Goal: Task Accomplishment & Management: Use online tool/utility

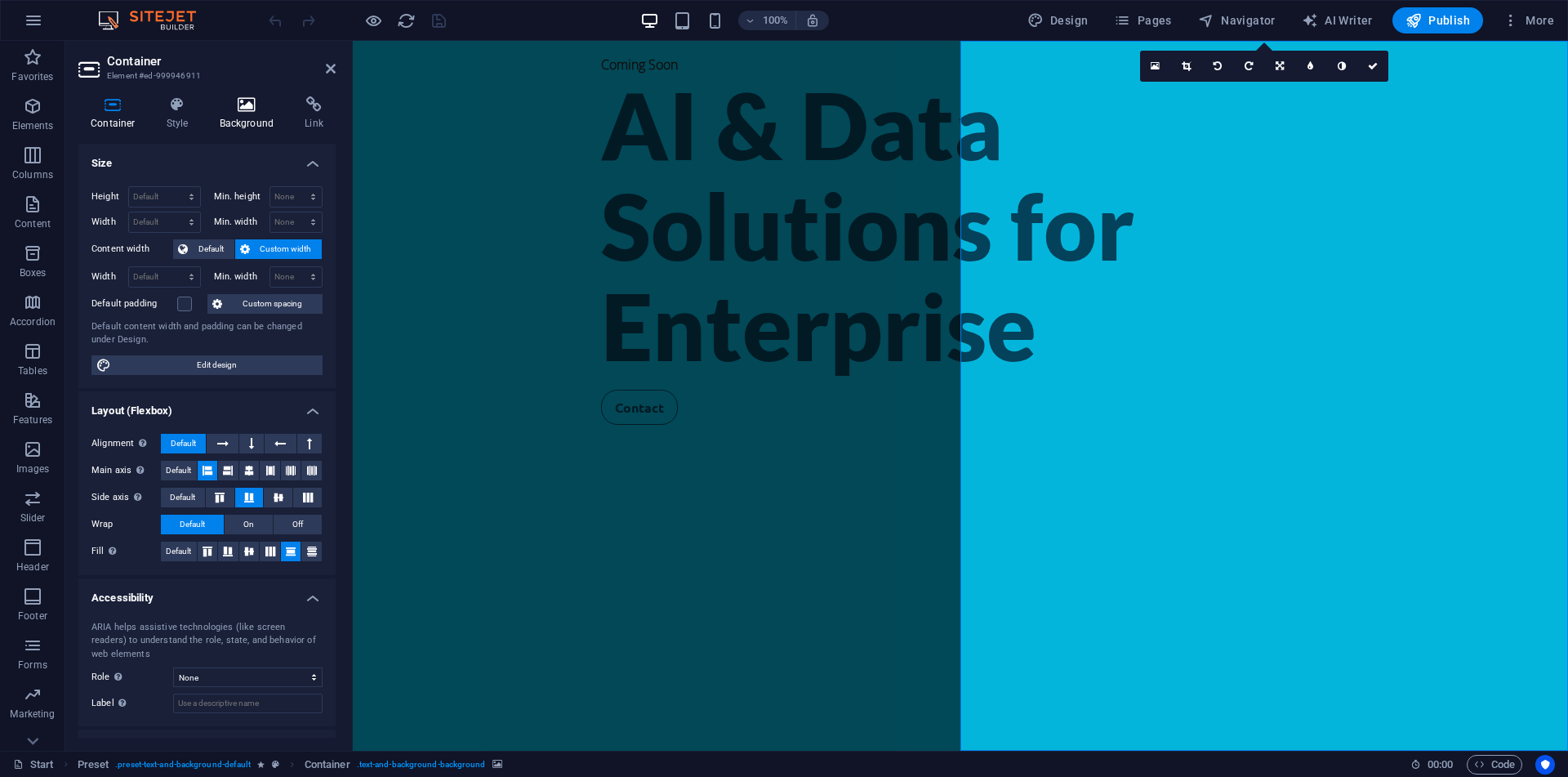
click at [251, 109] on icon at bounding box center [246, 104] width 79 height 17
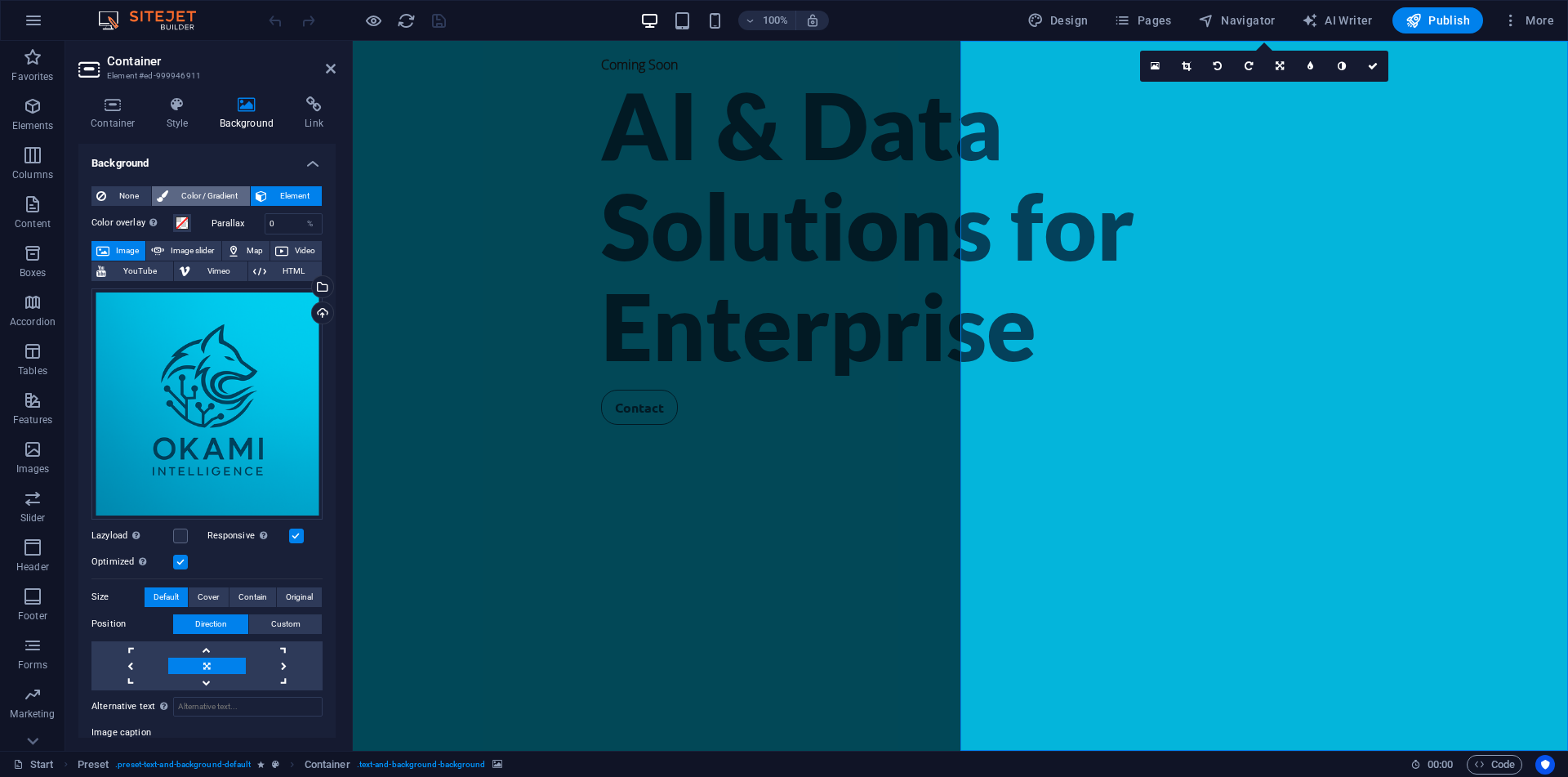
click at [184, 192] on span "Color / Gradient" at bounding box center [209, 196] width 72 height 19
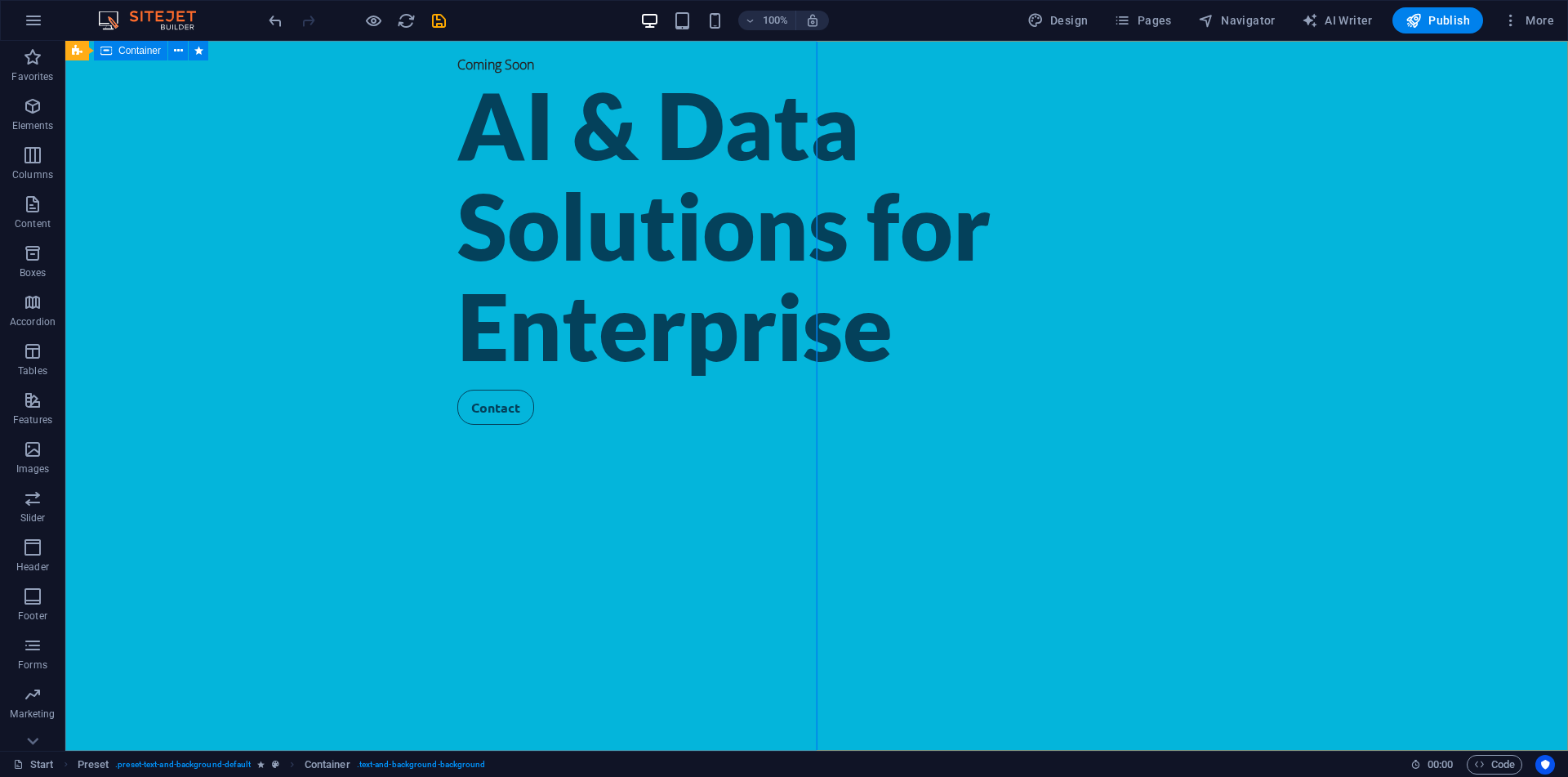
click at [580, 253] on div "Coming Soon AI & Data Solutions for Enterprise Contact" at bounding box center [817, 395] width 1503 height 710
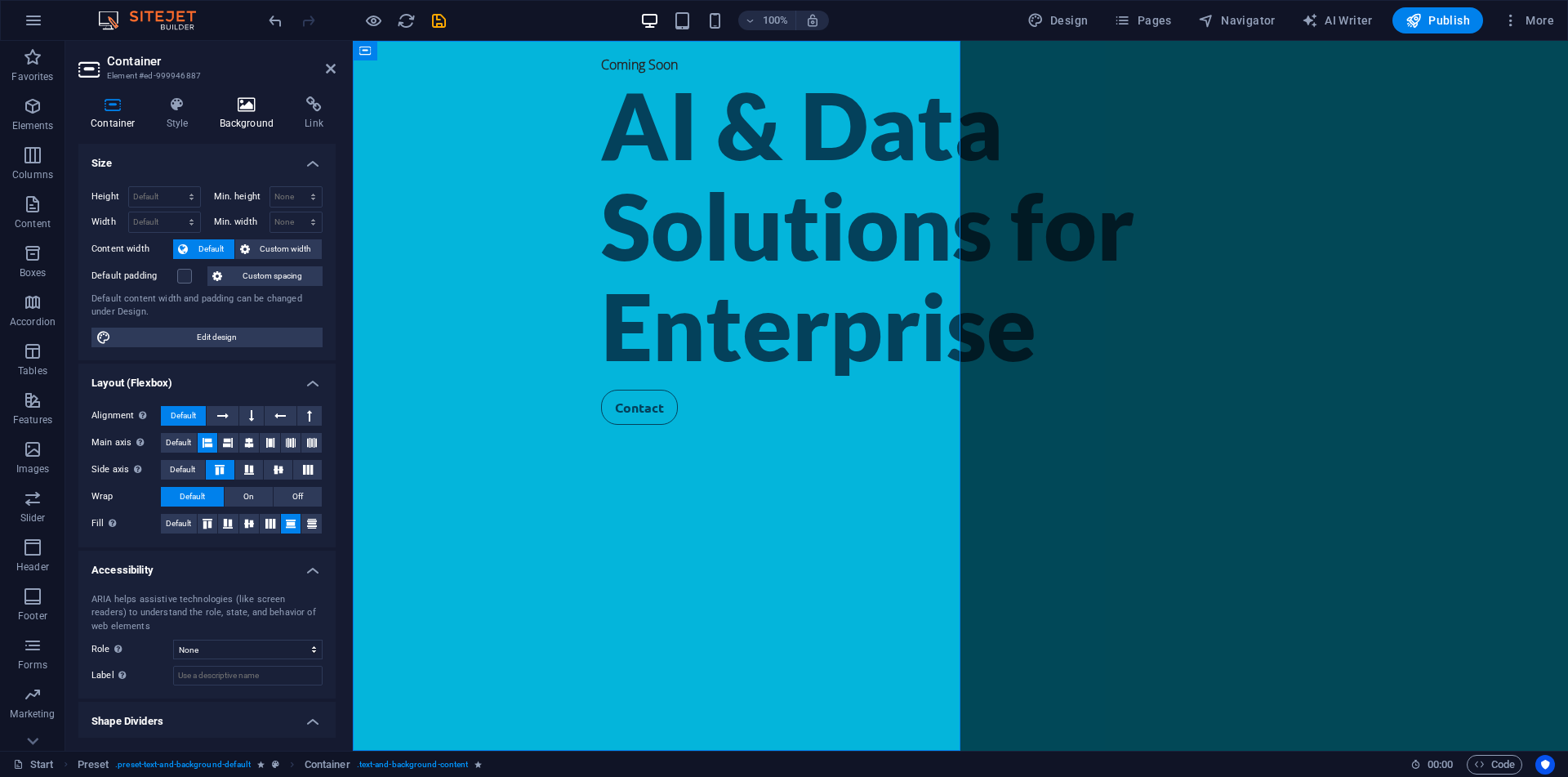
click at [240, 116] on h4 "Background" at bounding box center [250, 113] width 86 height 34
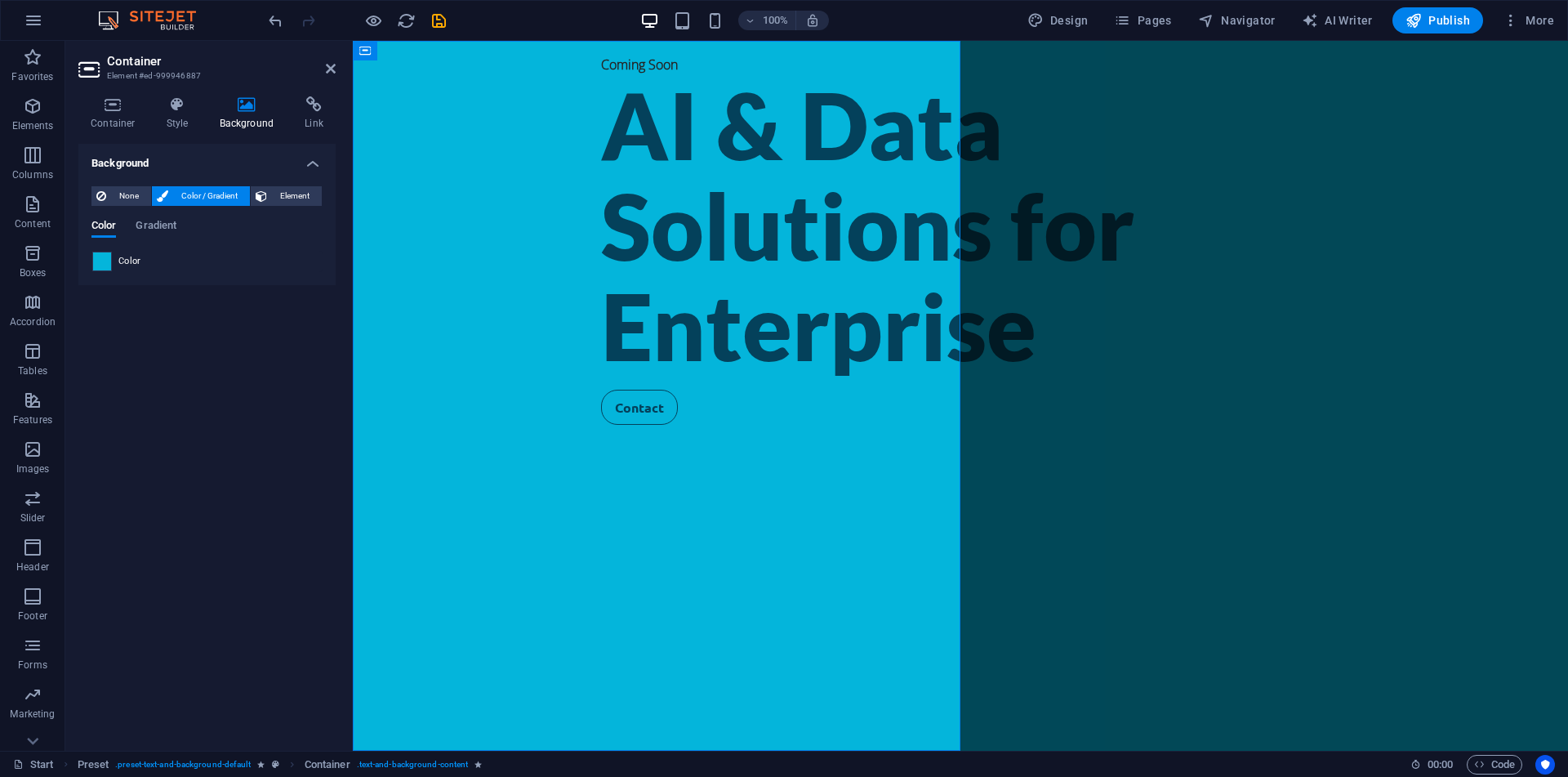
click at [109, 256] on span at bounding box center [102, 261] width 18 height 18
type input "#04b5db"
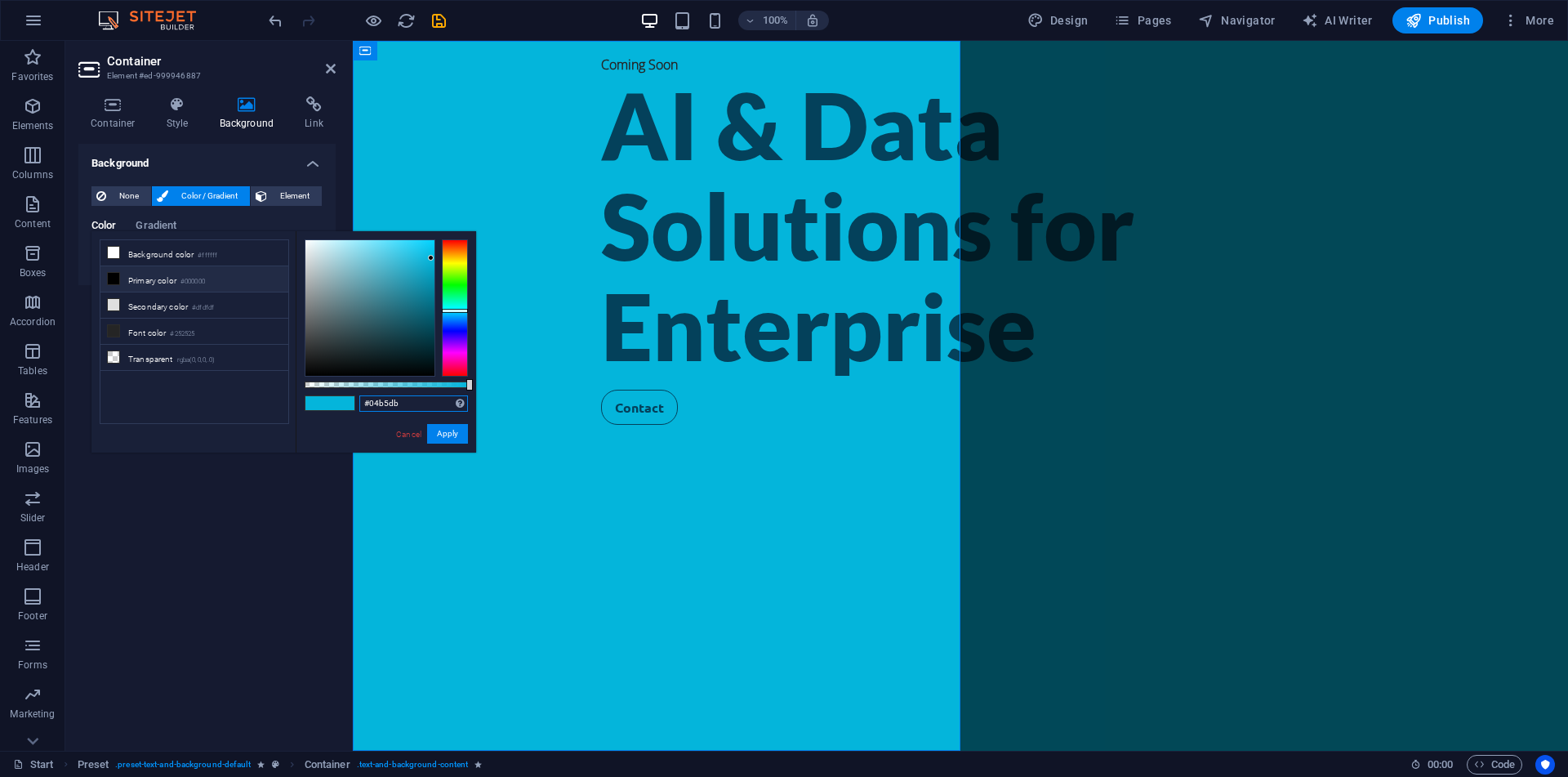
click at [429, 404] on input "#04b5db" at bounding box center [414, 403] width 109 height 17
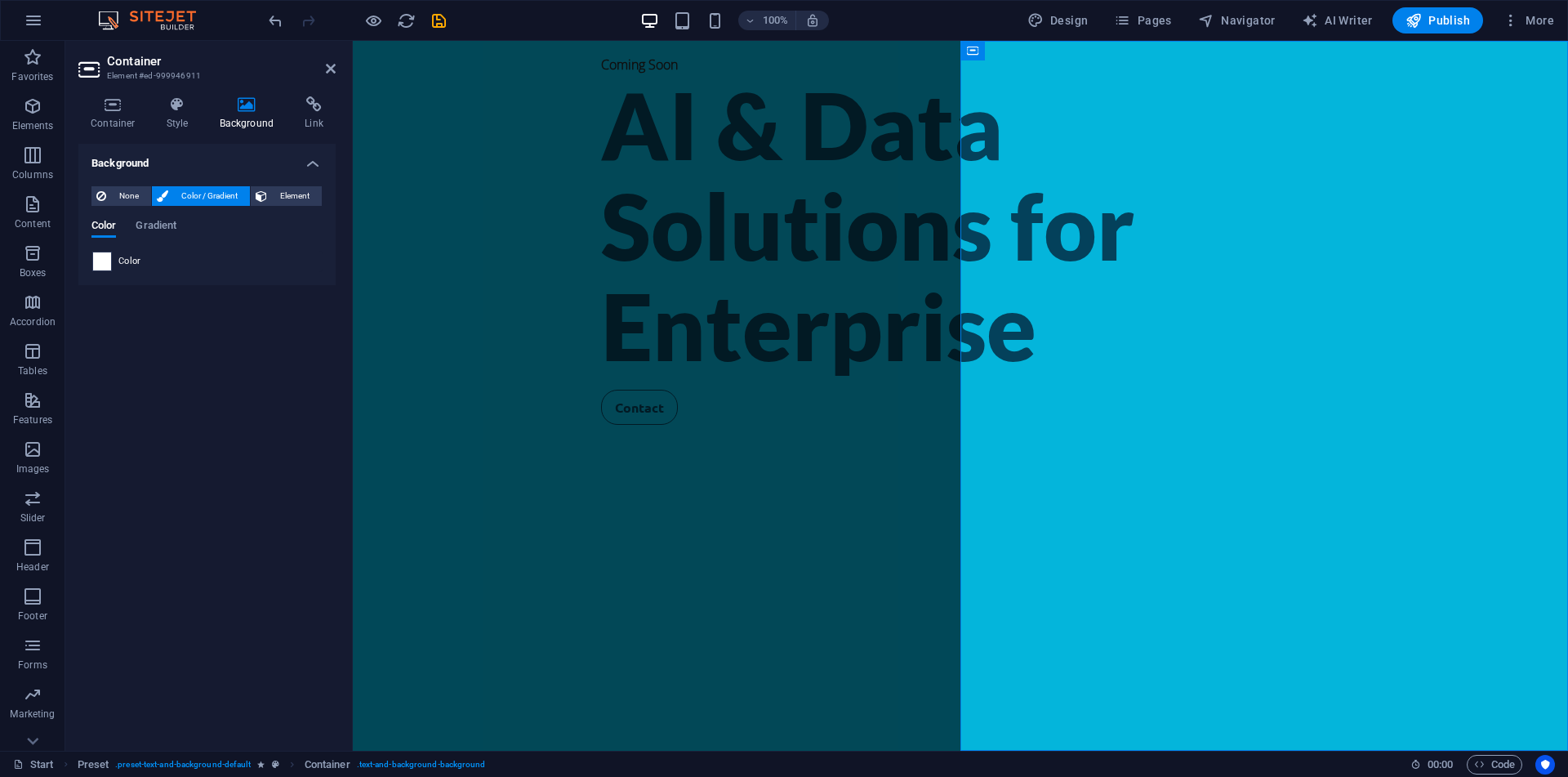
click at [107, 259] on span at bounding box center [102, 261] width 18 height 18
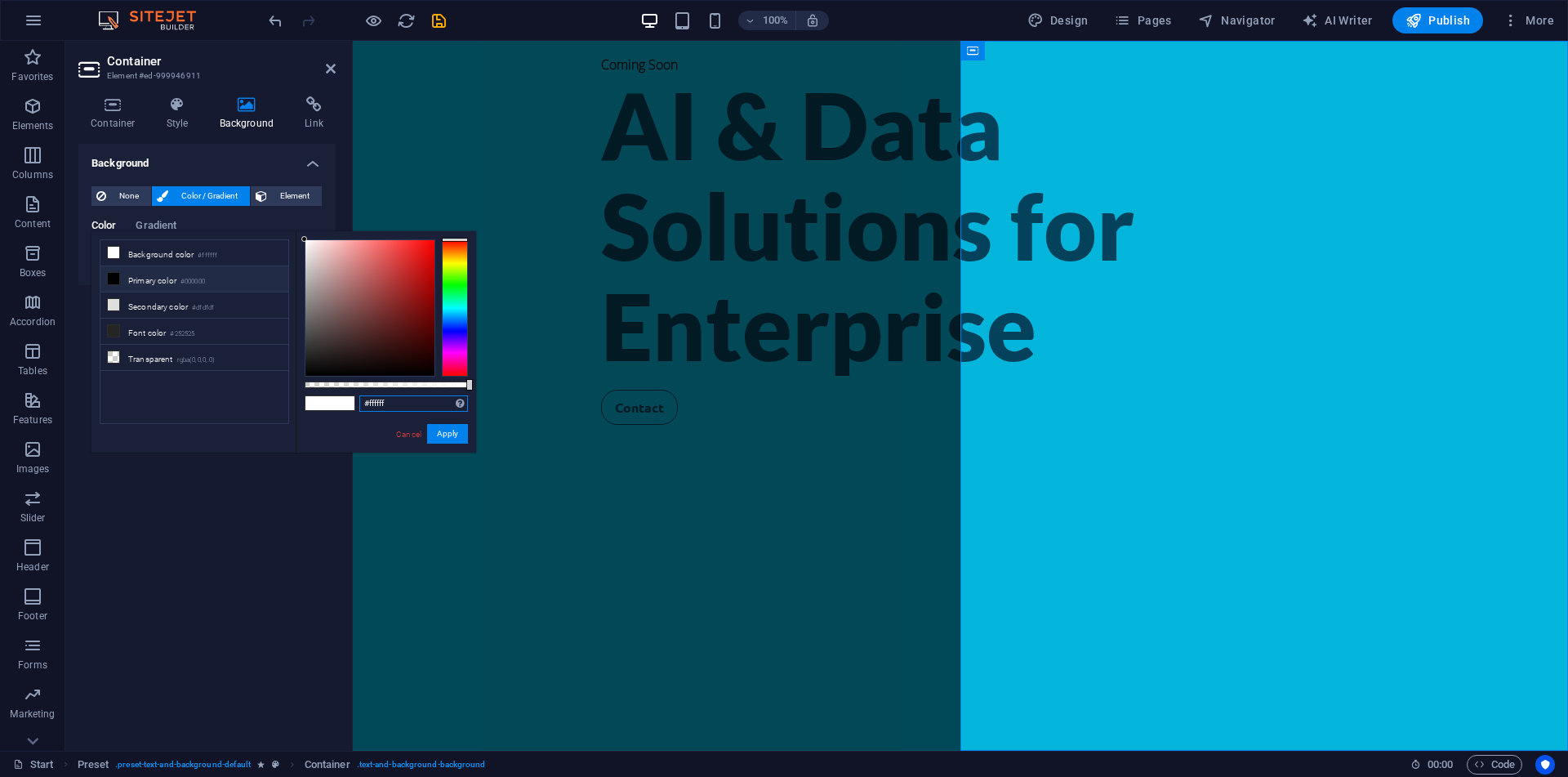
click at [410, 403] on input "#ffffff" at bounding box center [414, 403] width 109 height 17
paste input "04b5db"
type input "#04b5db"
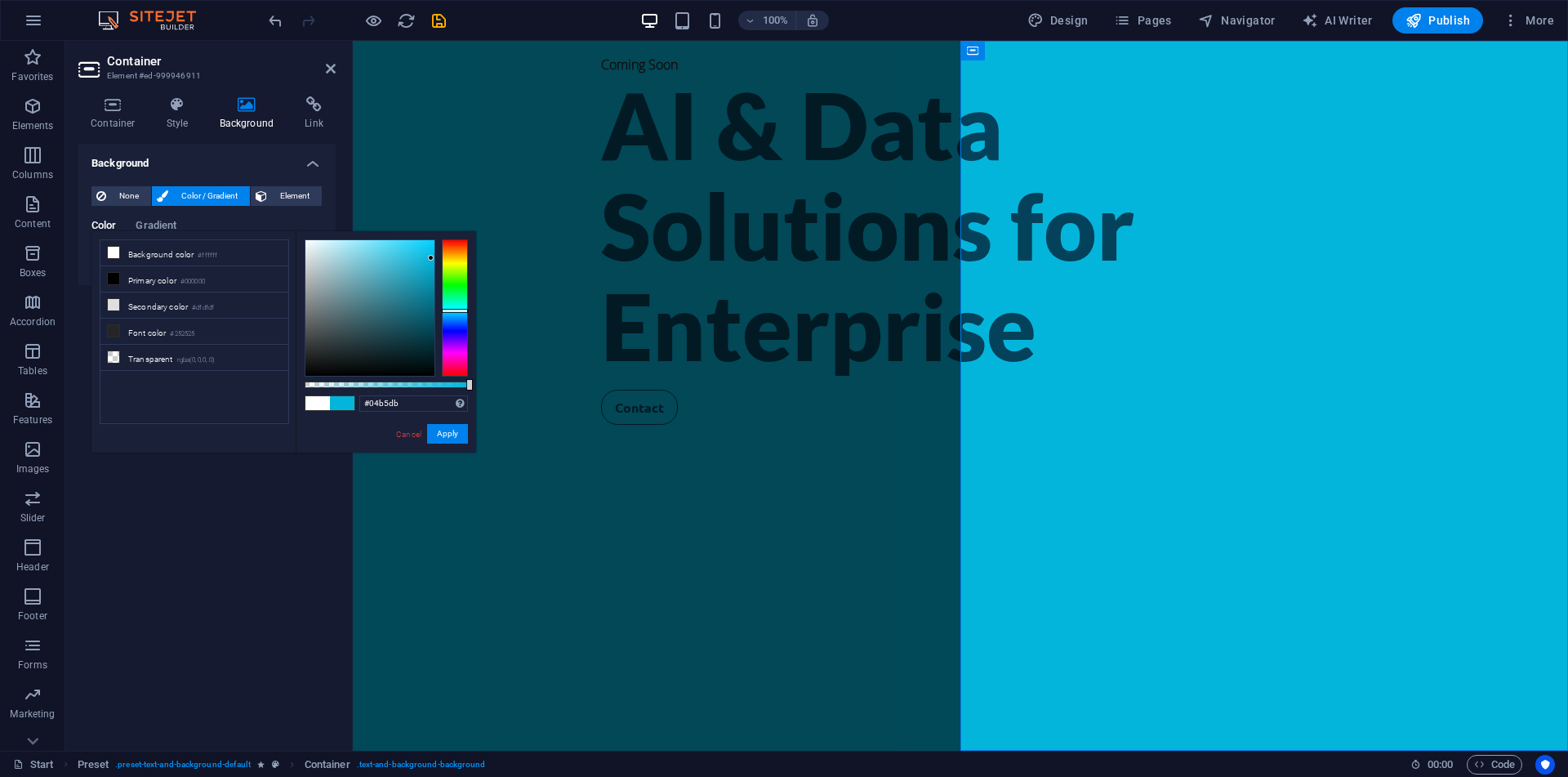
click at [442, 444] on div "#04b5db Supported formats #0852ed rgb(8, 82, 237) rgba(8, 82, 237, 90%) hsv(221…" at bounding box center [385, 460] width 180 height 459
click at [442, 441] on button "Apply" at bounding box center [448, 433] width 41 height 19
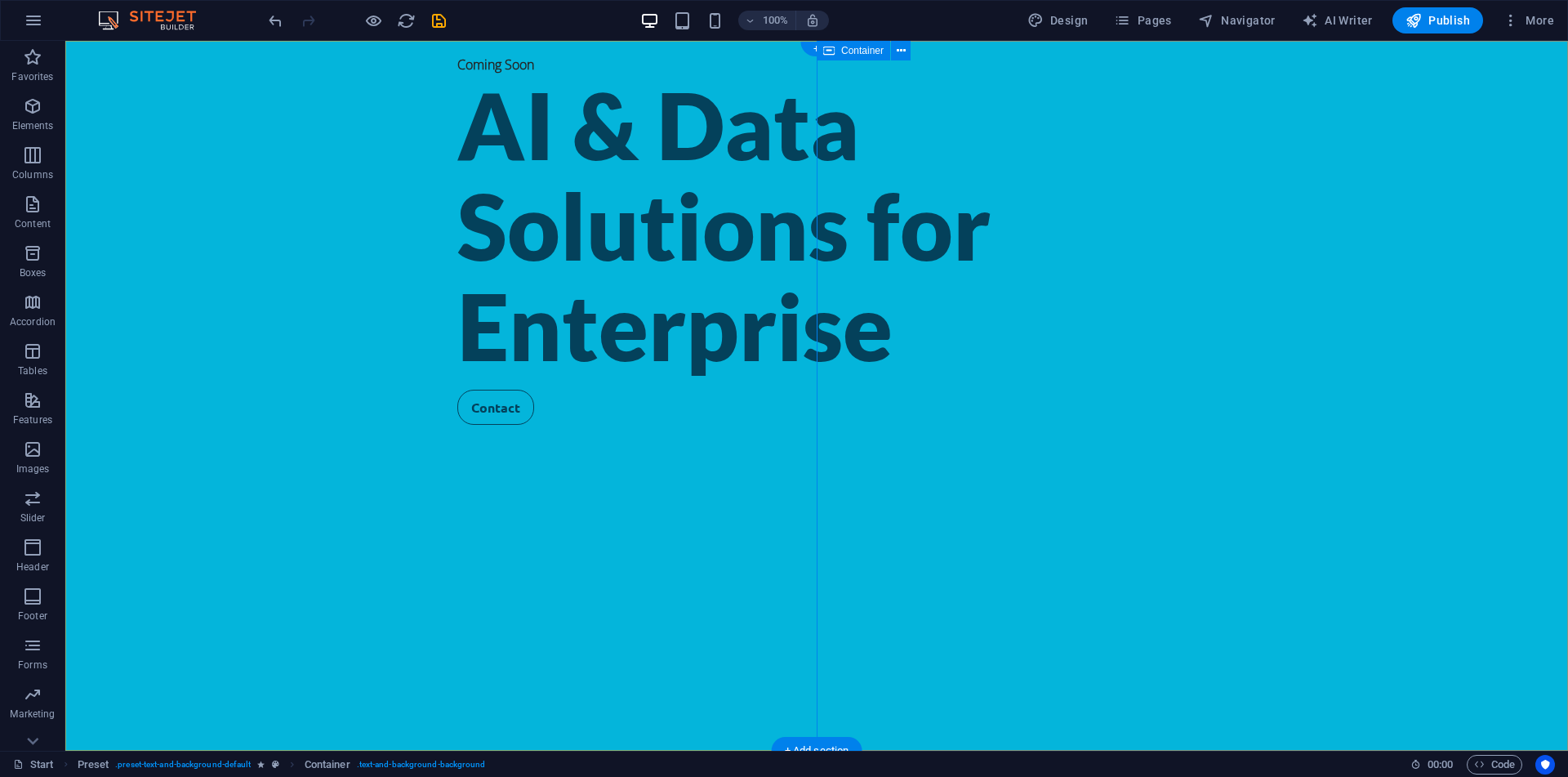
click at [457, 64] on div "Coming Soon" at bounding box center [817, 63] width 718 height 20
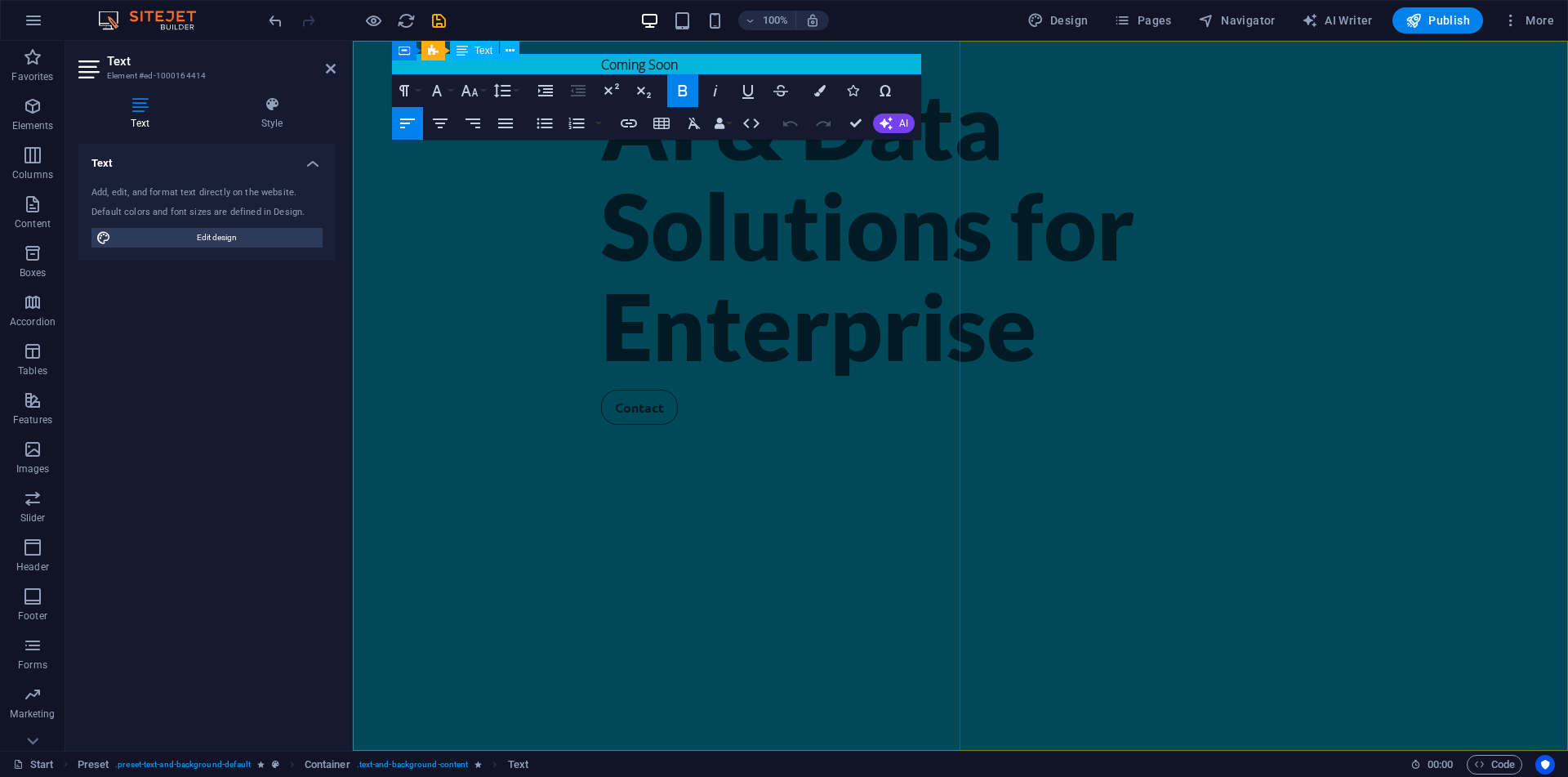
click at [602, 64] on span "Coming Soon" at bounding box center [639, 64] width 77 height 18
click at [673, 82] on icon "button" at bounding box center [682, 90] width 19 height 19
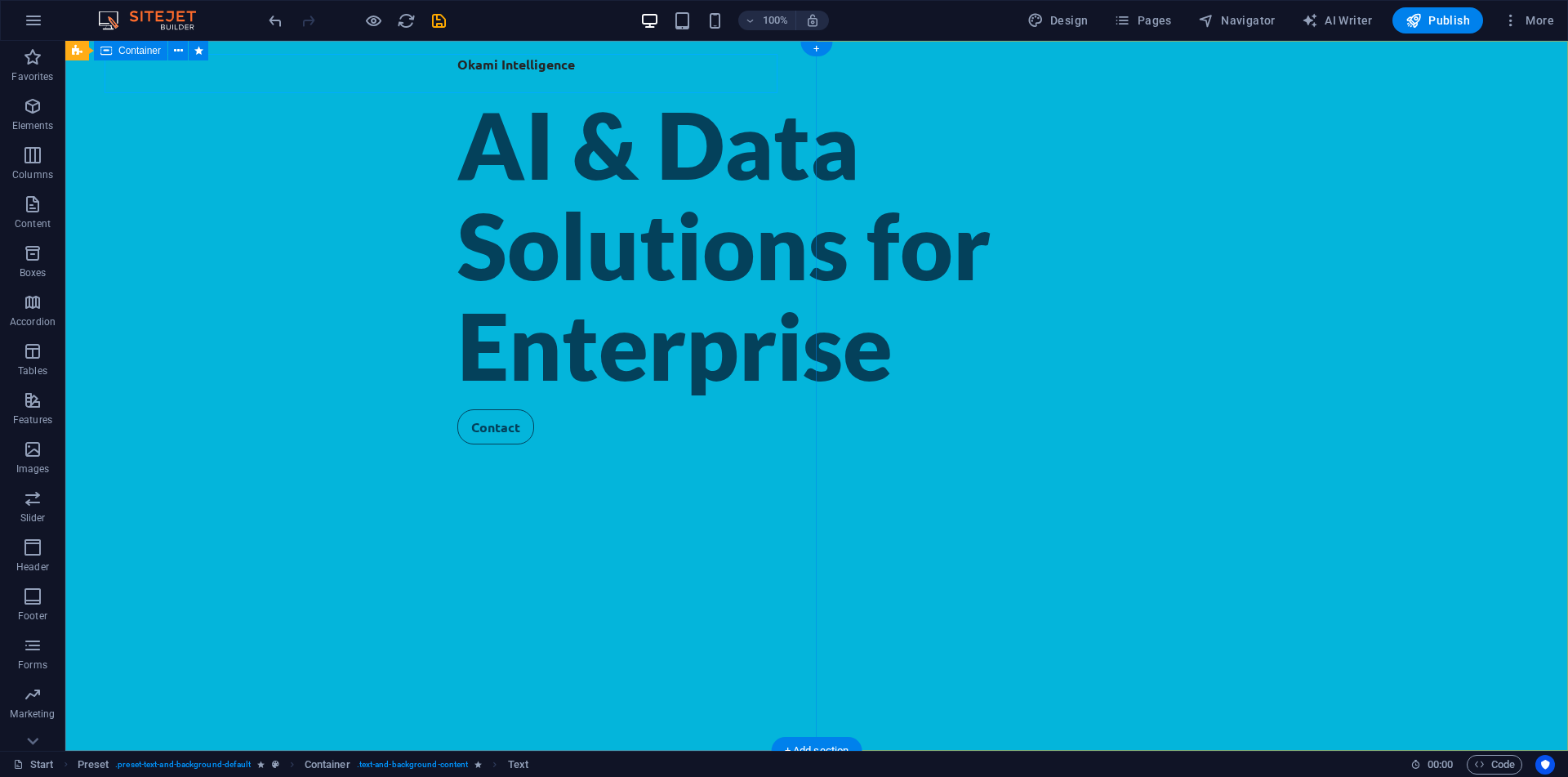
click at [740, 327] on div "Okami Intelligence AI & Data Solutions for Enterprise Contact" at bounding box center [817, 395] width 1503 height 710
click at [457, 68] on div "Okami Intelligence" at bounding box center [817, 73] width 718 height 40
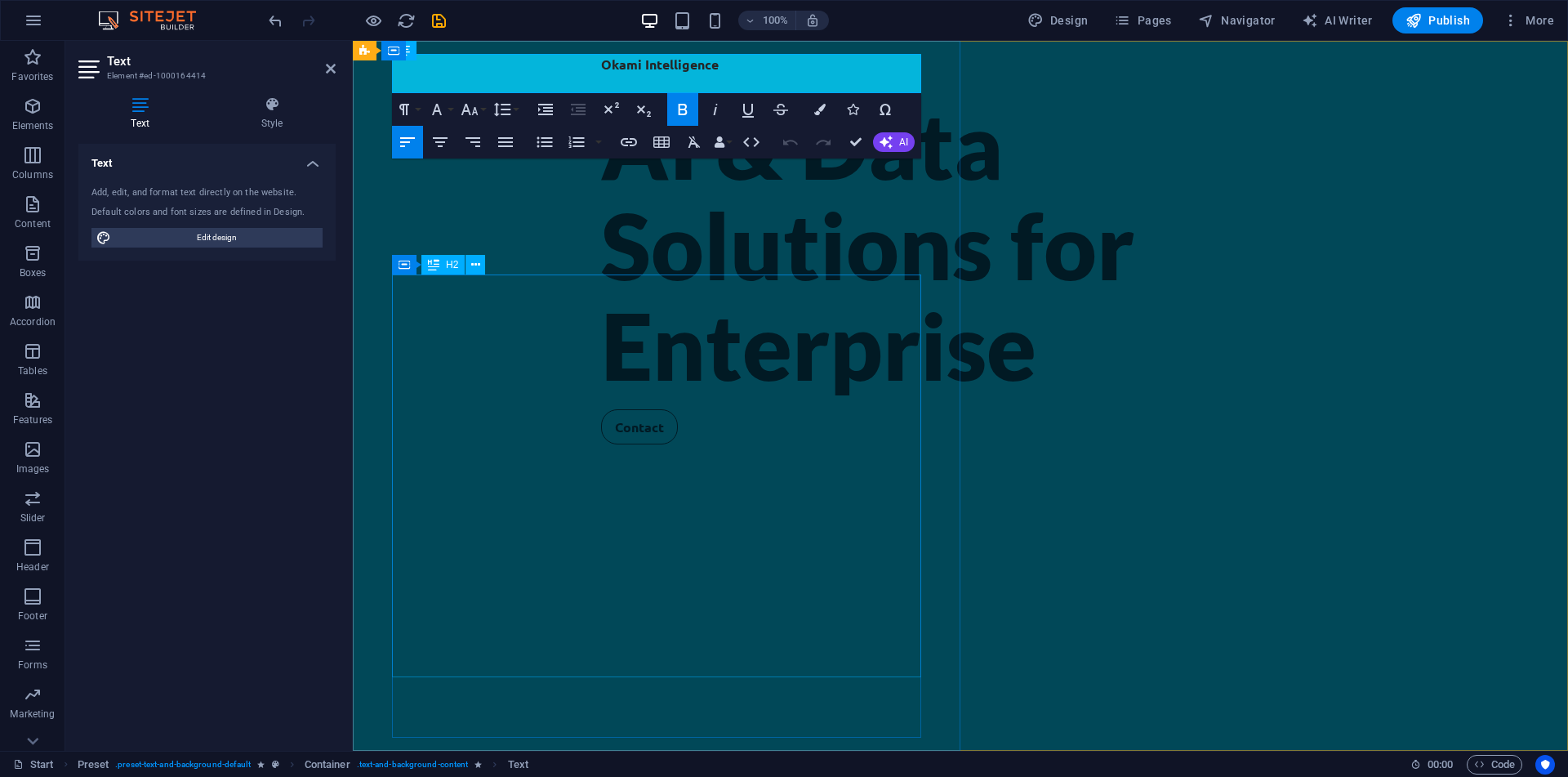
click at [603, 396] on div "AI & Data Solutions for Enterprise" at bounding box center [961, 244] width 718 height 302
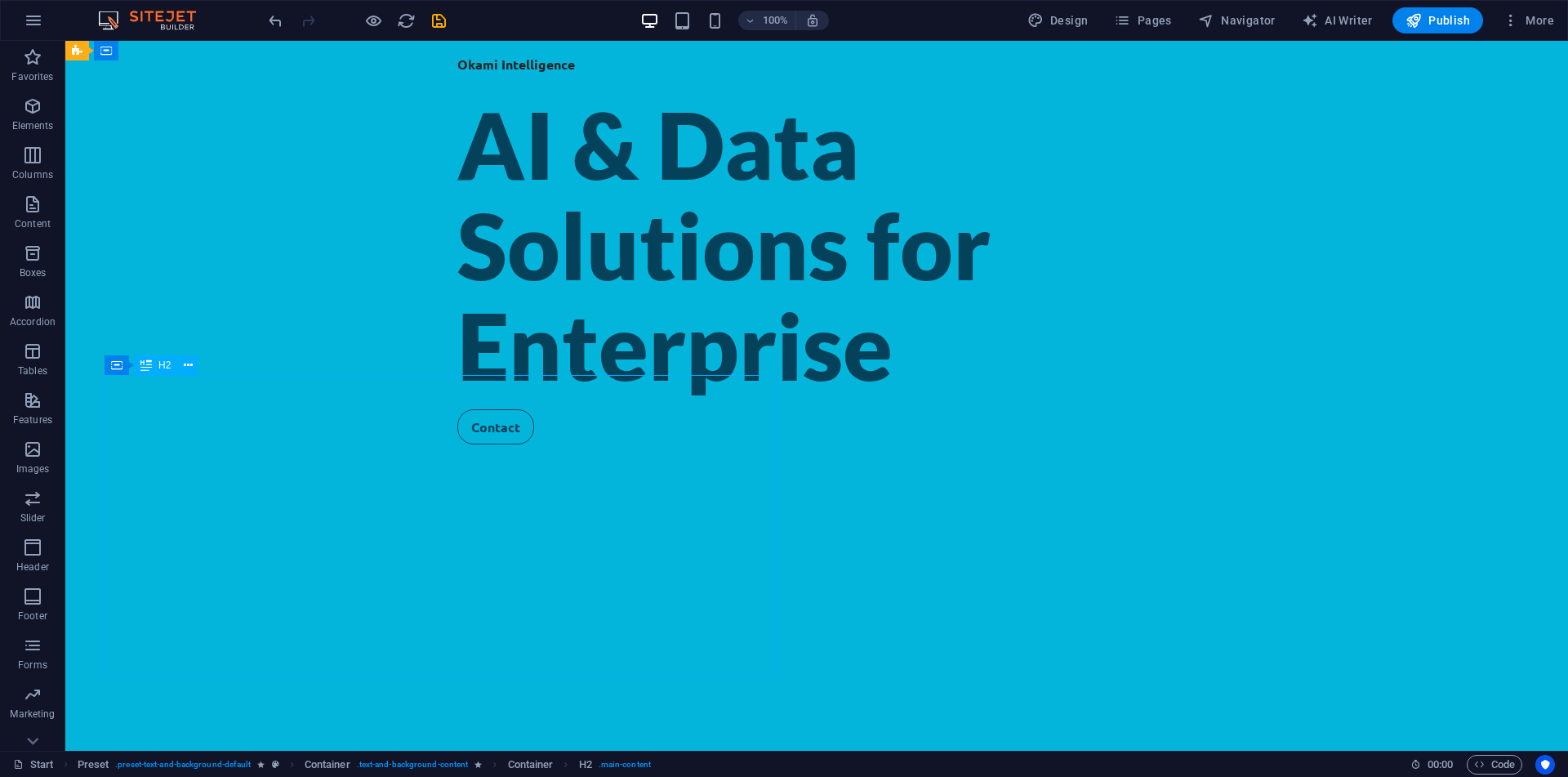
click at [457, 396] on div "AI & Data Solutions for Enterprise" at bounding box center [817, 244] width 718 height 302
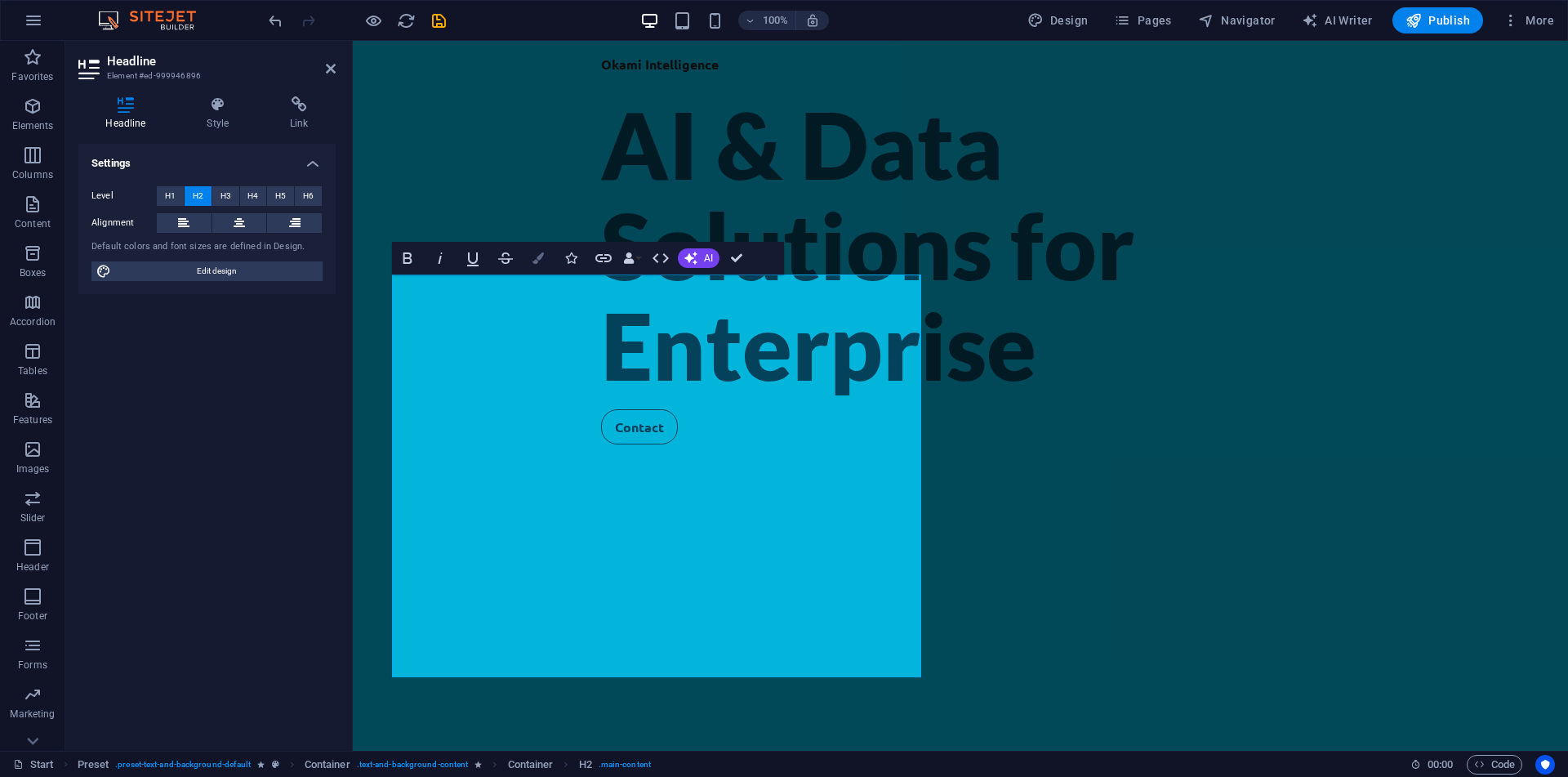
click at [538, 257] on icon "button" at bounding box center [538, 258] width 12 height 12
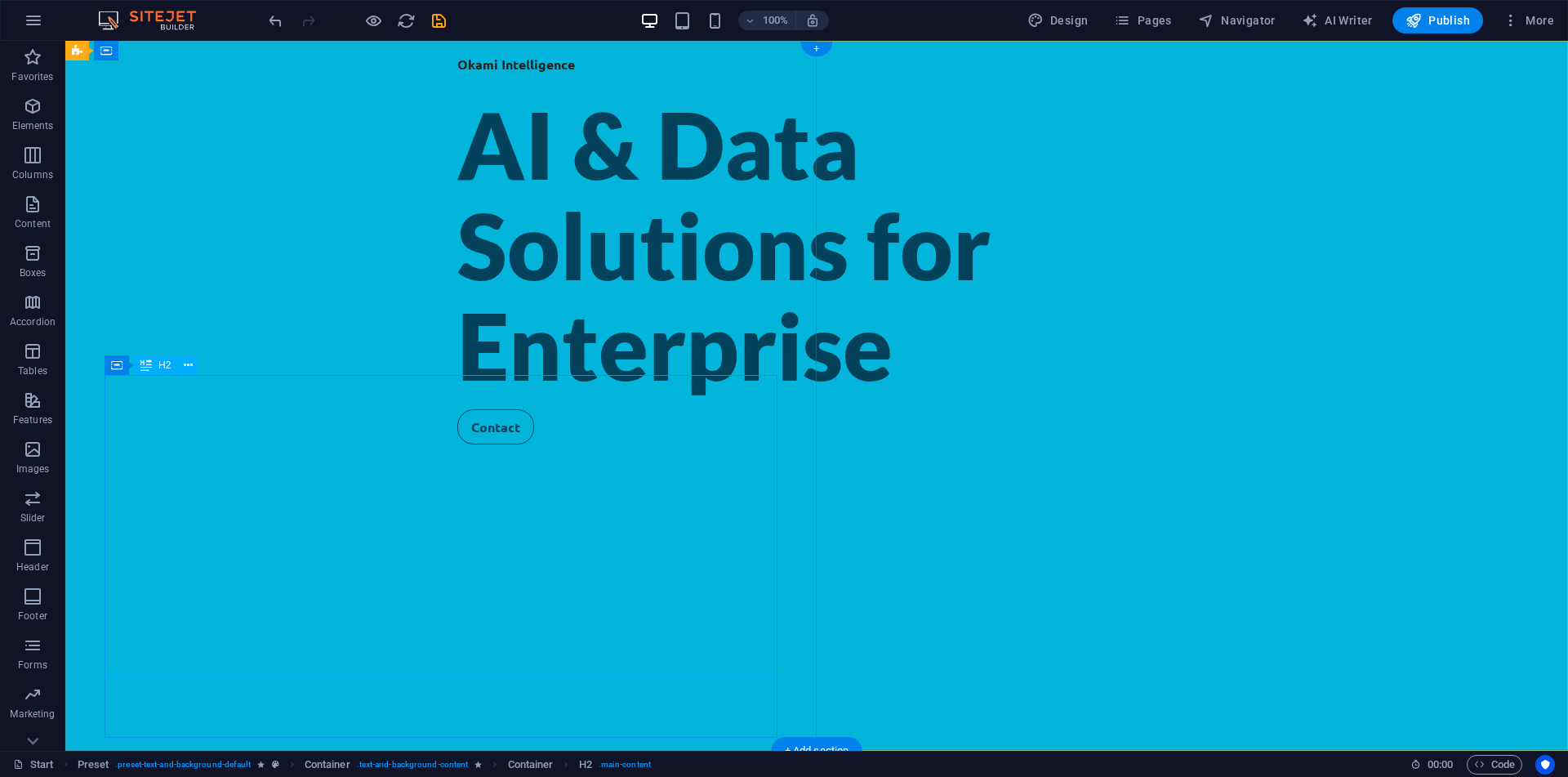
click at [508, 396] on div "AI & Data Solutions for Enterprise" at bounding box center [817, 244] width 718 height 302
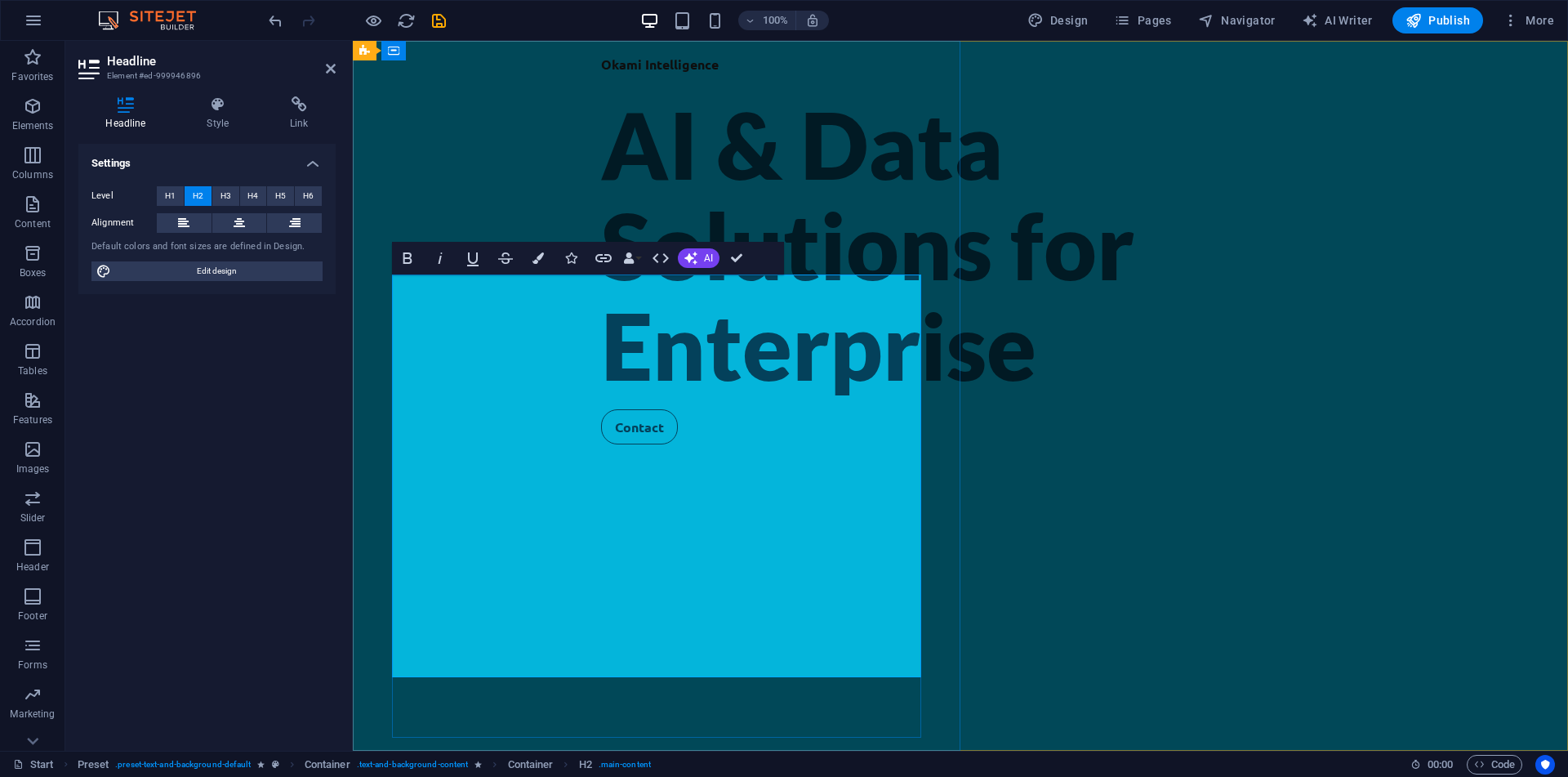
click at [602, 400] on span "AI & Data Solutions for Enterprise" at bounding box center [868, 244] width 533 height 312
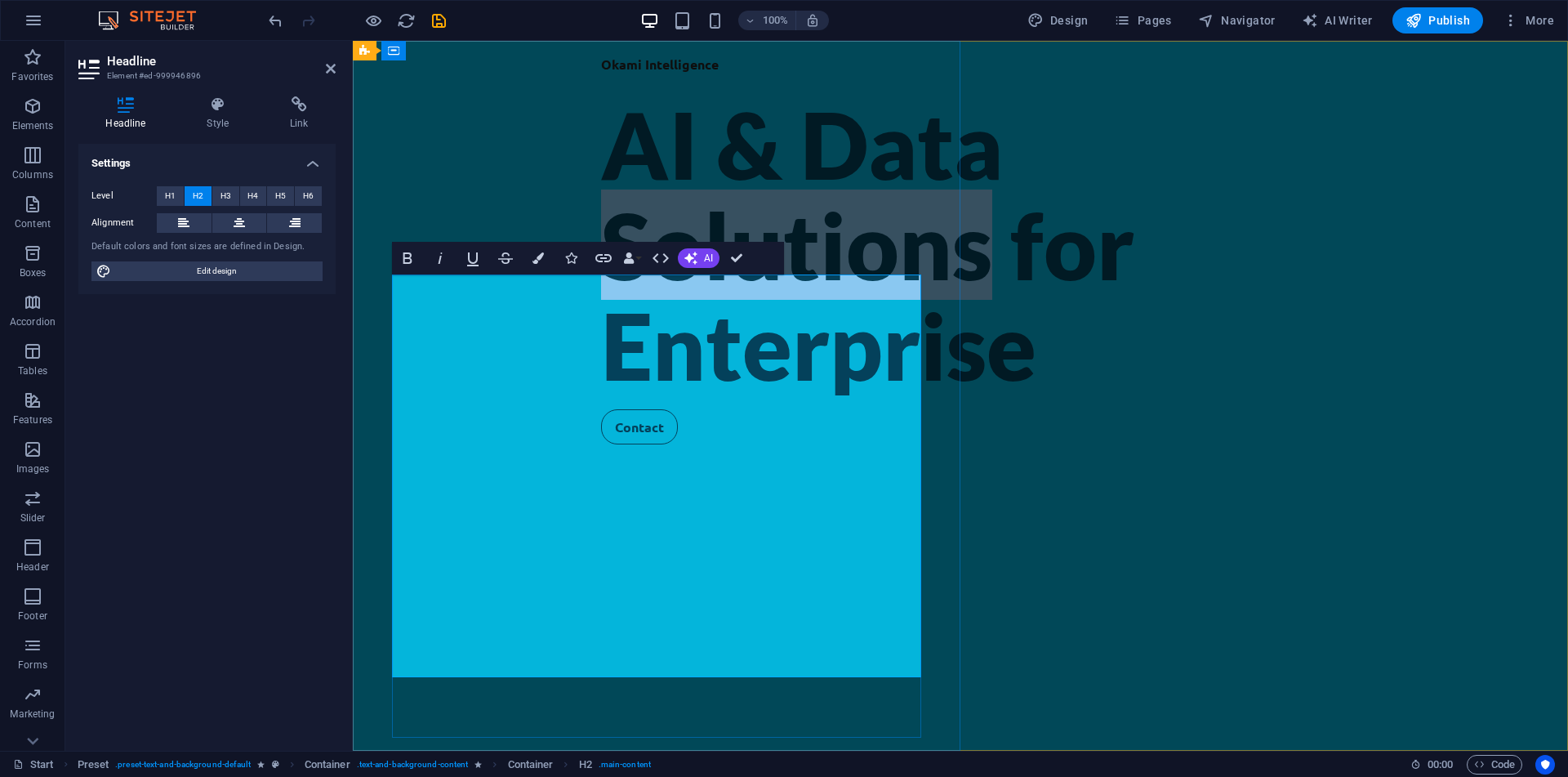
click at [602, 400] on span "AI & Data Solutions for Enterprise" at bounding box center [868, 244] width 533 height 312
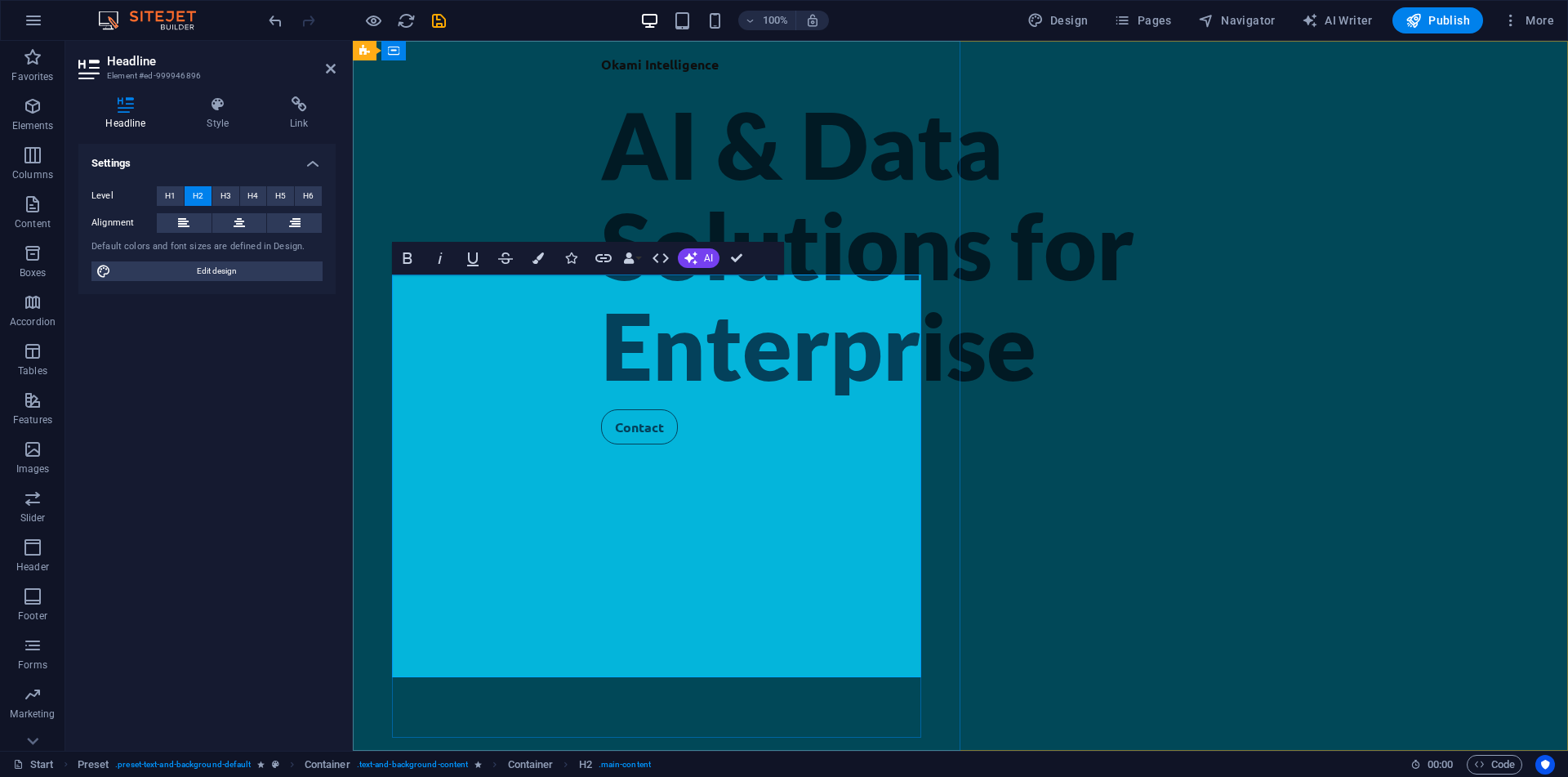
click at [602, 400] on span "AI & Data Solutions for Enterprise" at bounding box center [868, 244] width 533 height 312
click at [529, 264] on button "Colors" at bounding box center [538, 258] width 31 height 33
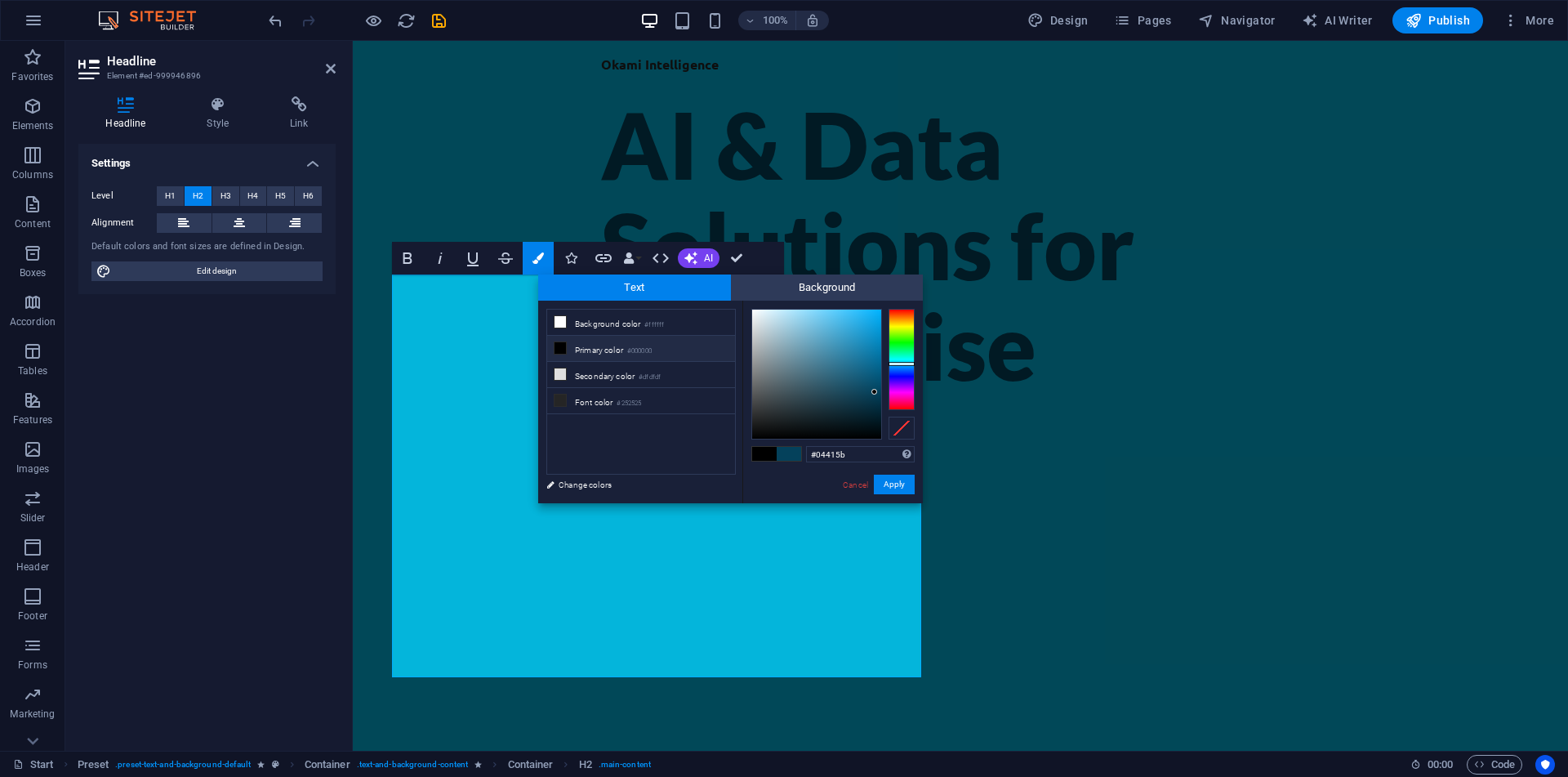
click at [611, 357] on li "Primary color #000000" at bounding box center [640, 349] width 188 height 26
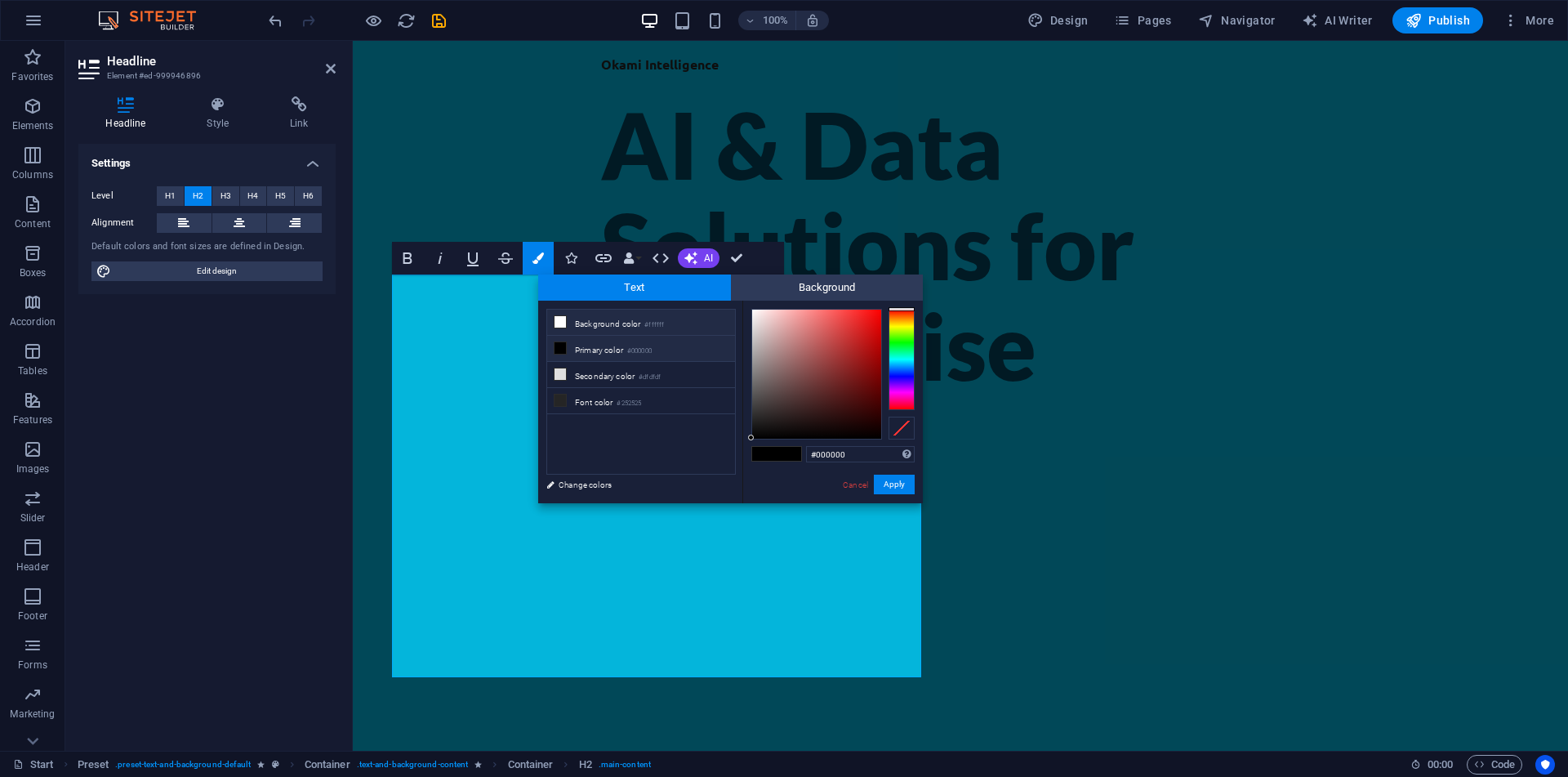
click at [629, 328] on li "Background color #ffffff" at bounding box center [640, 322] width 188 height 26
type input "#ffffff"
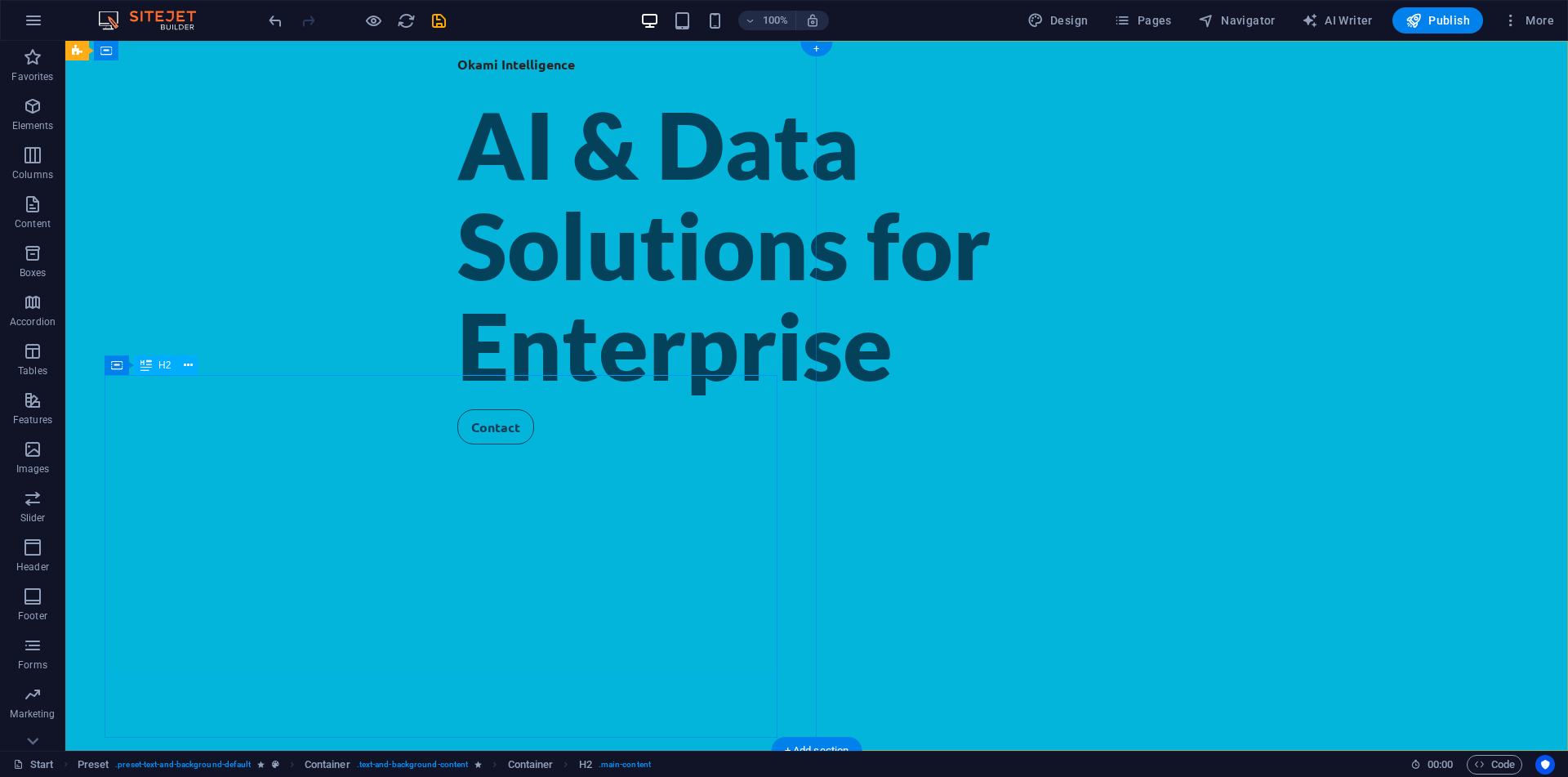
click at [457, 396] on div "AI & Data Solutions for Enterprise" at bounding box center [817, 244] width 718 height 302
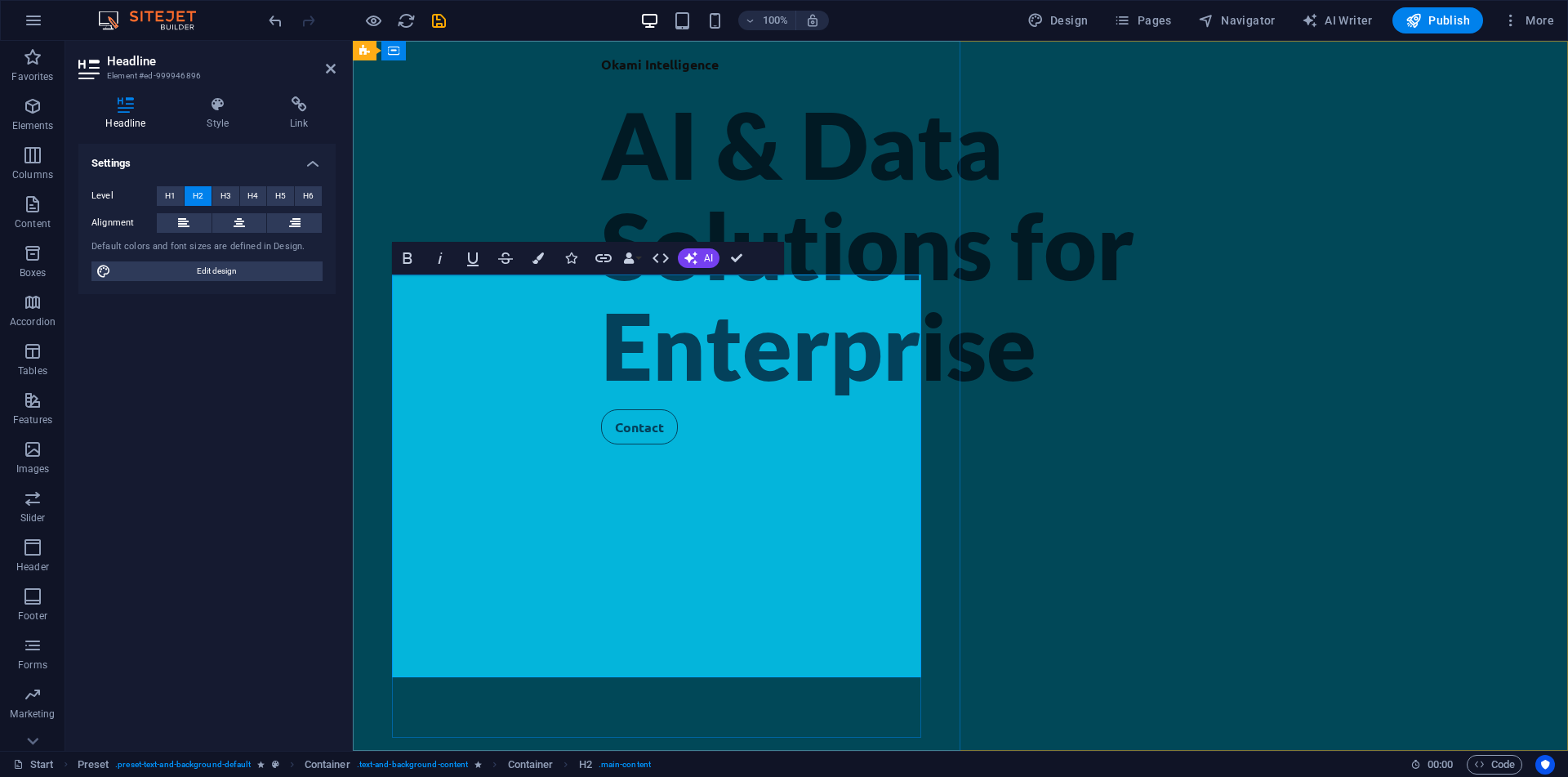
click at [602, 340] on span "AI & Data Solutions for Enterprise" at bounding box center [868, 244] width 533 height 312
click at [544, 263] on button "Colors" at bounding box center [538, 258] width 31 height 33
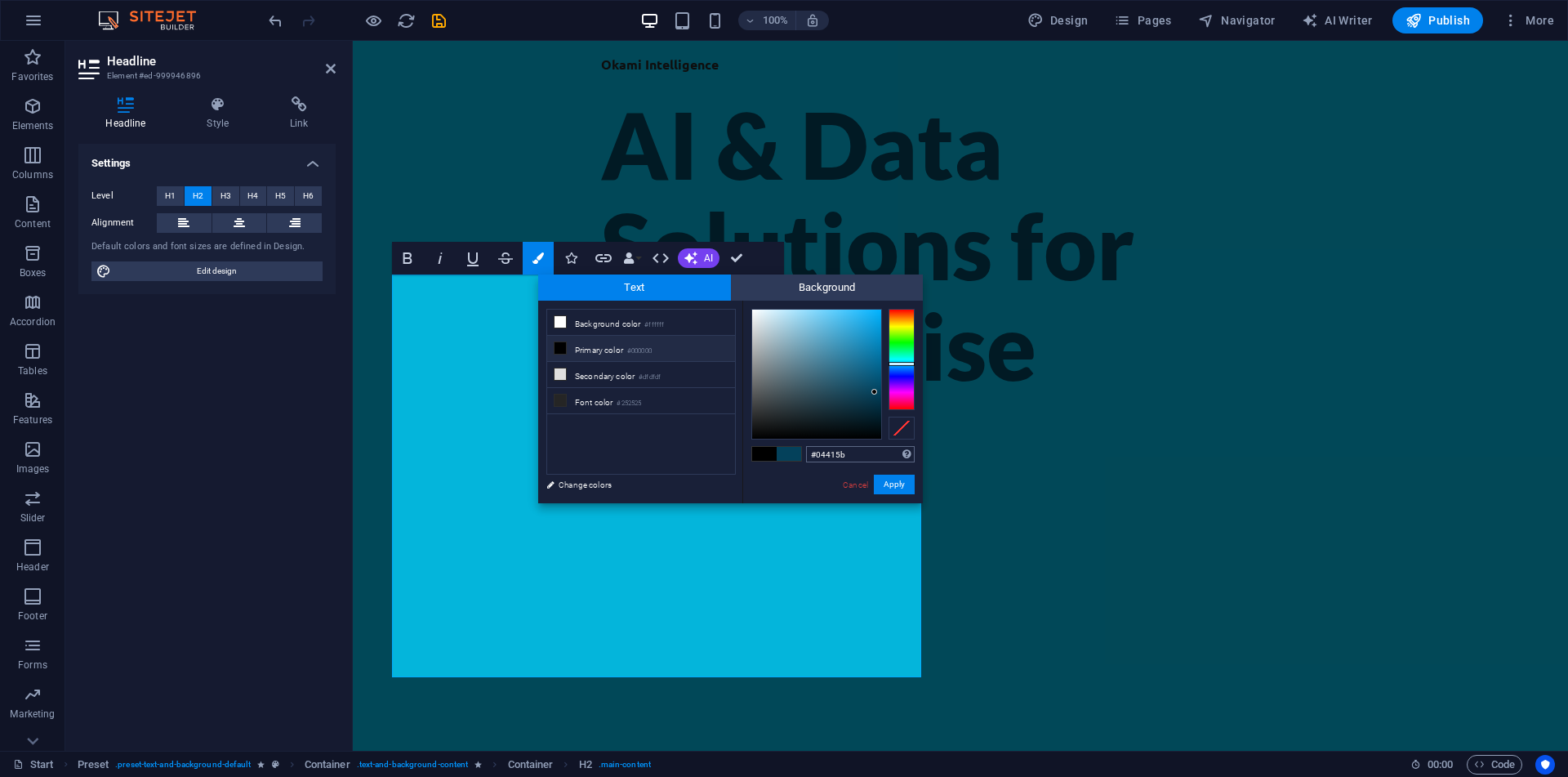
click at [855, 454] on input "#04415b" at bounding box center [860, 454] width 109 height 17
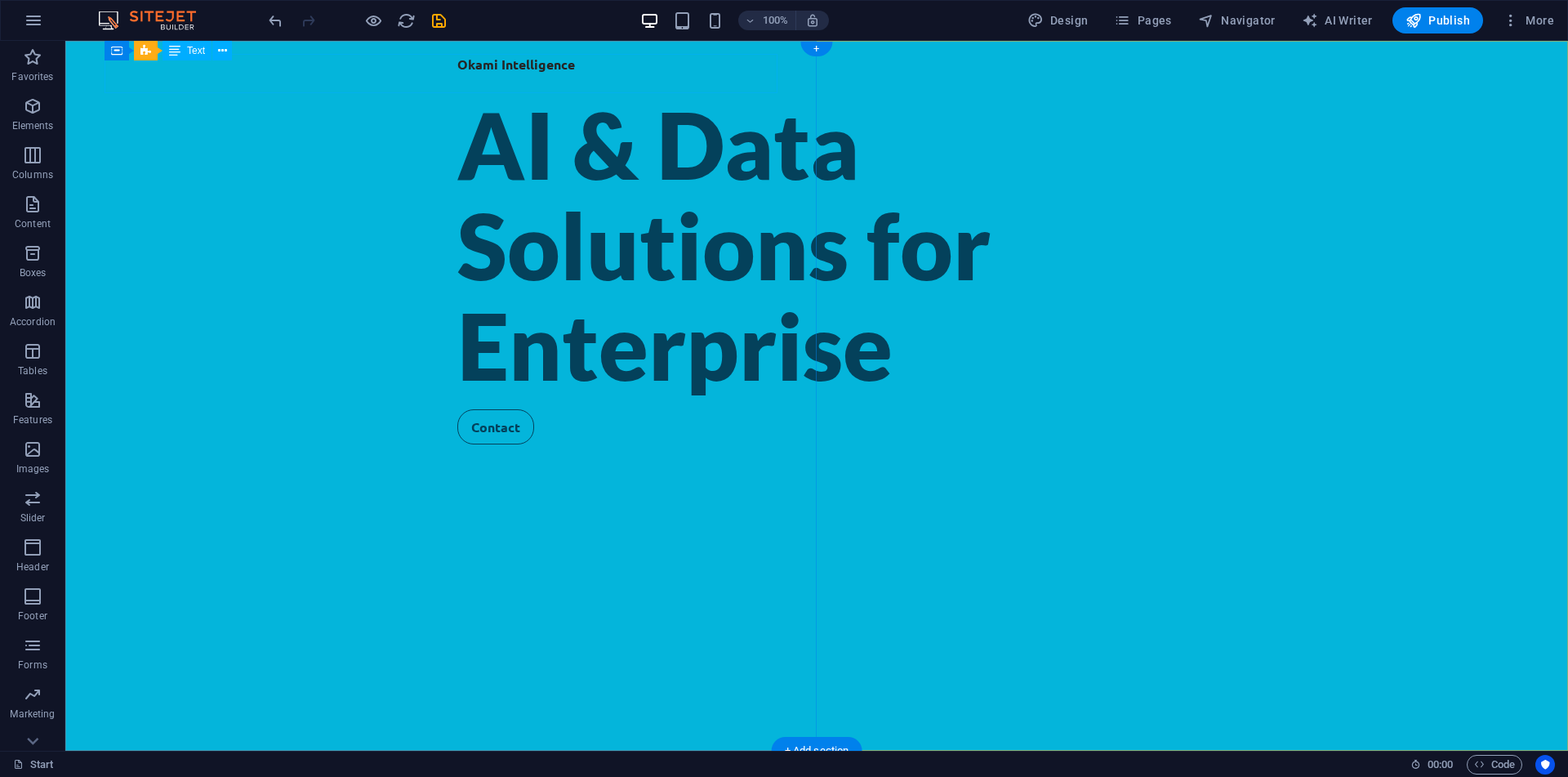
click at [457, 63] on div "Okami Intelligence" at bounding box center [817, 73] width 718 height 40
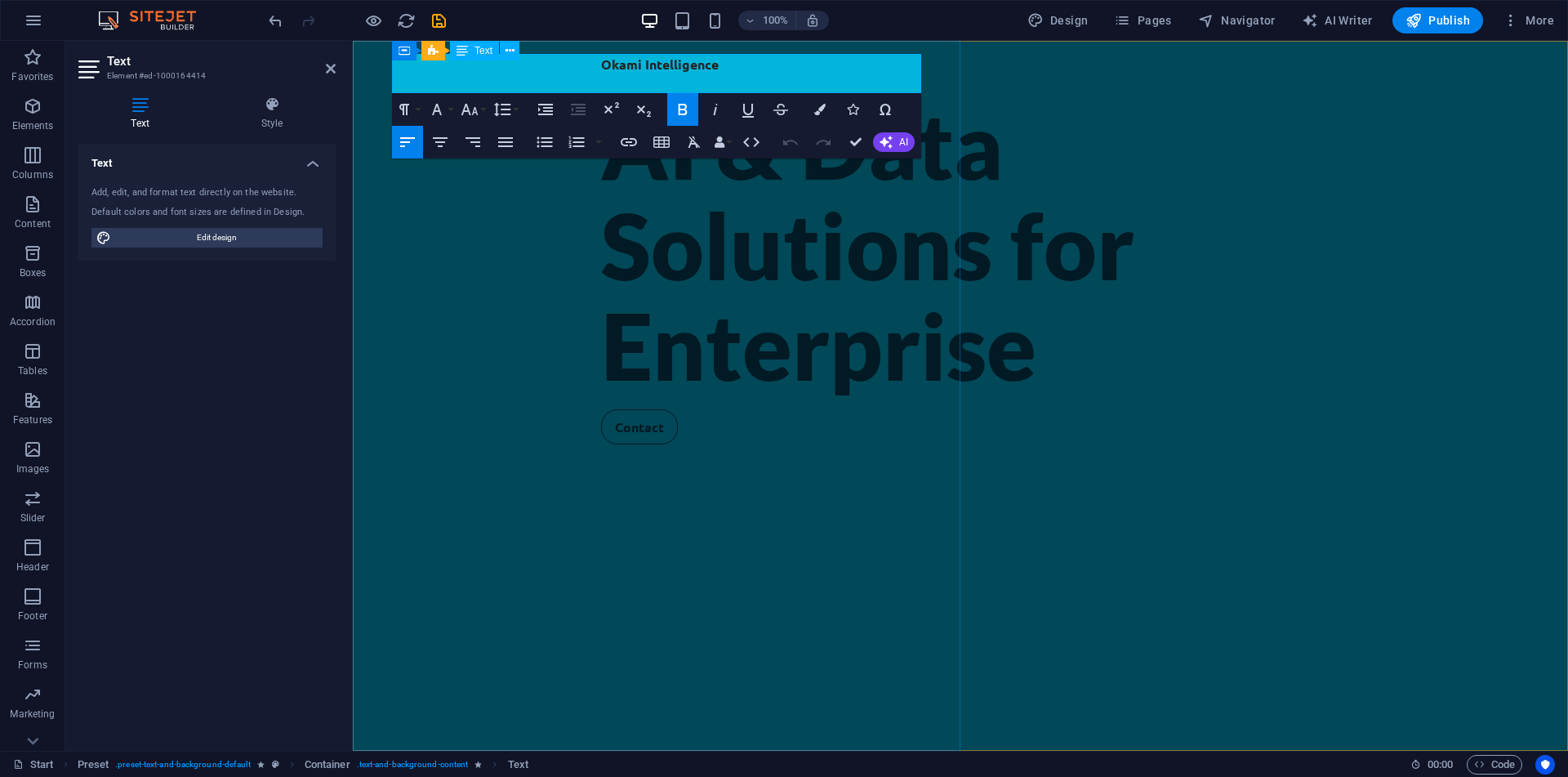
click at [602, 68] on strong "Okami Intelligence" at bounding box center [660, 64] width 118 height 18
click at [815, 109] on icon "button" at bounding box center [820, 110] width 12 height 12
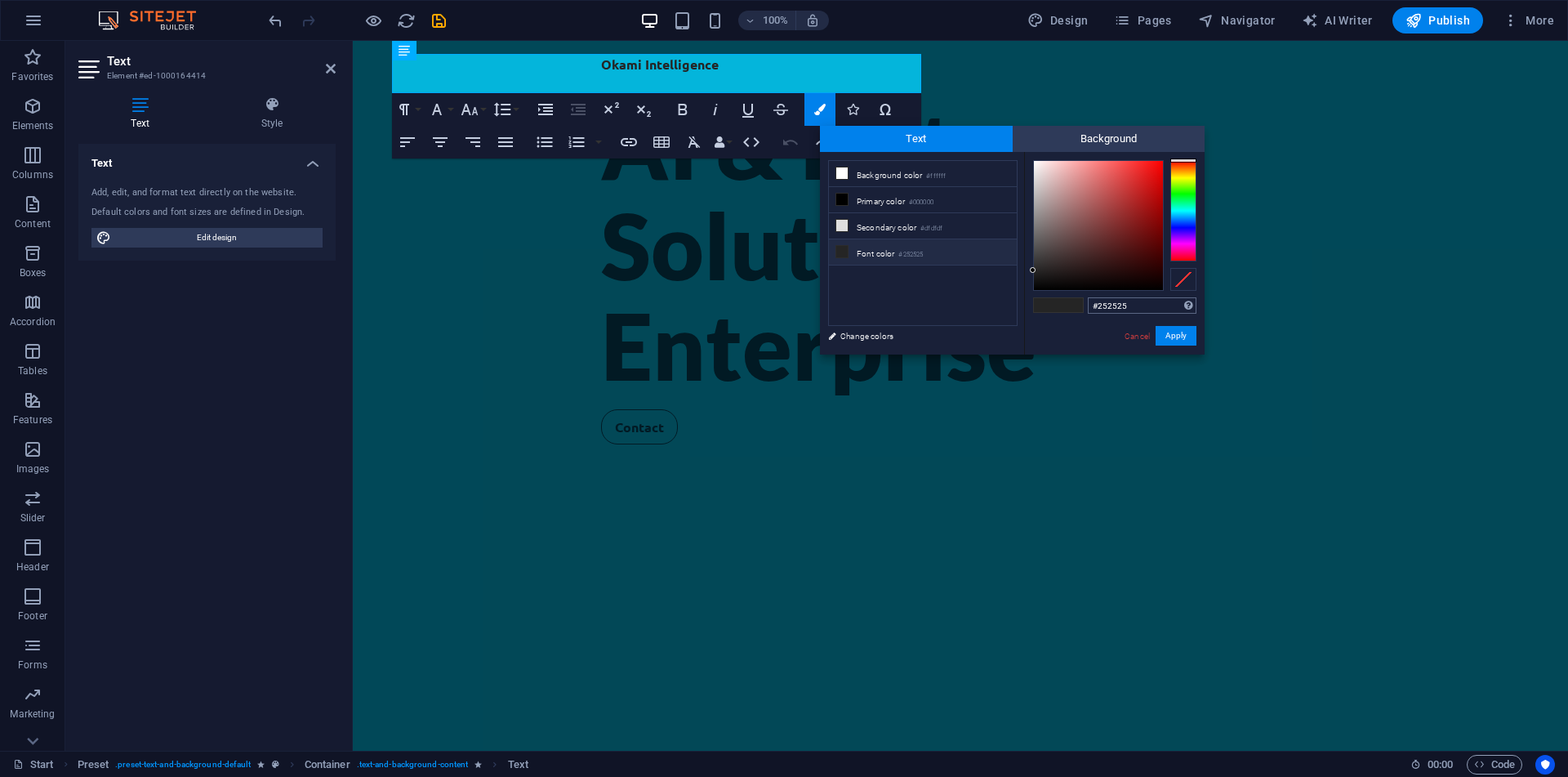
click at [1118, 305] on input "#252525" at bounding box center [1143, 305] width 109 height 17
type input "#04415b"
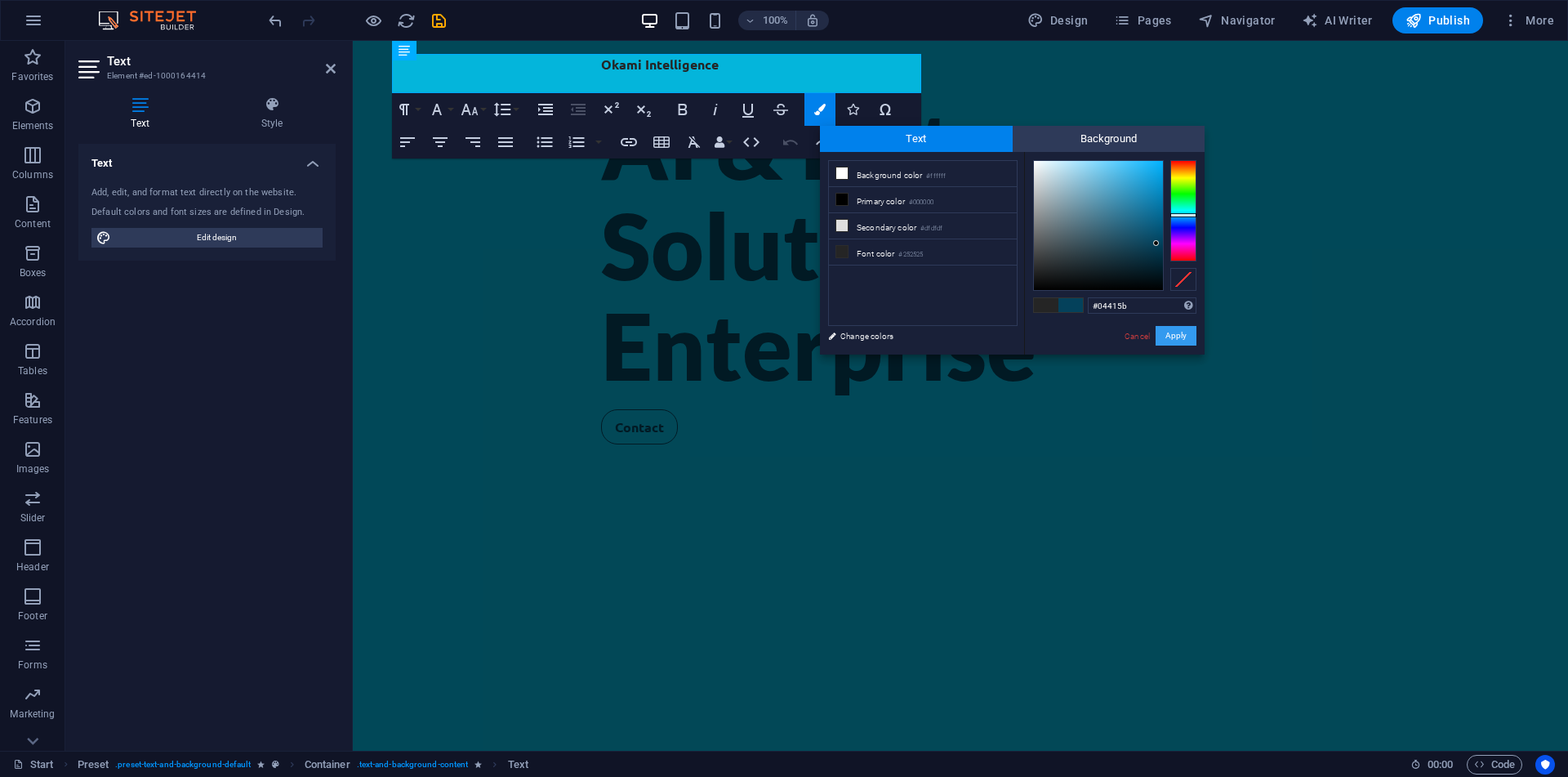
click at [1169, 335] on button "Apply" at bounding box center [1176, 336] width 41 height 19
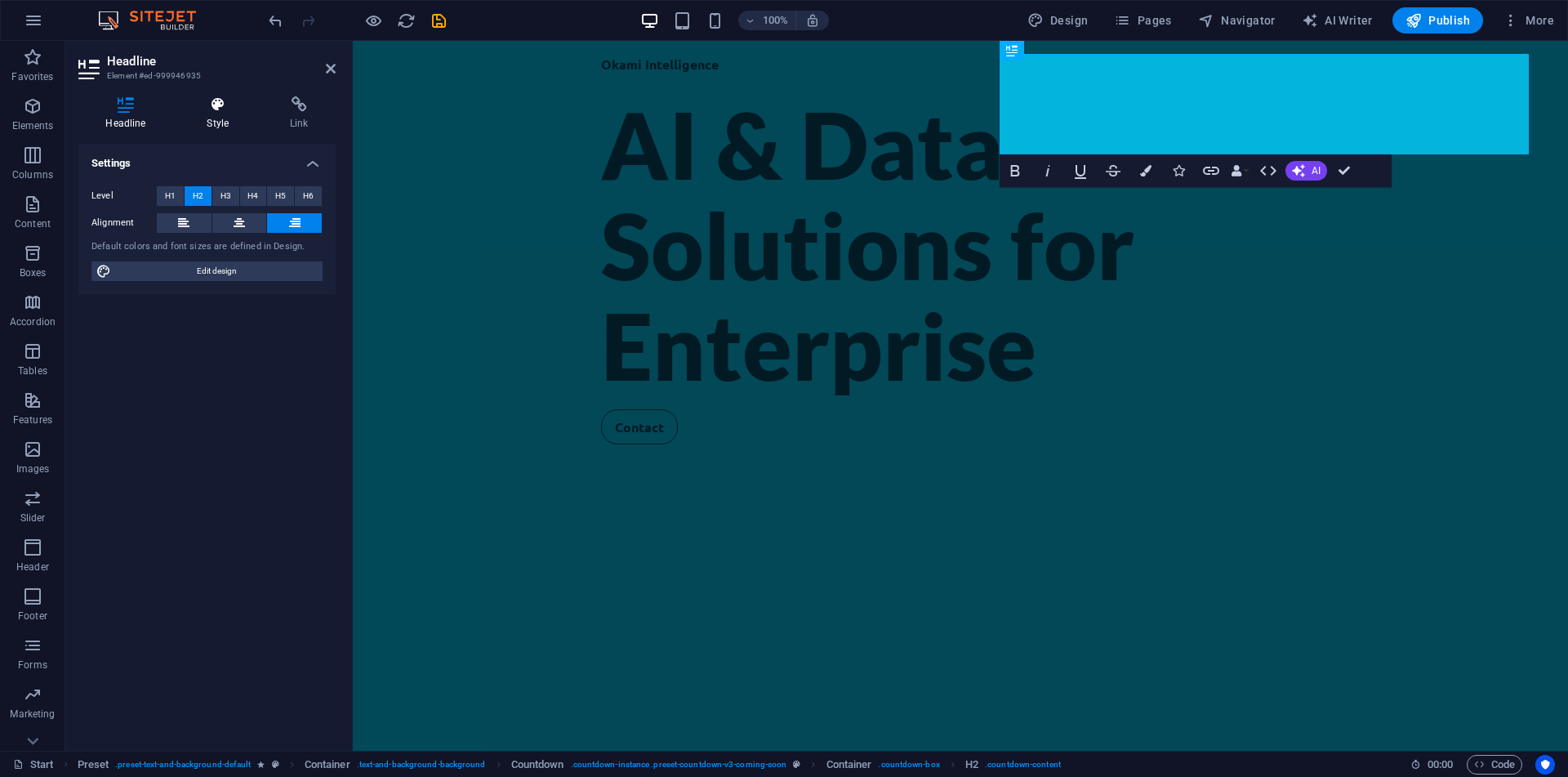
click at [226, 109] on icon at bounding box center [218, 104] width 77 height 17
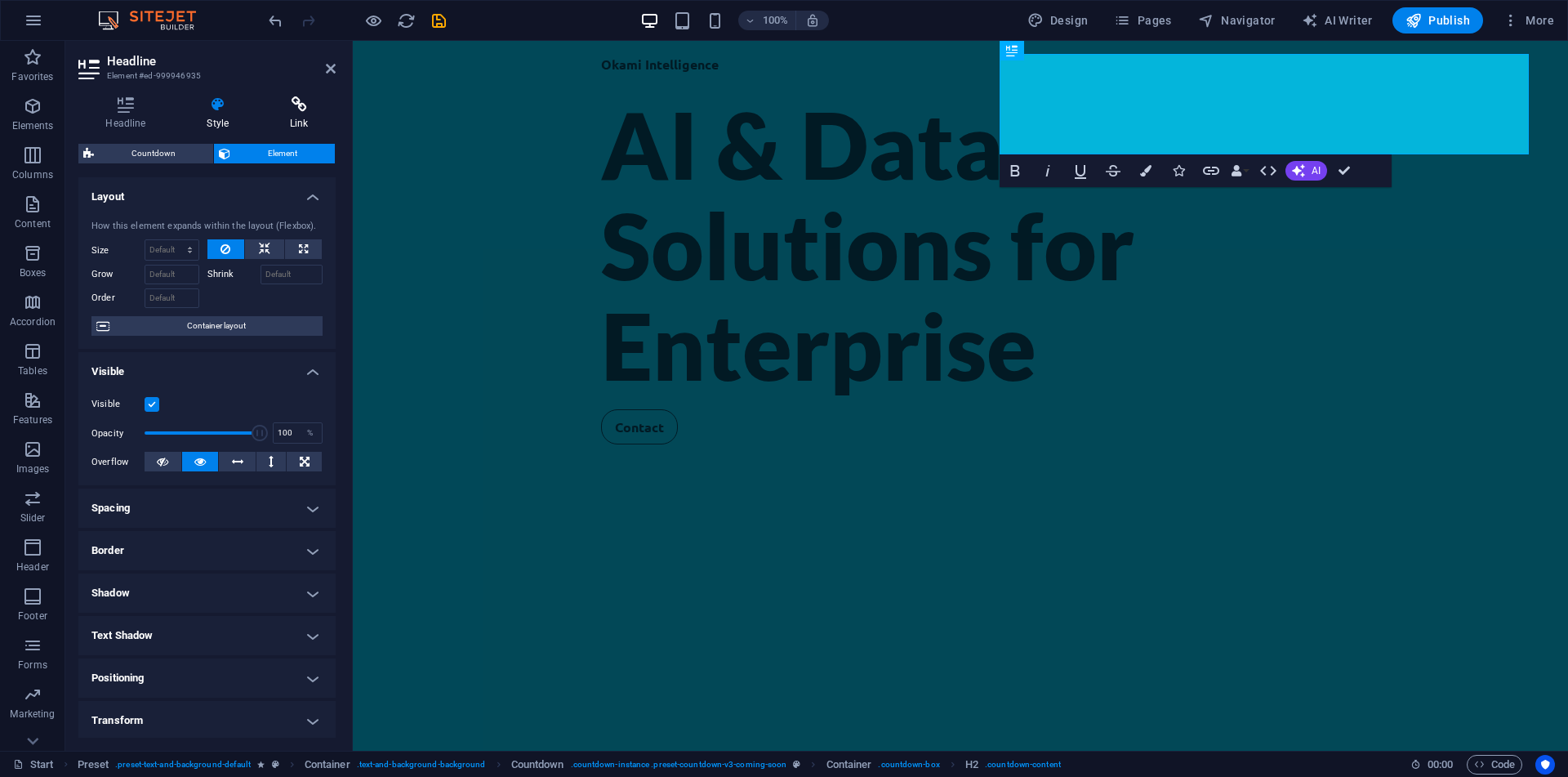
click at [321, 119] on h4 "Link" at bounding box center [299, 113] width 73 height 34
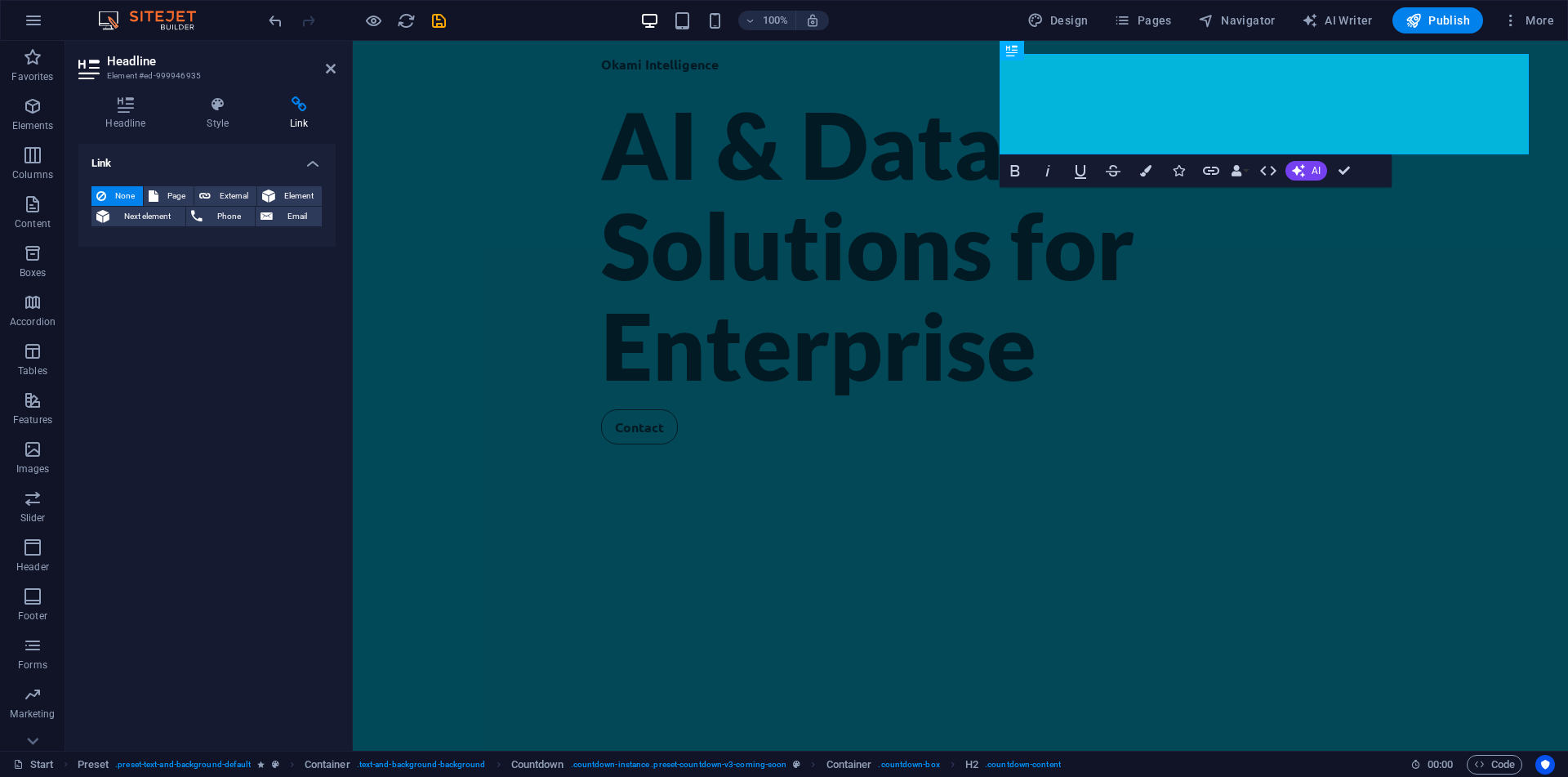
click at [336, 73] on aside "Headline Element #ed-999946935 Headline Style Link Settings Level H1 H2 H3 H4 H…" at bounding box center [208, 395] width 287 height 710
click at [322, 58] on h2 "Headline" at bounding box center [221, 60] width 229 height 15
click at [327, 63] on icon at bounding box center [331, 68] width 10 height 13
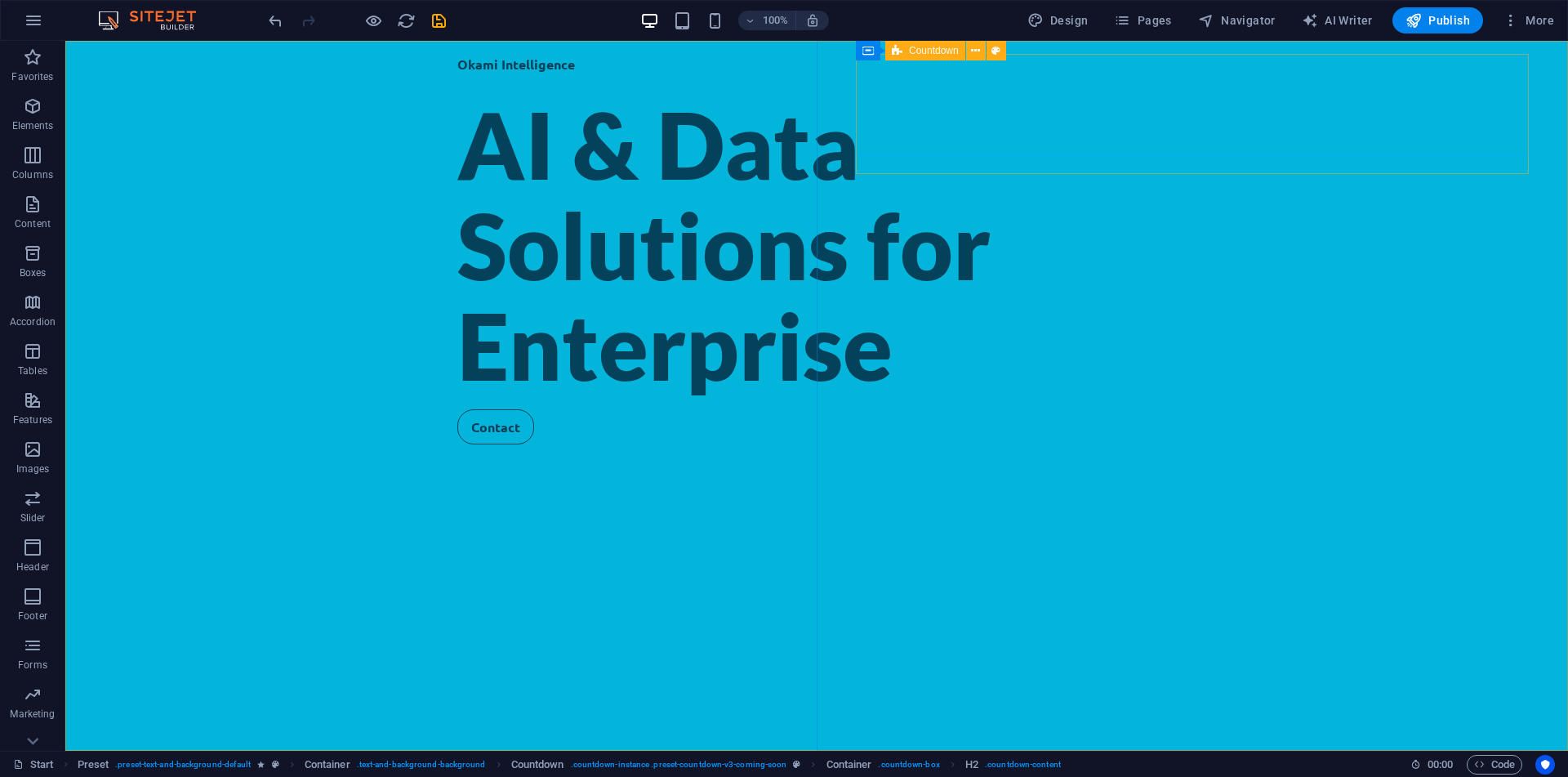
click at [905, 56] on div "Countdown" at bounding box center [926, 51] width 80 height 19
click at [972, 50] on icon at bounding box center [975, 52] width 9 height 18
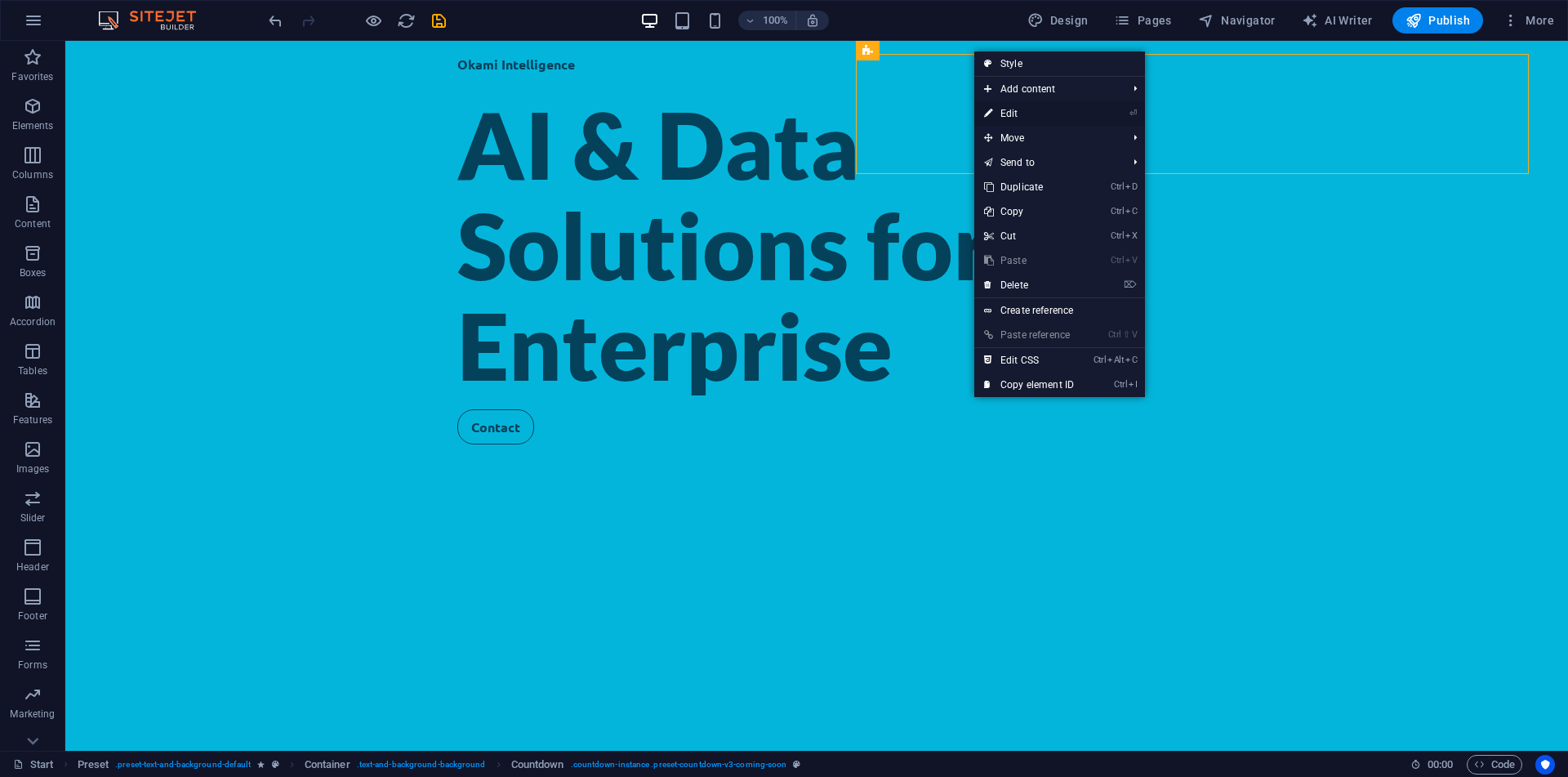
click at [1042, 116] on link "⏎ Edit" at bounding box center [1029, 113] width 109 height 24
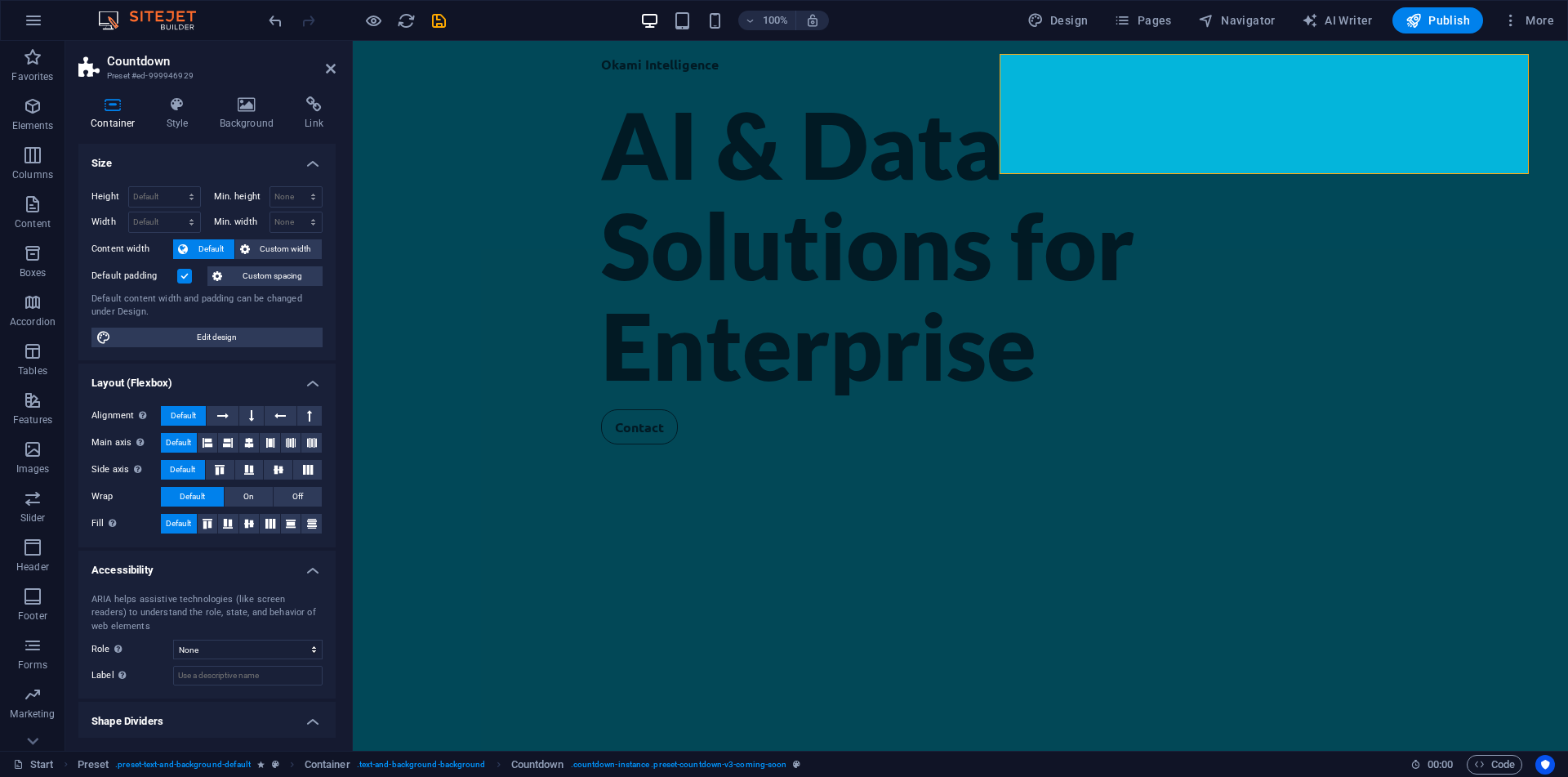
scroll to position [39, 0]
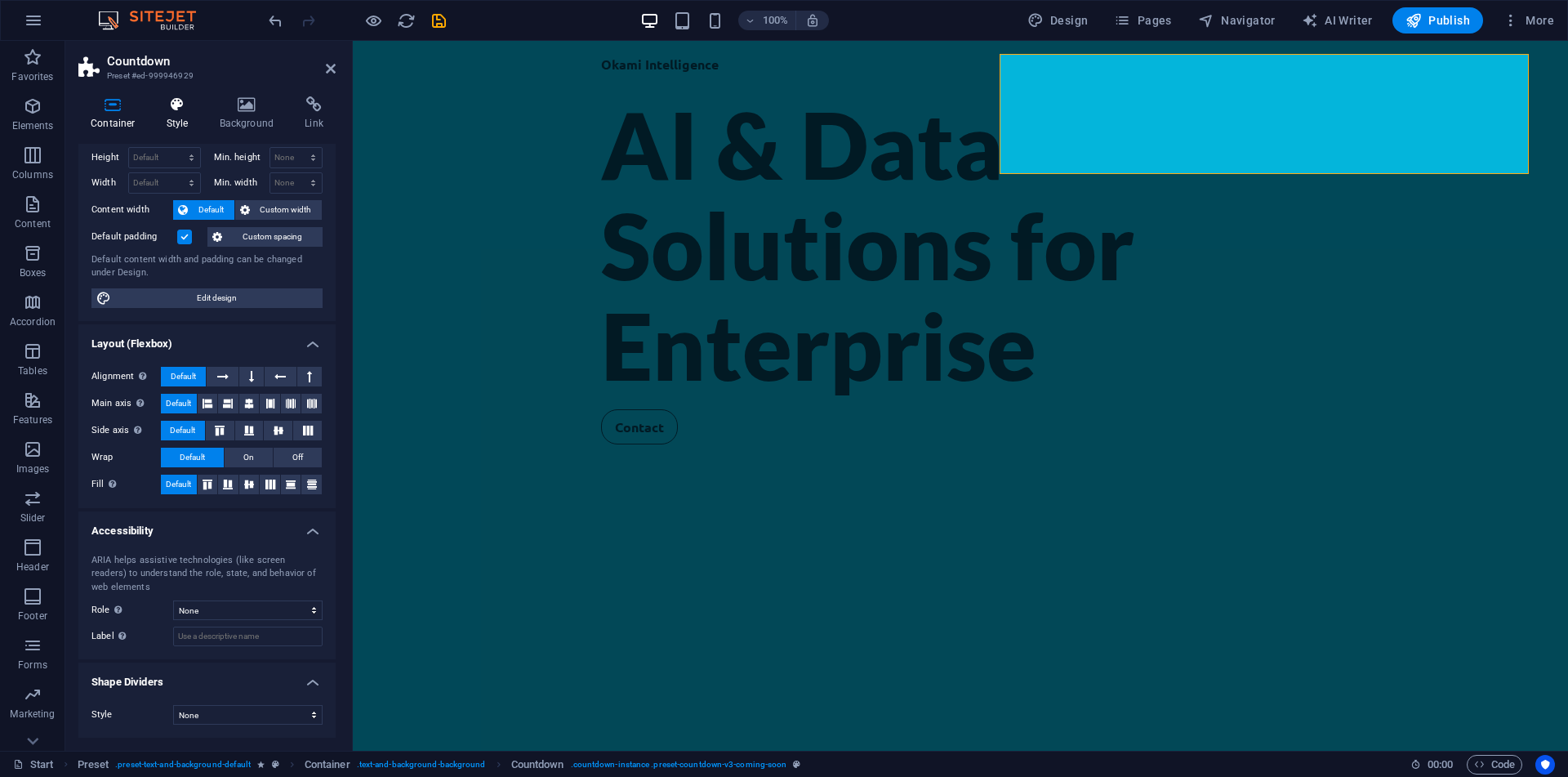
click at [180, 104] on icon at bounding box center [178, 104] width 47 height 17
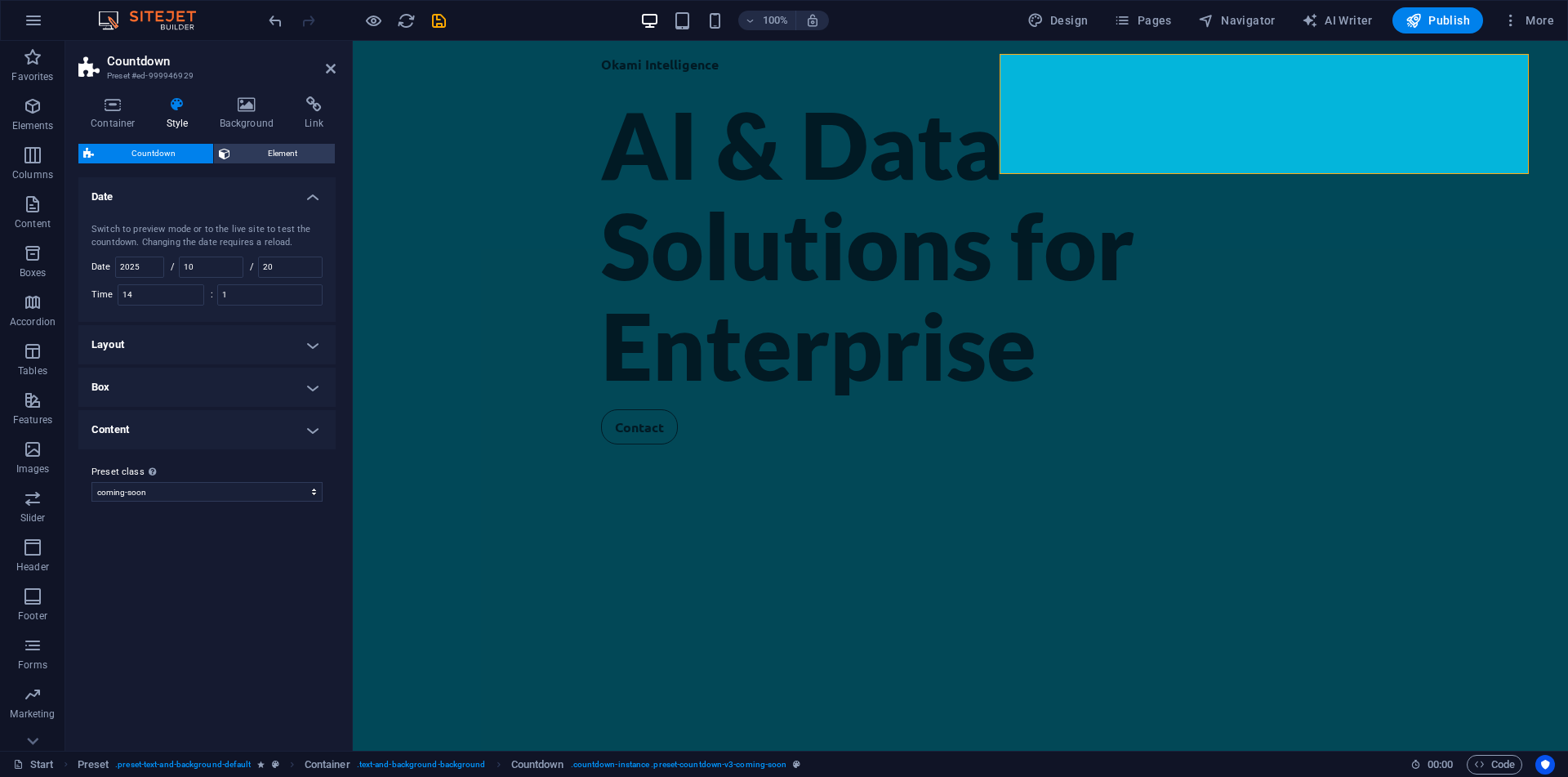
click at [174, 424] on h4 "Content" at bounding box center [207, 429] width 257 height 39
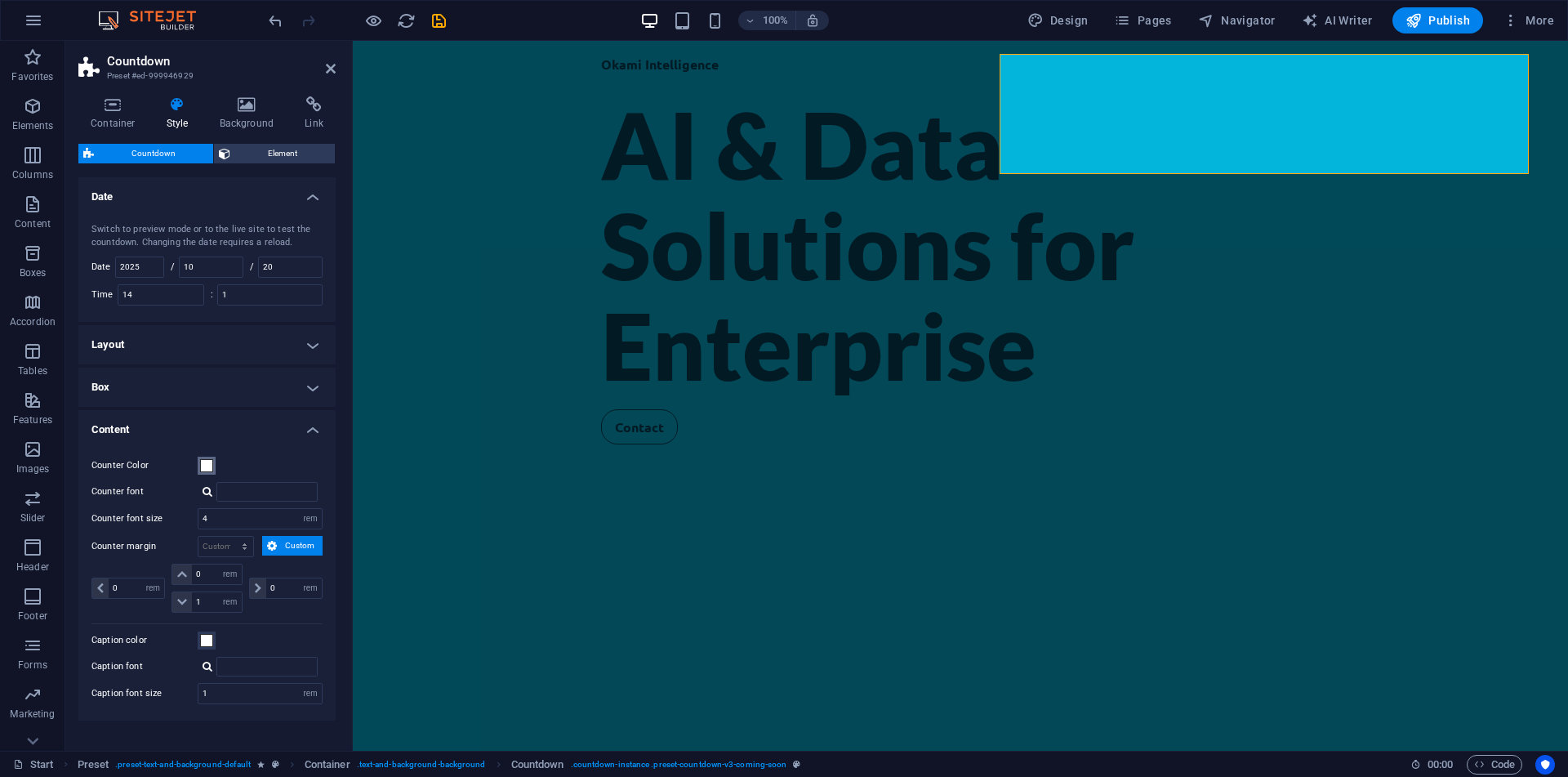
click at [210, 471] on span at bounding box center [206, 465] width 13 height 13
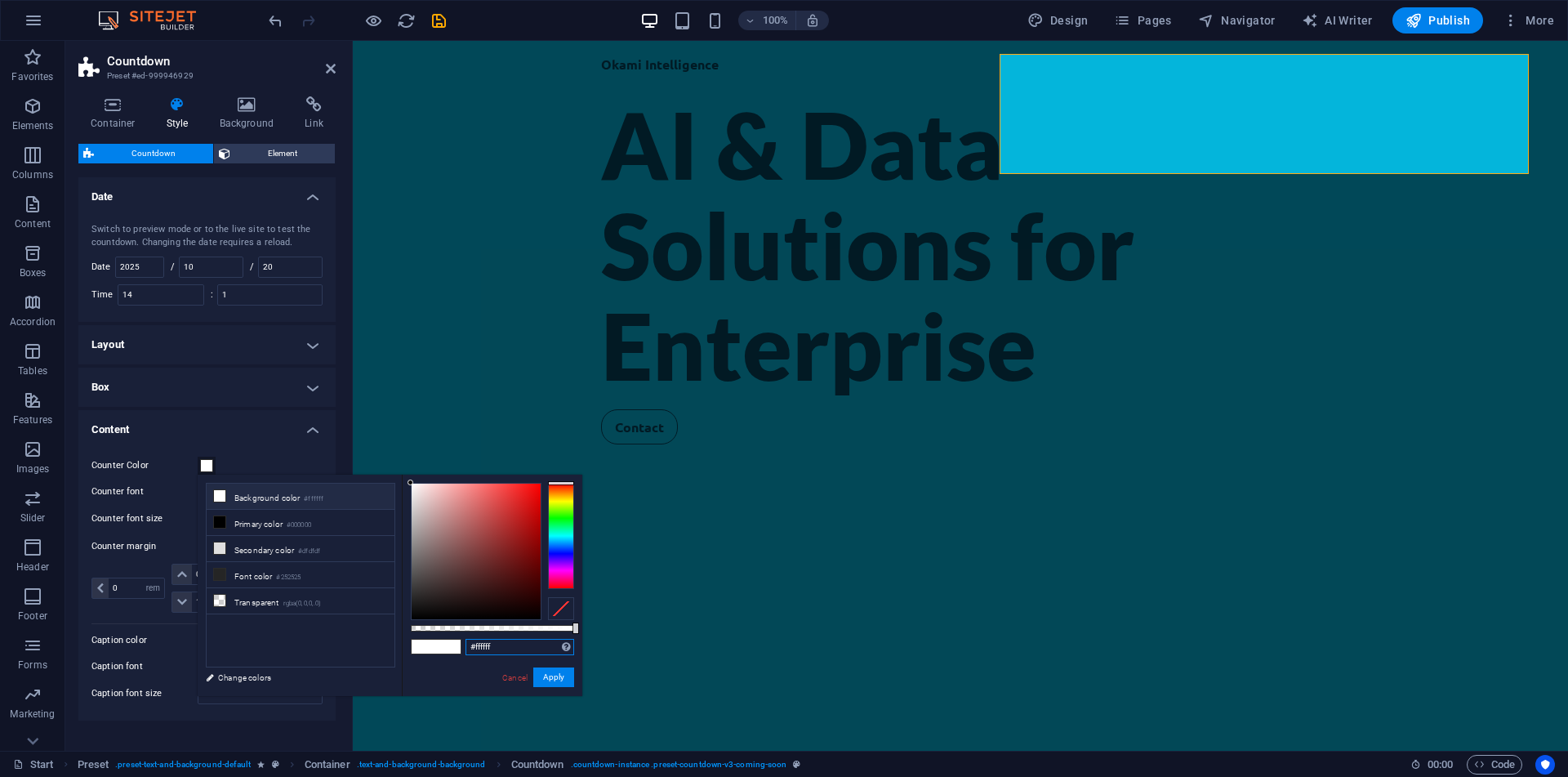
click at [505, 643] on input "#ffffff" at bounding box center [520, 647] width 109 height 17
paste input "04415b"
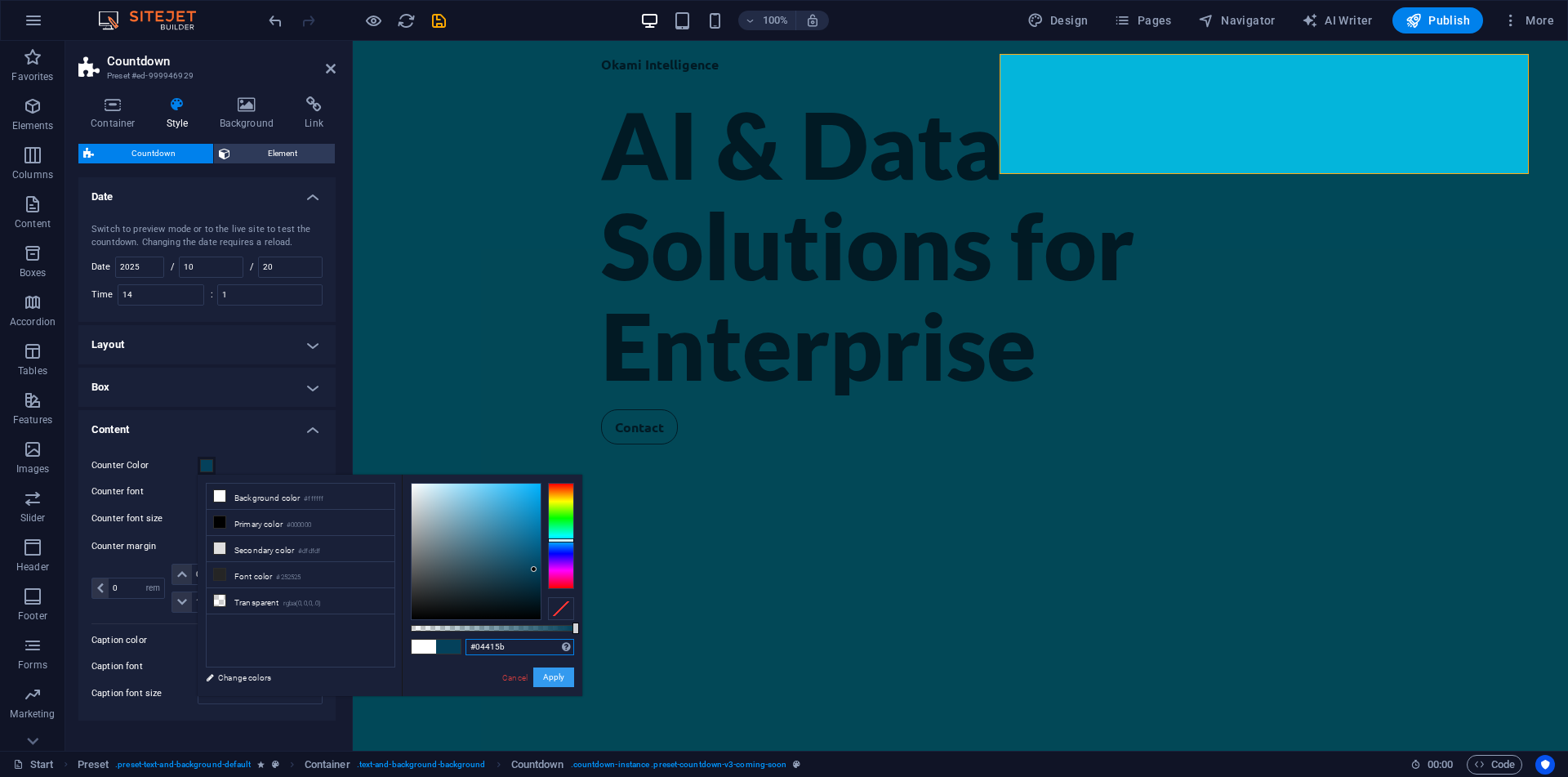
type input "#04415b"
click at [547, 678] on button "Apply" at bounding box center [554, 677] width 41 height 19
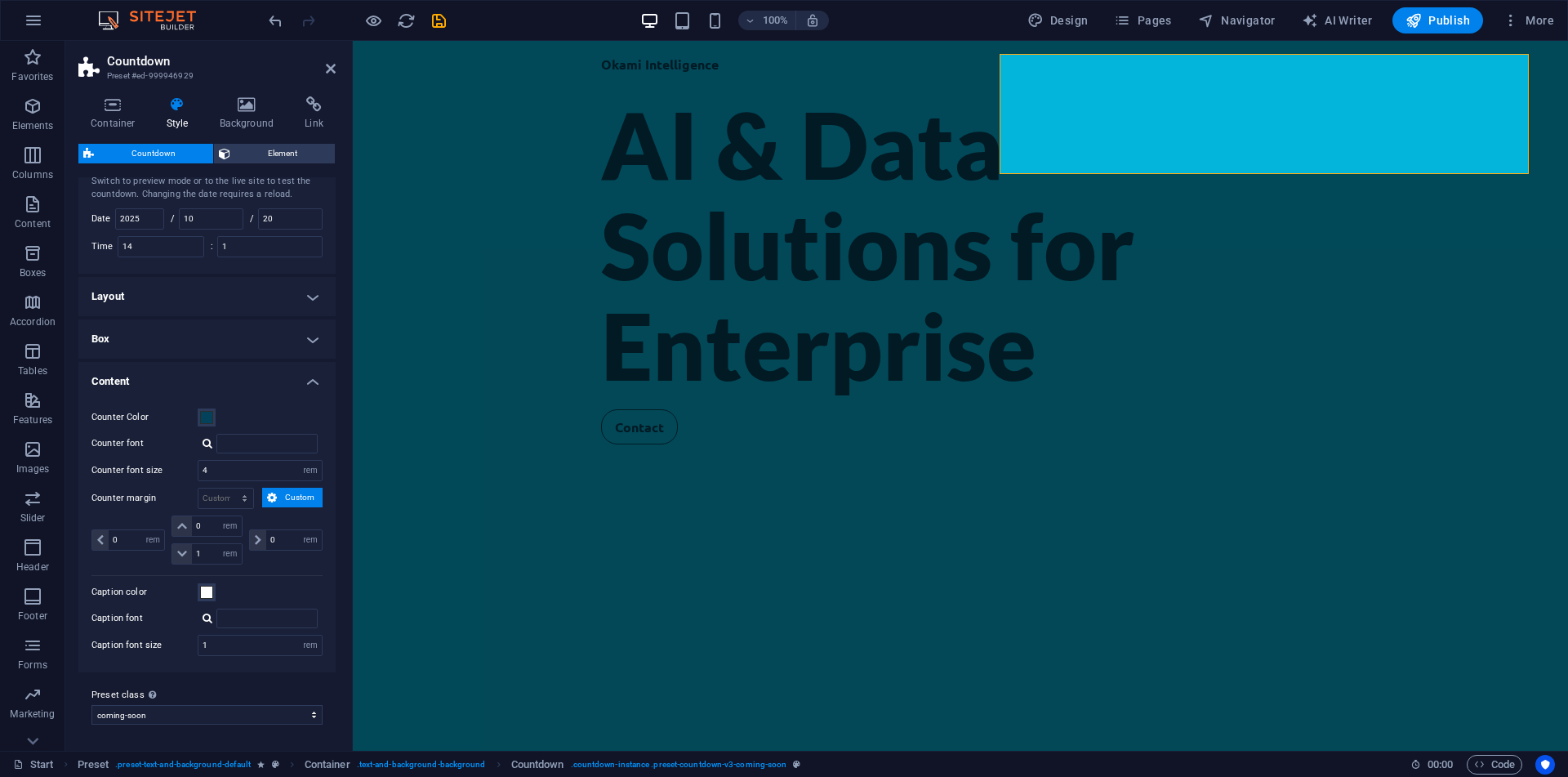
scroll to position [0, 0]
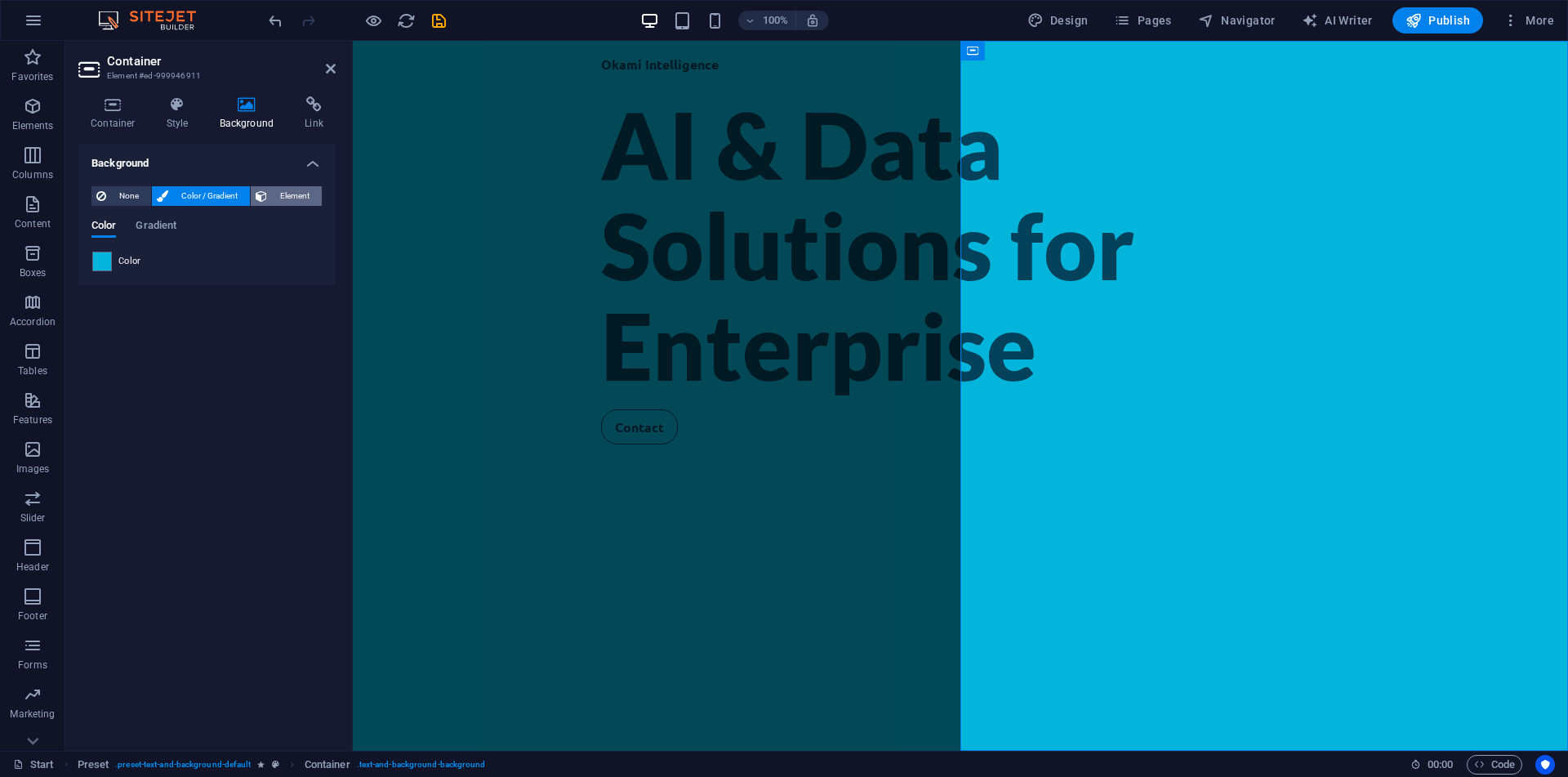
click at [296, 193] on span "Element" at bounding box center [294, 196] width 45 height 19
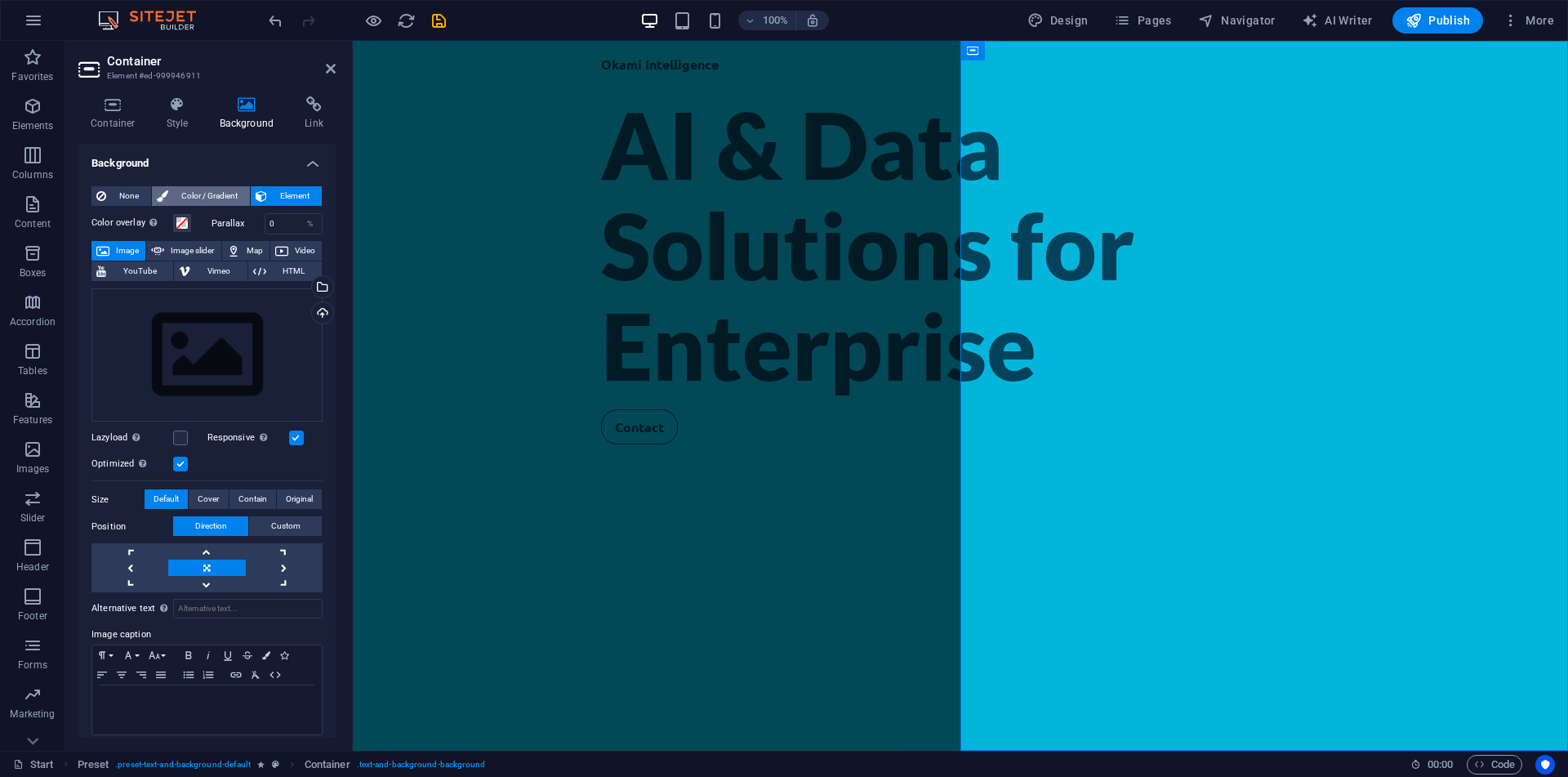
click at [206, 196] on span "Color / Gradient" at bounding box center [209, 196] width 72 height 19
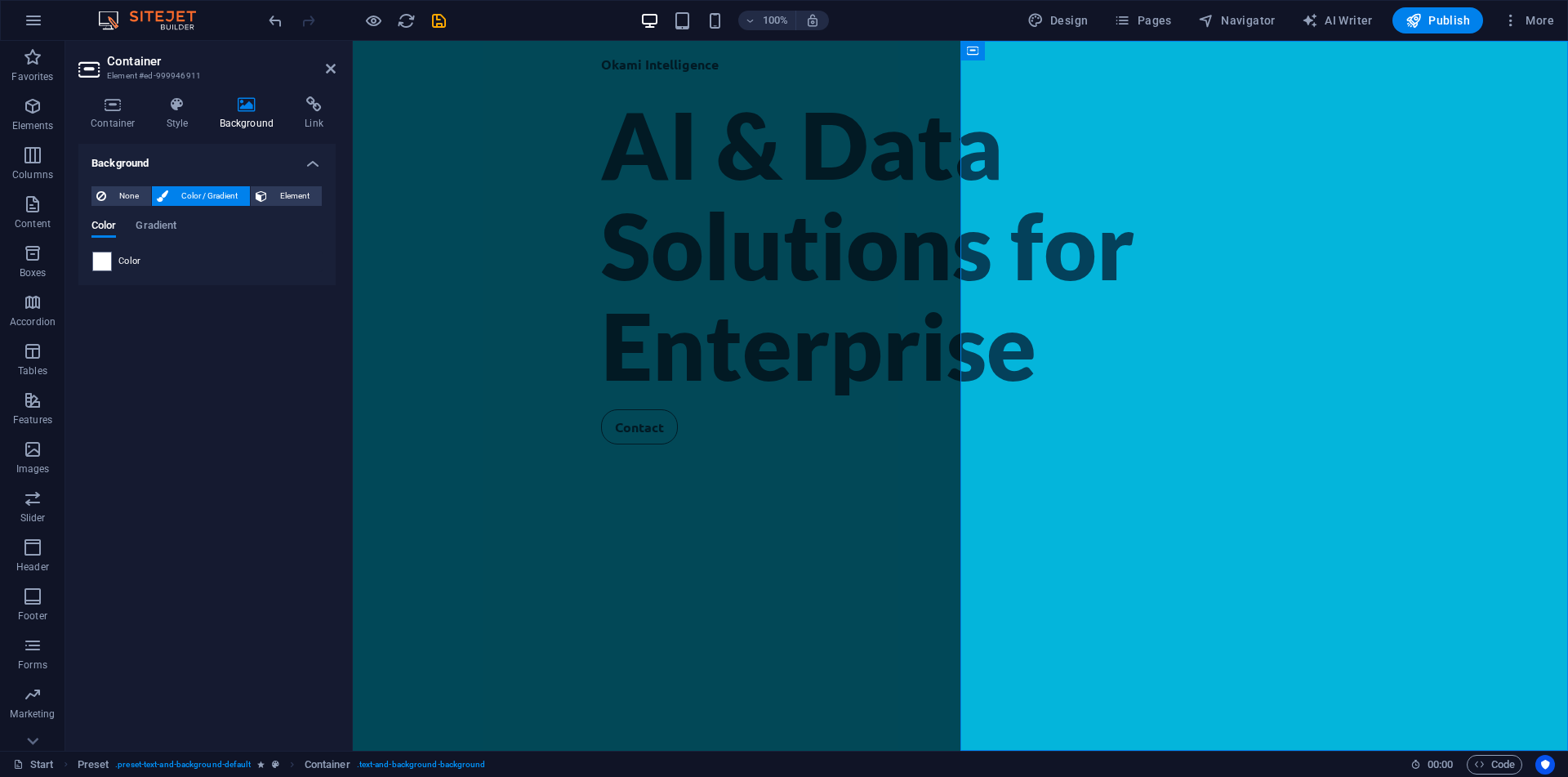
click at [112, 255] on div "Color" at bounding box center [207, 261] width 230 height 19
click at [102, 261] on span at bounding box center [102, 261] width 18 height 18
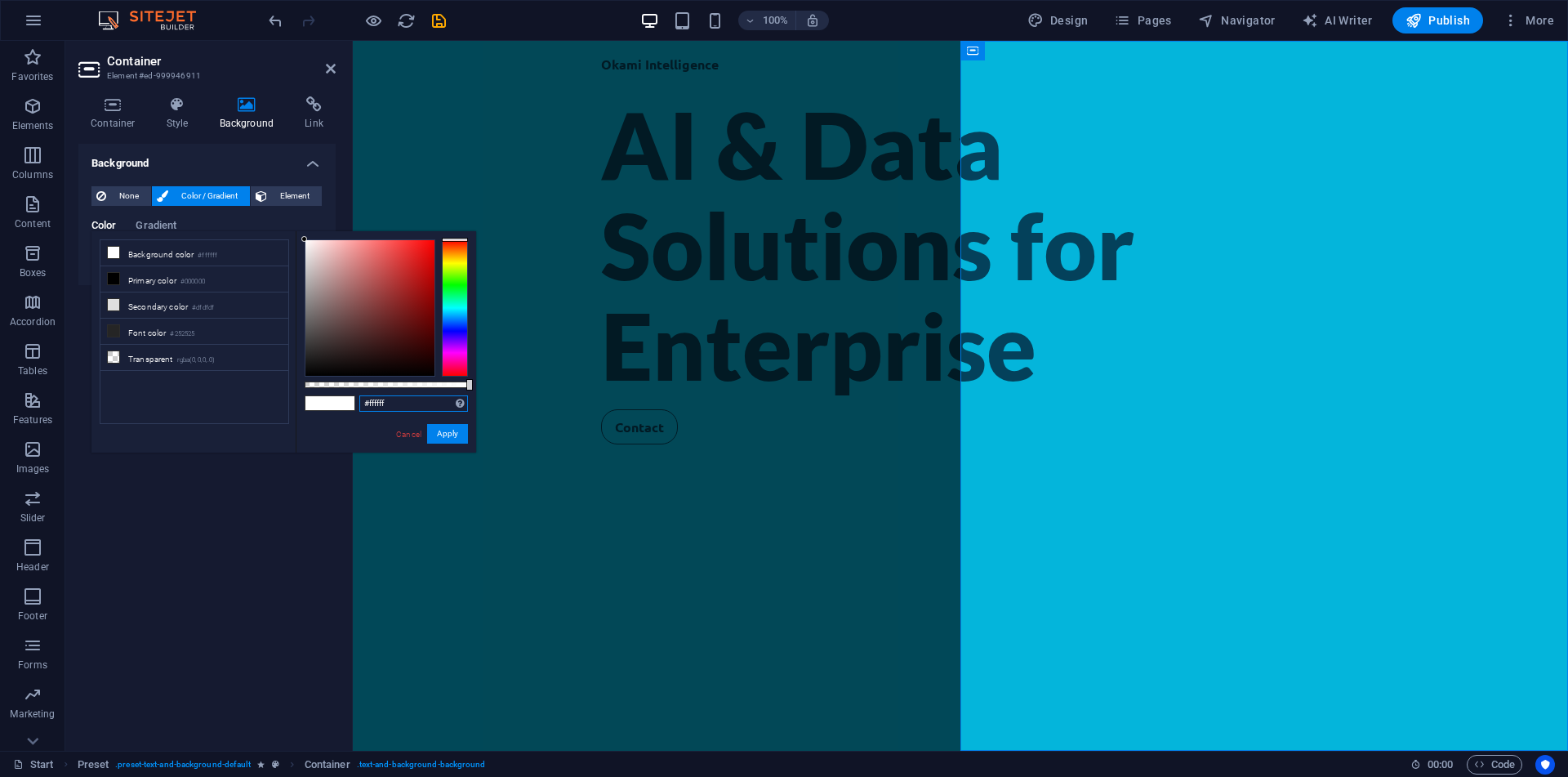
click at [452, 399] on input "#ffffff" at bounding box center [414, 403] width 109 height 17
paste input "04415b"
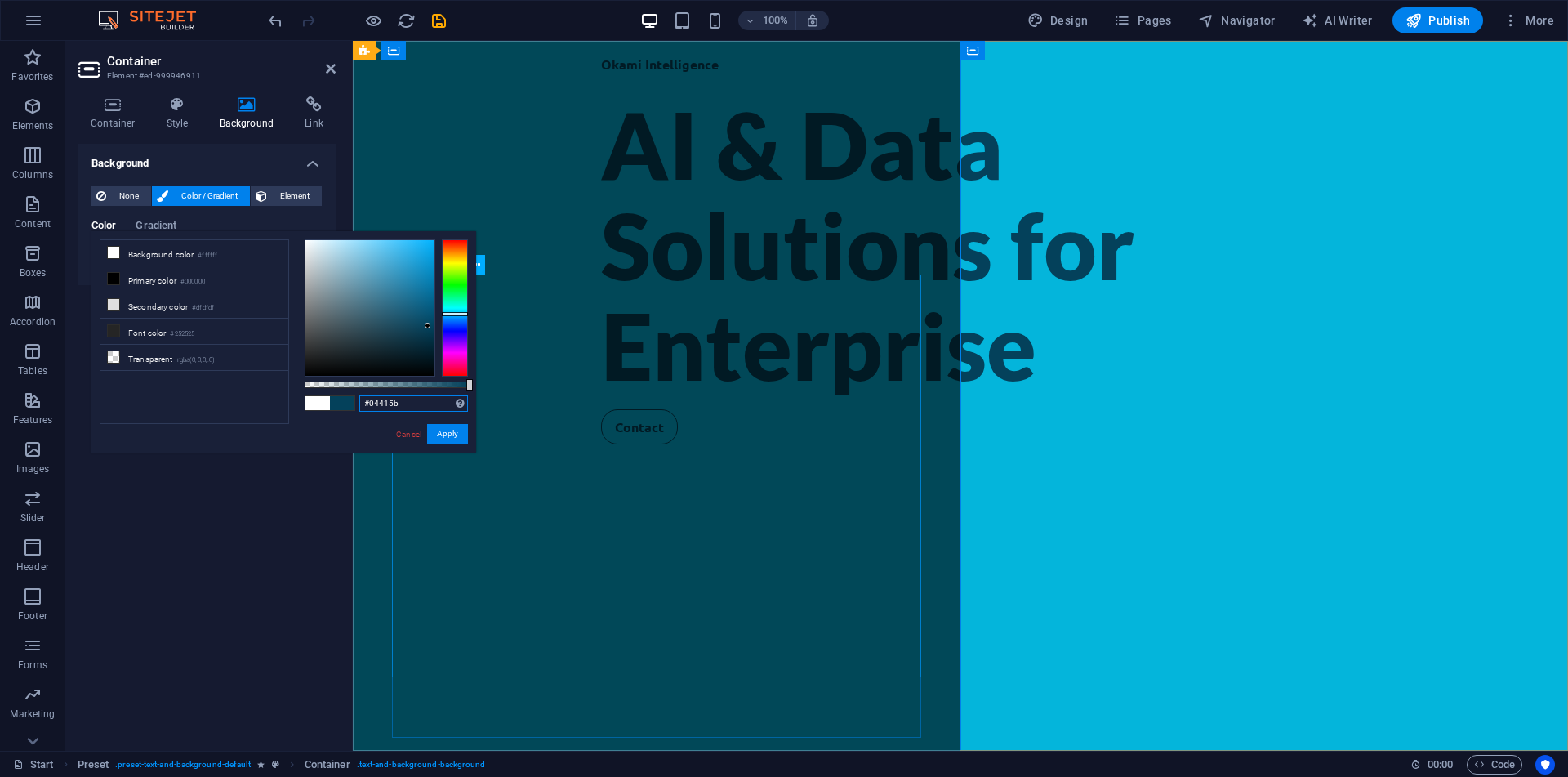
type input "#04415b"
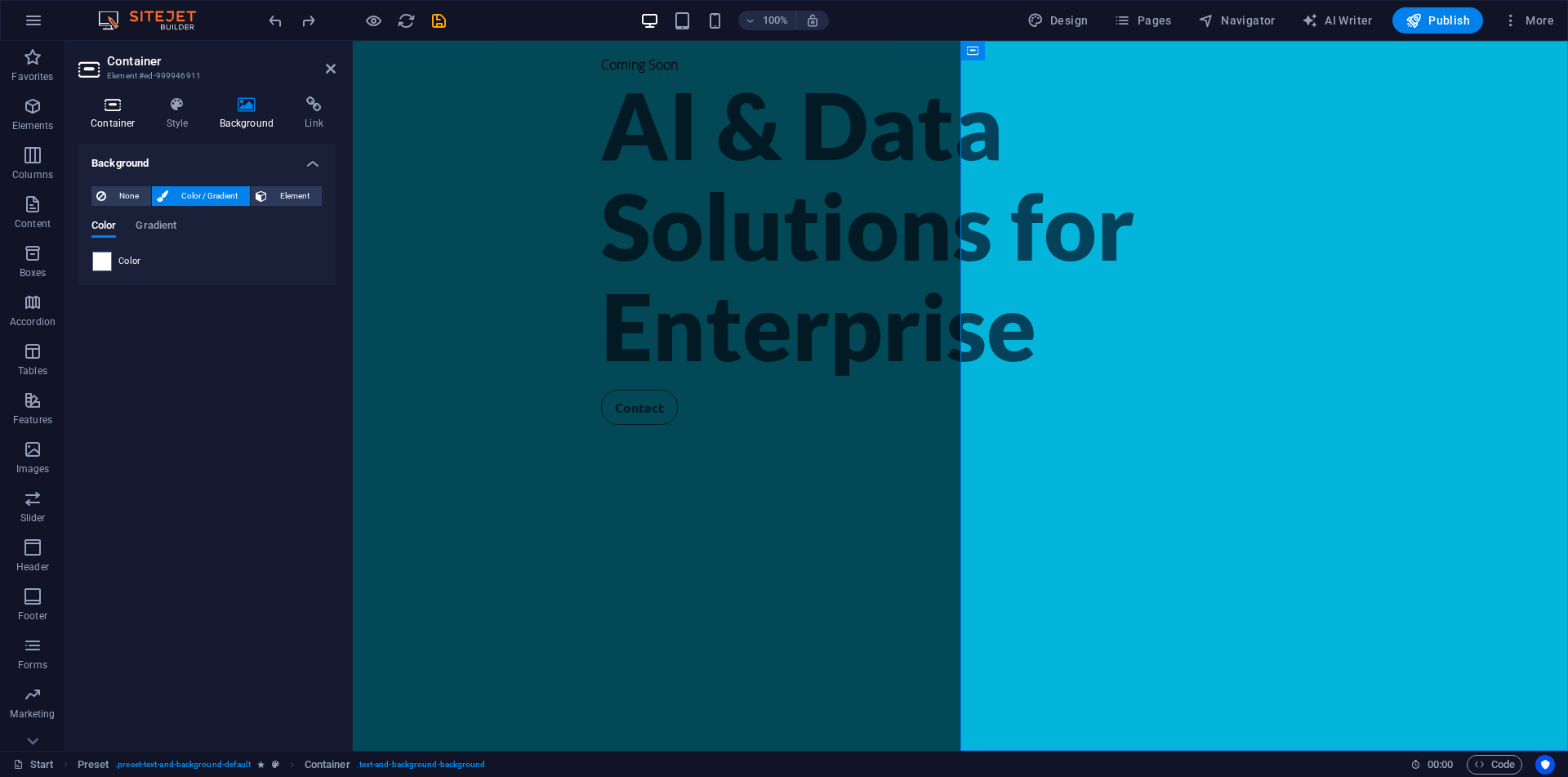
click at [114, 124] on h4 "Container" at bounding box center [117, 113] width 76 height 34
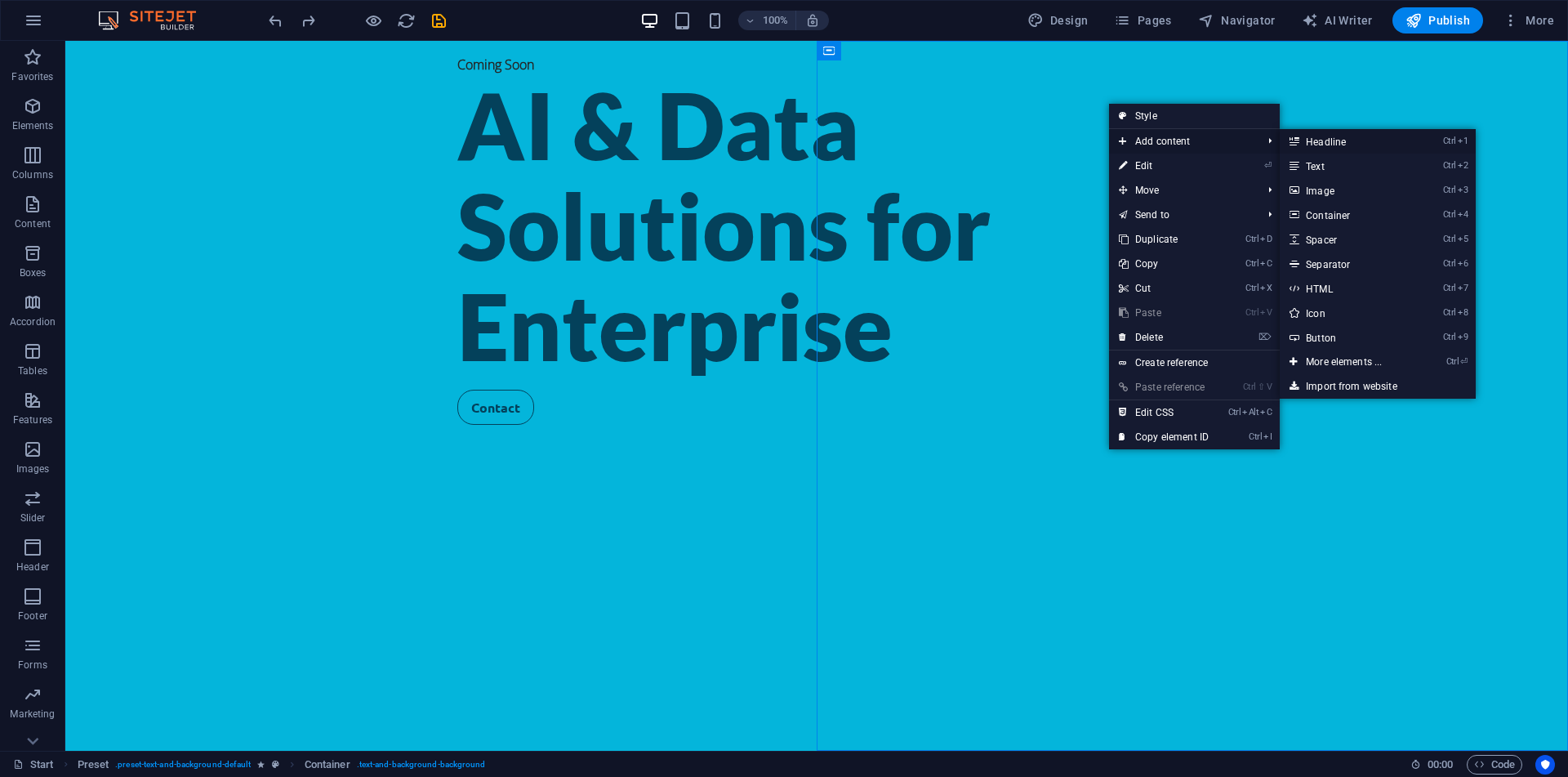
click at [1297, 144] on icon at bounding box center [1294, 141] width 8 height 24
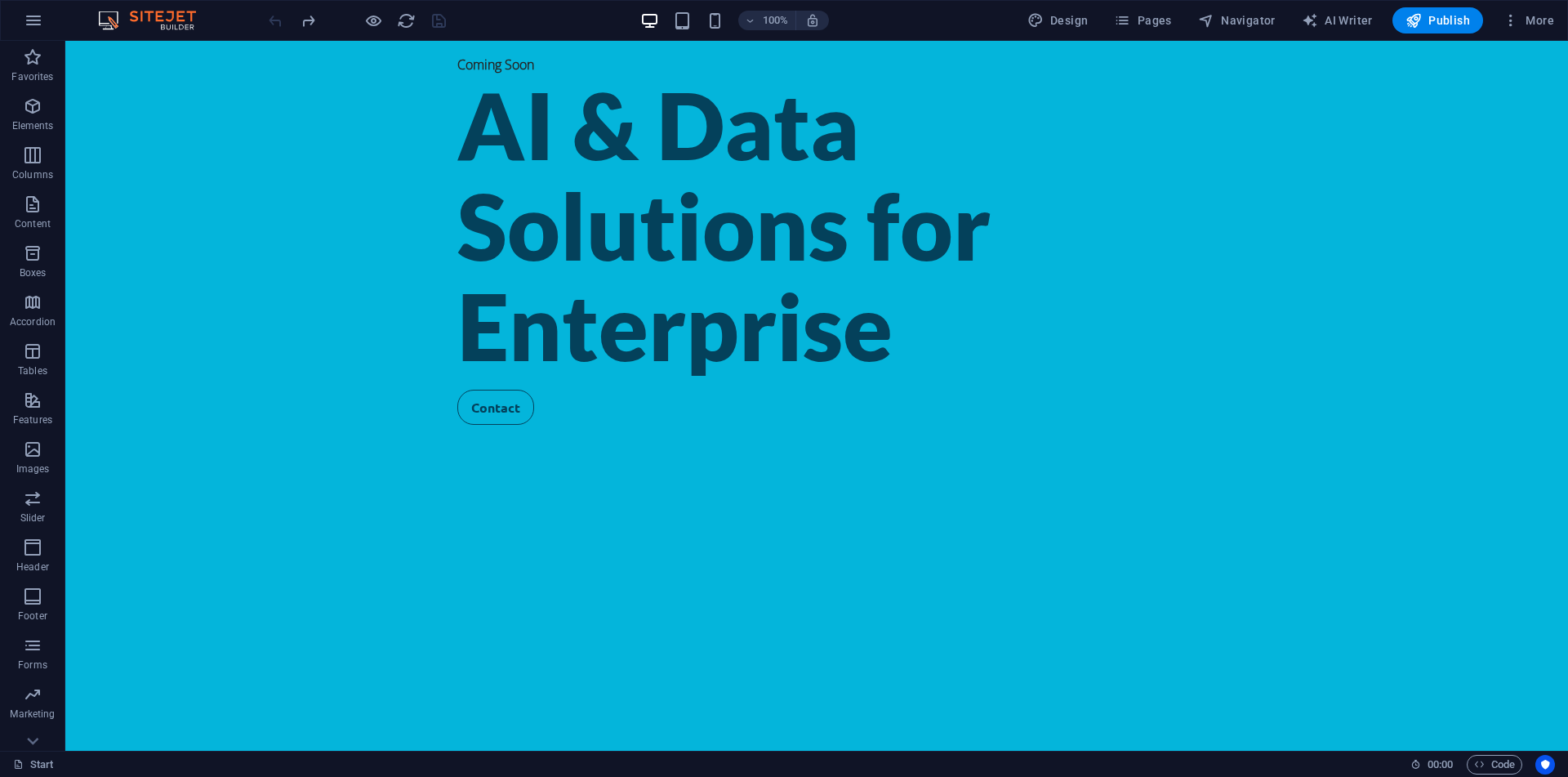
click at [296, 19] on div at bounding box center [357, 20] width 183 height 26
click at [300, 22] on icon "redo" at bounding box center [308, 20] width 18 height 18
click at [300, 22] on div at bounding box center [357, 20] width 183 height 26
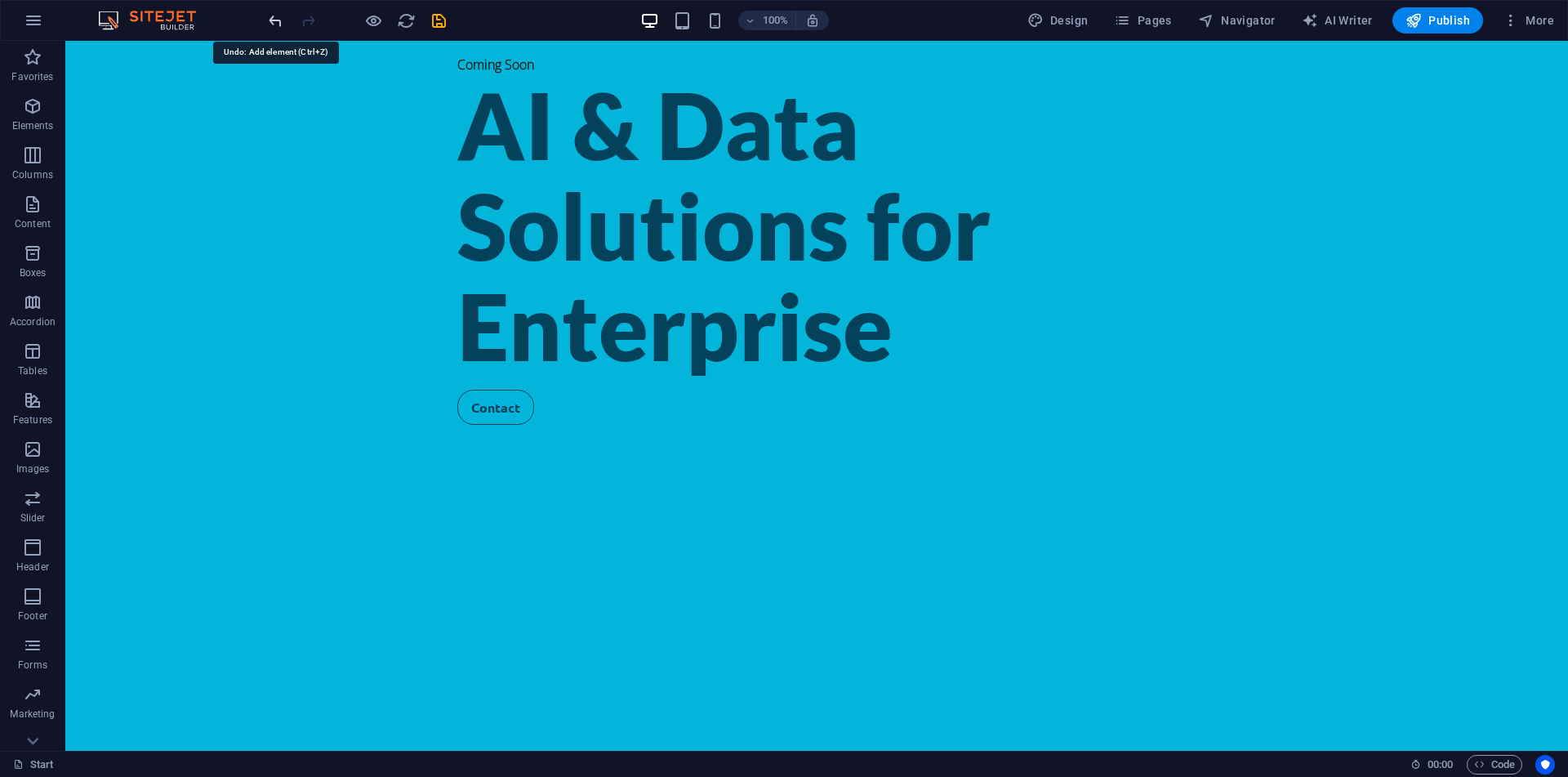
click at [279, 22] on icon "undo" at bounding box center [275, 20] width 18 height 18
click at [457, 61] on div "Coming Soon" at bounding box center [817, 63] width 718 height 20
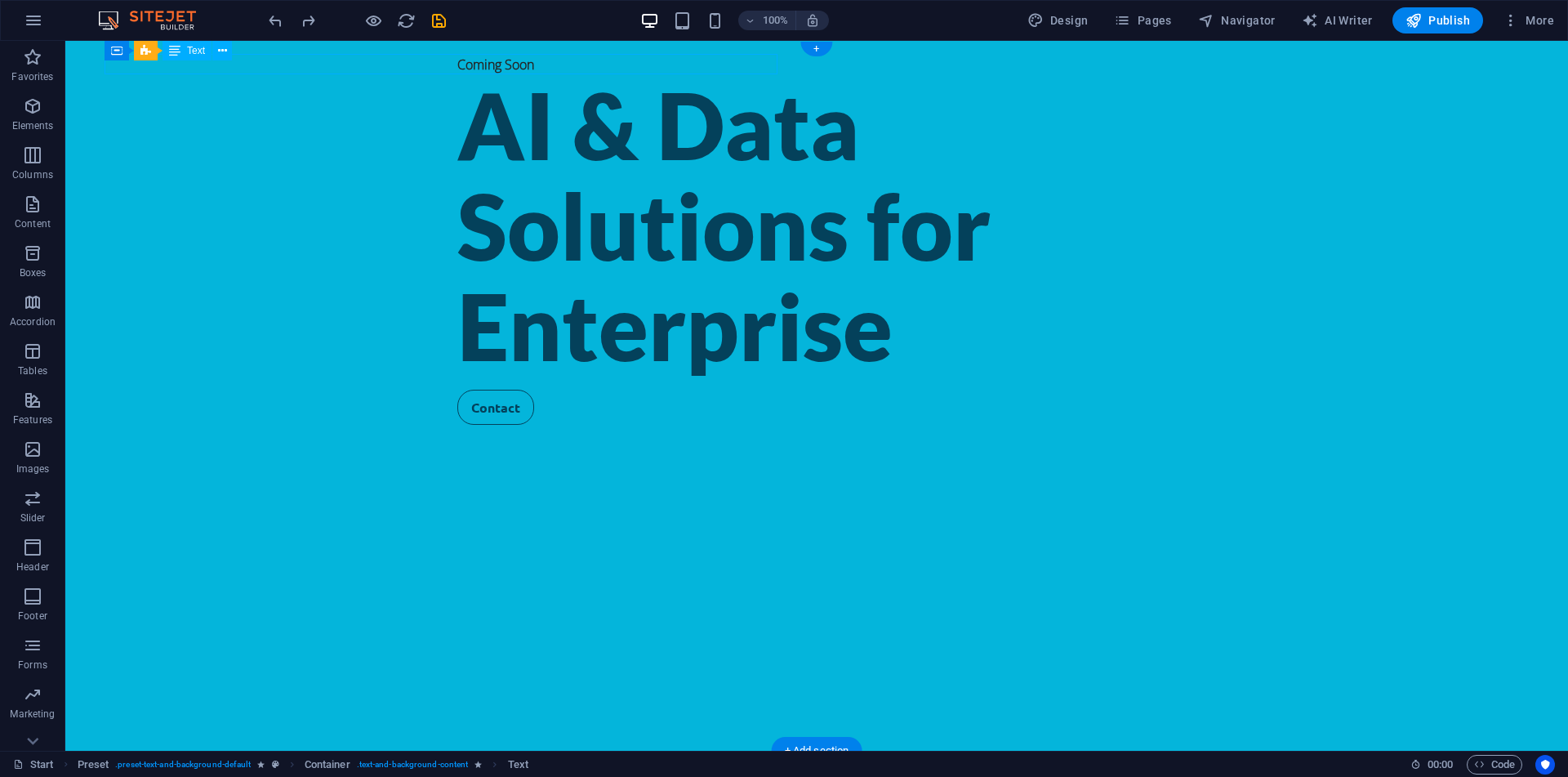
click at [457, 61] on div "Coming Soon" at bounding box center [817, 63] width 718 height 20
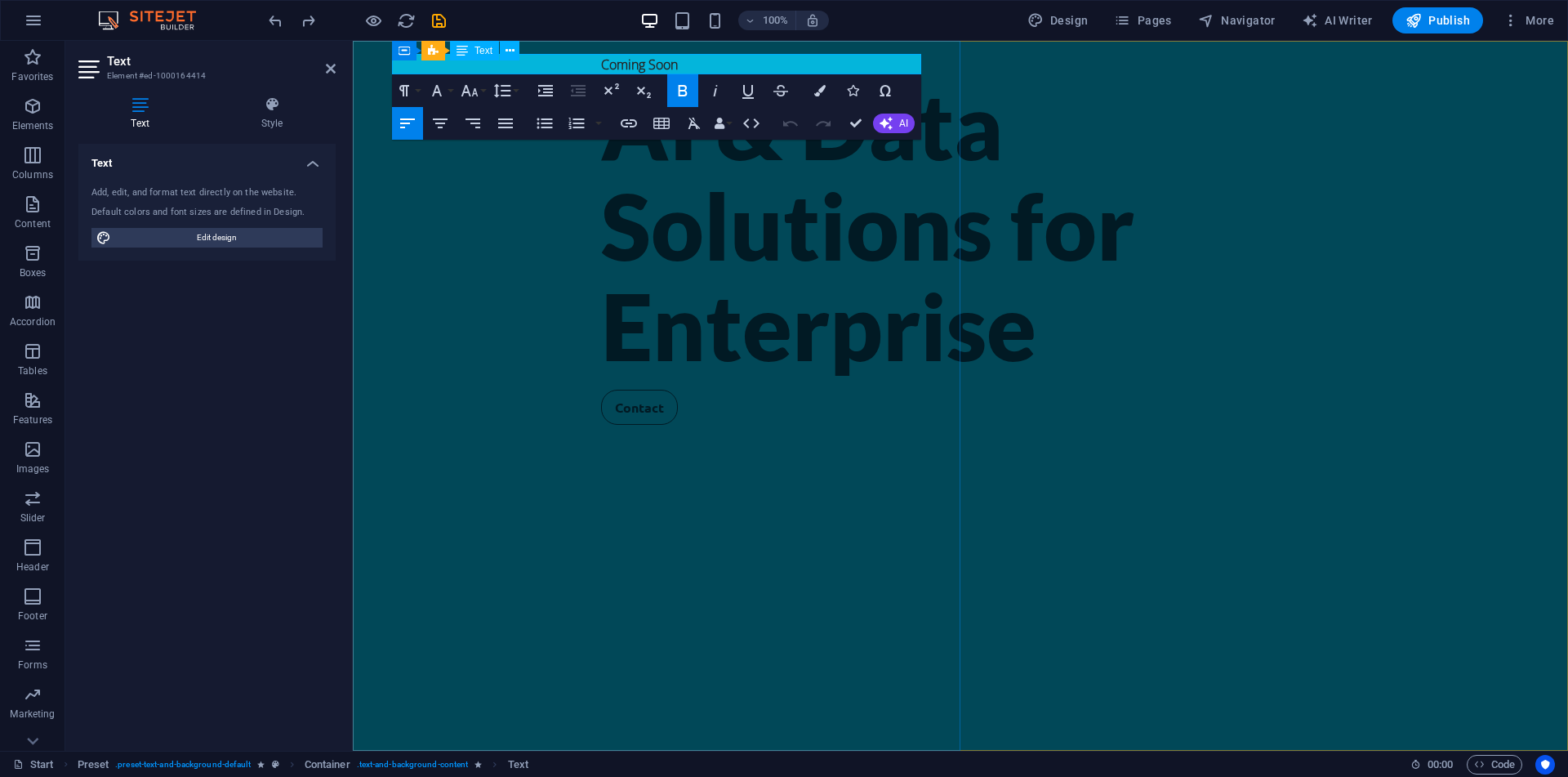
click at [602, 66] on p "Coming Soon" at bounding box center [961, 63] width 718 height 20
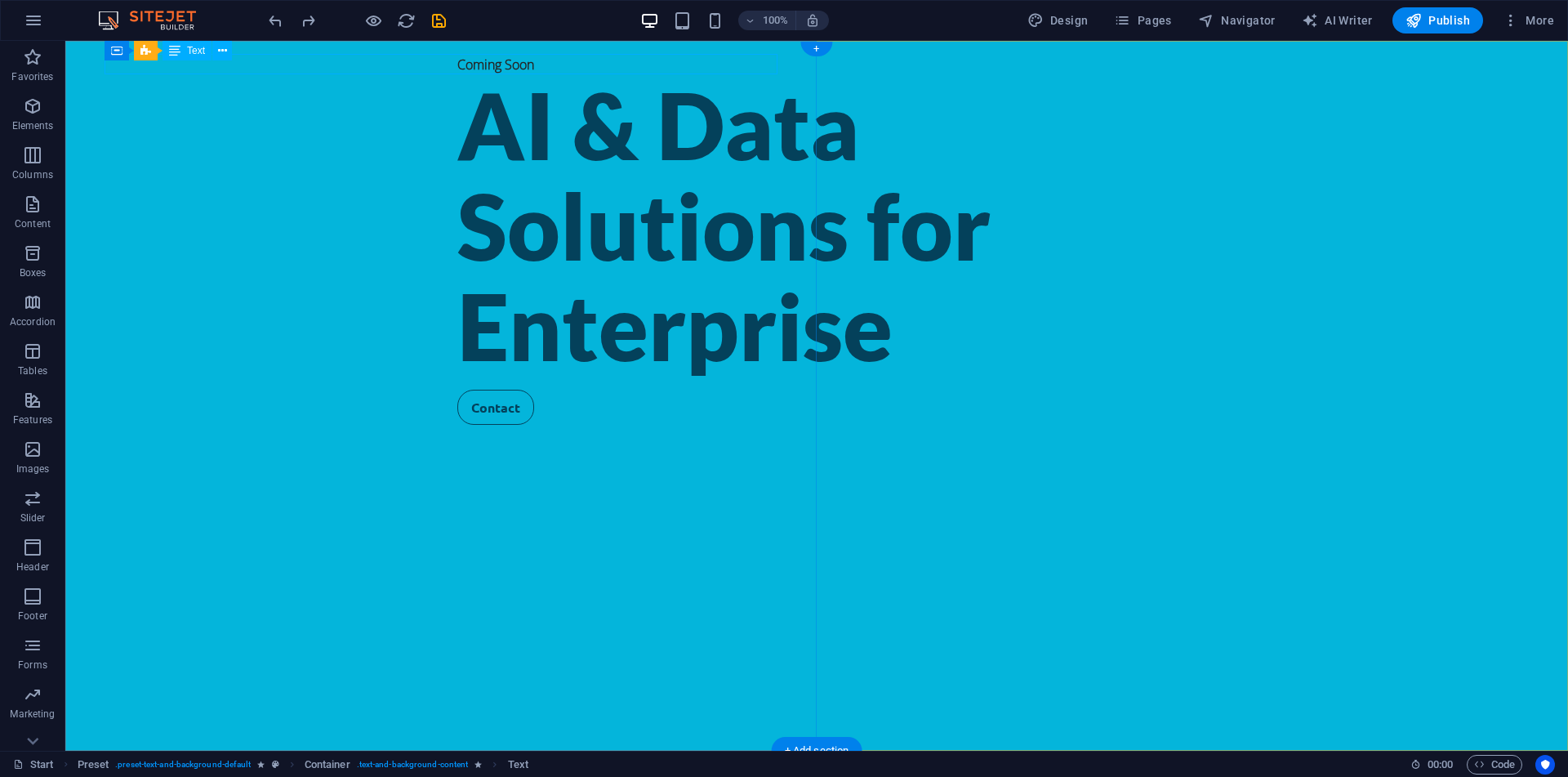
click at [457, 66] on div "Coming Soon" at bounding box center [817, 63] width 718 height 20
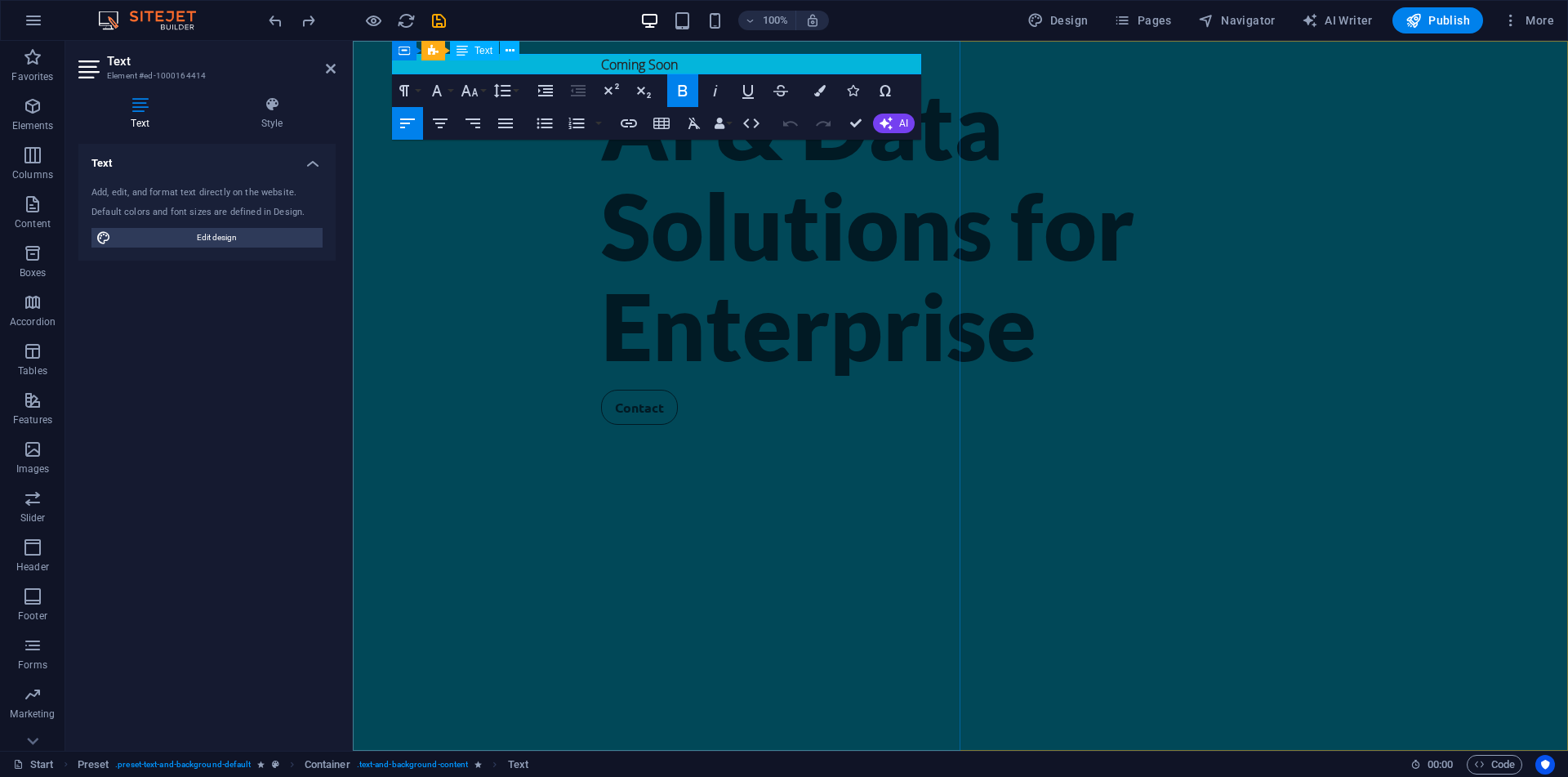
click at [602, 70] on p "Coming Soon" at bounding box center [961, 63] width 718 height 20
click at [694, 96] on button "Bold" at bounding box center [682, 91] width 31 height 33
click at [824, 92] on icon "button" at bounding box center [820, 90] width 12 height 12
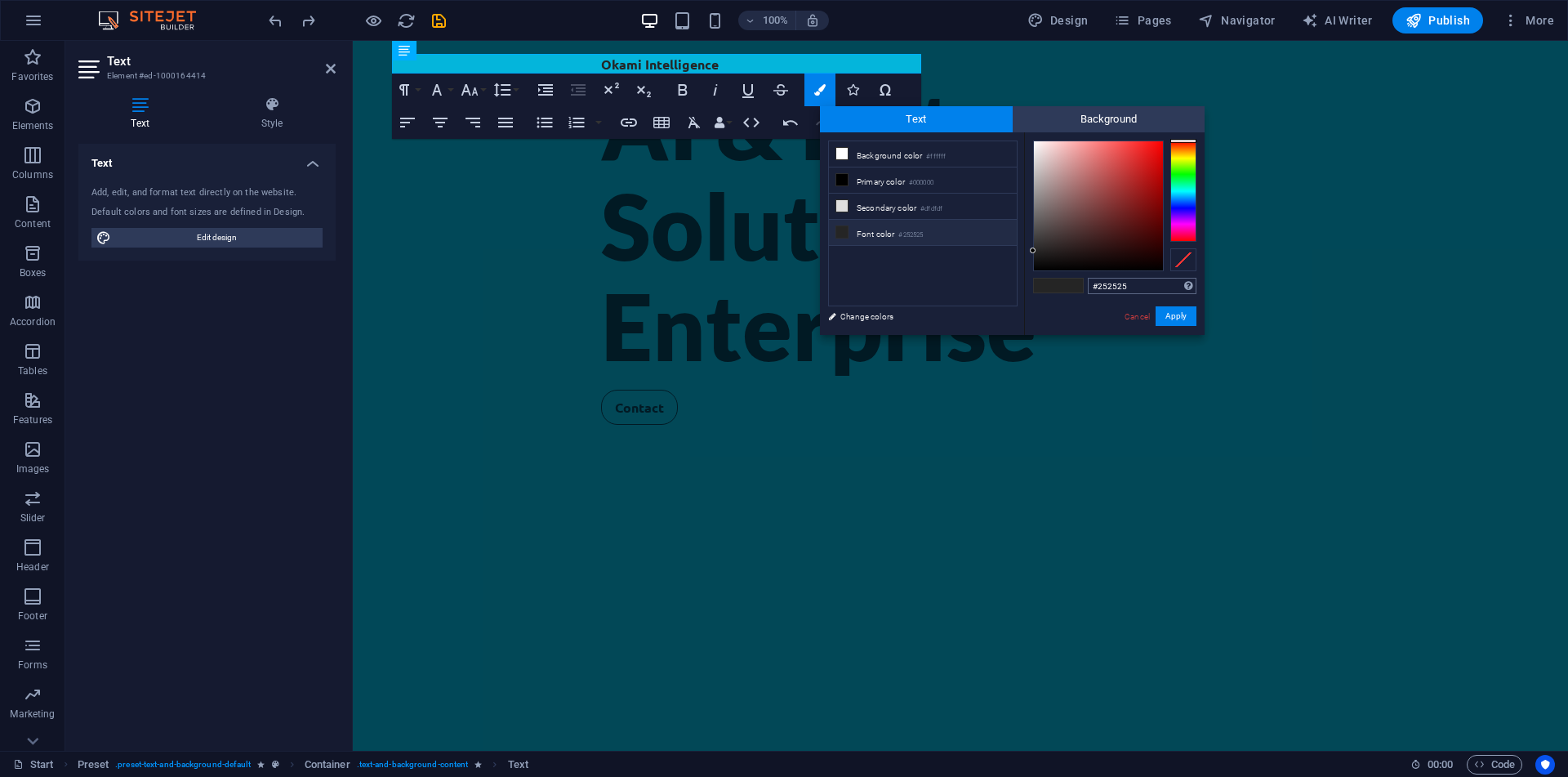
click at [1123, 291] on input "#252525" at bounding box center [1143, 285] width 109 height 17
type input "#04415b"
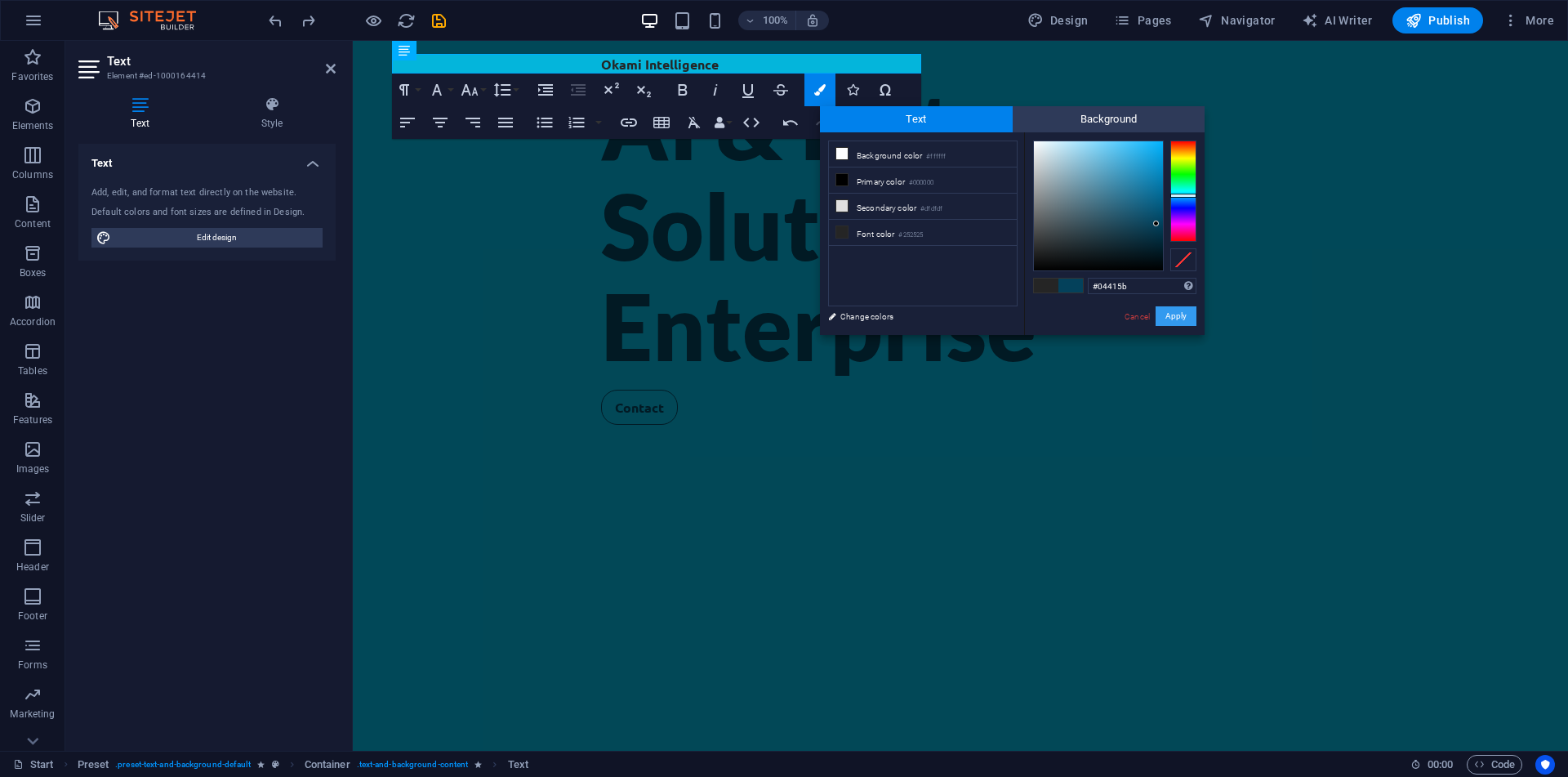
click at [1182, 316] on button "Apply" at bounding box center [1176, 316] width 41 height 19
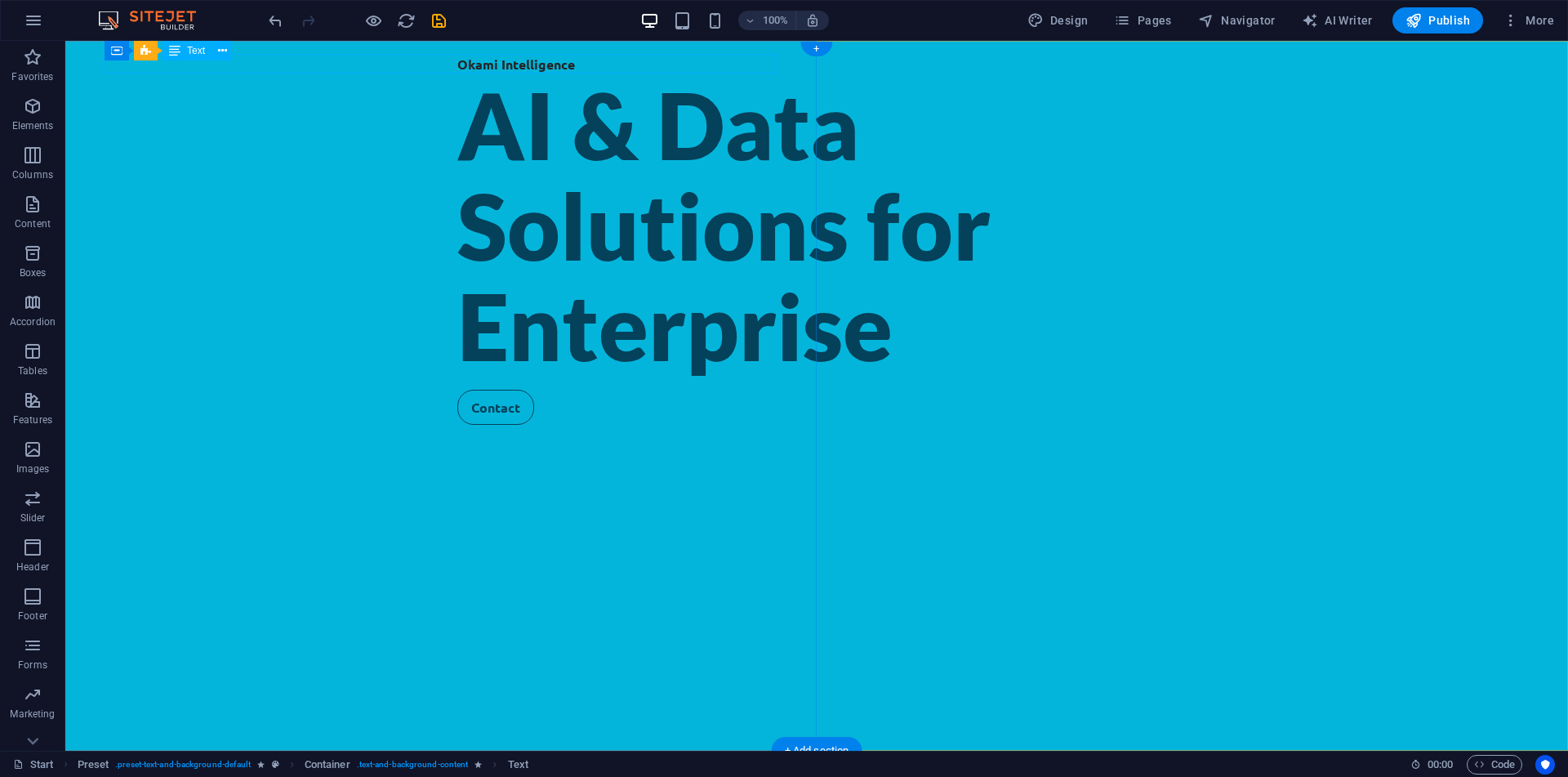
click at [457, 68] on div "Okami Intelligence" at bounding box center [817, 63] width 718 height 20
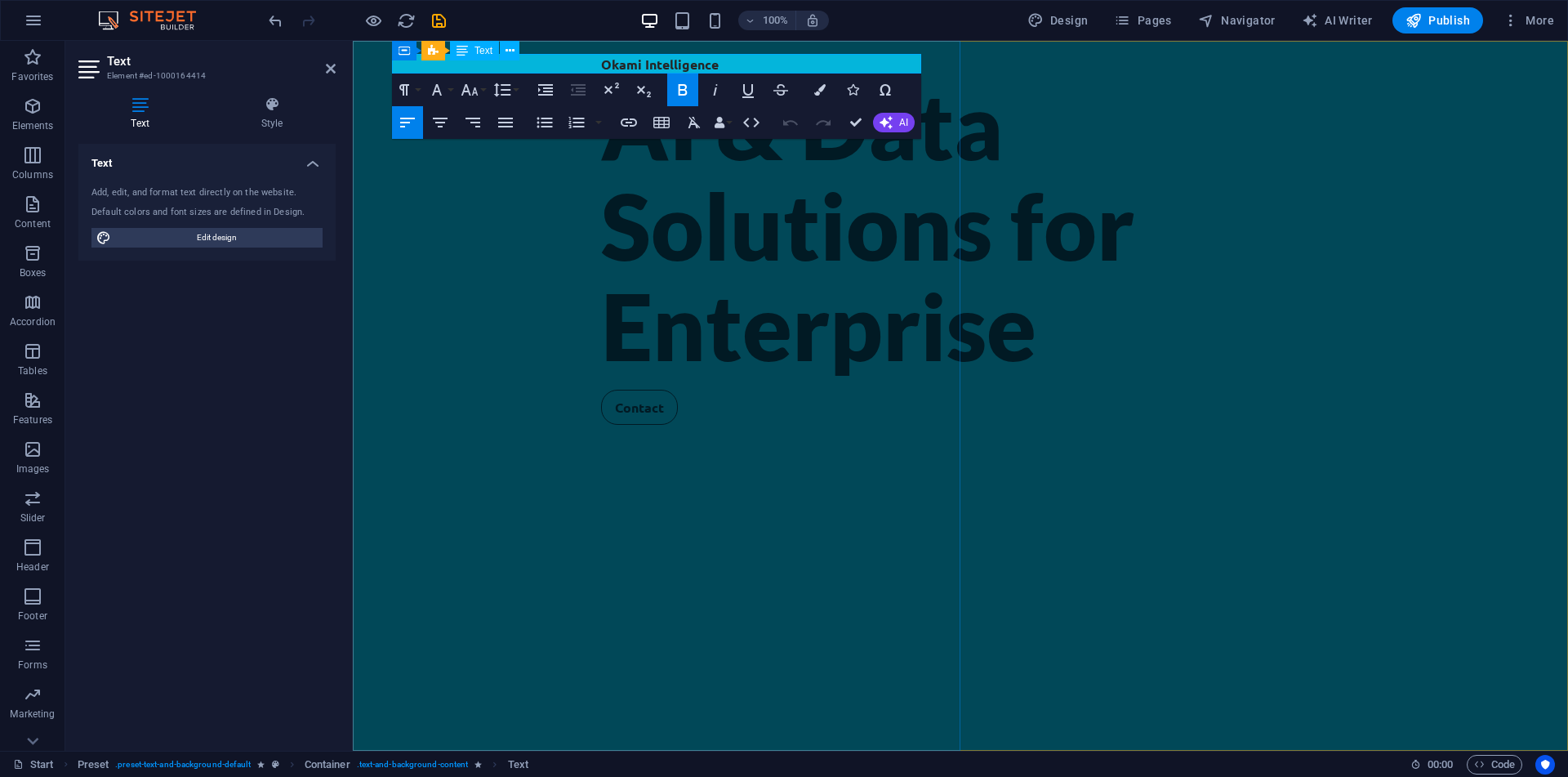
click at [602, 63] on strong "Okami Intelligence" at bounding box center [660, 64] width 118 height 18
click at [829, 94] on button "Colors" at bounding box center [820, 91] width 31 height 33
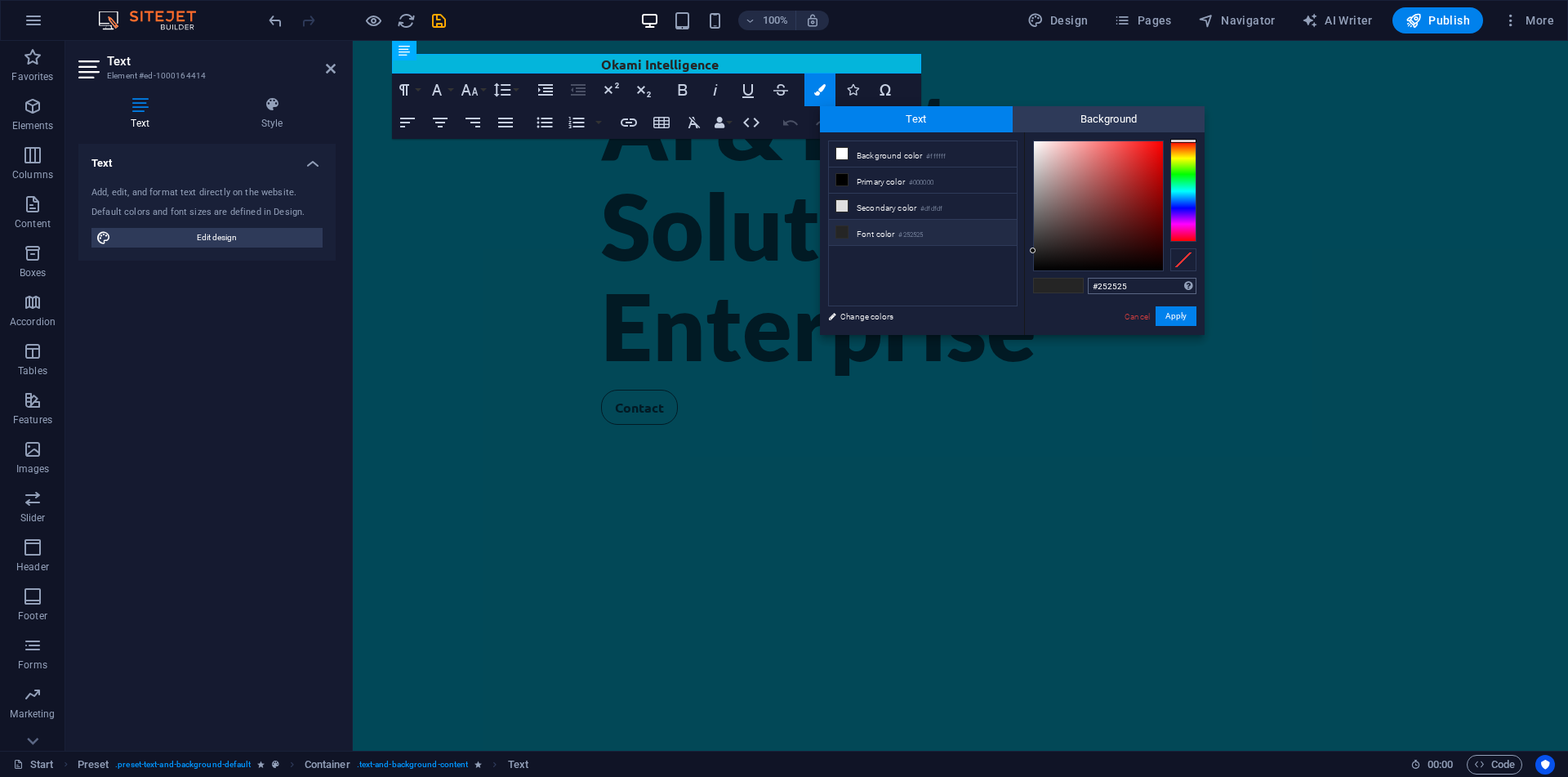
click at [1116, 282] on input "#252525" at bounding box center [1143, 285] width 109 height 17
type input "#04415b"
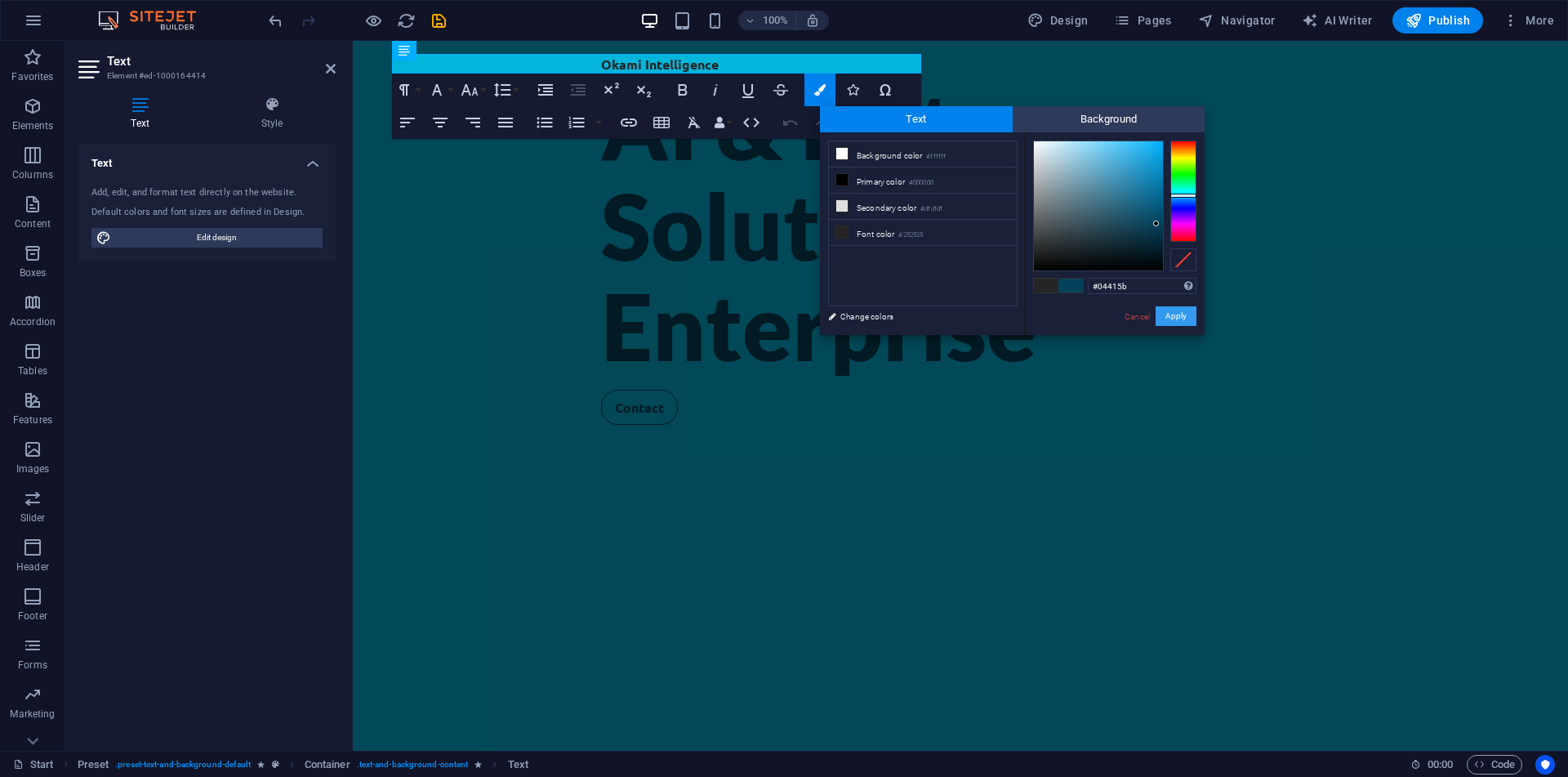
click at [1175, 317] on button "Apply" at bounding box center [1176, 316] width 41 height 19
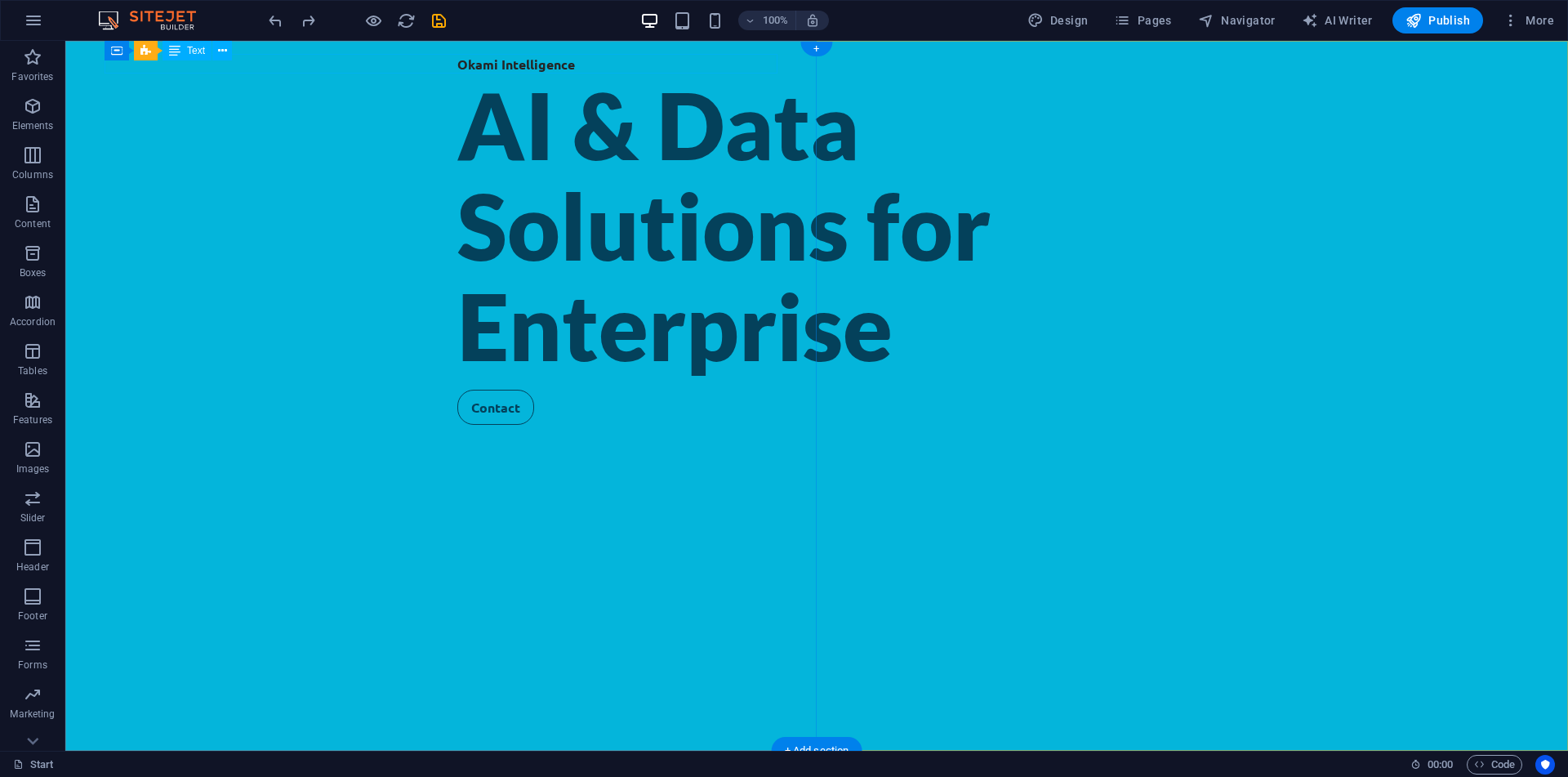
click at [457, 68] on div "Okami Intelligence" at bounding box center [817, 63] width 718 height 20
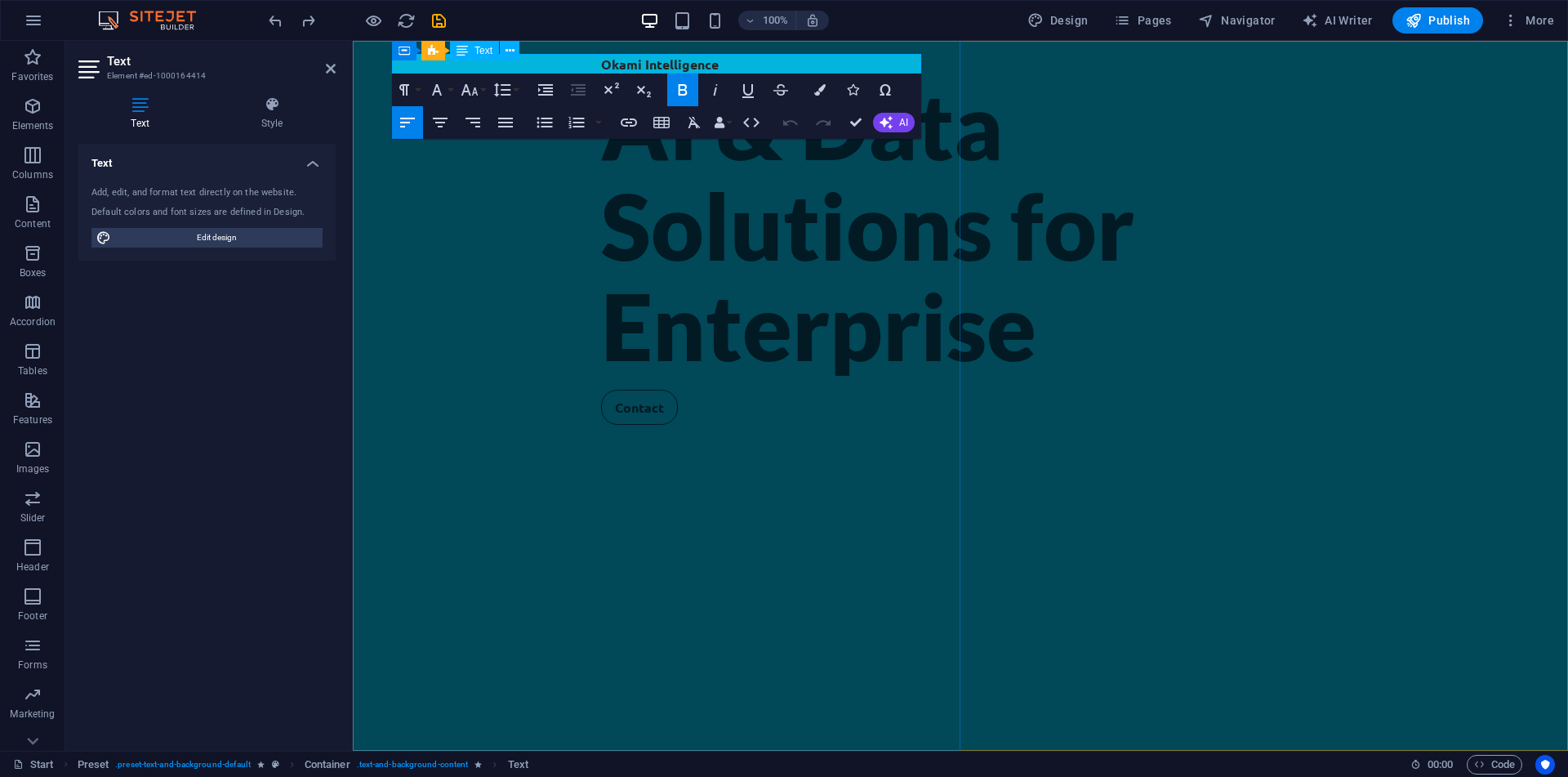
click at [602, 71] on p "Okami Intelligence" at bounding box center [961, 63] width 718 height 20
click at [811, 93] on button "Colors" at bounding box center [820, 91] width 31 height 33
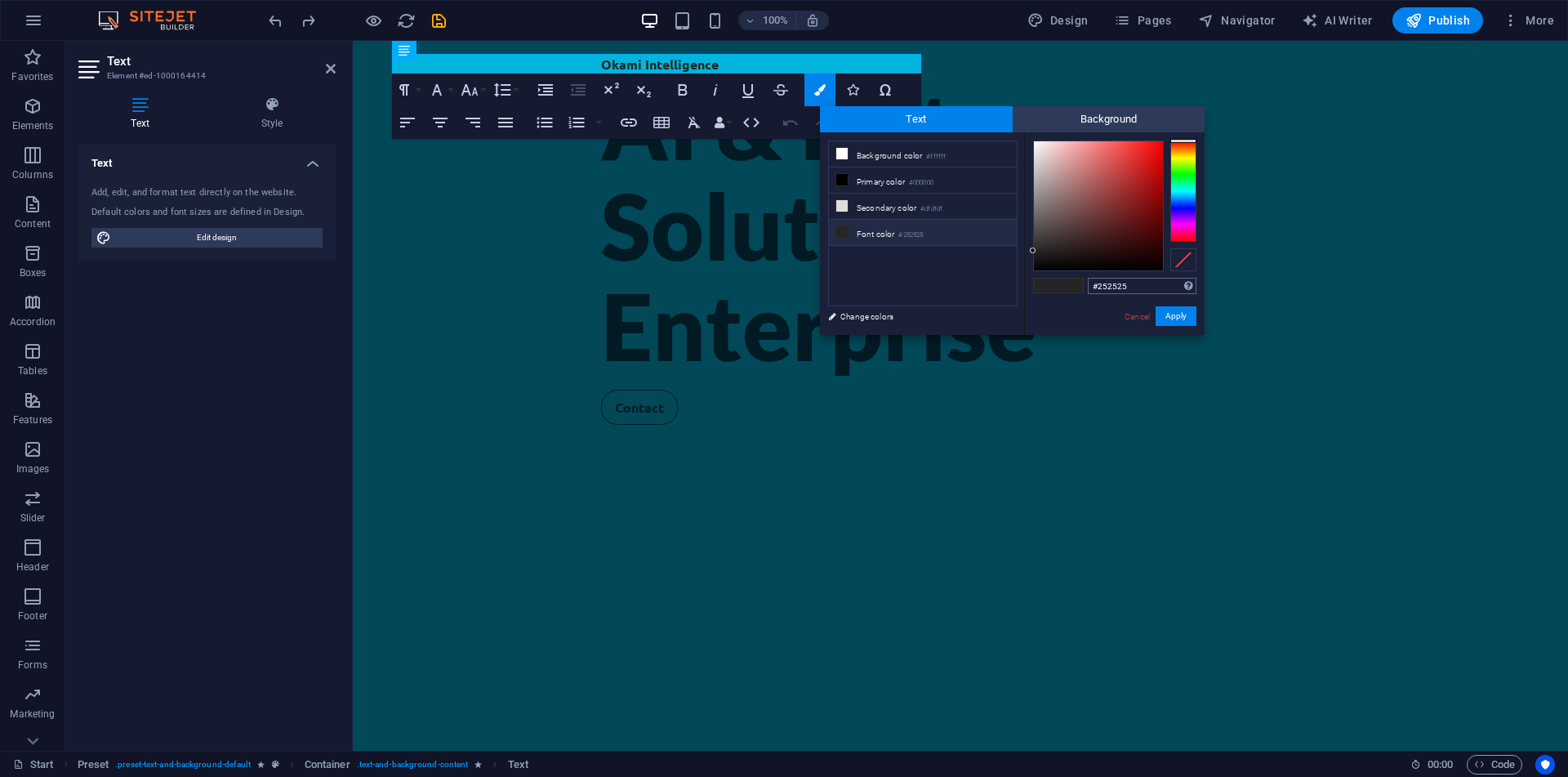
click at [1104, 287] on input "#252525" at bounding box center [1143, 285] width 109 height 17
type input "#04415b"
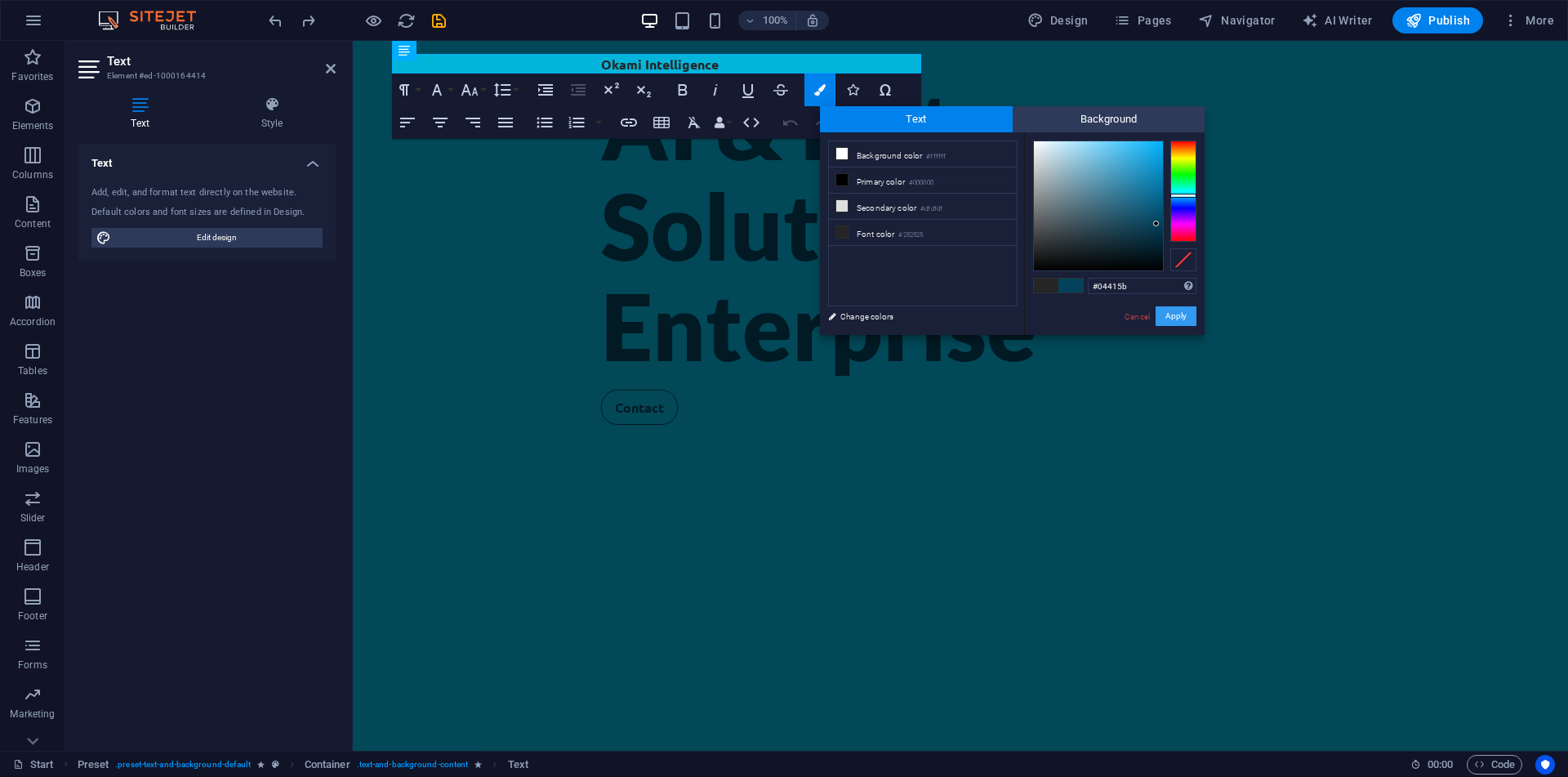
click at [1191, 320] on button "Apply" at bounding box center [1176, 316] width 41 height 19
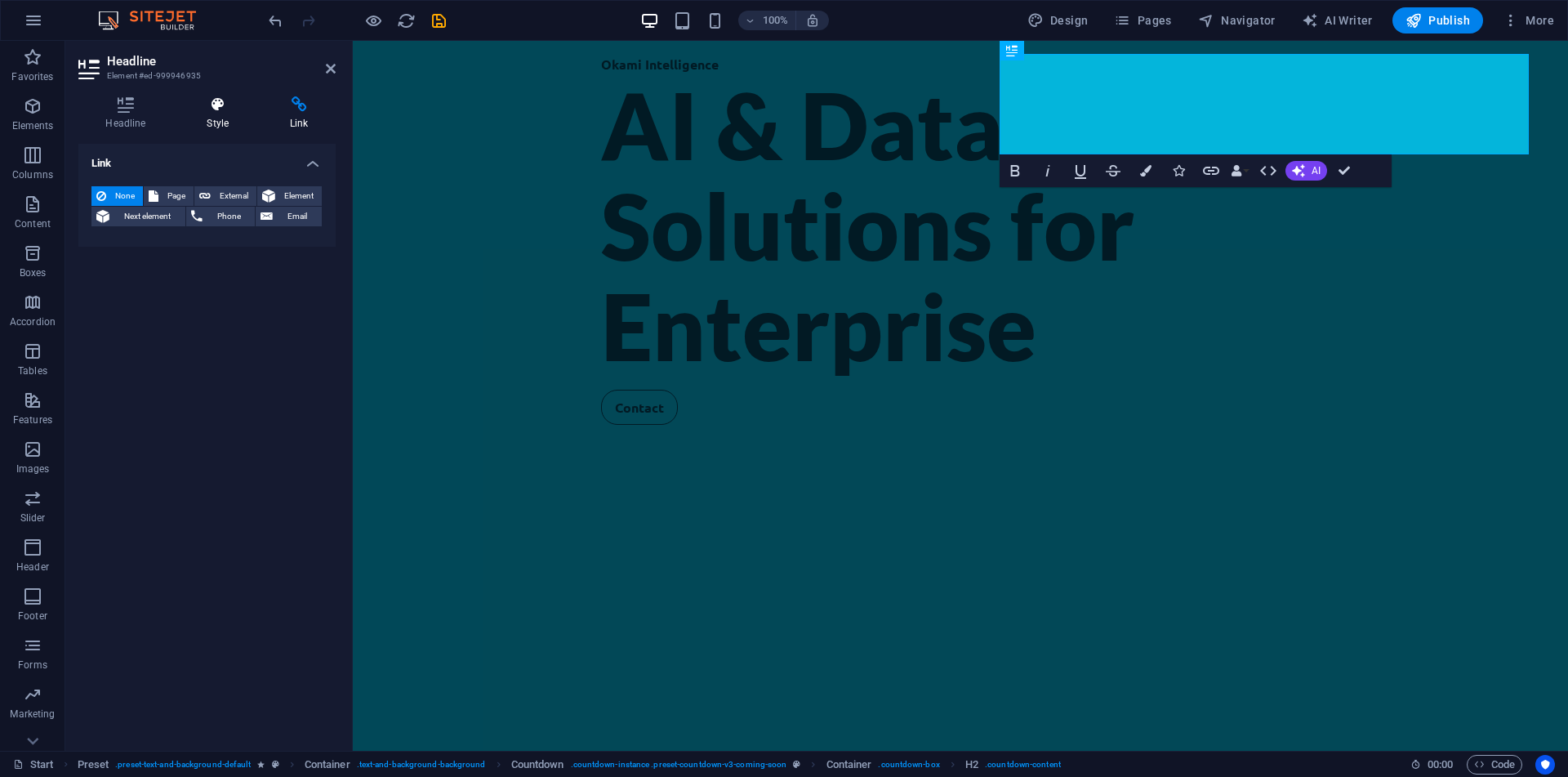
click at [237, 119] on h4 "Style" at bounding box center [222, 113] width 84 height 34
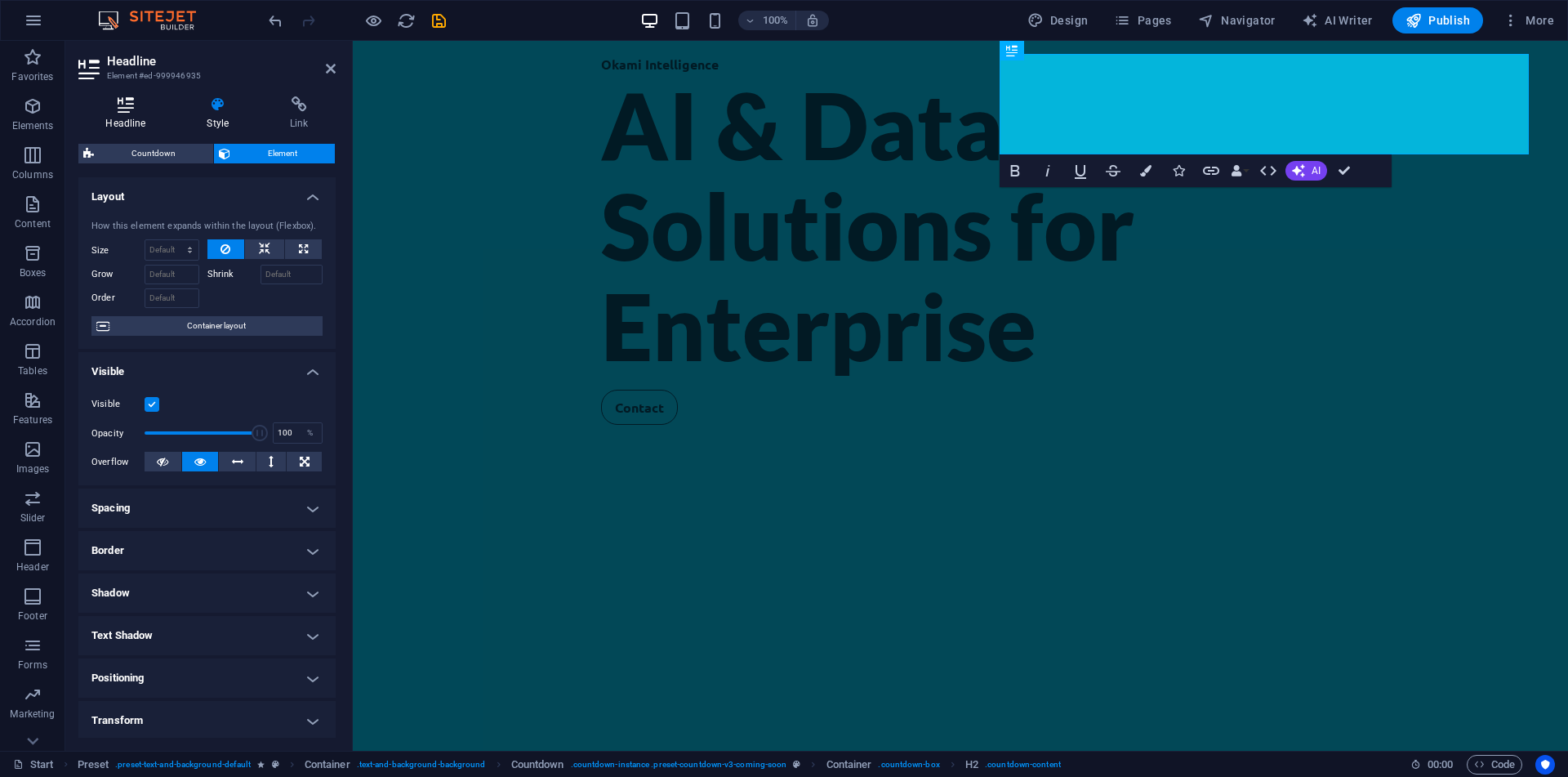
click at [143, 112] on icon at bounding box center [126, 104] width 94 height 17
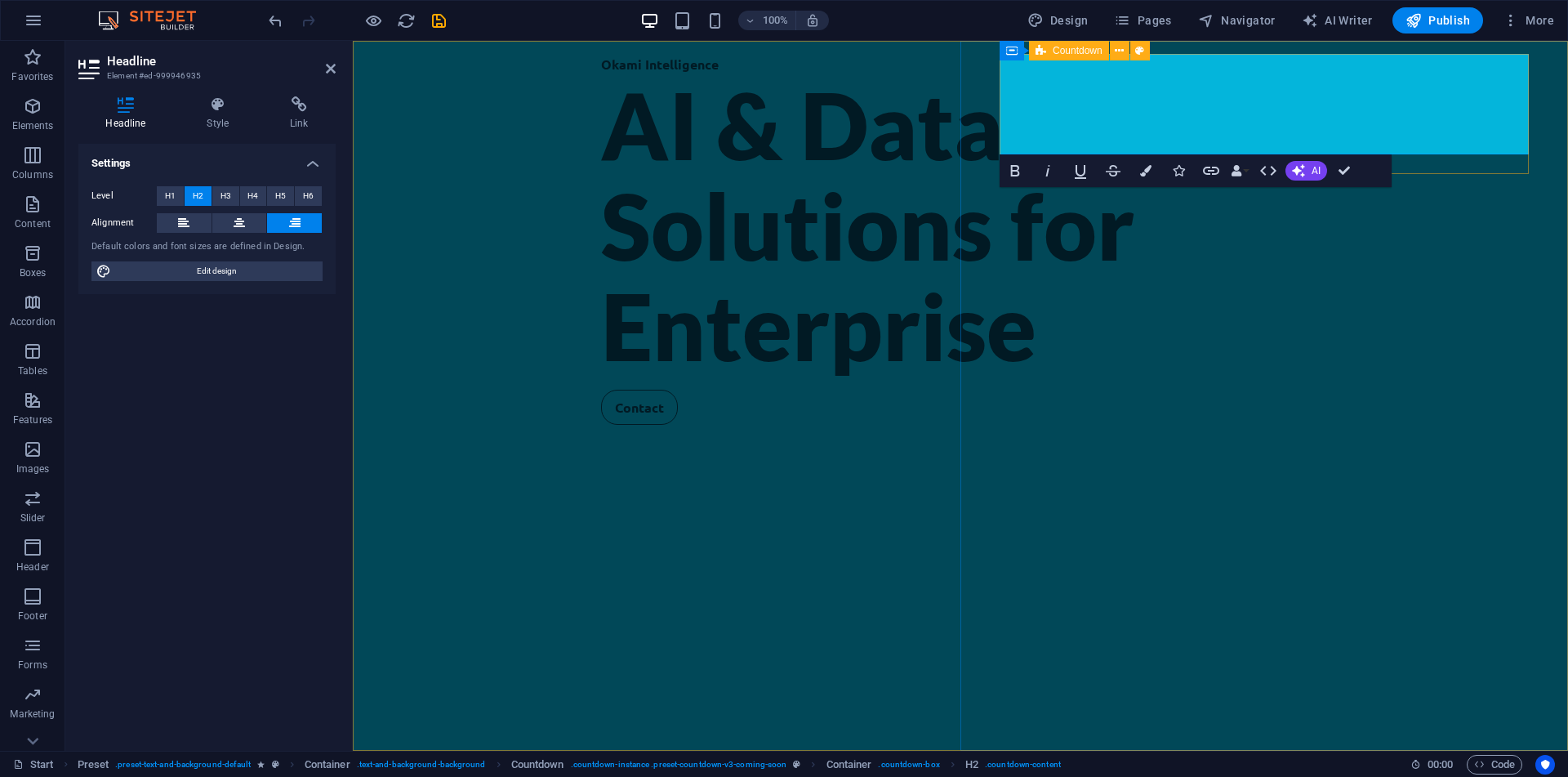
click at [1033, 54] on div "Countdown" at bounding box center [1069, 51] width 80 height 19
select select "rem"
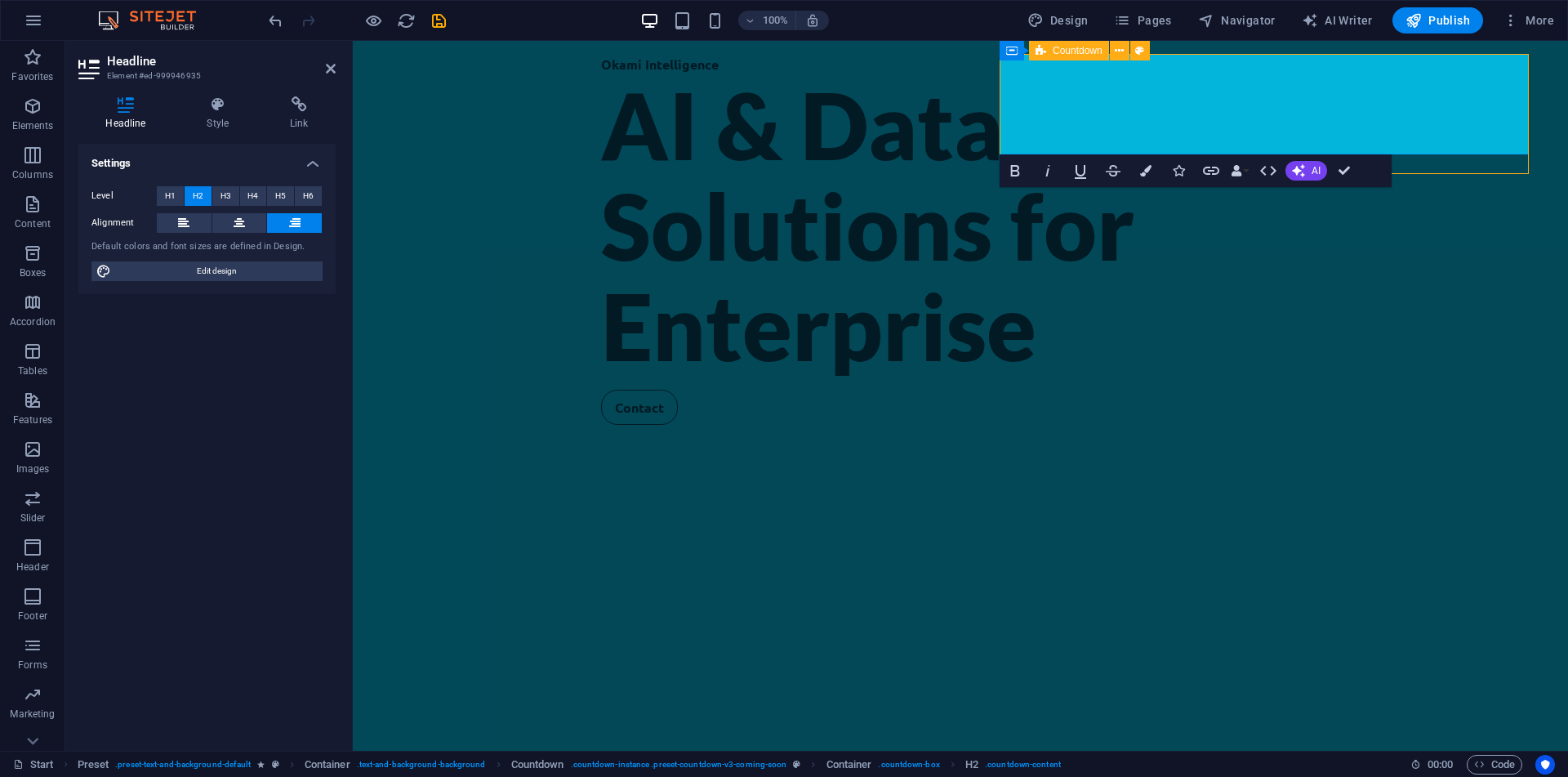
select select "rem"
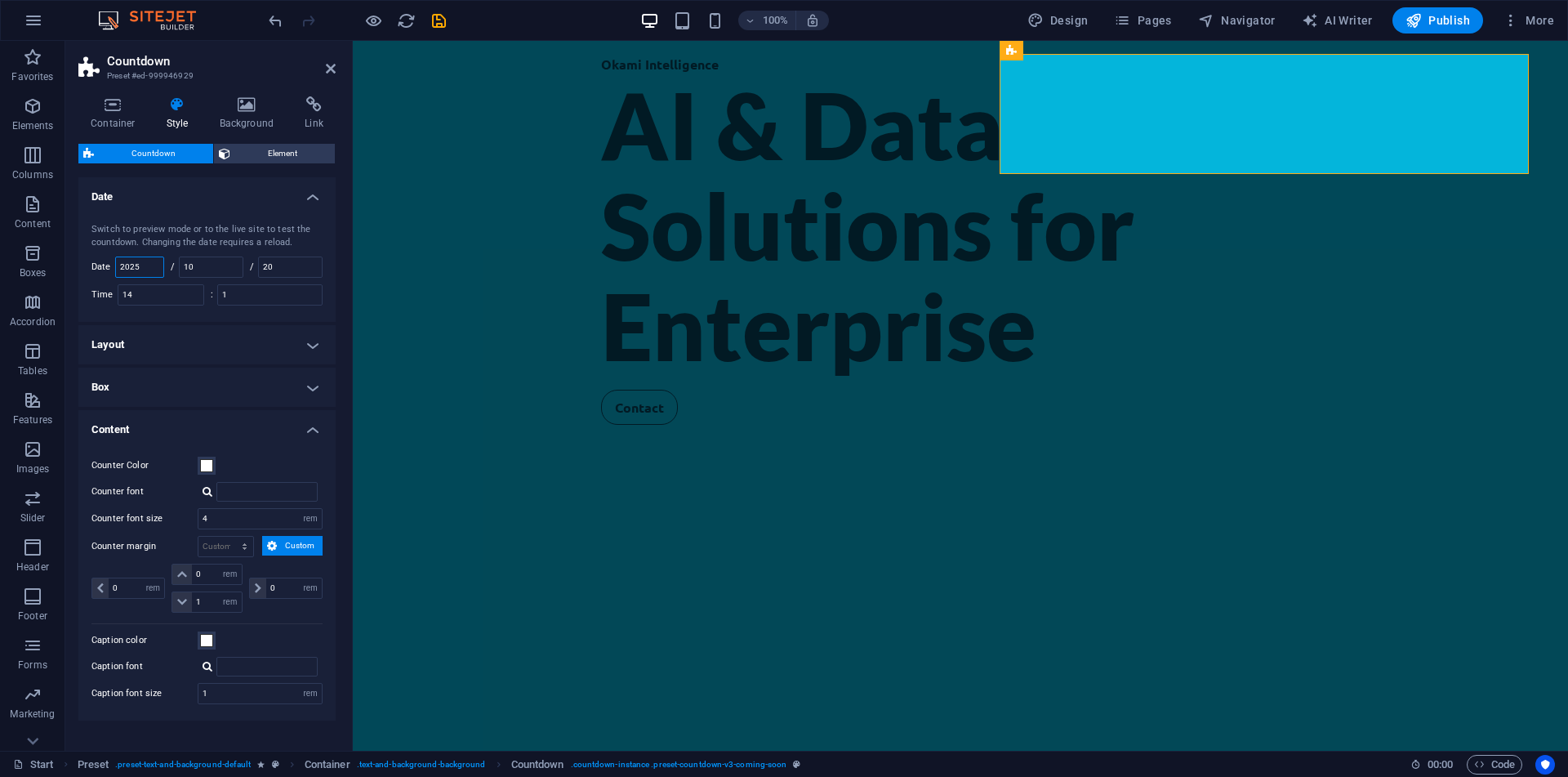
click at [155, 273] on input "2025" at bounding box center [139, 267] width 48 height 19
click at [216, 257] on input "10" at bounding box center [211, 267] width 63 height 19
click at [162, 254] on div "Switch to preview mode or to the live site to test the countdown. Changing the …" at bounding box center [206, 264] width 264 height 115
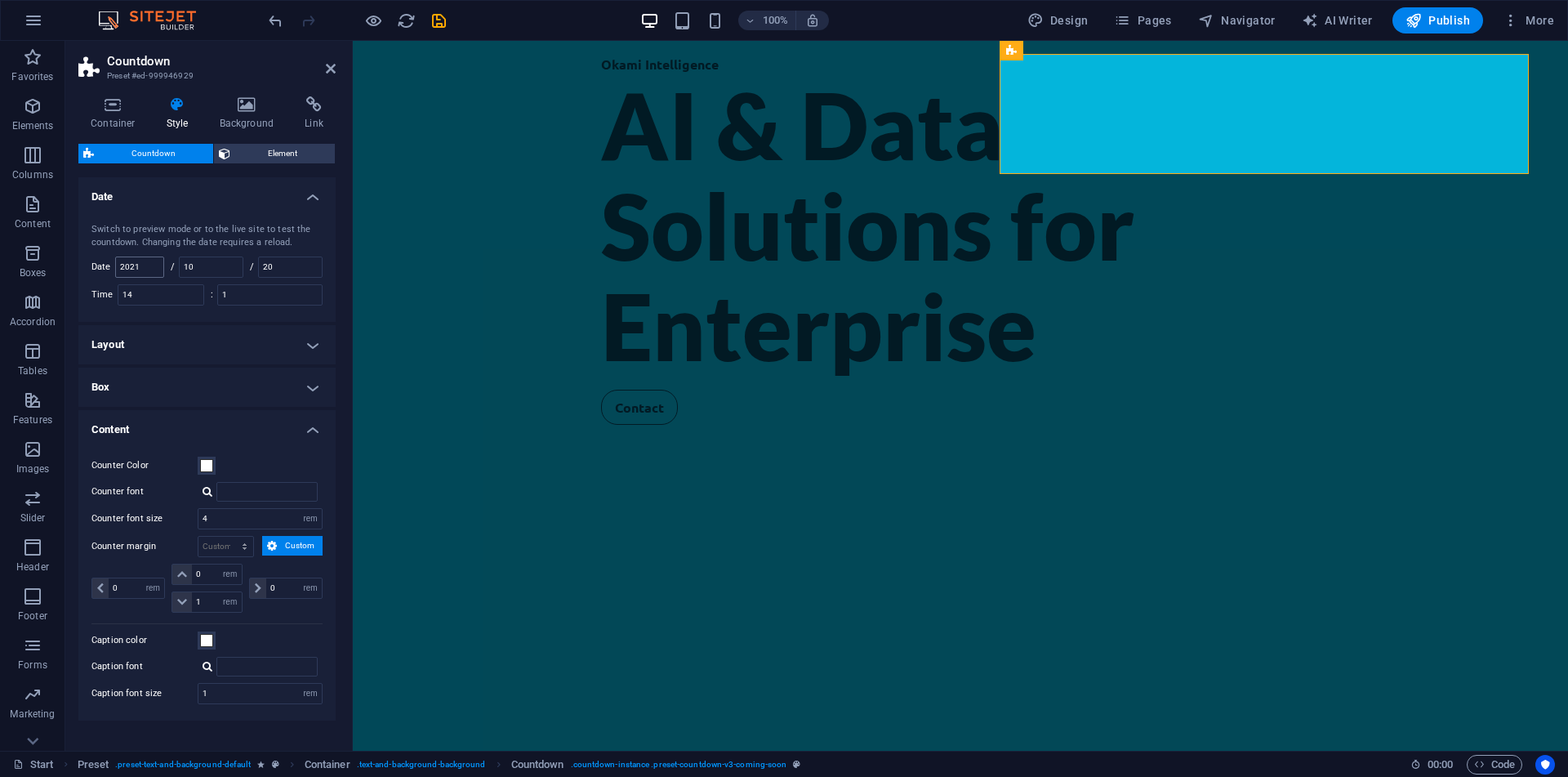
drag, startPoint x: 162, startPoint y: 254, endPoint x: 158, endPoint y: 271, distance: 17.5
click at [158, 271] on div "Switch to preview mode or to the live site to test the countdown. Changing the …" at bounding box center [206, 264] width 264 height 115
click at [158, 271] on input "2021" at bounding box center [139, 267] width 48 height 19
type input "2025"
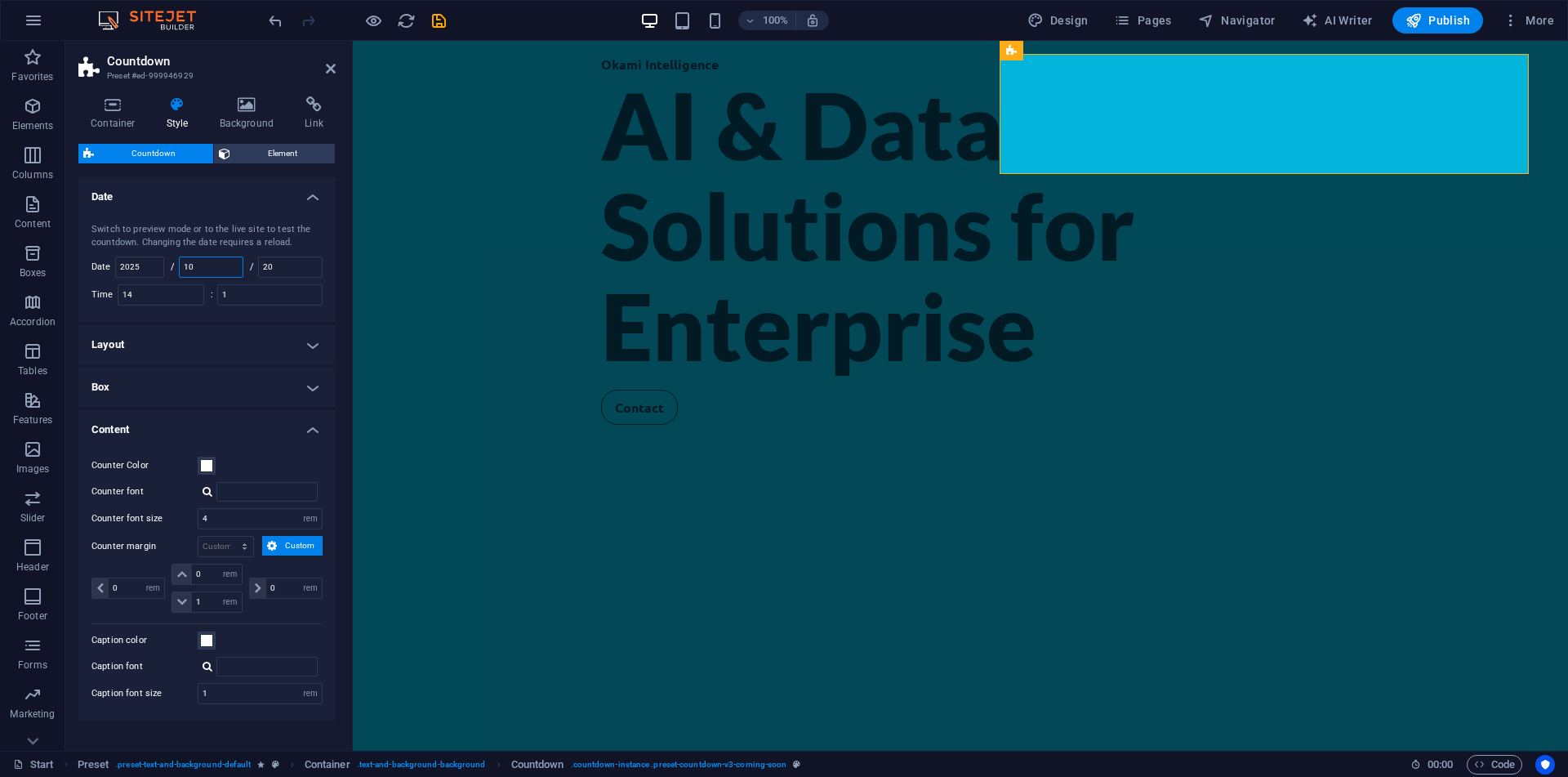
click at [201, 272] on input "10" at bounding box center [211, 267] width 63 height 19
click at [312, 267] on input "20" at bounding box center [290, 267] width 63 height 19
click at [230, 272] on input "10" at bounding box center [211, 267] width 63 height 19
drag, startPoint x: 223, startPoint y: 278, endPoint x: 223, endPoint y: 270, distance: 8.0
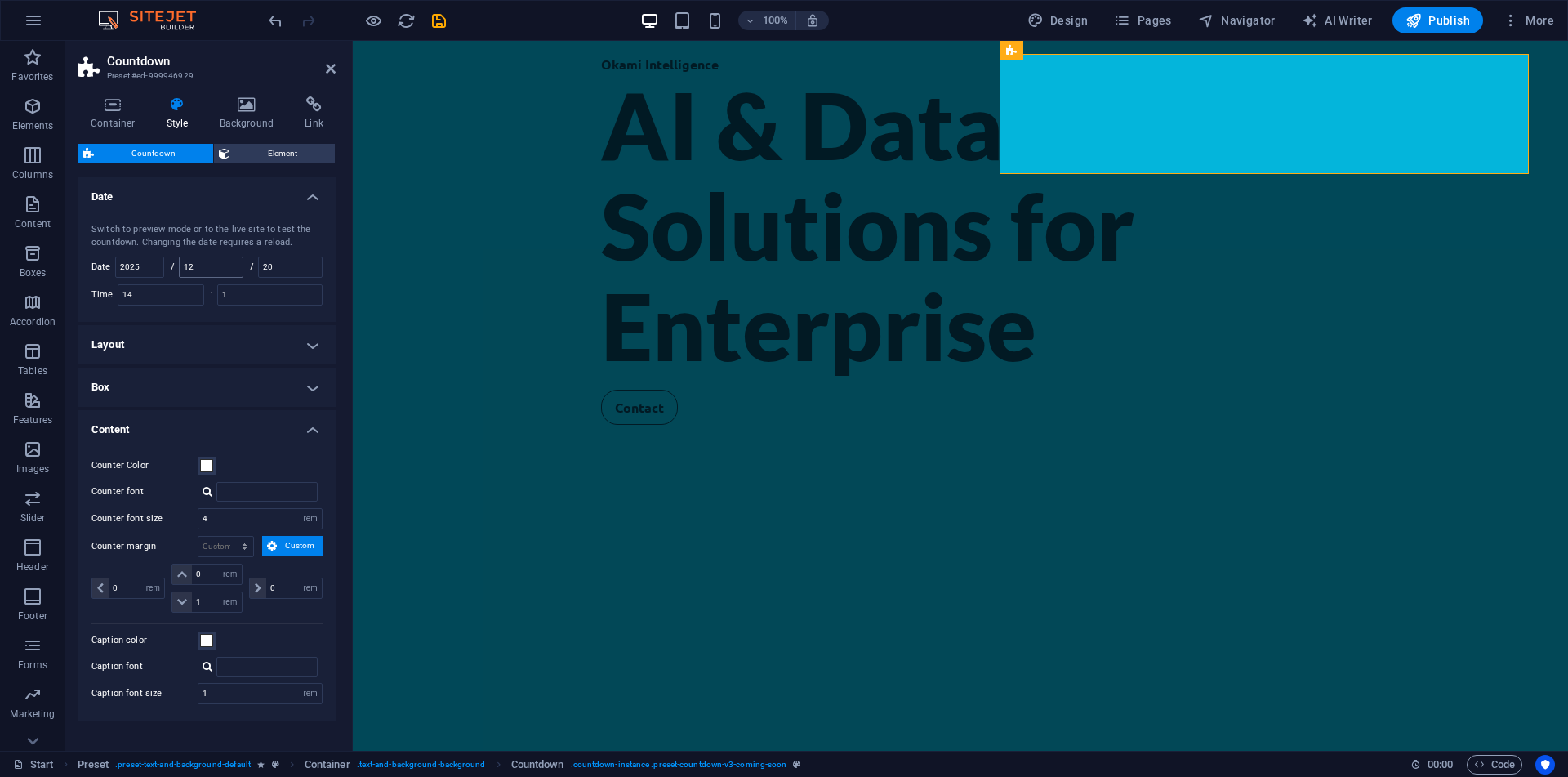
click at [223, 270] on div "Switch to preview mode or to the live site to test the countdown. Changing the …" at bounding box center [206, 264] width 264 height 115
click at [223, 270] on input "12" at bounding box center [211, 267] width 63 height 19
type input "10"
click at [302, 270] on input "20" at bounding box center [290, 267] width 63 height 19
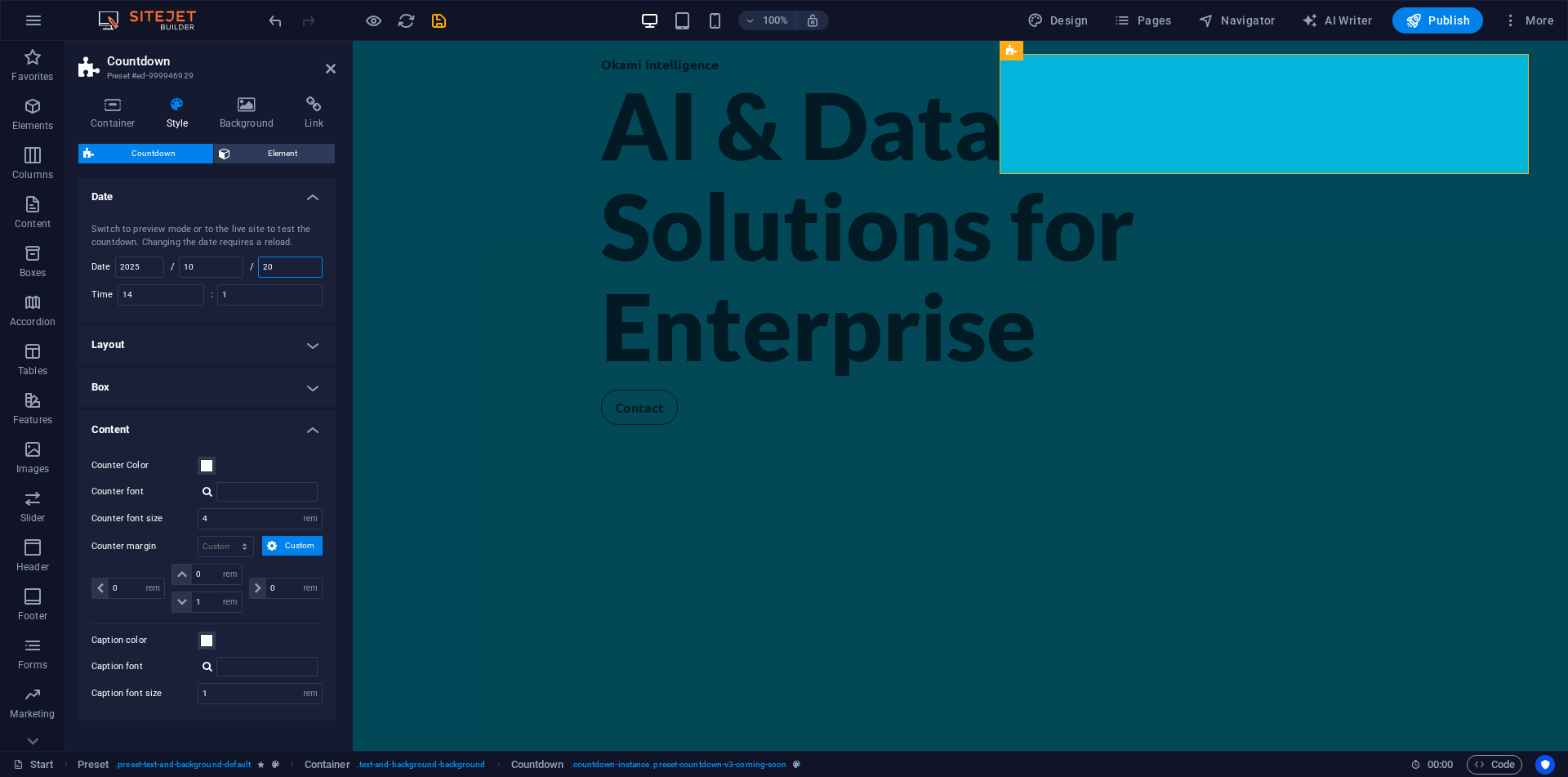
click at [302, 270] on input "20" at bounding box center [290, 267] width 63 height 19
type input "20"
click at [175, 288] on input "14" at bounding box center [161, 295] width 85 height 19
type input "22"
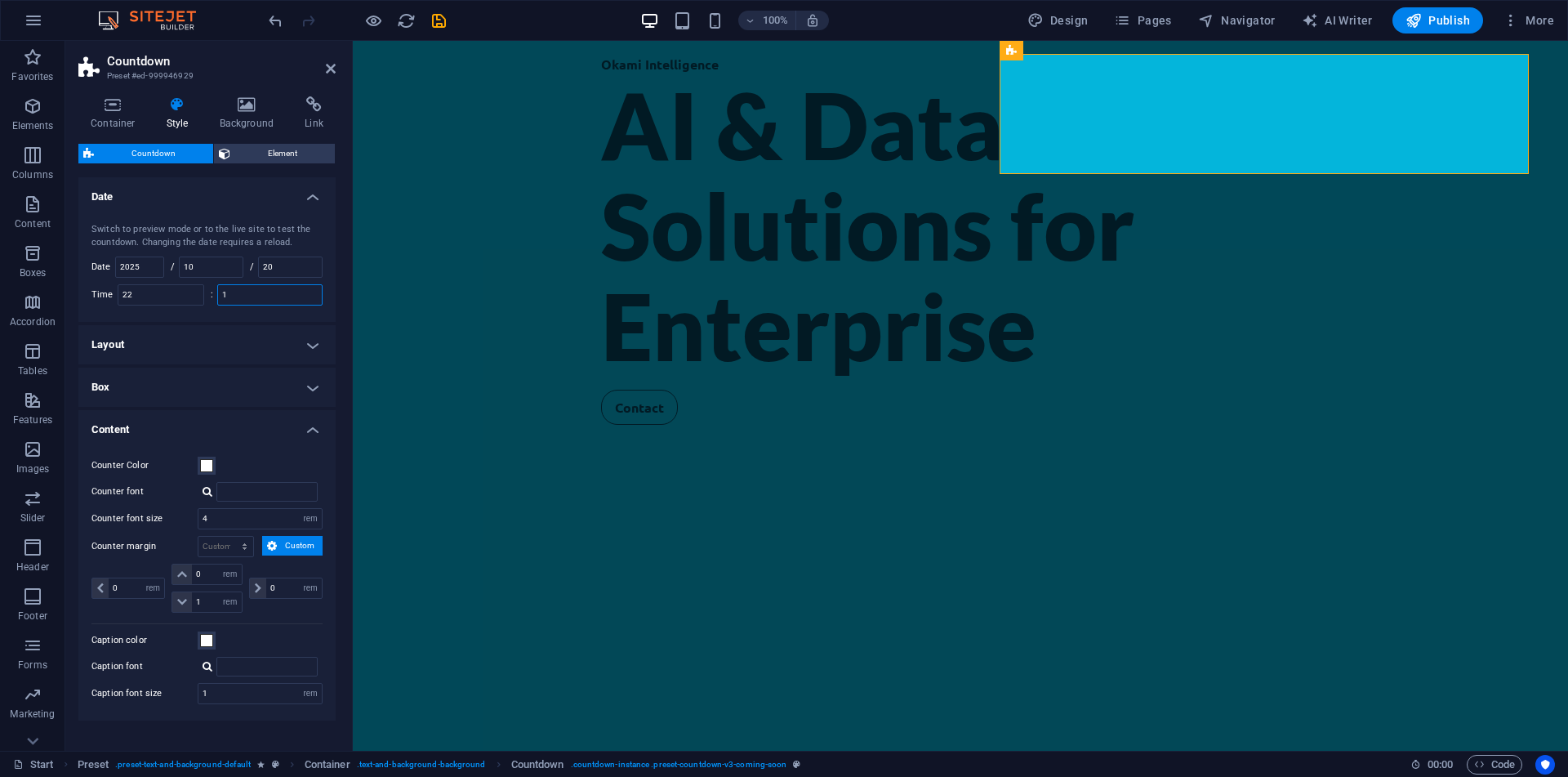
click at [226, 291] on input "1" at bounding box center [270, 295] width 104 height 19
click at [267, 302] on input "1" at bounding box center [270, 295] width 104 height 19
type input "1"
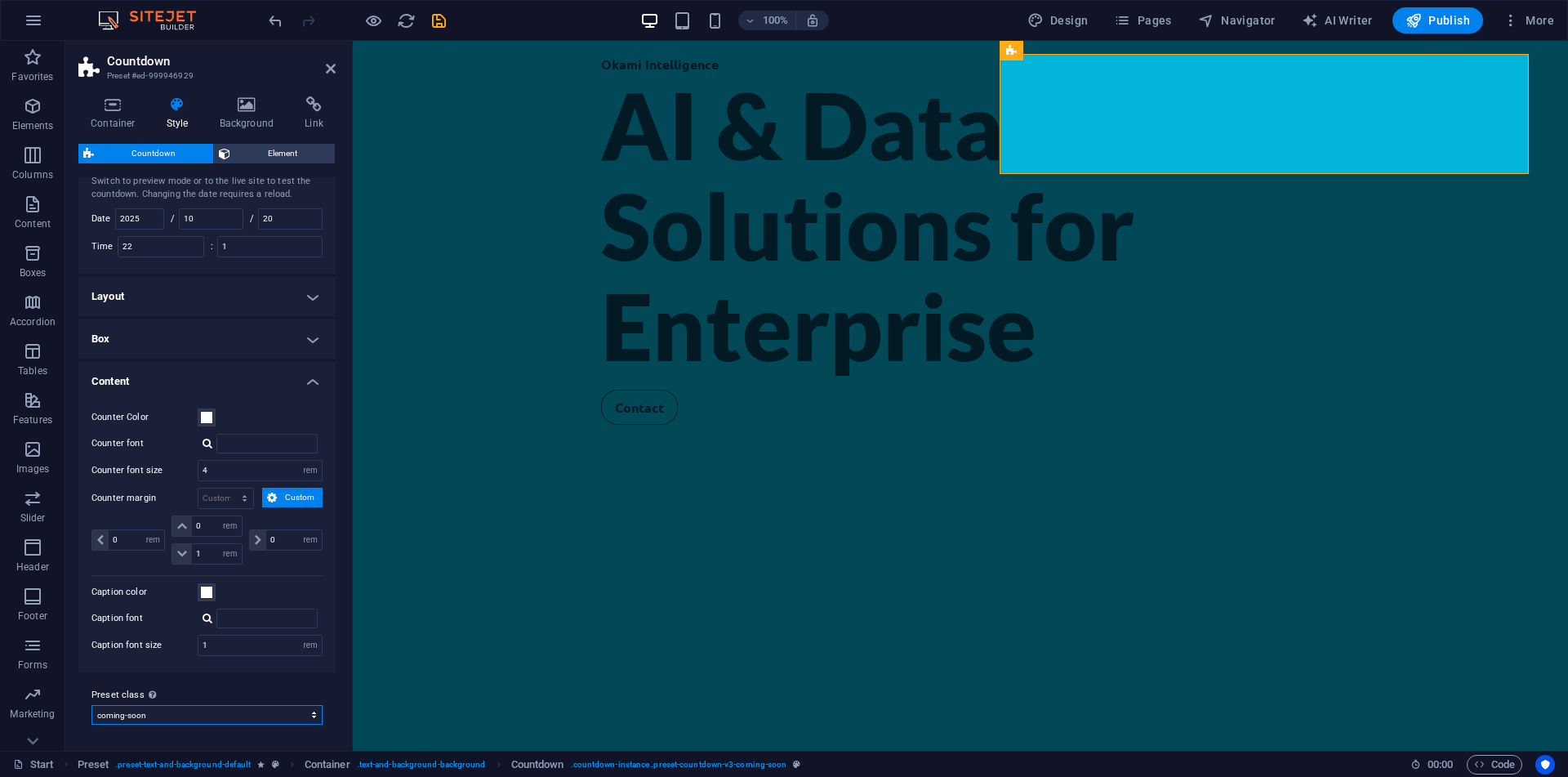
click at [91, 705] on select "coming-soon Add preset class" at bounding box center [206, 715] width 231 height 19
click at [281, 717] on select "coming-soon Add preset class" at bounding box center [206, 715] width 231 height 19
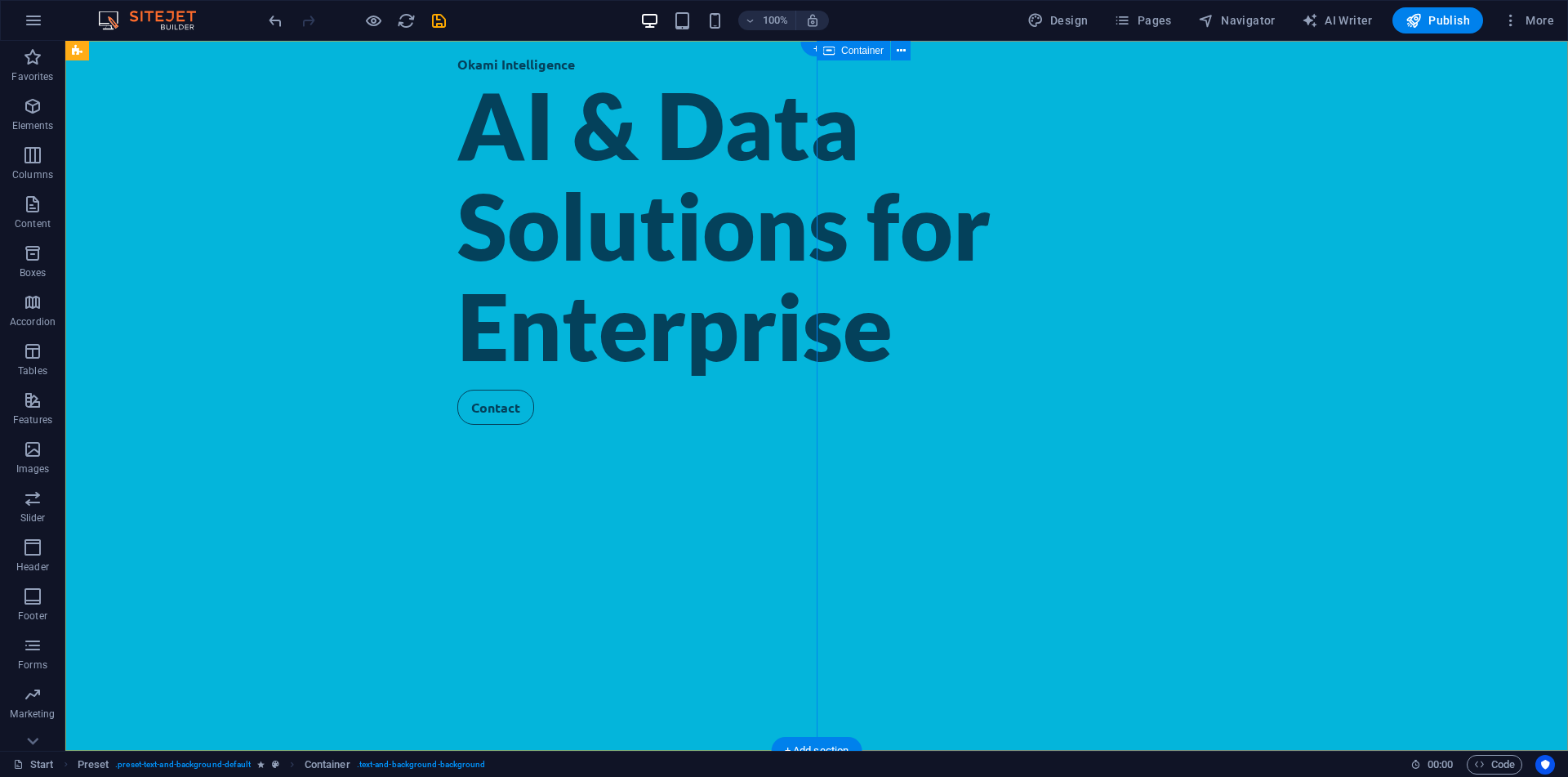
click at [894, 49] on button at bounding box center [900, 51] width 19 height 19
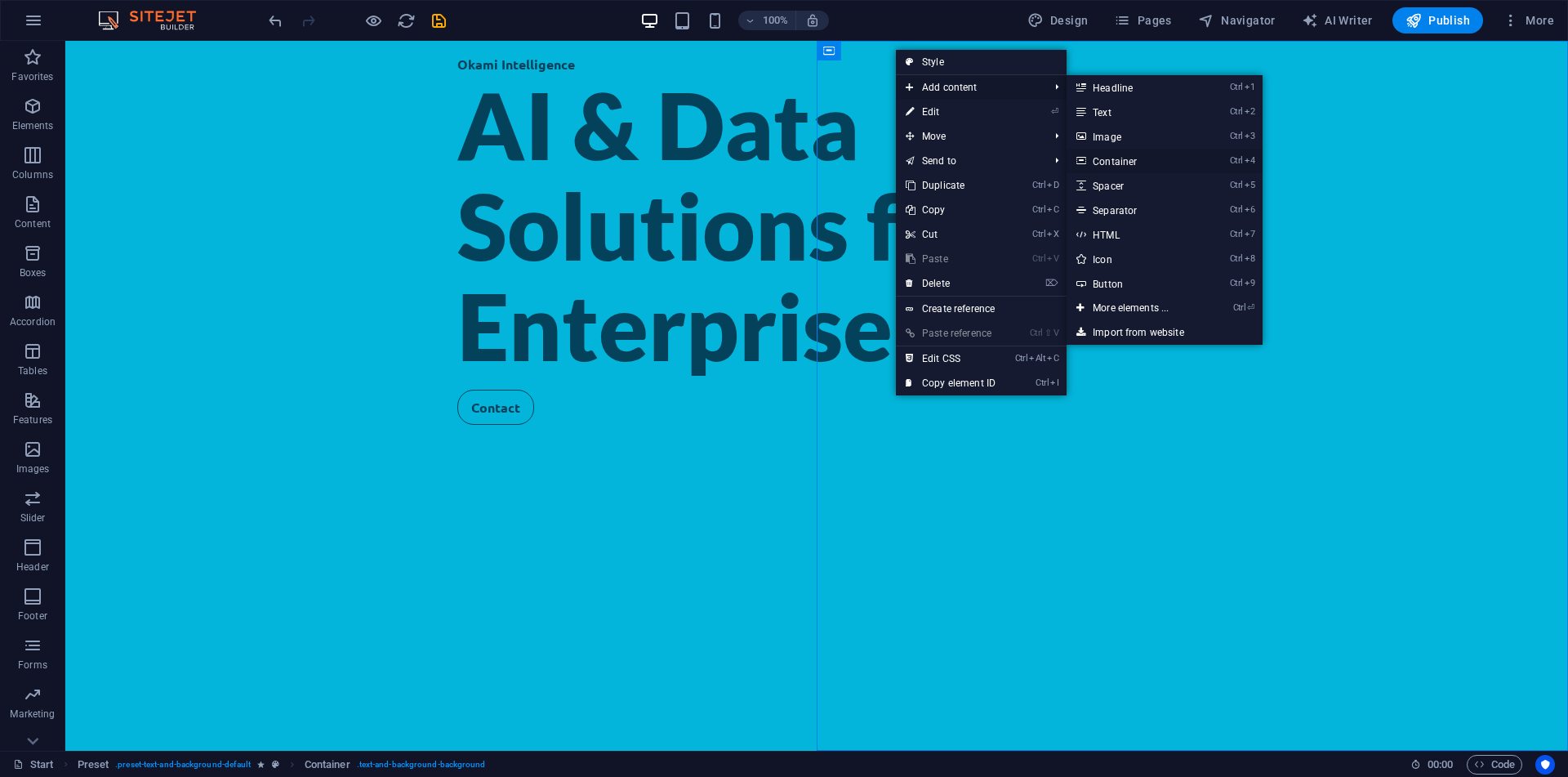
click at [1123, 162] on link "Ctrl 4 Container" at bounding box center [1134, 161] width 134 height 24
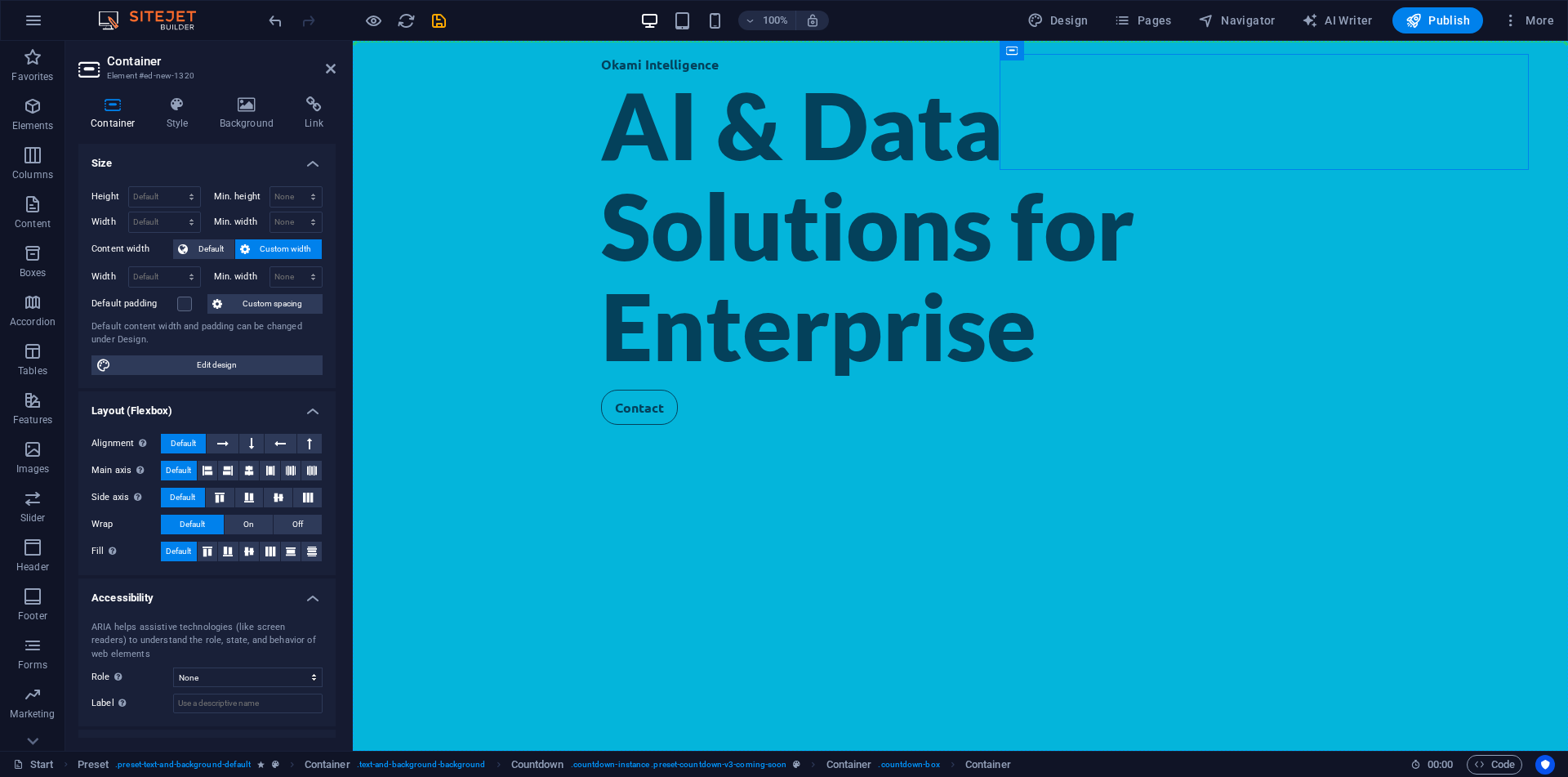
drag, startPoint x: 1179, startPoint y: 87, endPoint x: 1159, endPoint y: 384, distance: 297.7
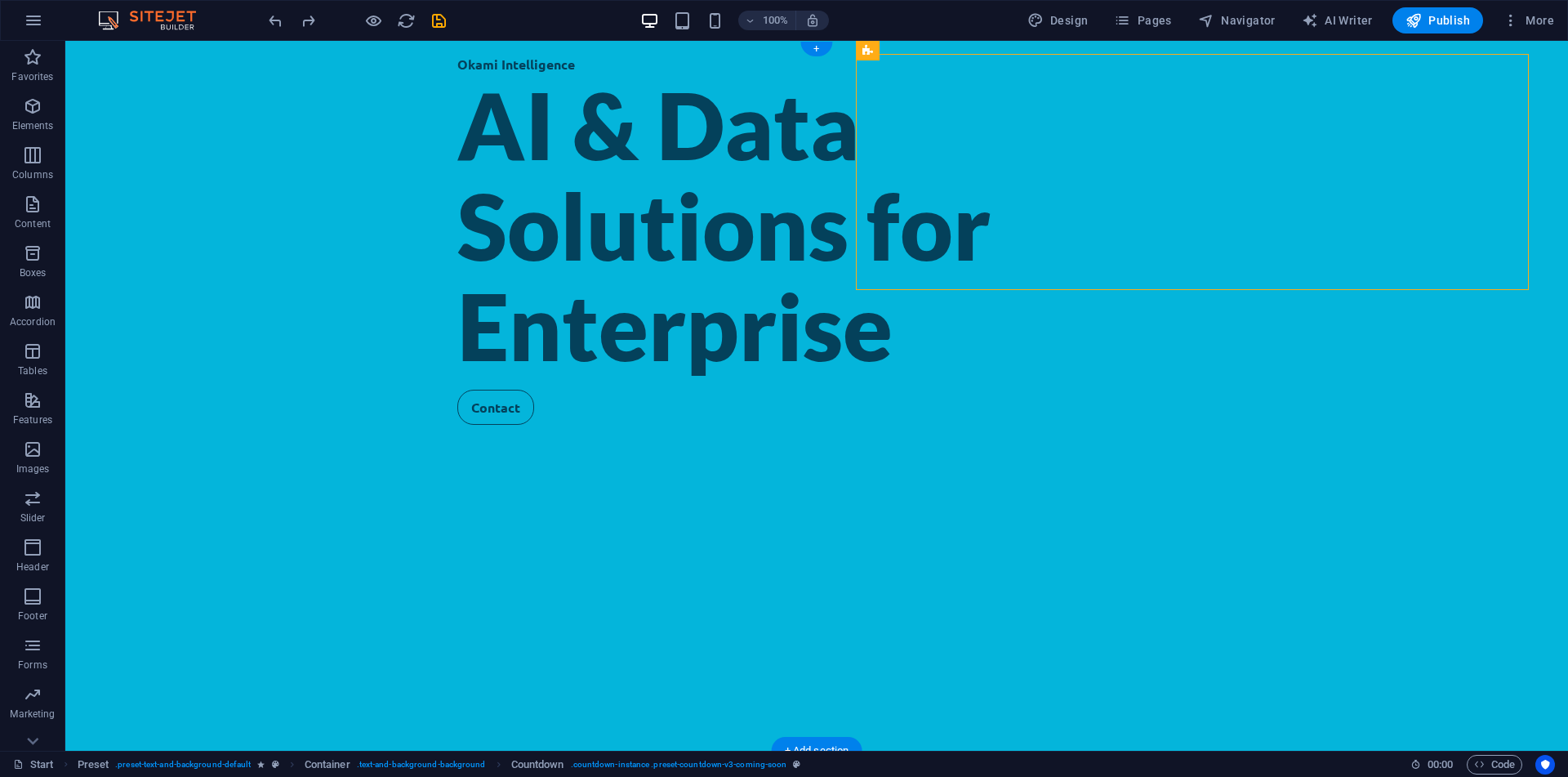
drag, startPoint x: 1107, startPoint y: 93, endPoint x: 1072, endPoint y: 375, distance: 284.2
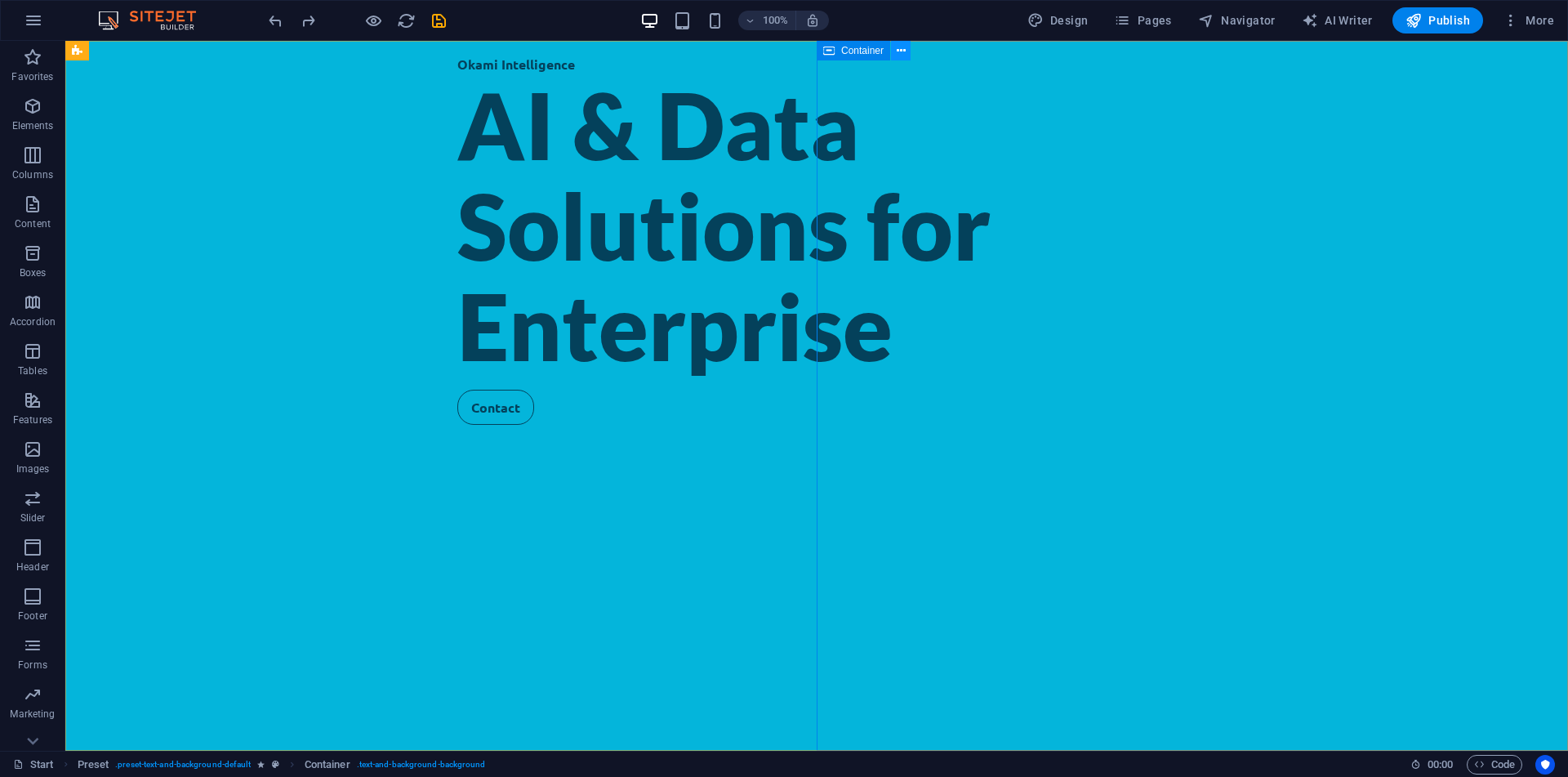
click at [899, 50] on icon at bounding box center [900, 52] width 9 height 18
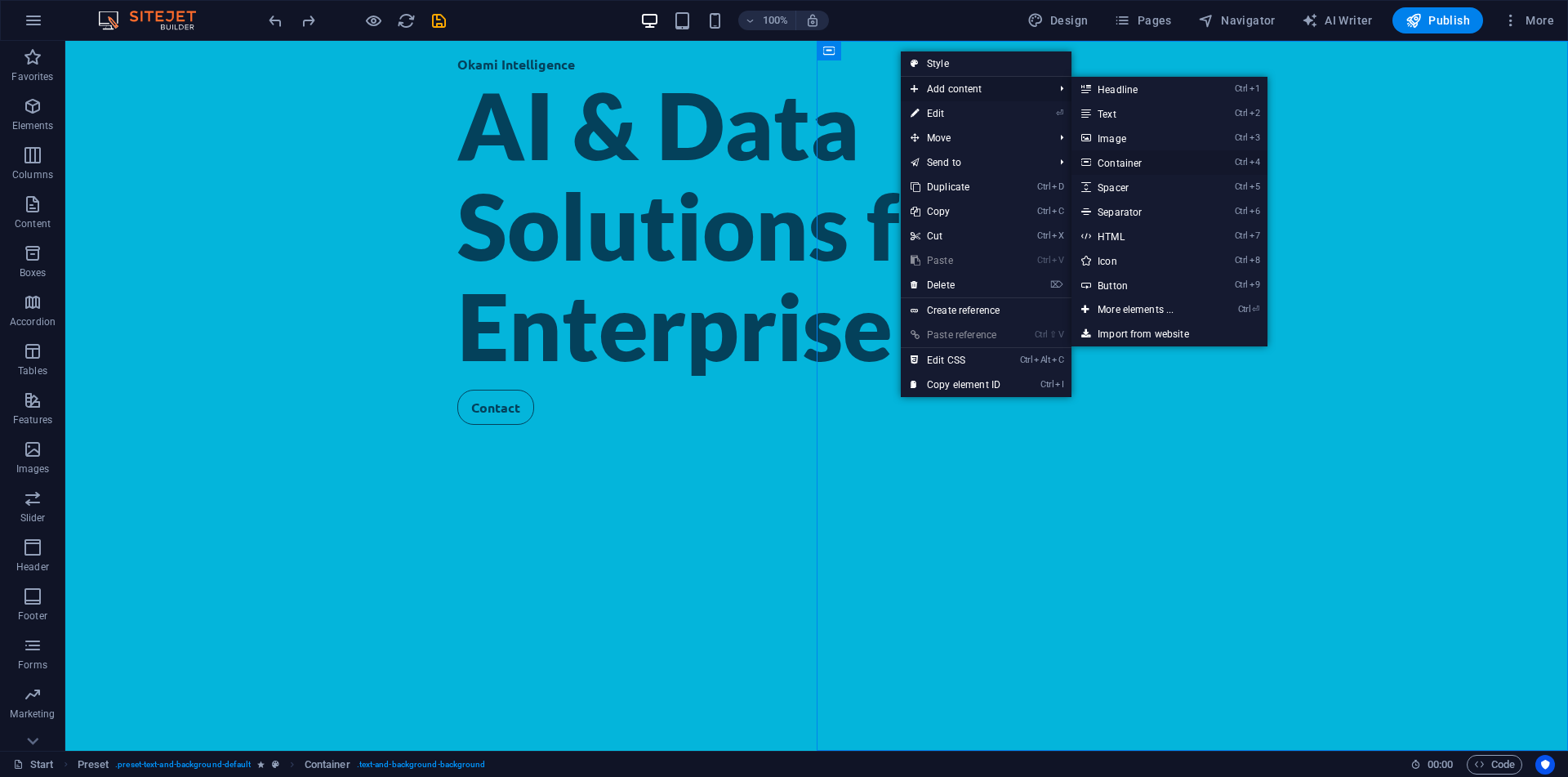
click at [1106, 156] on link "Ctrl 4 Container" at bounding box center [1139, 162] width 134 height 24
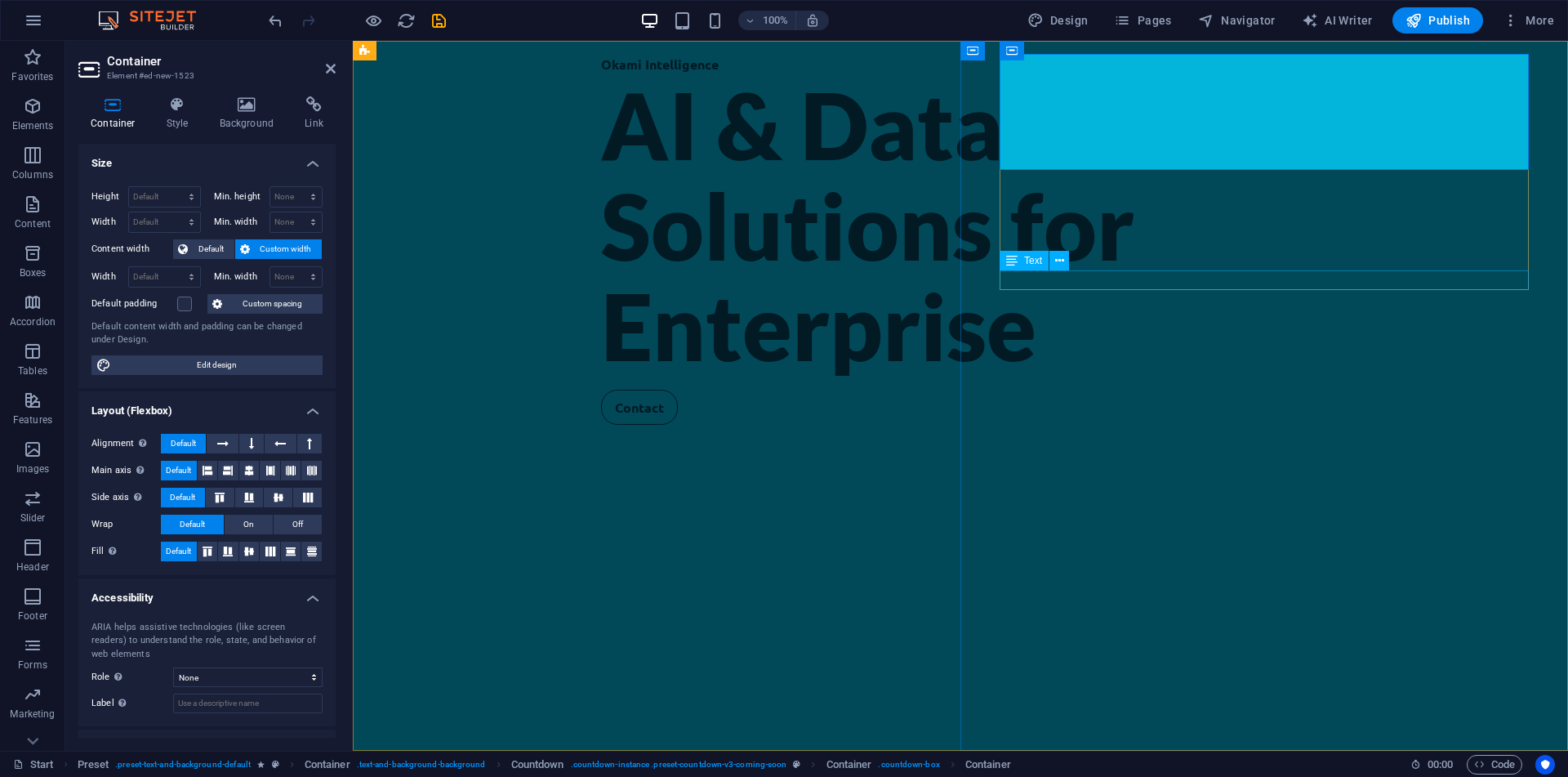
drag, startPoint x: 1520, startPoint y: 89, endPoint x: 1254, endPoint y: 284, distance: 329.8
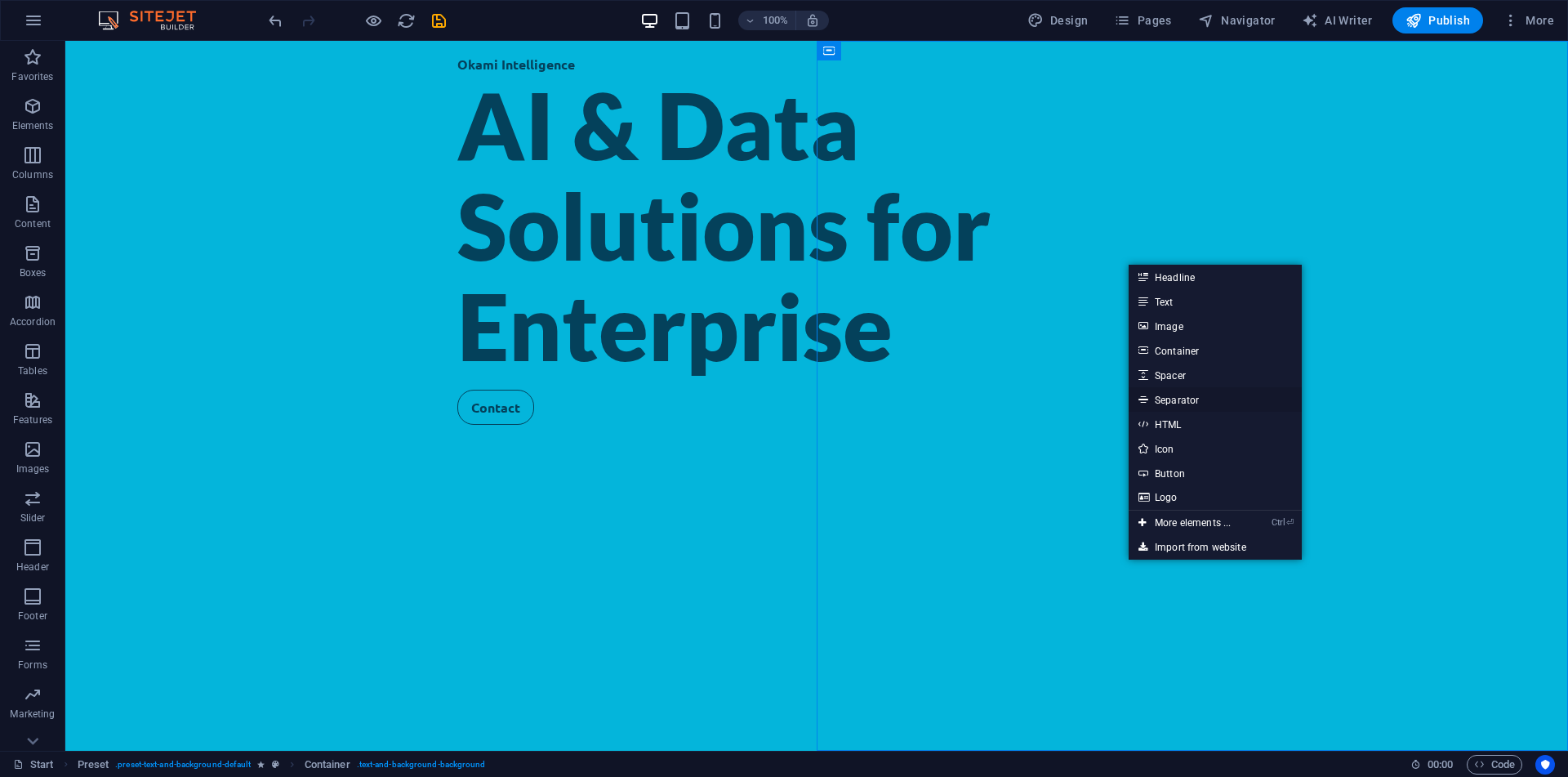
click at [1210, 403] on link "Separator" at bounding box center [1216, 399] width 173 height 24
select select "%"
select select "px"
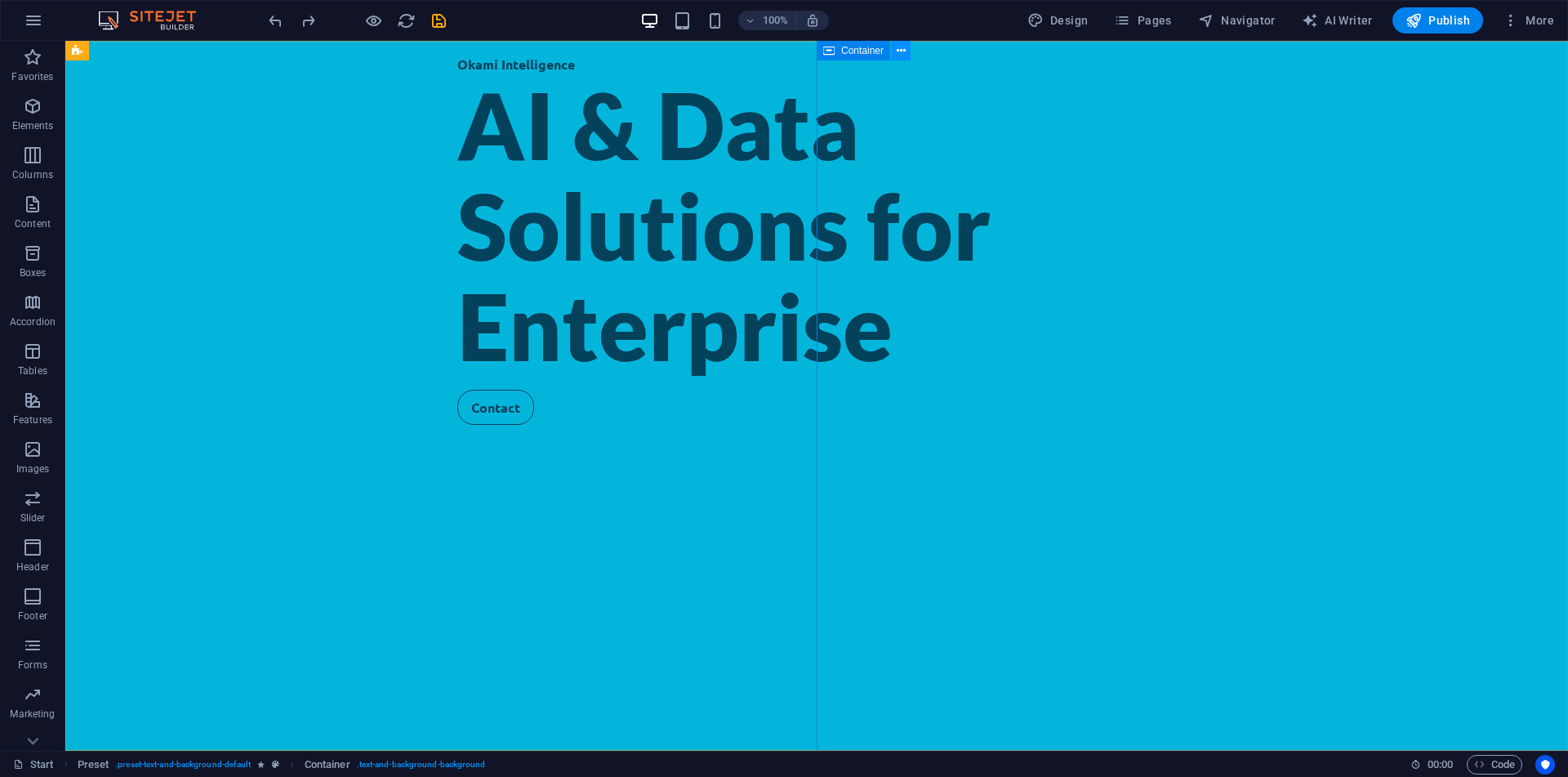
click at [905, 49] on button at bounding box center [900, 51] width 19 height 19
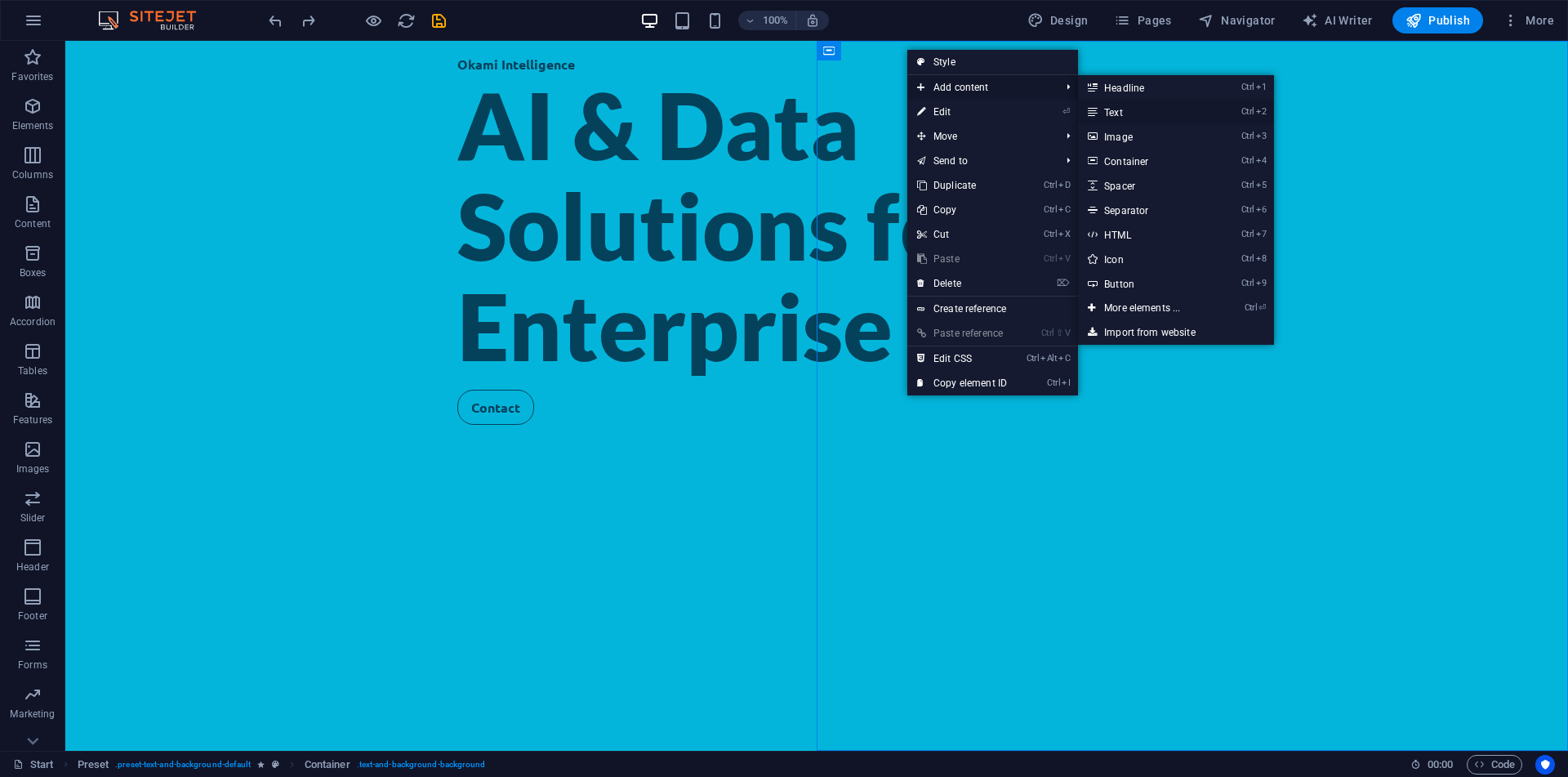
click at [1121, 109] on link "Ctrl 2 Text" at bounding box center [1146, 111] width 134 height 24
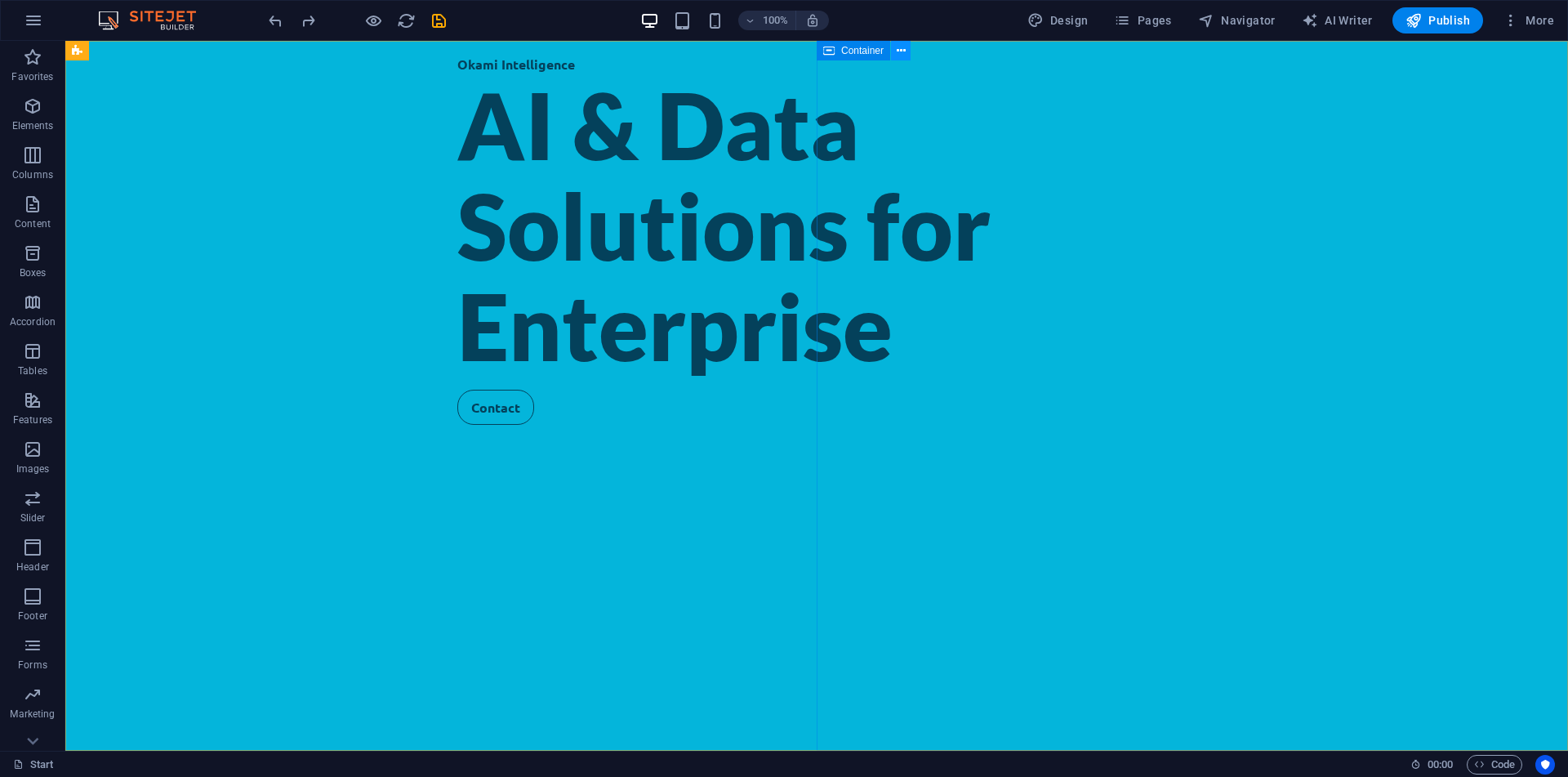
click at [900, 54] on icon at bounding box center [900, 52] width 9 height 18
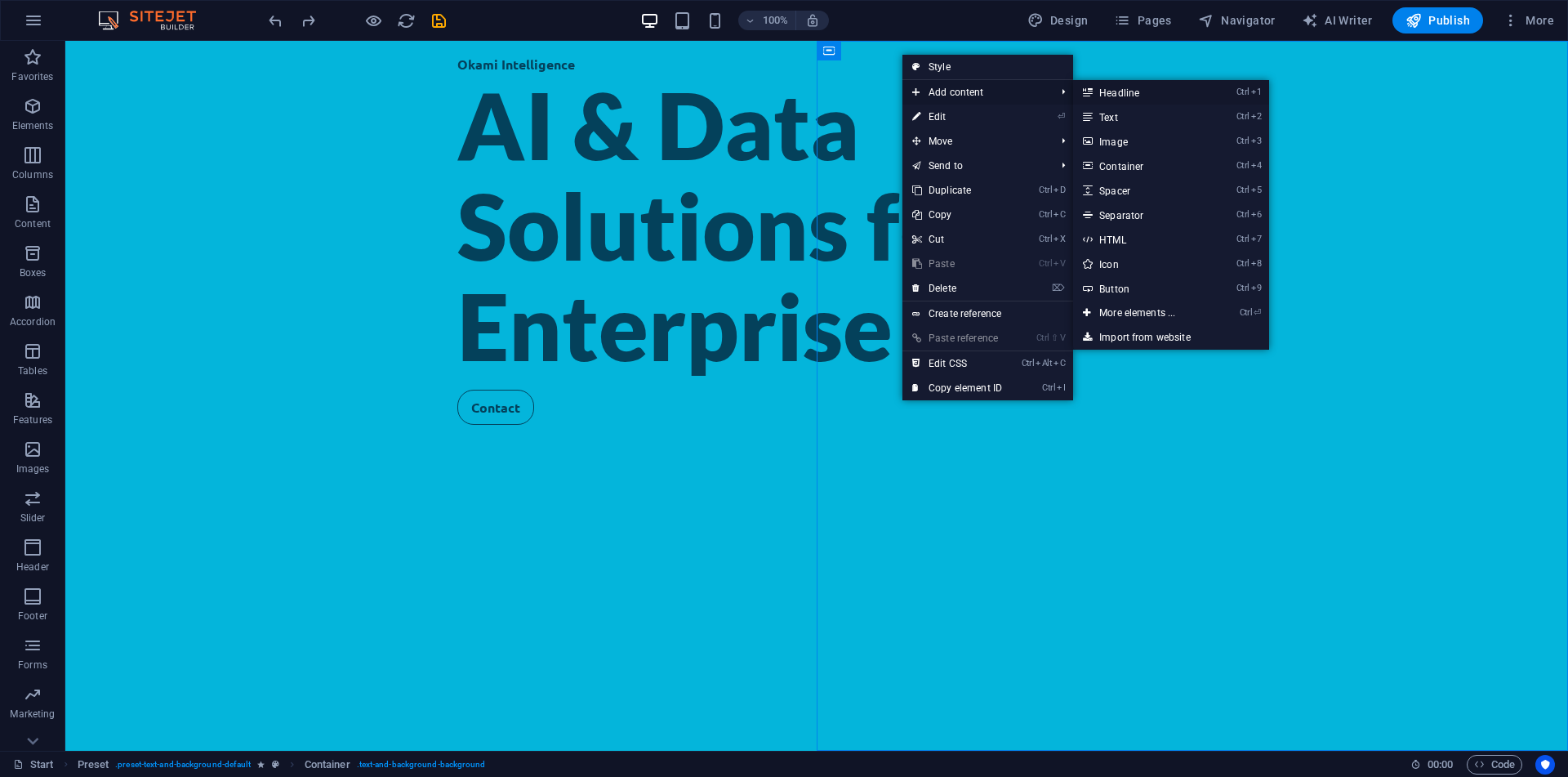
click at [1091, 96] on icon at bounding box center [1087, 92] width 8 height 24
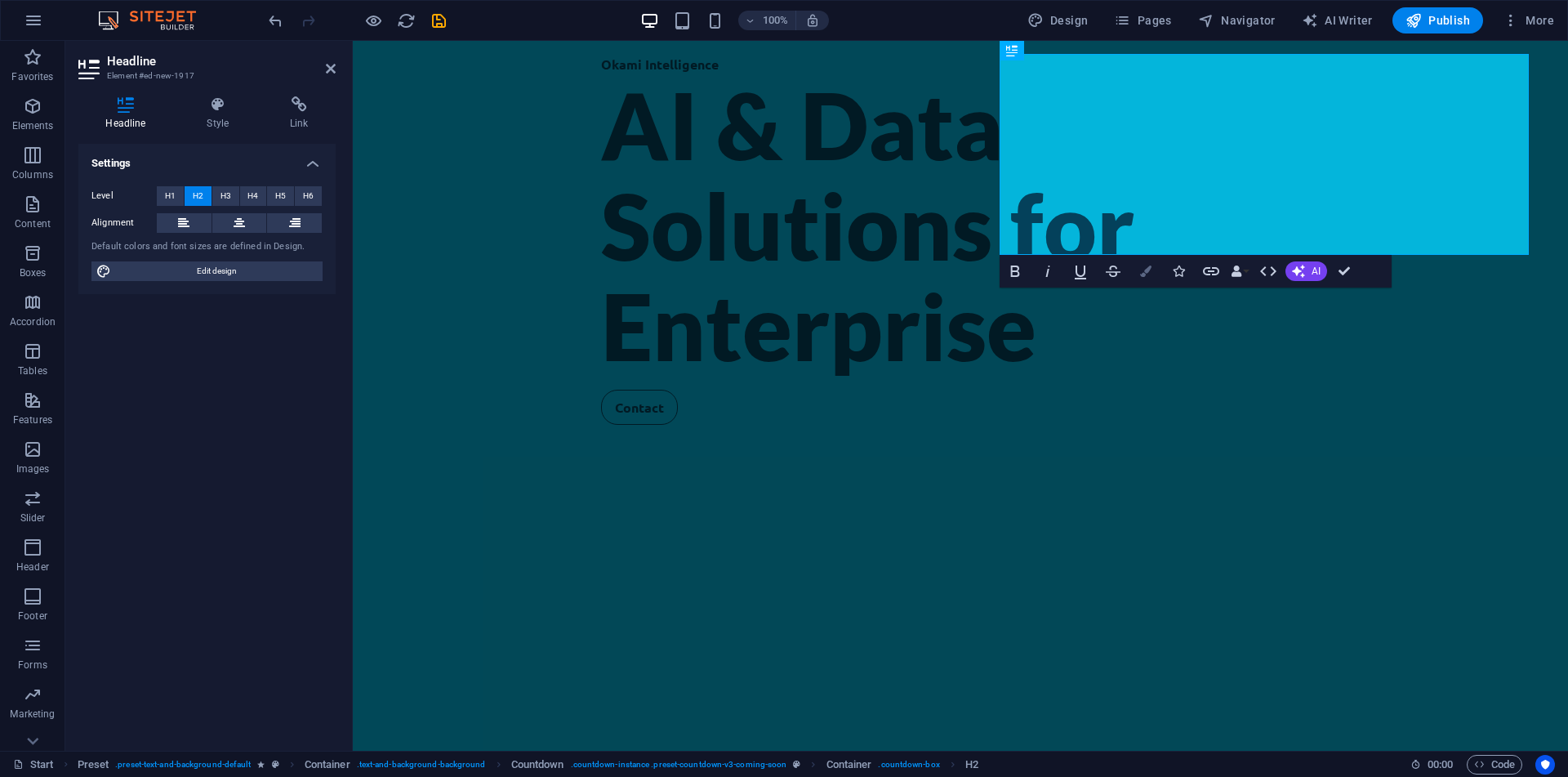
click at [1142, 277] on button "Colors" at bounding box center [1146, 272] width 31 height 33
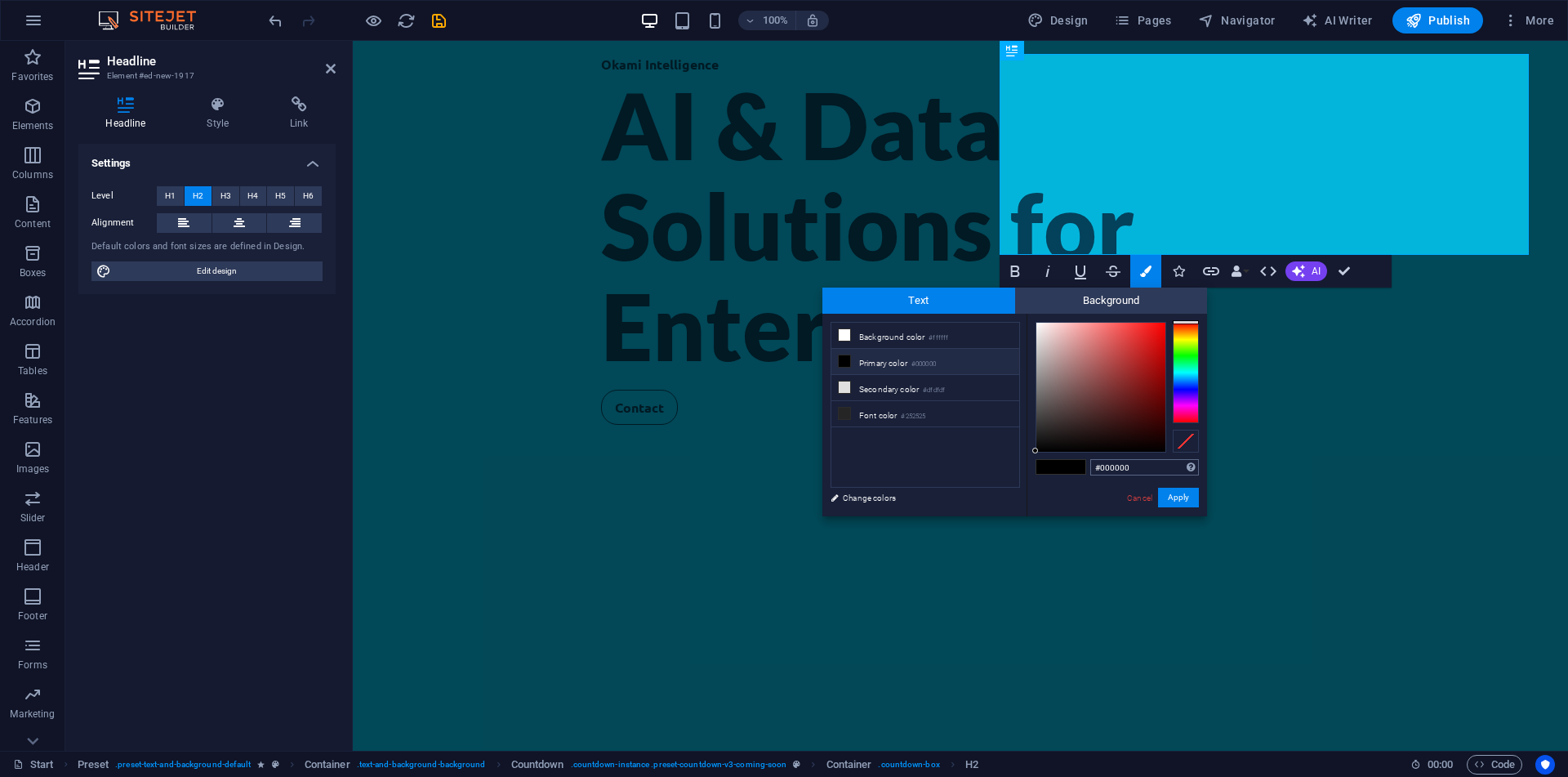
click at [1134, 472] on input "#000000" at bounding box center [1145, 467] width 109 height 17
type input "#04415b"
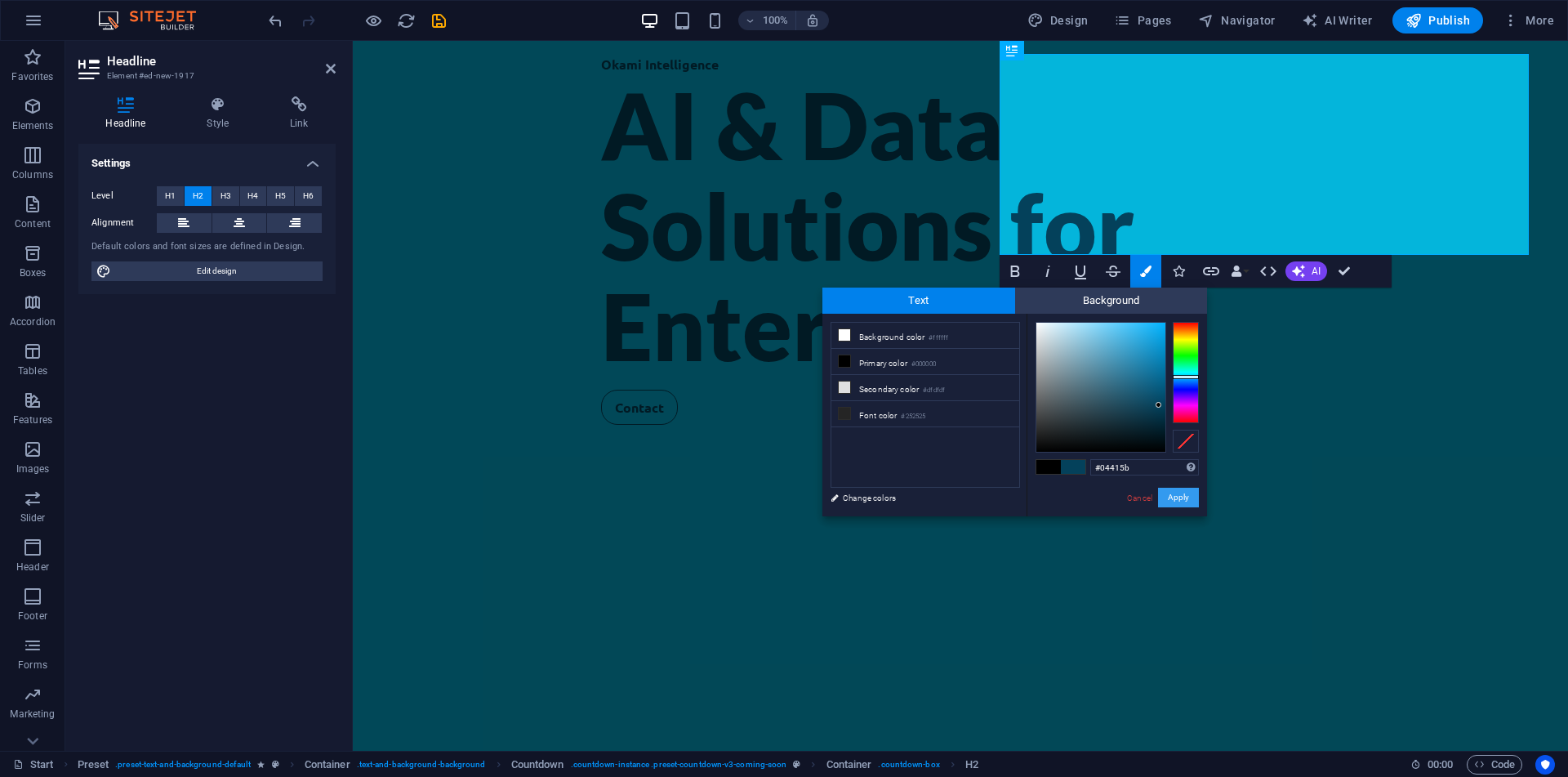
click at [1171, 499] on button "Apply" at bounding box center [1179, 498] width 41 height 19
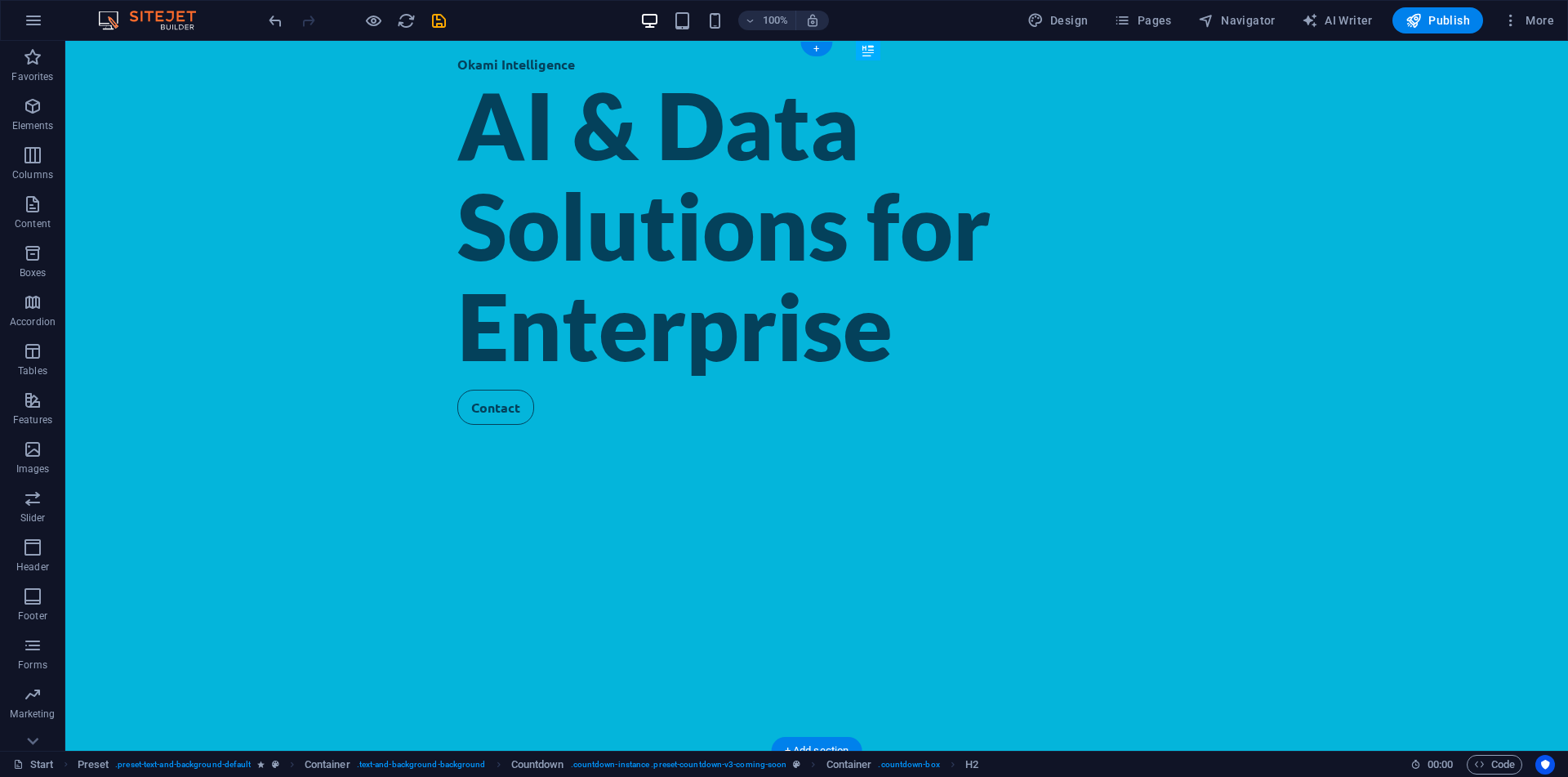
drag, startPoint x: 1161, startPoint y: 111, endPoint x: 1256, endPoint y: 270, distance: 185.2
click at [1004, 49] on button at bounding box center [998, 51] width 19 height 19
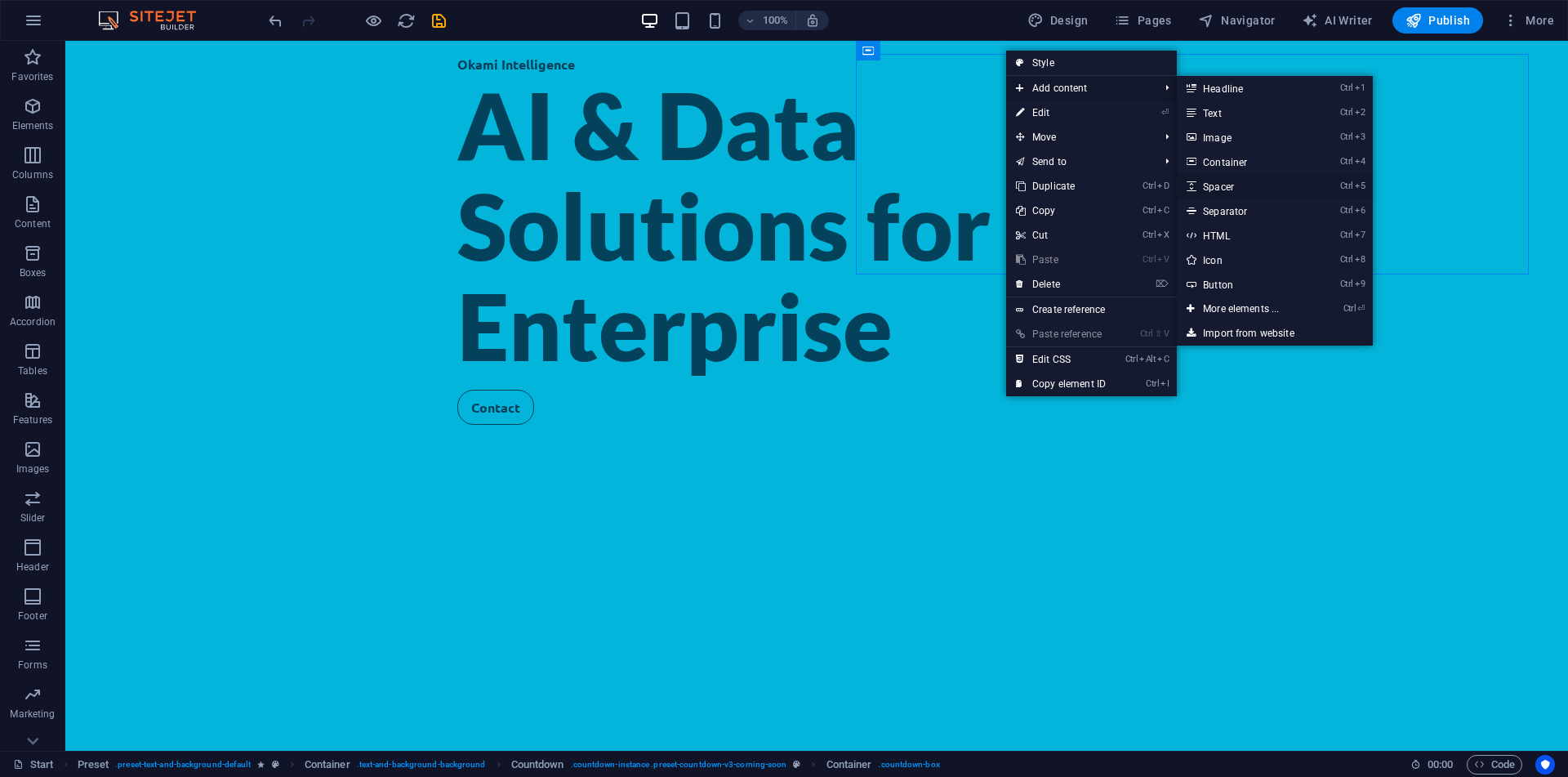
click at [1278, 188] on link "Ctrl 5 Spacer" at bounding box center [1244, 186] width 134 height 24
select select "px"
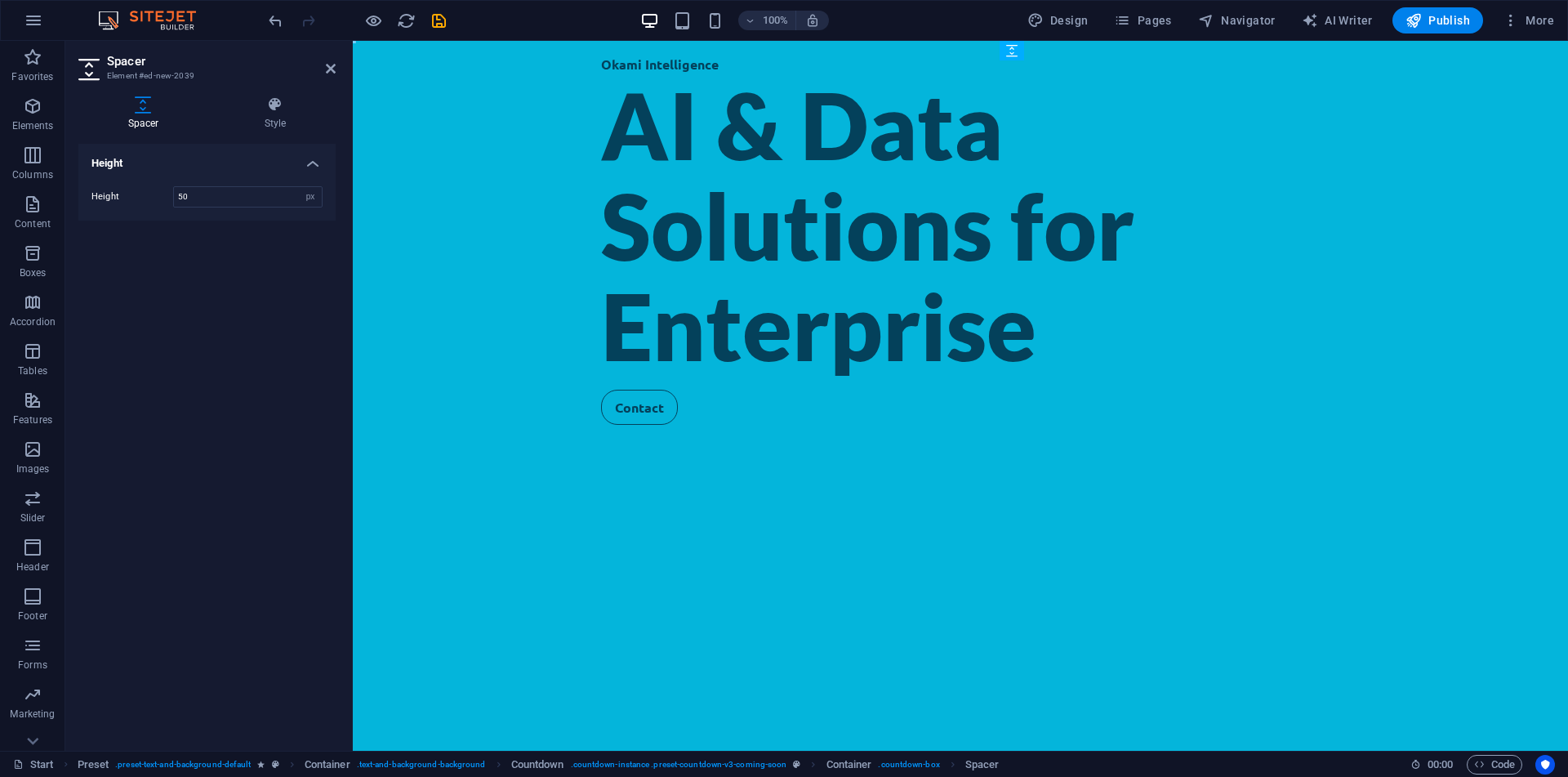
drag, startPoint x: 1461, startPoint y: 92, endPoint x: 1109, endPoint y: 169, distance: 360.3
drag, startPoint x: 1404, startPoint y: 188, endPoint x: 1073, endPoint y: 197, distance: 331.1
click at [1034, 170] on div "Spacer" at bounding box center [1031, 165] width 62 height 19
click at [283, 196] on input "50" at bounding box center [248, 197] width 148 height 19
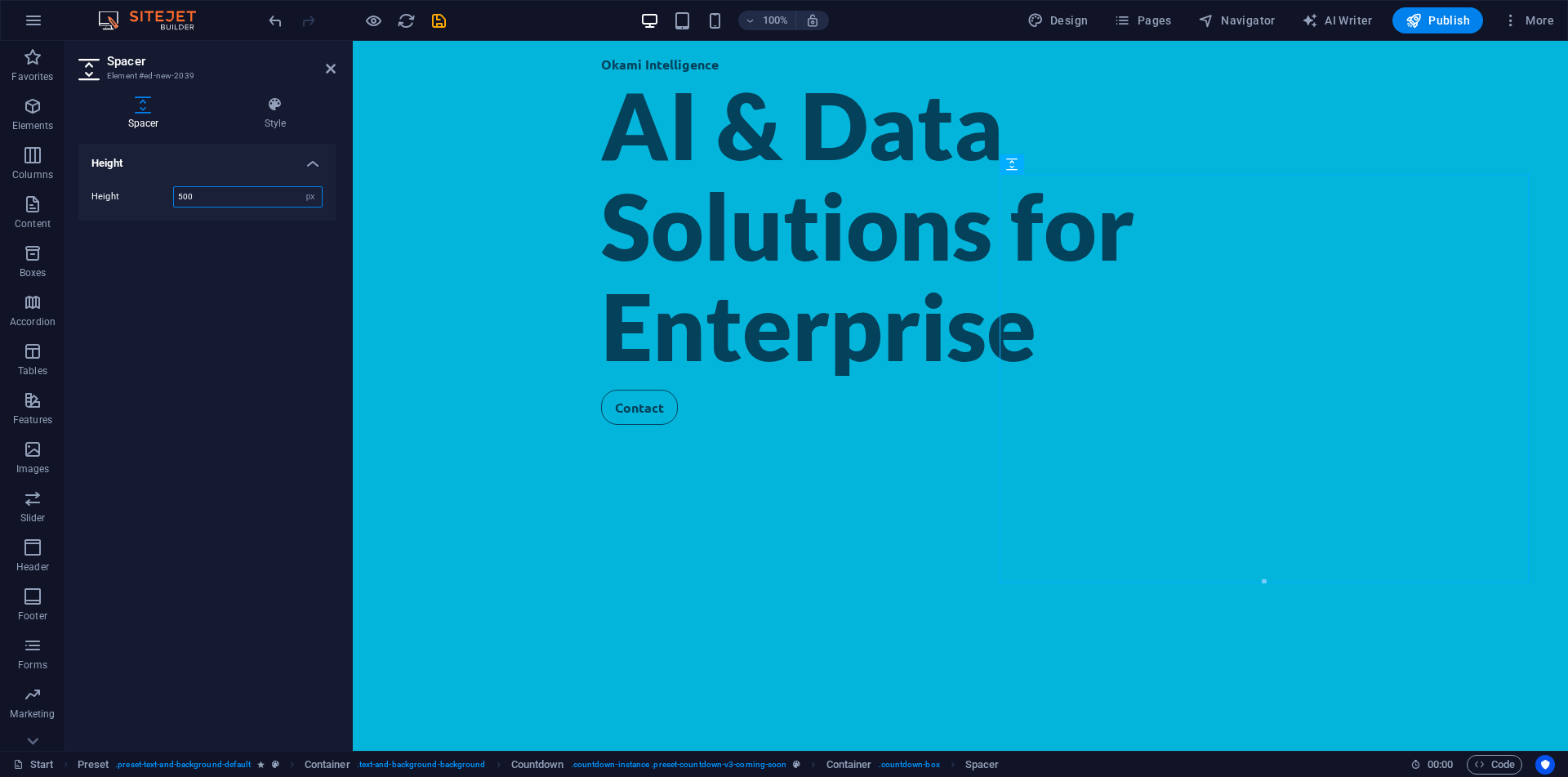
click at [218, 205] on input "500" at bounding box center [248, 197] width 148 height 19
type input "50"
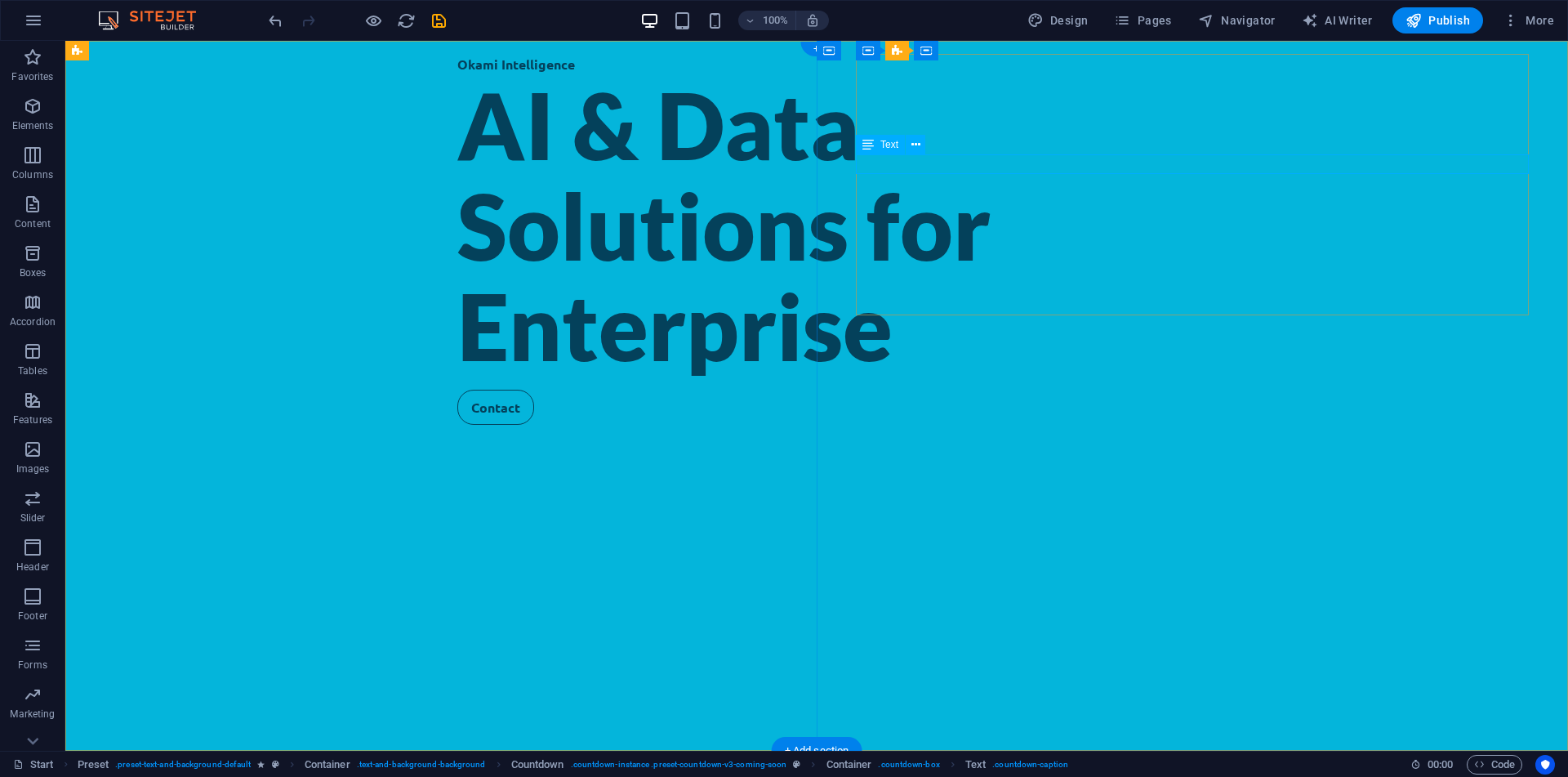
click at [877, 172] on div "Spacer" at bounding box center [887, 165] width 62 height 19
select select "px"
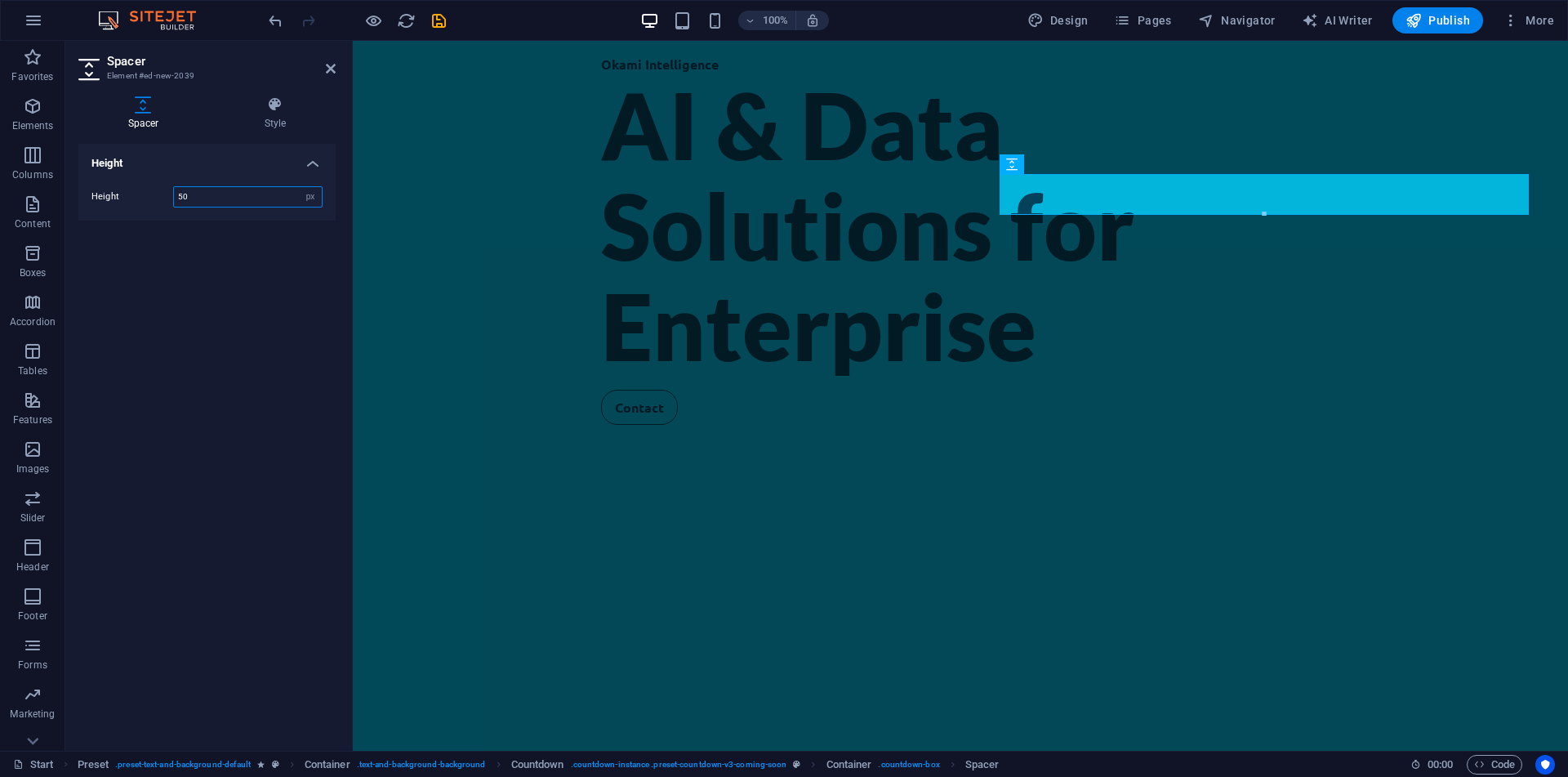
click at [257, 197] on input "50" at bounding box center [248, 197] width 148 height 19
type input "5"
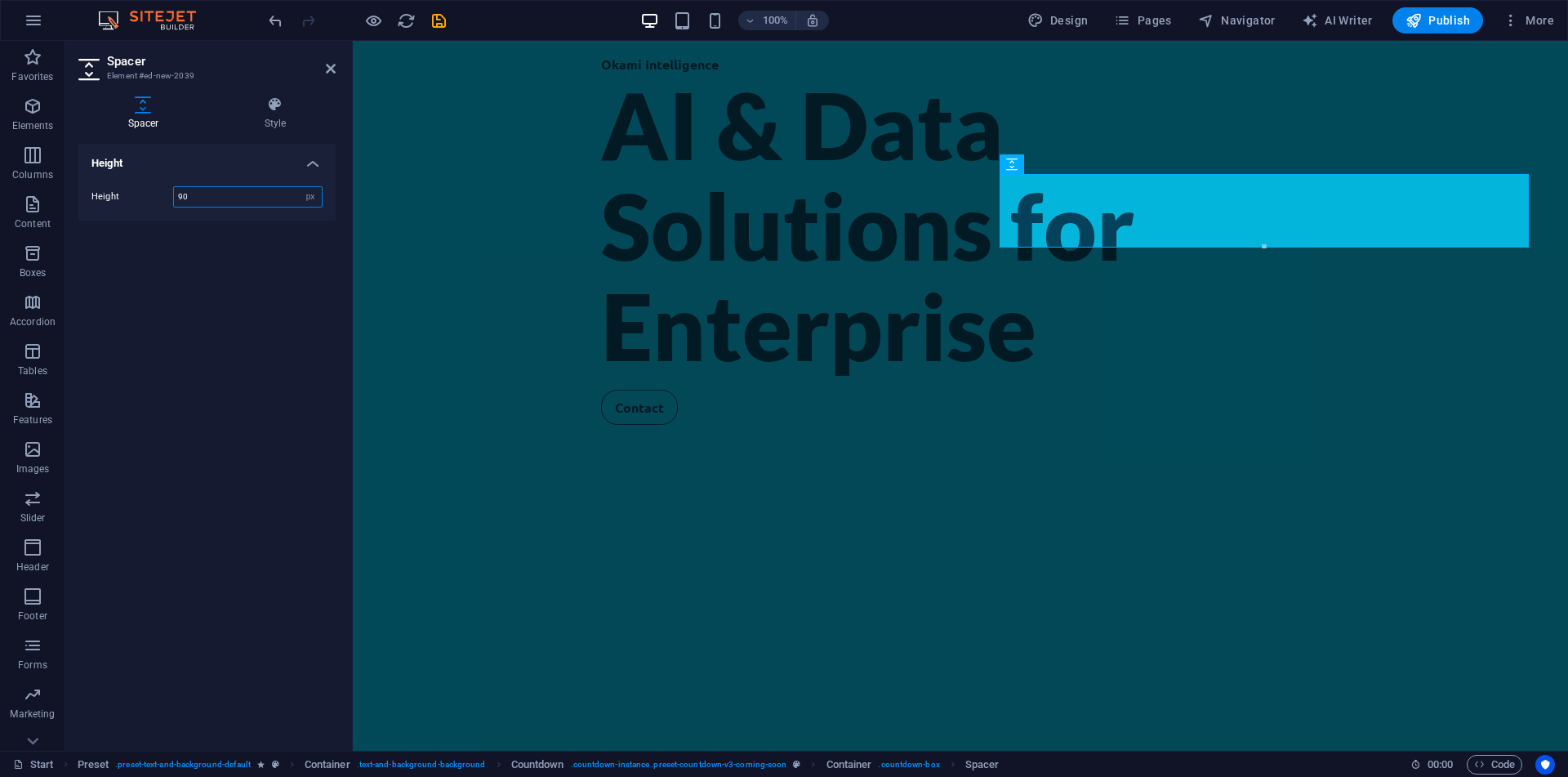
click at [191, 199] on input "90" at bounding box center [248, 197] width 148 height 19
click at [191, 199] on input "100" at bounding box center [248, 197] width 148 height 19
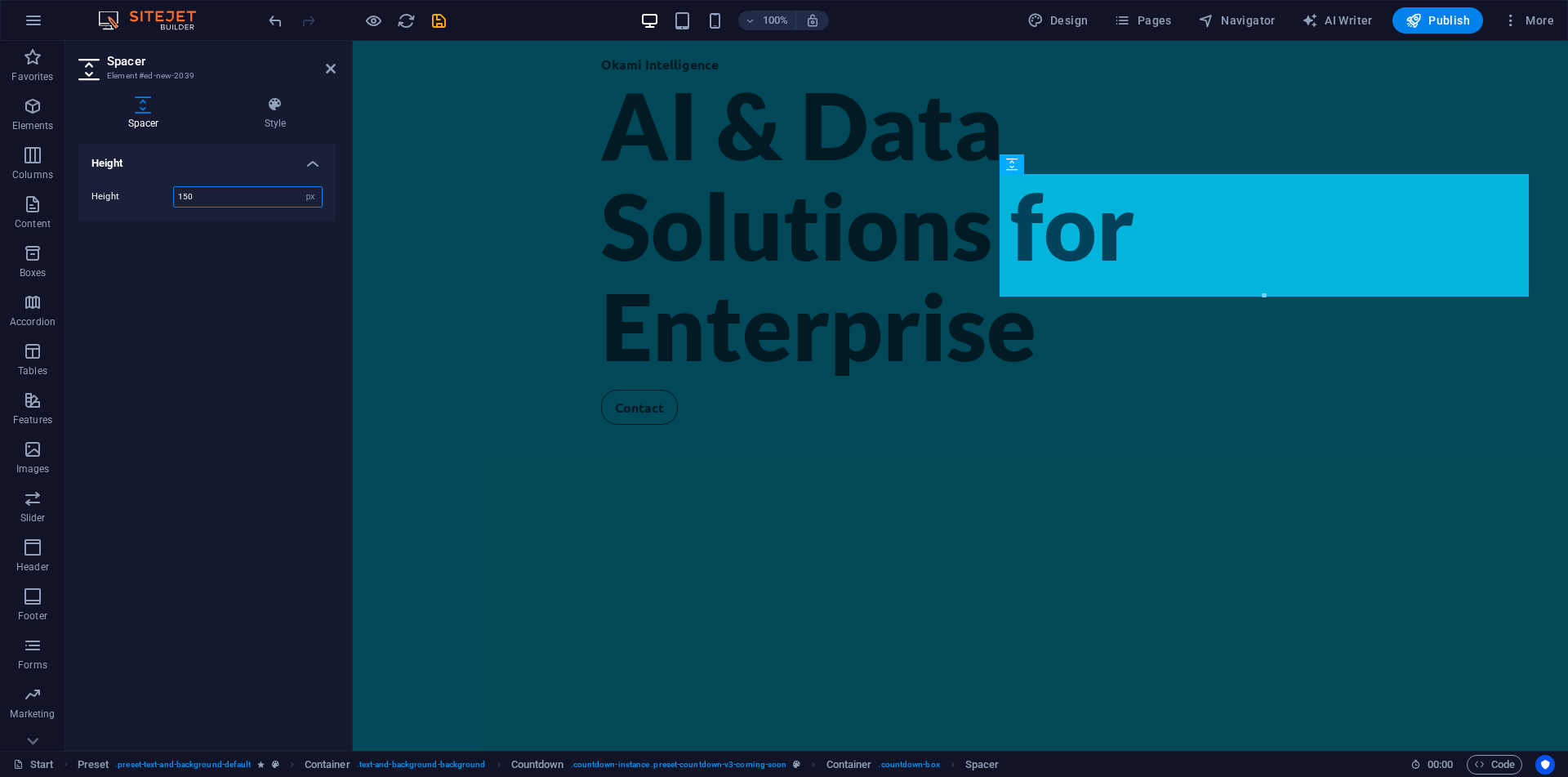
click at [191, 199] on input "150" at bounding box center [248, 197] width 148 height 19
type input "200"
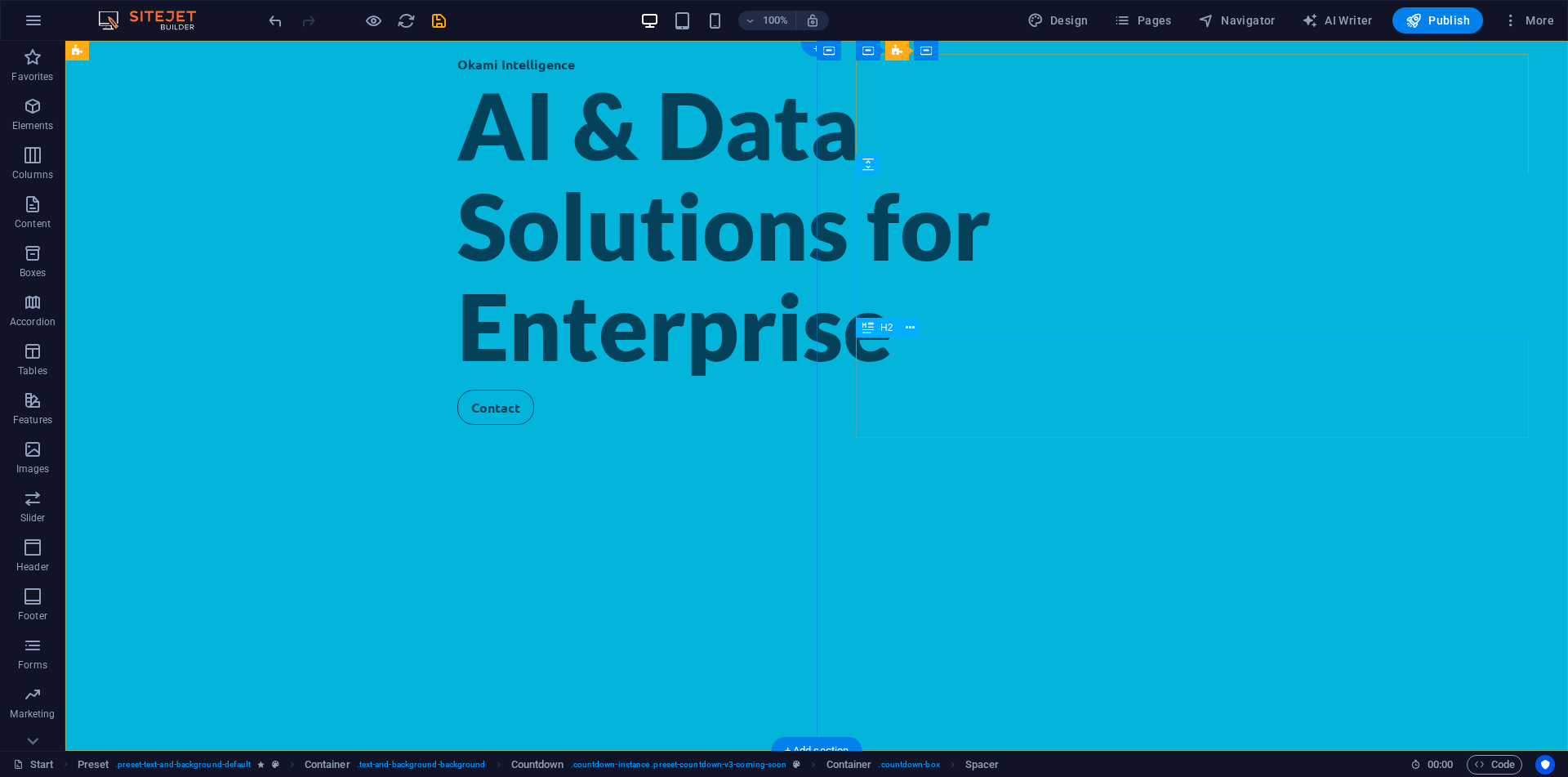
click at [901, 326] on button at bounding box center [910, 327] width 19 height 19
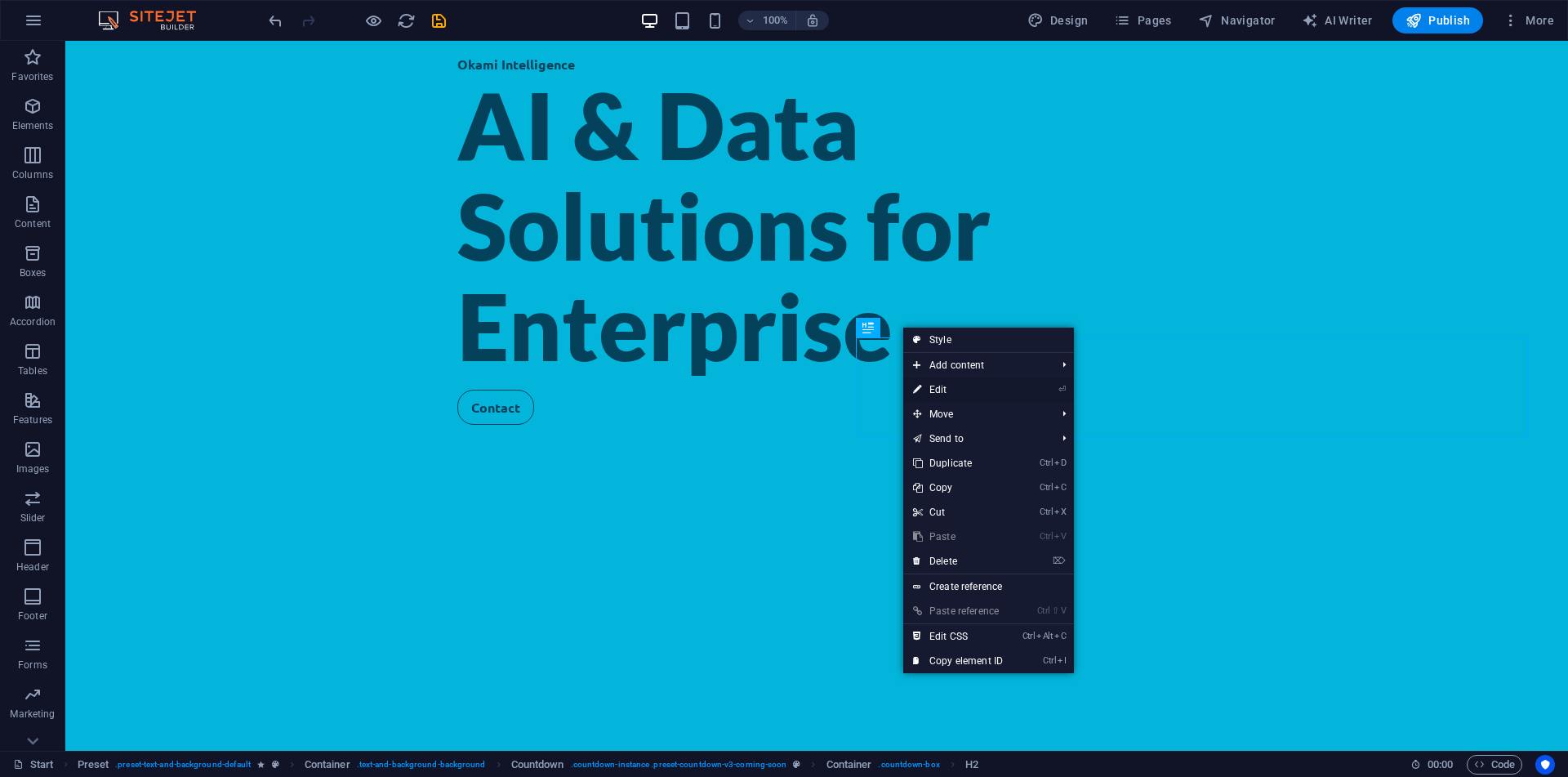
click at [965, 388] on link "⏎ Edit" at bounding box center [958, 389] width 109 height 24
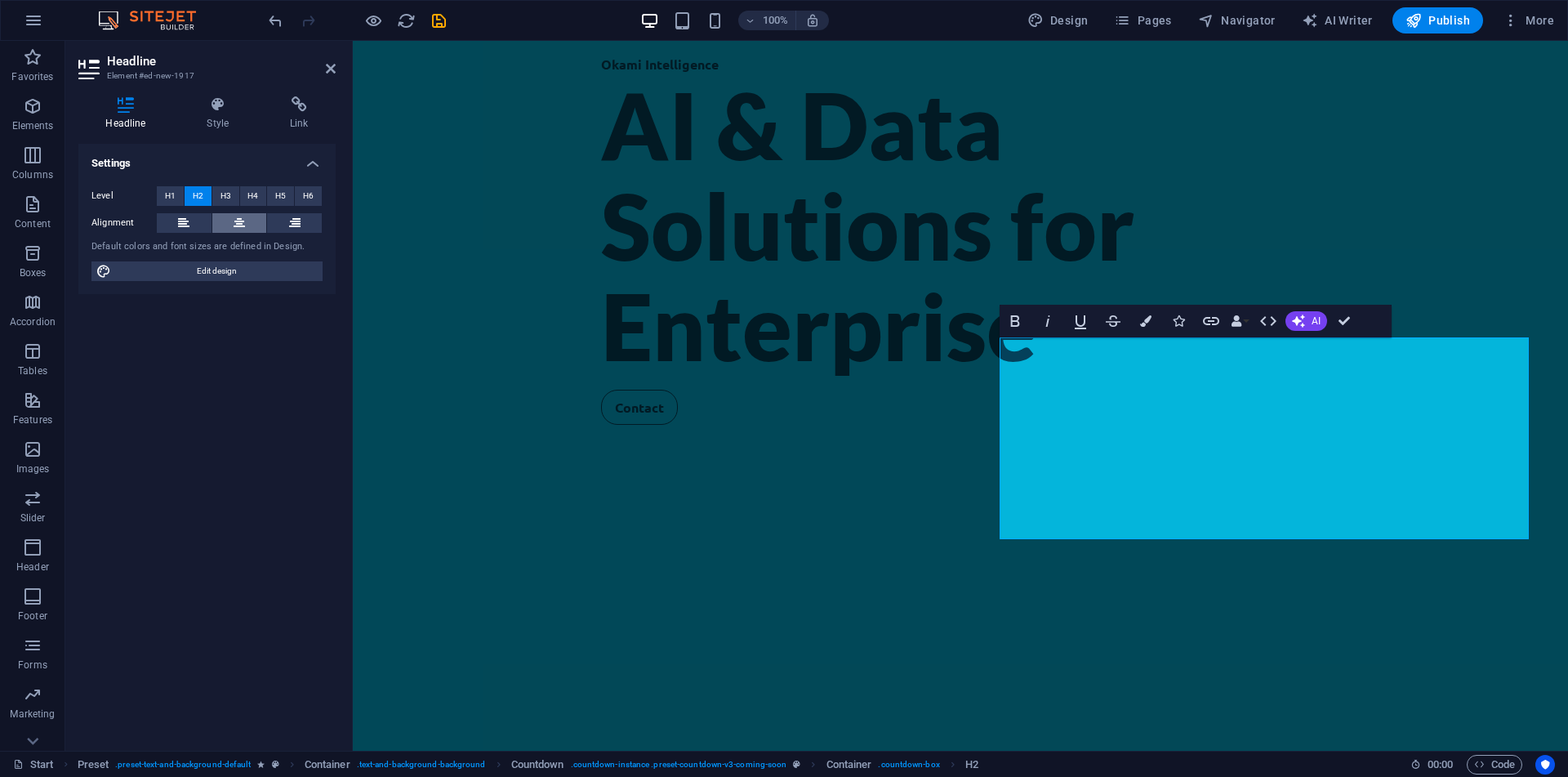
click at [237, 228] on icon at bounding box center [239, 223] width 12 height 19
click at [230, 195] on span "H3" at bounding box center [226, 196] width 11 height 19
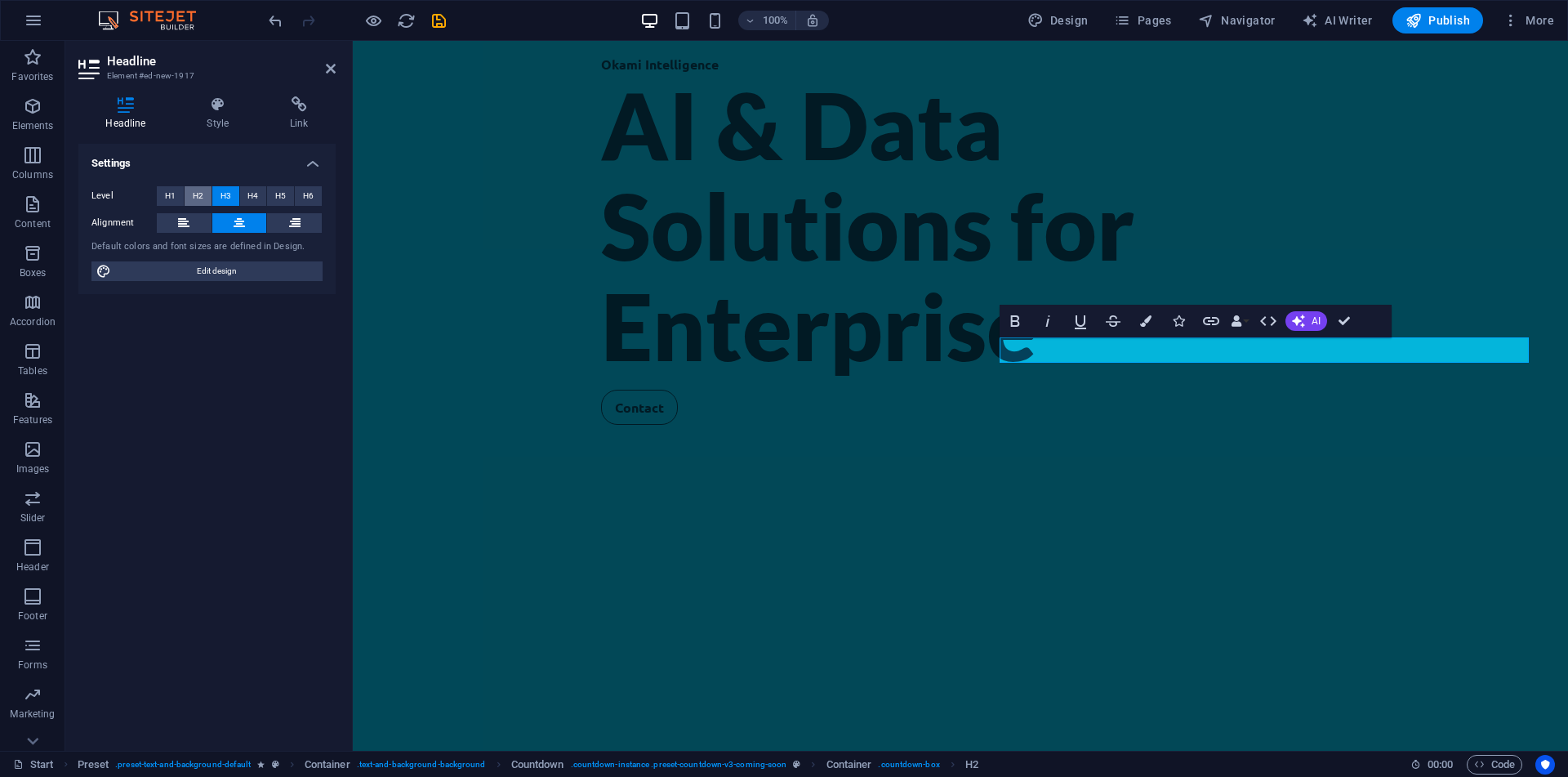
click at [201, 195] on span "H2" at bounding box center [198, 196] width 11 height 19
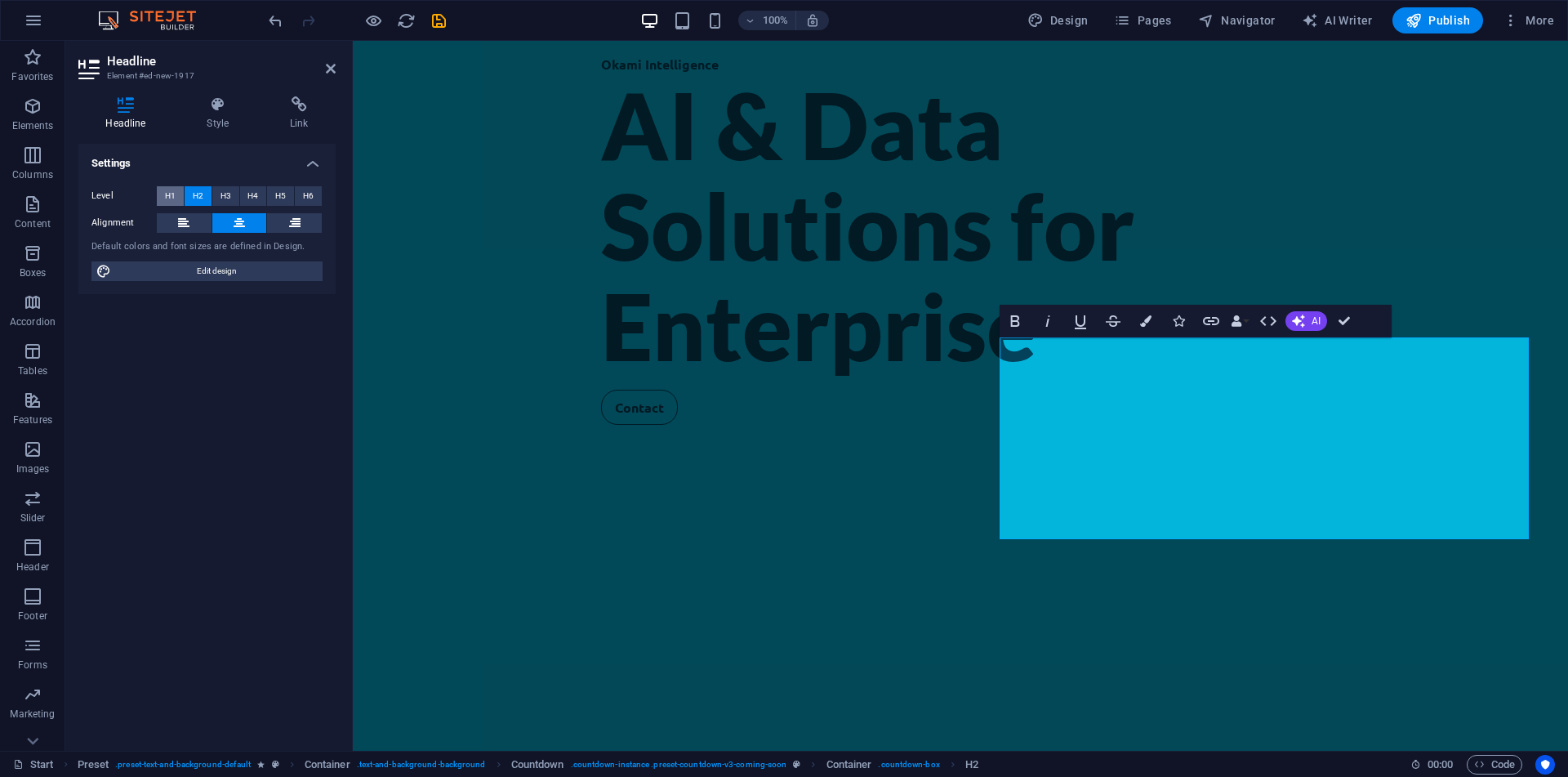
click at [169, 196] on span "H1" at bounding box center [169, 196] width 11 height 19
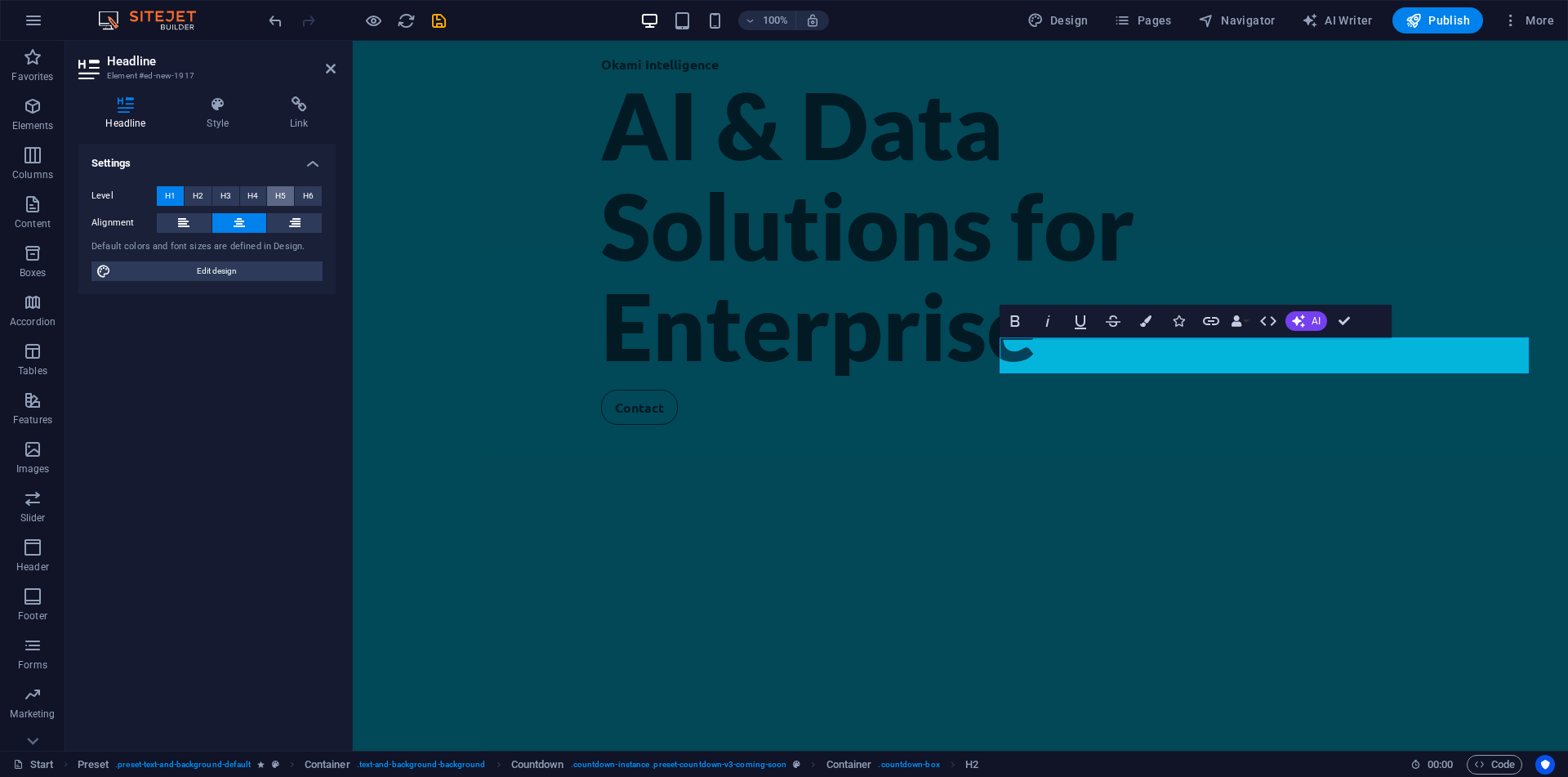
click at [274, 192] on button "H5" at bounding box center [280, 196] width 27 height 19
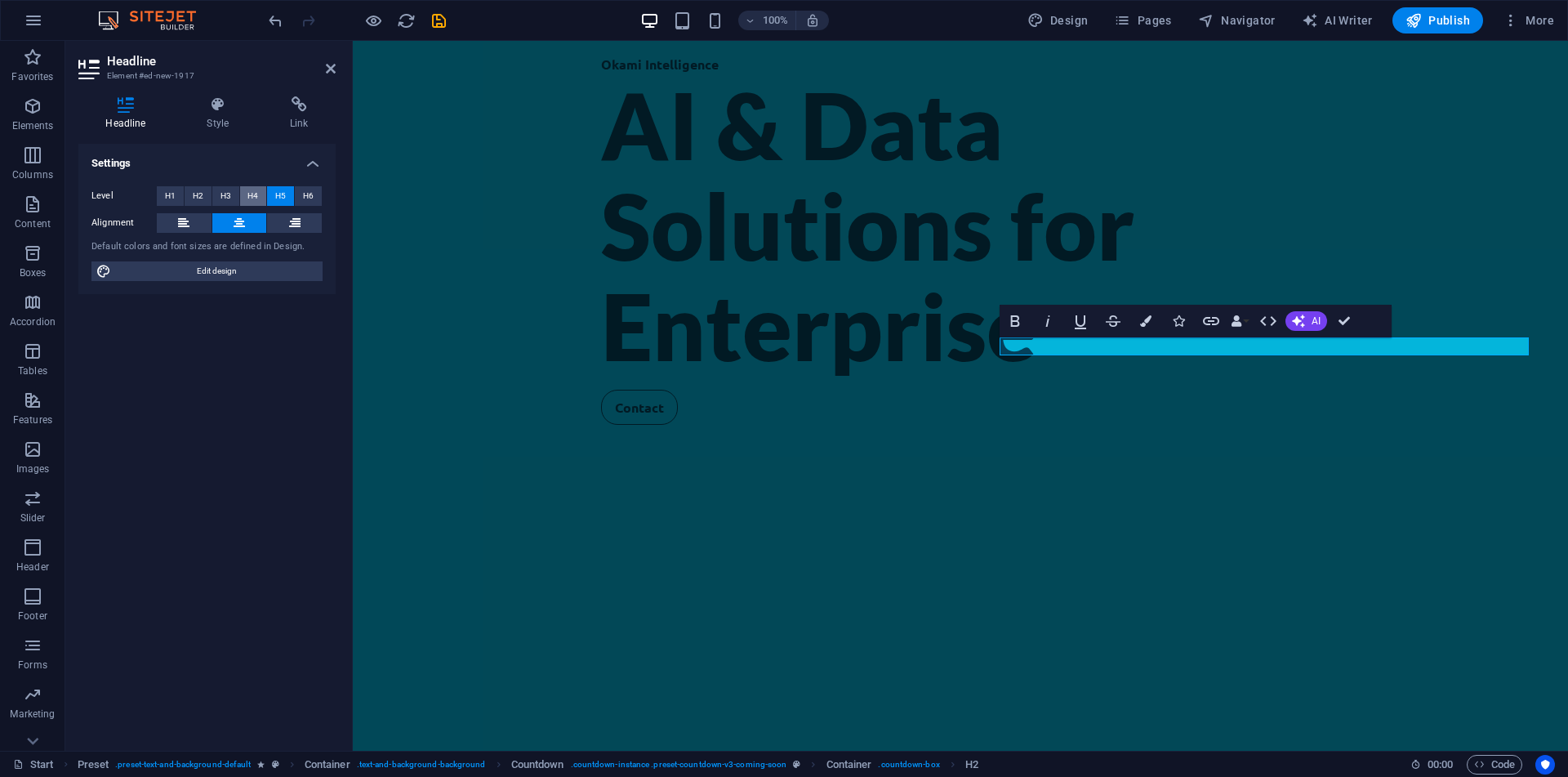
click at [251, 195] on span "H4" at bounding box center [252, 196] width 11 height 19
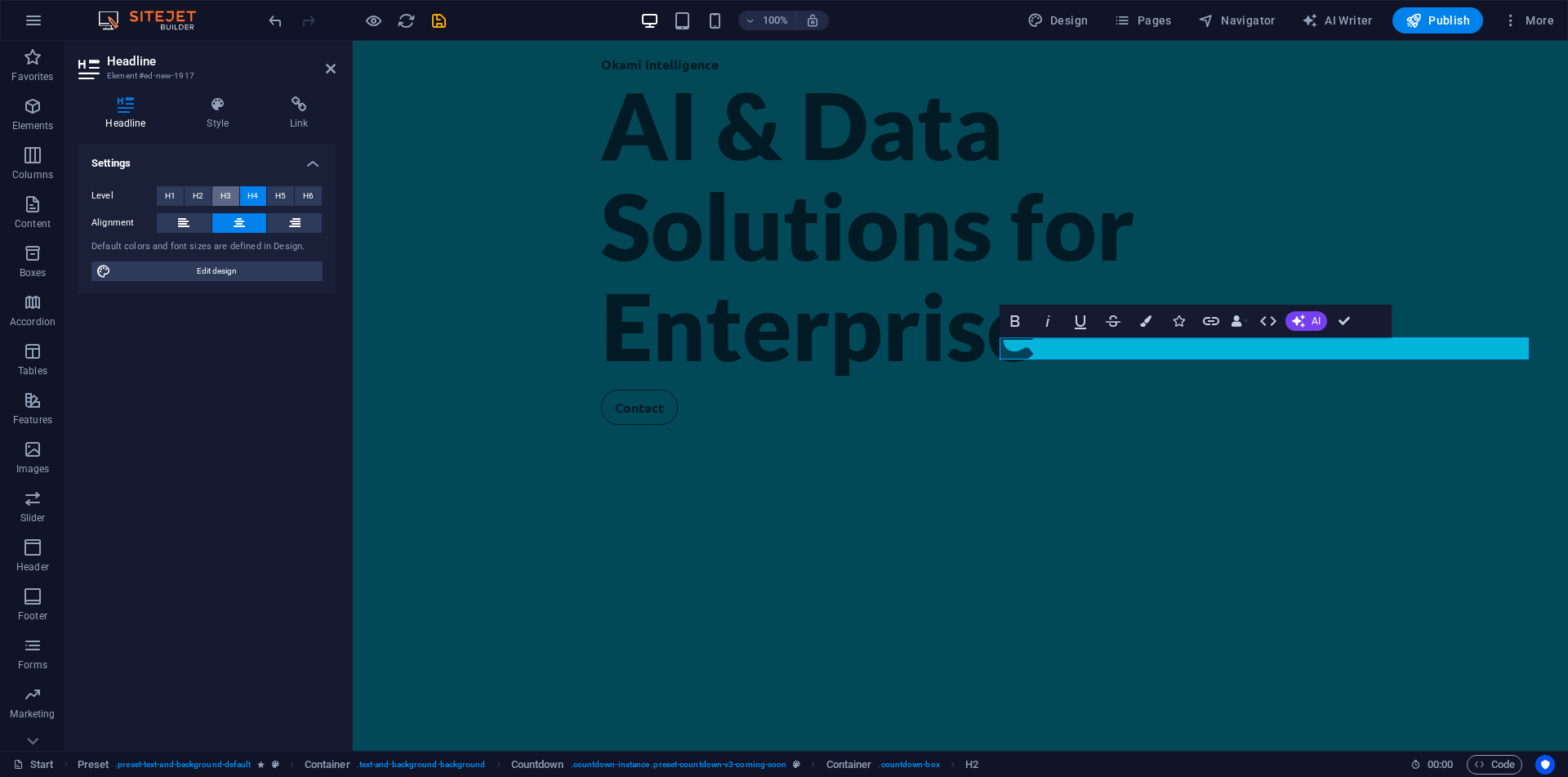
click at [229, 198] on span "H3" at bounding box center [226, 196] width 11 height 19
click at [204, 198] on button "H2" at bounding box center [199, 196] width 27 height 19
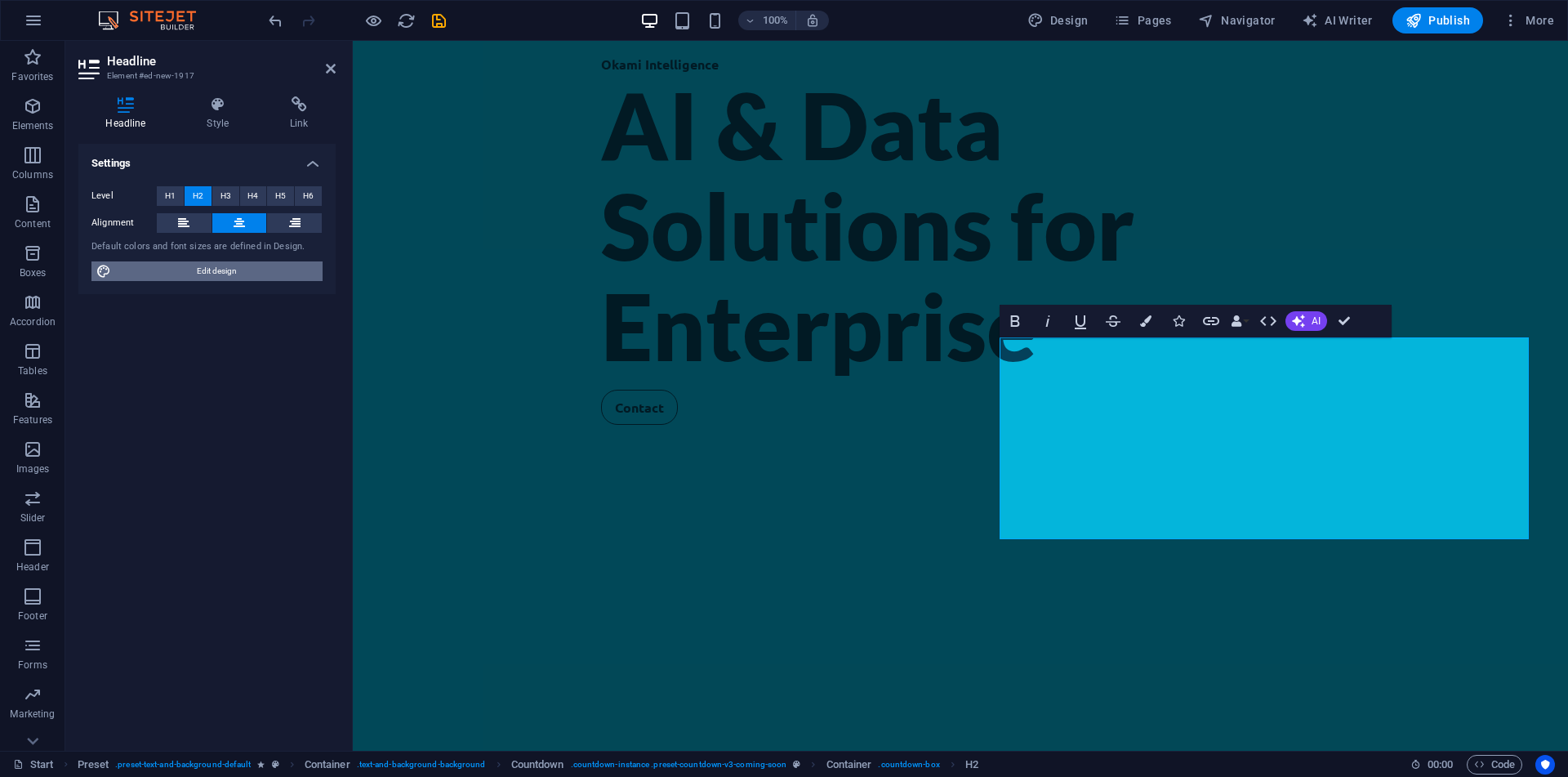
click at [237, 273] on span "Edit design" at bounding box center [216, 271] width 201 height 19
select select "px"
select select "300"
select select "px"
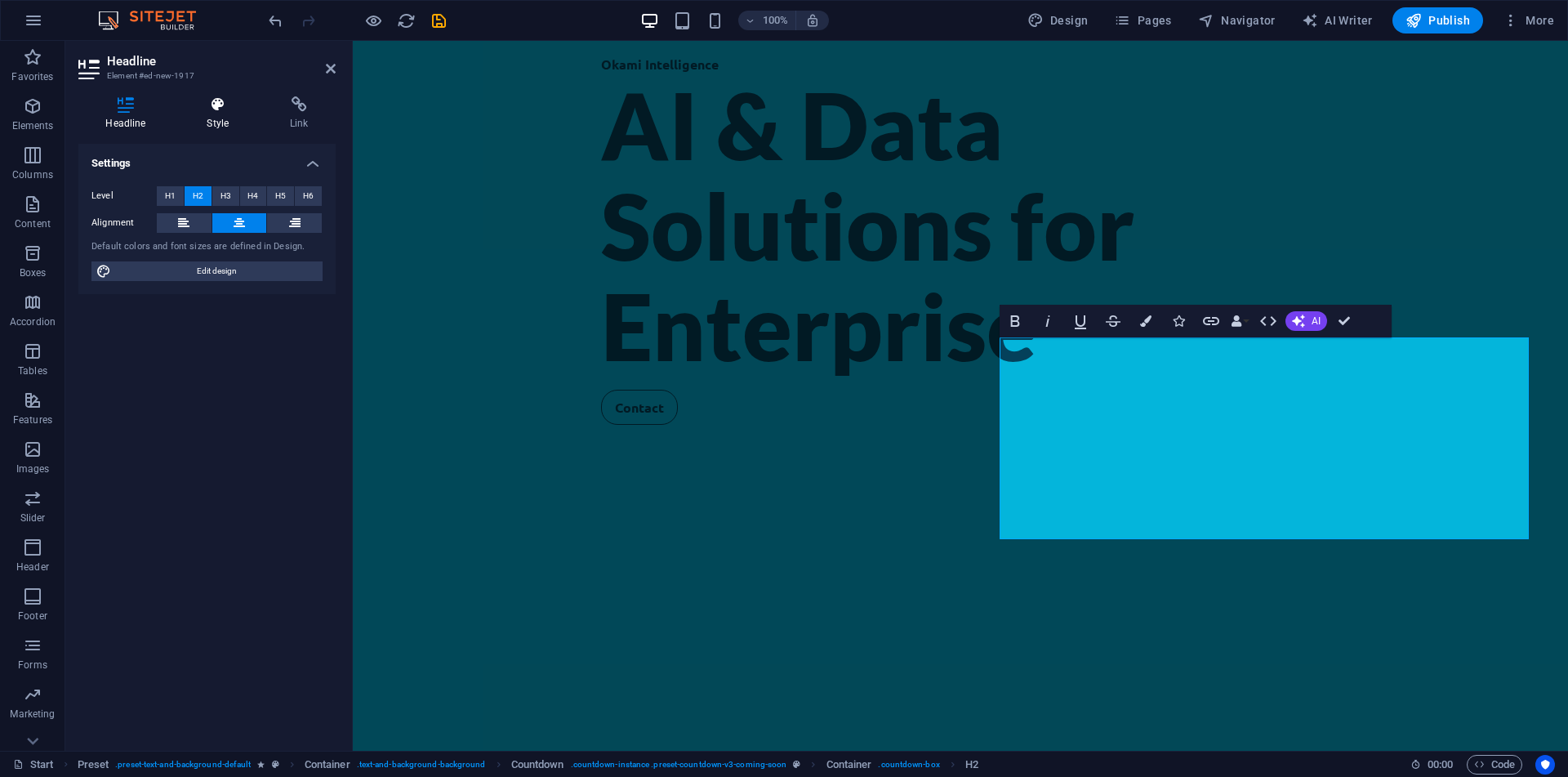
click at [197, 106] on icon at bounding box center [218, 104] width 77 height 17
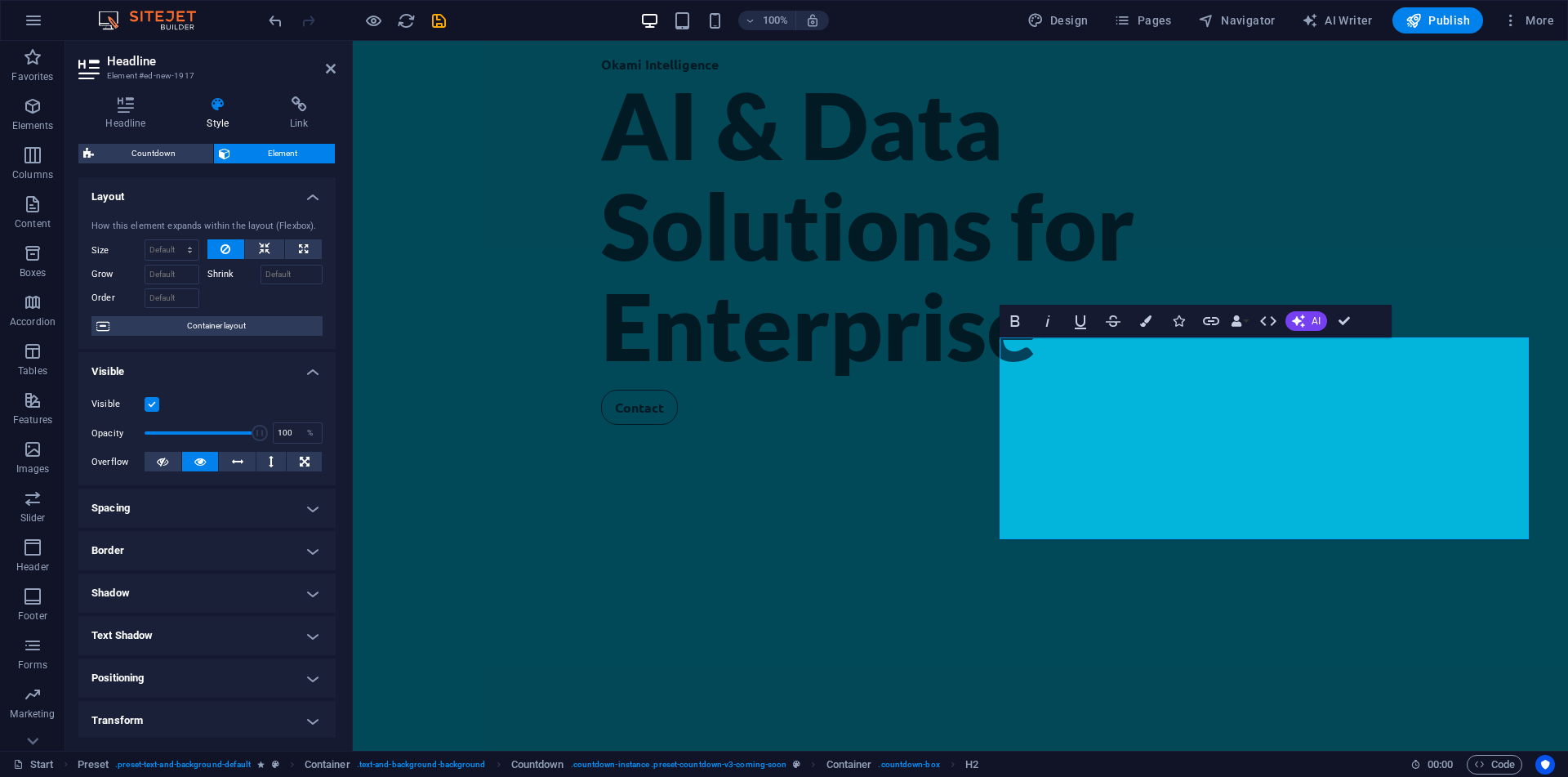
scroll to position [130, 0]
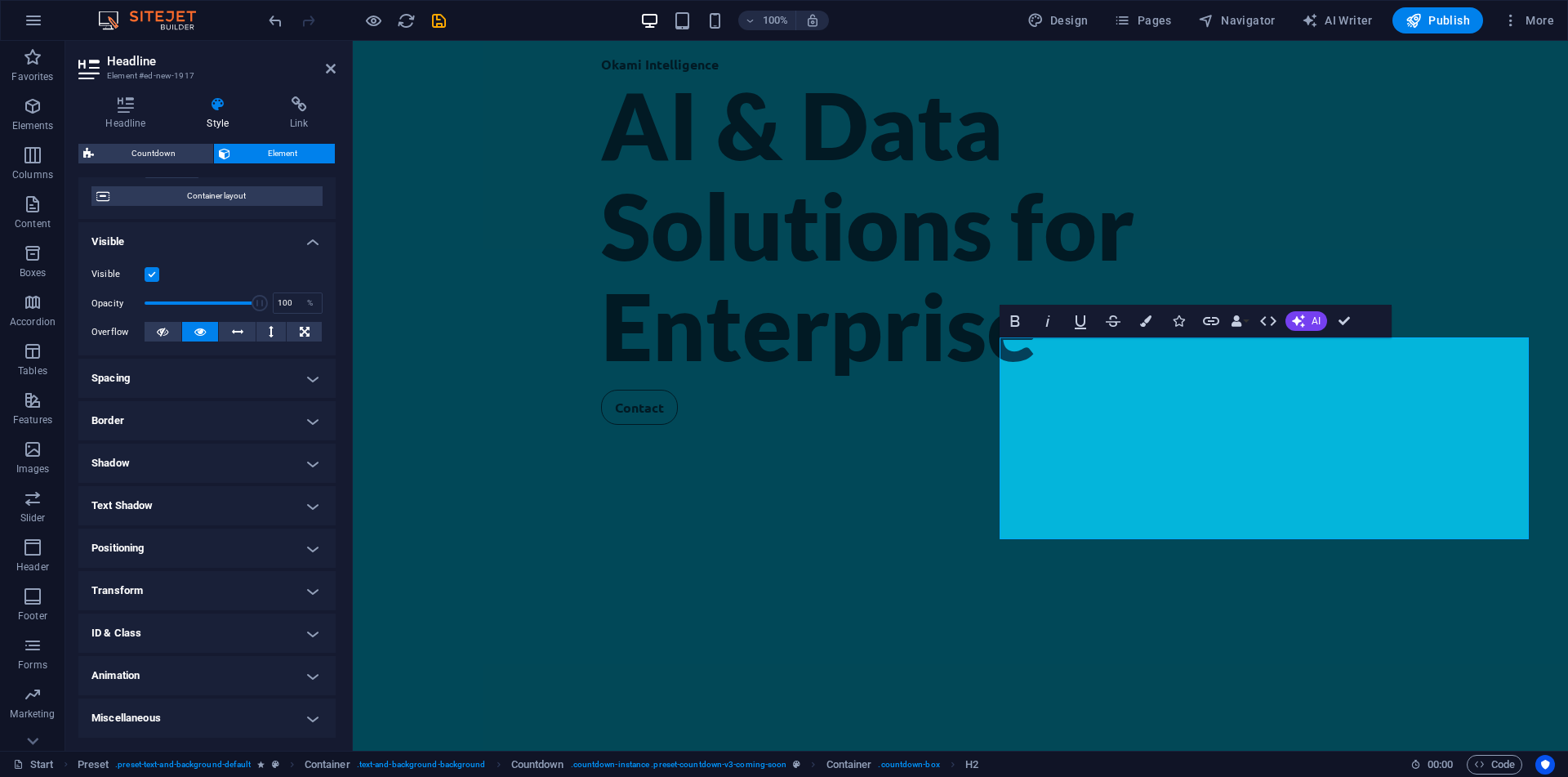
click at [246, 662] on h4 "Animation" at bounding box center [207, 676] width 257 height 39
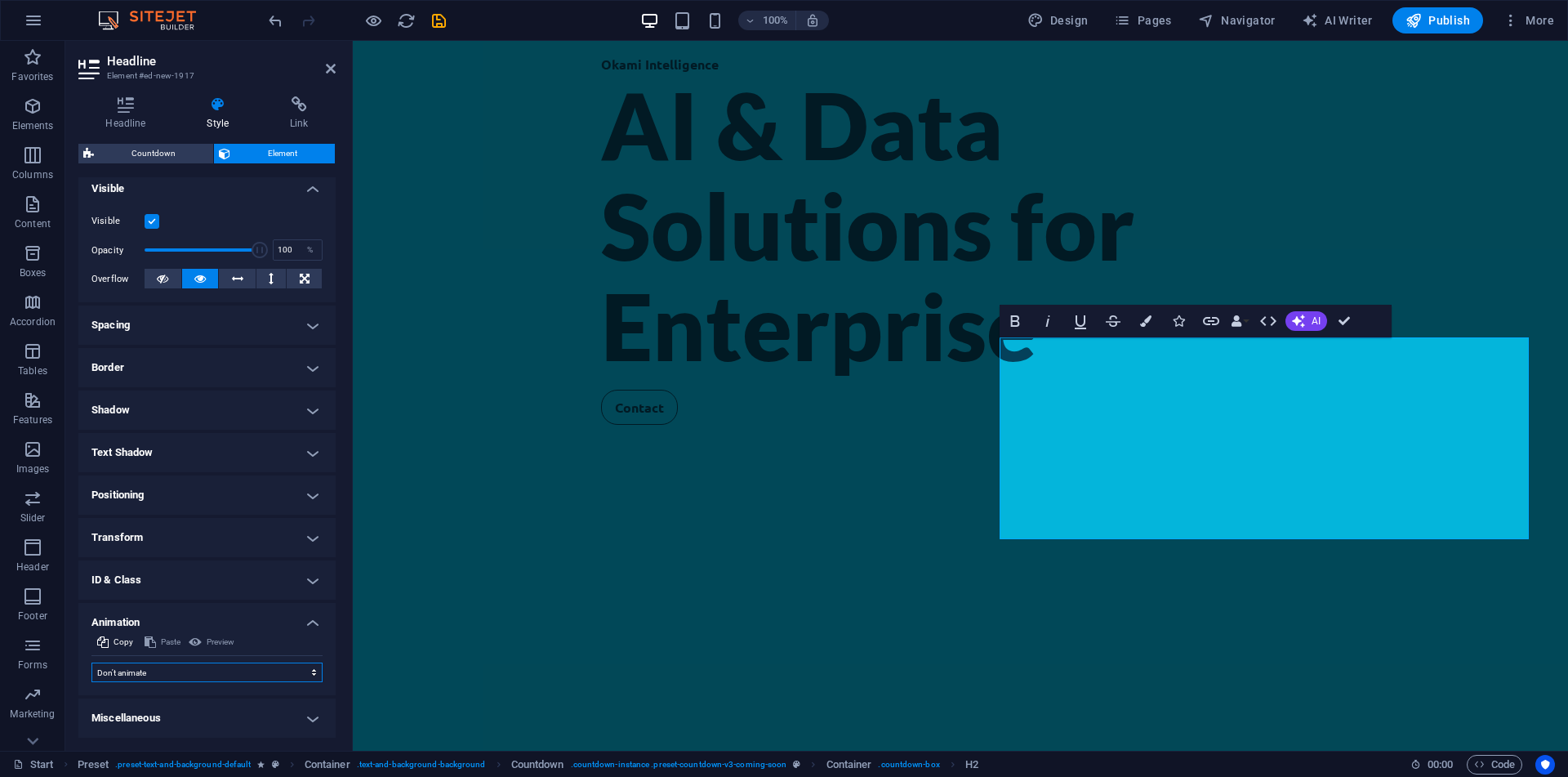
click at [91, 662] on select "Don't animate Show / Hide Slide up/down Zoom in/out Slide left to right Slide r…" at bounding box center [206, 672] width 231 height 19
select select "flash"
click option "Blink" at bounding box center [0, 0] width 0 height 0
select select "scroll"
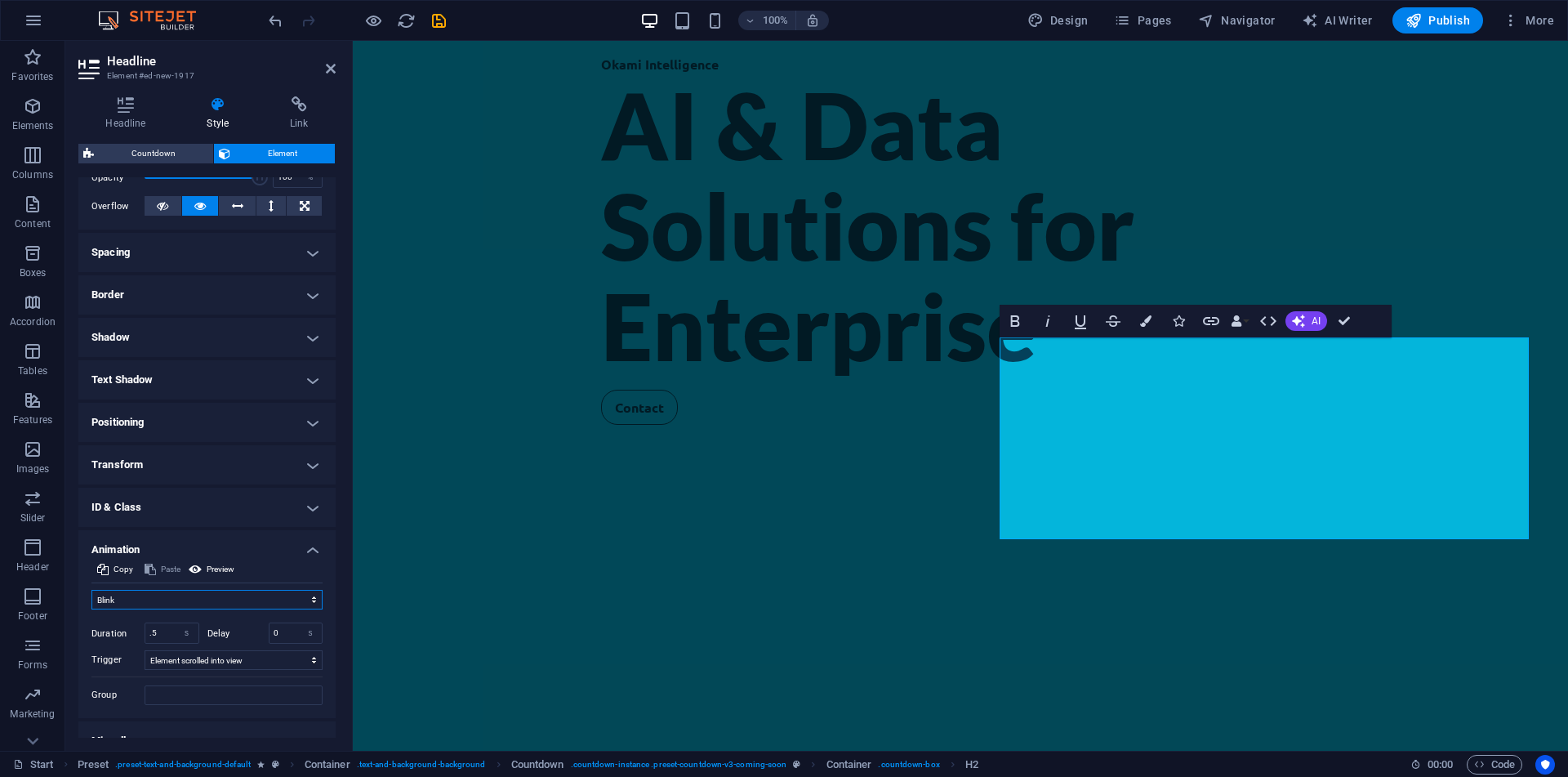
scroll to position [269, 0]
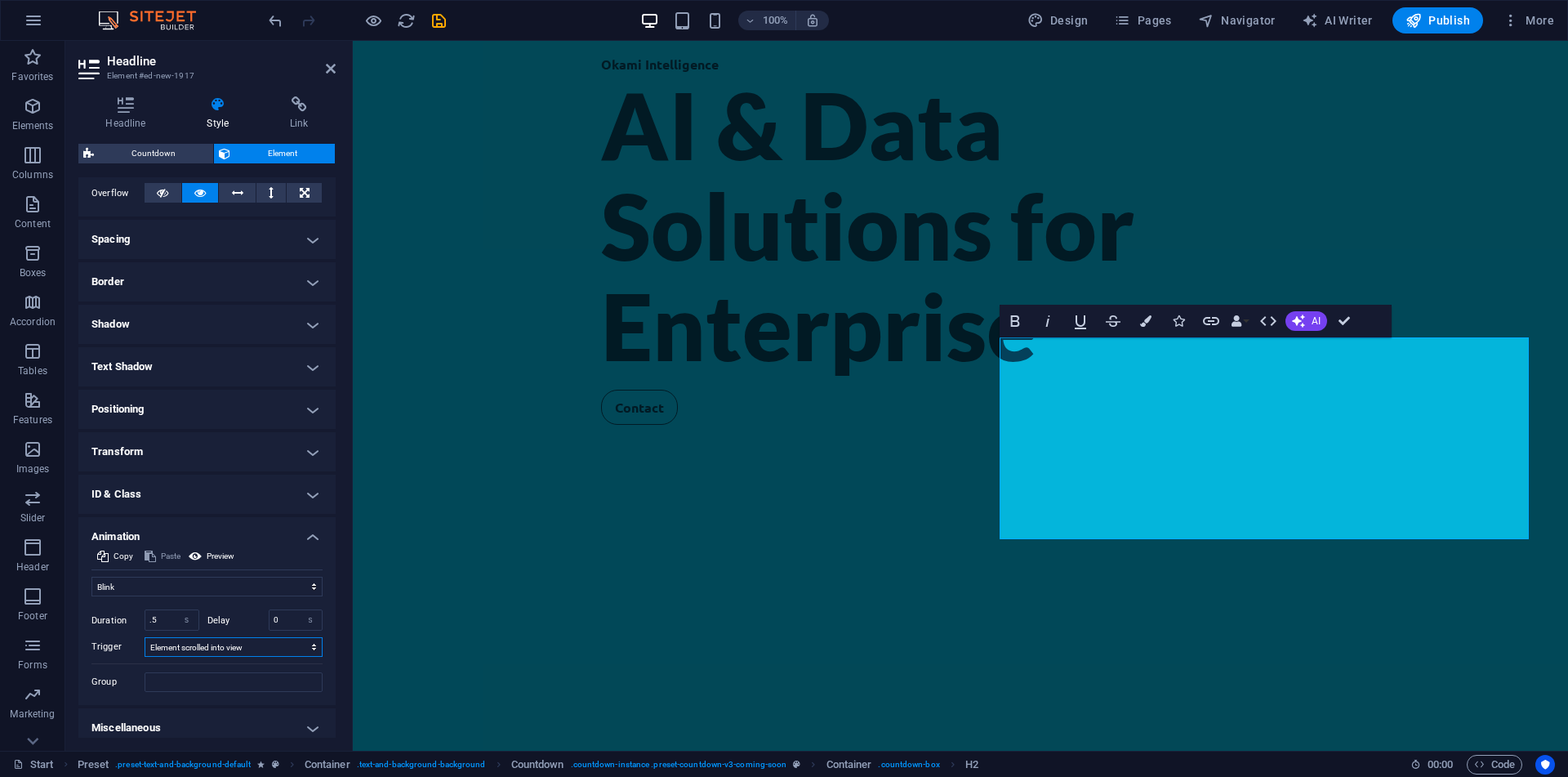
click at [145, 637] on select "No automatic trigger On page load Element scrolled into view" at bounding box center [234, 647] width 178 height 19
click option "No automatic trigger" at bounding box center [0, 0] width 0 height 0
select select "onload"
click option "On page load" at bounding box center [0, 0] width 0 height 0
click at [157, 621] on input ".5" at bounding box center [171, 620] width 54 height 19
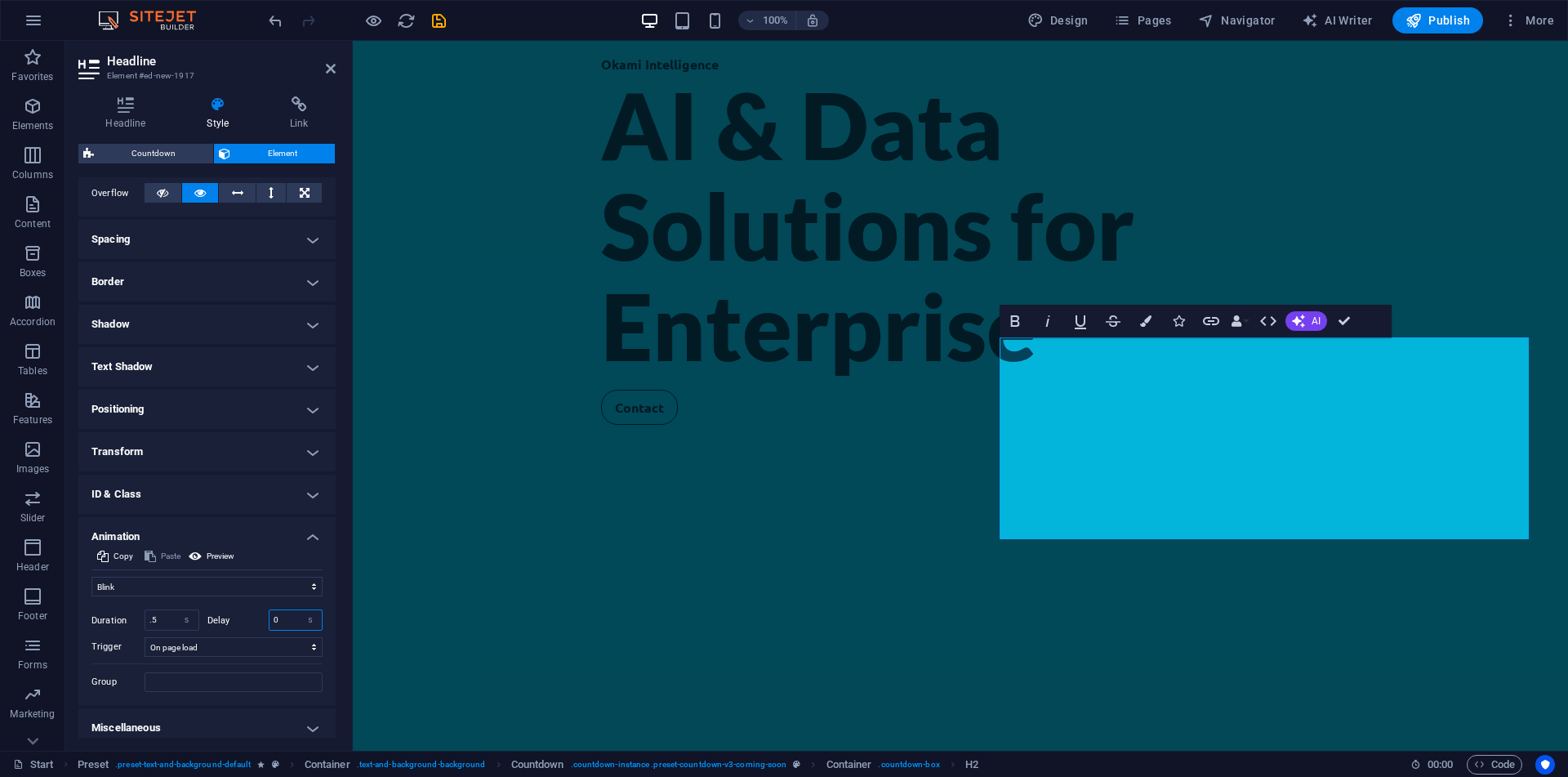
click at [290, 615] on input "0" at bounding box center [296, 620] width 54 height 19
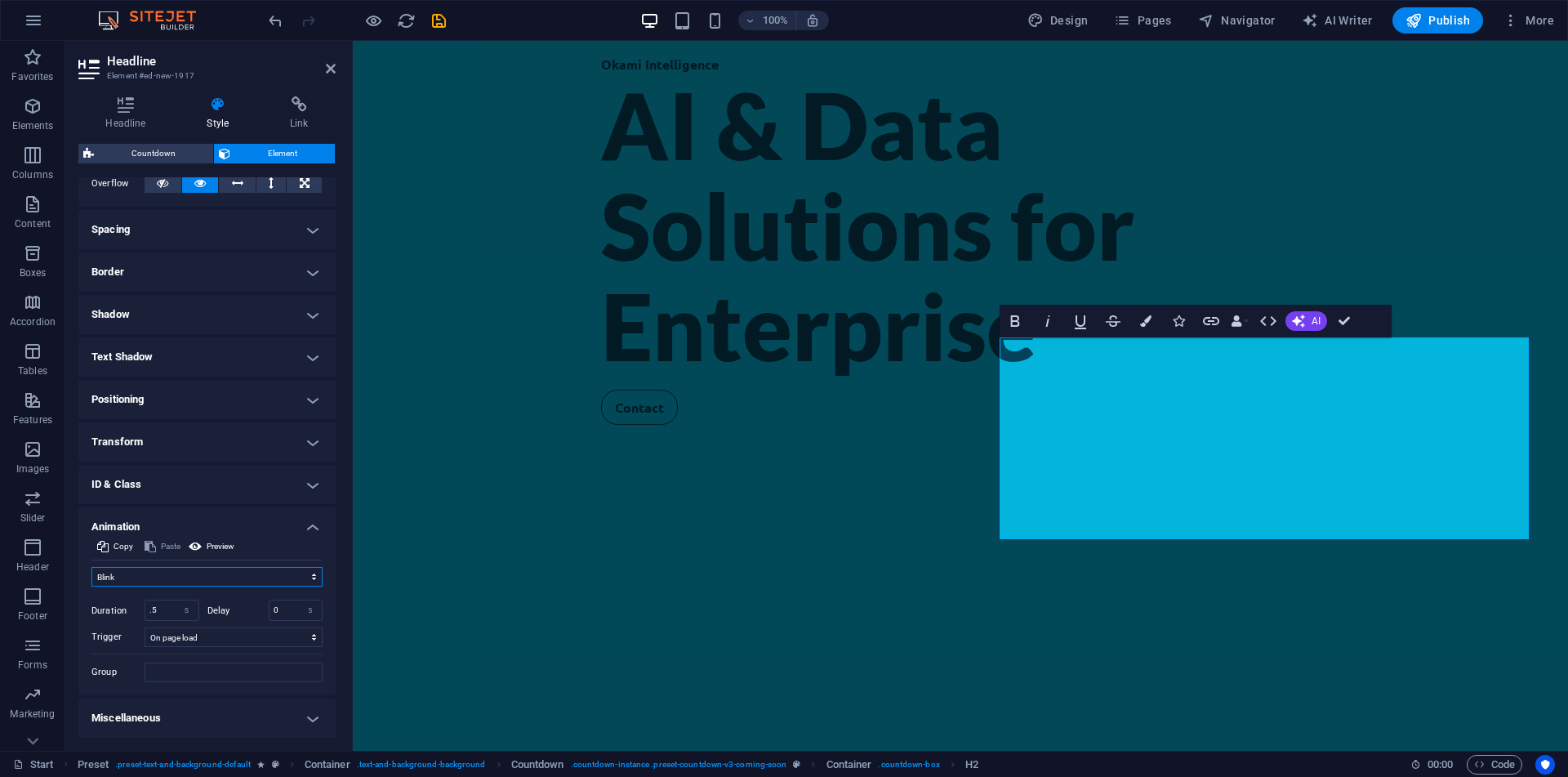
click at [91, 567] on select "Don't animate Show / Hide Slide up/down Zoom in/out Slide left to right Slide r…" at bounding box center [206, 576] width 231 height 19
click option "Open as overlay" at bounding box center [0, 0] width 0 height 0
click at [91, 567] on select "Don't animate Show / Hide Slide up/down Zoom in/out Slide left to right Slide r…" at bounding box center [206, 576] width 231 height 19
click option "Slide up/down" at bounding box center [0, 0] width 0 height 0
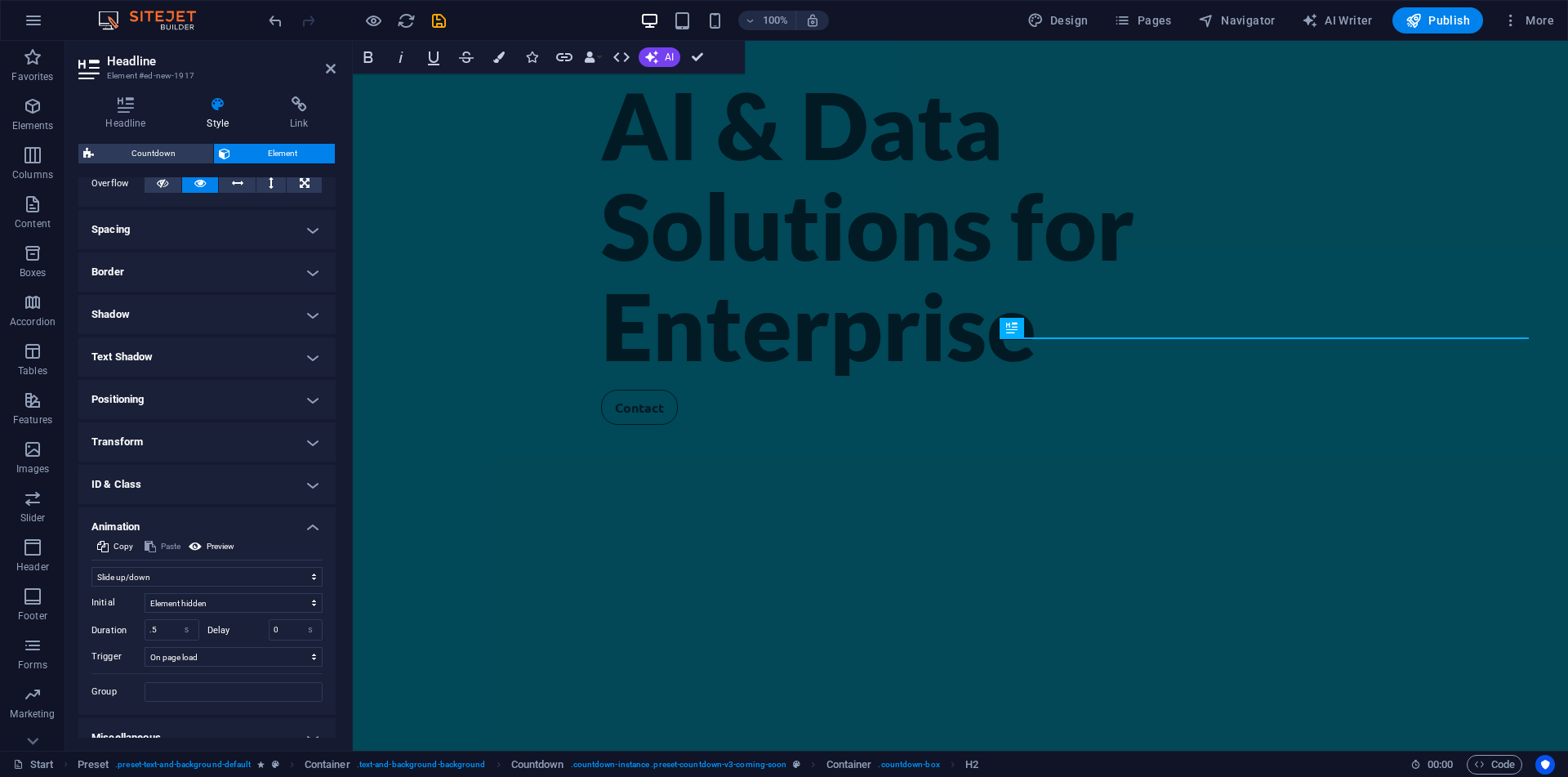
click at [237, 566] on div "Don't animate Show / Hide Slide up/down Zoom in/out Slide left to right Slide r…" at bounding box center [206, 631] width 231 height 141
click at [91, 567] on select "Don't animate Show / Hide Slide up/down Zoom in/out Slide left to right Slide r…" at bounding box center [206, 576] width 231 height 19
click option "Slide top to bottom" at bounding box center [0, 0] width 0 height 0
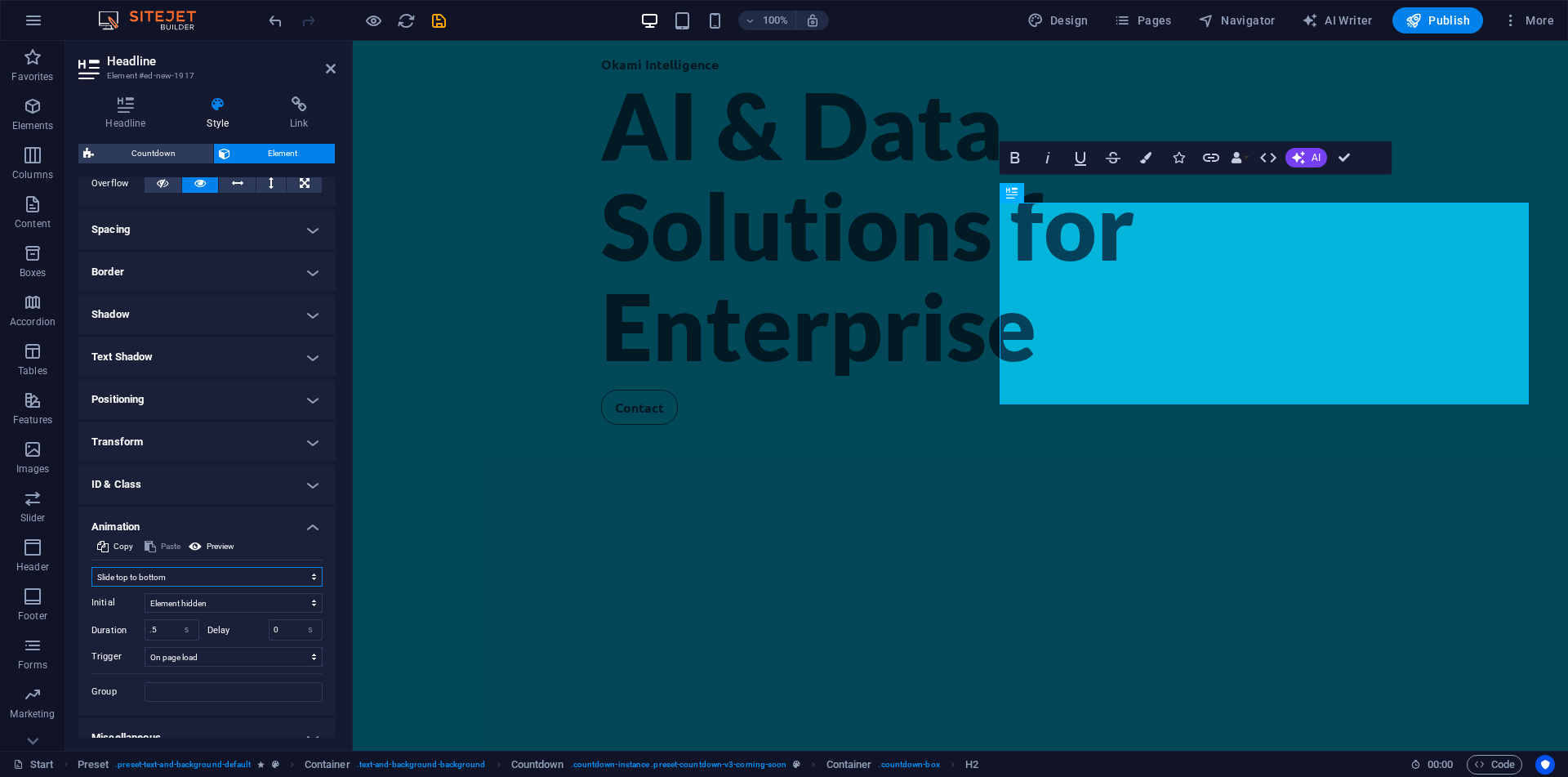
click at [91, 567] on select "Don't animate Show / Hide Slide up/down Zoom in/out Slide left to right Slide r…" at bounding box center [206, 576] width 231 height 19
click option "Slide bottom to top" at bounding box center [0, 0] width 0 height 0
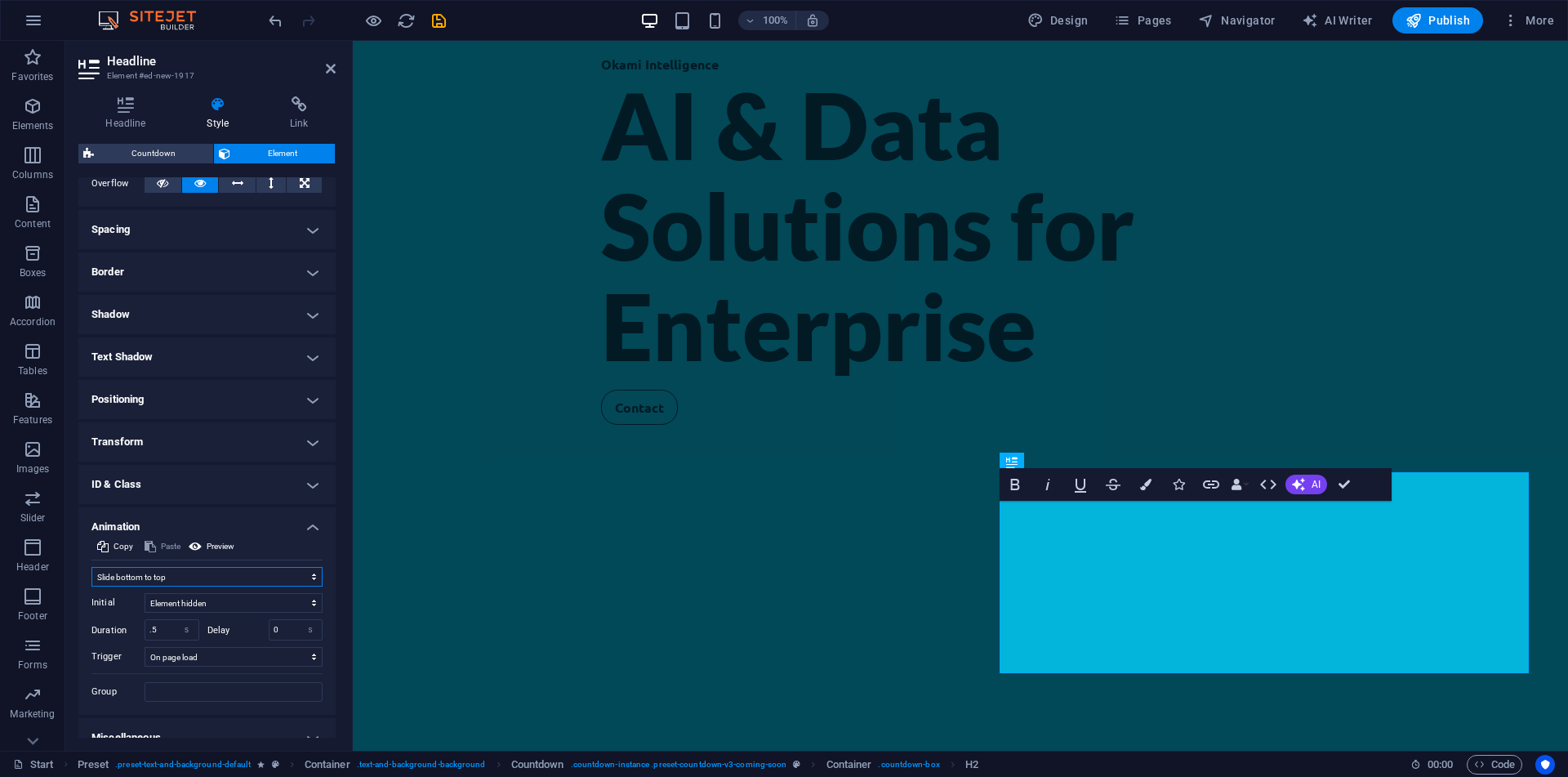
click at [91, 567] on select "Don't animate Show / Hide Slide up/down Zoom in/out Slide left to right Slide r…" at bounding box center [206, 576] width 231 height 19
select select "pulse"
click option "Pulse" at bounding box center [0, 0] width 0 height 0
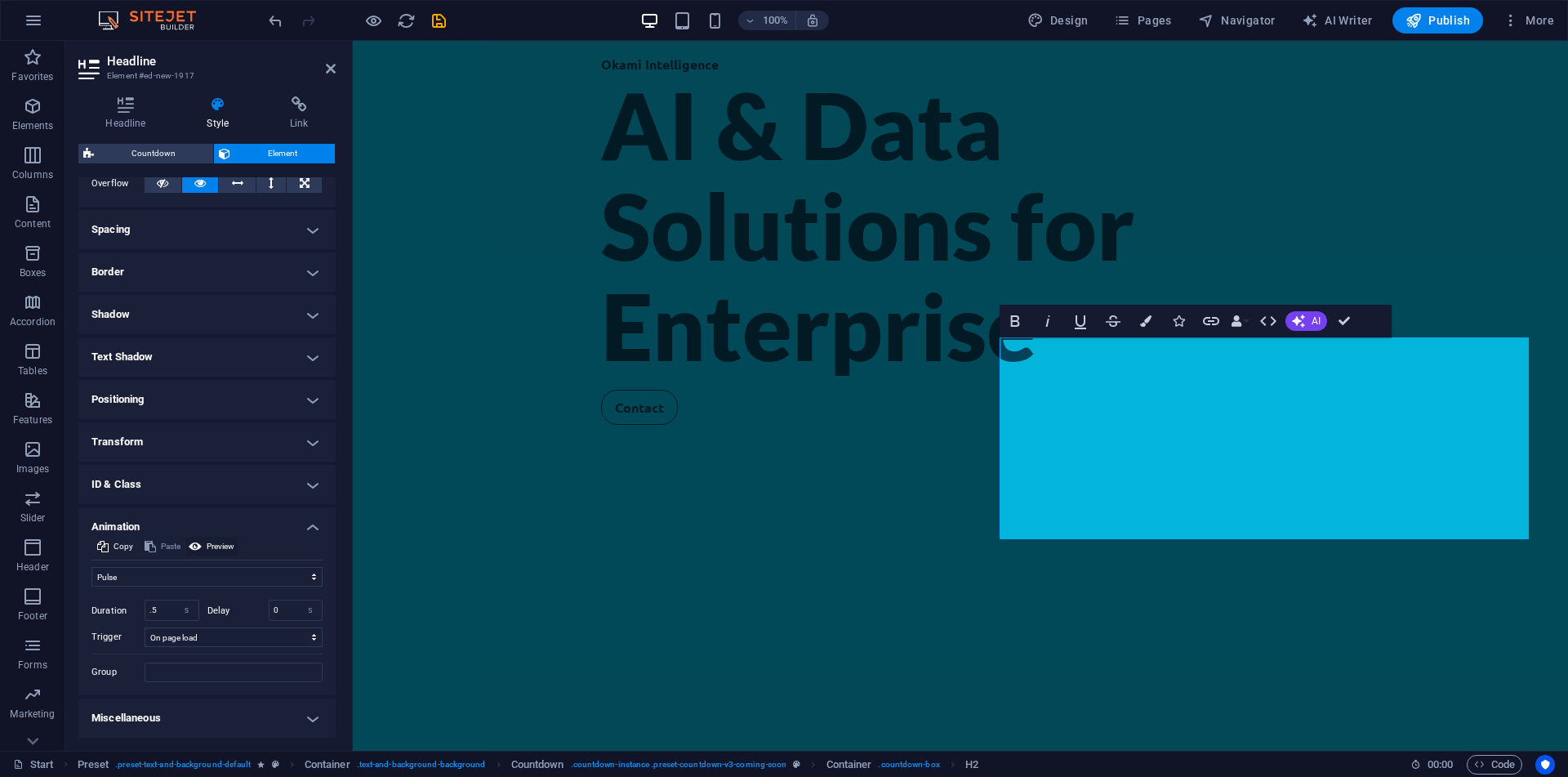
click at [216, 552] on span "Preview" at bounding box center [220, 546] width 28 height 19
click at [163, 609] on input ".5" at bounding box center [171, 610] width 54 height 19
type input ".1"
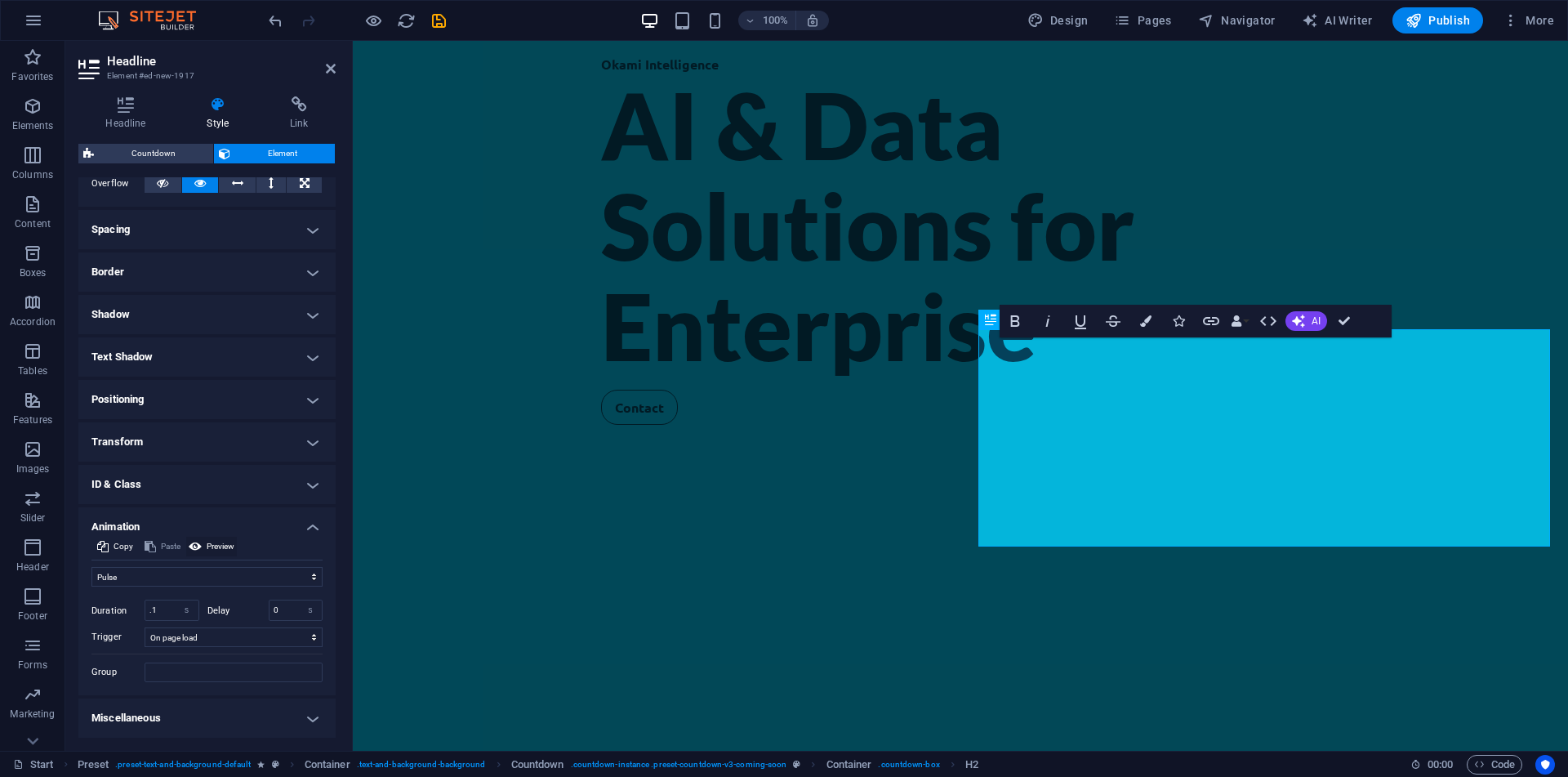
click at [208, 545] on span "Preview" at bounding box center [220, 546] width 28 height 19
click at [175, 601] on select "s ms" at bounding box center [186, 610] width 22 height 19
click at [164, 613] on div ".1 s ms" at bounding box center [172, 610] width 55 height 21
click at [164, 613] on input ".1" at bounding box center [171, 610] width 54 height 19
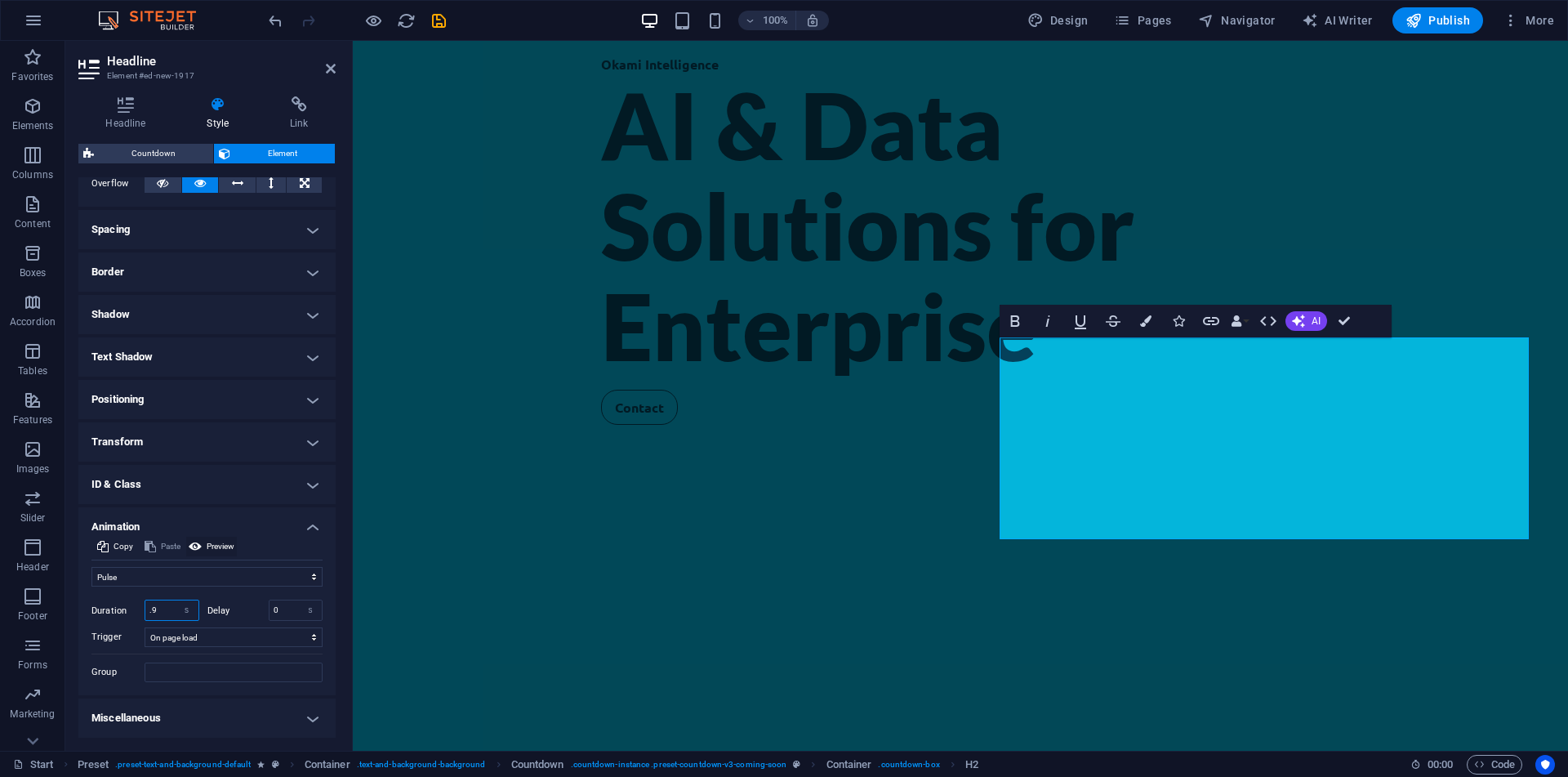
type input ".9"
click at [224, 543] on span "Preview" at bounding box center [220, 546] width 28 height 19
click at [167, 617] on input ".9" at bounding box center [171, 610] width 54 height 19
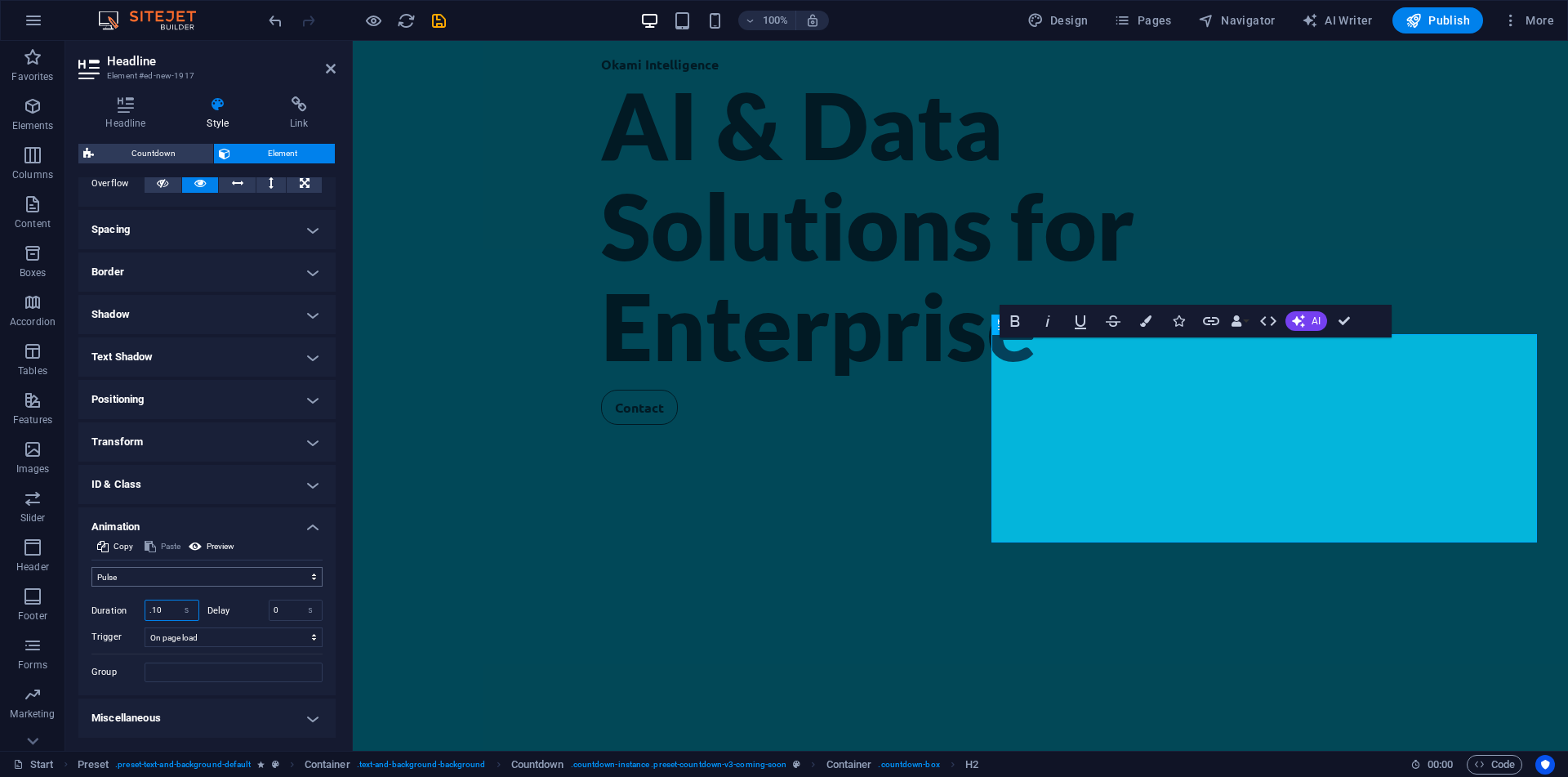
type input ".10"
click at [91, 567] on select "Don't animate Show / Hide Slide up/down Zoom in/out Slide left to right Slide r…" at bounding box center [206, 576] width 231 height 19
select select "none"
click option "Don't animate" at bounding box center [0, 0] width 0 height 0
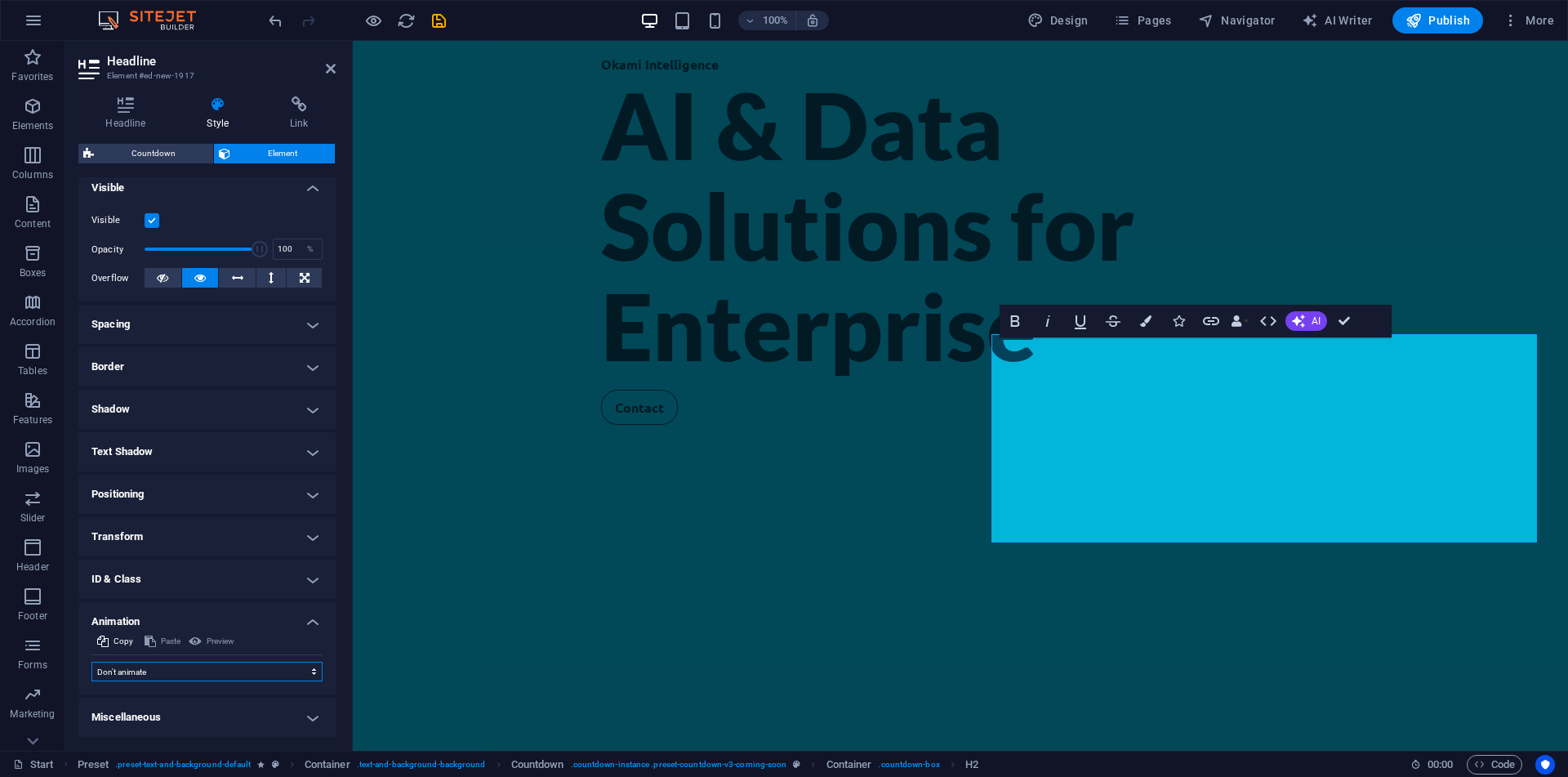
scroll to position [183, 0]
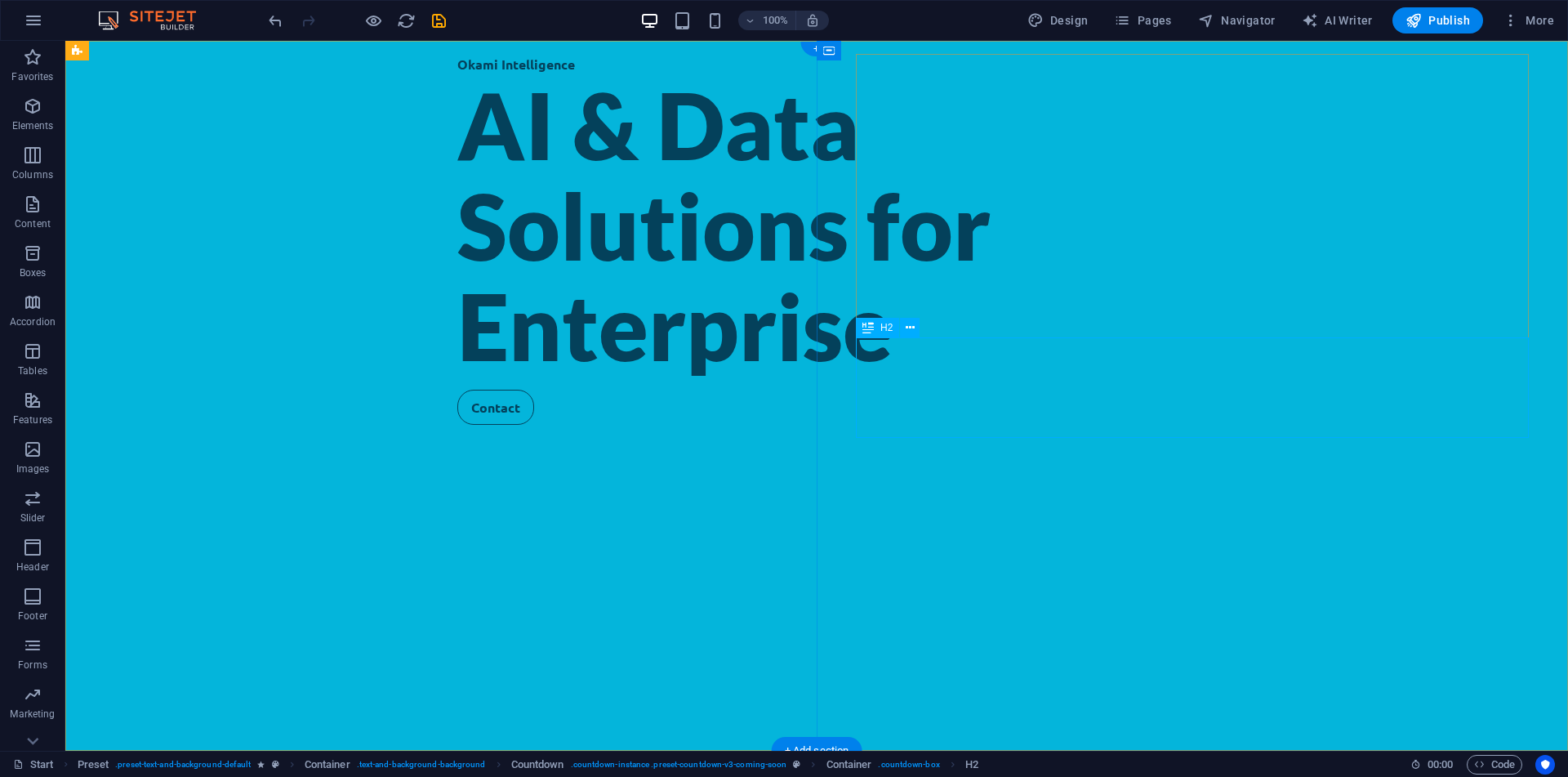
click at [906, 330] on icon at bounding box center [909, 328] width 9 height 18
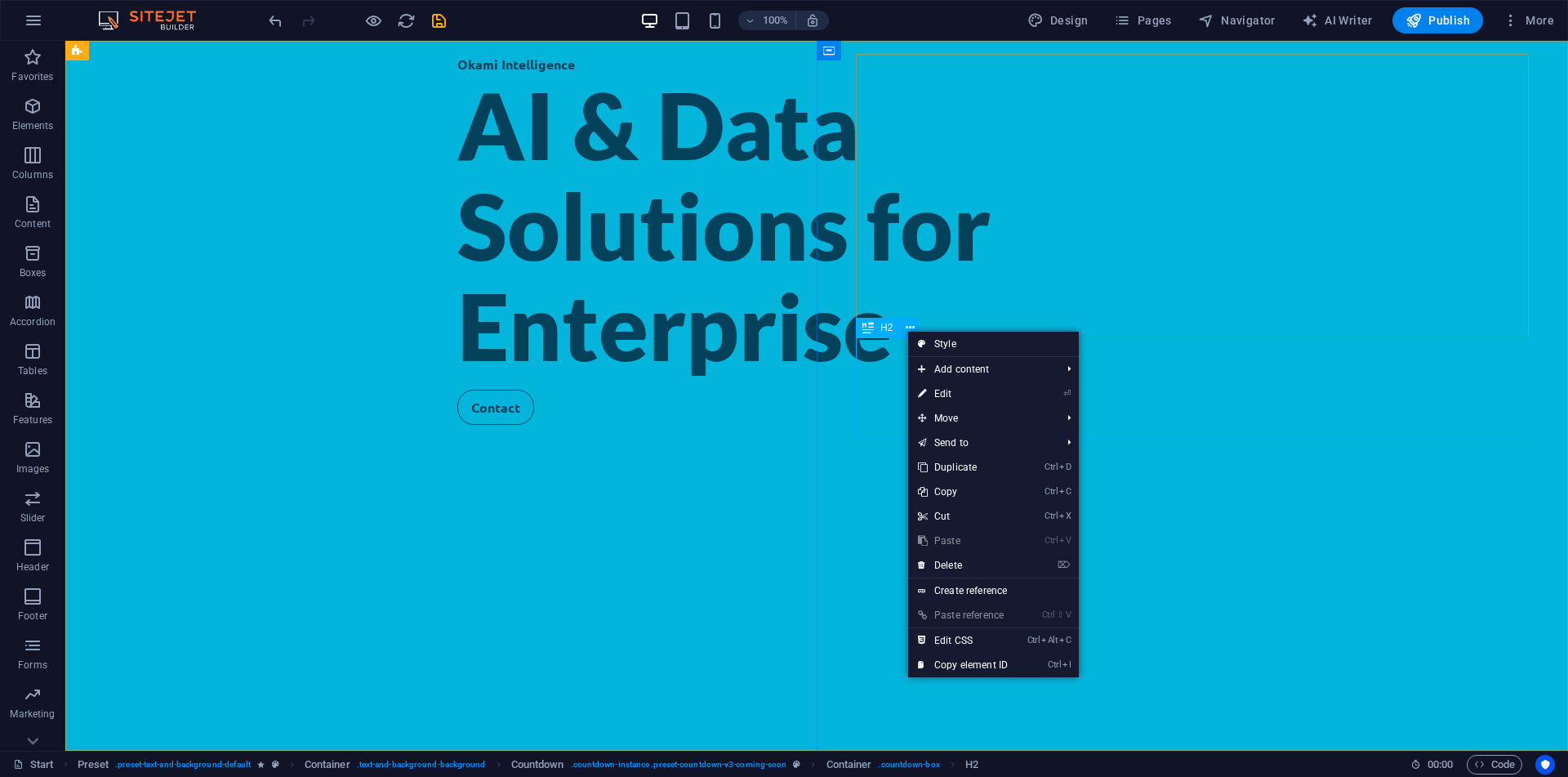
click at [868, 332] on icon at bounding box center [868, 327] width 12 height 19
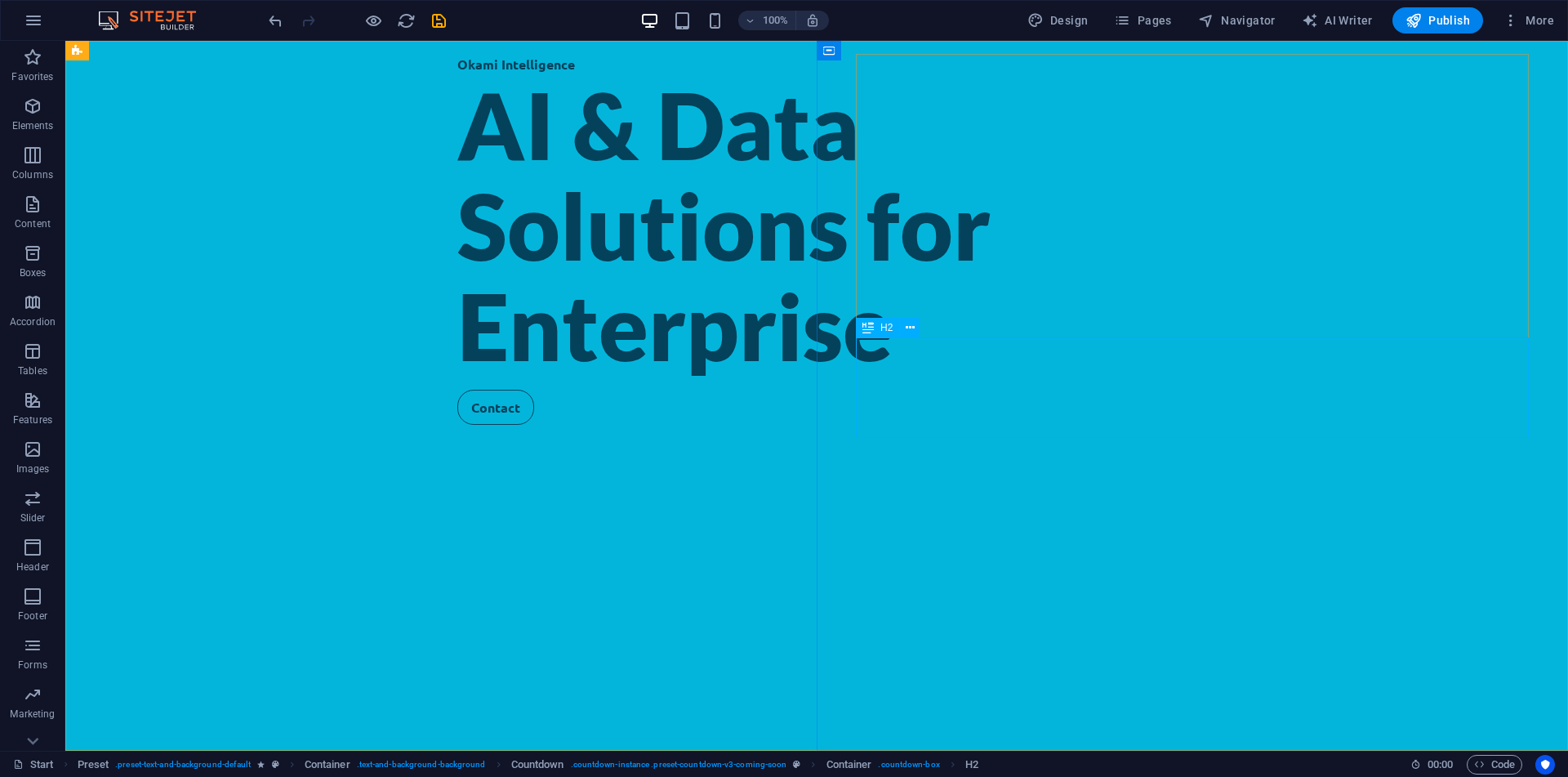
click at [870, 321] on icon at bounding box center [868, 327] width 12 height 19
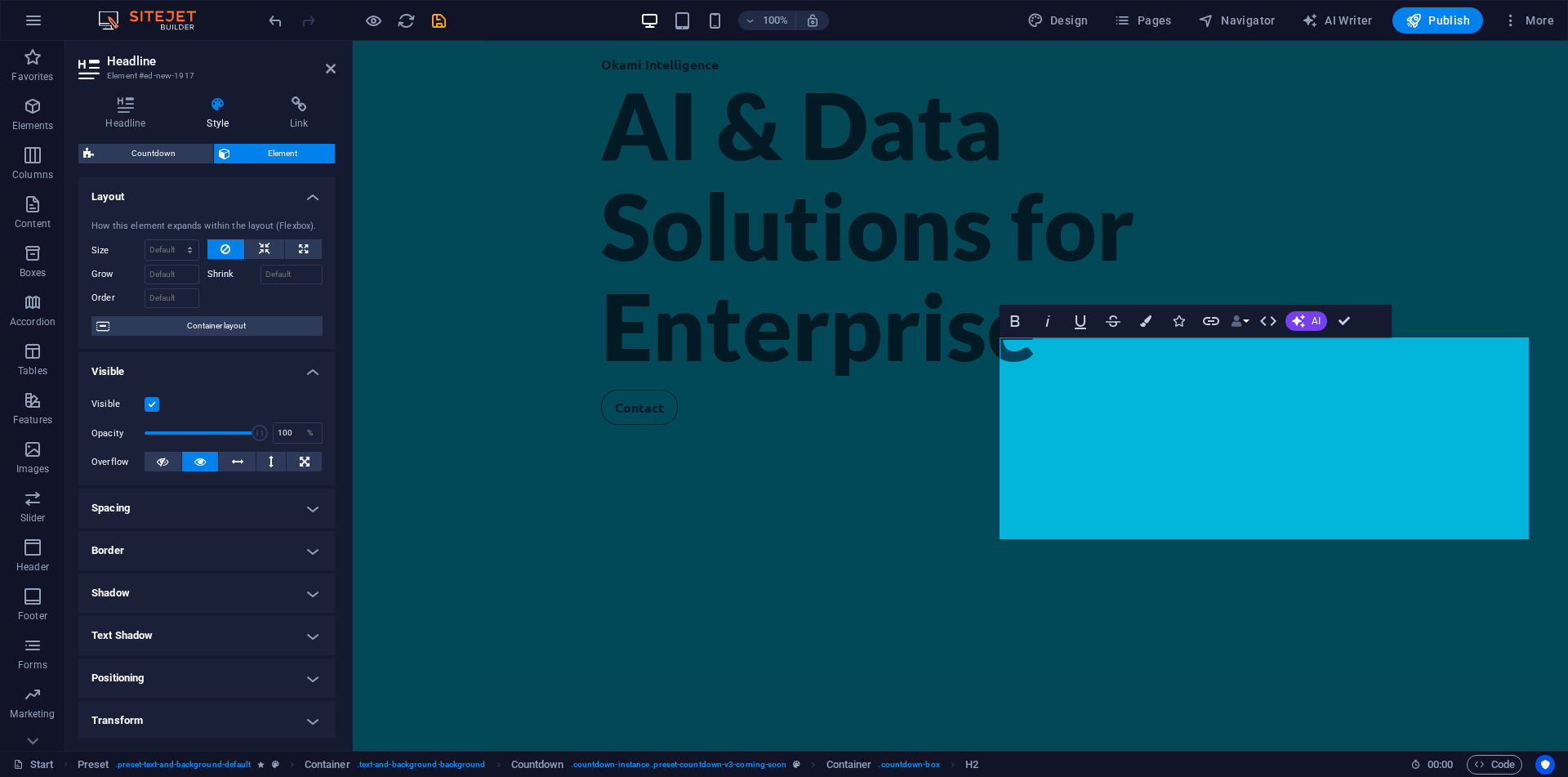
click at [1242, 321] on button "Data Bindings" at bounding box center [1239, 321] width 22 height 33
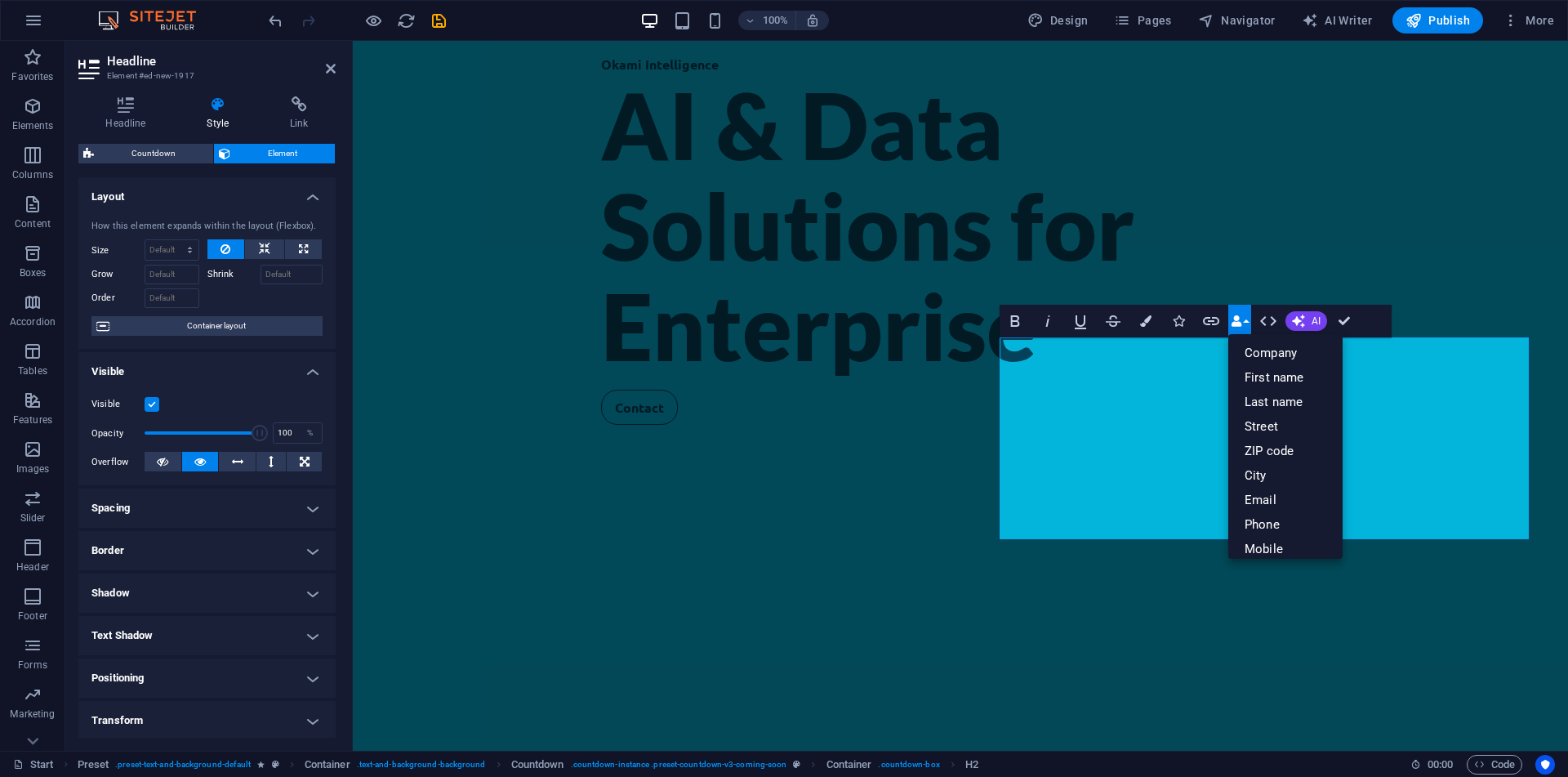
click at [1242, 321] on button "Data Bindings" at bounding box center [1239, 321] width 22 height 33
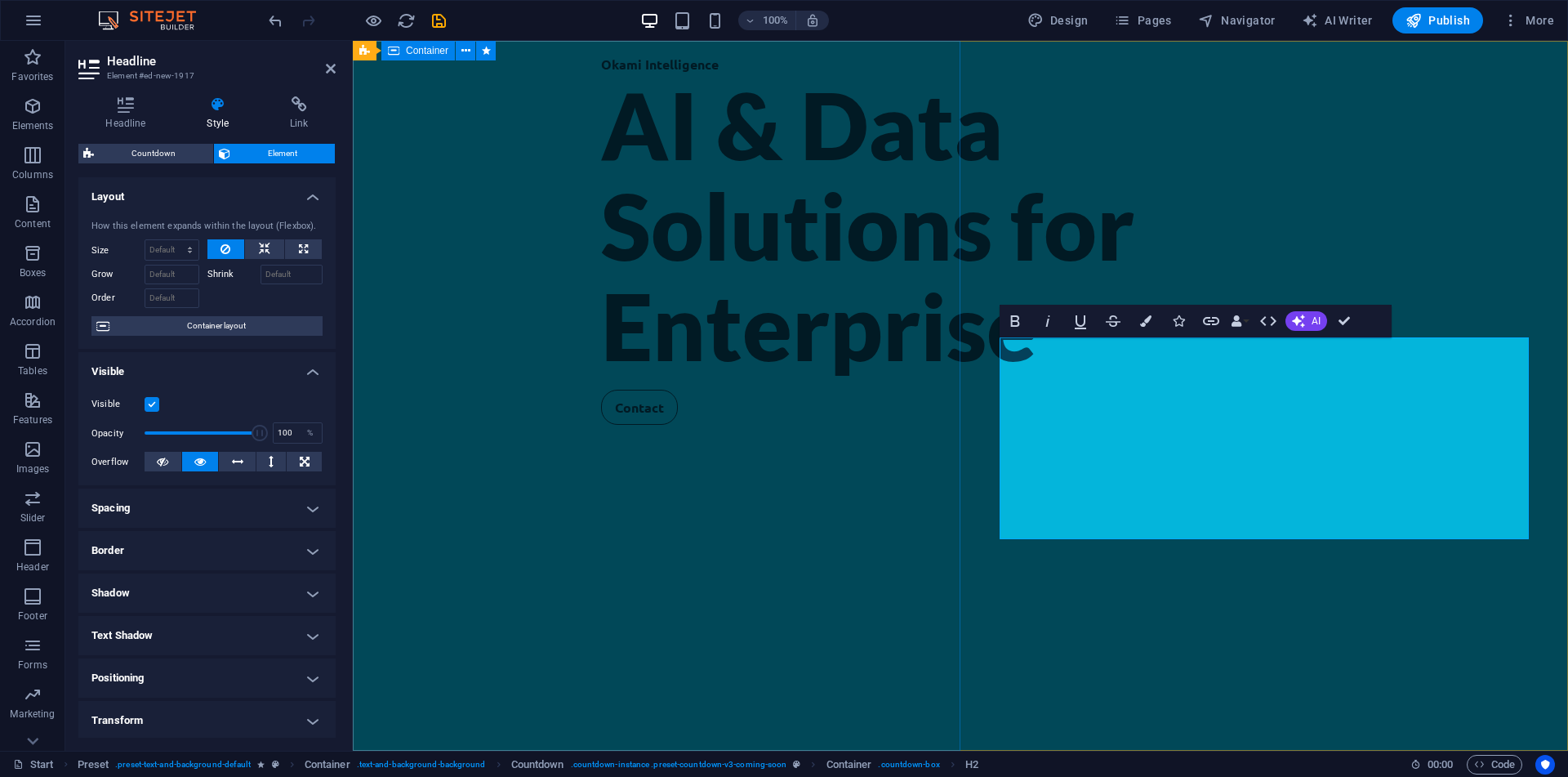
click at [926, 313] on div "Okami Intelligence AI & Data Solutions for Enterprise Contact" at bounding box center [960, 395] width 1215 height 710
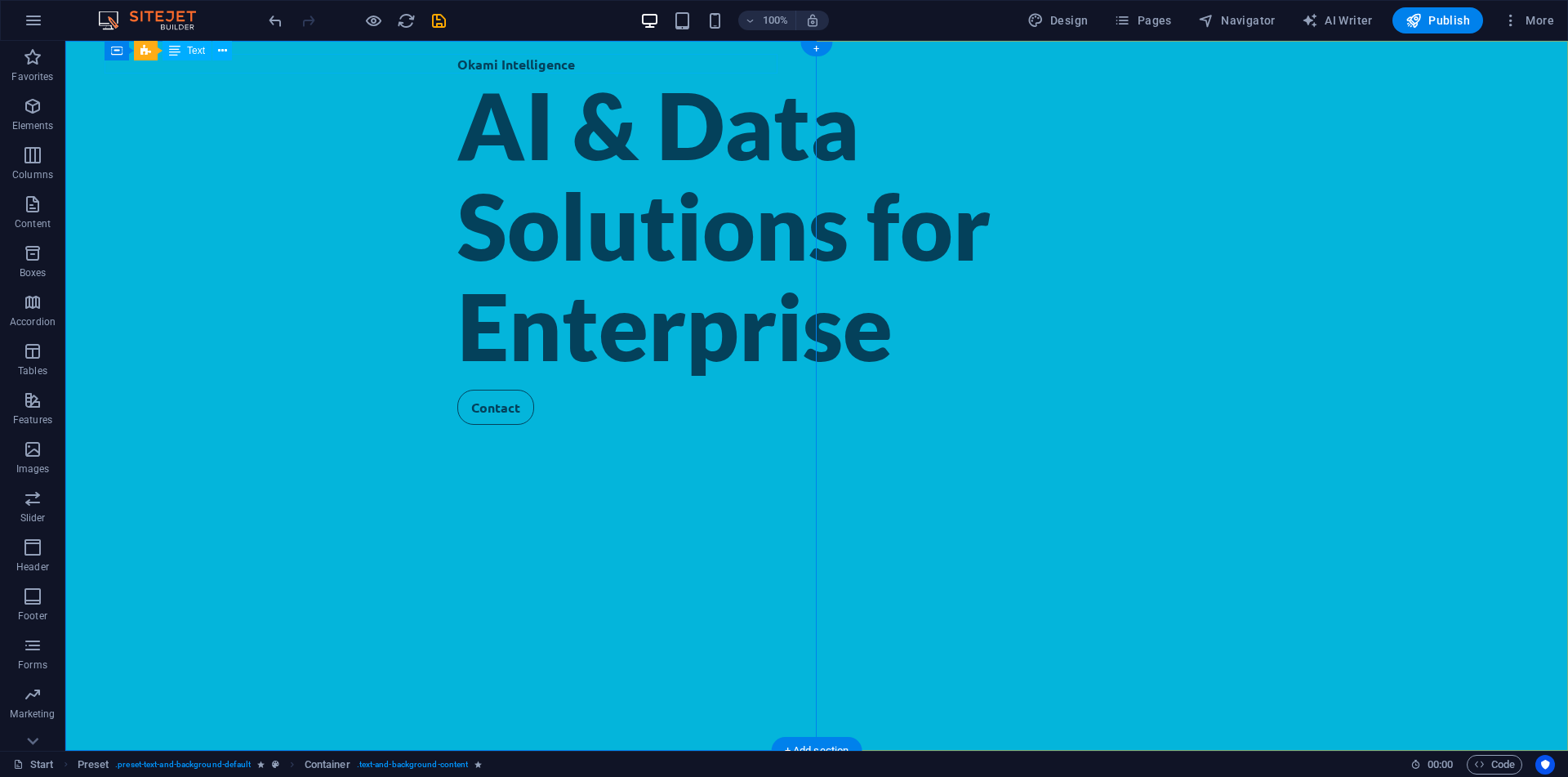
click at [457, 65] on div "Okami Intelligence" at bounding box center [817, 63] width 718 height 20
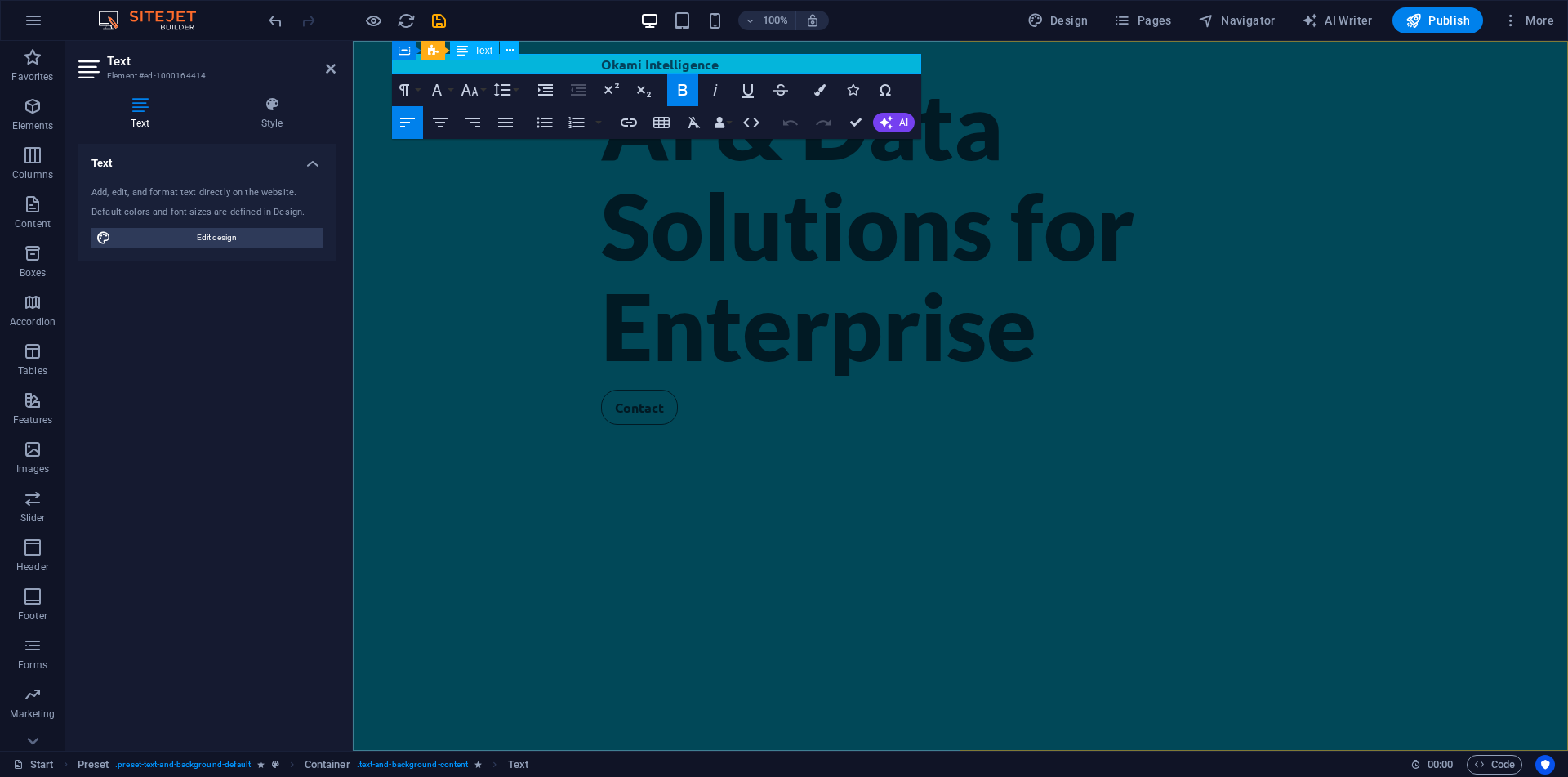
click at [602, 61] on span "Okami Intelligence" at bounding box center [660, 64] width 118 height 18
click at [716, 125] on icon "button" at bounding box center [719, 123] width 12 height 12
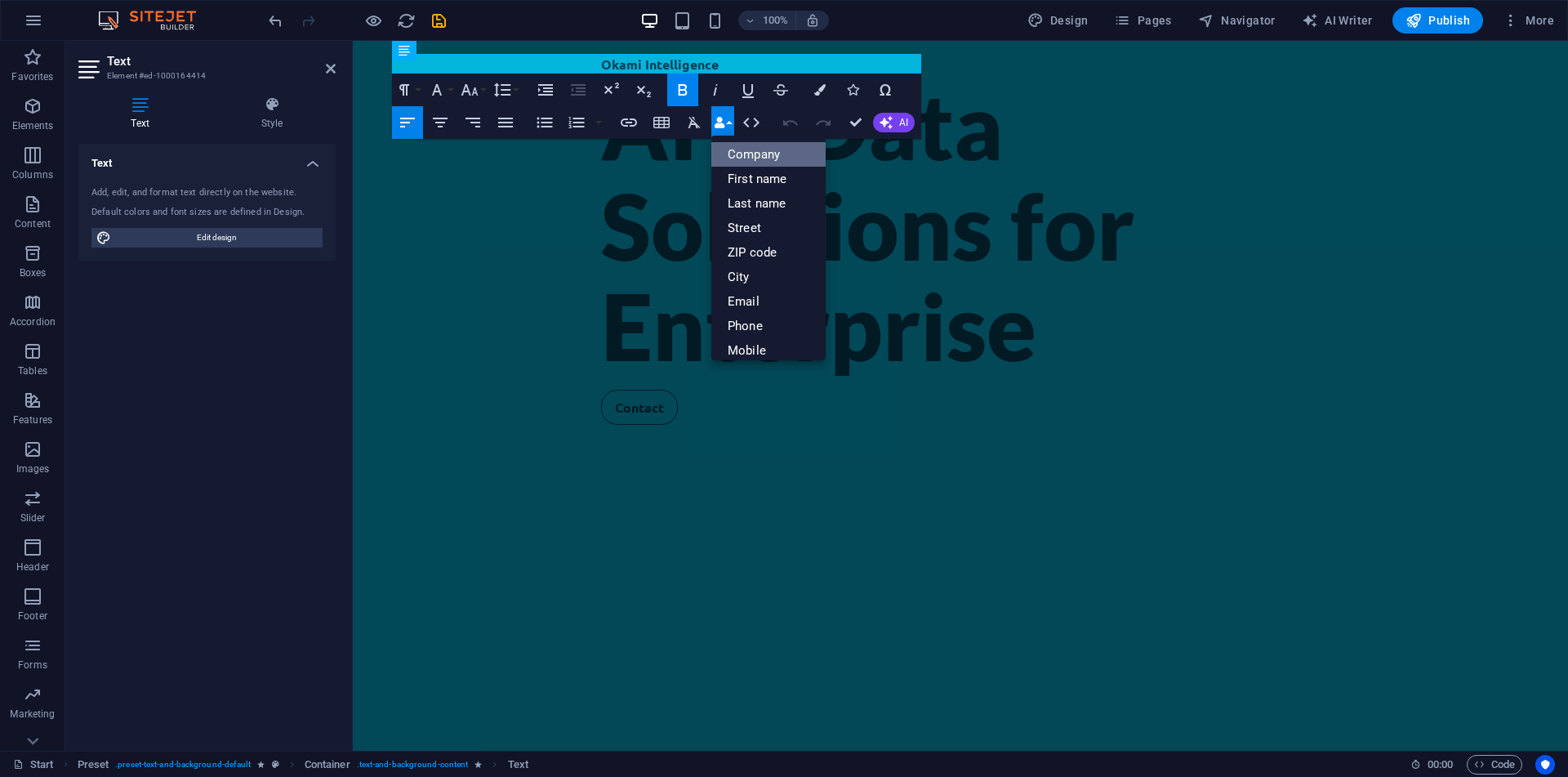
click at [779, 159] on link "Company" at bounding box center [768, 154] width 114 height 24
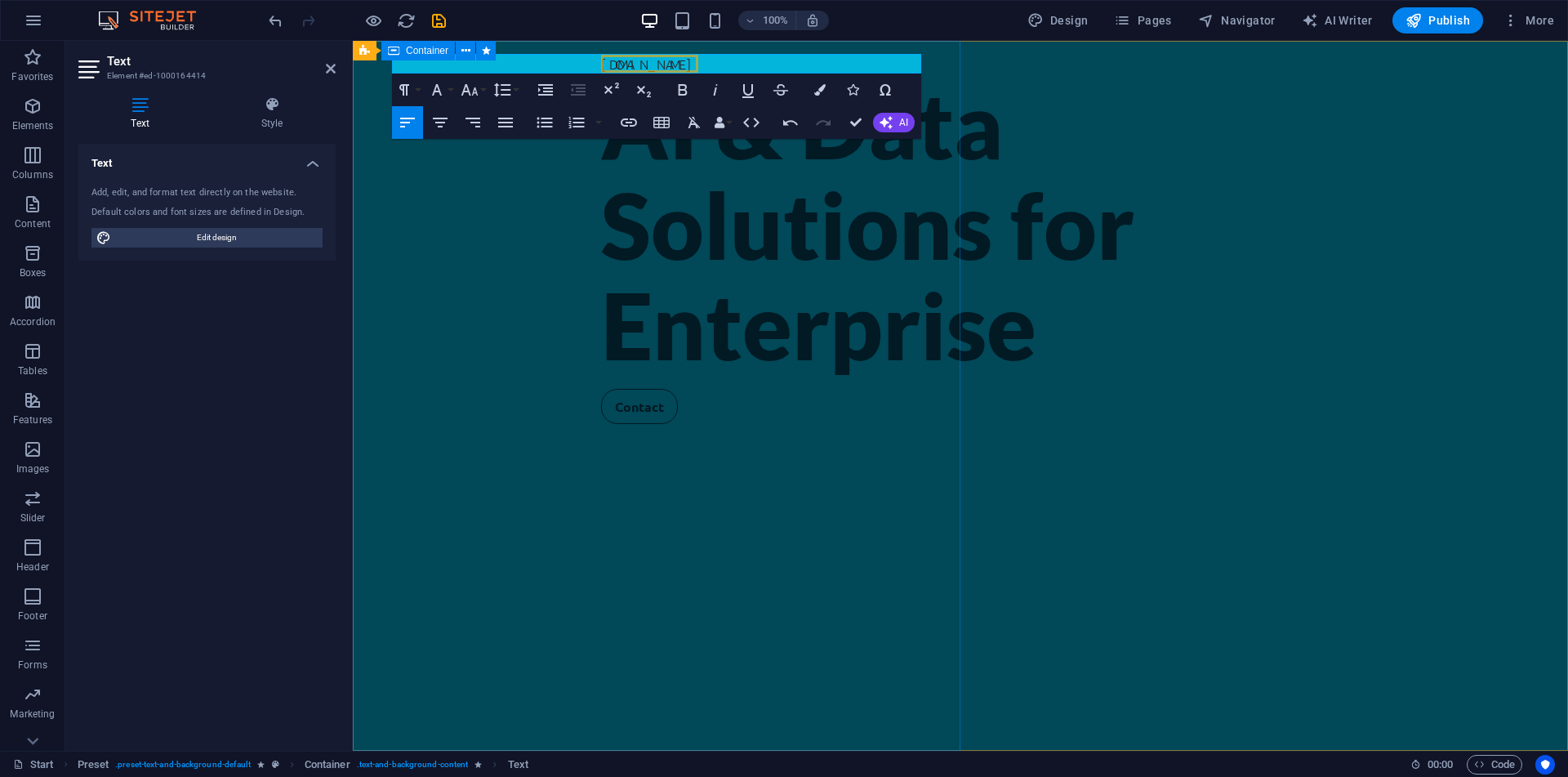
click at [780, 191] on div "okamiintelligence.com ​ AI & Data Solutions for Enterprise Contact" at bounding box center [960, 395] width 1215 height 710
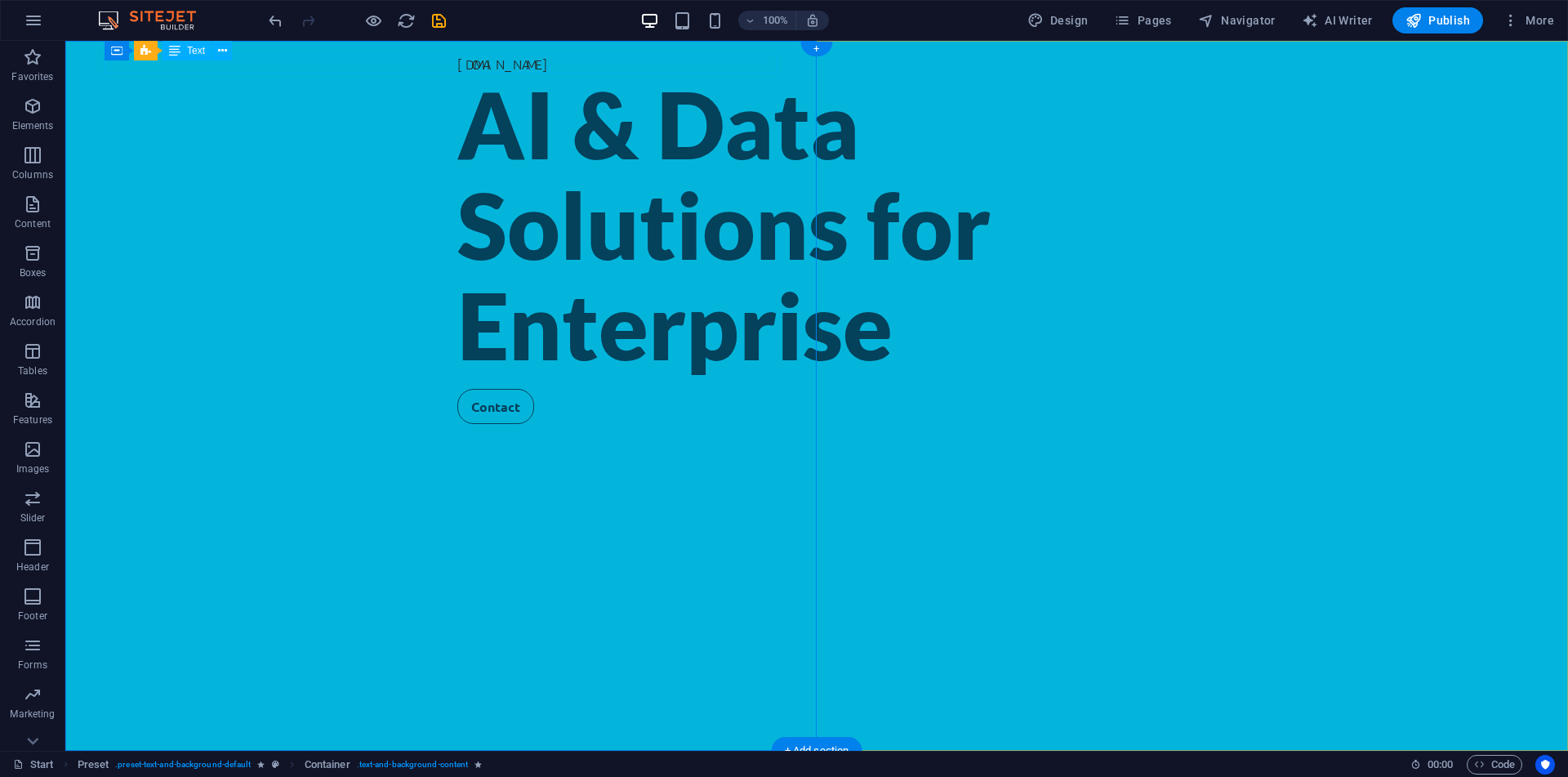
click at [457, 68] on span "okamiintelligence.com" at bounding box center [506, 63] width 97 height 18
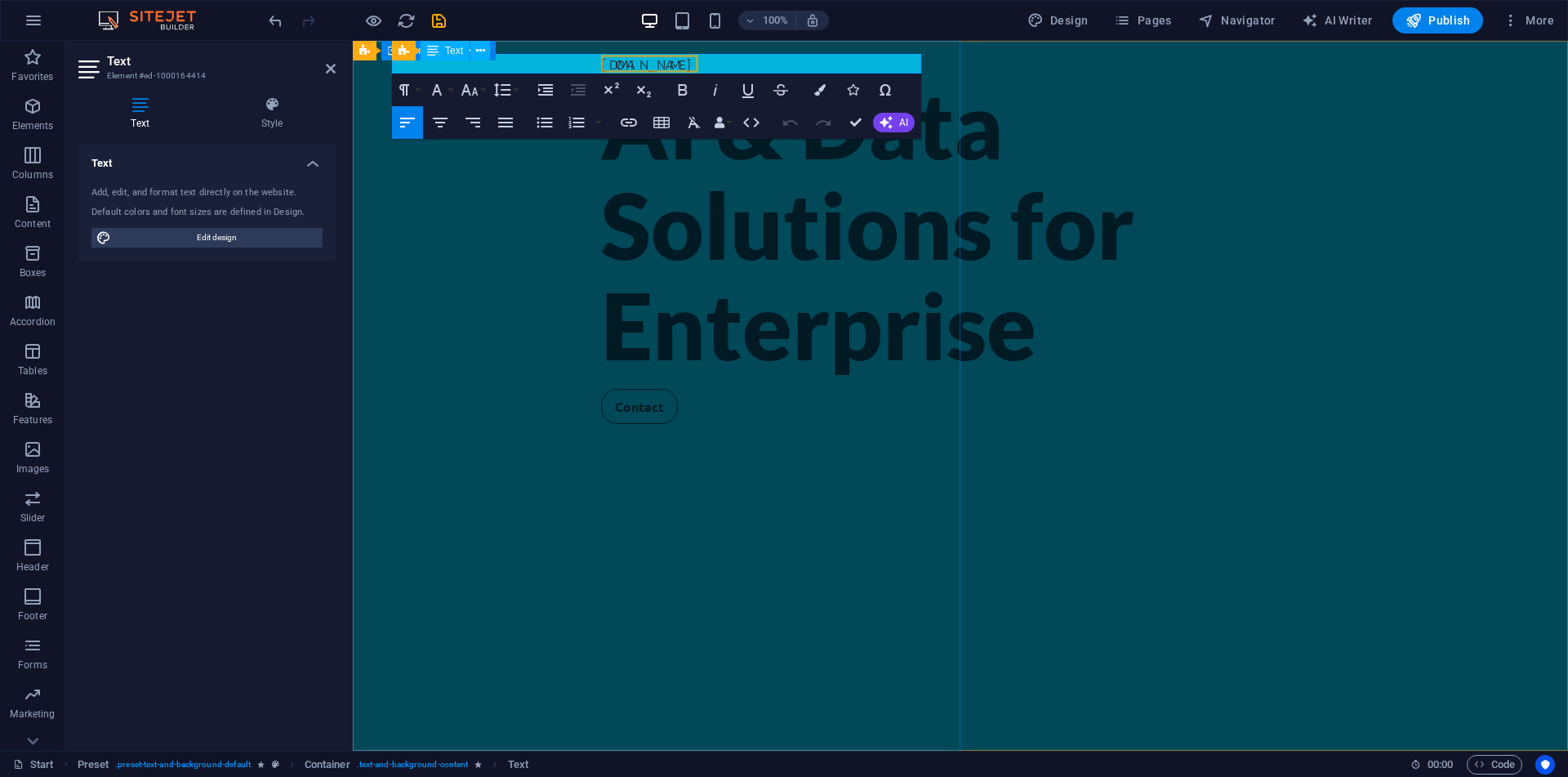
click at [693, 252] on div "okamiintelligence.com AI & Data Solutions for Enterprise Contact" at bounding box center [960, 395] width 1215 height 710
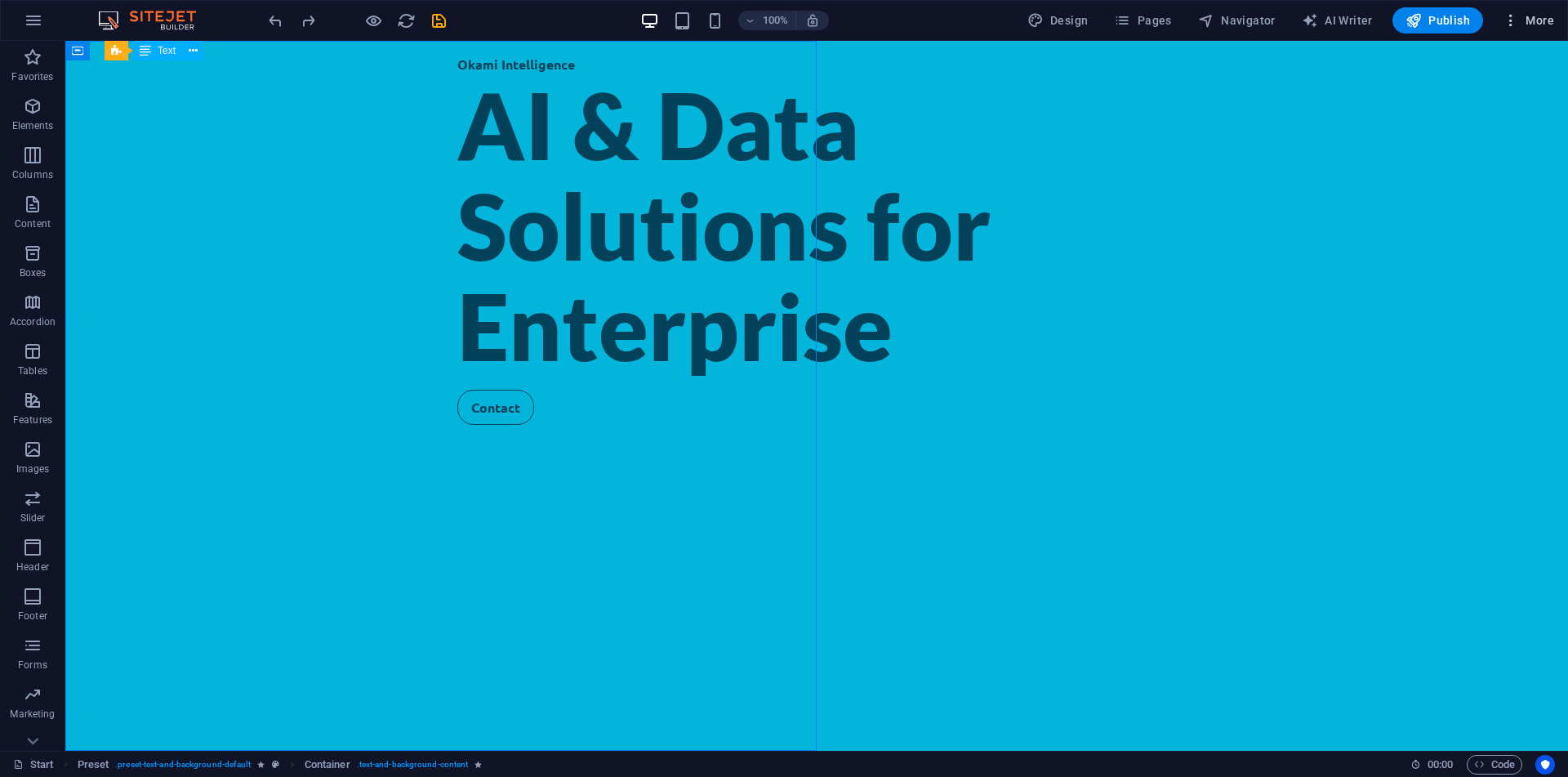
click at [1542, 17] on span "More" at bounding box center [1528, 20] width 52 height 17
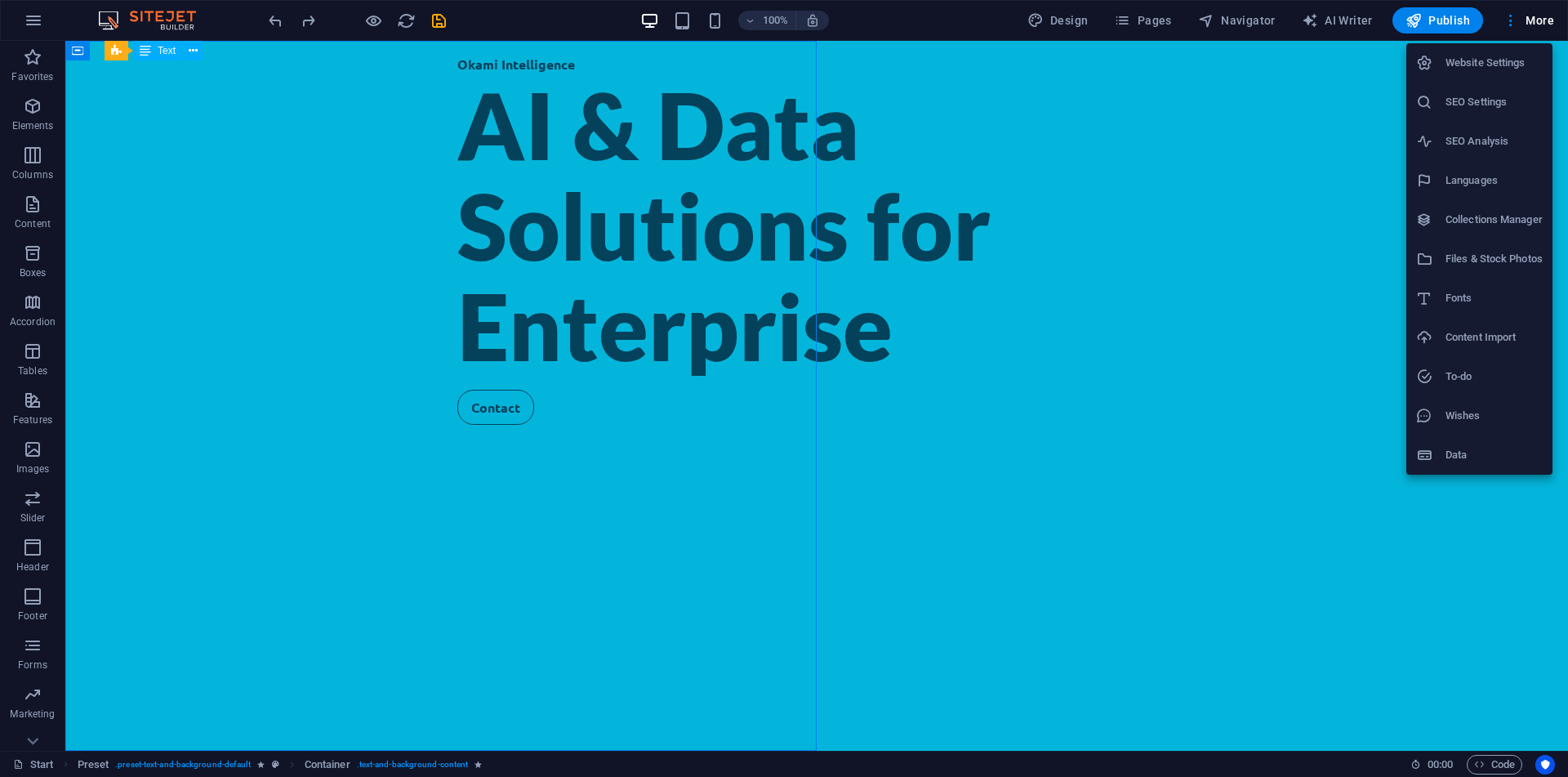
click at [1505, 116] on li "SEO Settings" at bounding box center [1479, 102] width 146 height 39
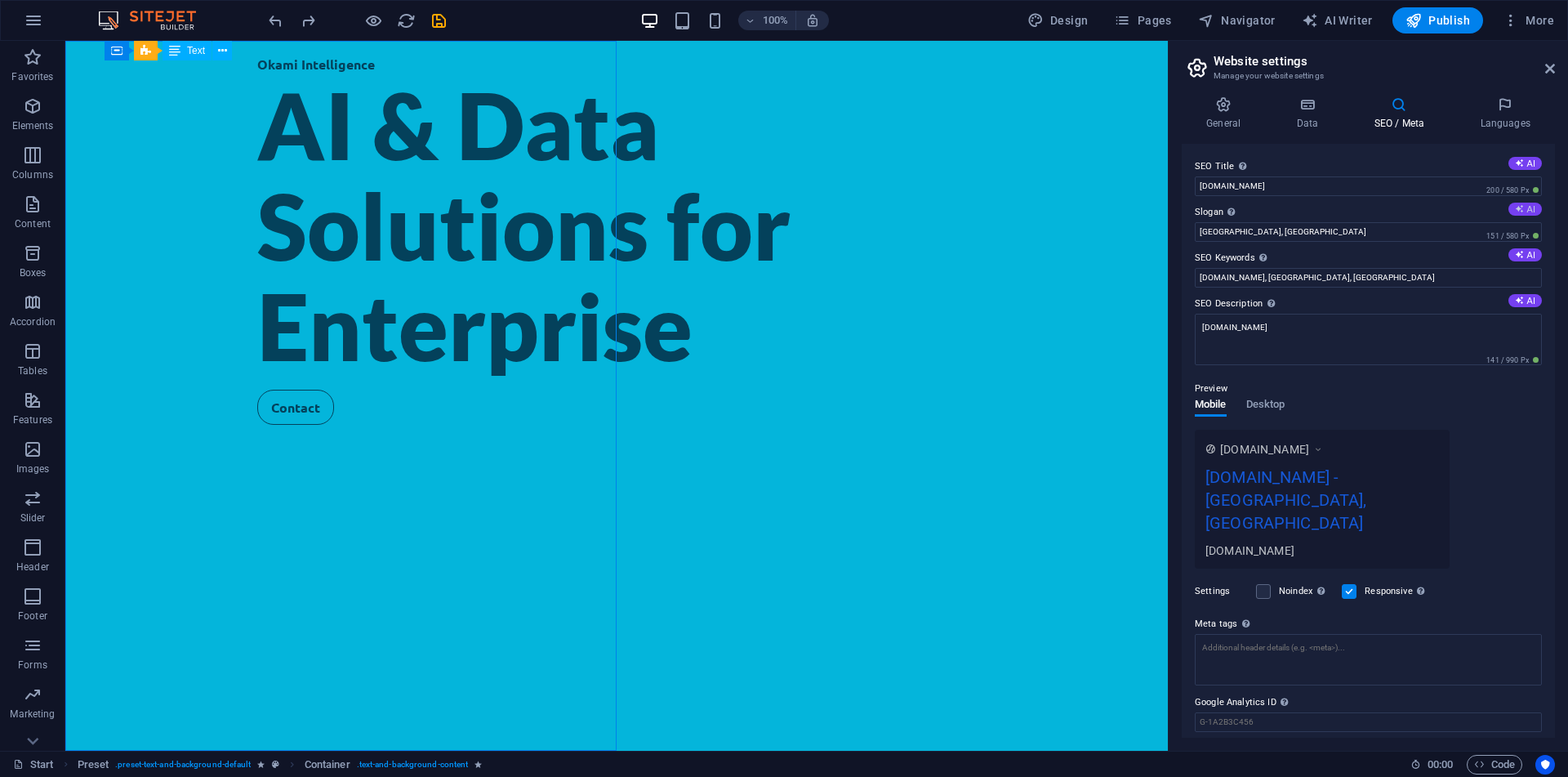
click at [1527, 204] on button "AI" at bounding box center [1525, 208] width 33 height 13
type input "Unlock Innovation: Your AI & Data Future Awaits!"
click at [414, 377] on div "AI & Data Solutions for Enterprise" at bounding box center [616, 225] width 718 height 302
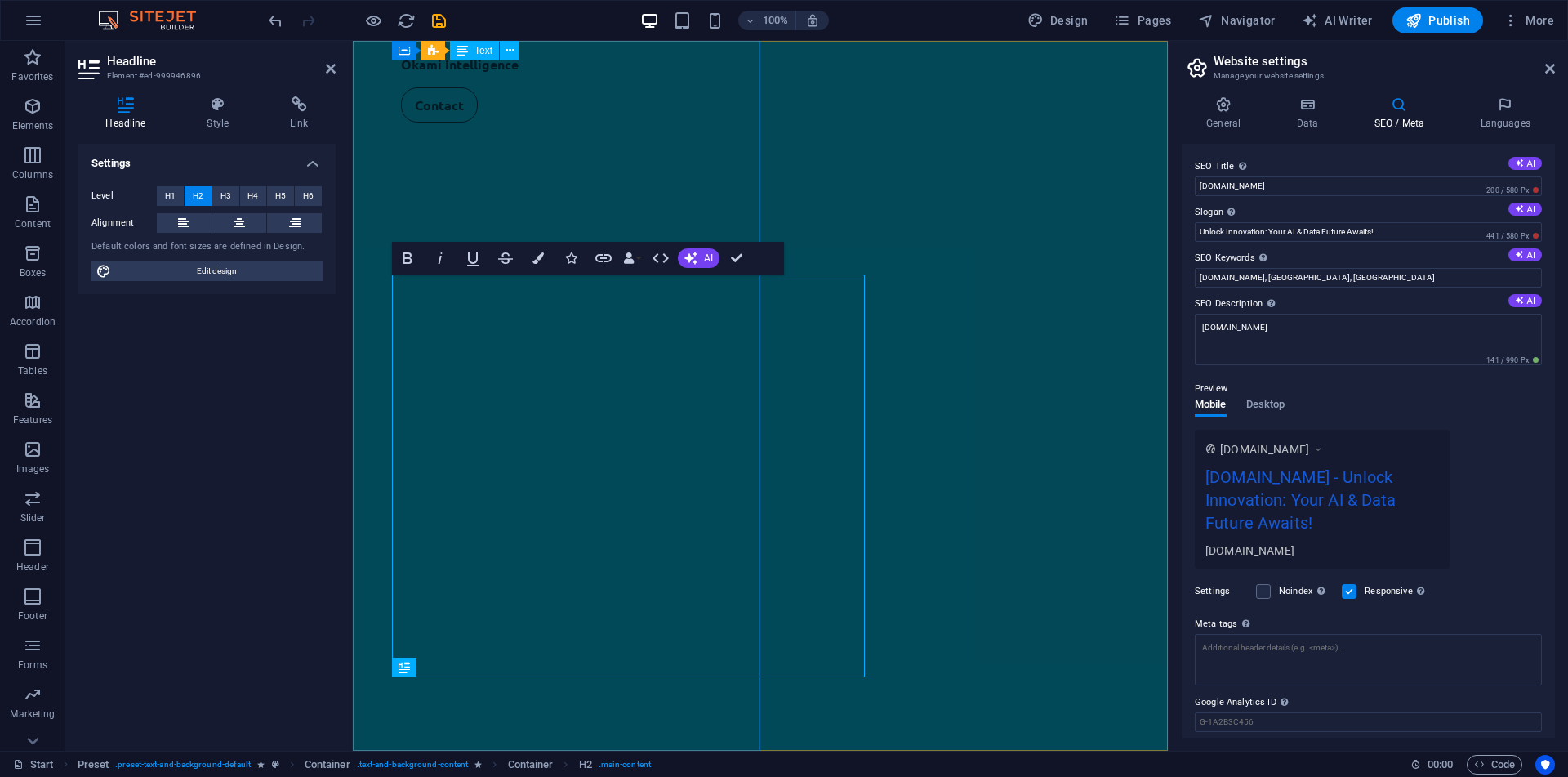
click at [414, 460] on div "Okami Intelligence Contact" at bounding box center [759, 395] width 815 height 710
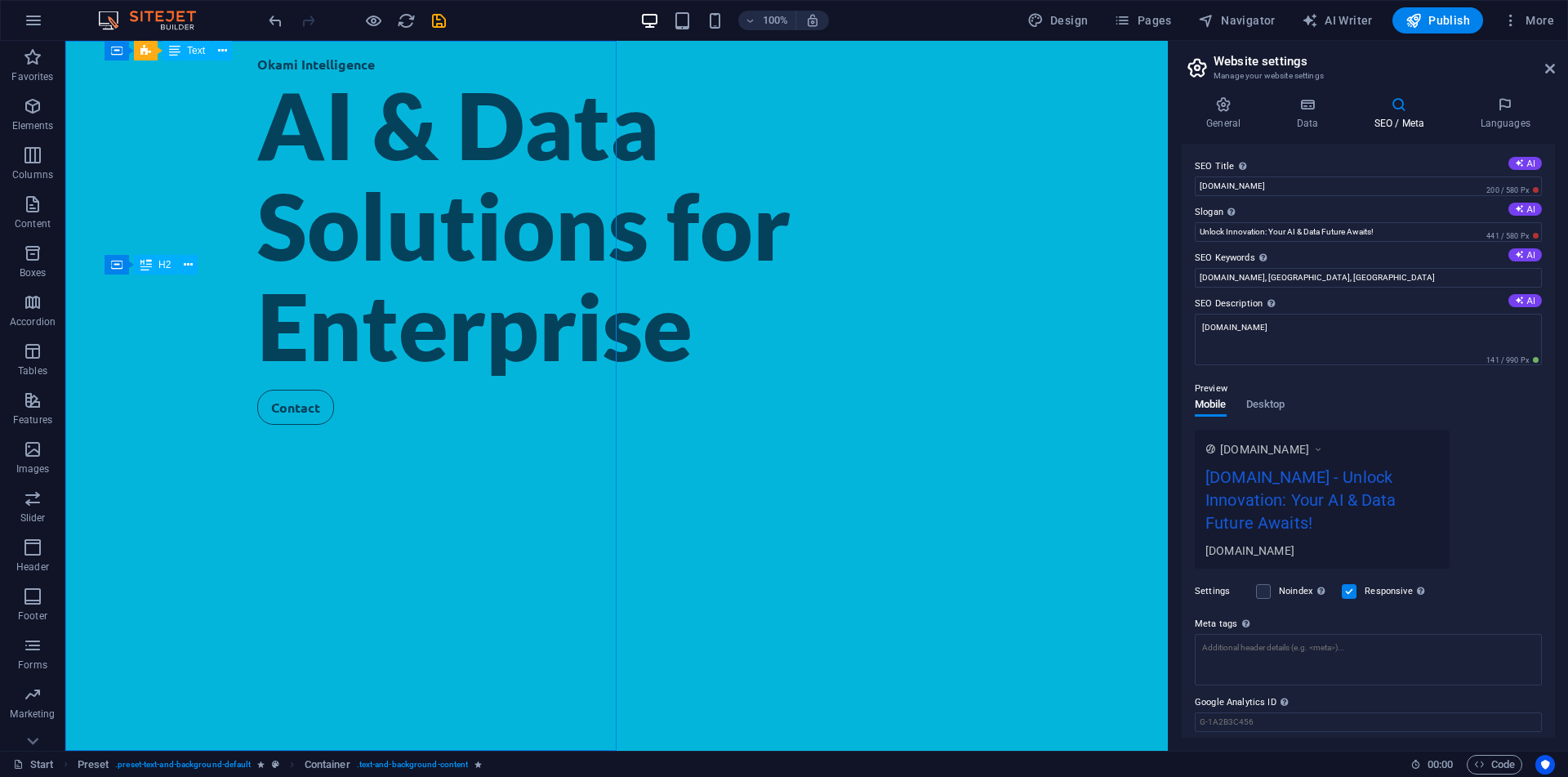
click at [413, 377] on div "AI & Data Solutions for Enterprise" at bounding box center [616, 225] width 718 height 302
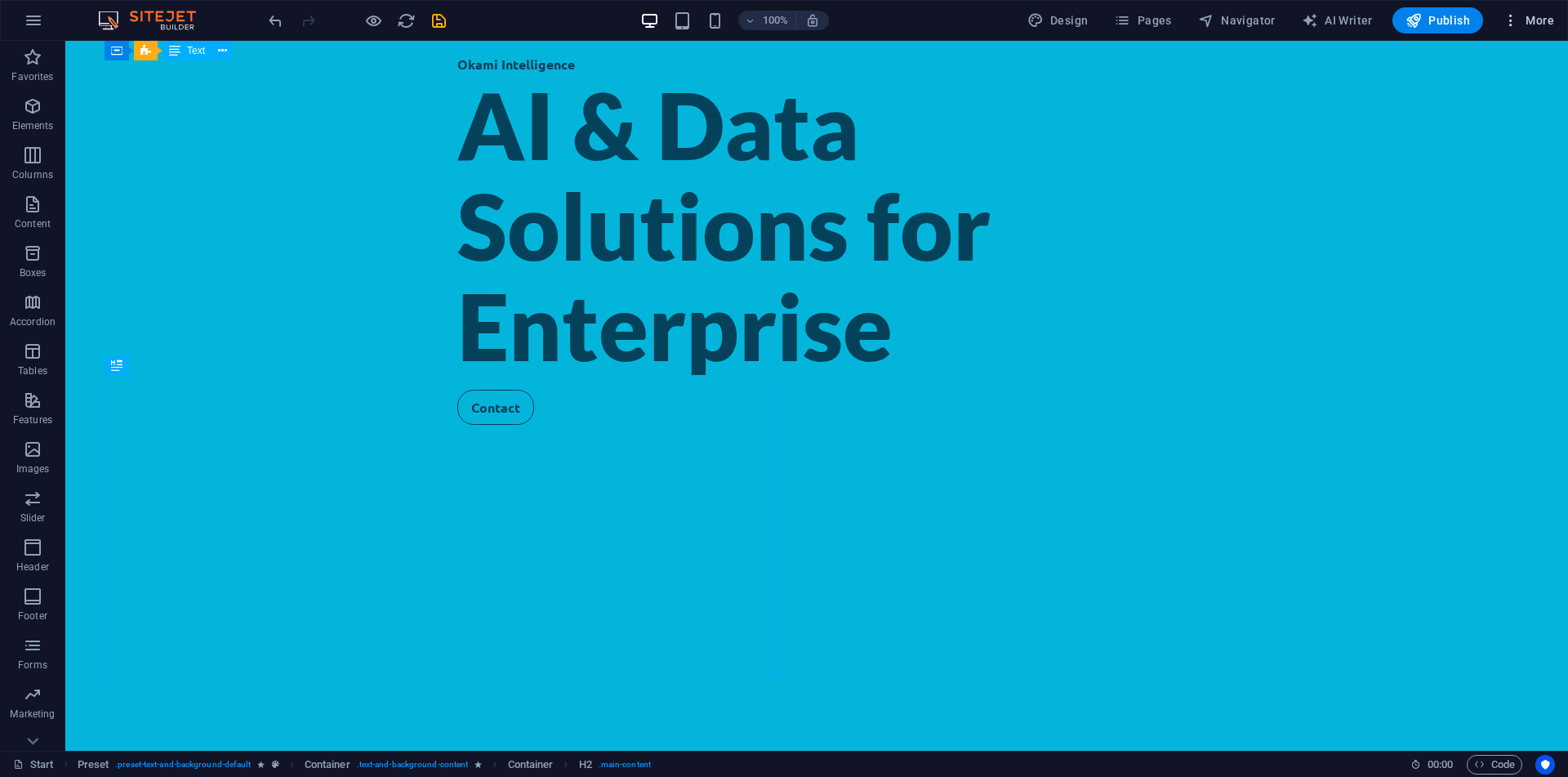
click at [1528, 21] on span "More" at bounding box center [1528, 20] width 52 height 17
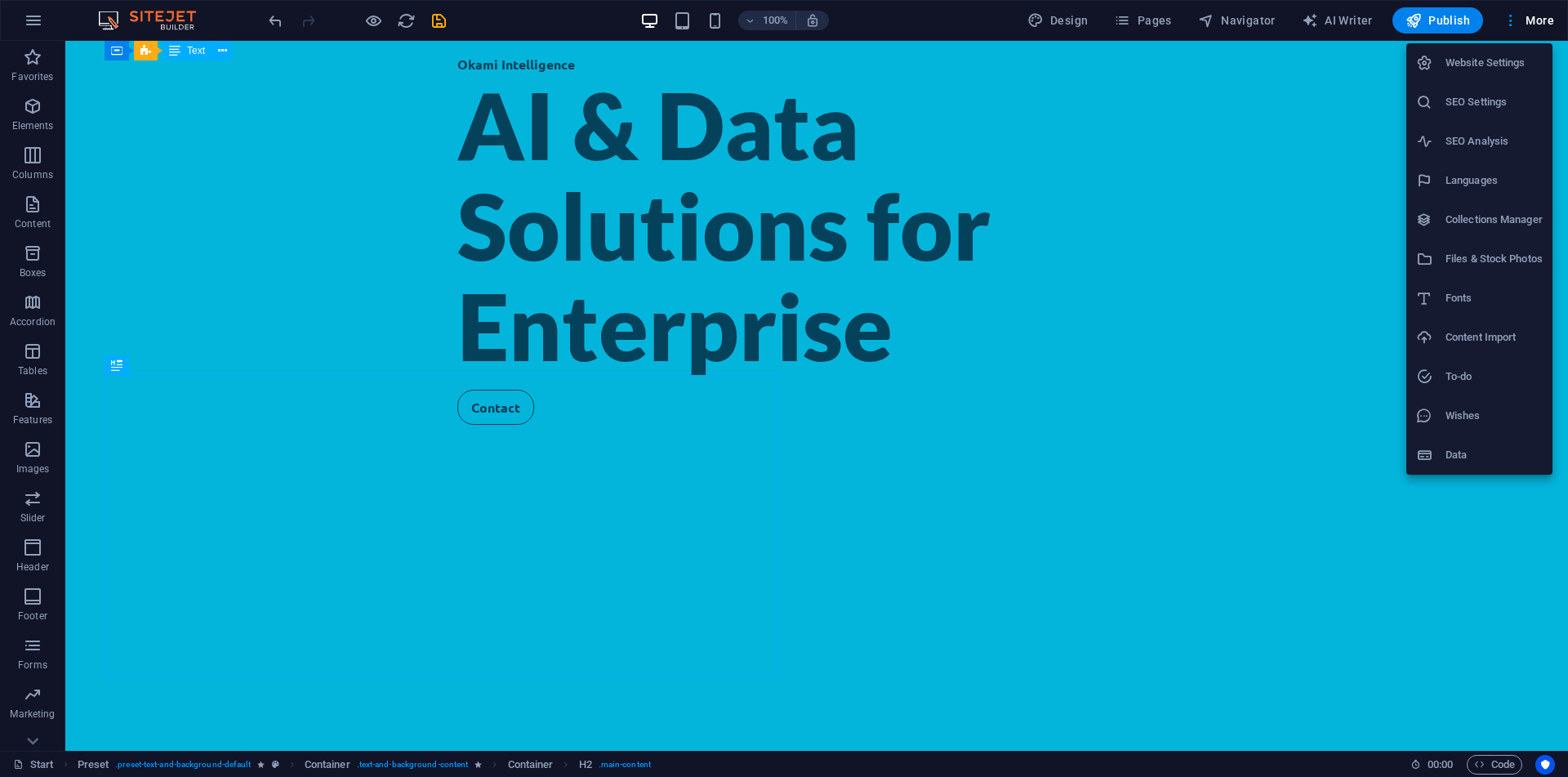
click at [1467, 102] on h6 "SEO Settings" at bounding box center [1494, 102] width 97 height 19
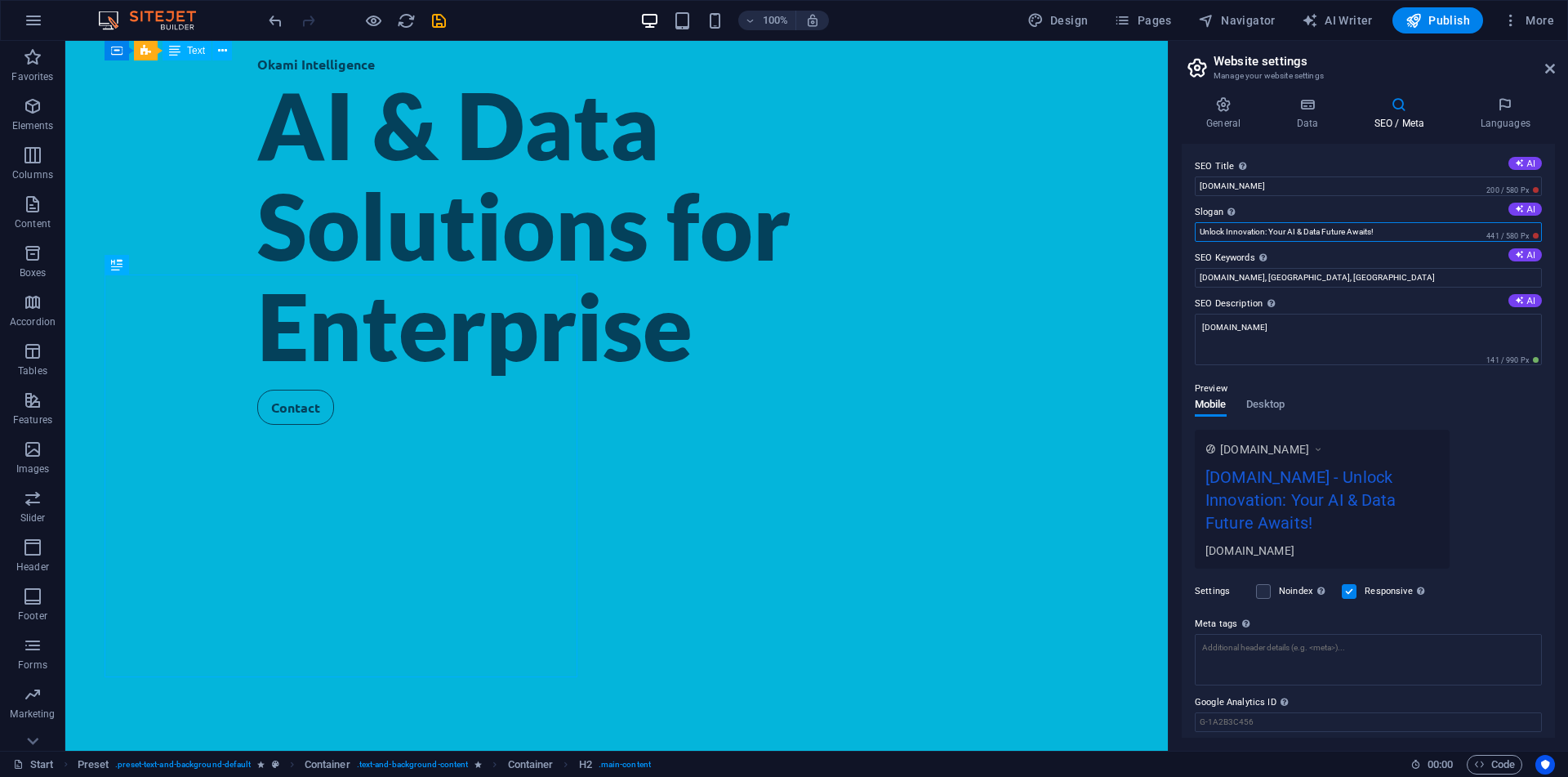
click at [1343, 226] on input "Unlock Innovation: Your AI & Data Future Awaits!" at bounding box center [1368, 232] width 347 height 19
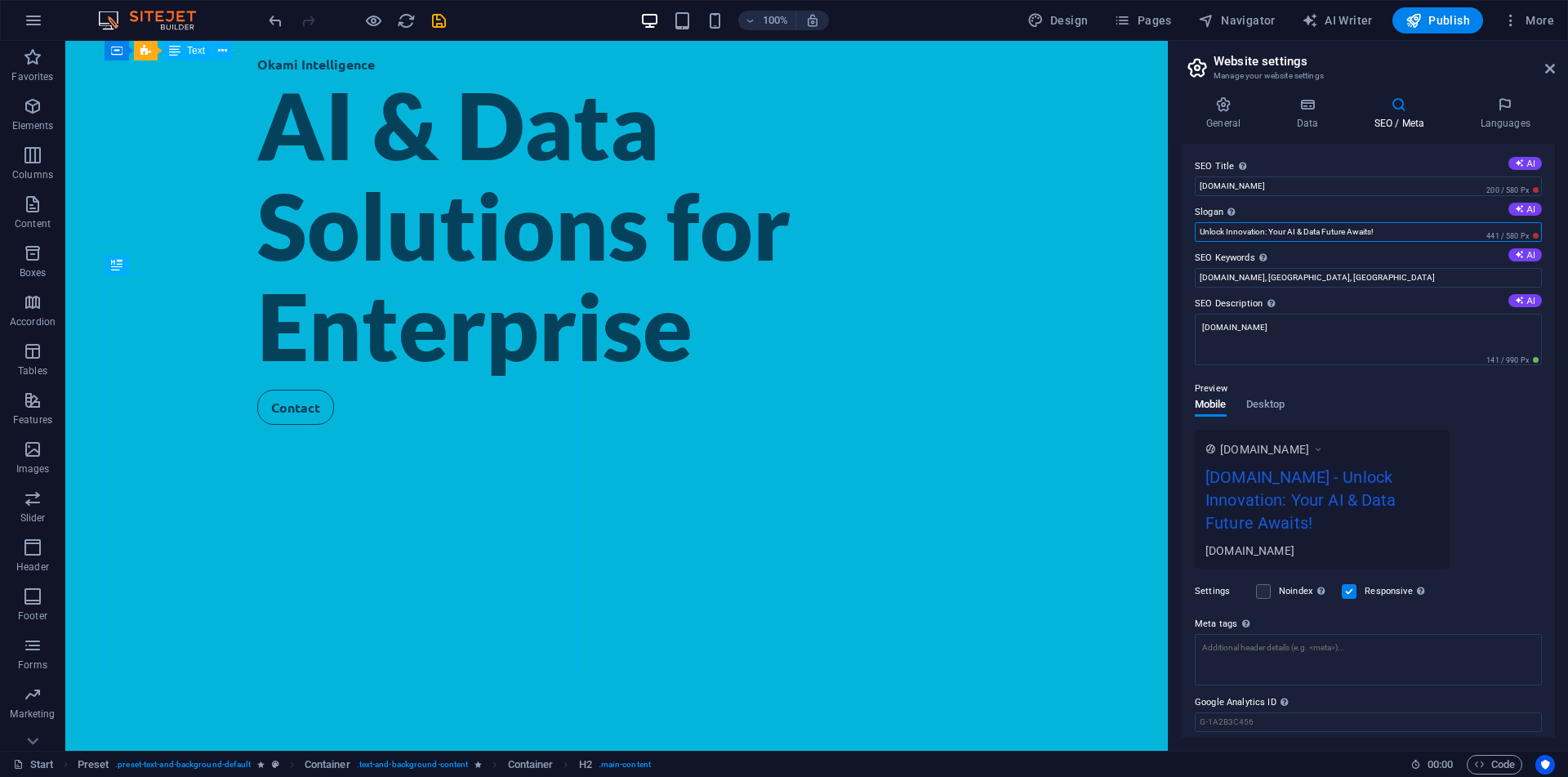
click at [1343, 226] on input "Unlock Innovation: Your AI & Data Future Awaits!" at bounding box center [1368, 232] width 347 height 19
paste input "AI & Data Solutions for Enterprise"
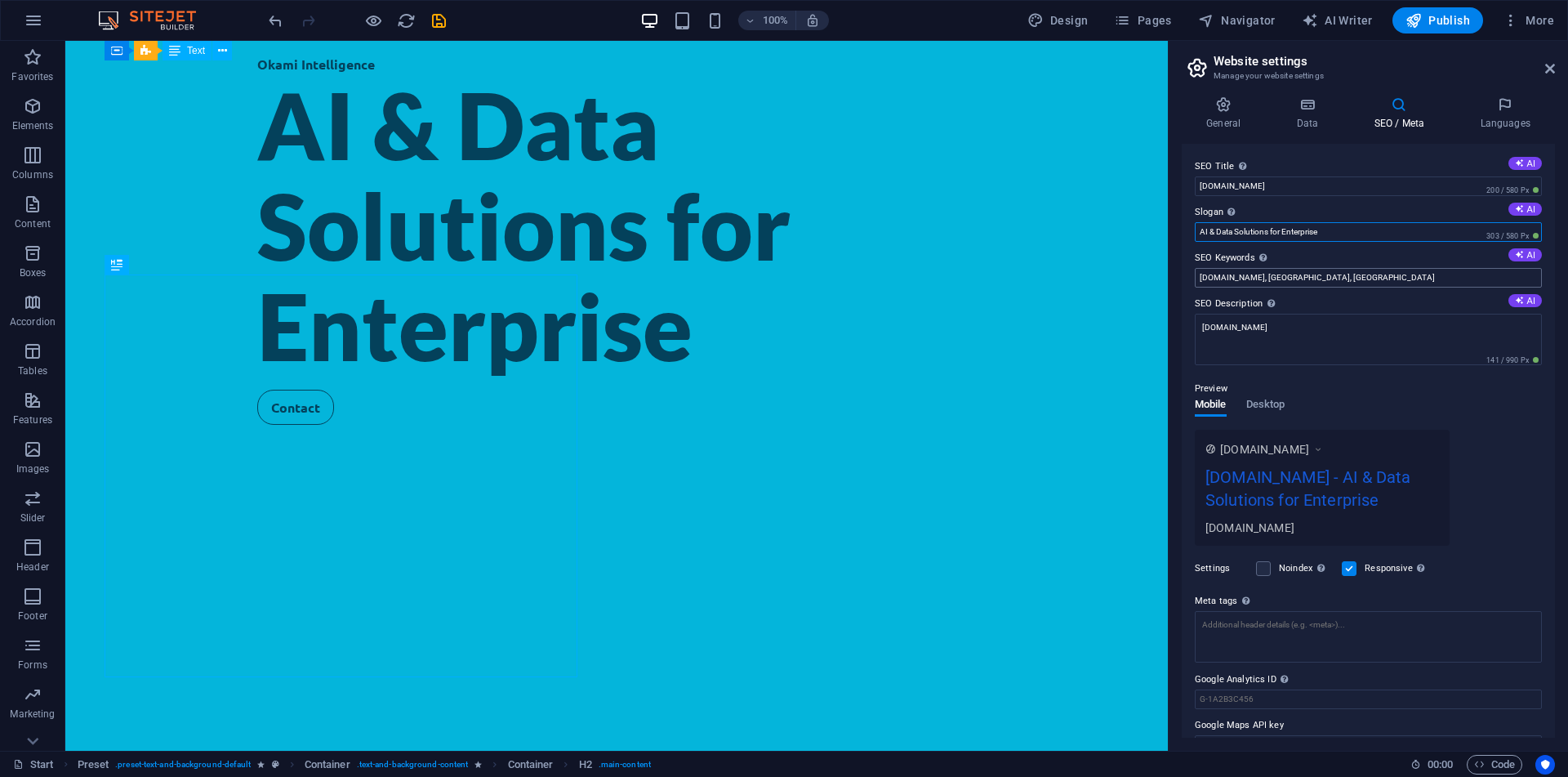
type input "AI & Data Solutions for Enterprise"
click at [1352, 281] on input "okamiintelligence.com, Los Angeles, CA" at bounding box center [1368, 278] width 347 height 19
paste input "AI & Data Solutions for Enterprise"
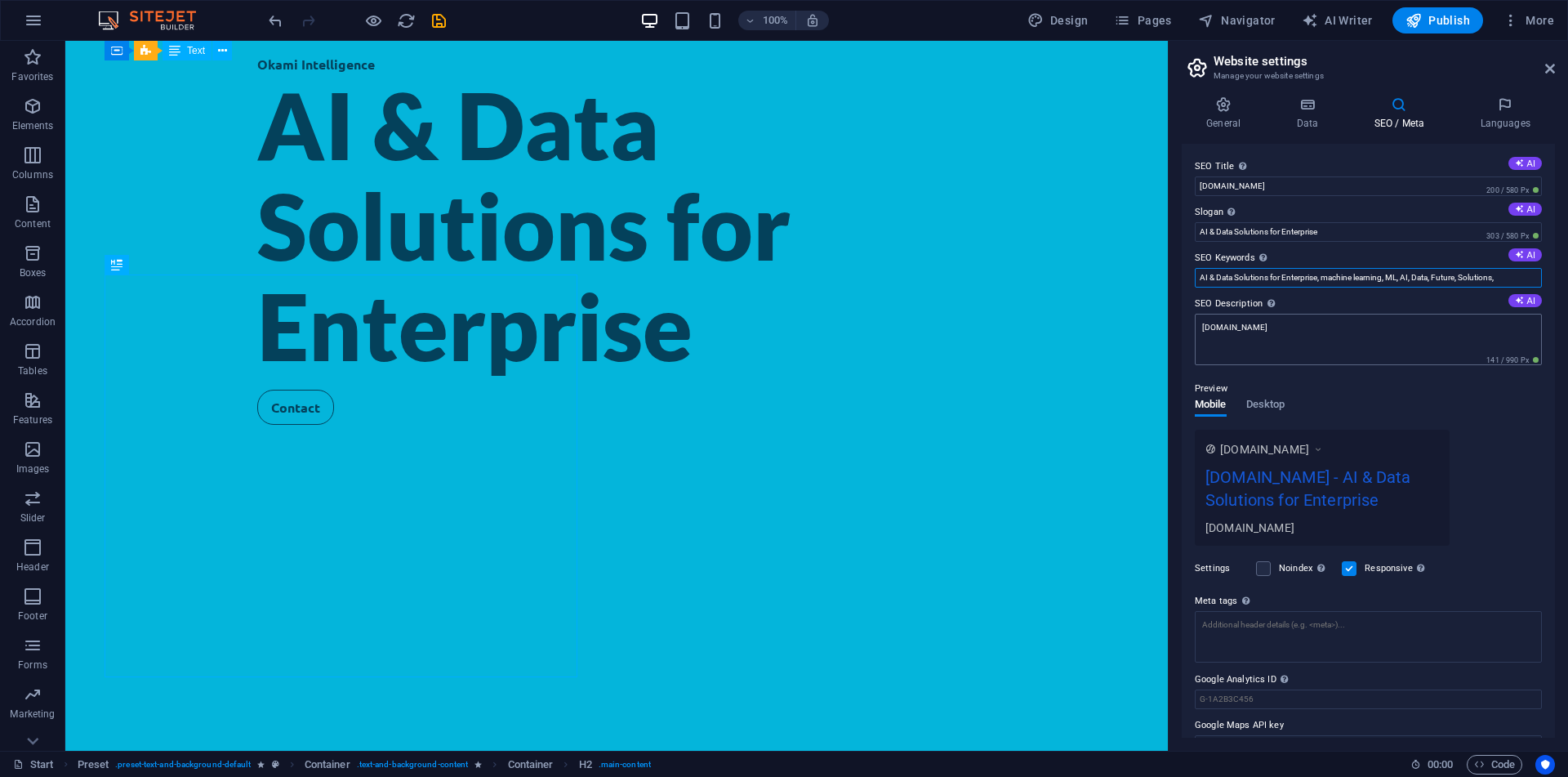
type input "AI & Data Solutions for Enterprise, machine learning, ML, AI, Data, Future, Sol…"
click at [1315, 322] on textarea "okamiintelligence.com" at bounding box center [1368, 339] width 347 height 52
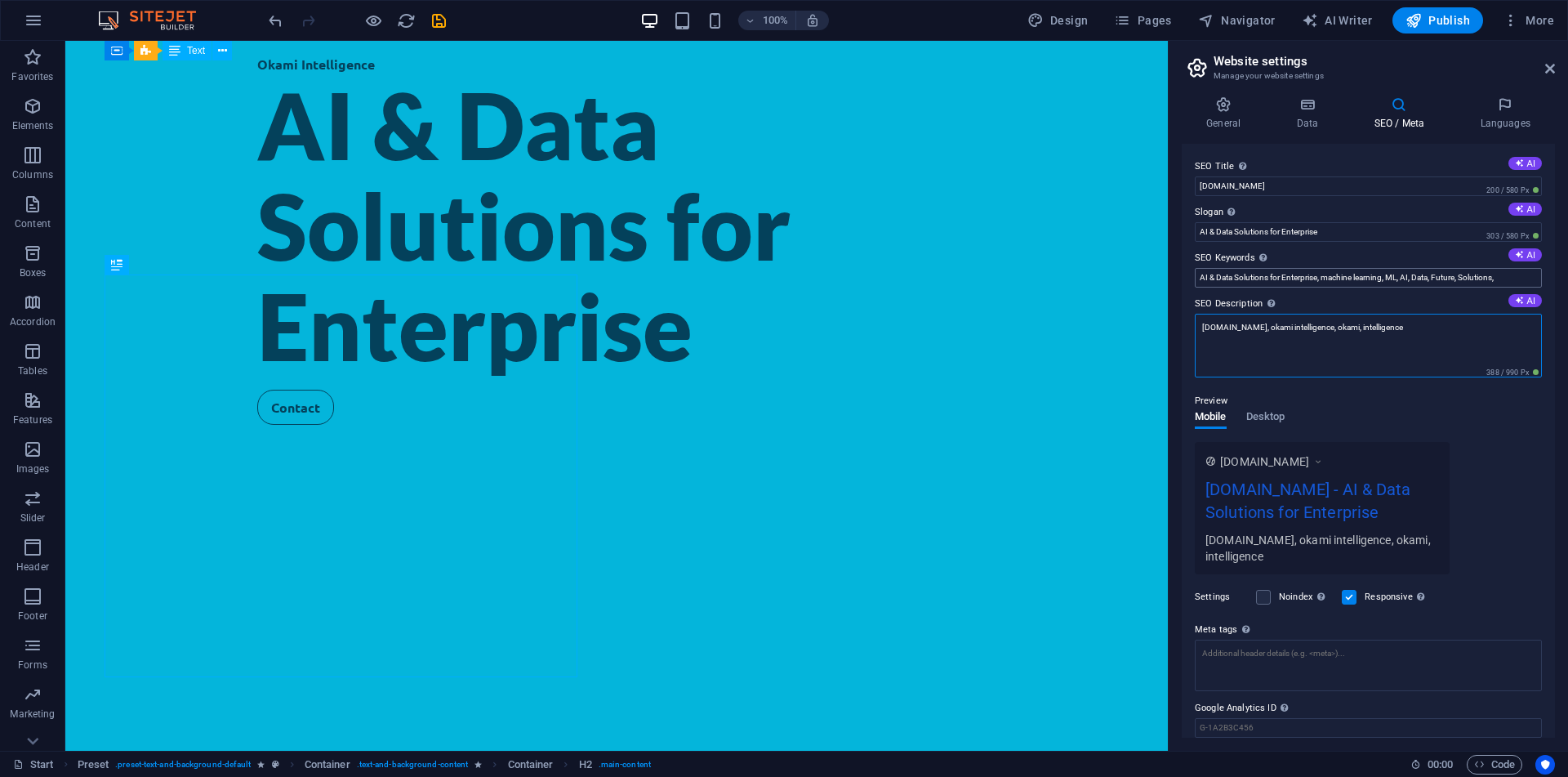
type textarea "okamiintelligence.com, okami intelligence, okami, intelligence"
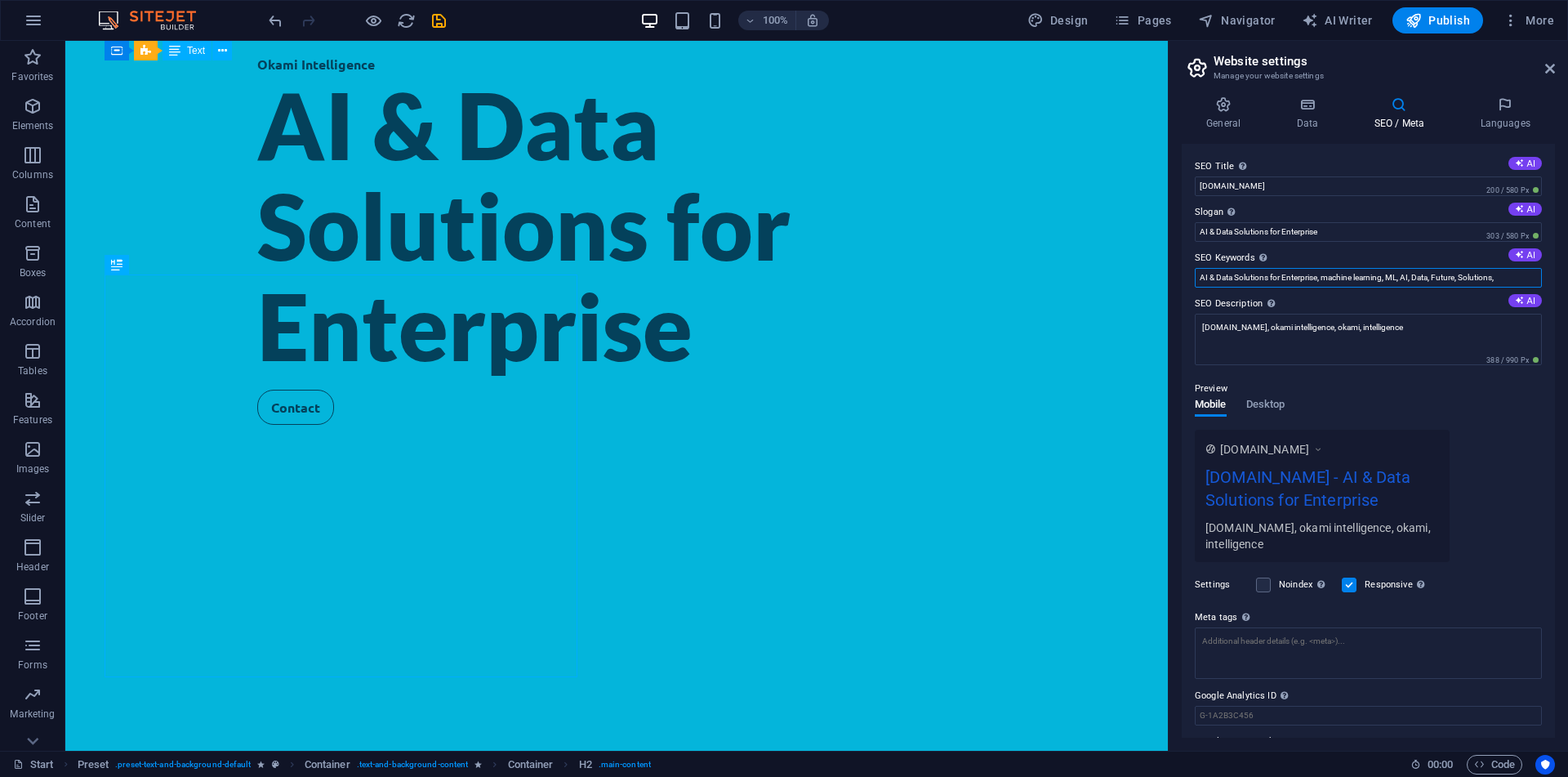
click at [1505, 269] on input "AI & Data Solutions for Enterprise, machine learning, ML, AI, Data, Future, Sol…" at bounding box center [1368, 278] width 347 height 19
type input "AI & Data Solutions for Enterprise, machine learning, ML, AI, Data, Future, Sol…"
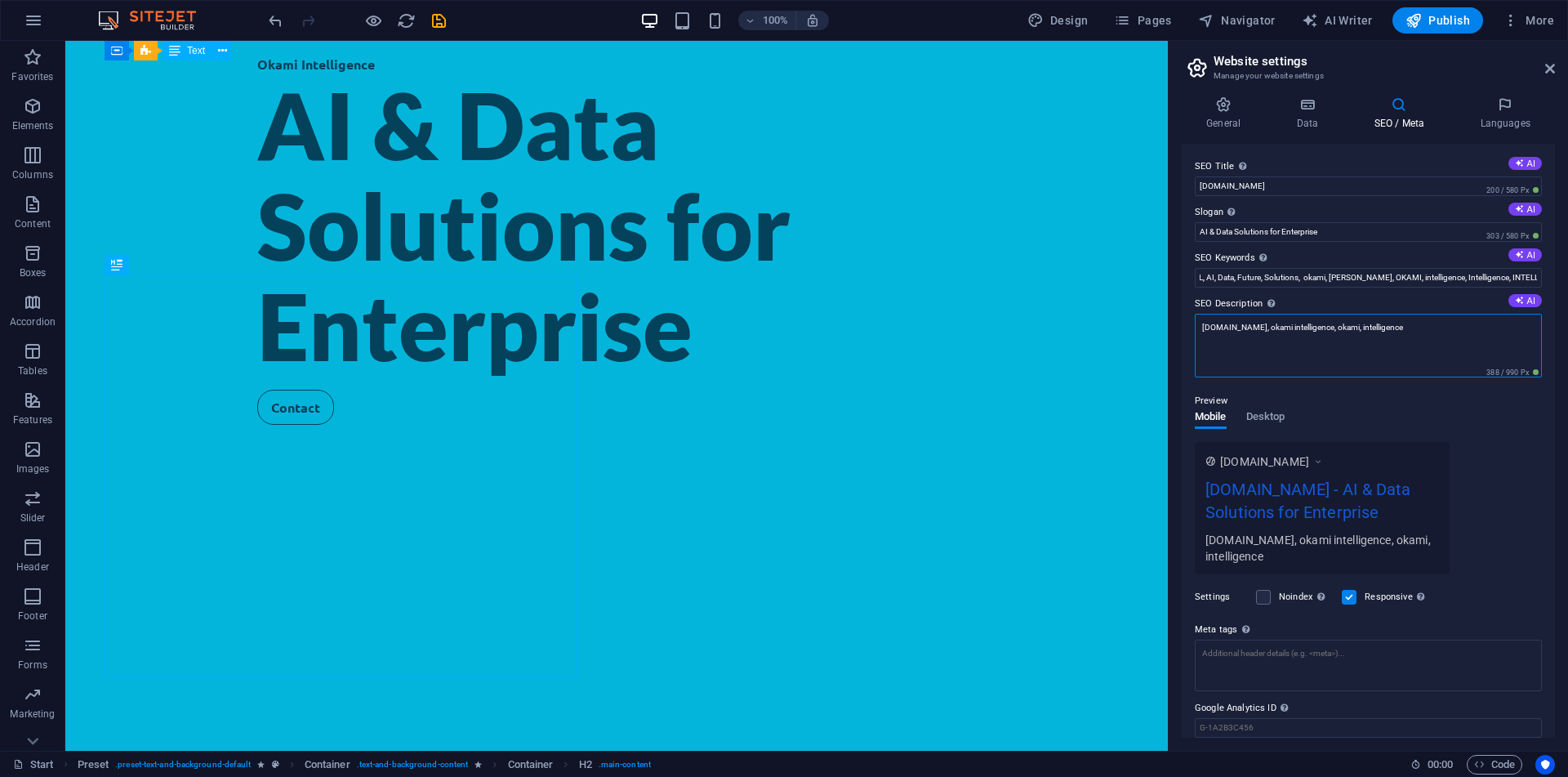
click at [1510, 315] on textarea "okamiintelligence.com, okami intelligence, okami, intelligence" at bounding box center [1368, 345] width 347 height 63
click at [1484, 319] on textarea "okamiintelligence.com, okami intelligence, okami, intelligence" at bounding box center [1368, 345] width 347 height 63
click at [1468, 326] on textarea "okamiintelligence.com, okami intelligence, okami, intelligence" at bounding box center [1368, 345] width 347 height 63
paste textarea "AI & Data Solutions for Enterprise"
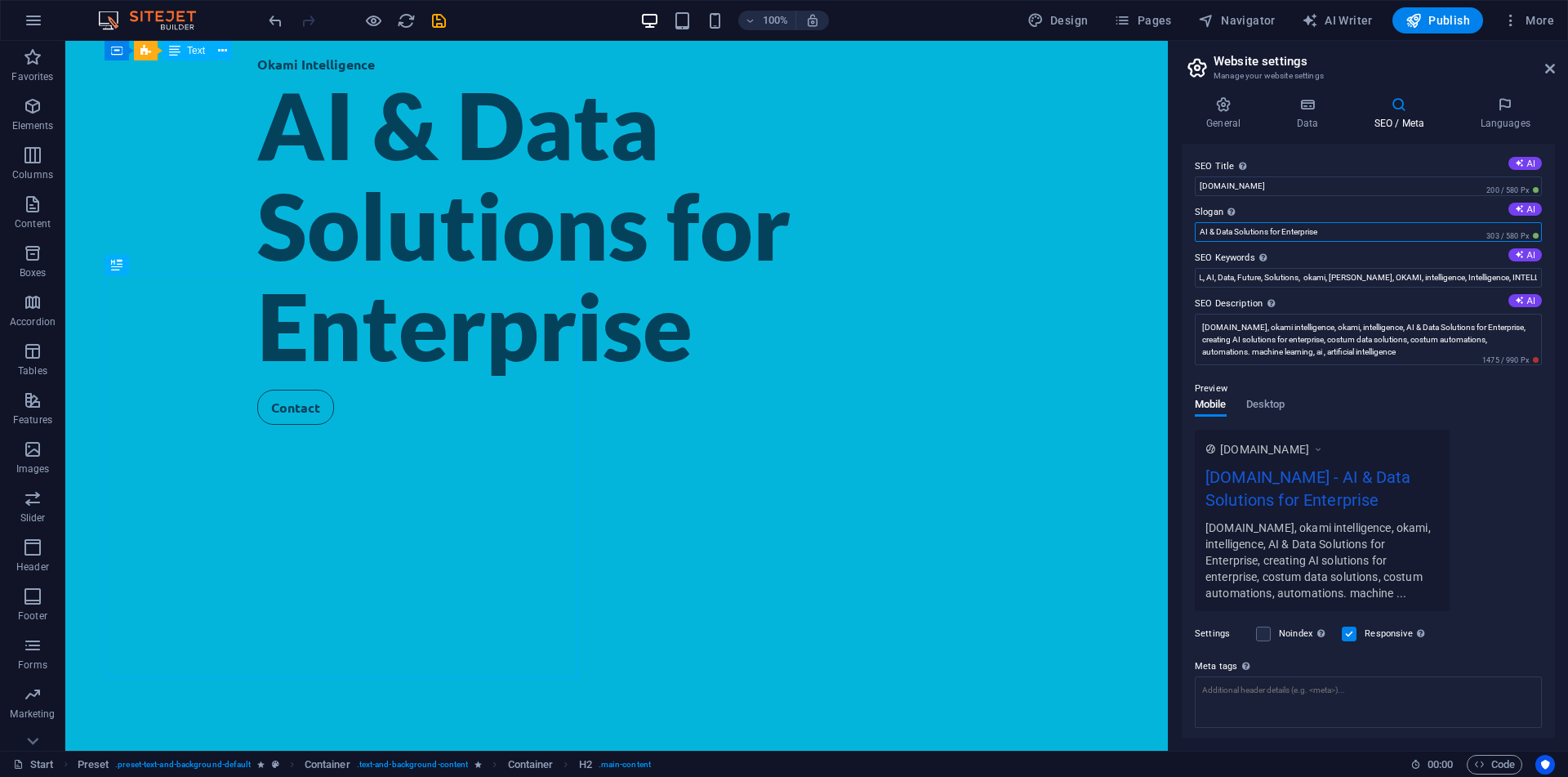
click at [1460, 236] on input "AI & Data Solutions for Enterprise" at bounding box center [1368, 232] width 347 height 19
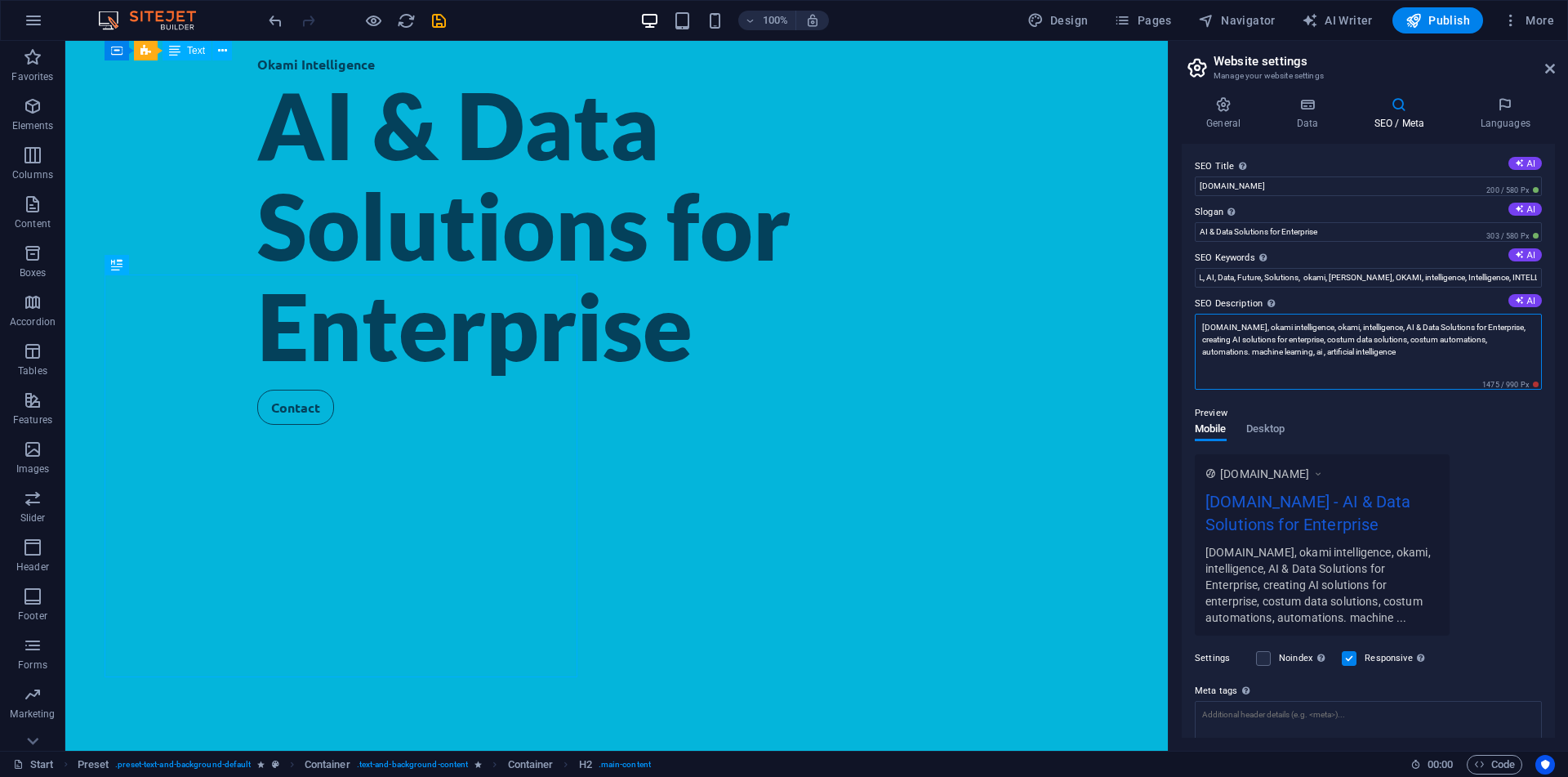
click at [1432, 358] on textarea "okamiintelligence.com, okami intelligence, okami, intelligence, AI & Data Solut…" at bounding box center [1368, 352] width 347 height 76
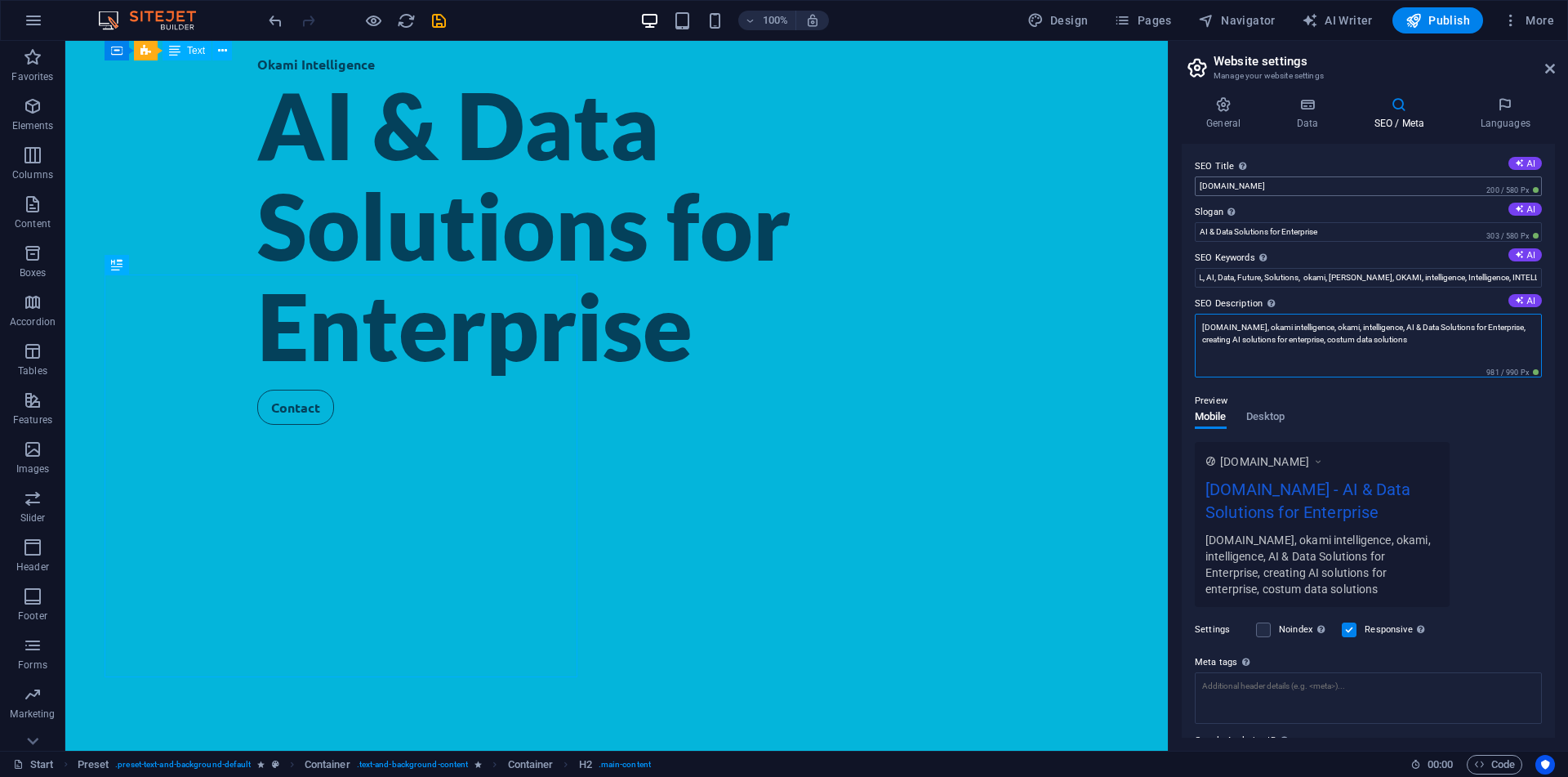
type textarea "okamiintelligence.com, okami intelligence, okami, intelligence, AI & Data Solut…"
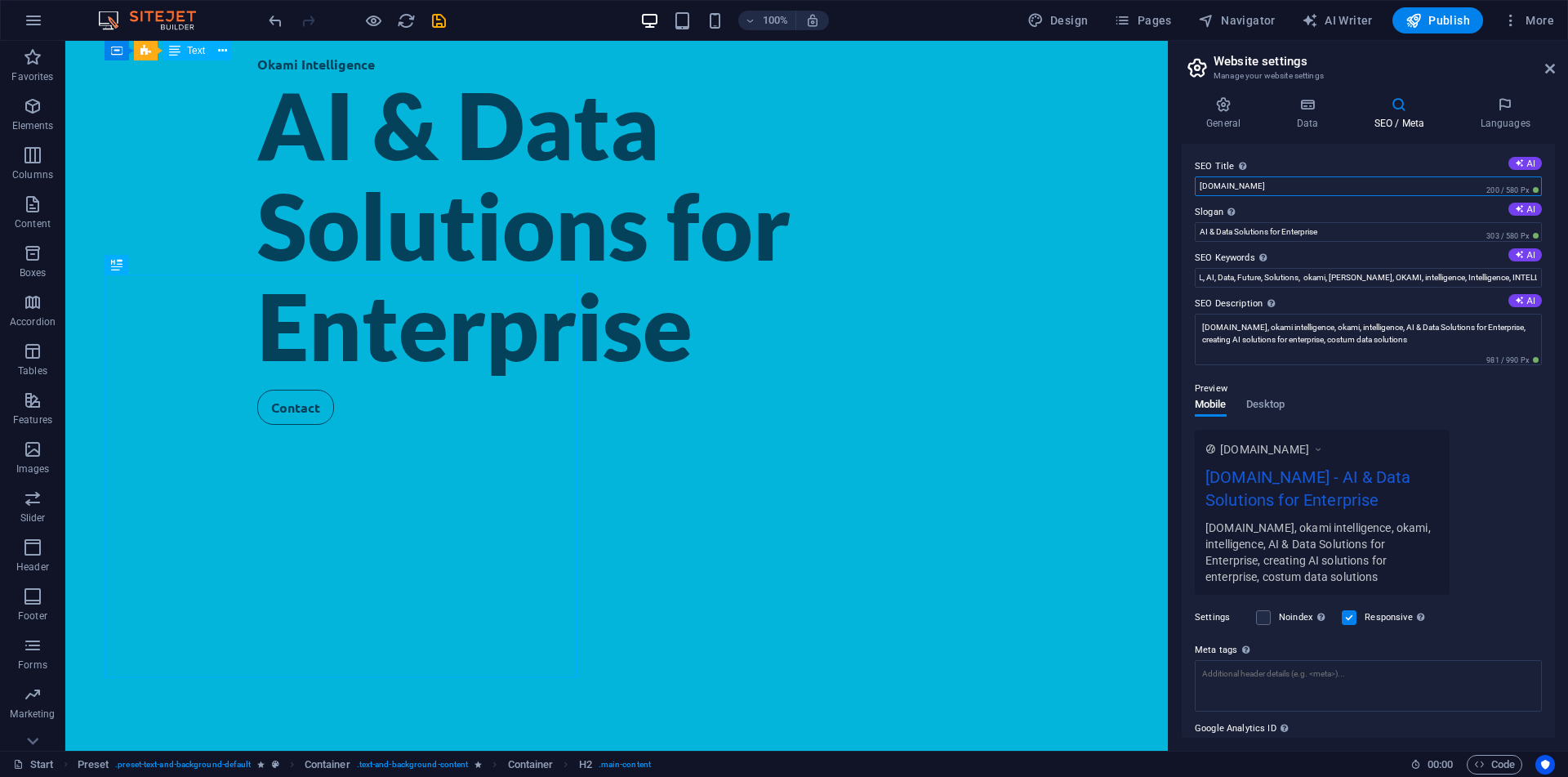
click at [1313, 180] on input "okamiintelligence.com" at bounding box center [1368, 186] width 347 height 19
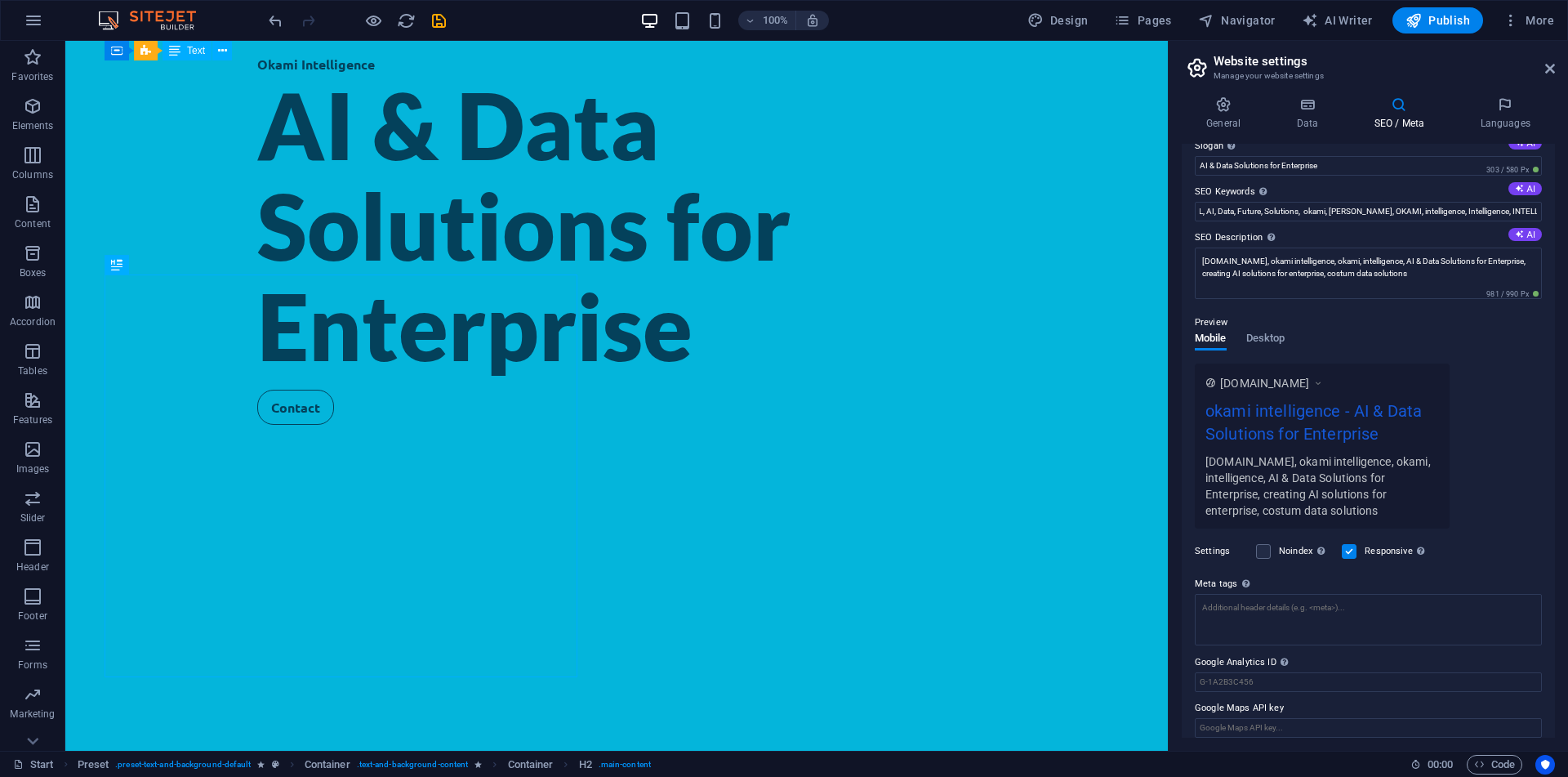
scroll to position [79, 0]
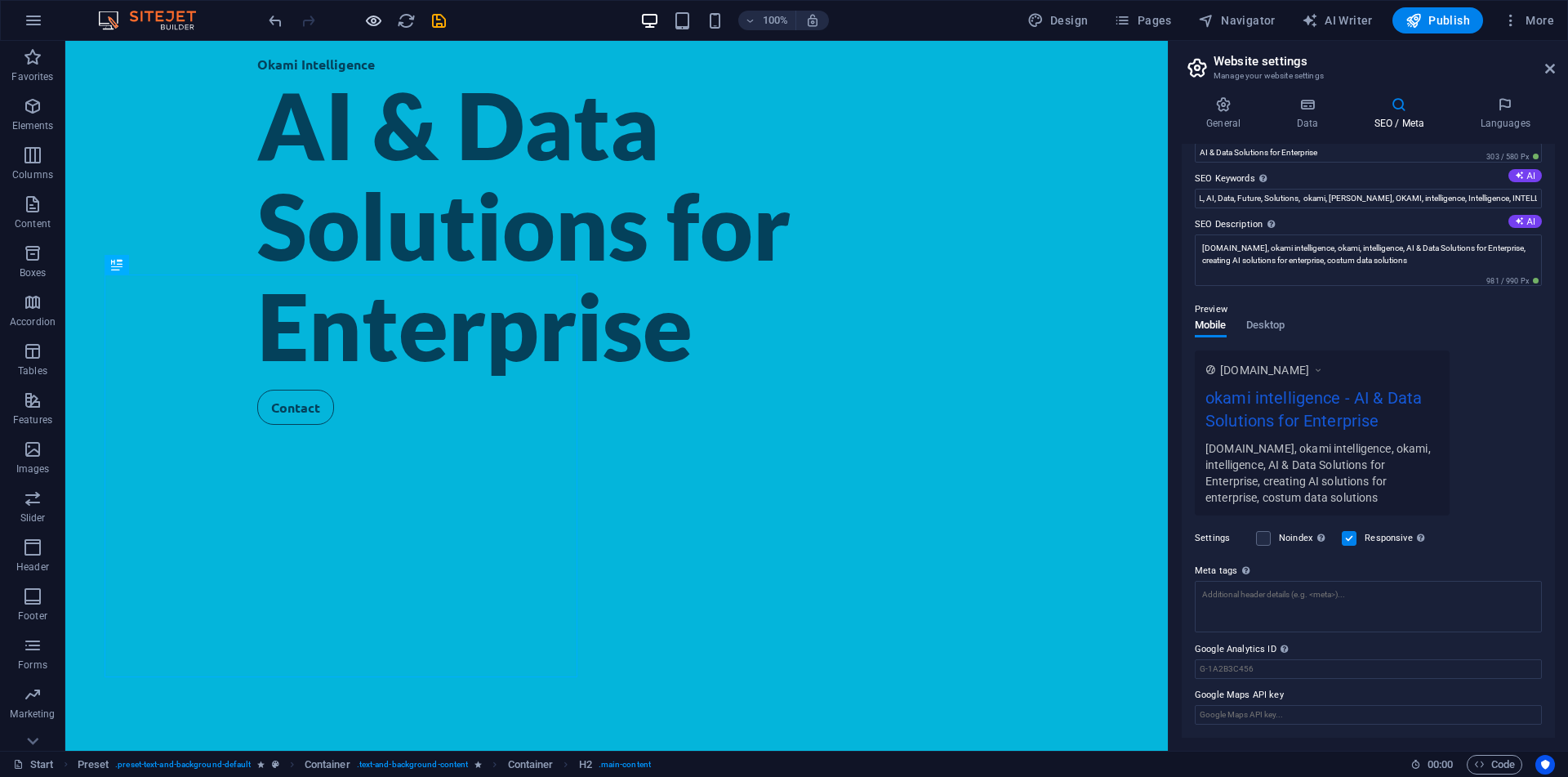
type input "okami intelligence"
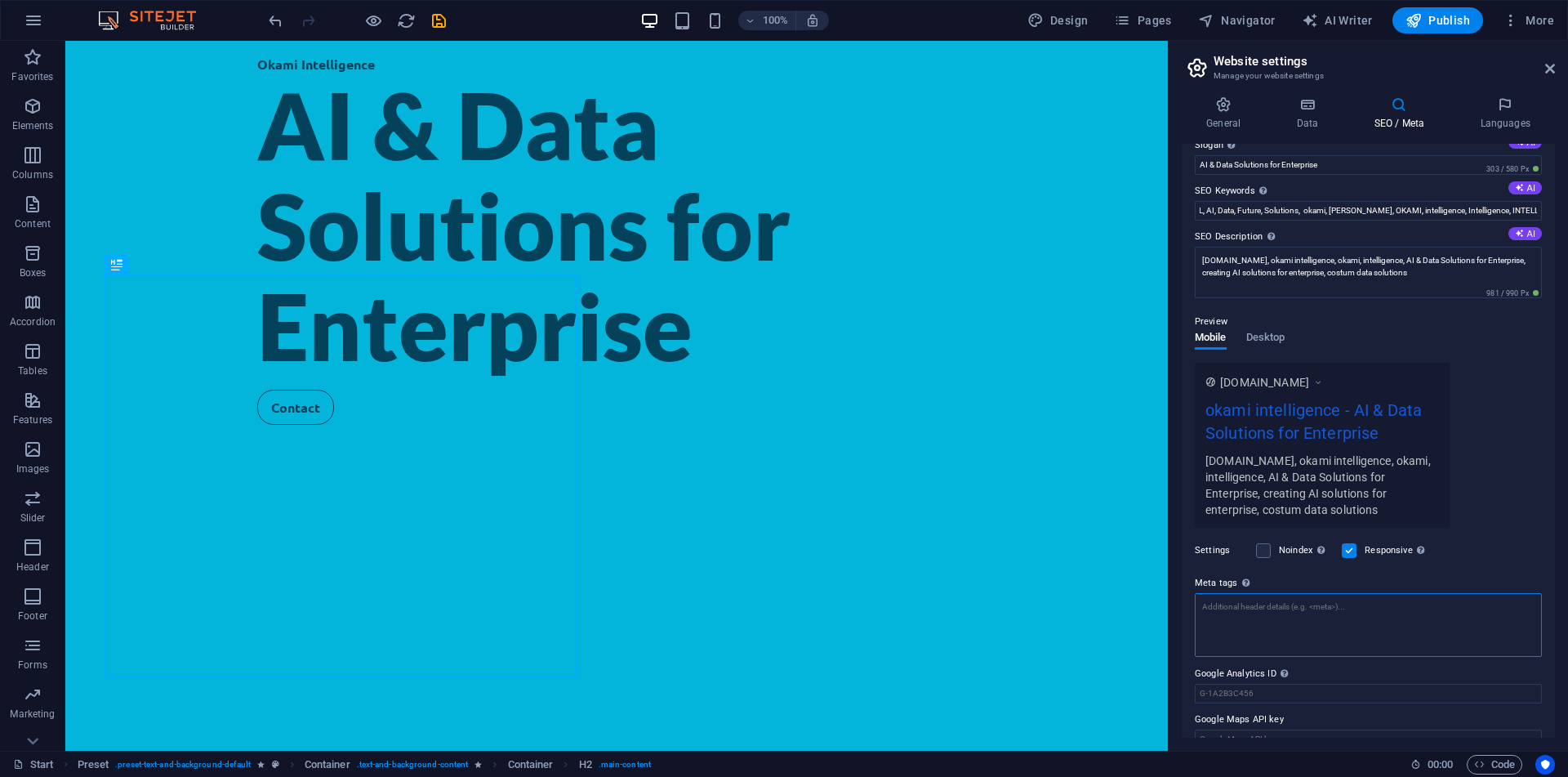
click at [1305, 613] on textarea "Meta tags Enter HTML code here that will be placed inside the tags of your webs…" at bounding box center [1368, 624] width 347 height 63
paste textarea "<title>Okami Intelligence - AI Solutions & Machine Learning Services</title> <m…"
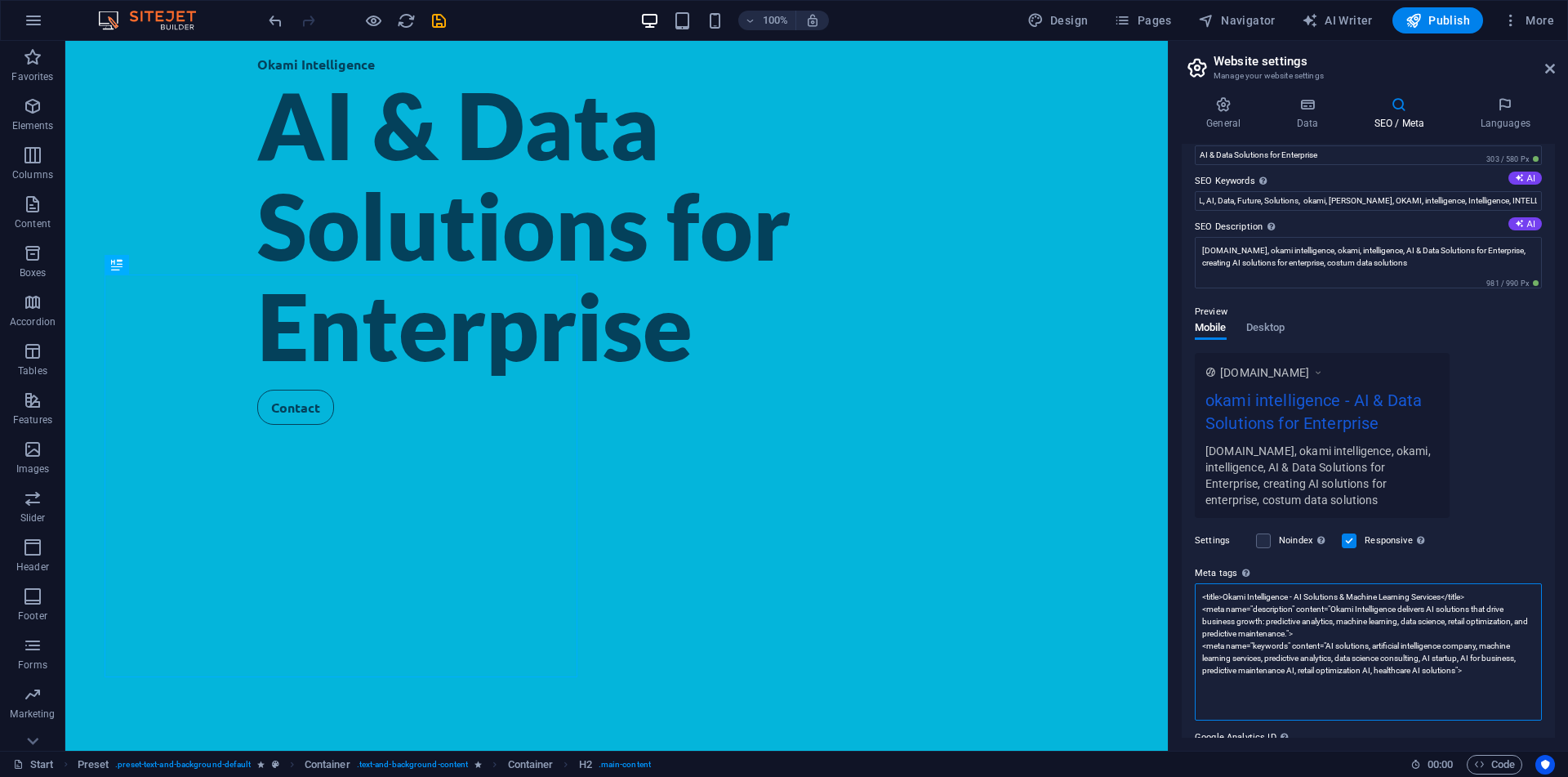
scroll to position [66, 0]
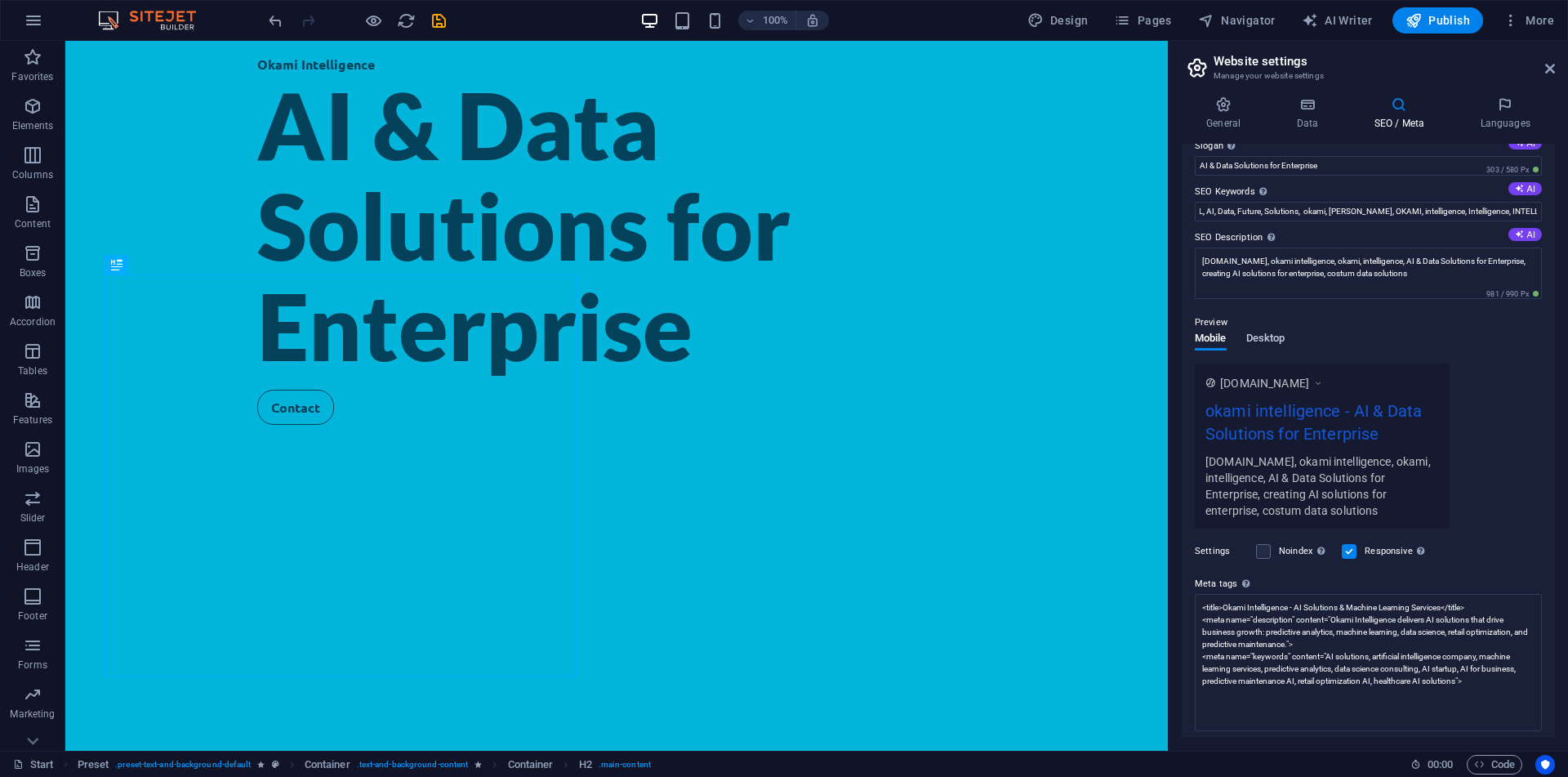
type textarea "<title>Okami Intelligence - AI Solutions &amp; Machine Learning Services</title…"
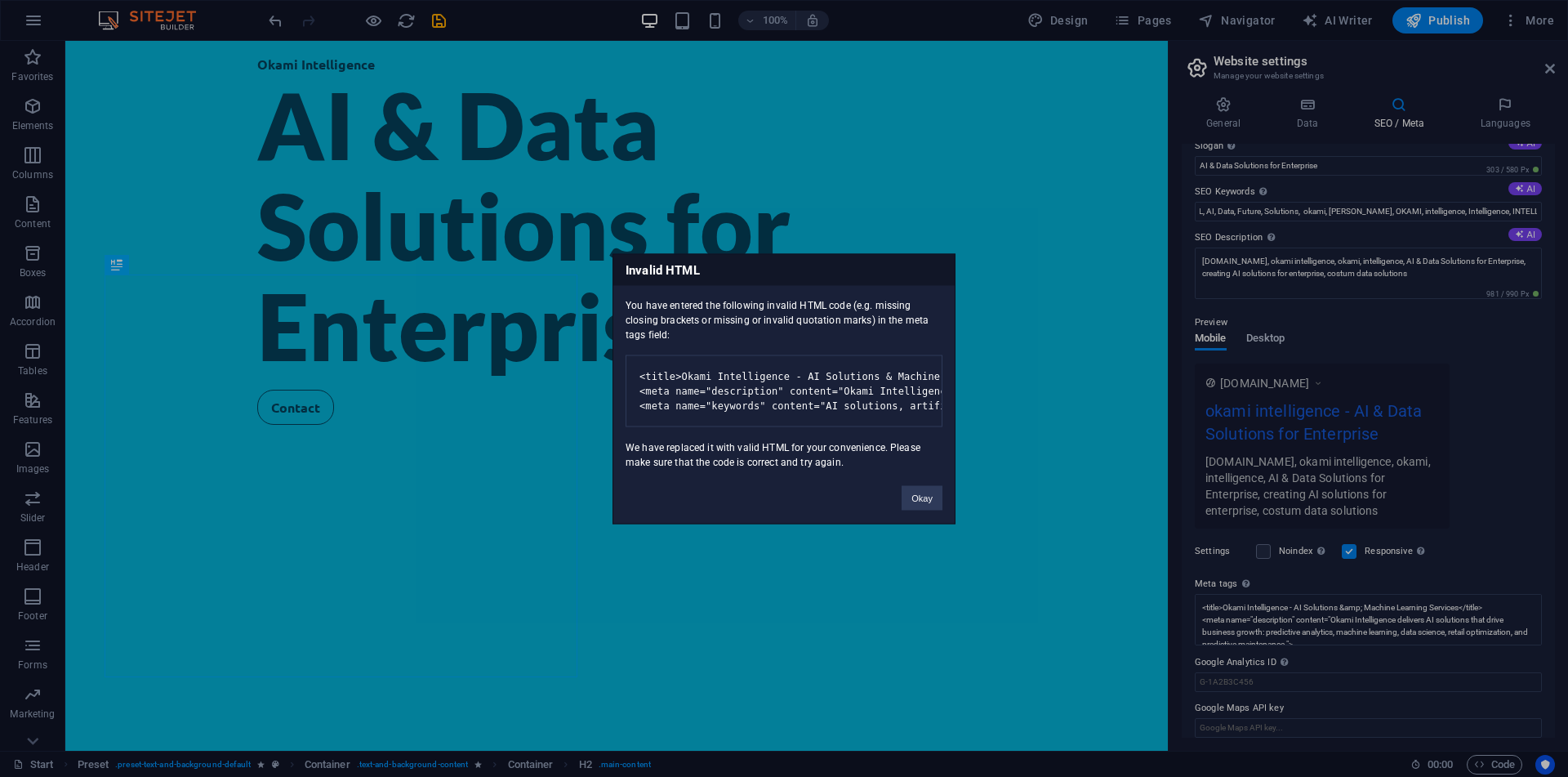
click at [1272, 336] on body "okamiintelligence.com Start Favorites Elements Columns Content Boxes Accordion …" at bounding box center [784, 388] width 1568 height 777
click at [819, 388] on pre "<title>Okami Intelligence - AI Solutions & Machine Learning Services</title> <m…" at bounding box center [784, 390] width 317 height 72
click at [930, 510] on button "Okay" at bounding box center [922, 497] width 41 height 24
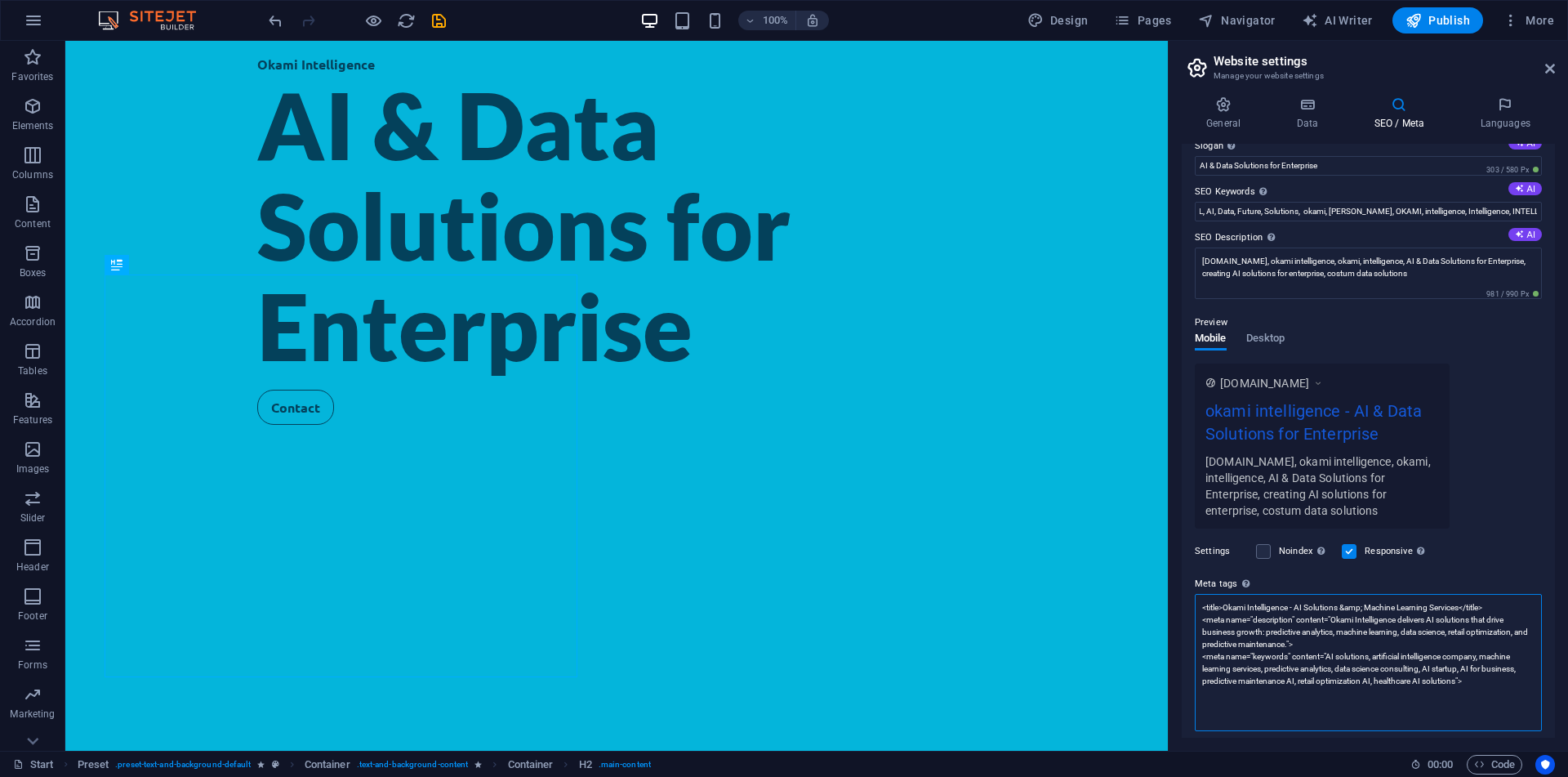
click at [1318, 713] on textarea "<title>Okami Intelligence - AI Solutions &amp; Machine Learning Services</title…" at bounding box center [1368, 662] width 347 height 137
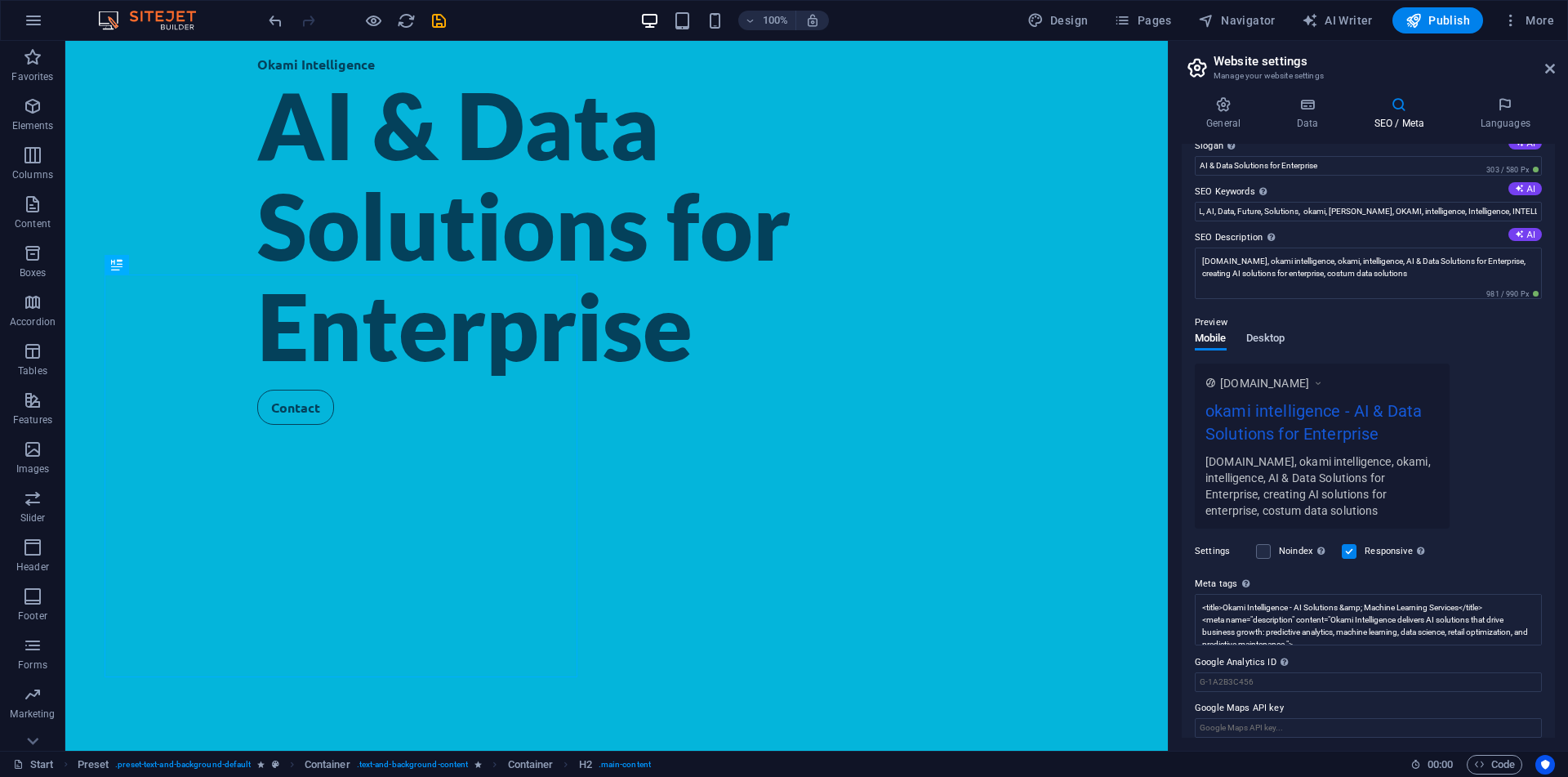
click at [1276, 337] on span "Desktop" at bounding box center [1265, 339] width 39 height 22
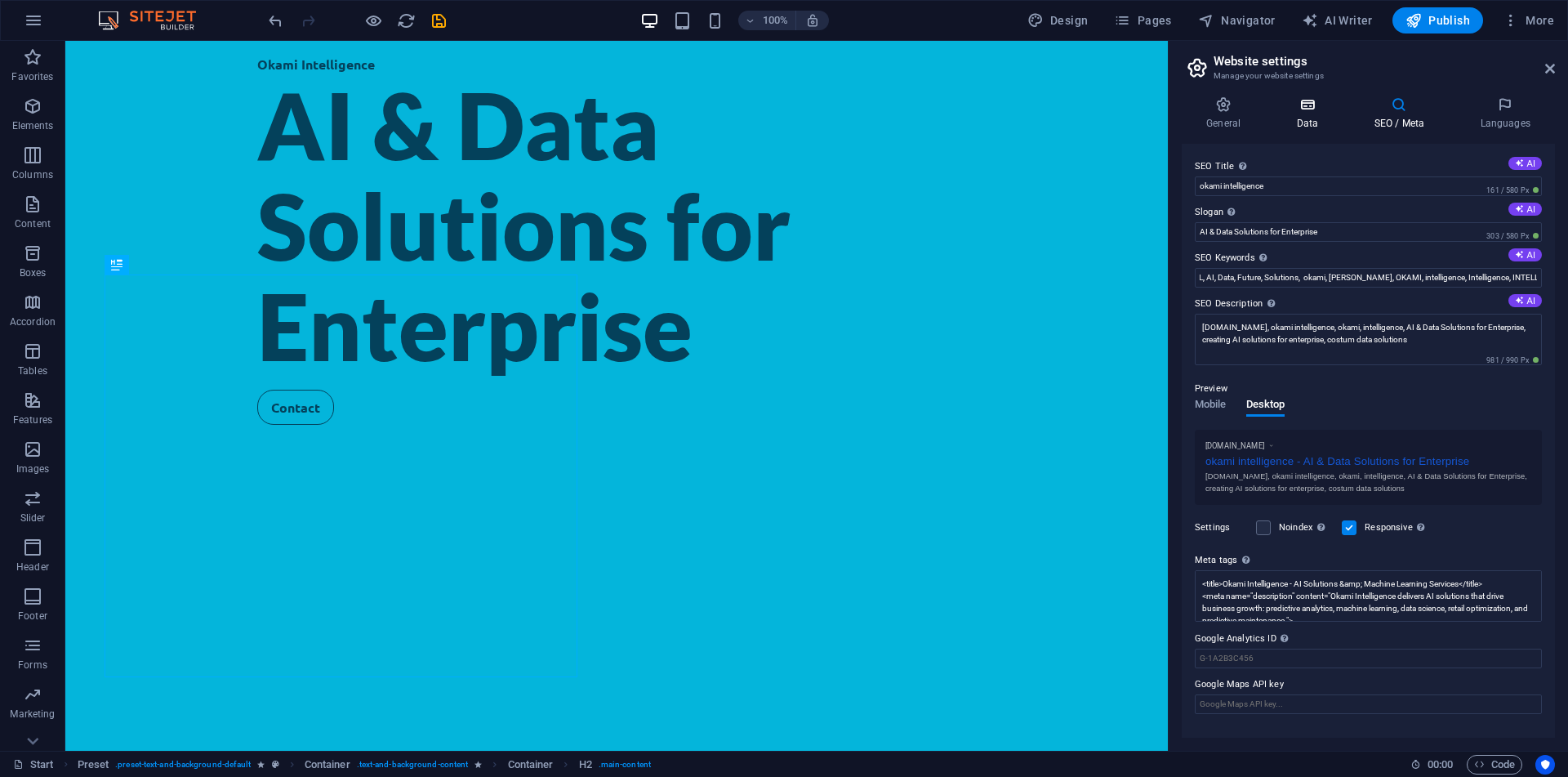
click at [1311, 100] on icon at bounding box center [1306, 104] width 71 height 17
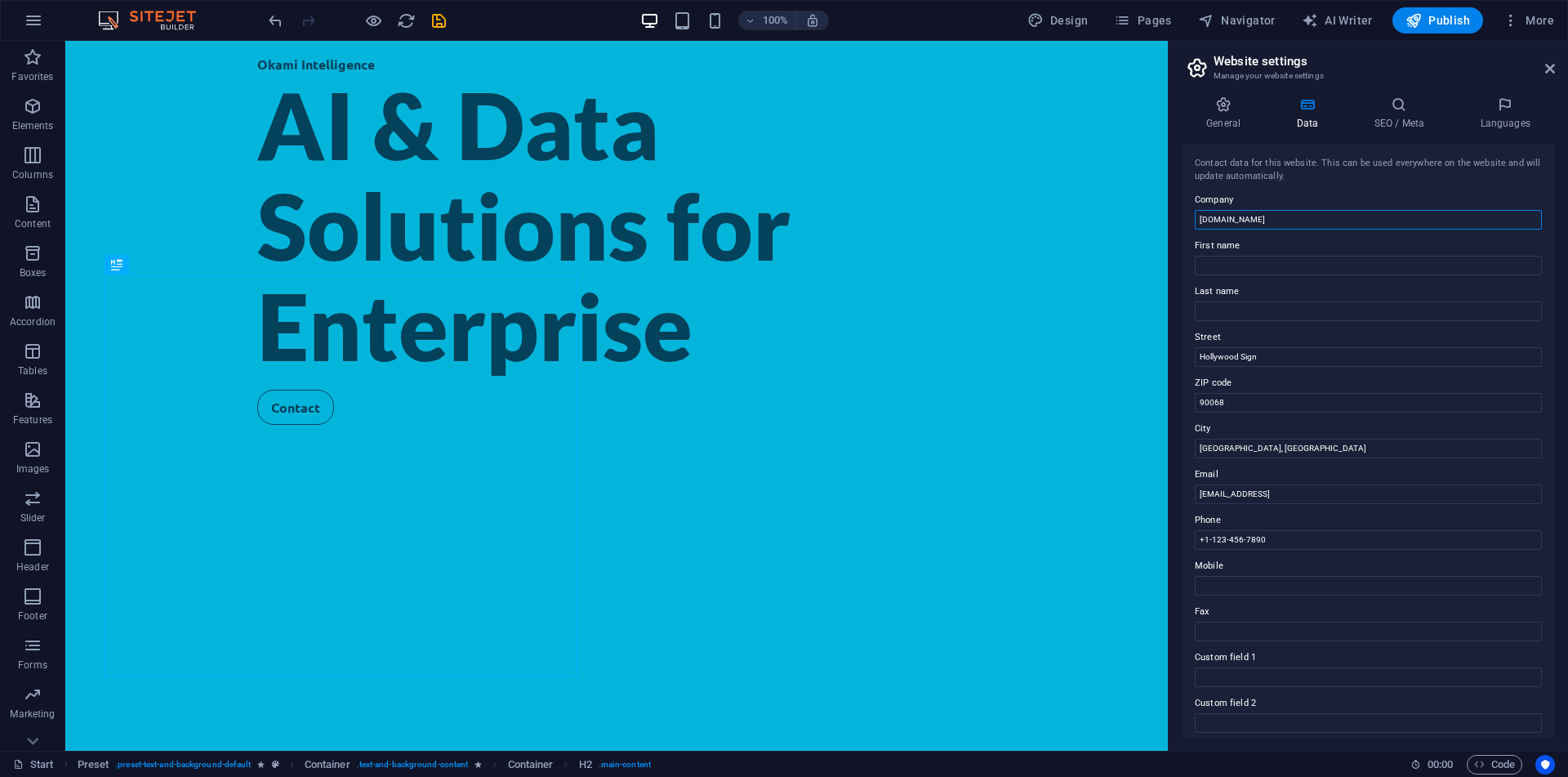
click at [1331, 216] on input "okamiintelligence.com" at bounding box center [1368, 220] width 347 height 19
type input "Okami Intelligence"
click at [1246, 531] on input "+1-123-456-7890" at bounding box center [1368, 540] width 347 height 19
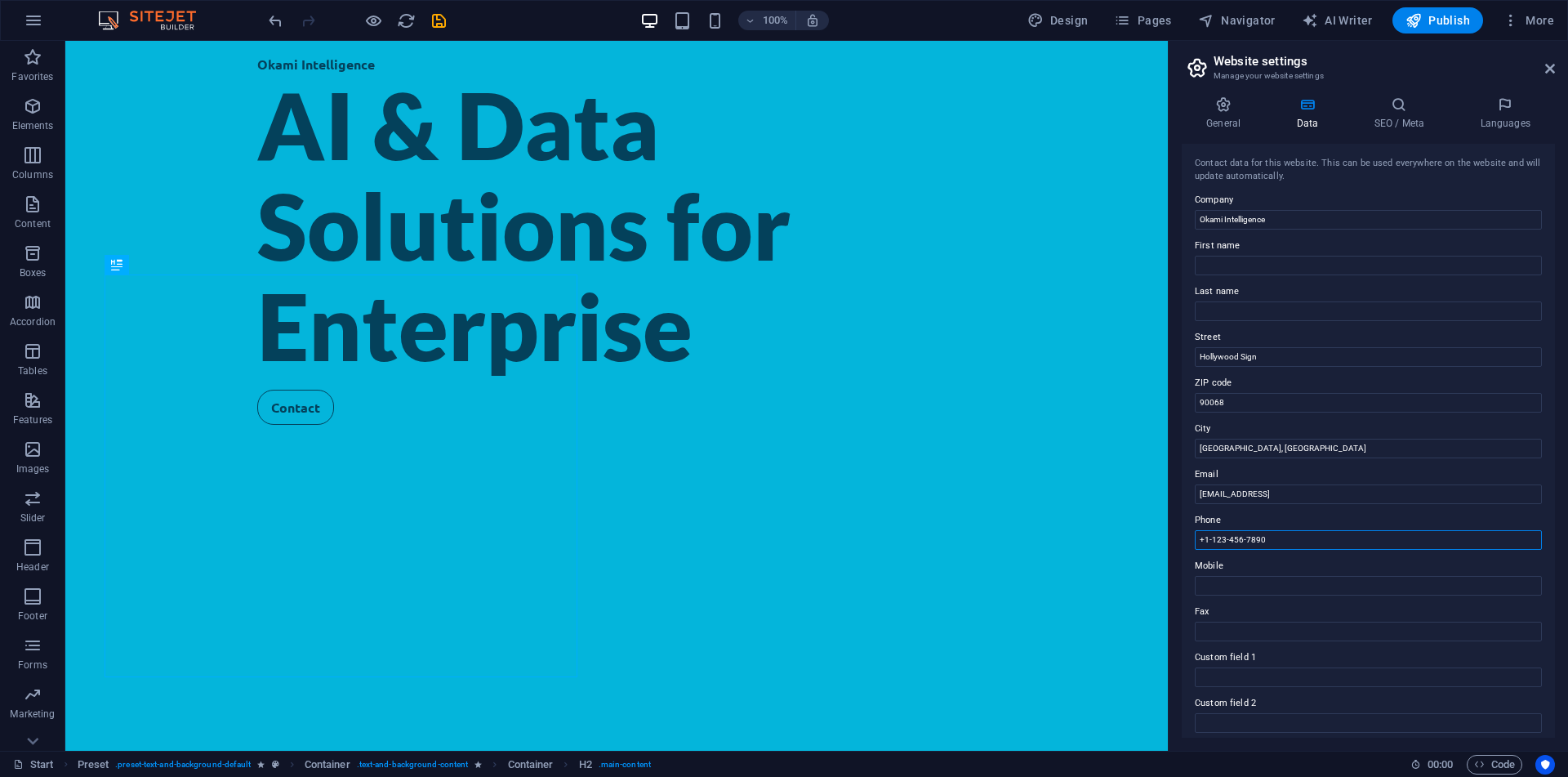
click at [1246, 531] on input "+1-123-456-7890" at bounding box center [1368, 540] width 347 height 19
click at [1246, 532] on input "+1-123-456-7890" at bounding box center [1368, 540] width 347 height 19
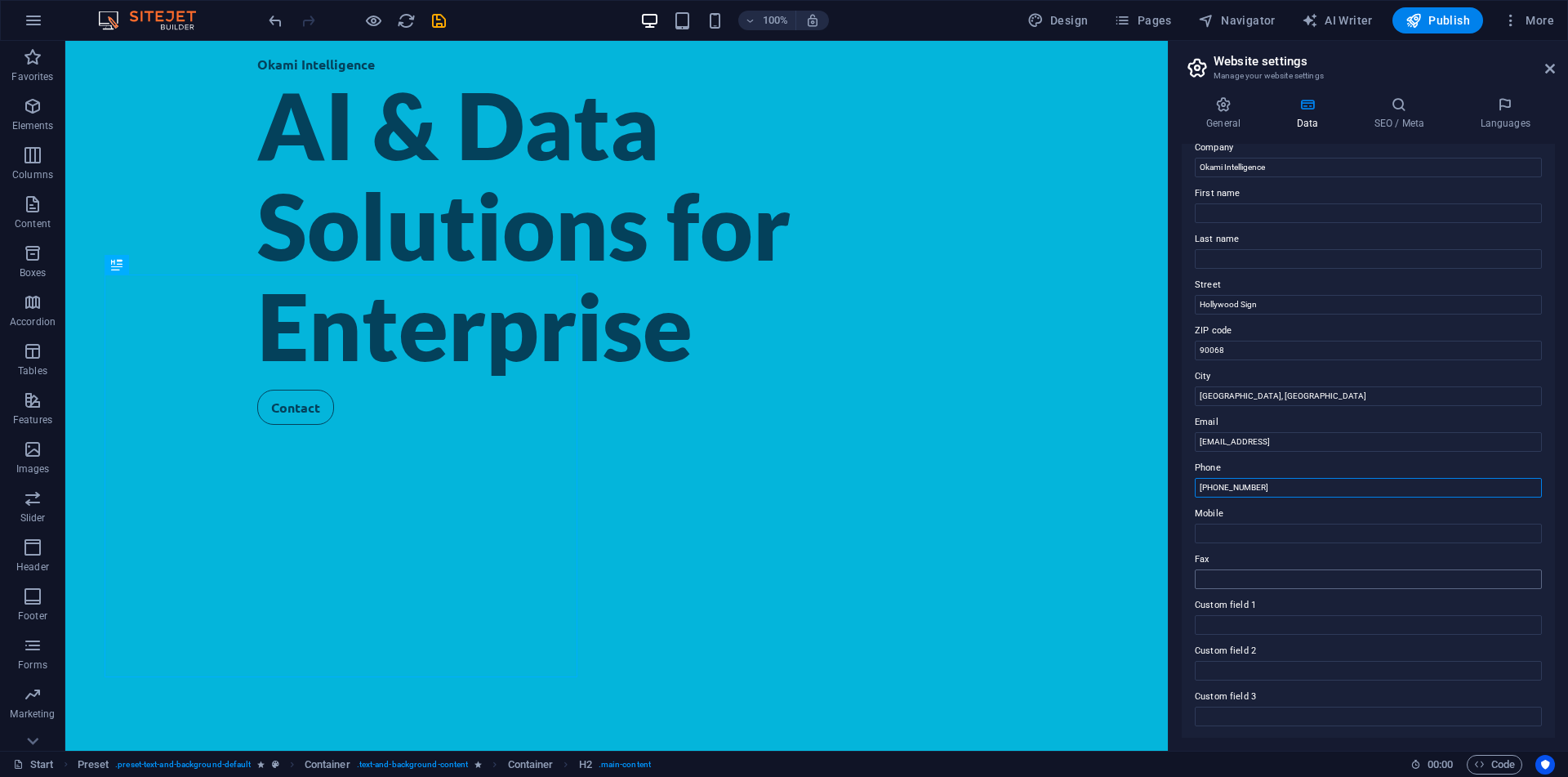
scroll to position [52, 0]
type input "+1 207 669 3475"
click at [1242, 311] on input "Hollywood Sign" at bounding box center [1368, 306] width 347 height 19
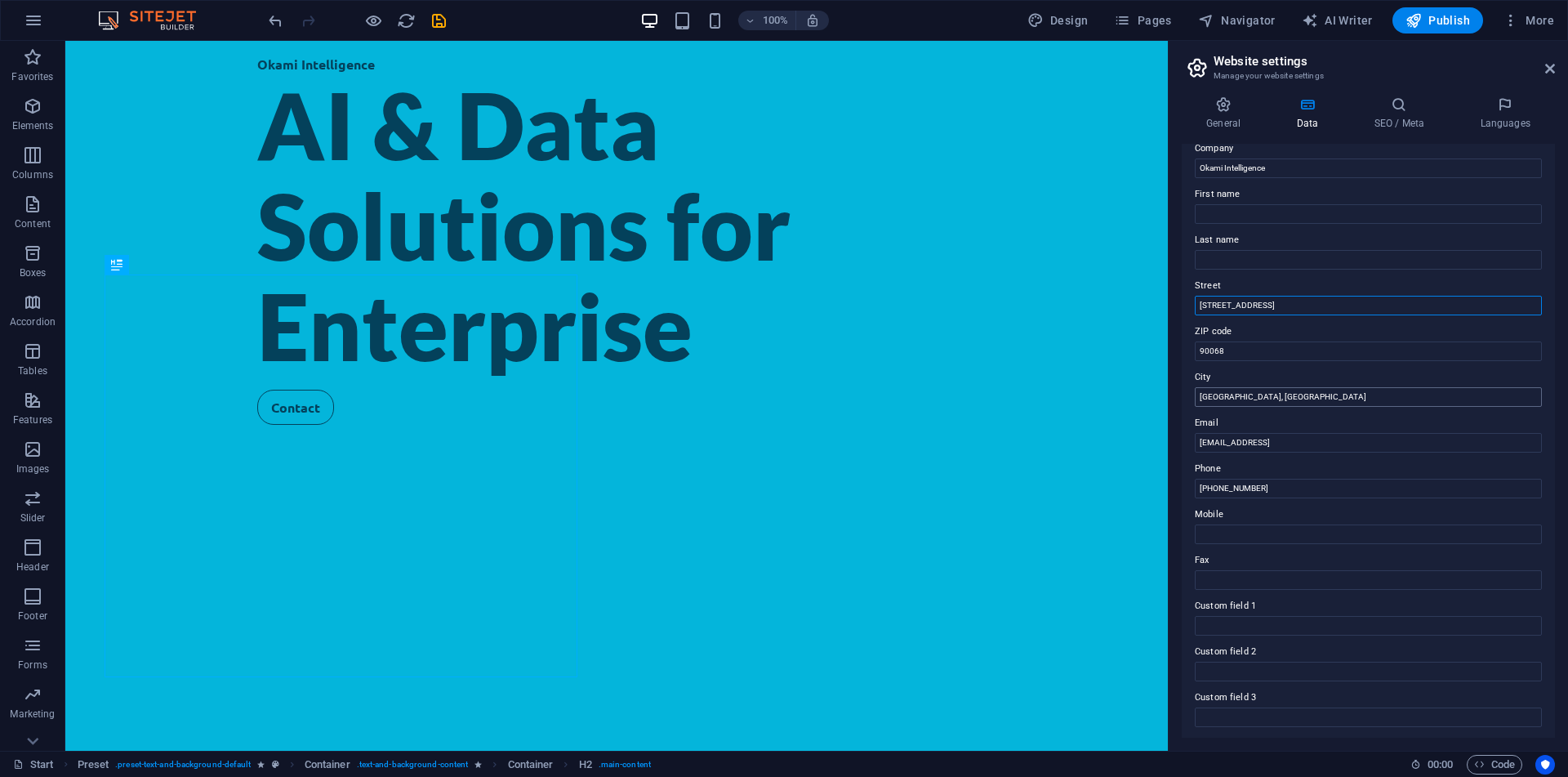
type input "33 Cottage Street"
click at [1286, 395] on input "Los Angeles, CA" at bounding box center [1368, 397] width 347 height 19
type input "Bar Harbor, ME"
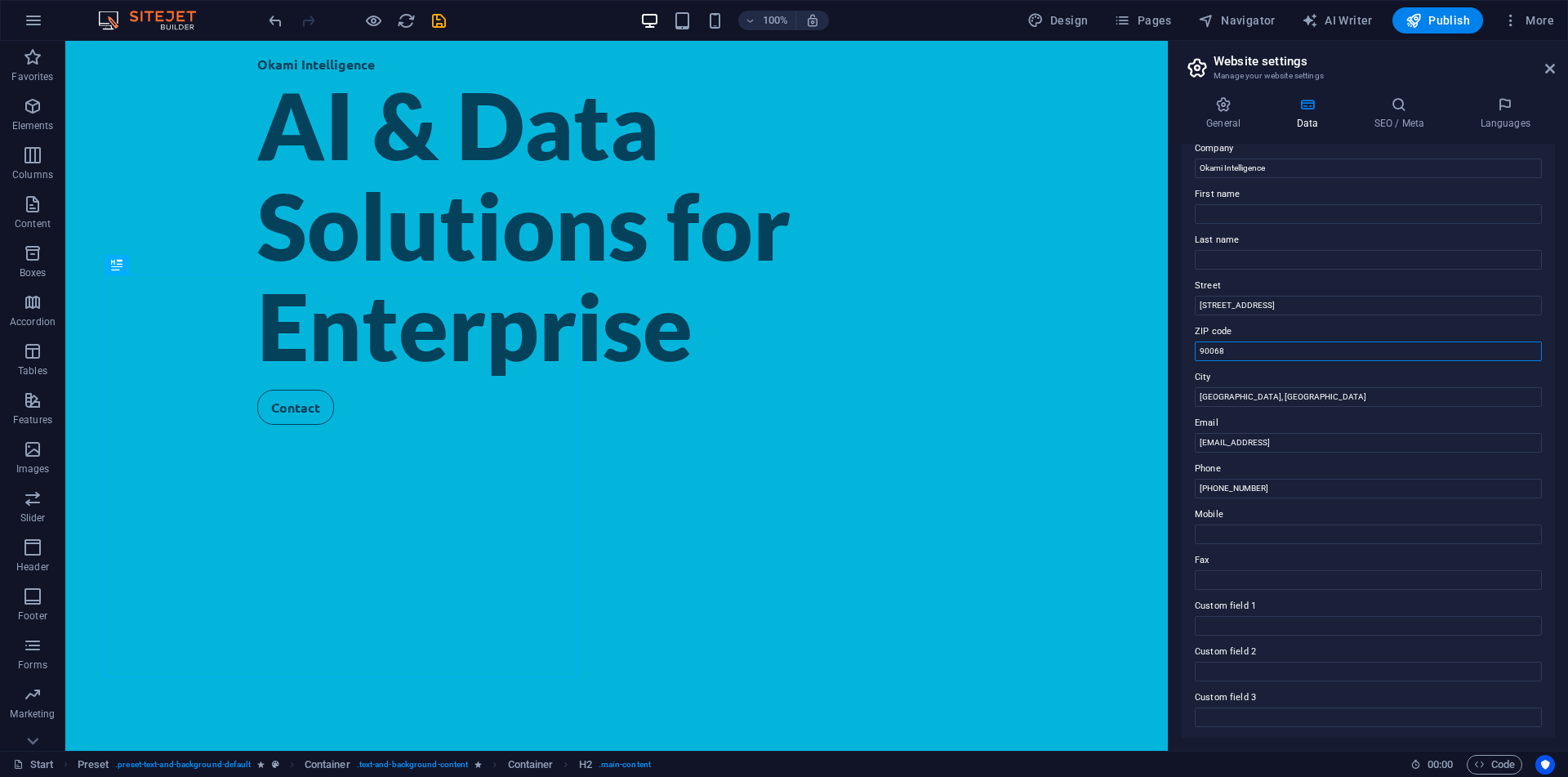
click at [1276, 357] on input "90068" at bounding box center [1368, 352] width 347 height 19
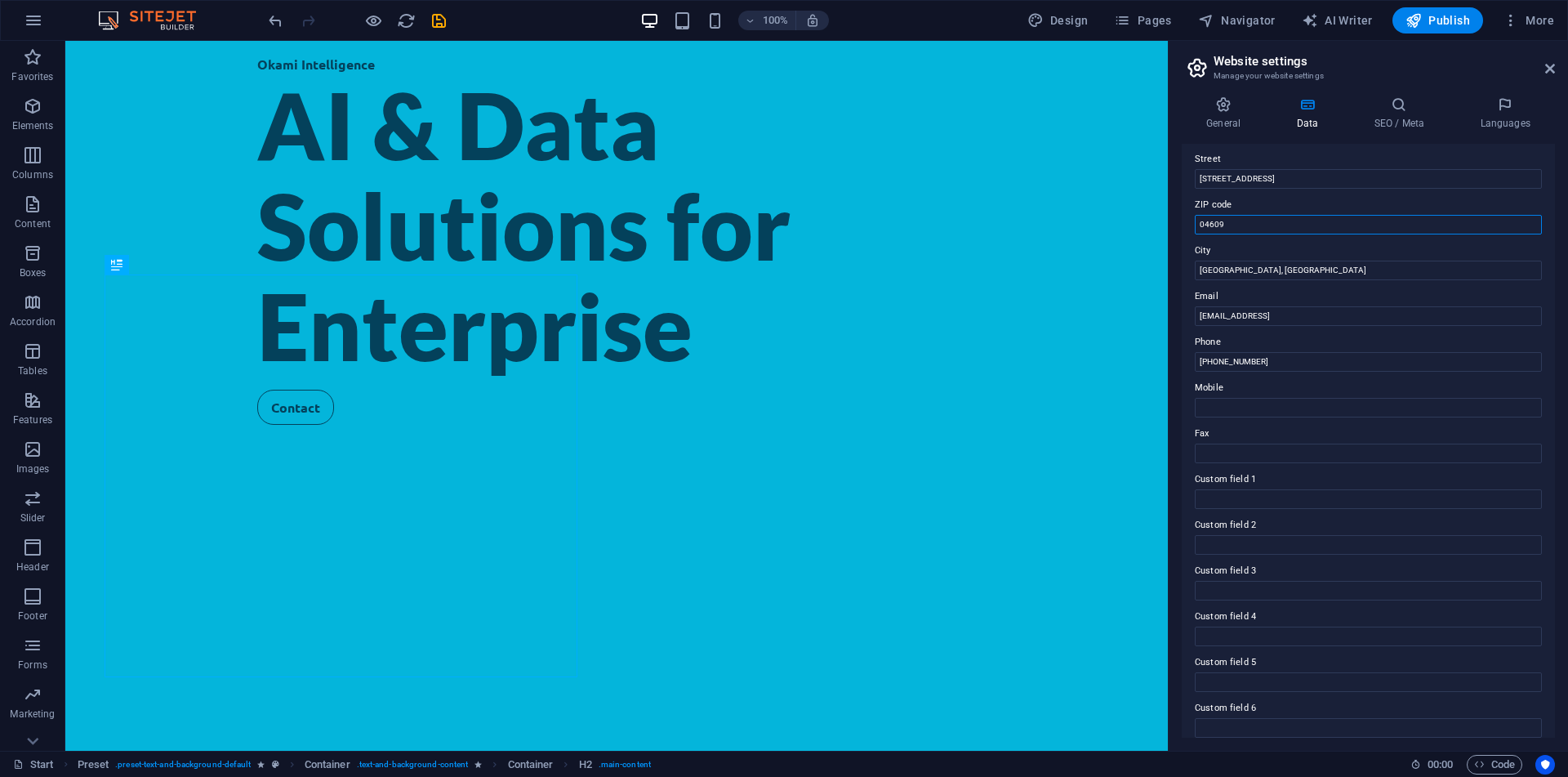
scroll to position [191, 0]
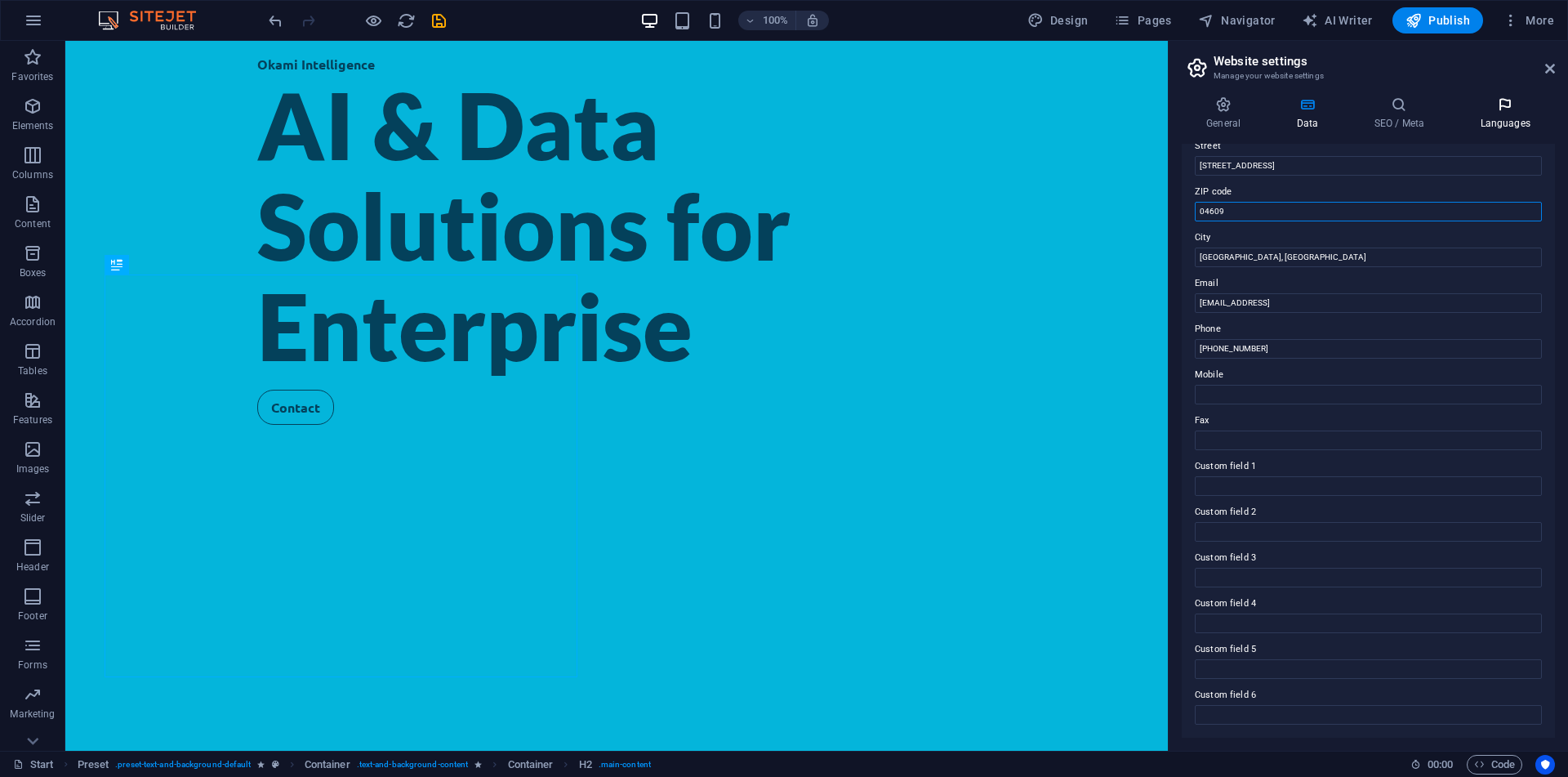
type input "04609"
click at [1506, 114] on h4 "Languages" at bounding box center [1505, 113] width 99 height 34
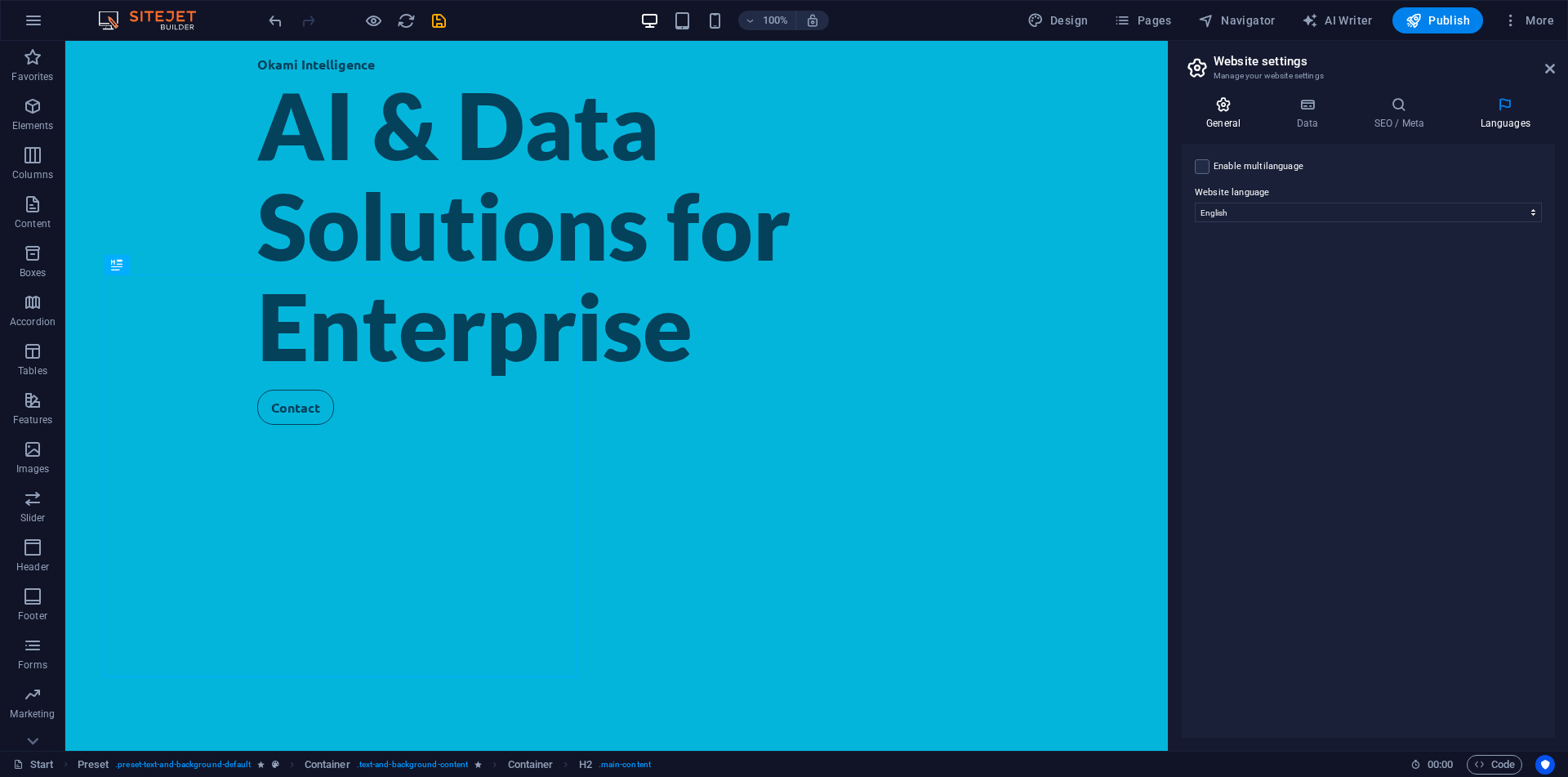
click at [1223, 119] on h4 "General" at bounding box center [1226, 113] width 90 height 34
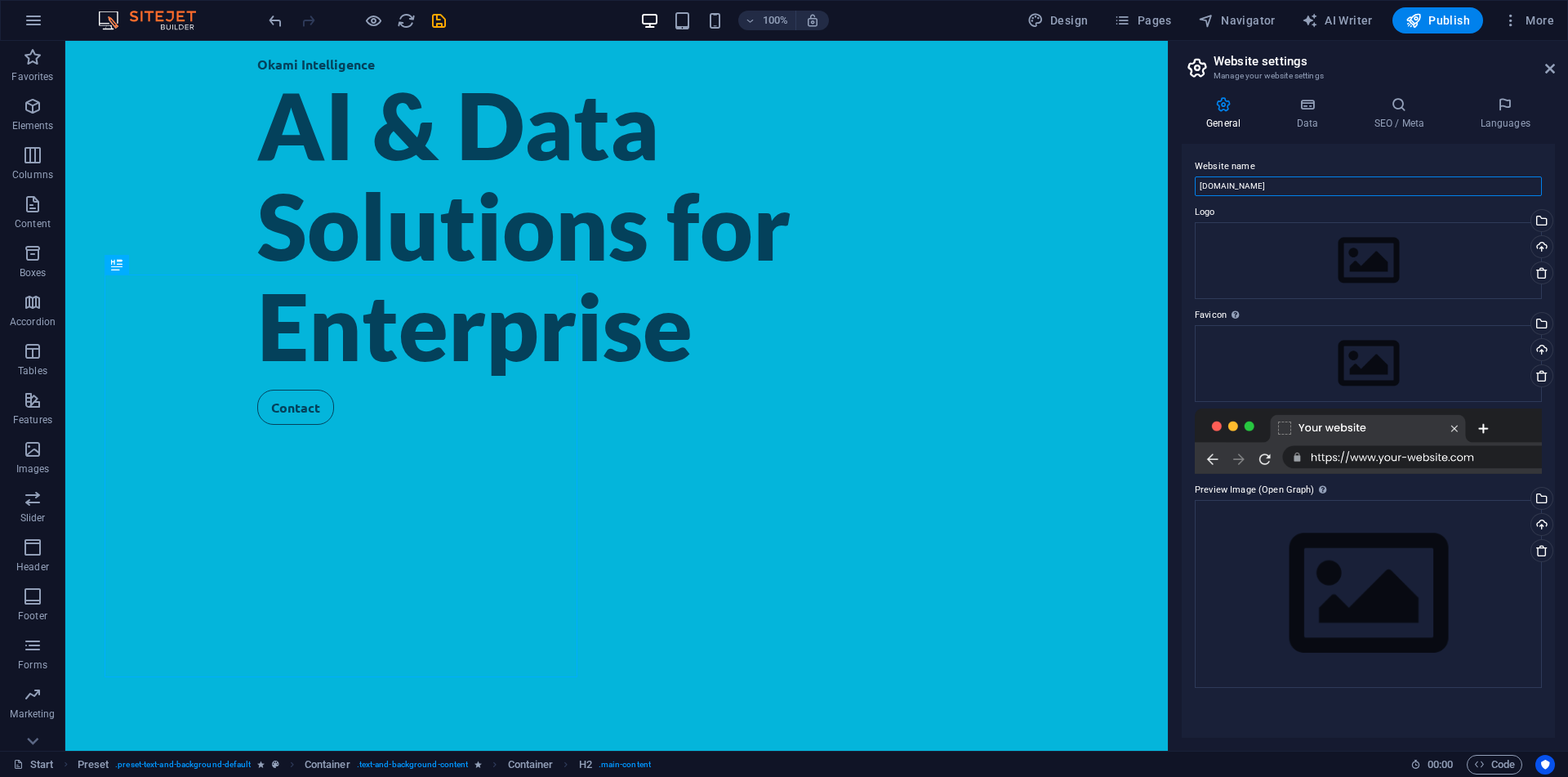
click at [1227, 188] on input "okamiintelligence.com" at bounding box center [1368, 186] width 347 height 19
type input "www.okamiintelligence.com"
click at [1286, 352] on div "Drag files here, click to choose files or select files from Files or our free s…" at bounding box center [1368, 363] width 347 height 77
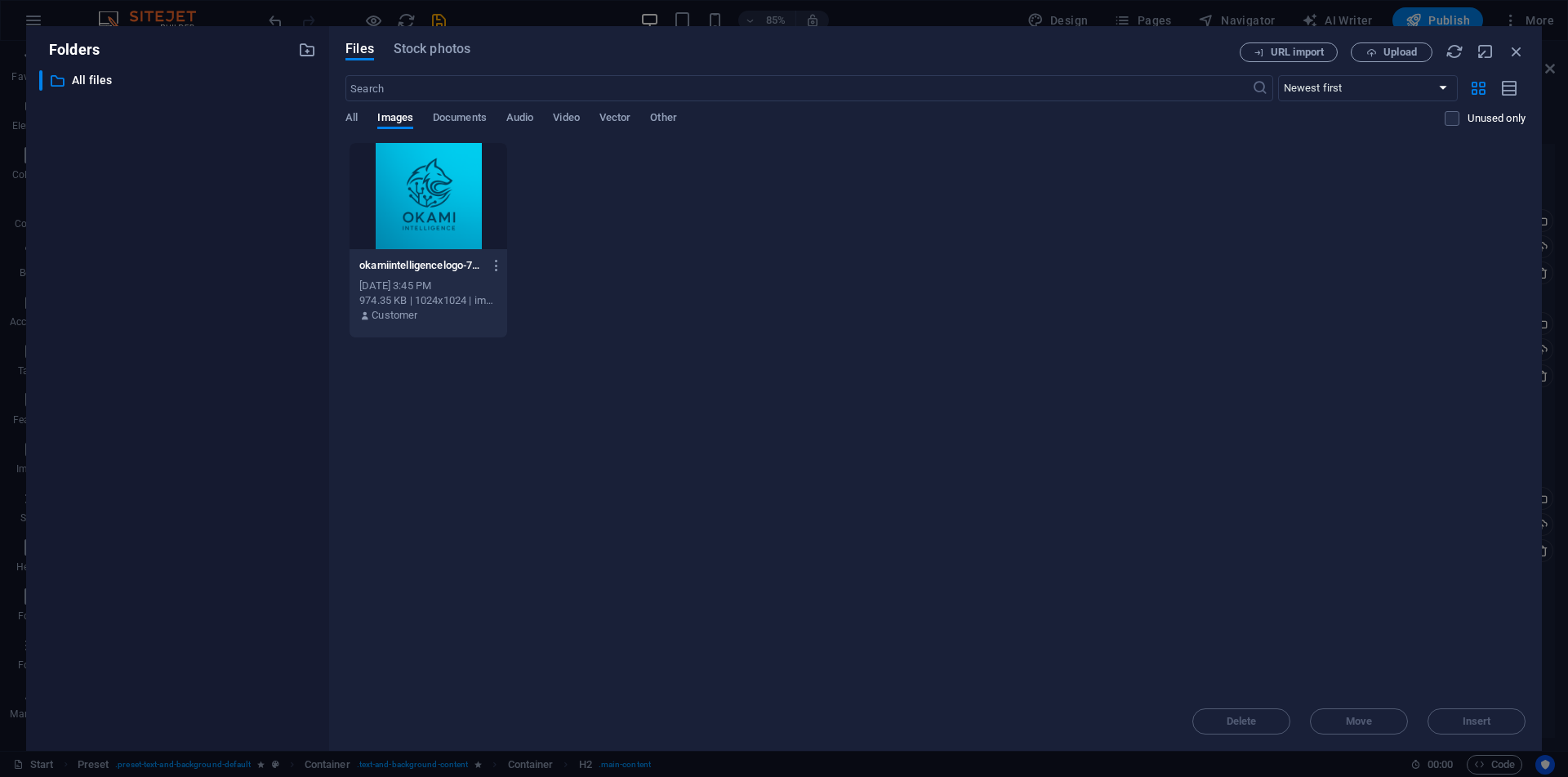
click at [498, 189] on div at bounding box center [428, 196] width 158 height 106
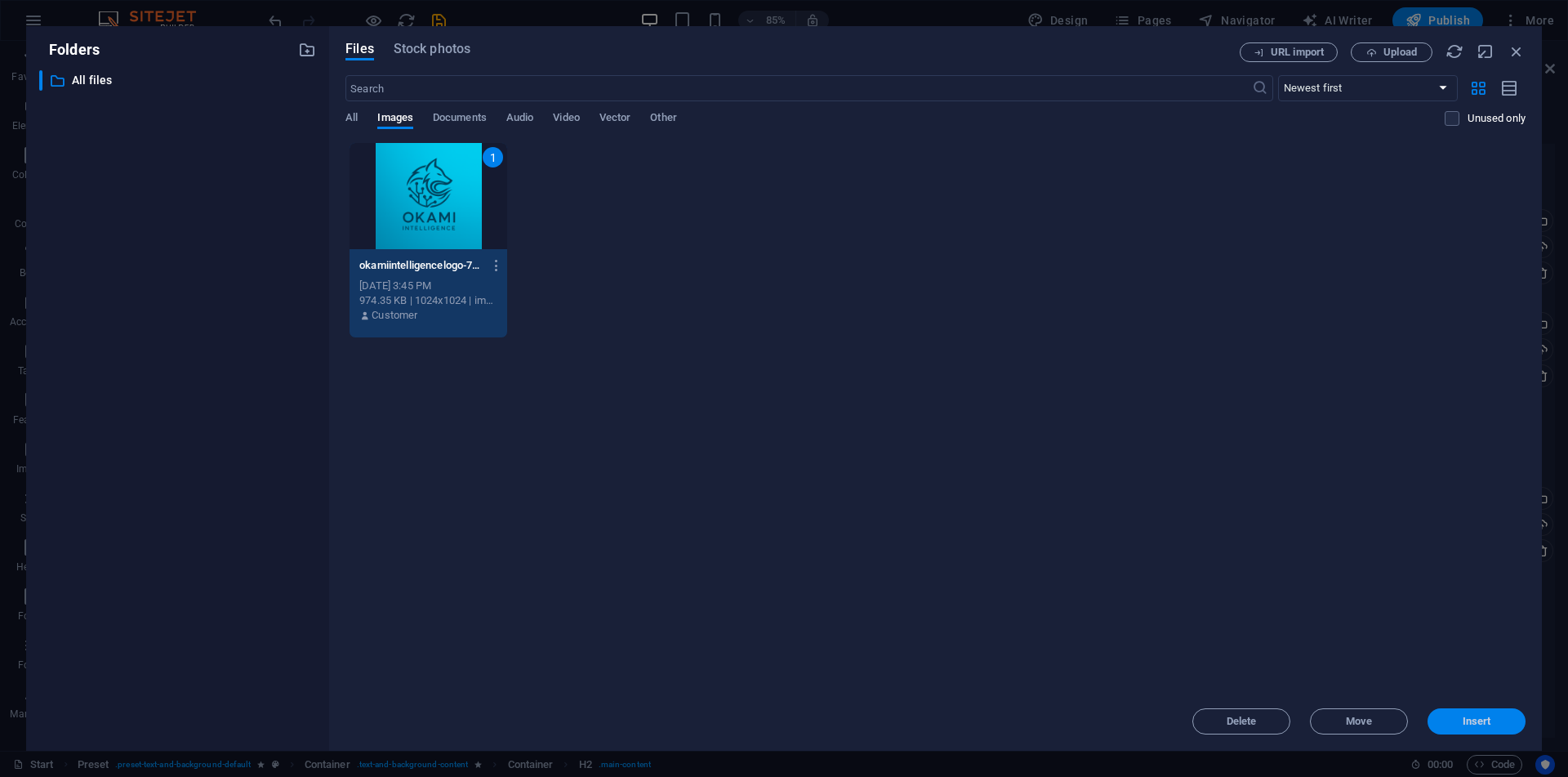
click at [1464, 717] on span "Insert" at bounding box center [1477, 722] width 28 height 10
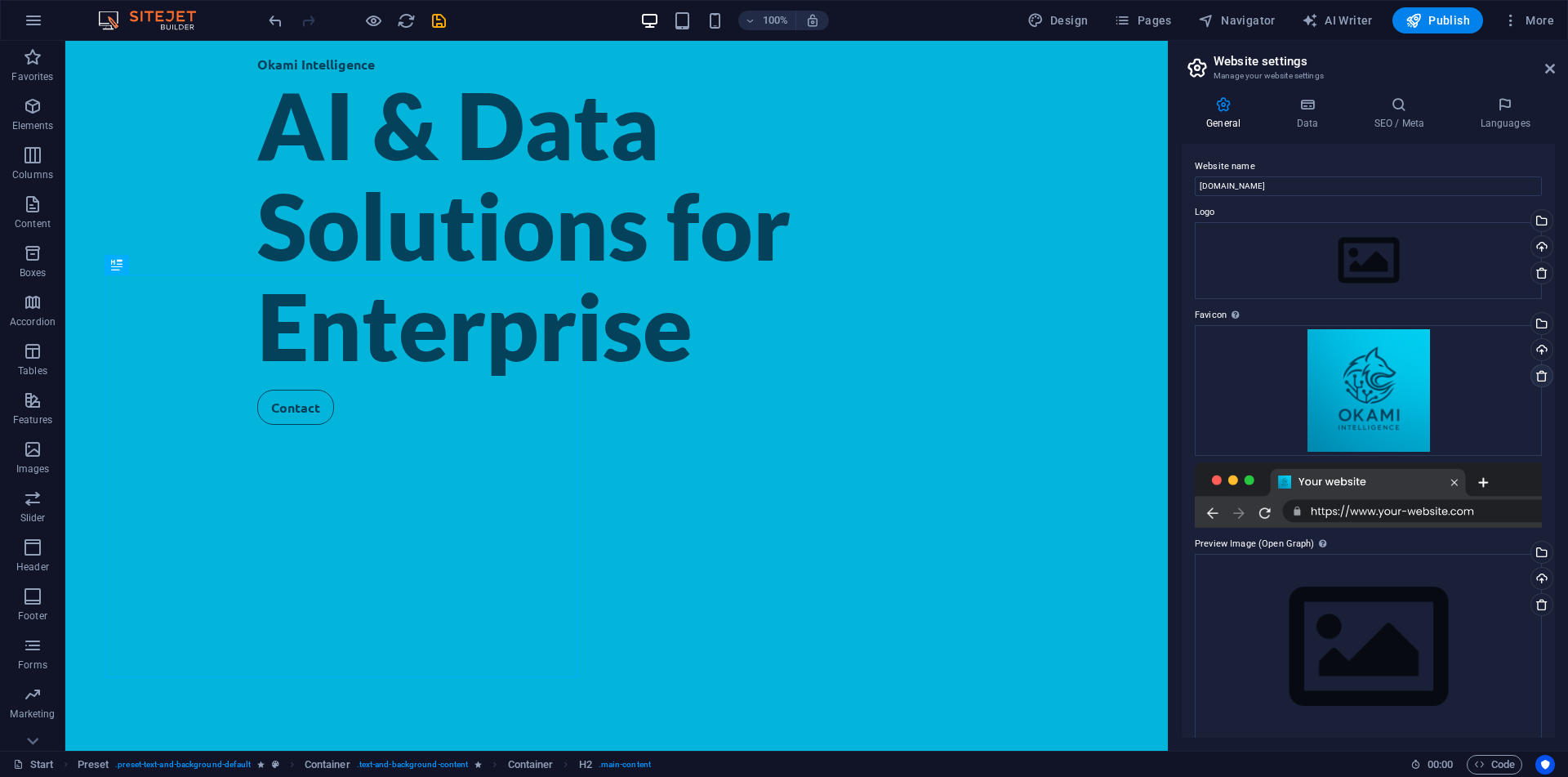
click at [1540, 373] on icon at bounding box center [1541, 375] width 13 height 13
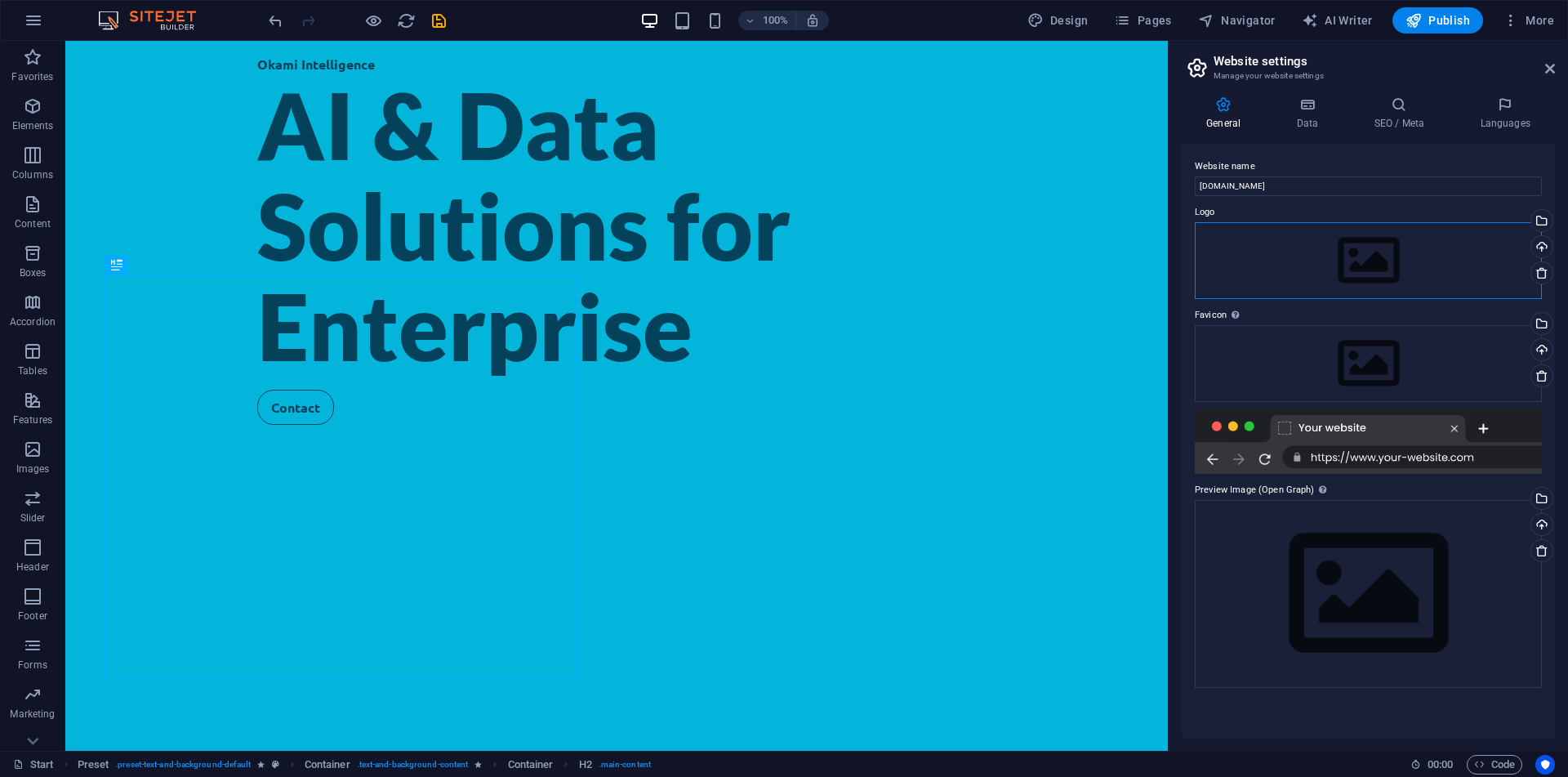
click at [1447, 256] on div "Drag files here, click to choose files or select files from Files or our free s…" at bounding box center [1368, 260] width 347 height 77
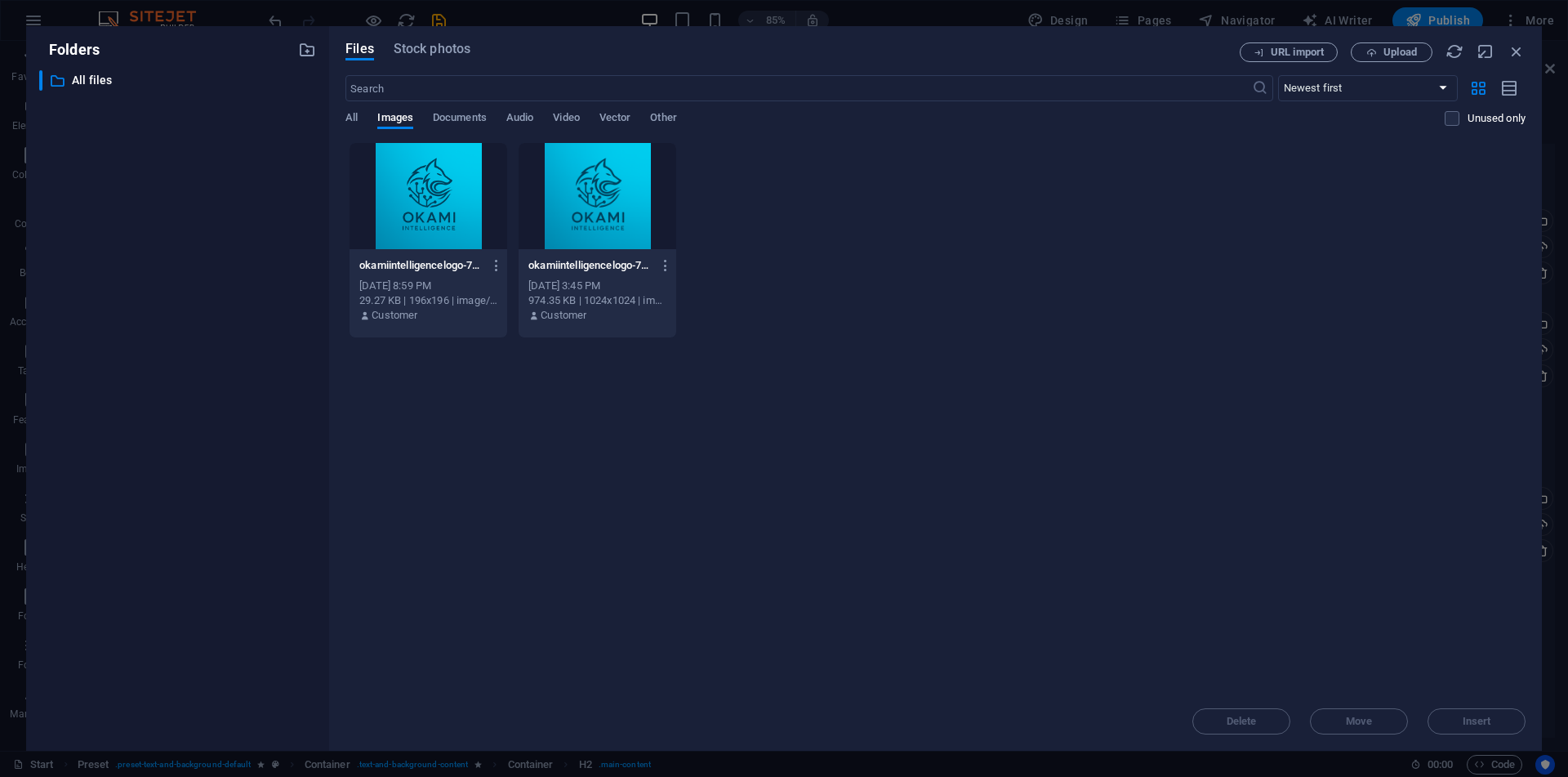
click at [636, 214] on div at bounding box center [598, 196] width 158 height 106
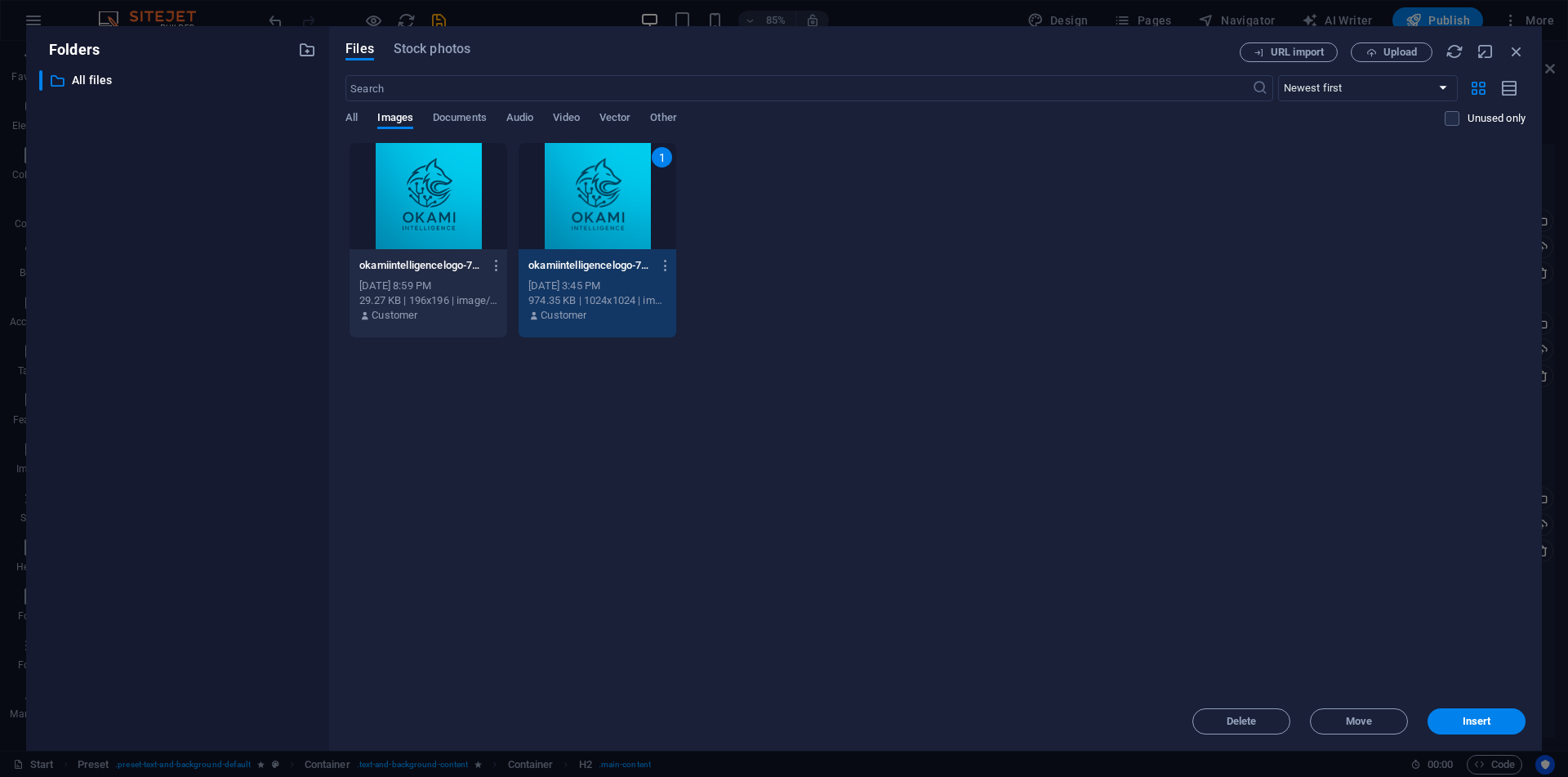
click at [636, 214] on div "1" at bounding box center [598, 196] width 158 height 106
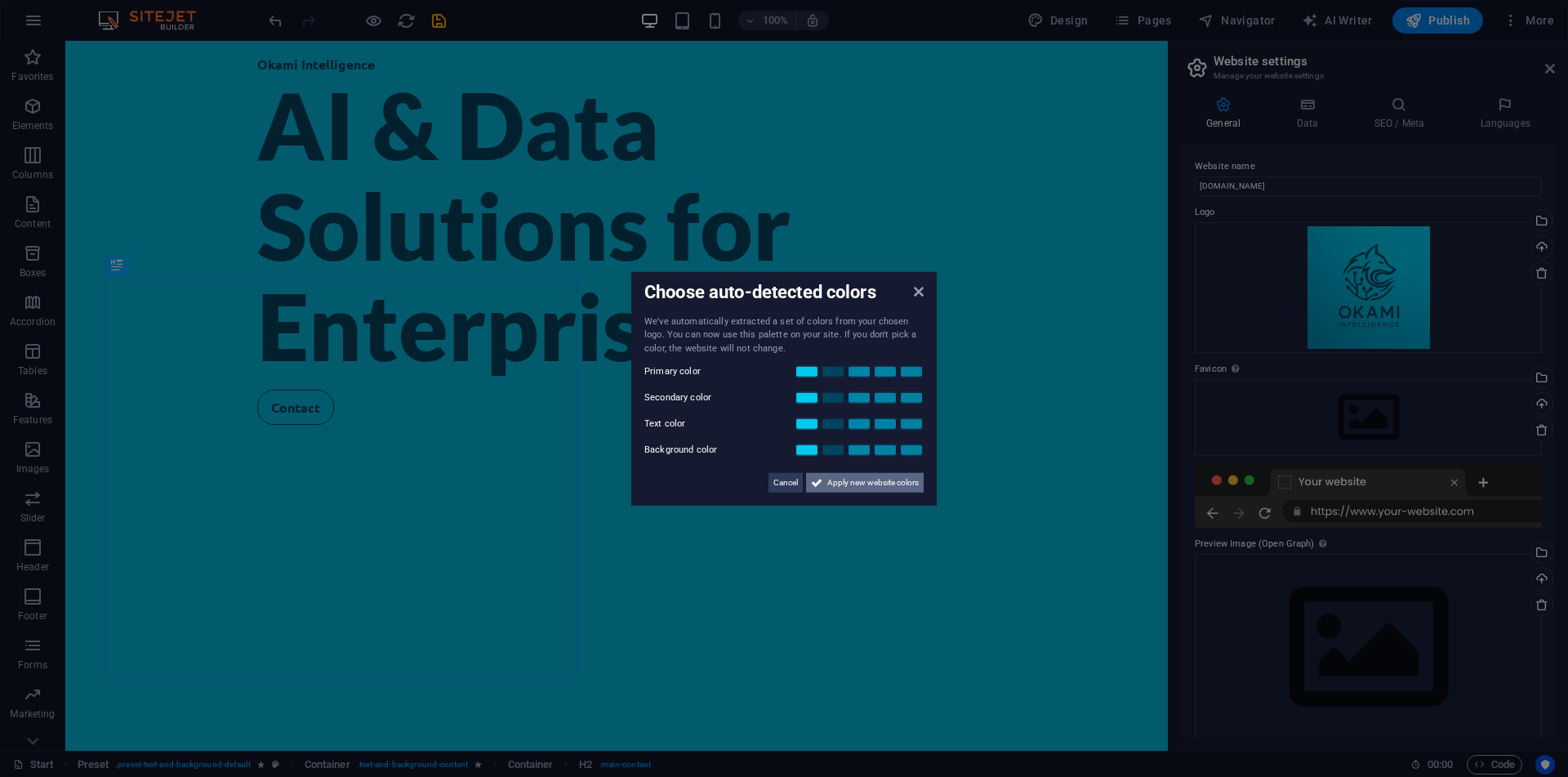
click at [849, 487] on span "Apply new website colors" at bounding box center [873, 483] width 91 height 19
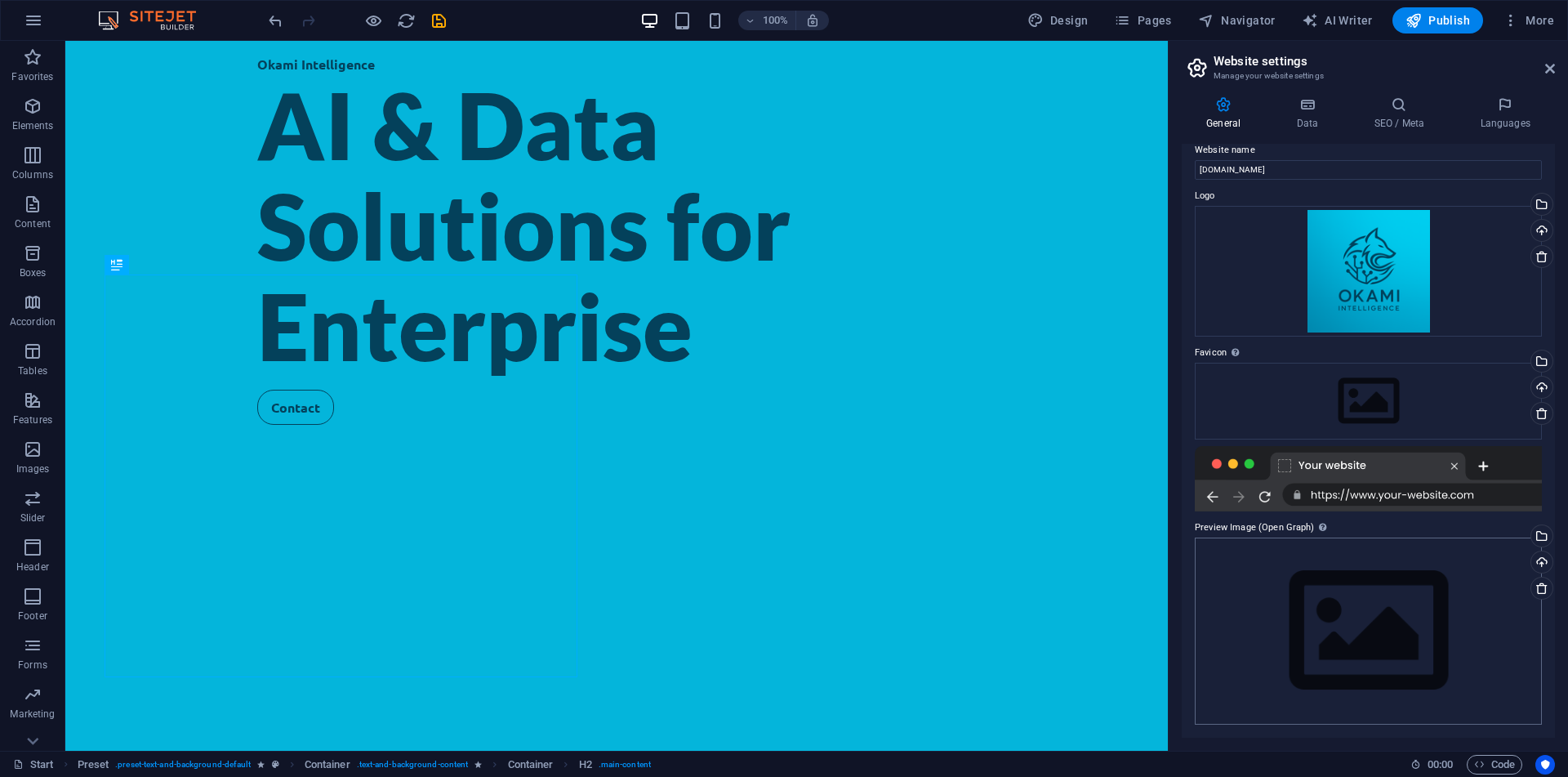
scroll to position [0, 0]
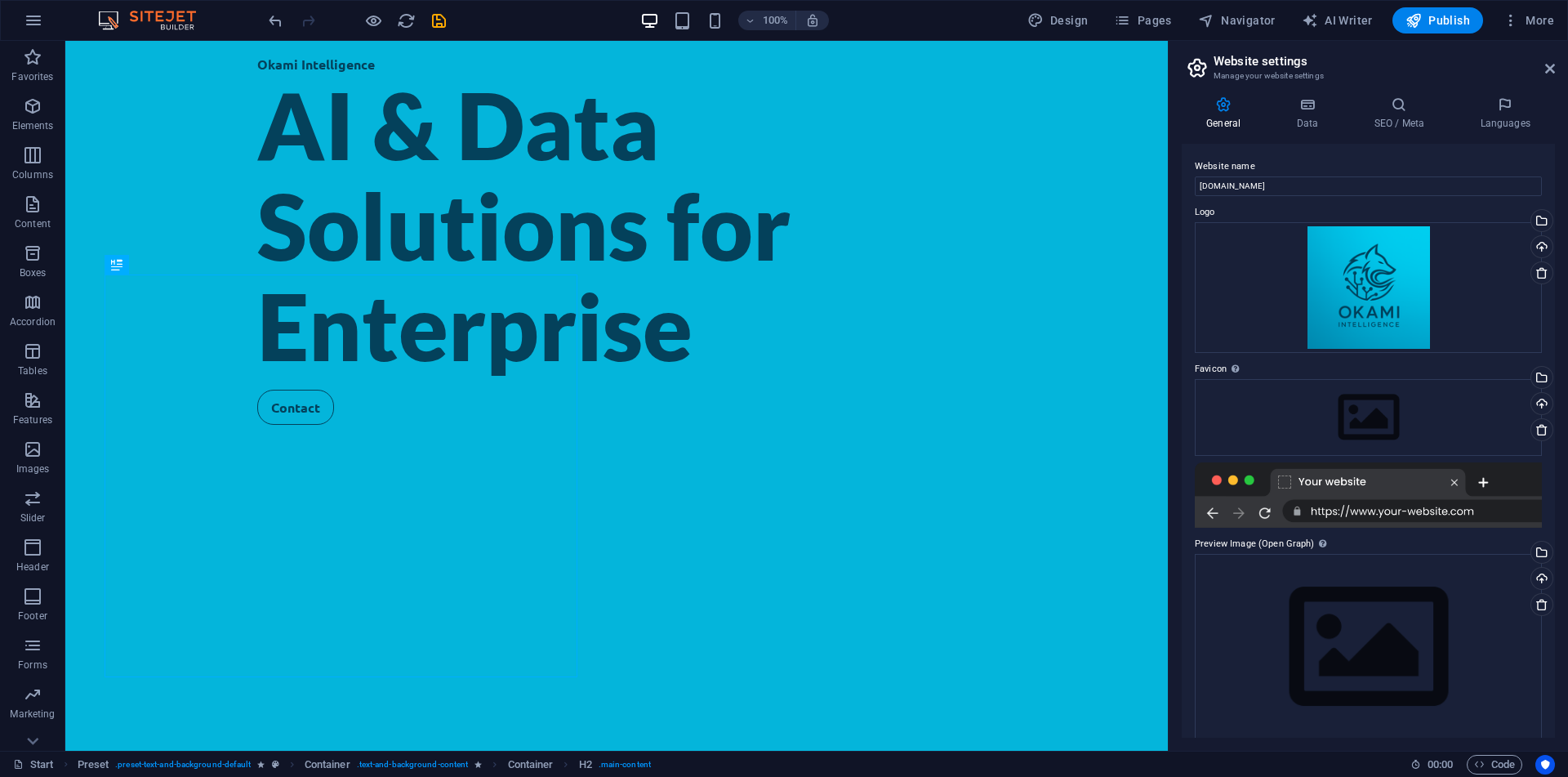
click at [1319, 94] on div "General Data SEO / Meta Languages Website name www.okamiintelligence.com Logo D…" at bounding box center [1368, 417] width 399 height 667
click at [1304, 100] on icon at bounding box center [1306, 104] width 71 height 17
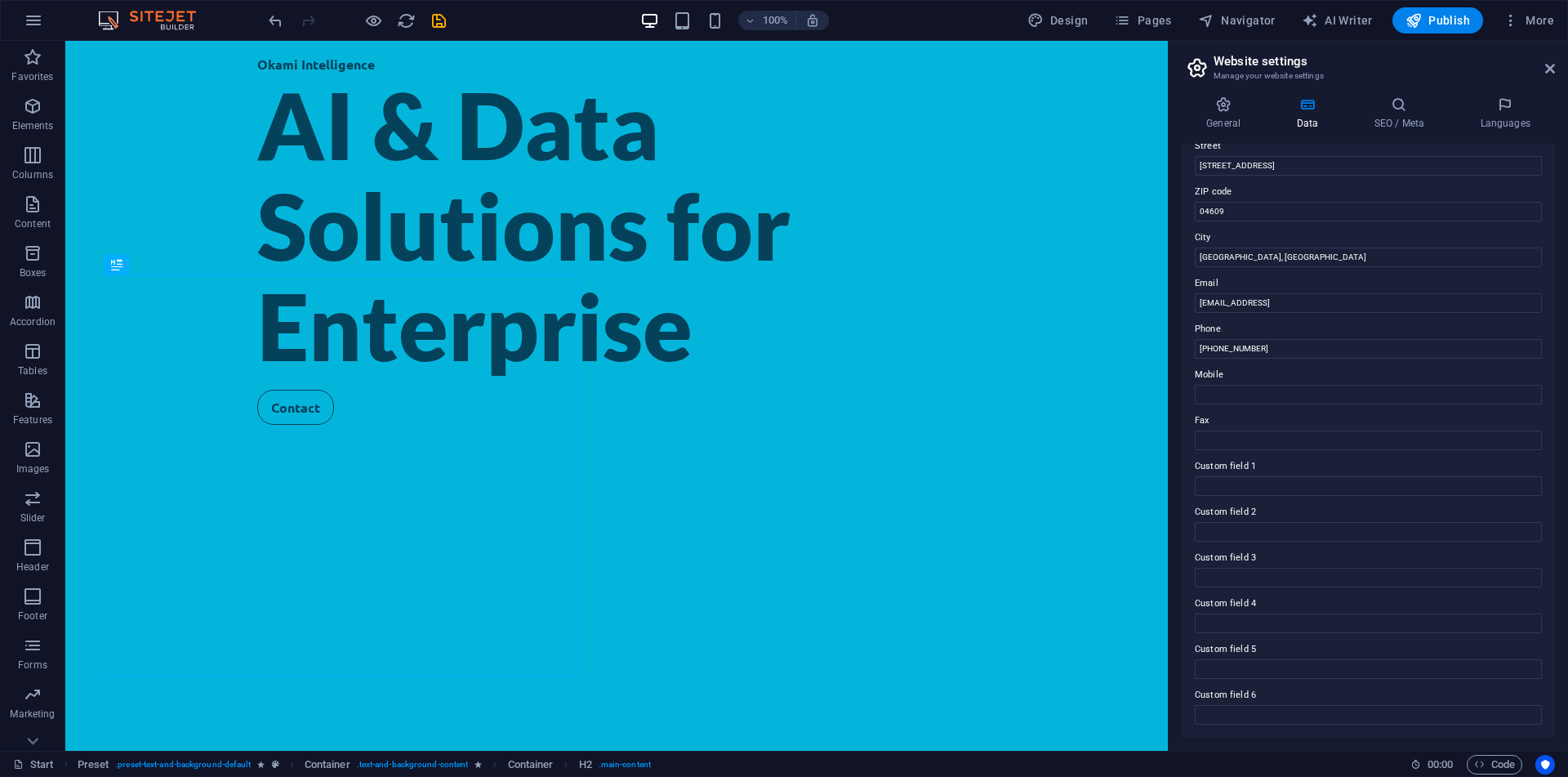
scroll to position [191, 0]
click at [1372, 106] on icon at bounding box center [1399, 104] width 99 height 17
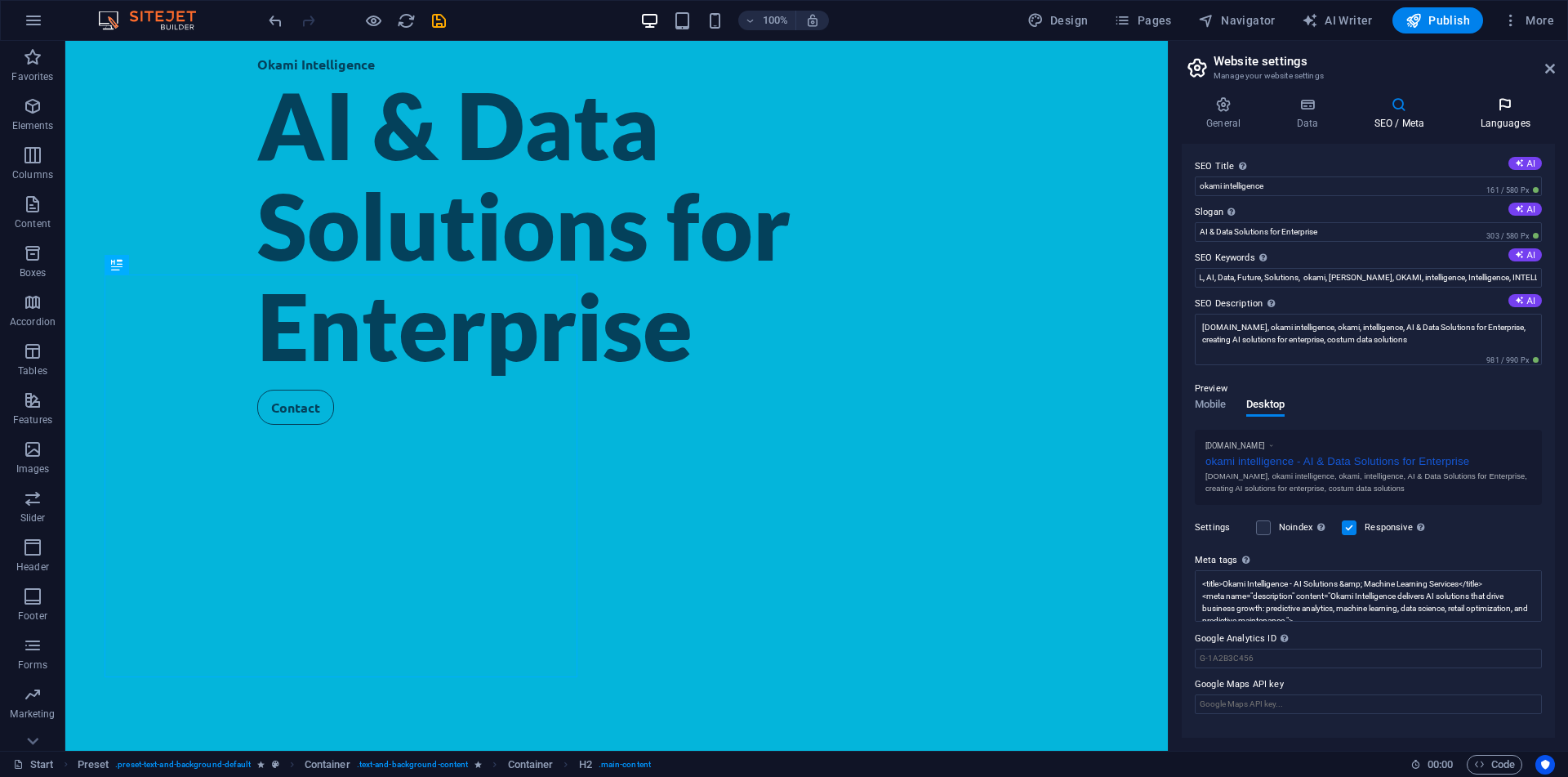
click at [1511, 111] on icon at bounding box center [1505, 104] width 99 height 17
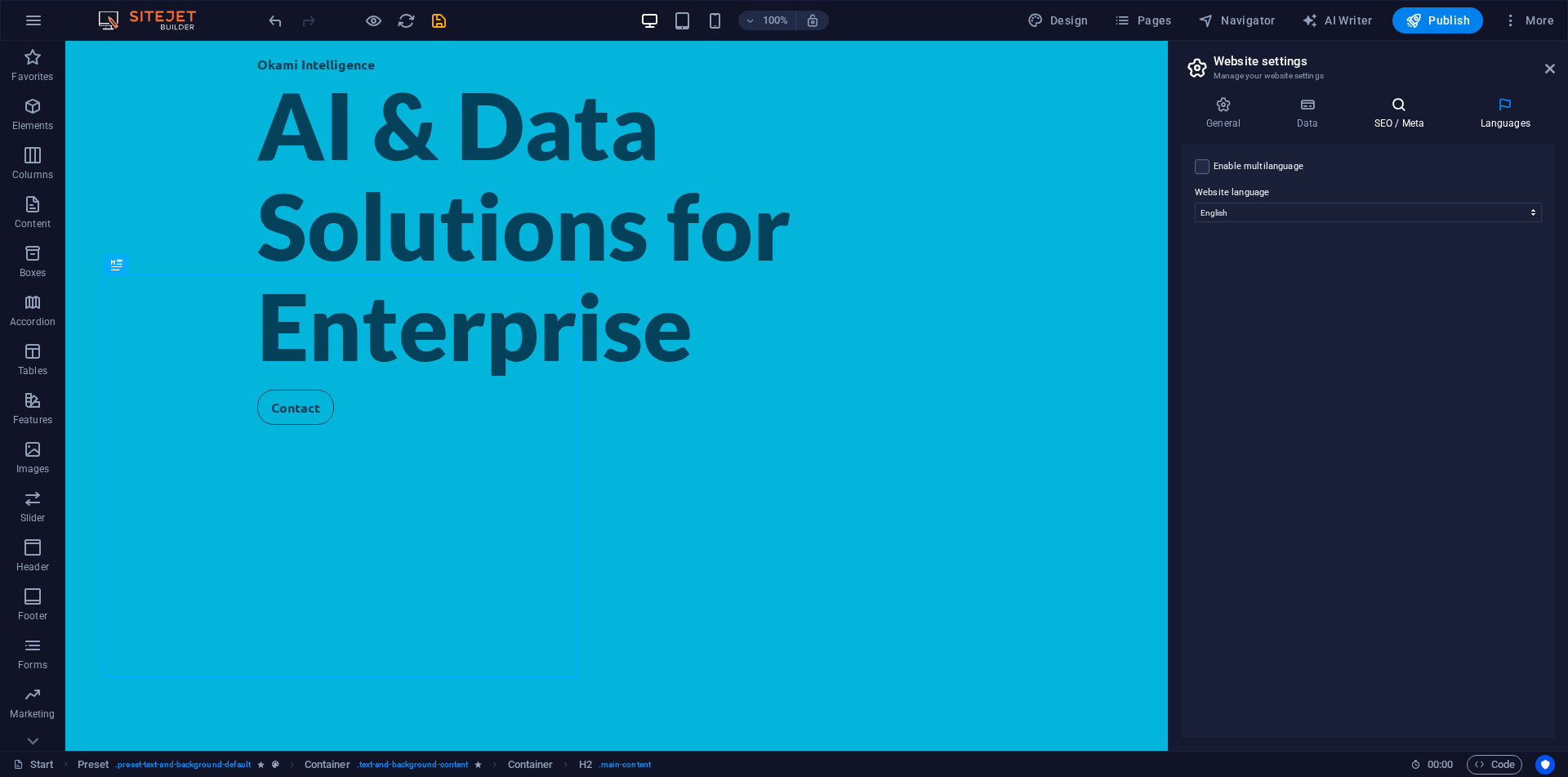
click at [1434, 119] on h4 "SEO / Meta" at bounding box center [1402, 113] width 106 height 34
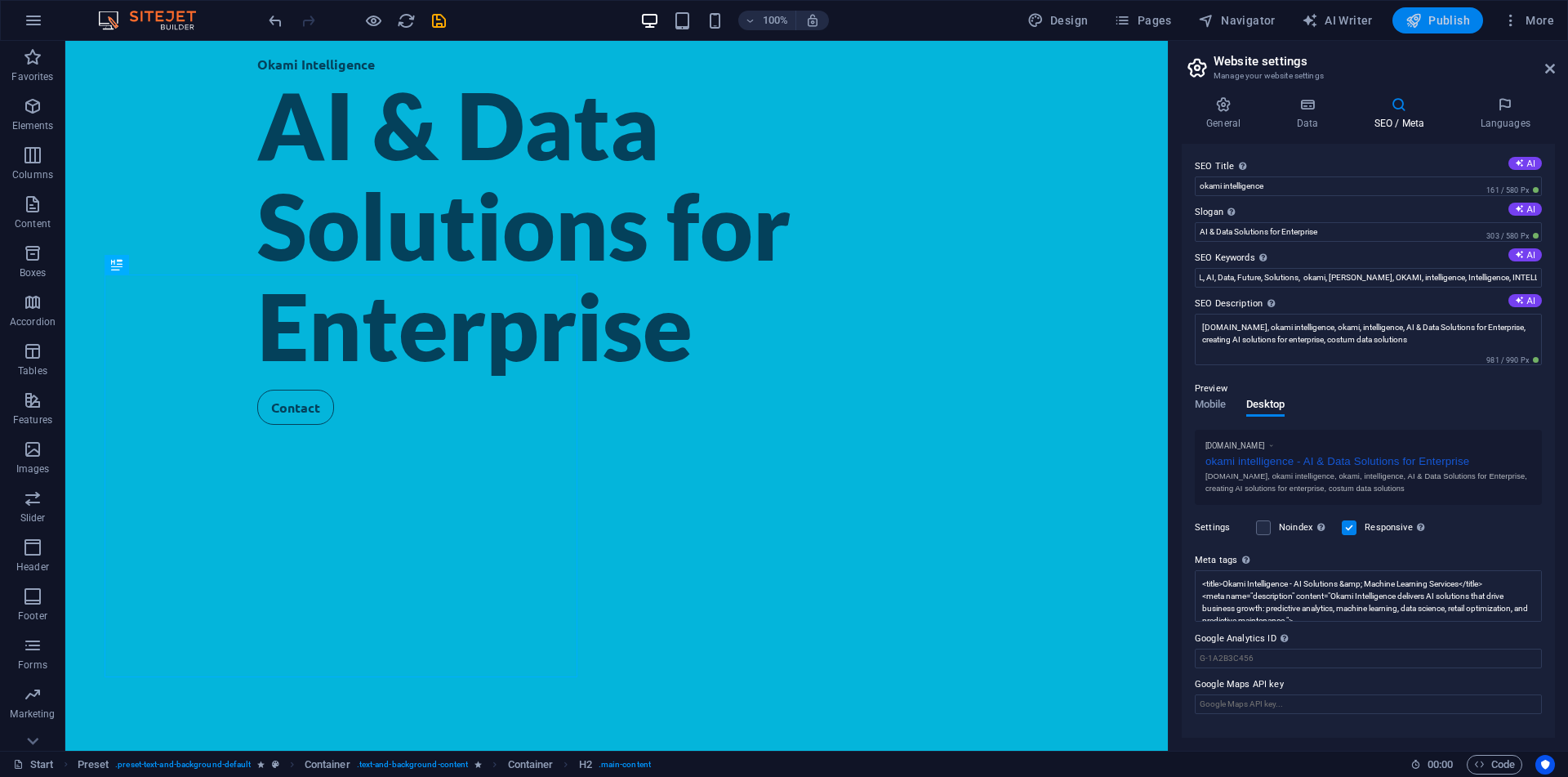
click at [1459, 29] on button "Publish" at bounding box center [1438, 20] width 91 height 26
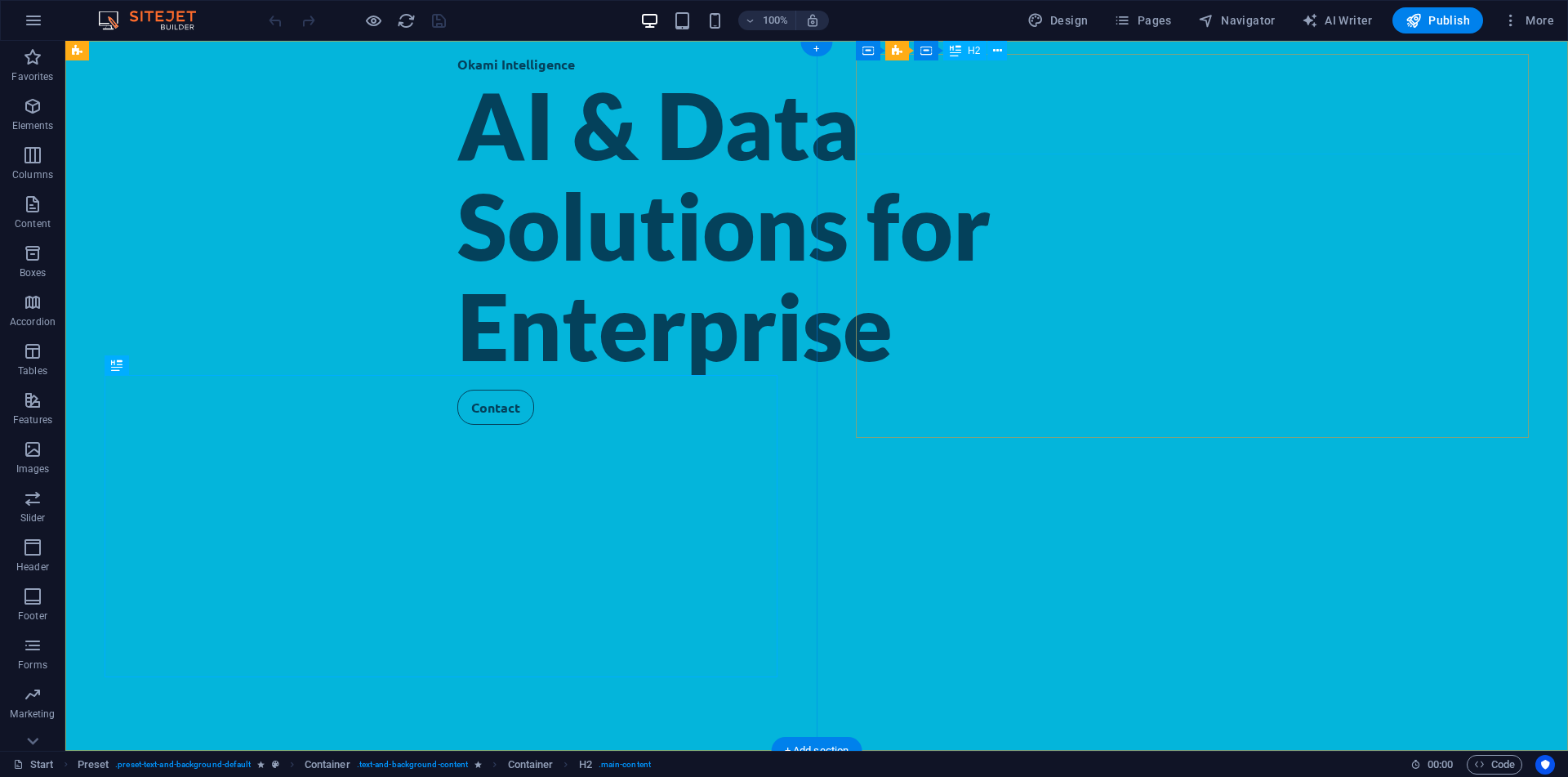
click at [779, 759] on span ". countdown-instance .preset-countdown-v3-coming-soon" at bounding box center [678, 764] width 216 height 19
click at [749, 770] on span ". countdown-instance .preset-countdown-v3-coming-soon" at bounding box center [678, 764] width 216 height 19
drag, startPoint x: 749, startPoint y: 770, endPoint x: 464, endPoint y: 703, distance: 292.8
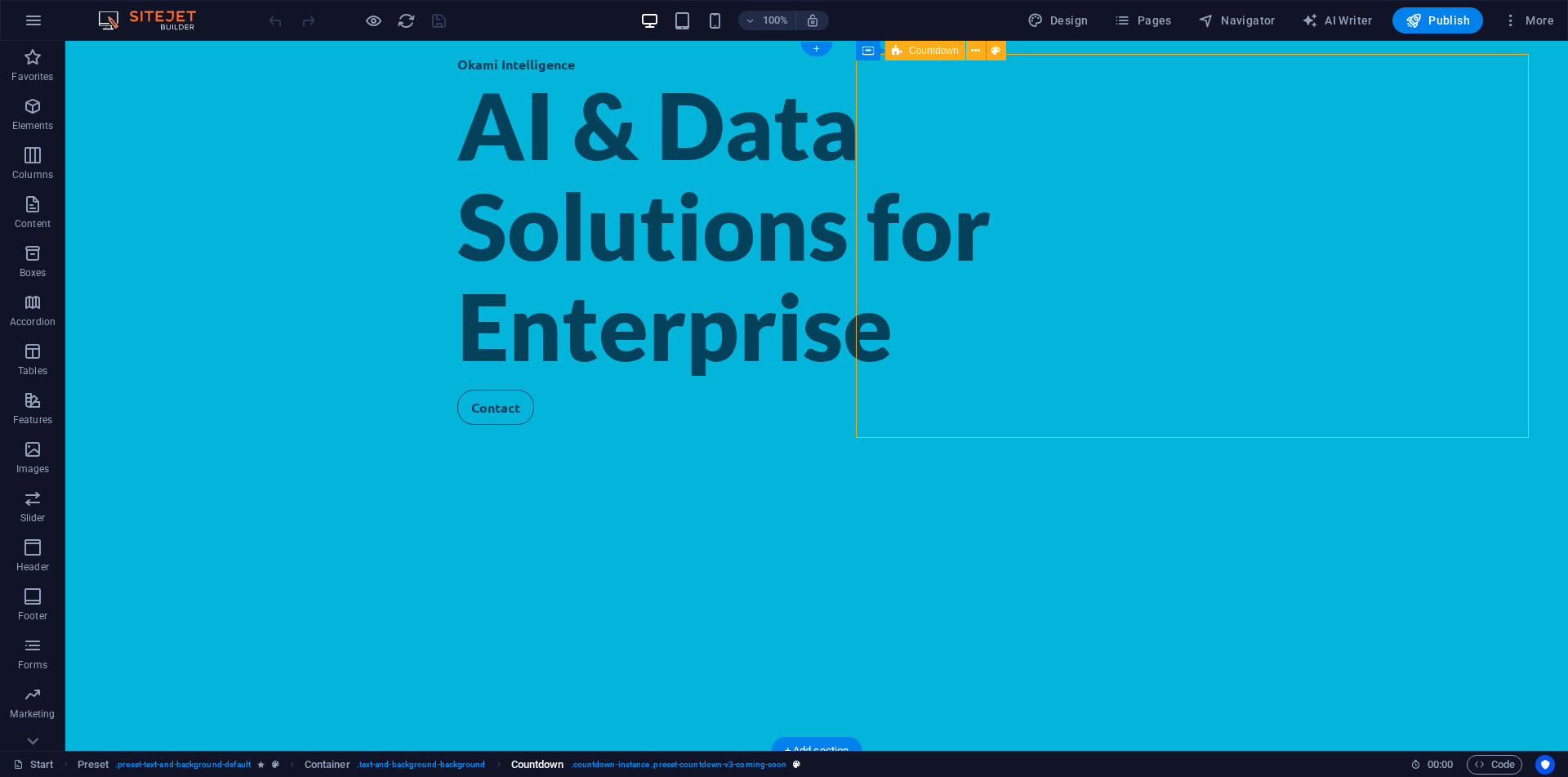
click at [749, 770] on span ". countdown-instance .preset-countdown-v3-coming-soon" at bounding box center [678, 764] width 216 height 19
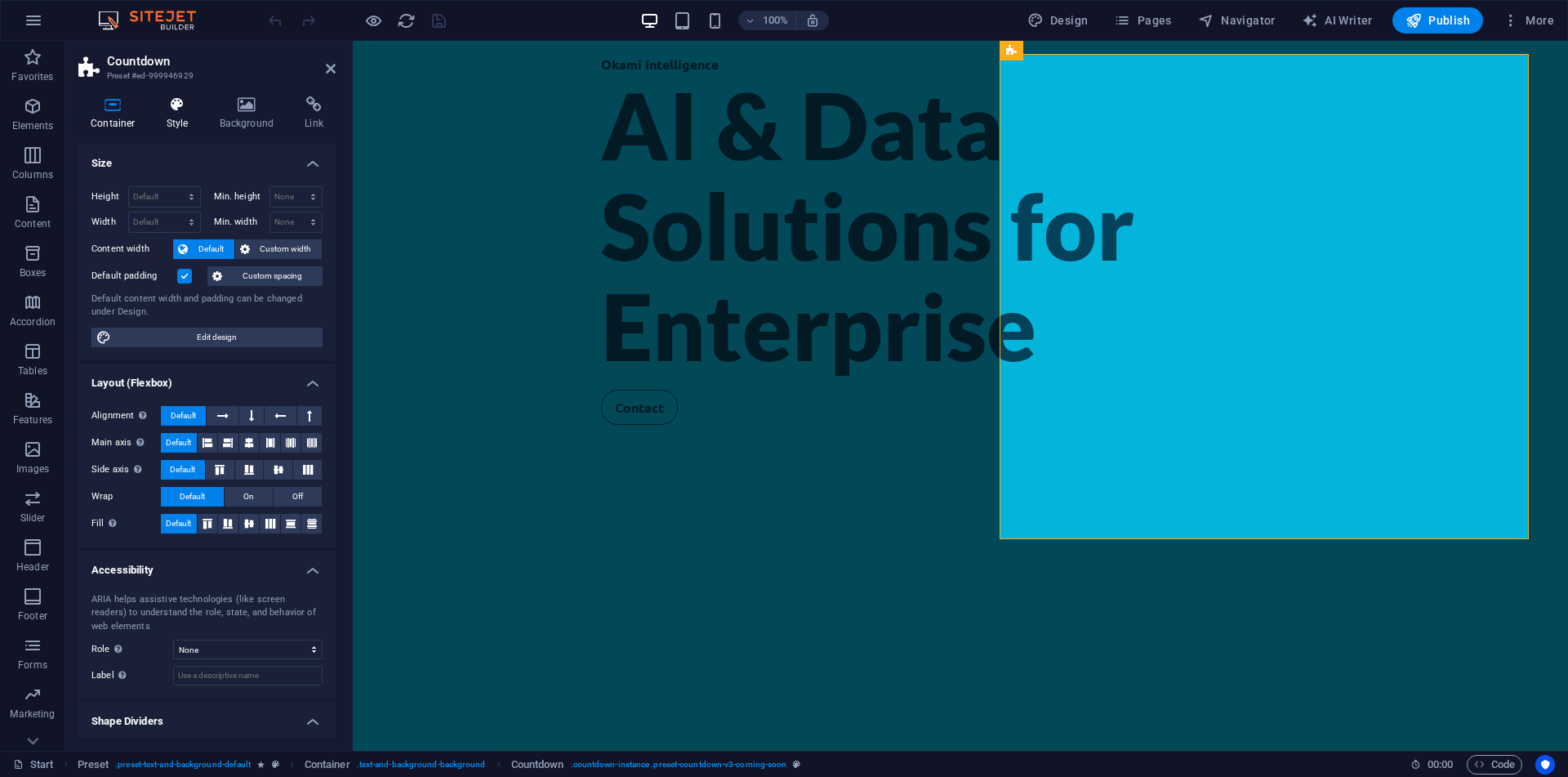
click at [177, 99] on icon at bounding box center [178, 104] width 47 height 17
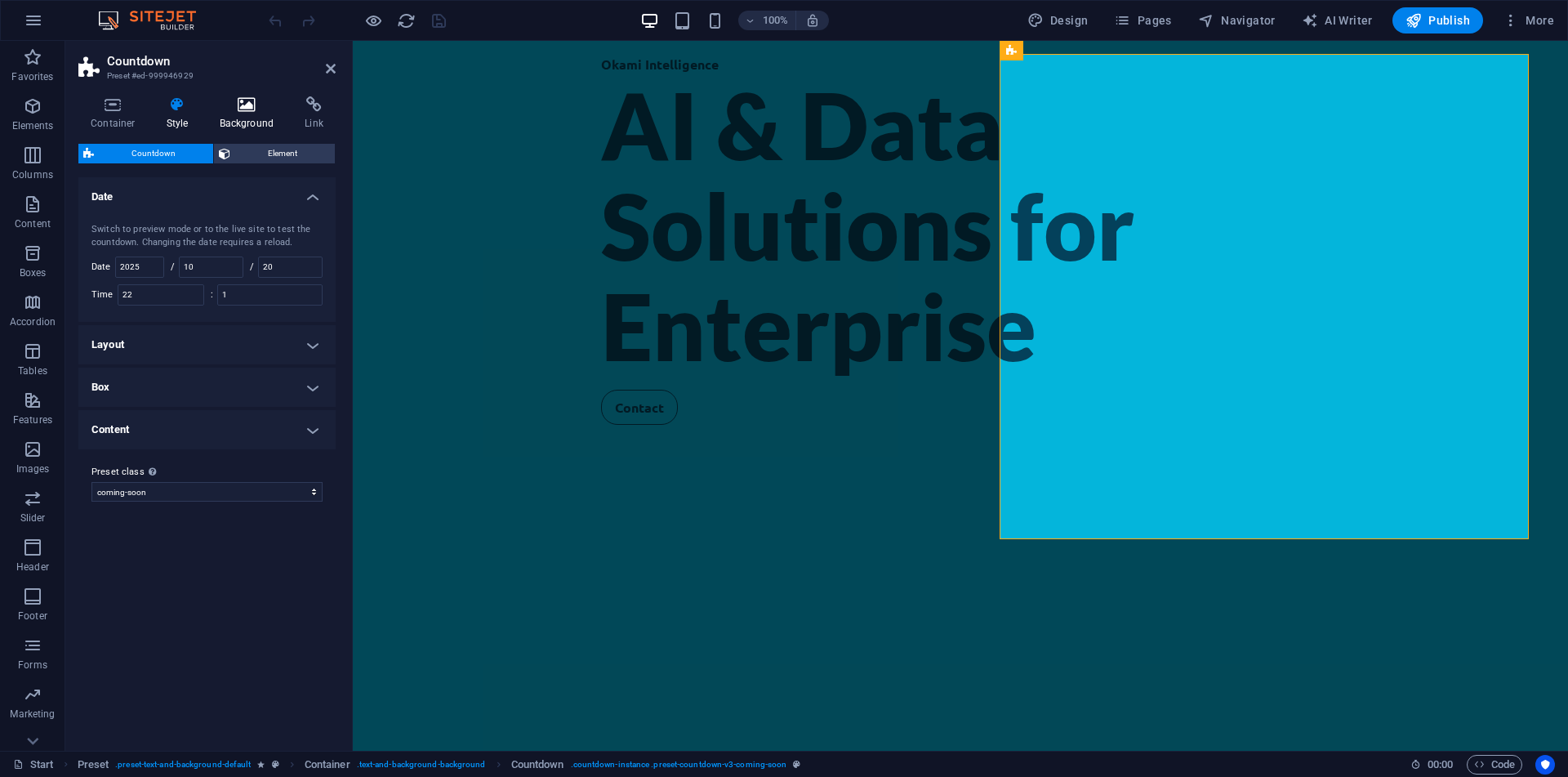
click at [284, 99] on icon at bounding box center [246, 104] width 79 height 17
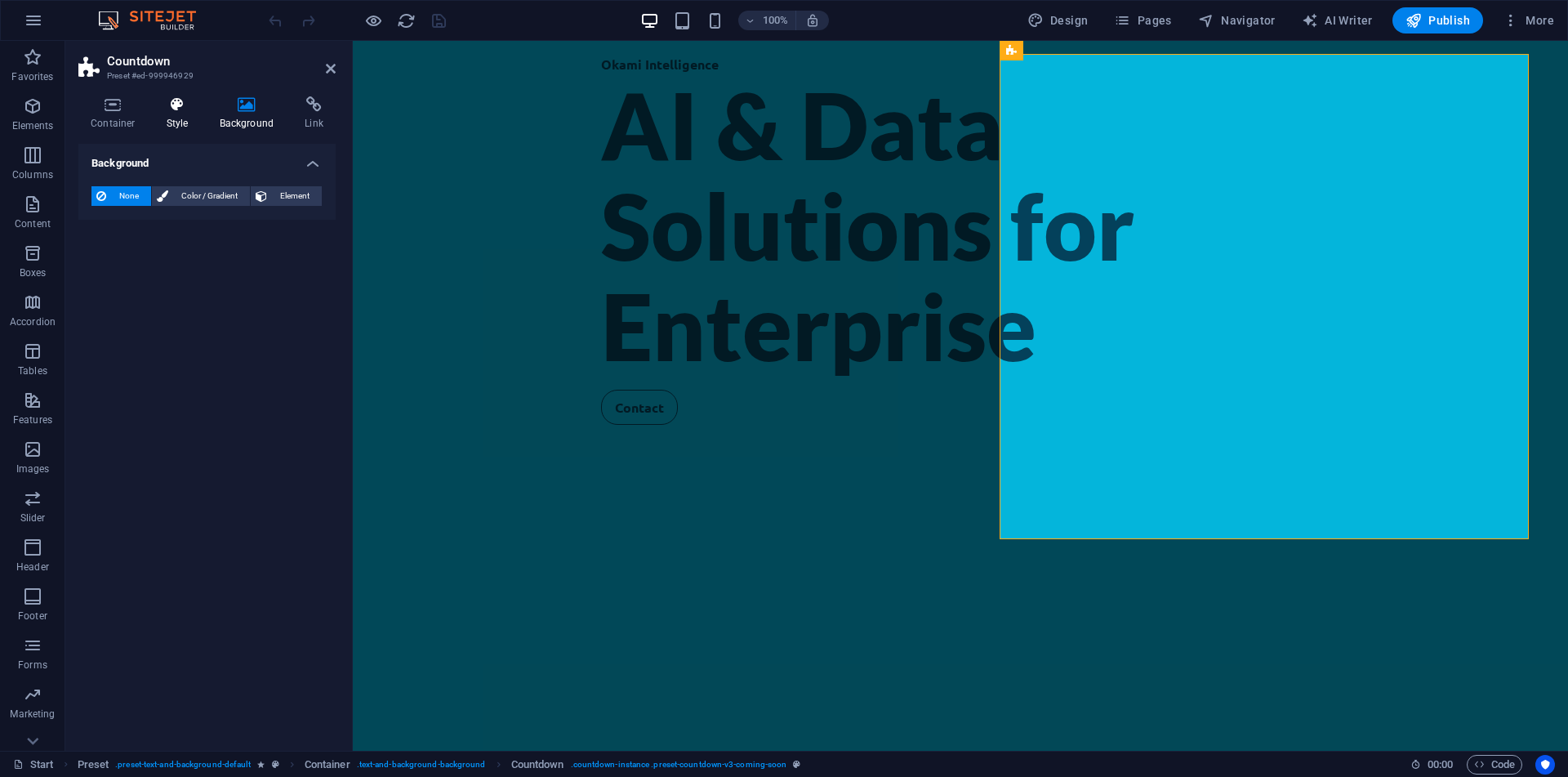
click at [160, 110] on icon at bounding box center [178, 104] width 47 height 17
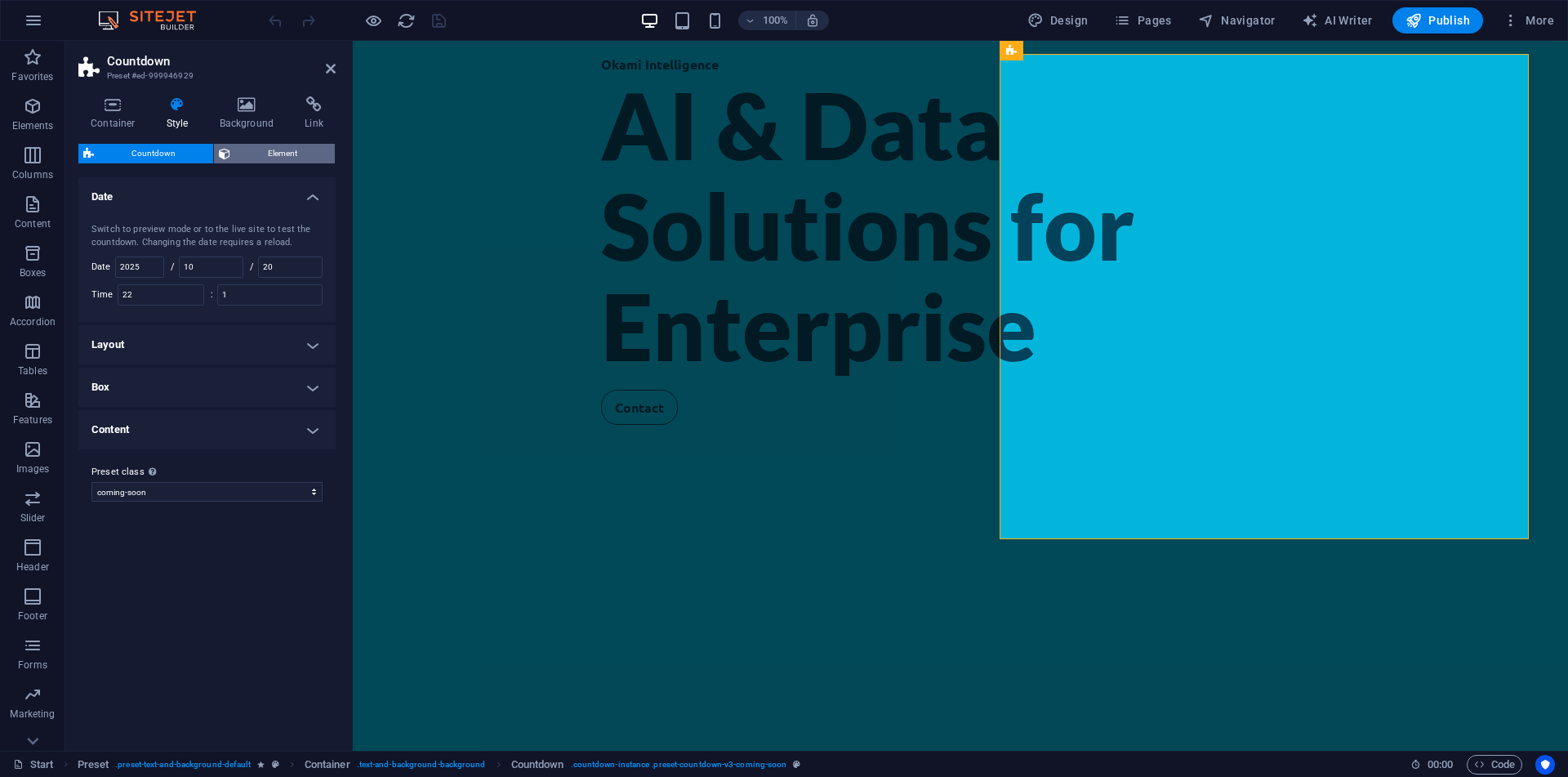
click at [226, 159] on icon at bounding box center [225, 154] width 12 height 19
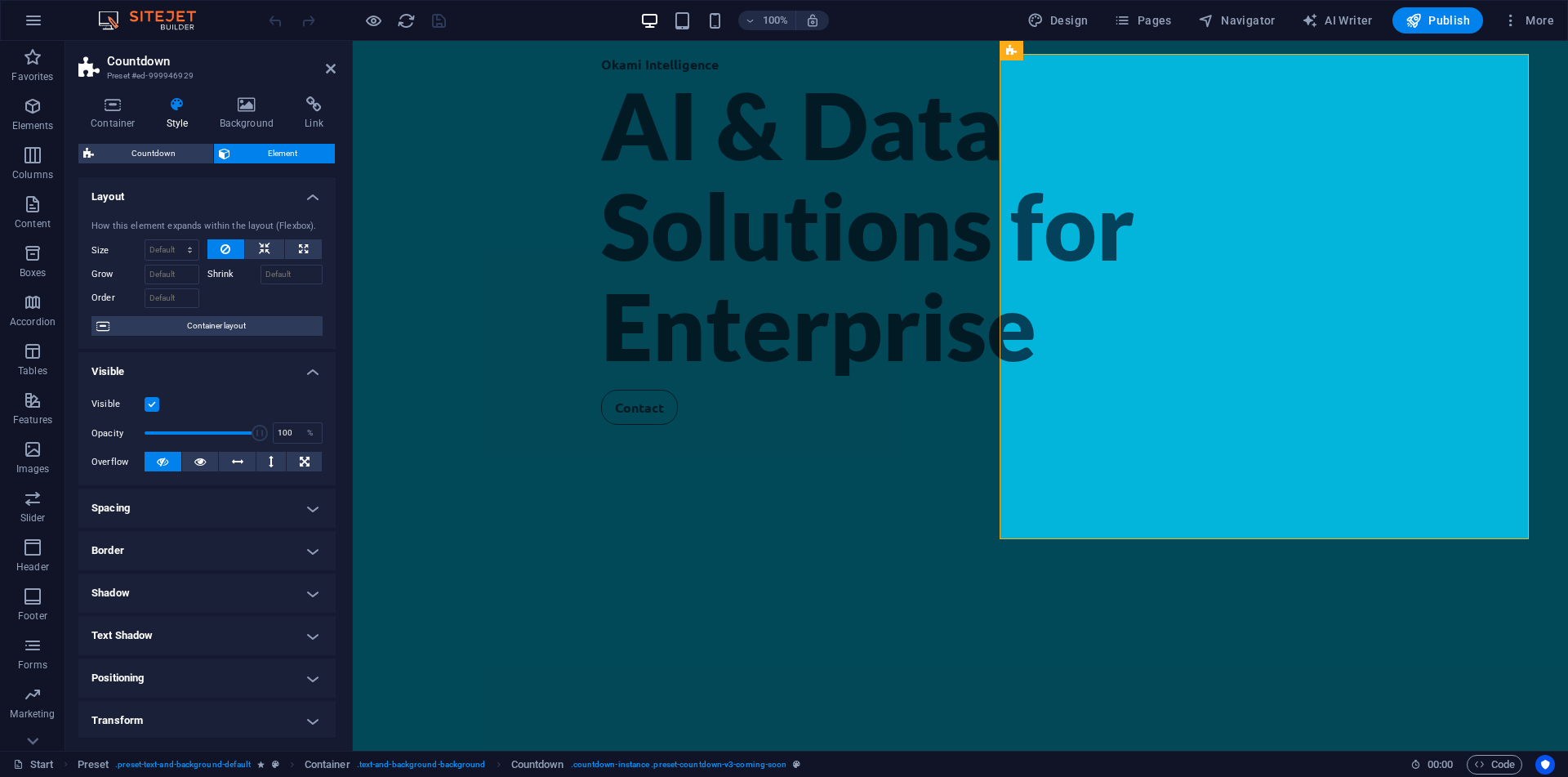
click at [180, 165] on div "Countdown Element Layout How this element expands within the layout (Flexbox). …" at bounding box center [207, 441] width 257 height 594
click at [180, 161] on span "Countdown" at bounding box center [154, 154] width 109 height 19
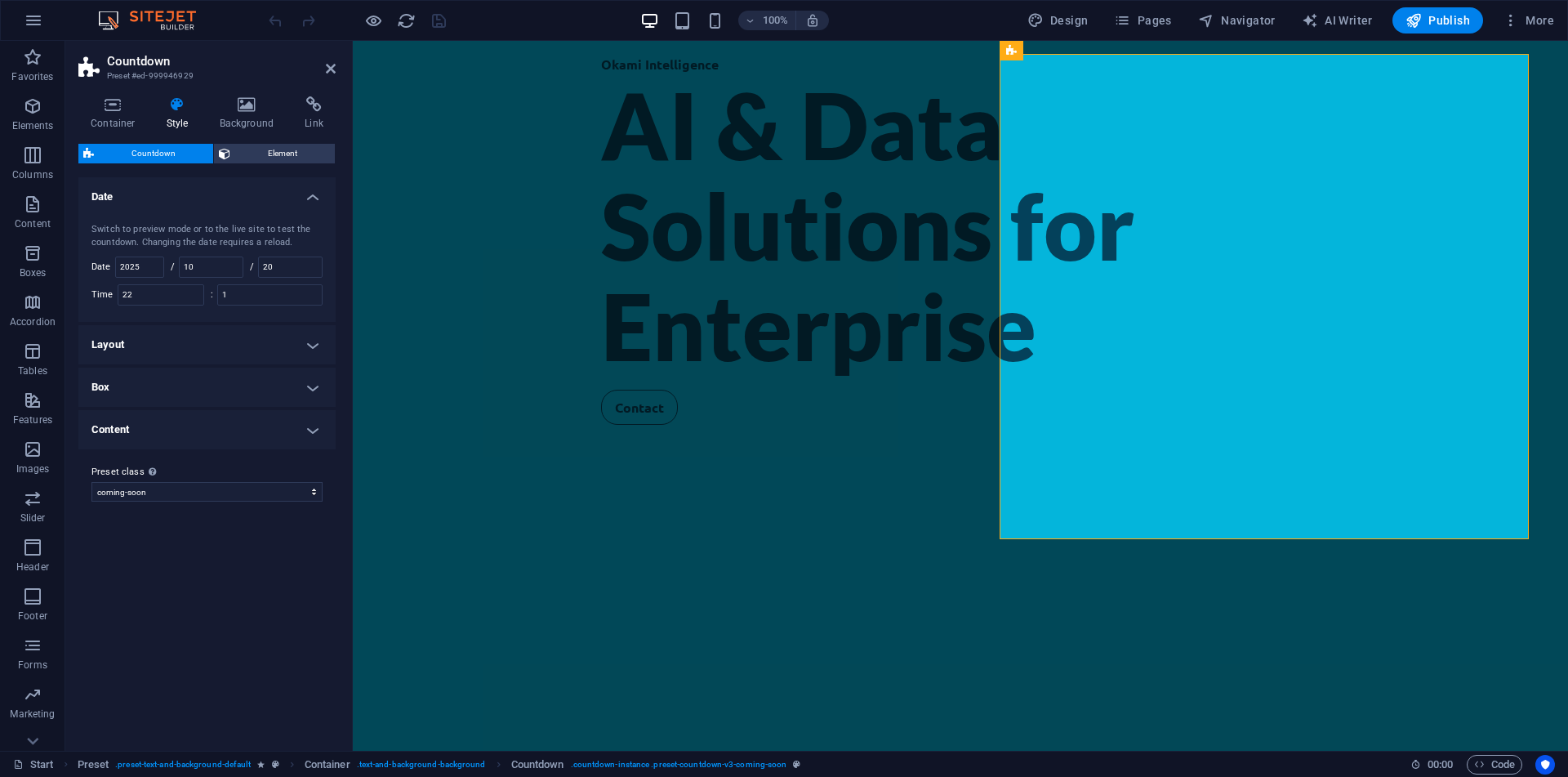
click at [194, 348] on h4 "Layout" at bounding box center [207, 345] width 257 height 39
click at [191, 350] on h4 "Layout" at bounding box center [207, 340] width 257 height 29
click at [171, 371] on h4 "Box" at bounding box center [207, 388] width 257 height 39
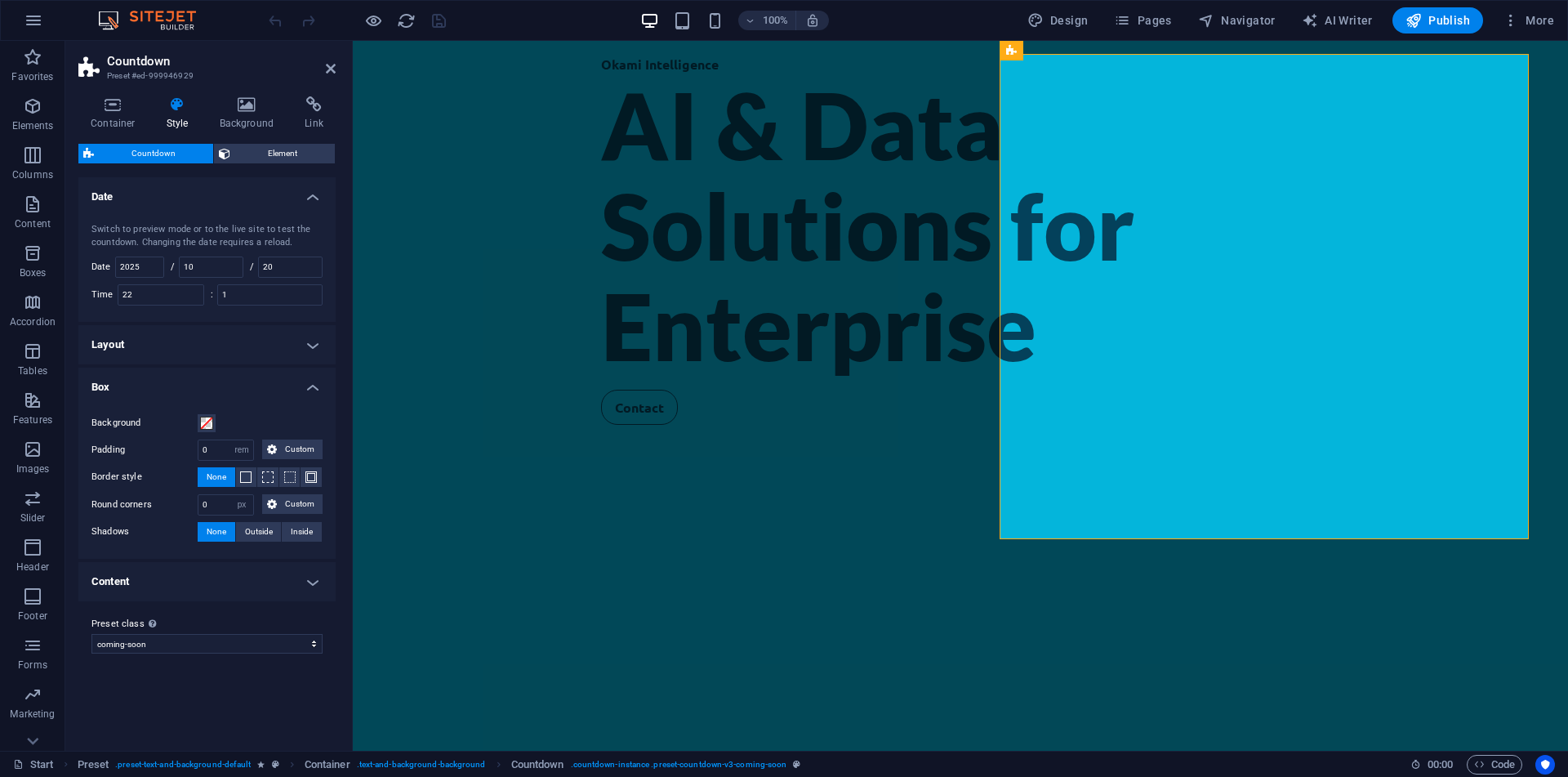
click at [170, 373] on h4 "Box" at bounding box center [207, 383] width 257 height 29
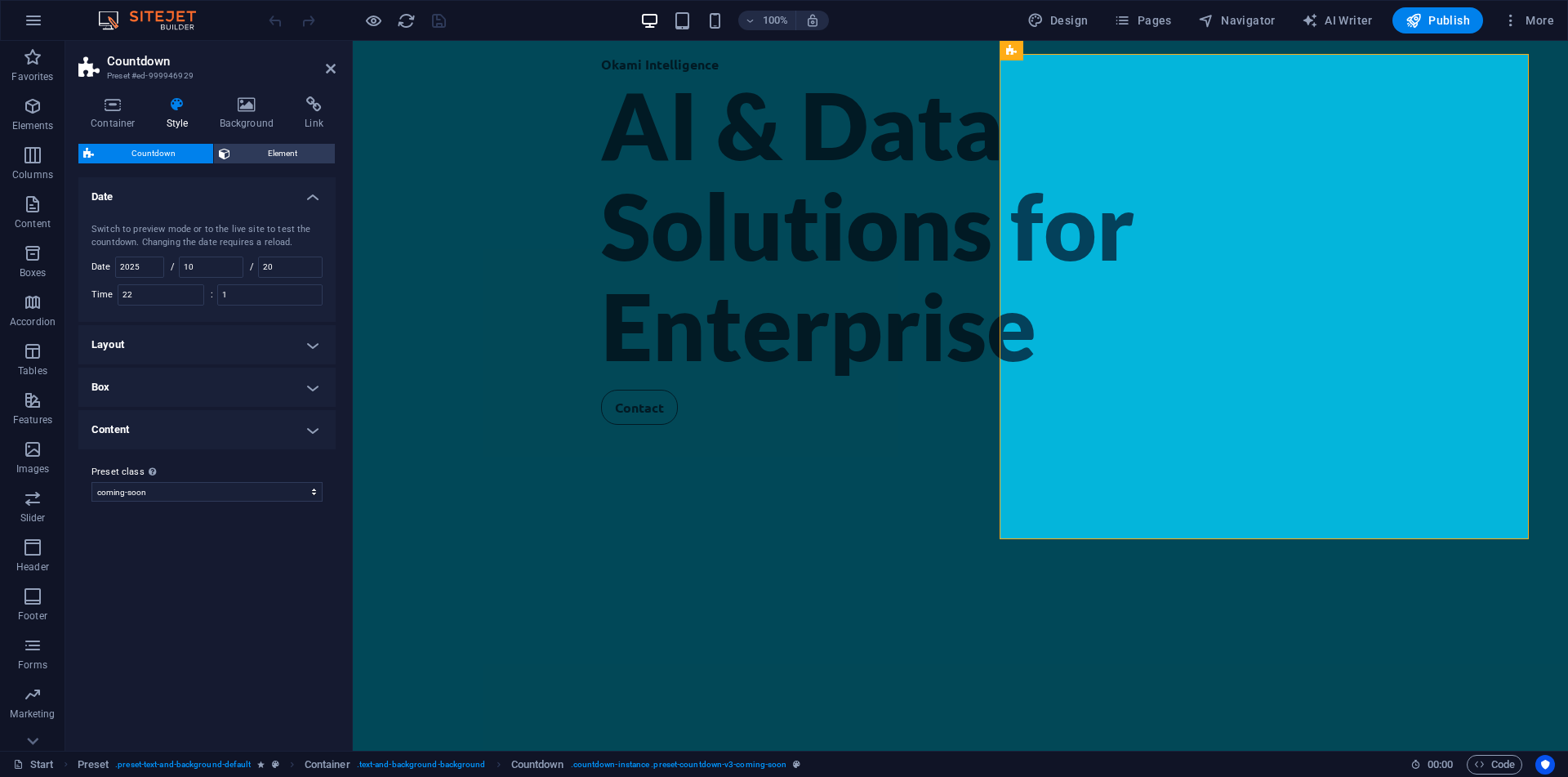
click at [152, 422] on h4 "Content" at bounding box center [207, 429] width 257 height 39
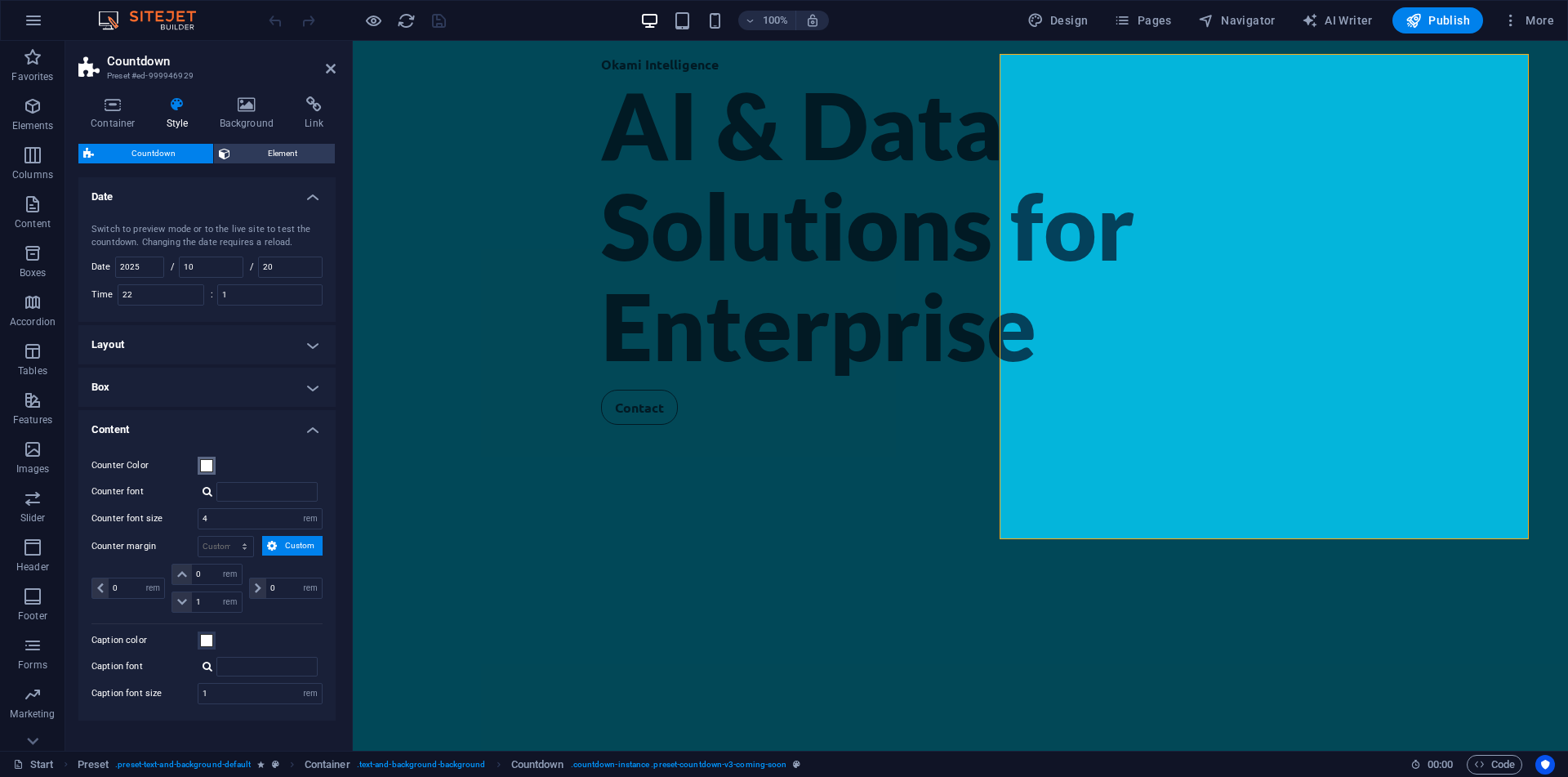
click at [207, 468] on span at bounding box center [206, 465] width 13 height 13
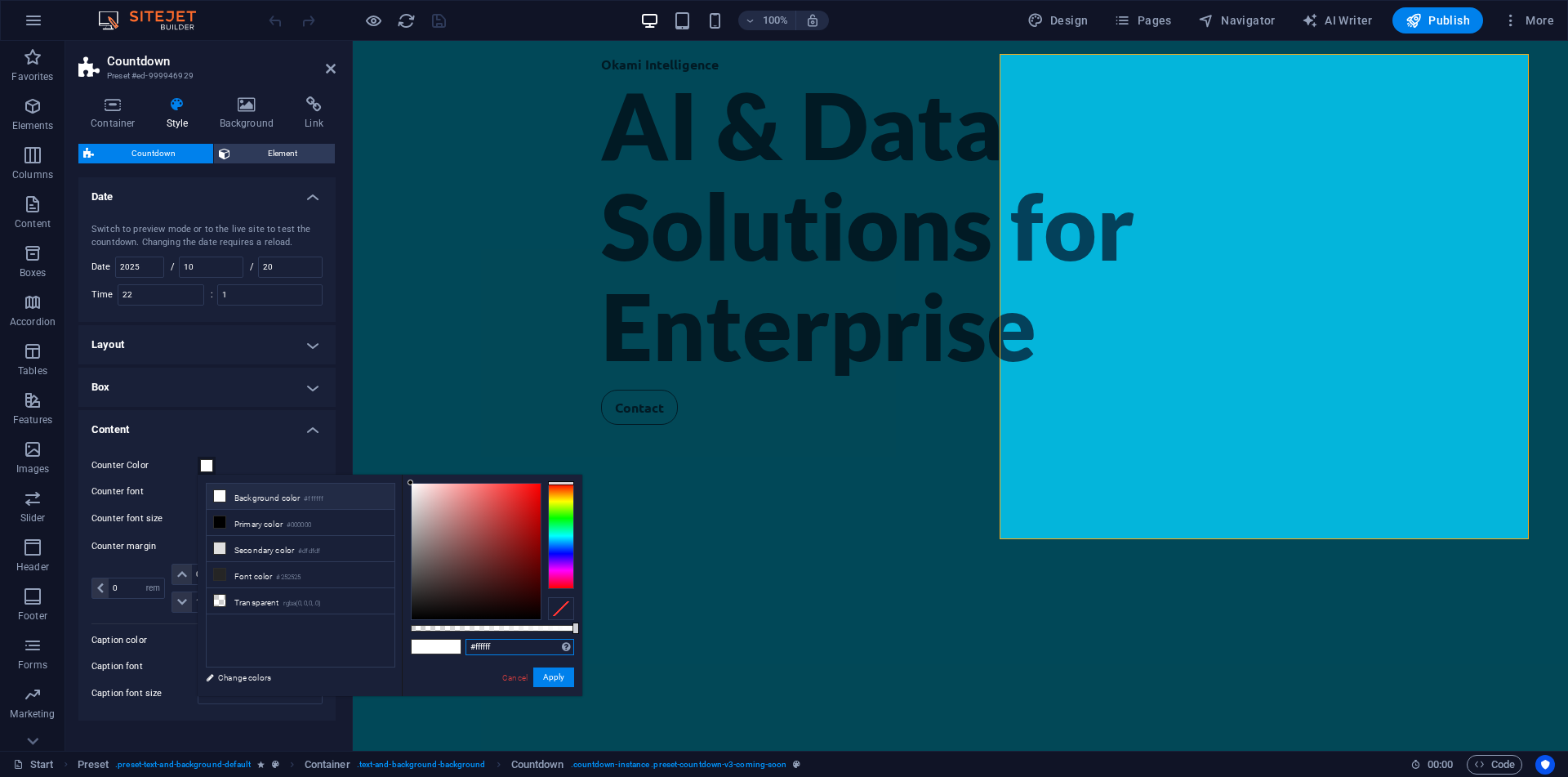
click at [494, 648] on input "#ffffff" at bounding box center [520, 647] width 109 height 17
paste input "<title>Okami Intelligence - AI Solutions & Machine Learning Services</title> <m…"
type input "#<title>Okami Intelligence - AI Solutions & Machine Learning Services</title> <…"
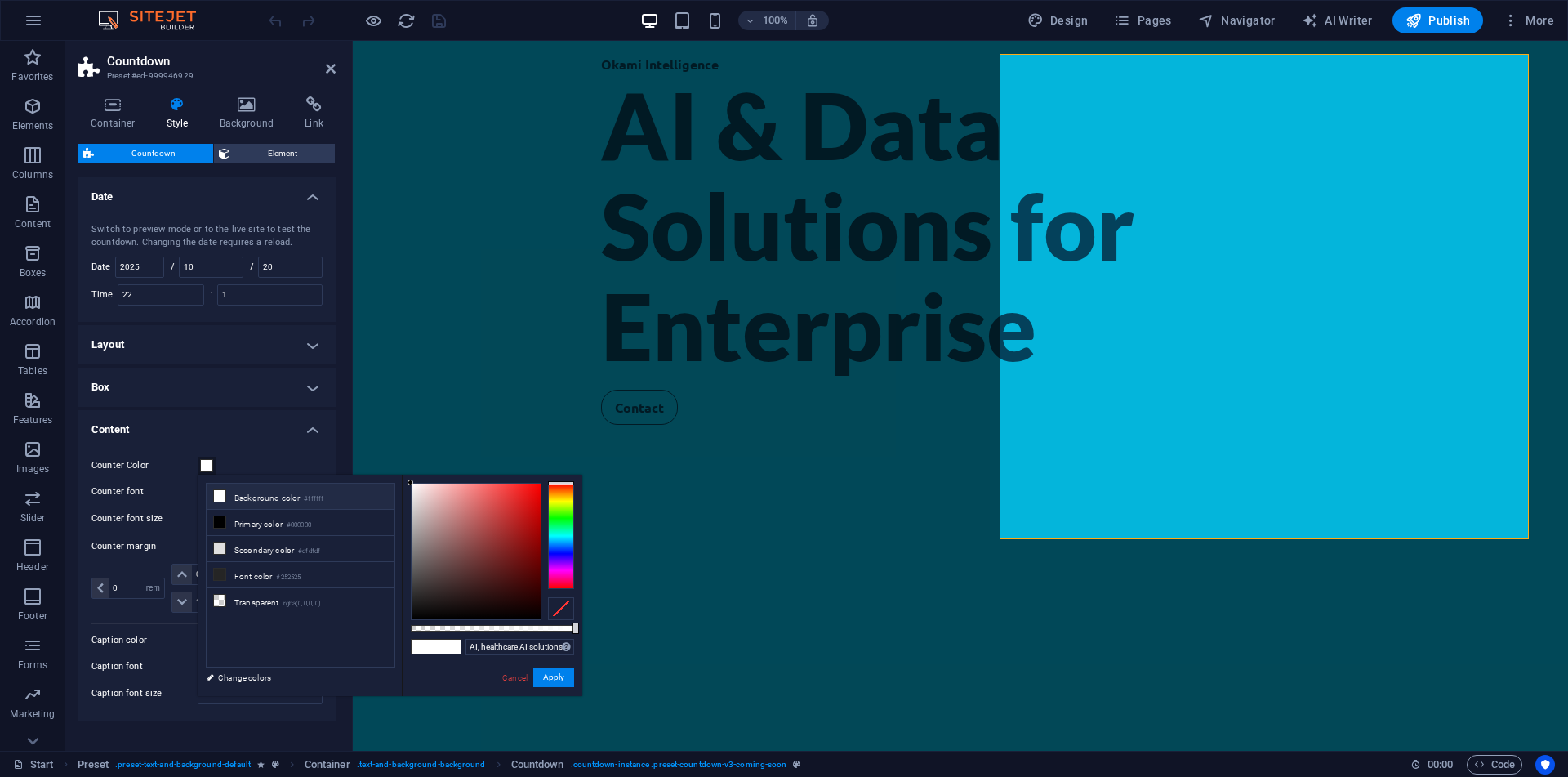
click at [534, 638] on div "#<title>Okami Intelligence - AI Solutions & Machine Learning Services</title> <…" at bounding box center [492, 703] width 180 height 459
click at [538, 645] on input "#<title>Okami Intelligence - AI Solutions & Machine Learning Services</title> <…" at bounding box center [520, 647] width 109 height 17
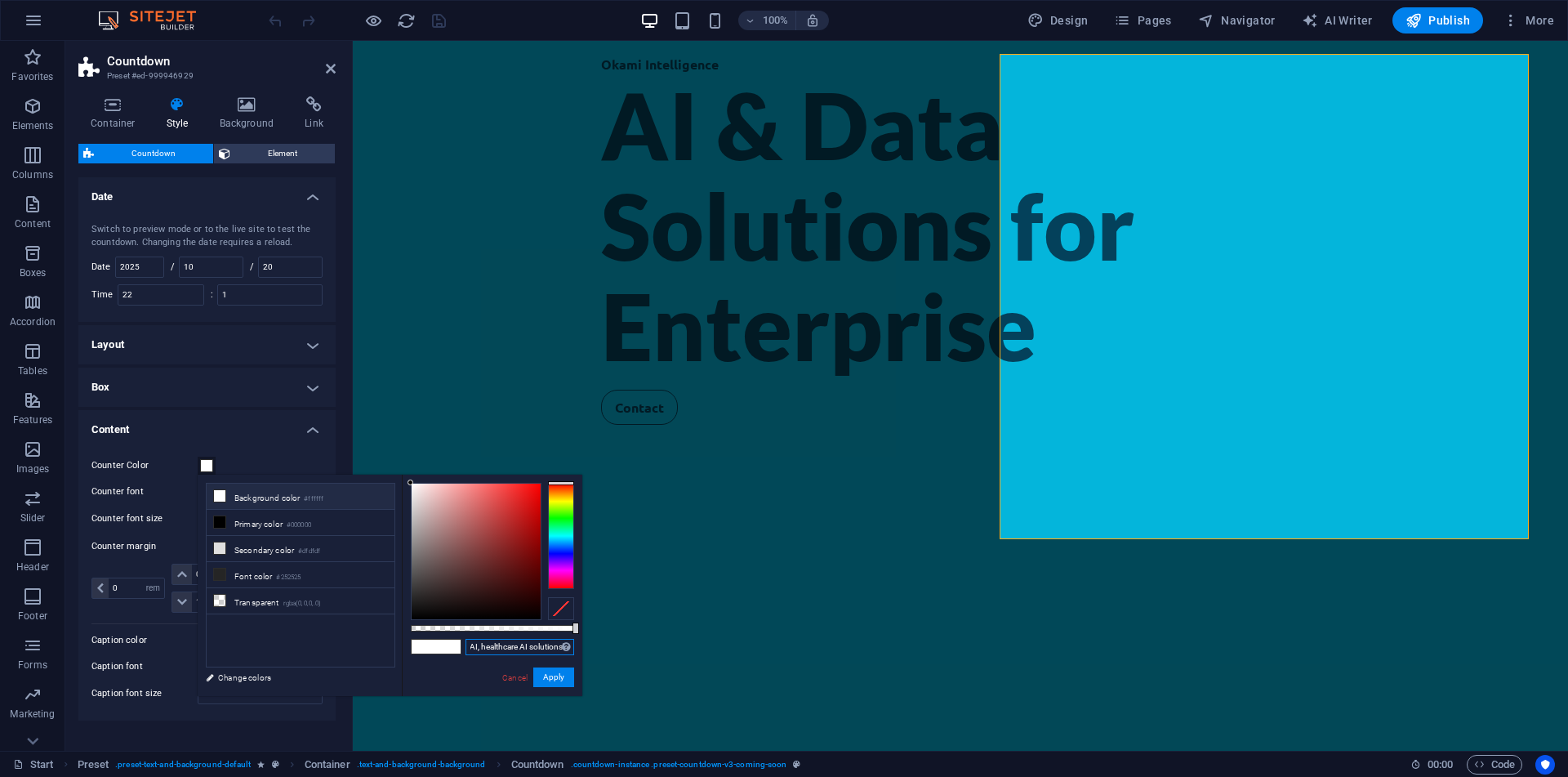
click at [538, 645] on input "#<title>Okami Intelligence - AI Solutions & Machine Learning Services</title> <…" at bounding box center [520, 647] width 109 height 17
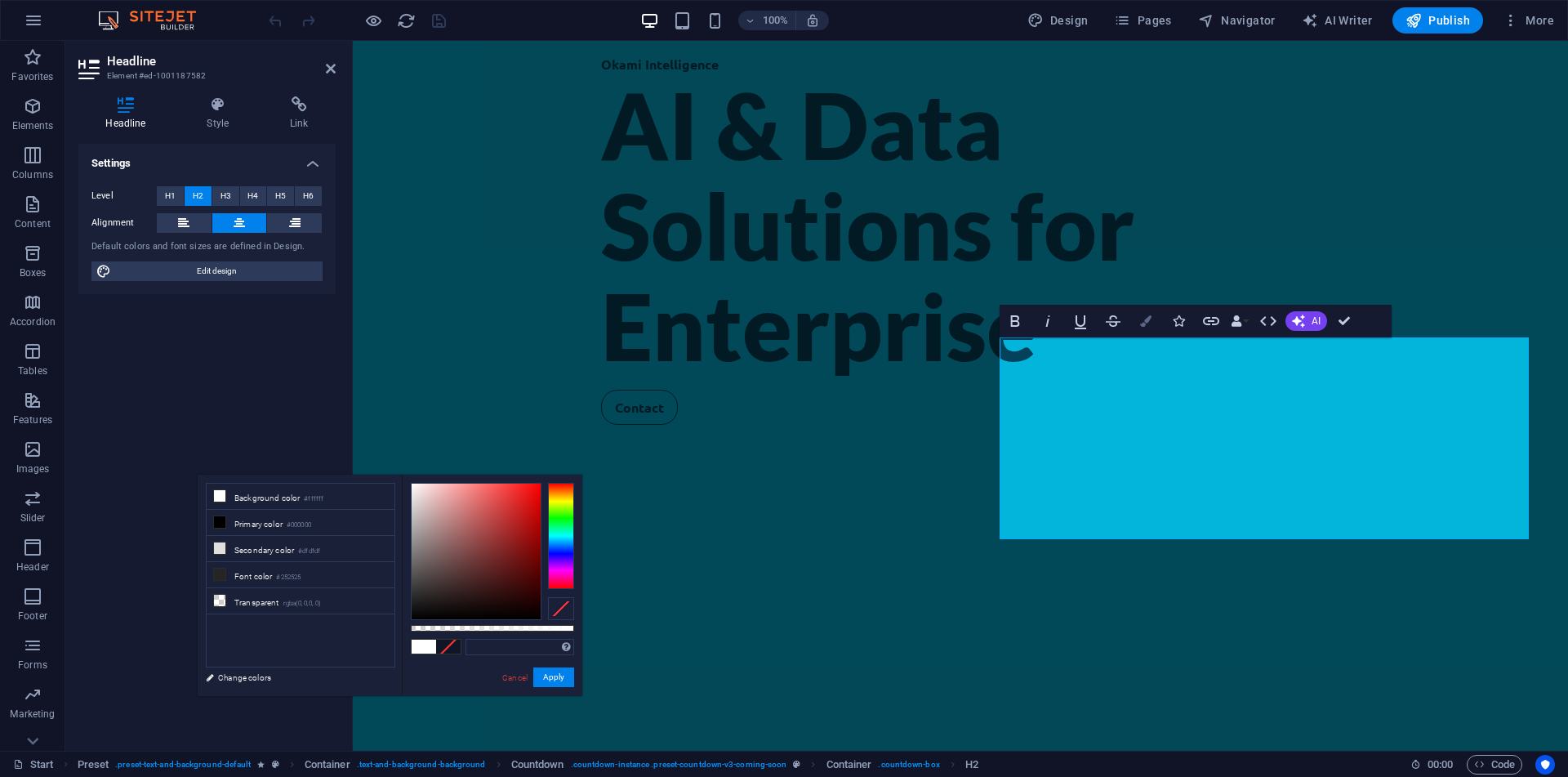
click at [1145, 330] on button "Colors" at bounding box center [1146, 321] width 31 height 33
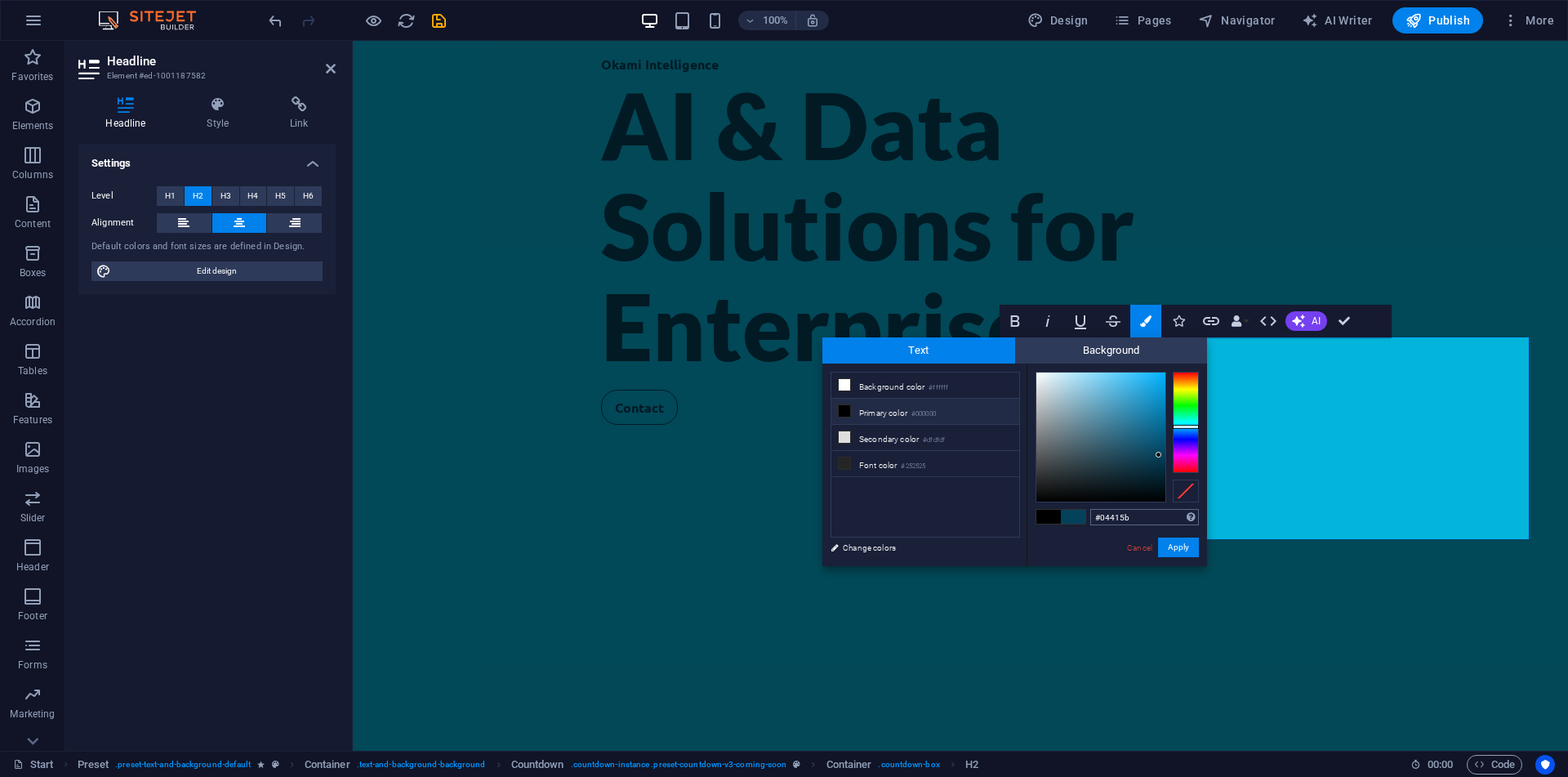
click at [1109, 516] on input "#04415b" at bounding box center [1145, 517] width 109 height 17
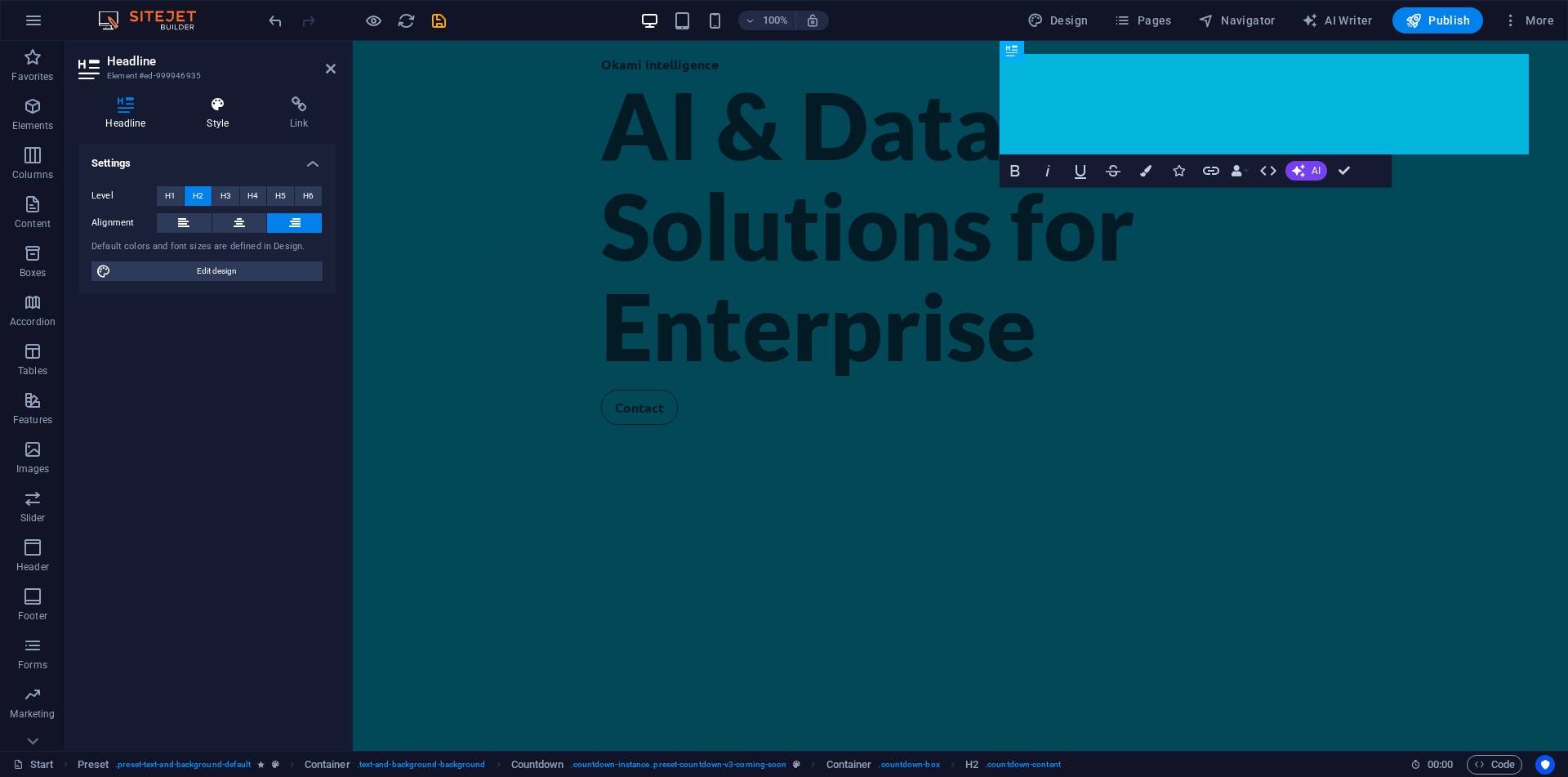
click at [208, 118] on h4 "Style" at bounding box center [222, 113] width 84 height 34
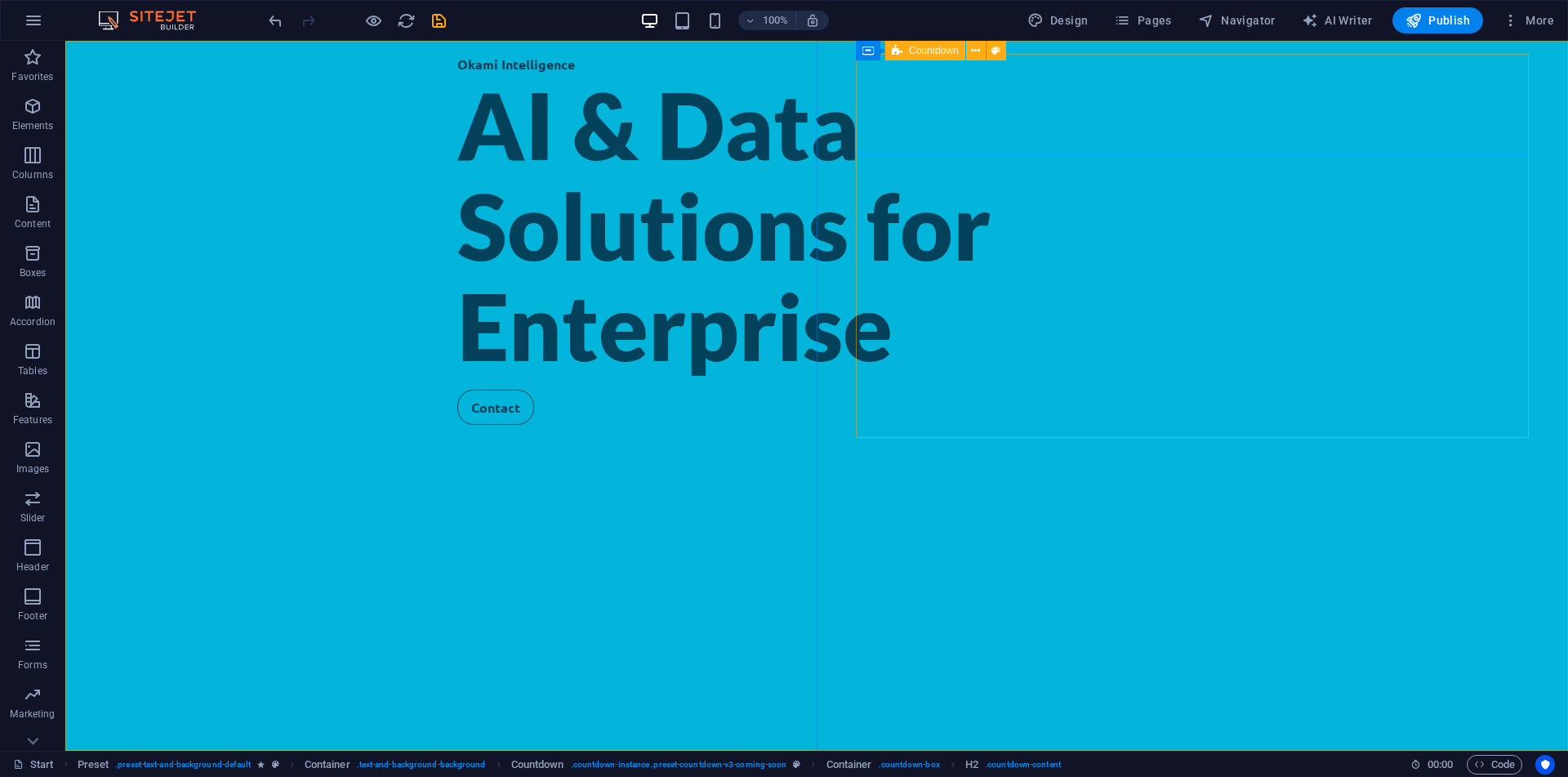
click at [910, 52] on span "Countdown" at bounding box center [933, 51] width 50 height 10
select select "rem"
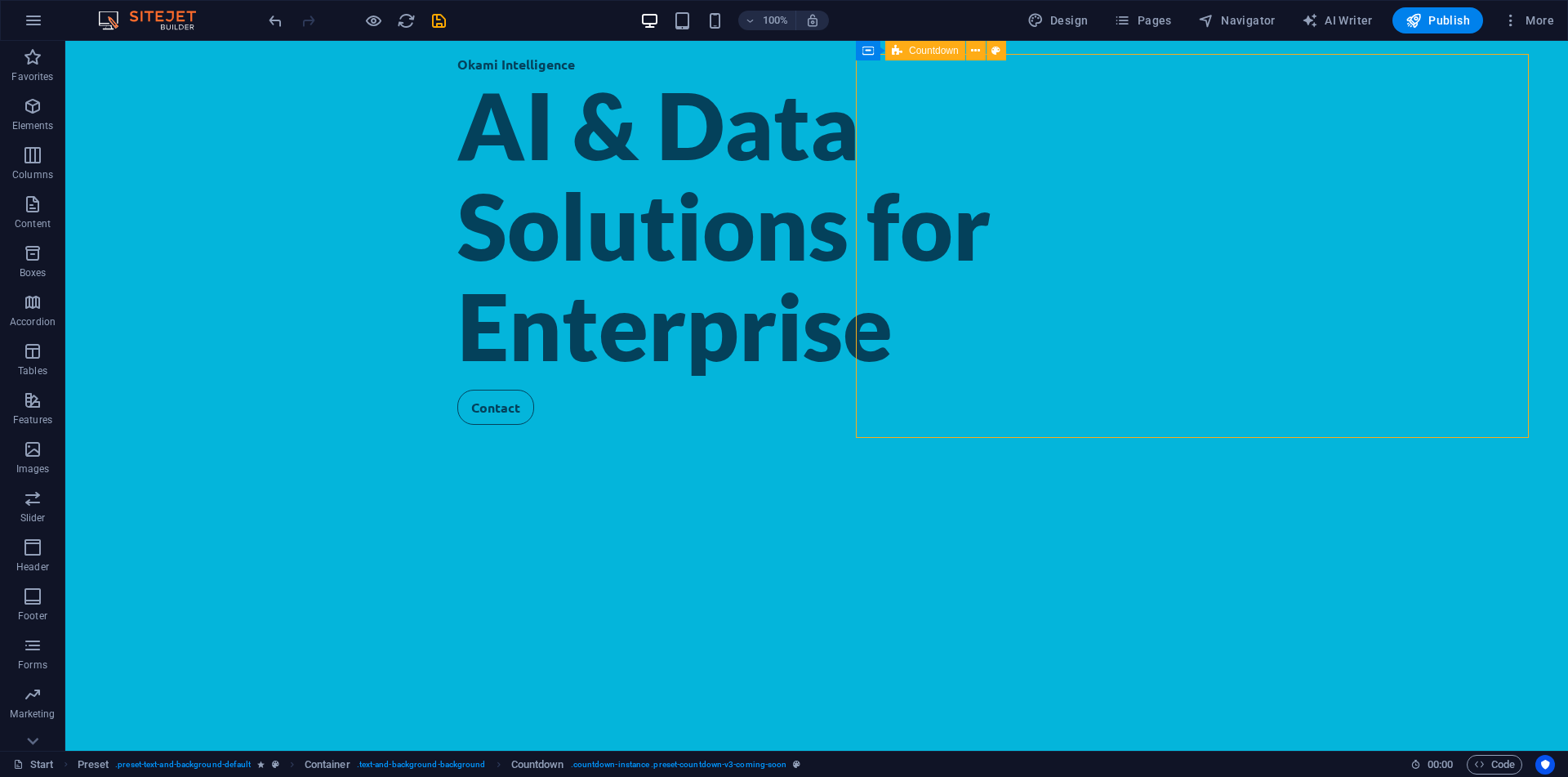
select select "rem"
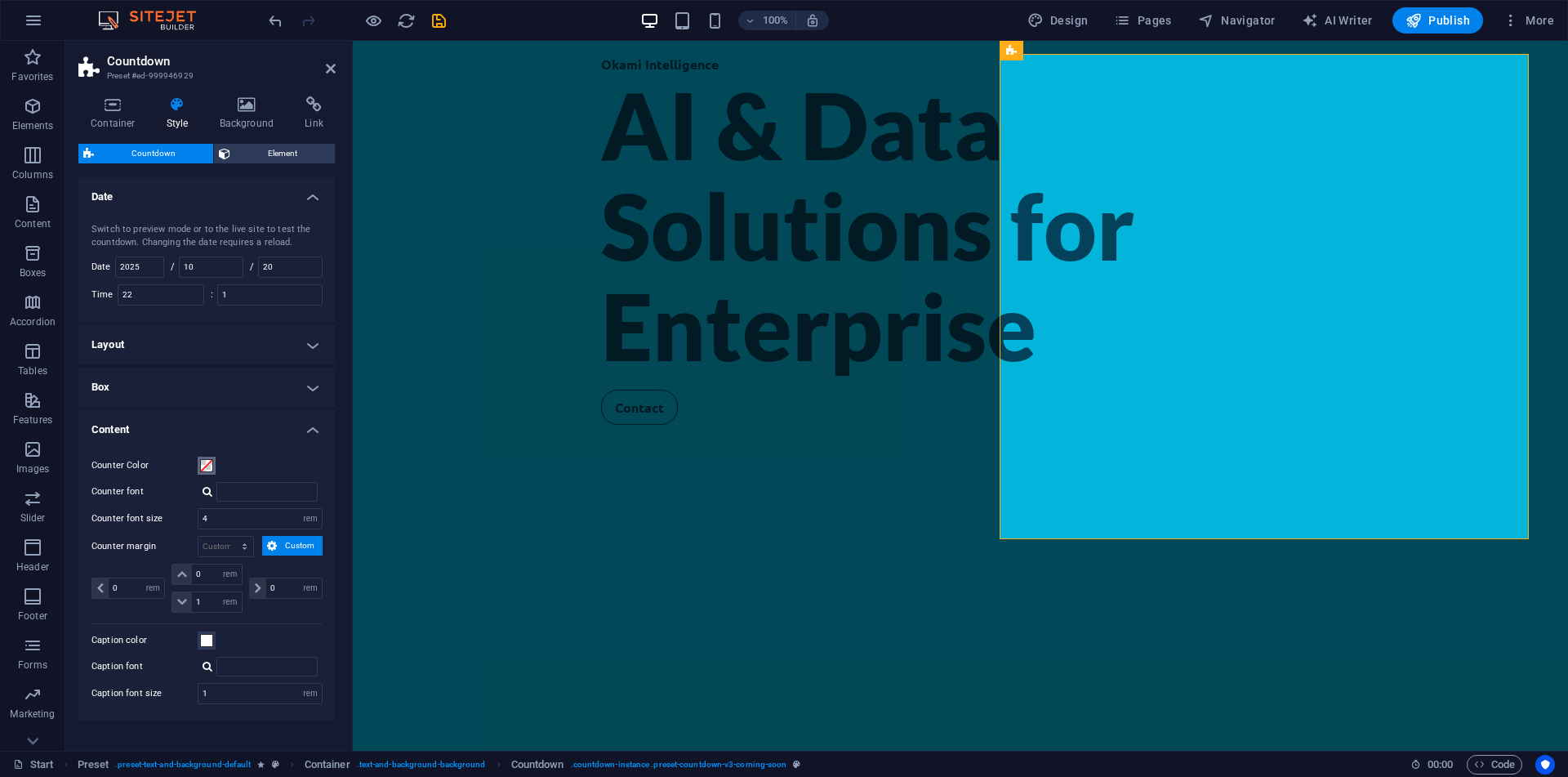
click at [210, 466] on span at bounding box center [206, 465] width 13 height 13
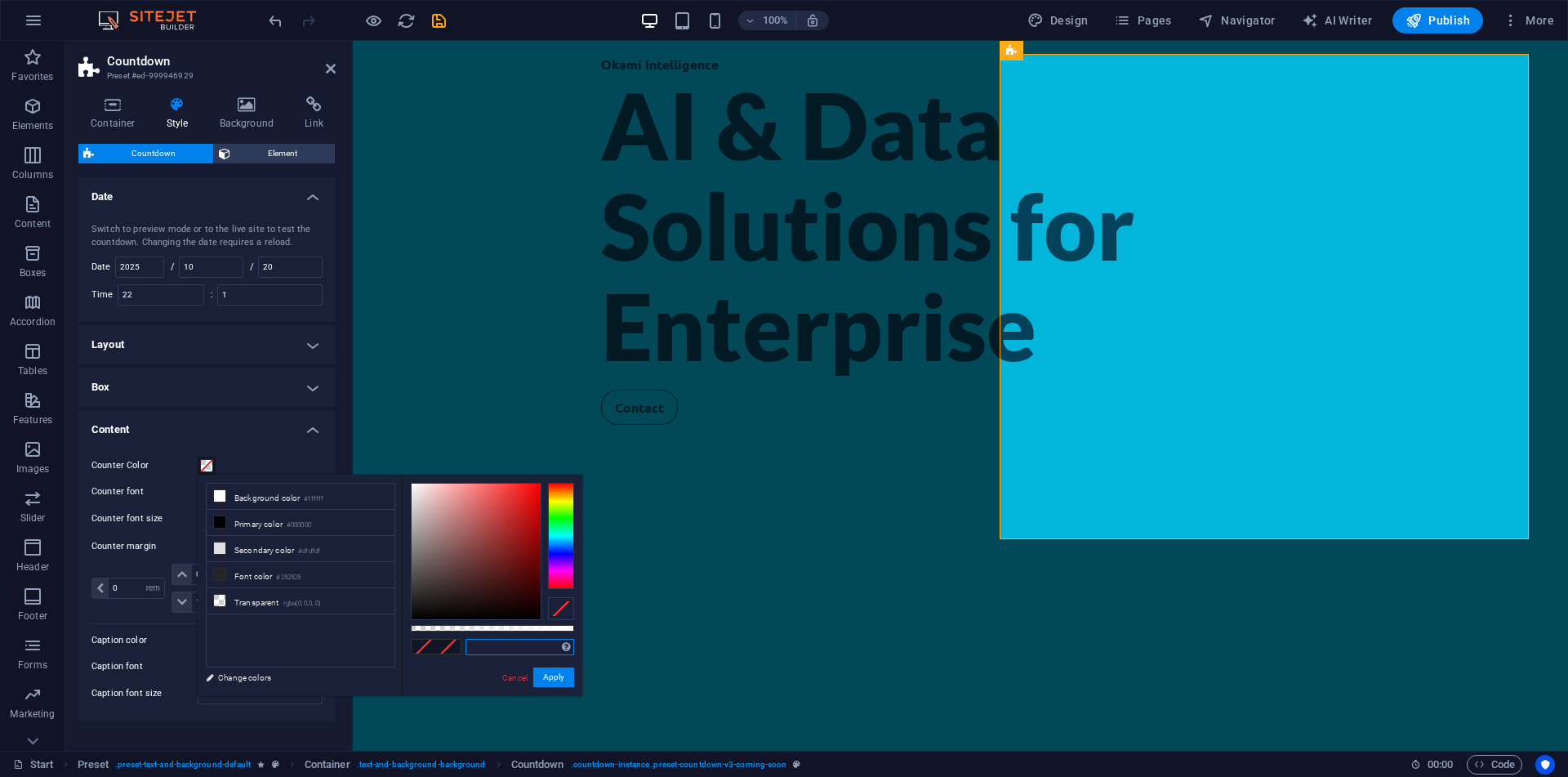
click at [534, 652] on input "text" at bounding box center [520, 647] width 109 height 17
paste input "04415b"
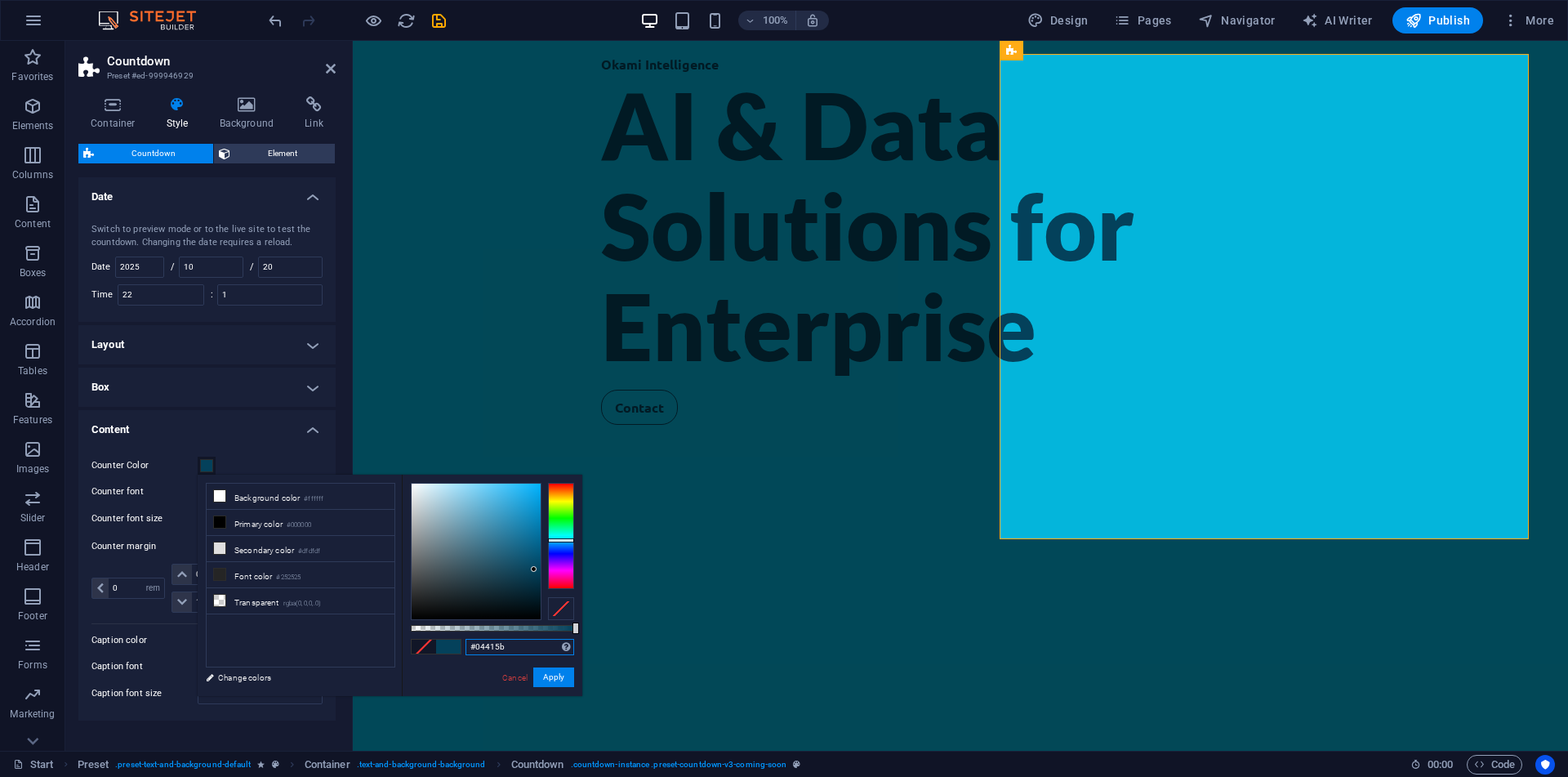
type input "#04415b"
click at [564, 667] on div "#04415b Supported formats #0852ed rgb(8, 82, 237) rgba(8, 82, 237, 90%) hsv(221…" at bounding box center [492, 703] width 180 height 459
click at [564, 674] on button "Apply" at bounding box center [554, 677] width 41 height 19
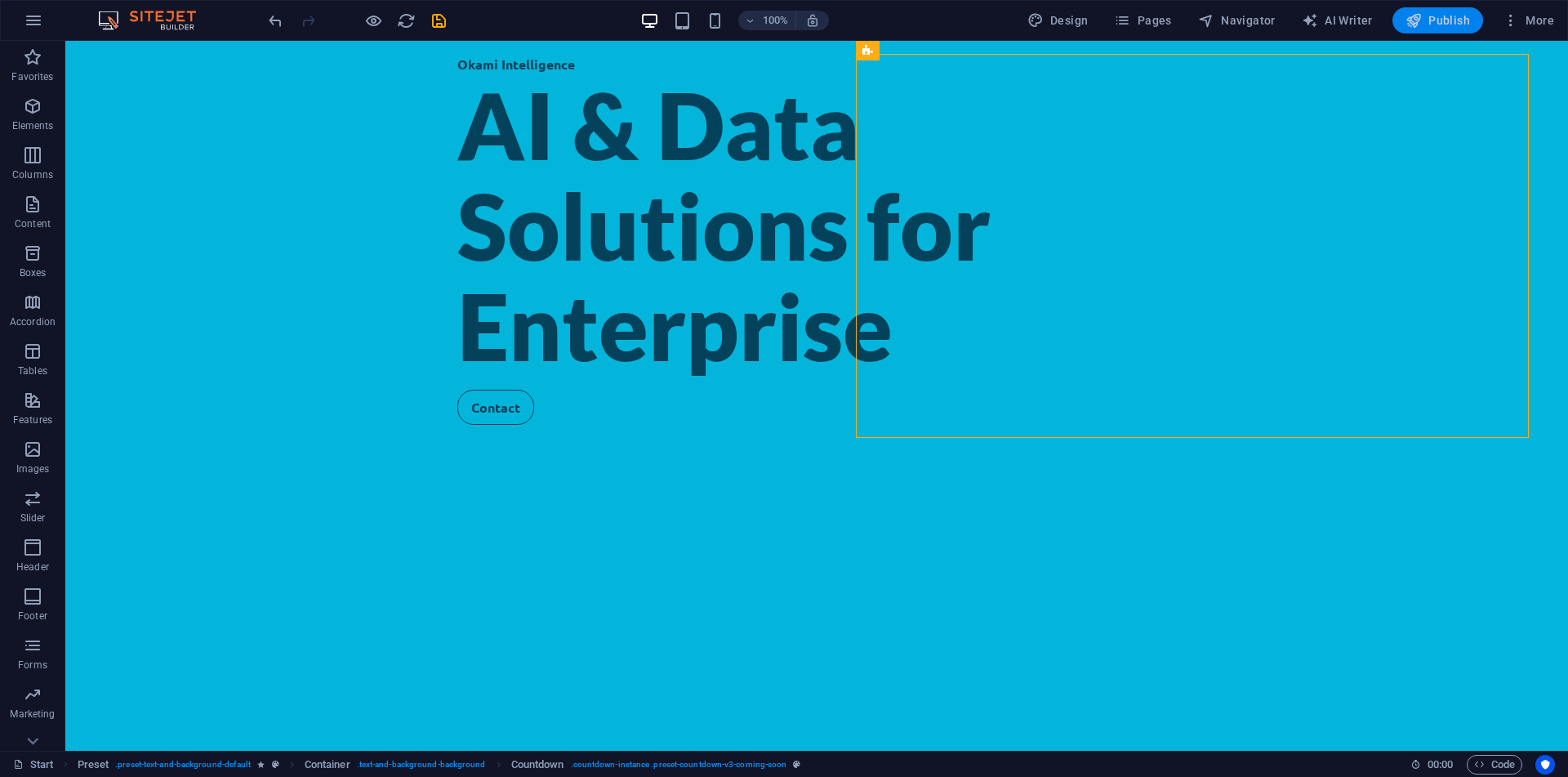
click at [1415, 18] on icon "button" at bounding box center [1413, 20] width 17 height 17
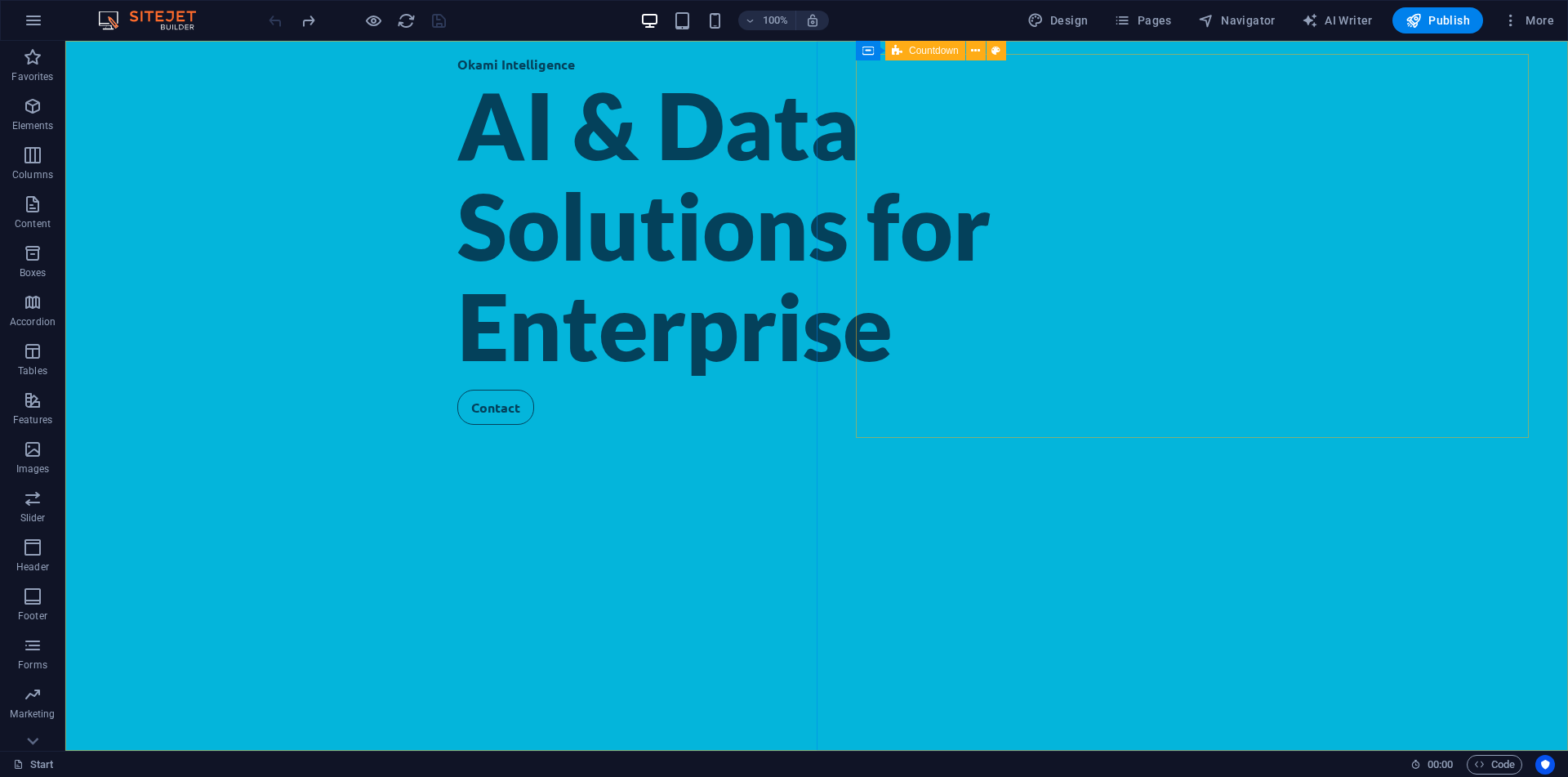
click at [901, 50] on icon at bounding box center [896, 51] width 11 height 19
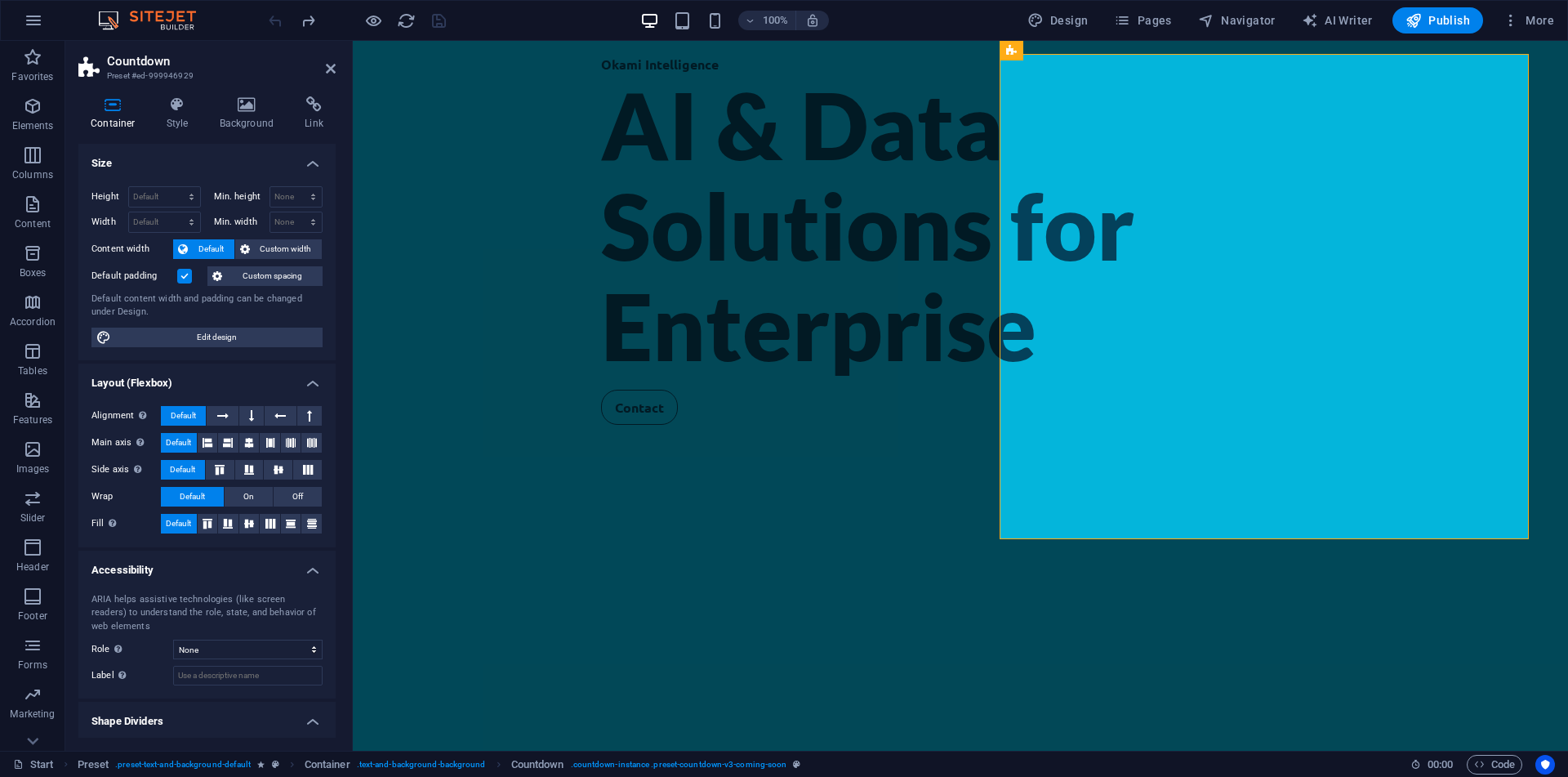
scroll to position [39, 0]
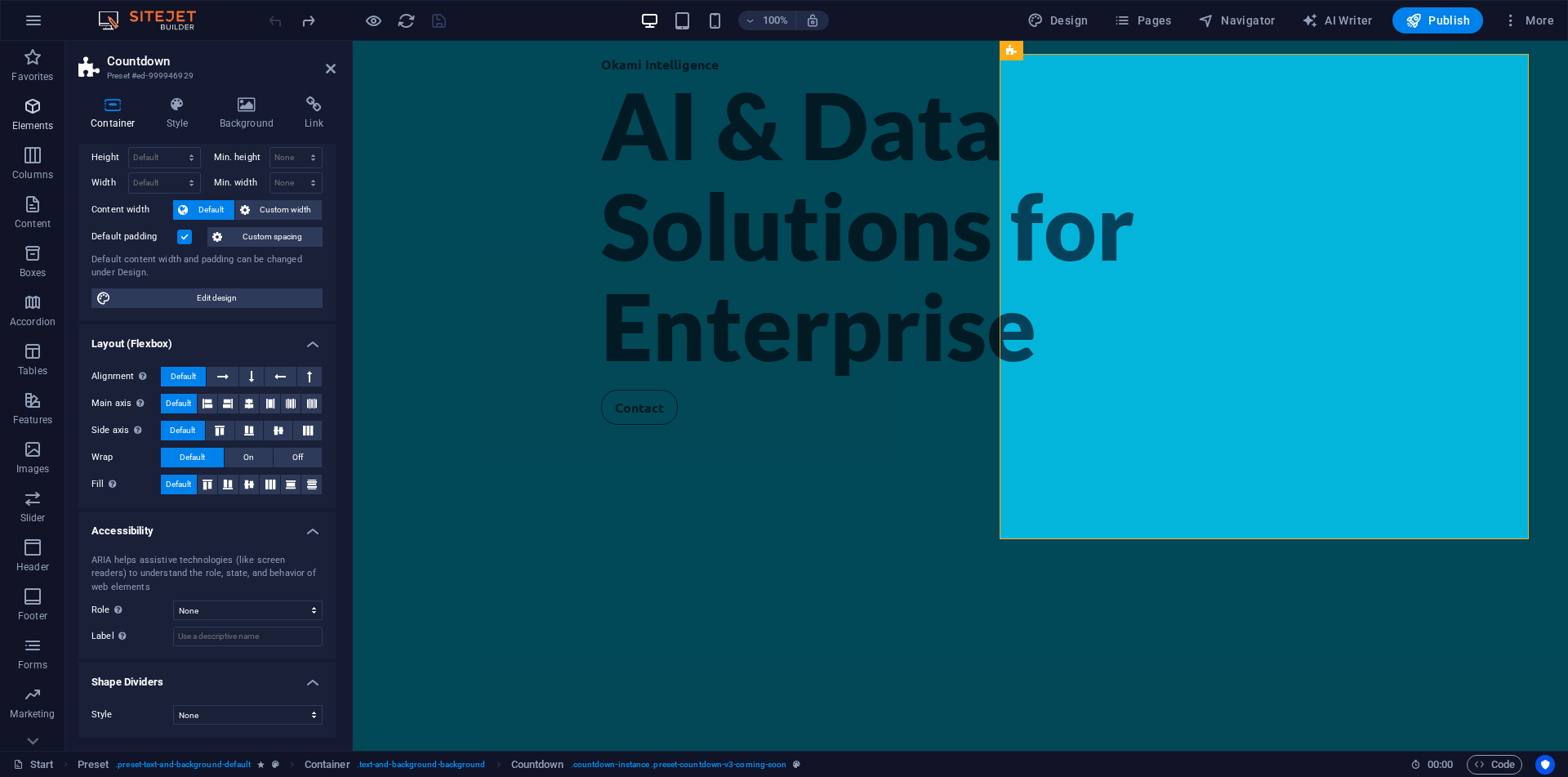
click at [52, 120] on p "Elements" at bounding box center [33, 125] width 42 height 13
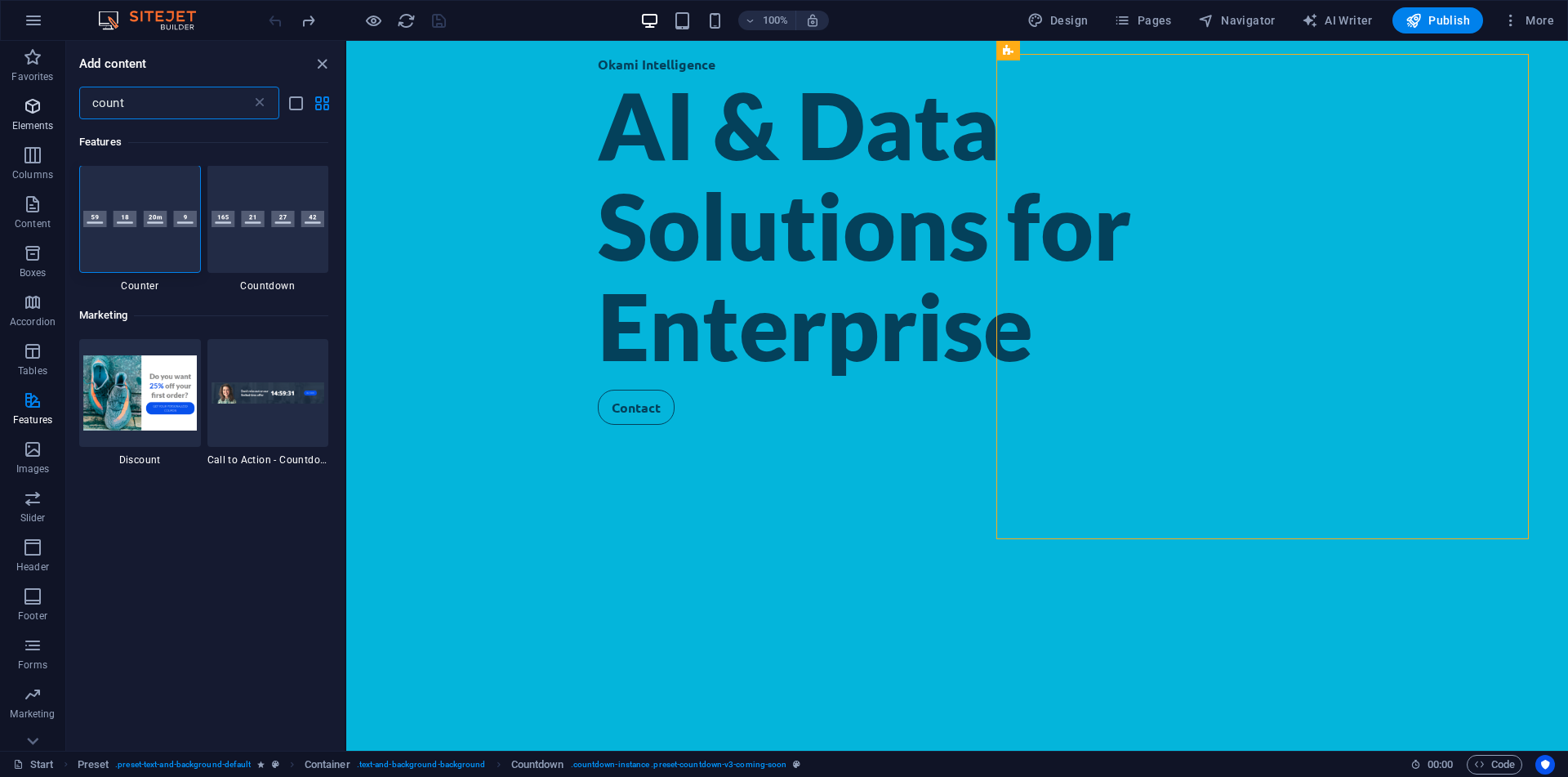
scroll to position [0, 0]
type input "count"
click at [273, 224] on img at bounding box center [268, 220] width 114 height 18
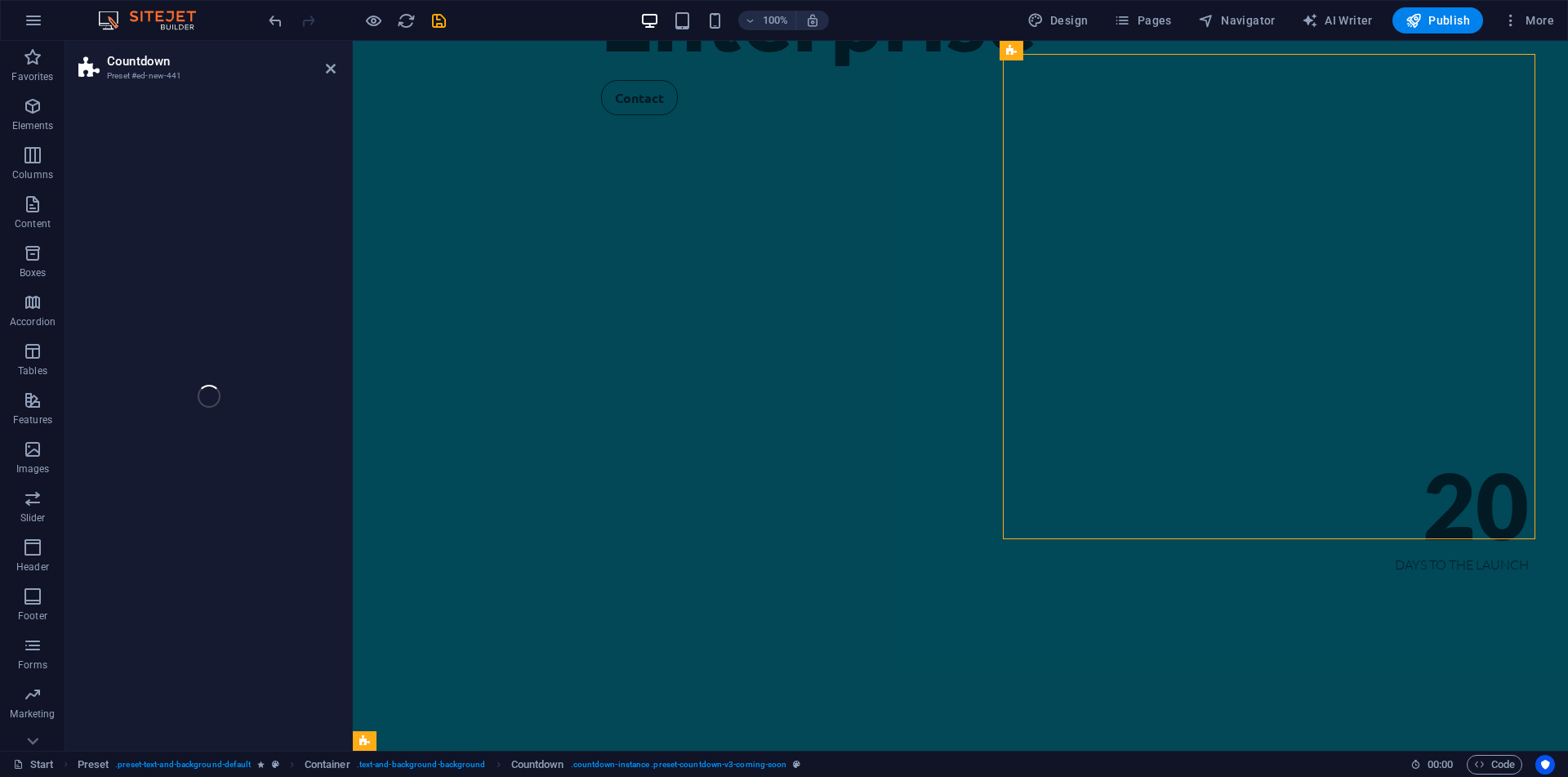
select select "preset-countdown-v3-default"
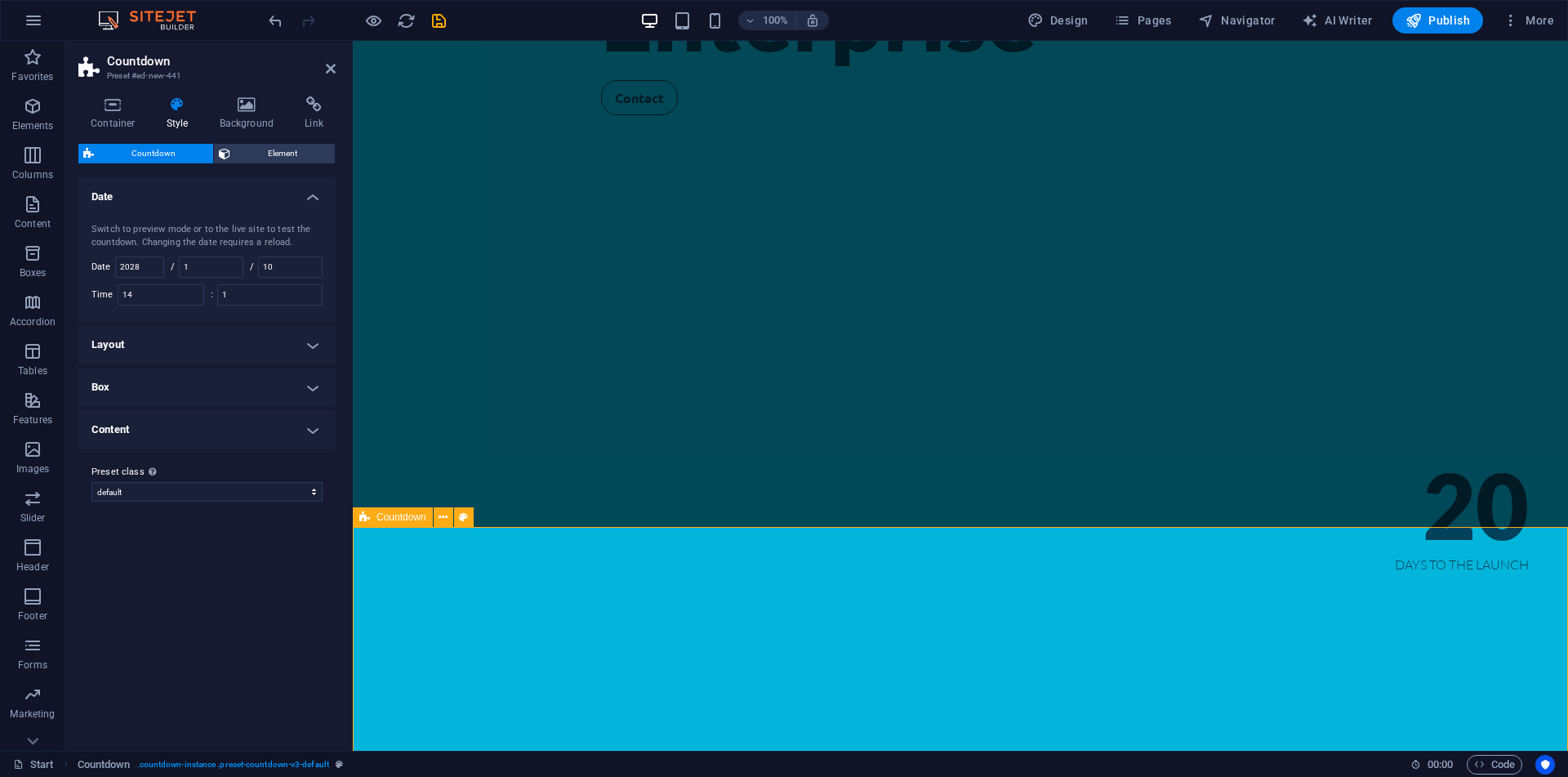
scroll to position [224, 0]
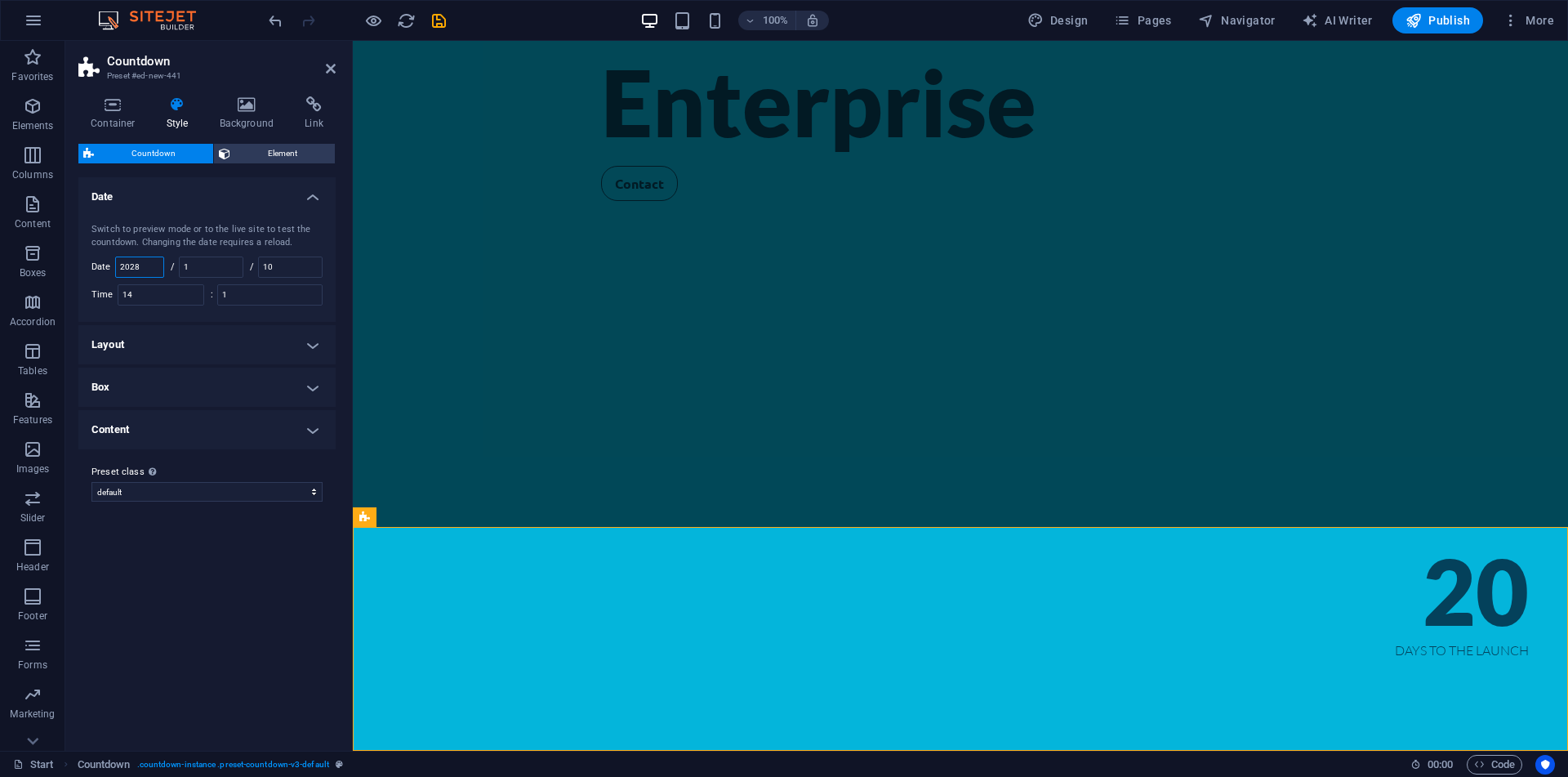
click at [159, 267] on input "2028" at bounding box center [139, 267] width 48 height 19
type input "2025"
click at [203, 261] on input "1" at bounding box center [211, 267] width 63 height 19
type input "10"
click at [294, 267] on input "10" at bounding box center [290, 267] width 63 height 19
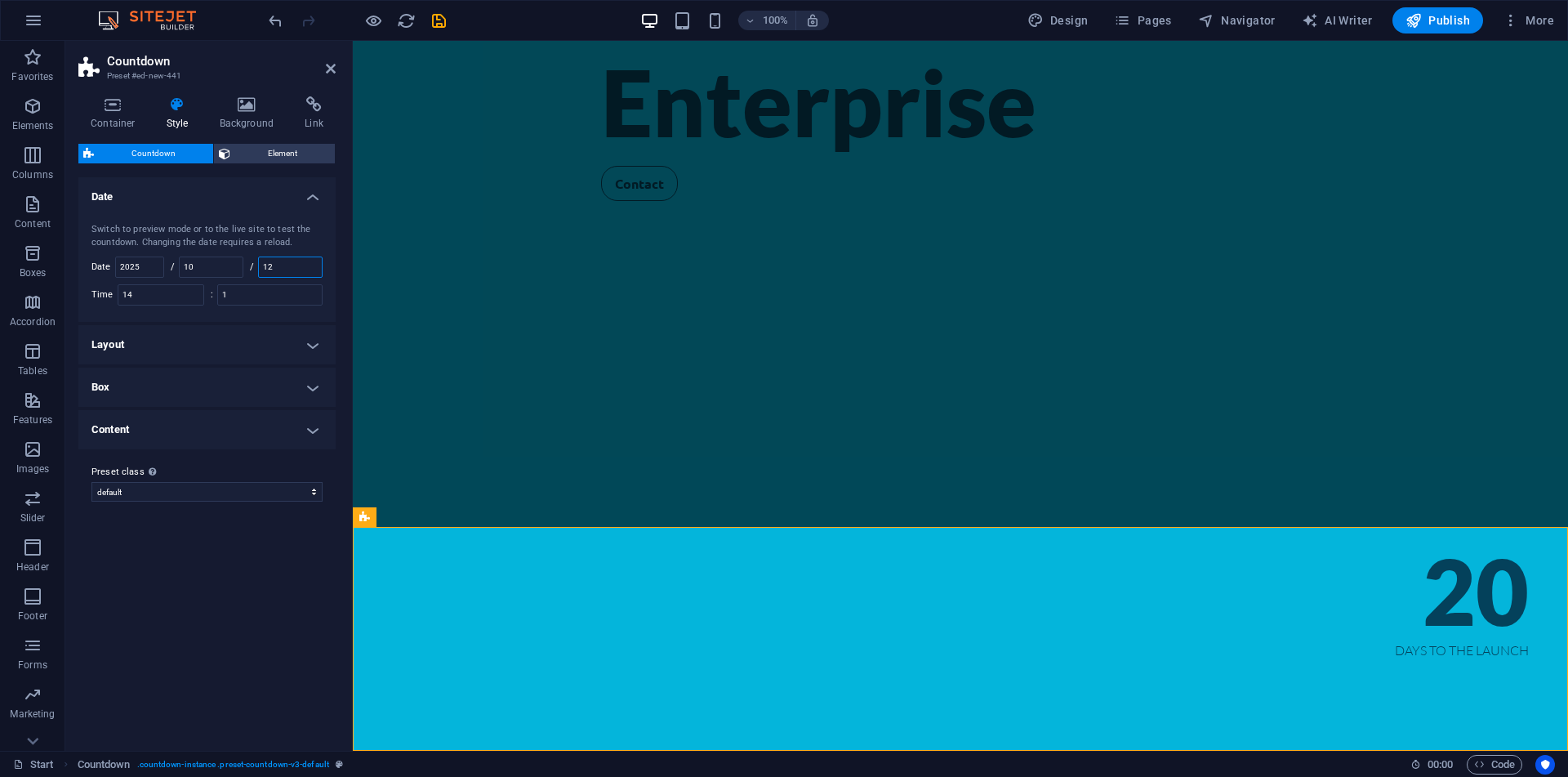
type input "1"
type input "20"
click at [169, 294] on input "14" at bounding box center [161, 295] width 85 height 19
type input "22"
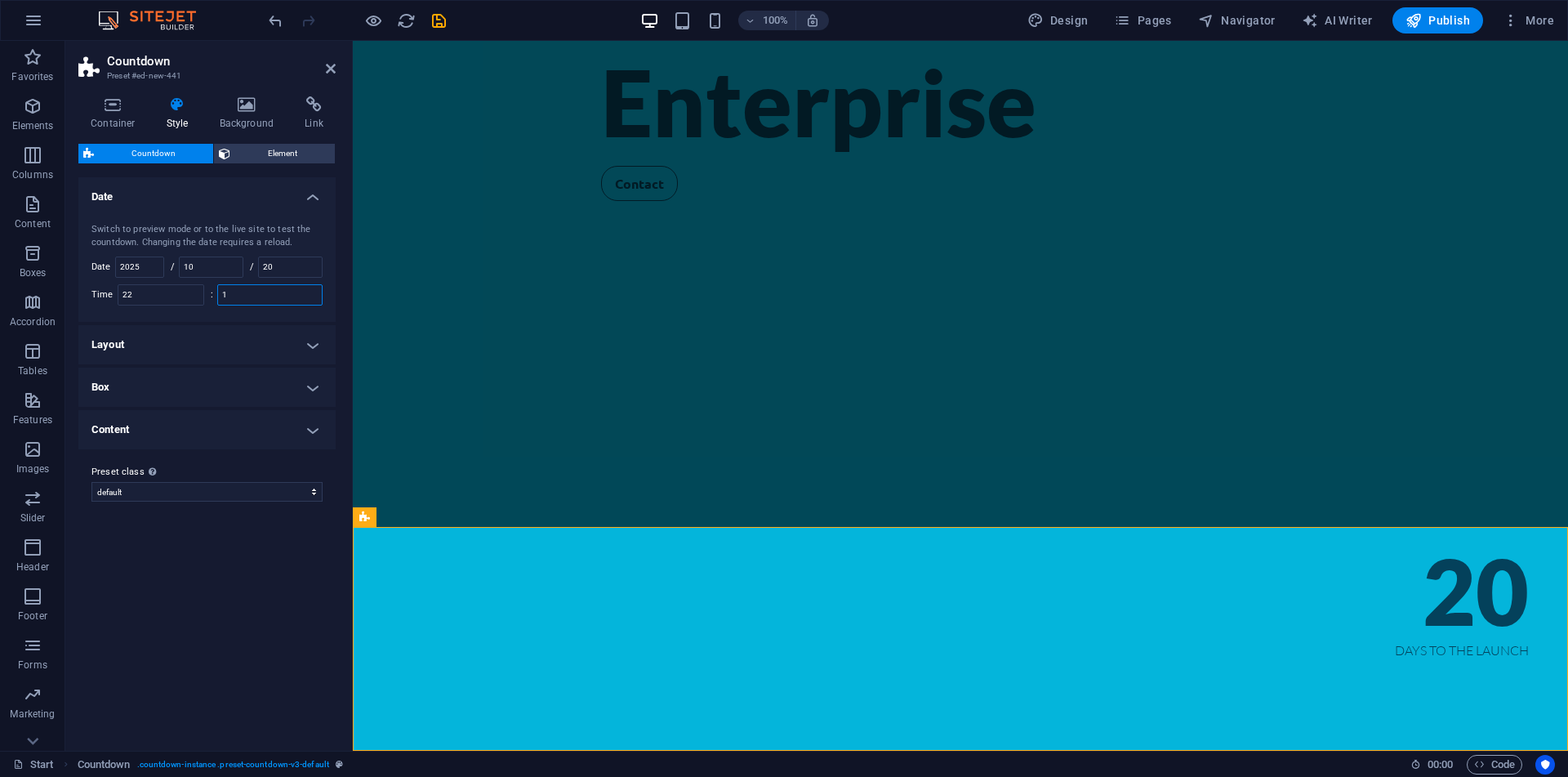
click at [247, 292] on input "1" at bounding box center [270, 295] width 104 height 19
type input "1"
click at [272, 577] on div "Variants Default Date Switch to preview mode or to the live site to test the co…" at bounding box center [207, 458] width 257 height 561
click at [246, 299] on input "1" at bounding box center [270, 298] width 91 height 19
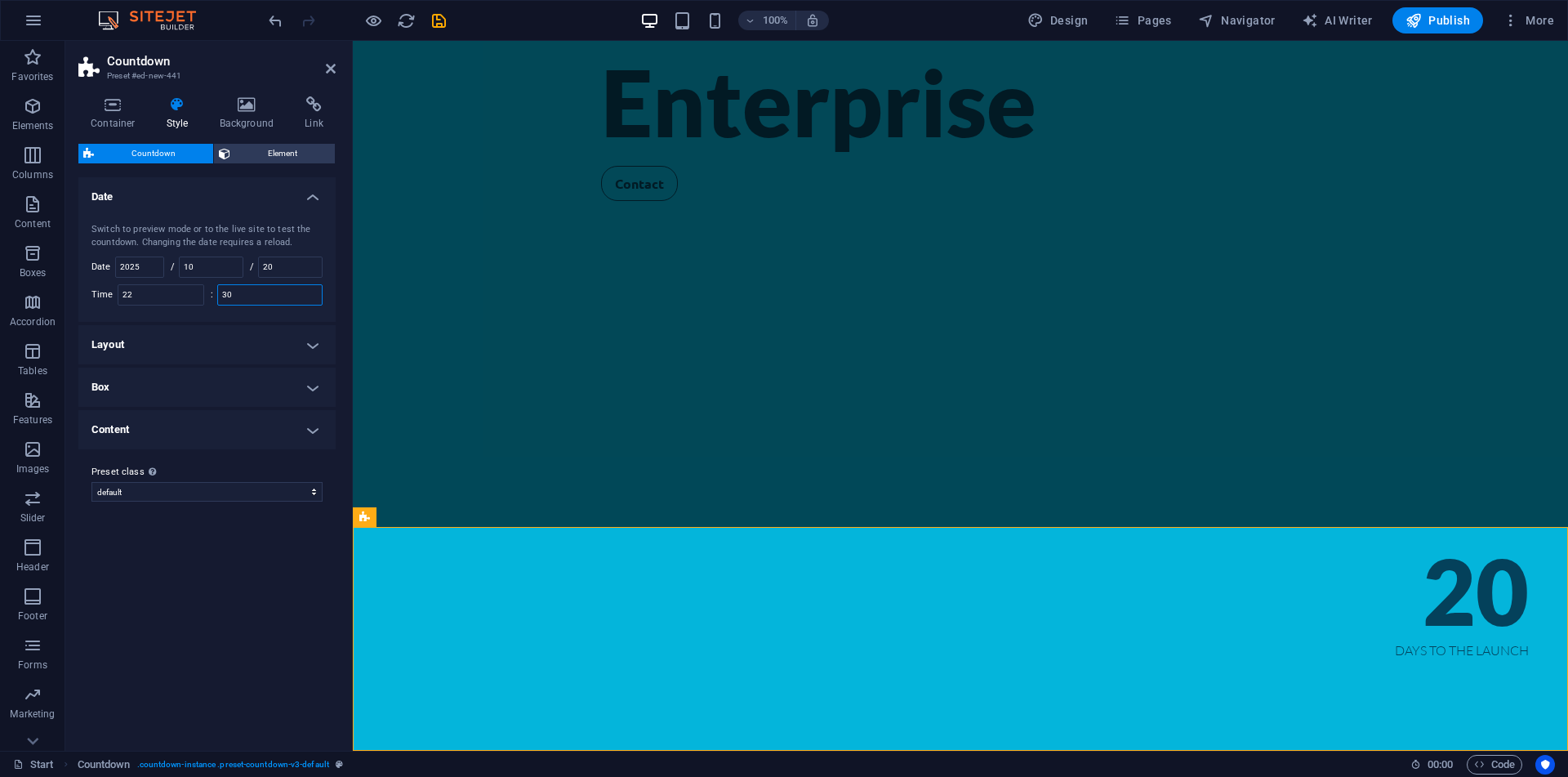
type input "30"
click at [292, 620] on div "Variants Default Date Switch to preview mode or to the live site to test the co…" at bounding box center [207, 458] width 257 height 561
click at [173, 299] on input "22" at bounding box center [161, 295] width 85 height 19
type input "21"
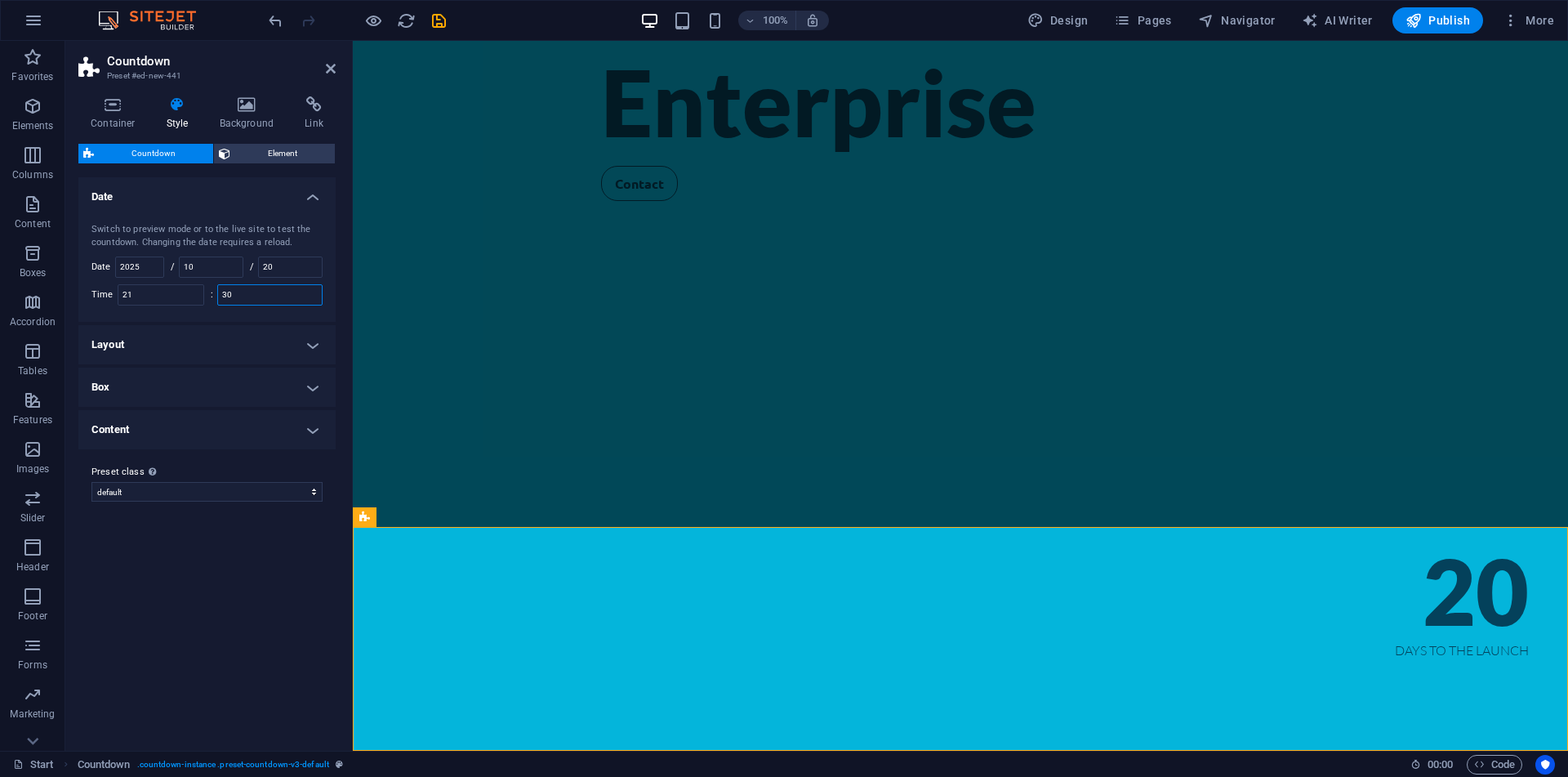
click at [248, 287] on input "30" at bounding box center [270, 295] width 104 height 19
type input "30"
click at [257, 373] on h4 "Box" at bounding box center [207, 388] width 257 height 39
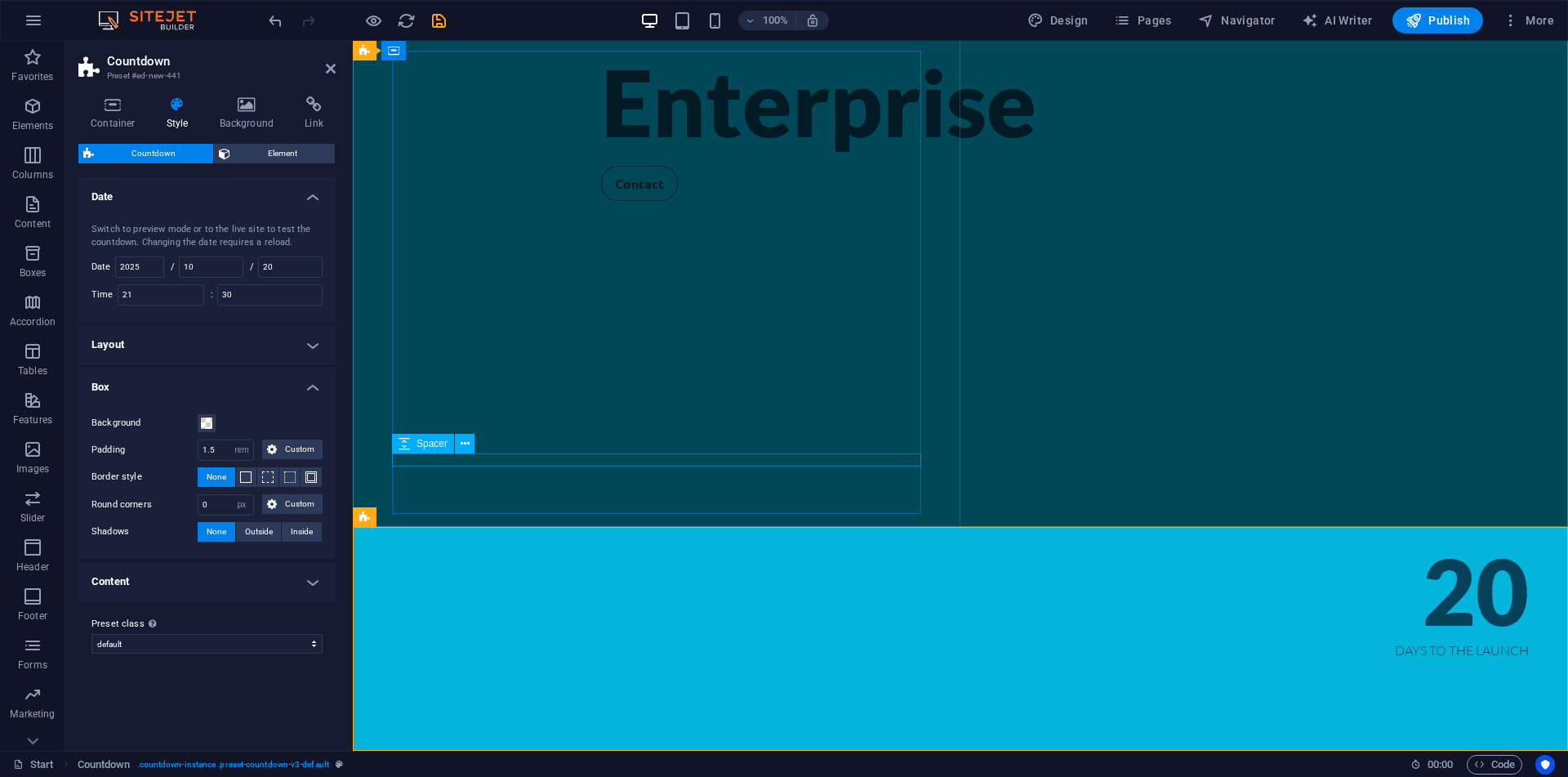
click at [602, 166] on div at bounding box center [961, 159] width 718 height 13
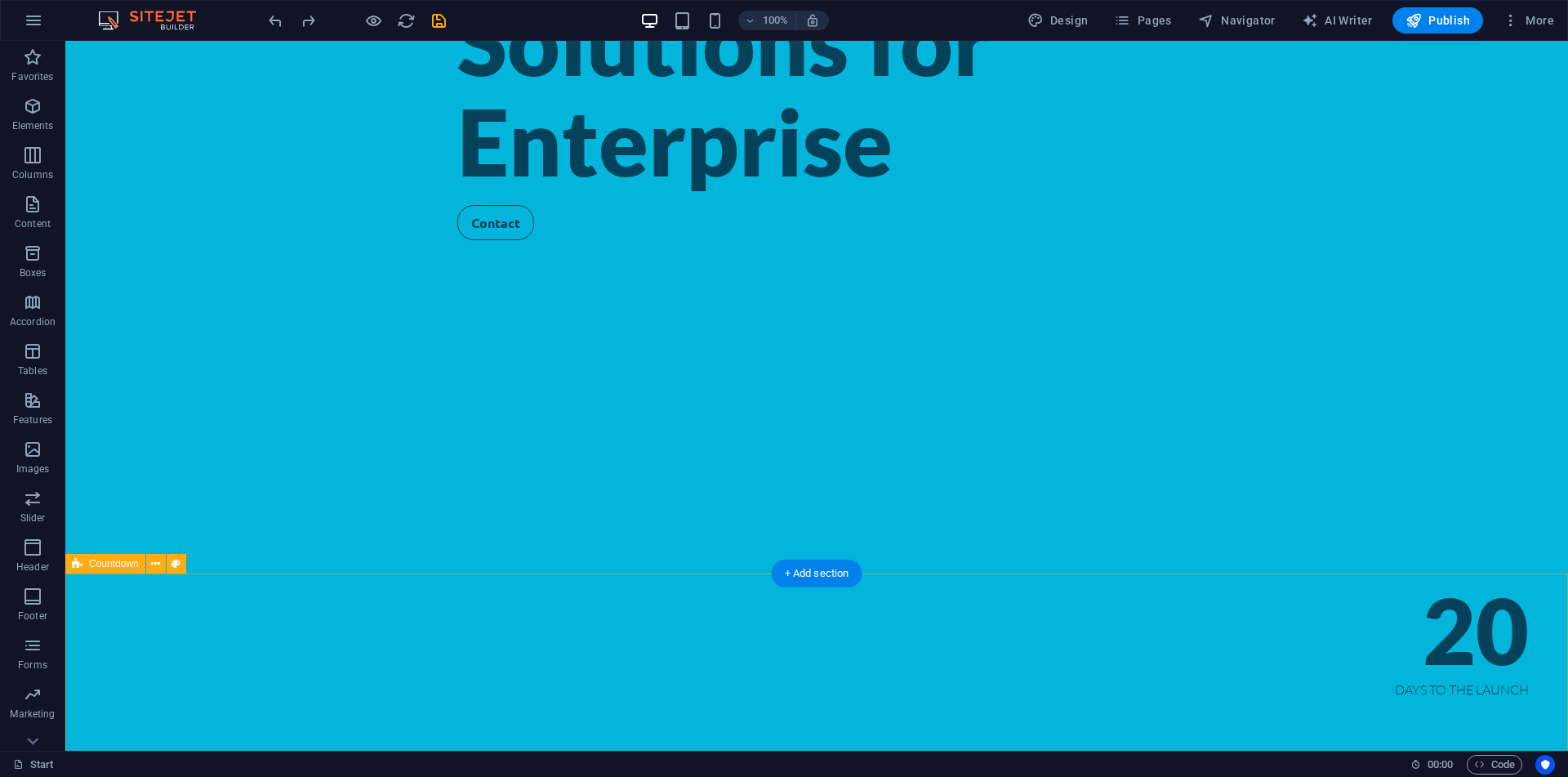
scroll to position [189, 0]
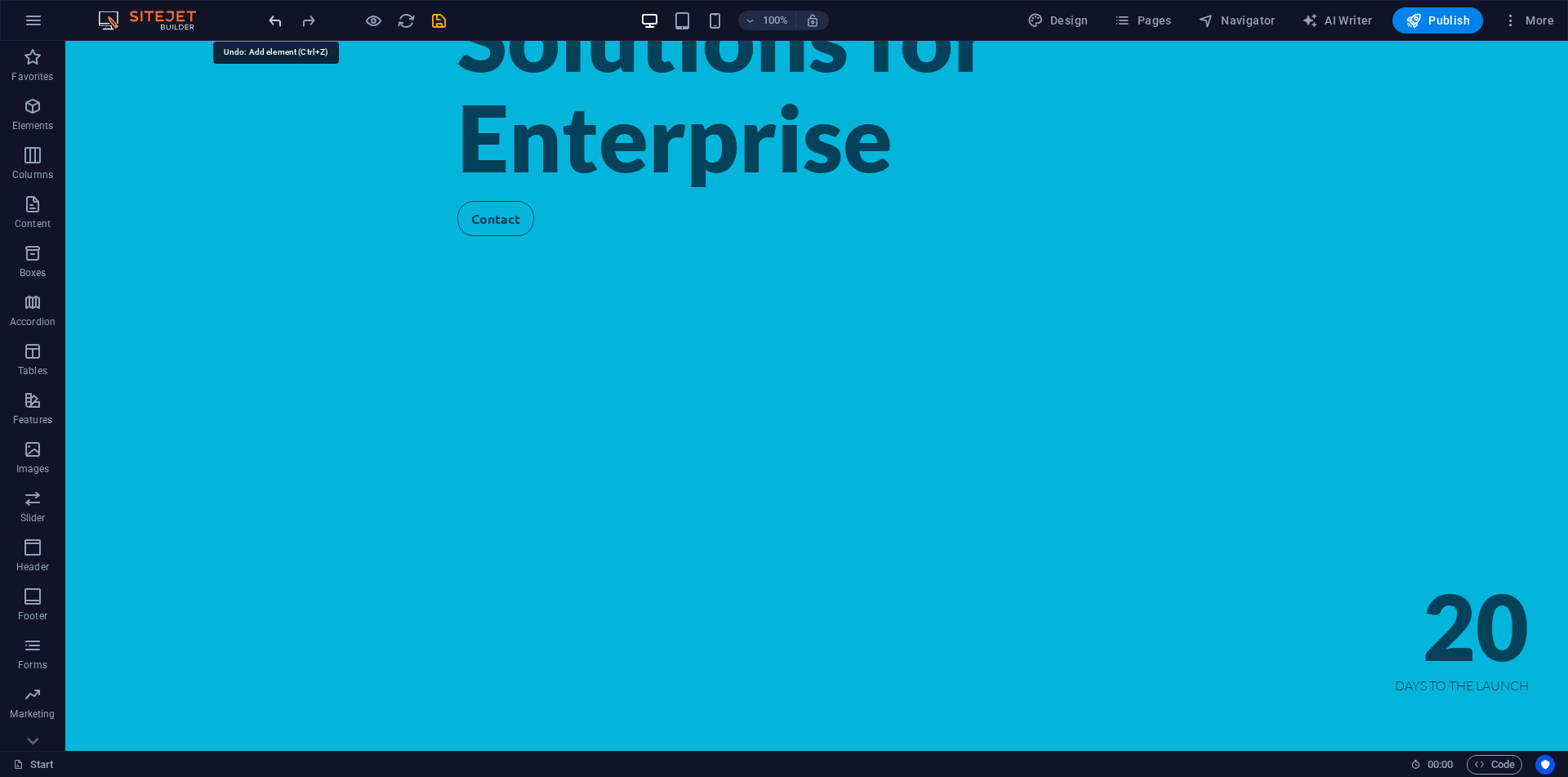
click at [276, 21] on icon "undo" at bounding box center [275, 20] width 18 height 18
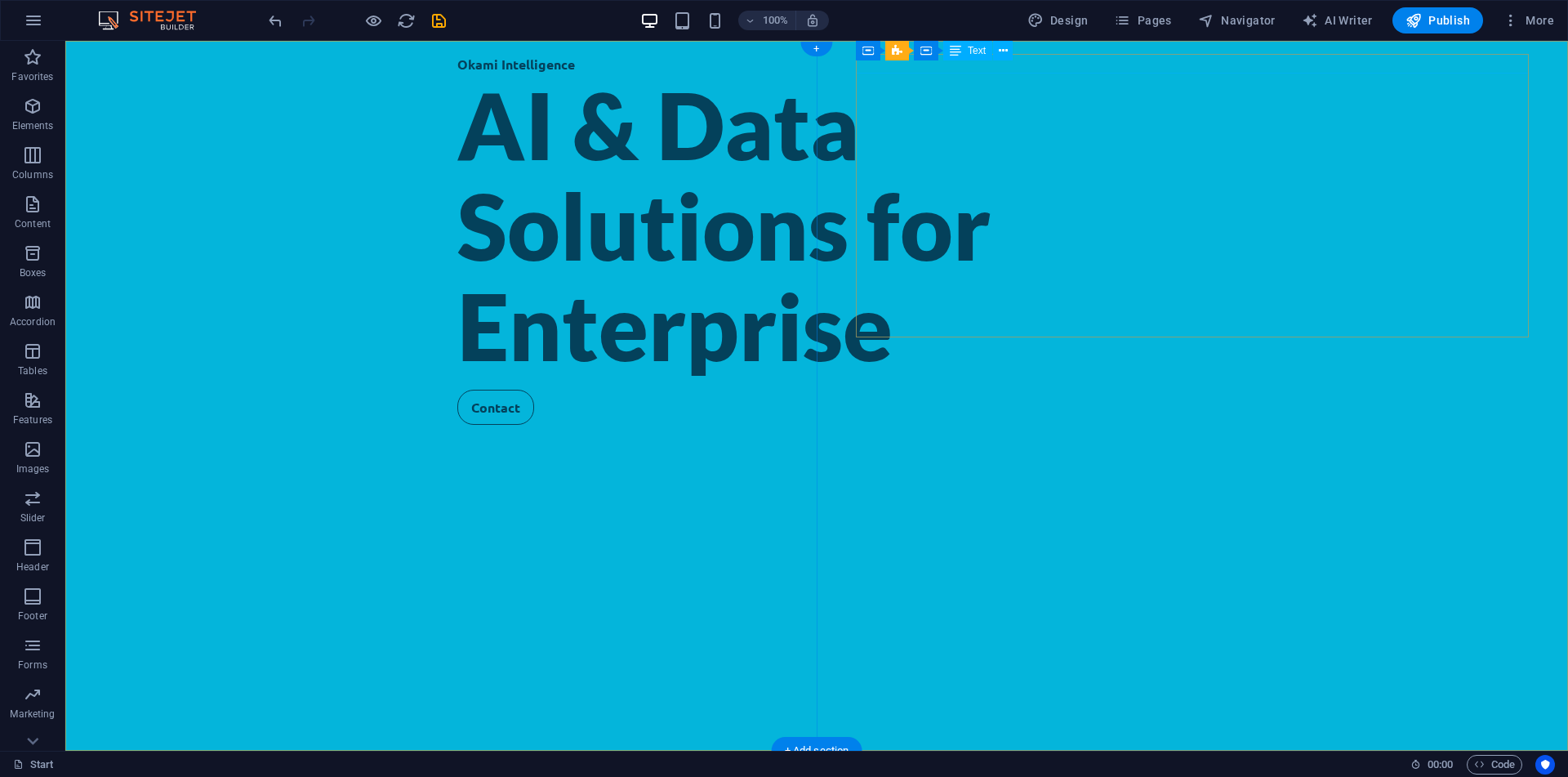
click at [1390, 764] on div "Days to the LAUNCH" at bounding box center [816, 774] width 1424 height 19
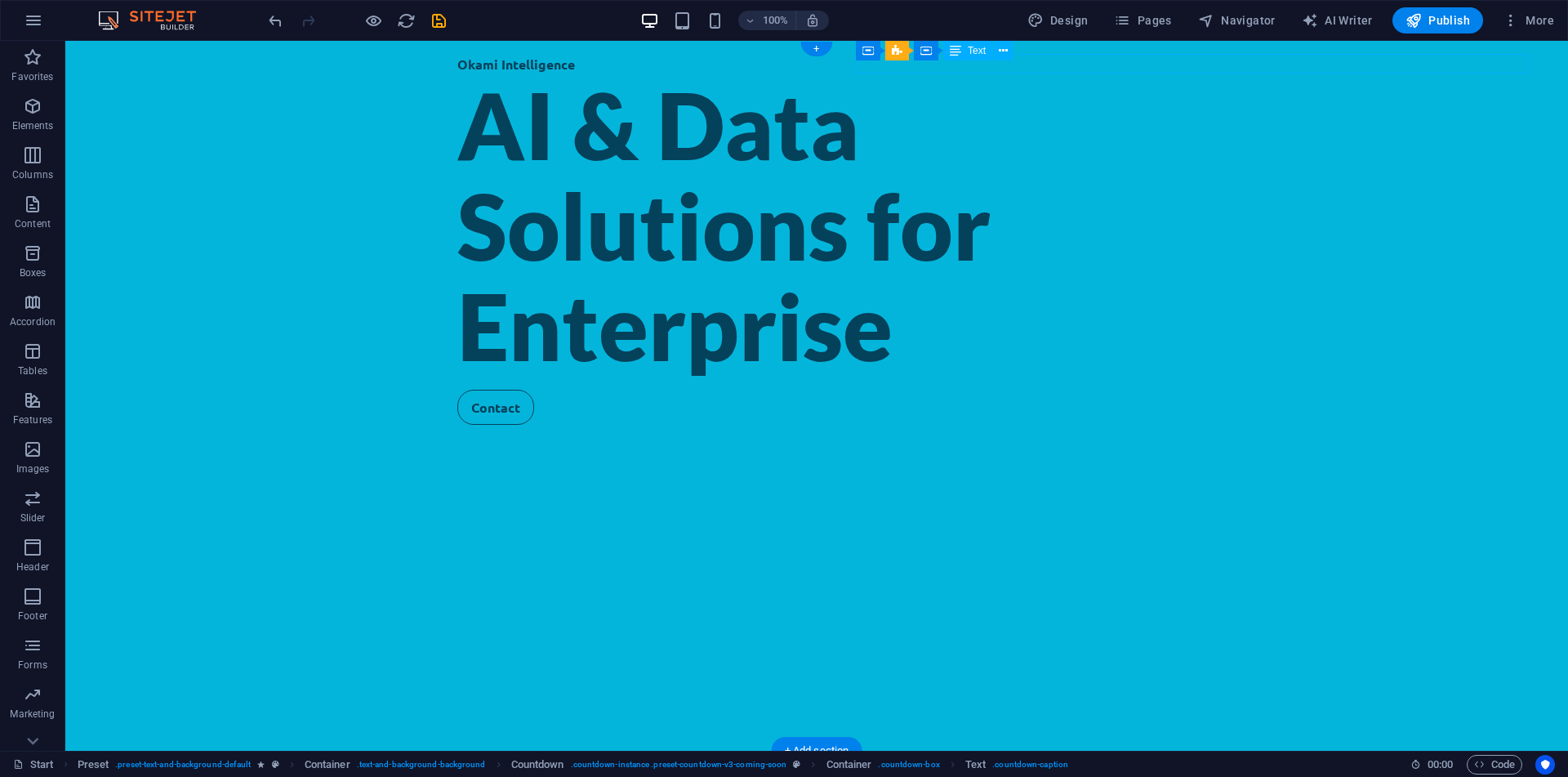
click at [1406, 764] on div "Days to the LAUNCH" at bounding box center [816, 774] width 1424 height 19
click at [1429, 764] on div "Days to the LAUNCH" at bounding box center [816, 774] width 1424 height 19
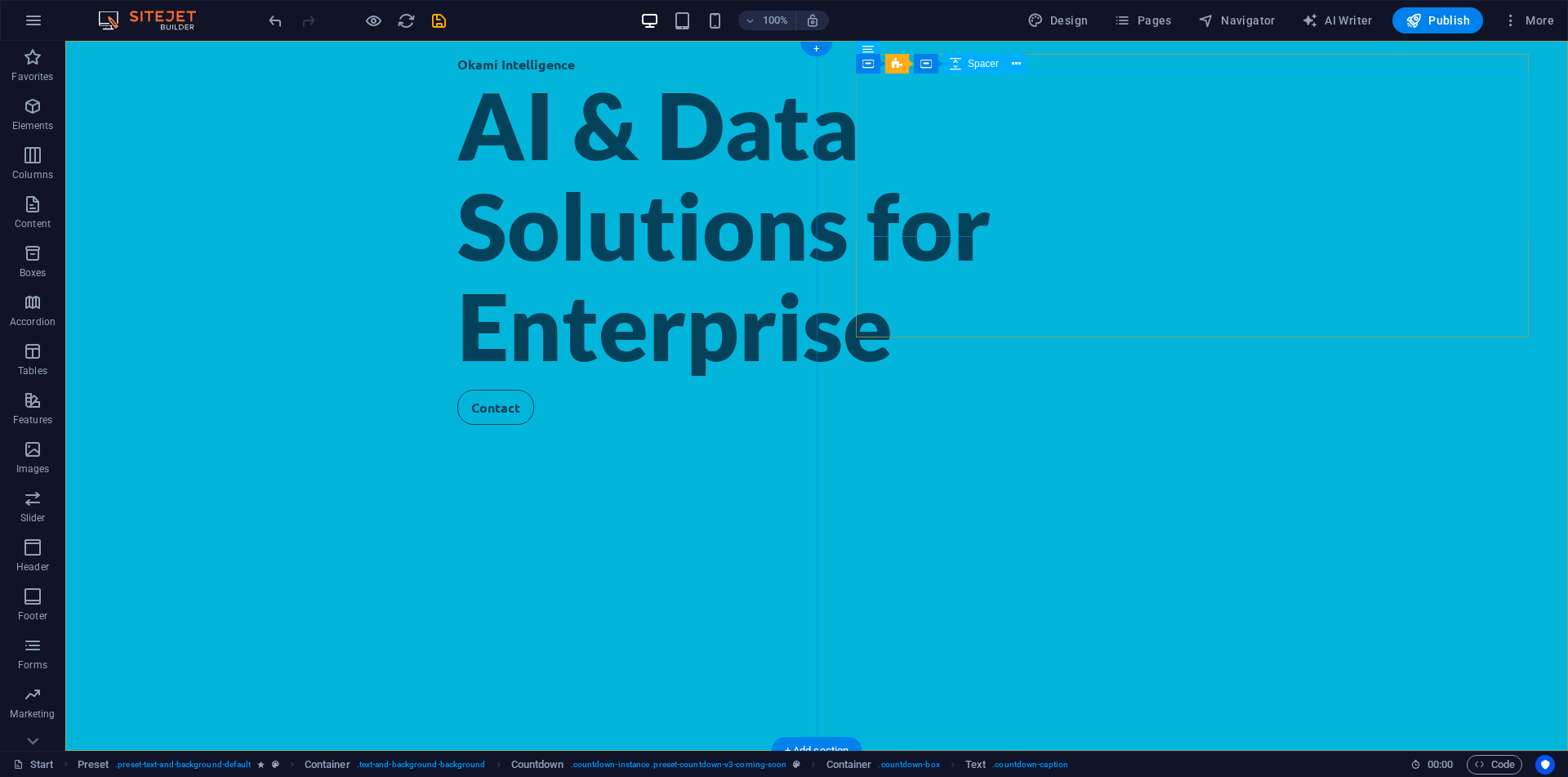
drag, startPoint x: 935, startPoint y: 108, endPoint x: 878, endPoint y: 99, distance: 57.7
click at [1418, 764] on div "Days to the LAUNCH" at bounding box center [816, 774] width 1424 height 19
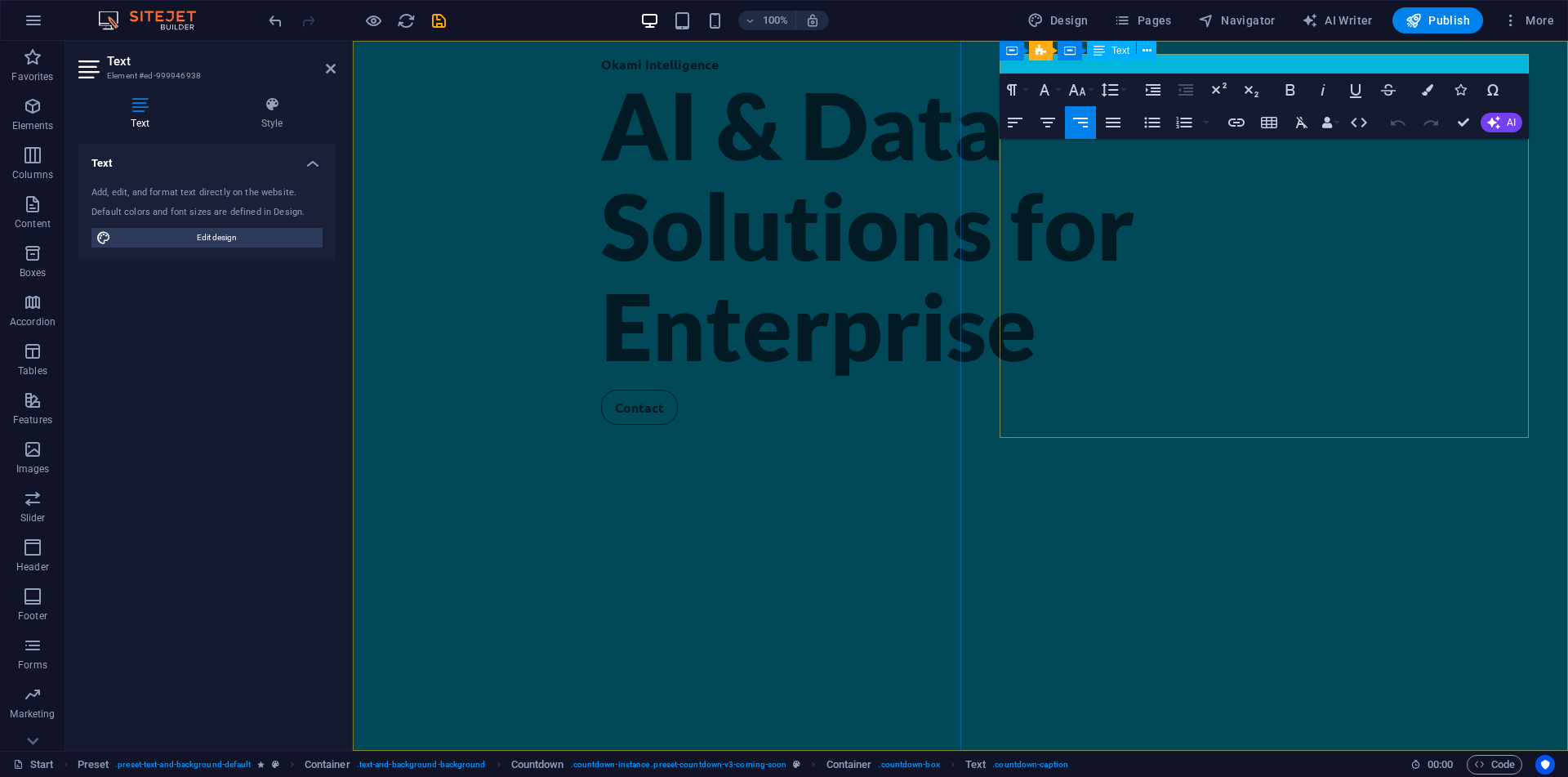
click at [1418, 765] on span "Days to the LAUNCH" at bounding box center [1462, 773] width 134 height 17
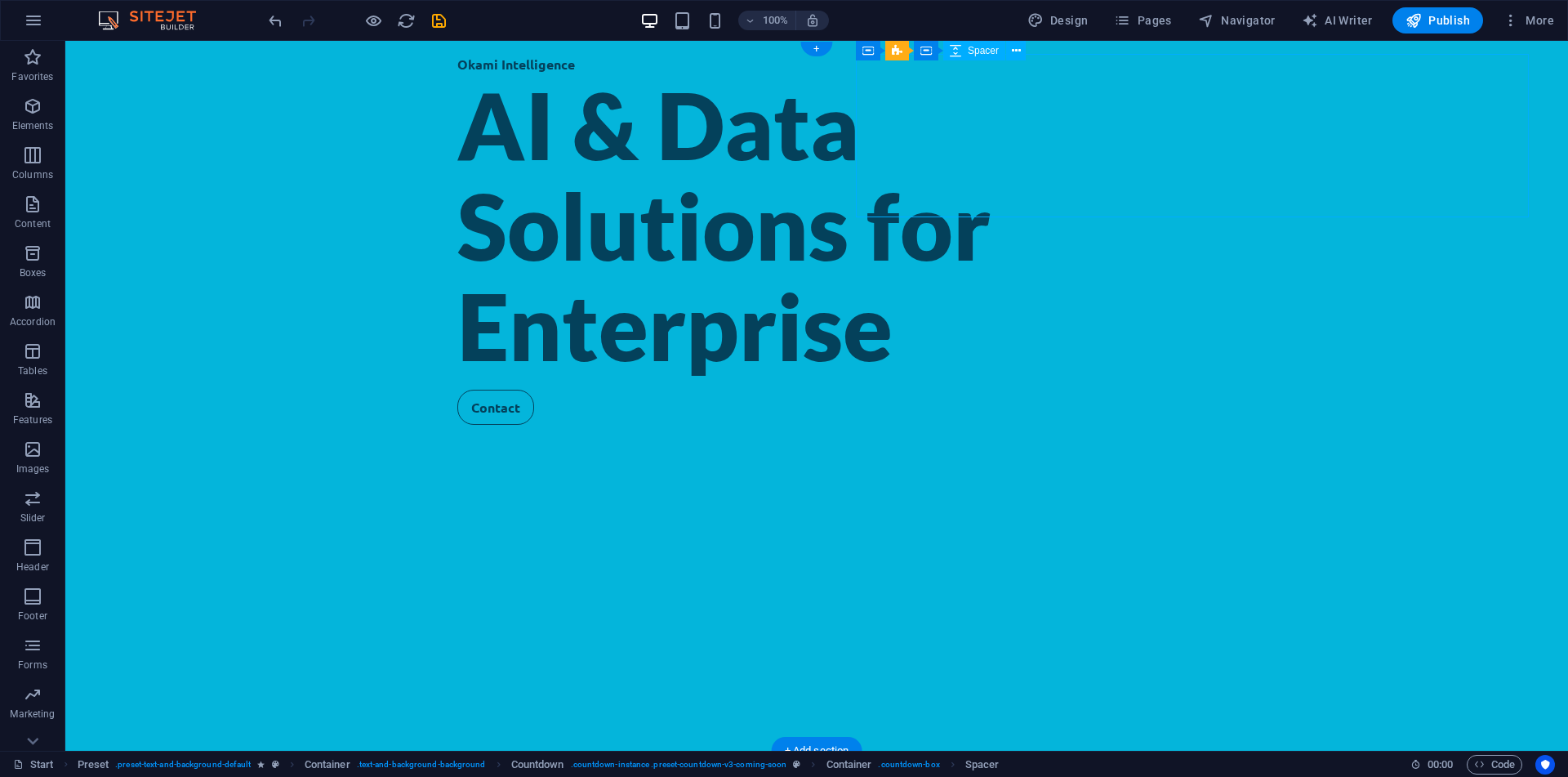
select select "px"
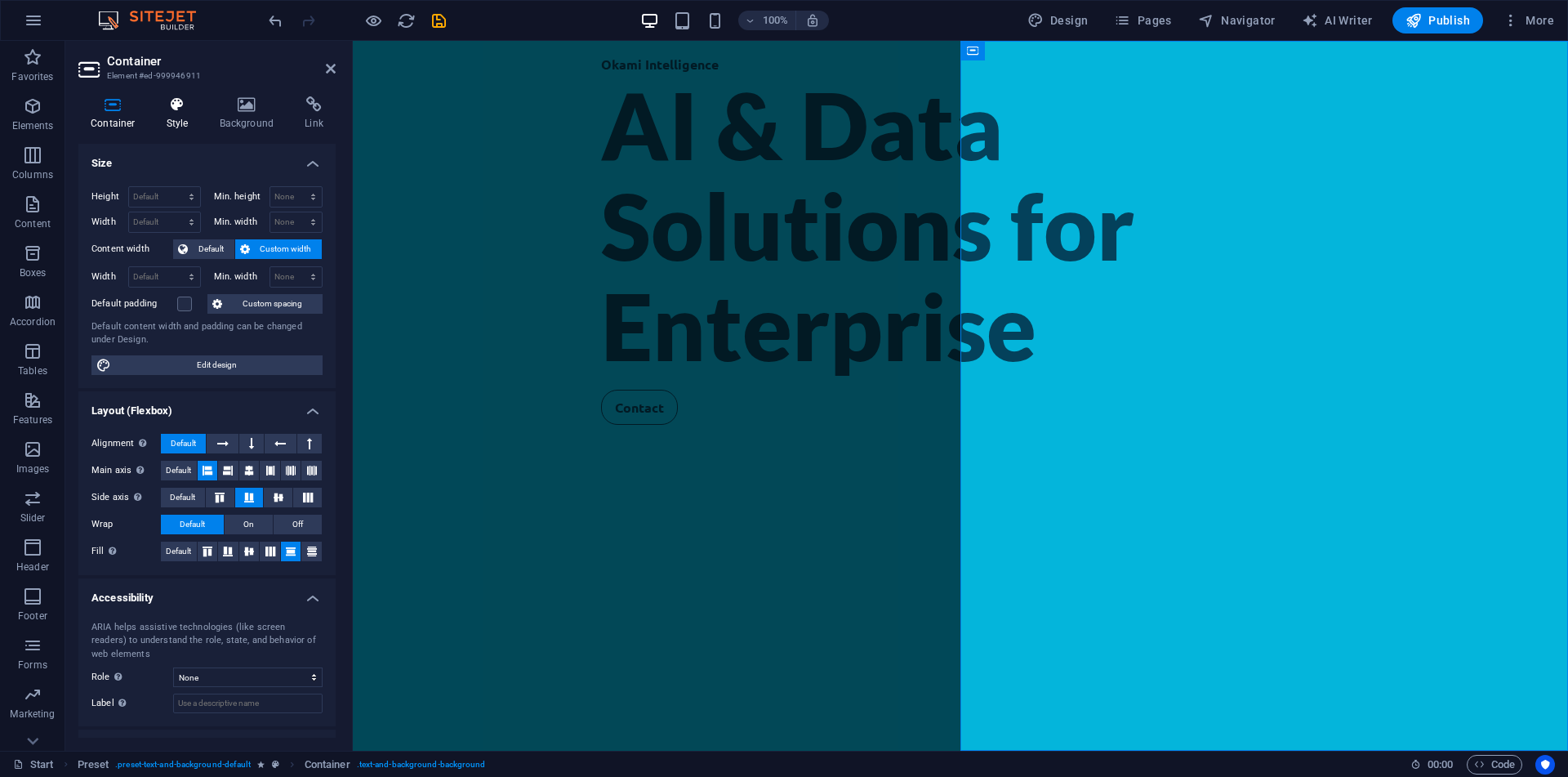
click at [180, 101] on icon at bounding box center [178, 104] width 47 height 17
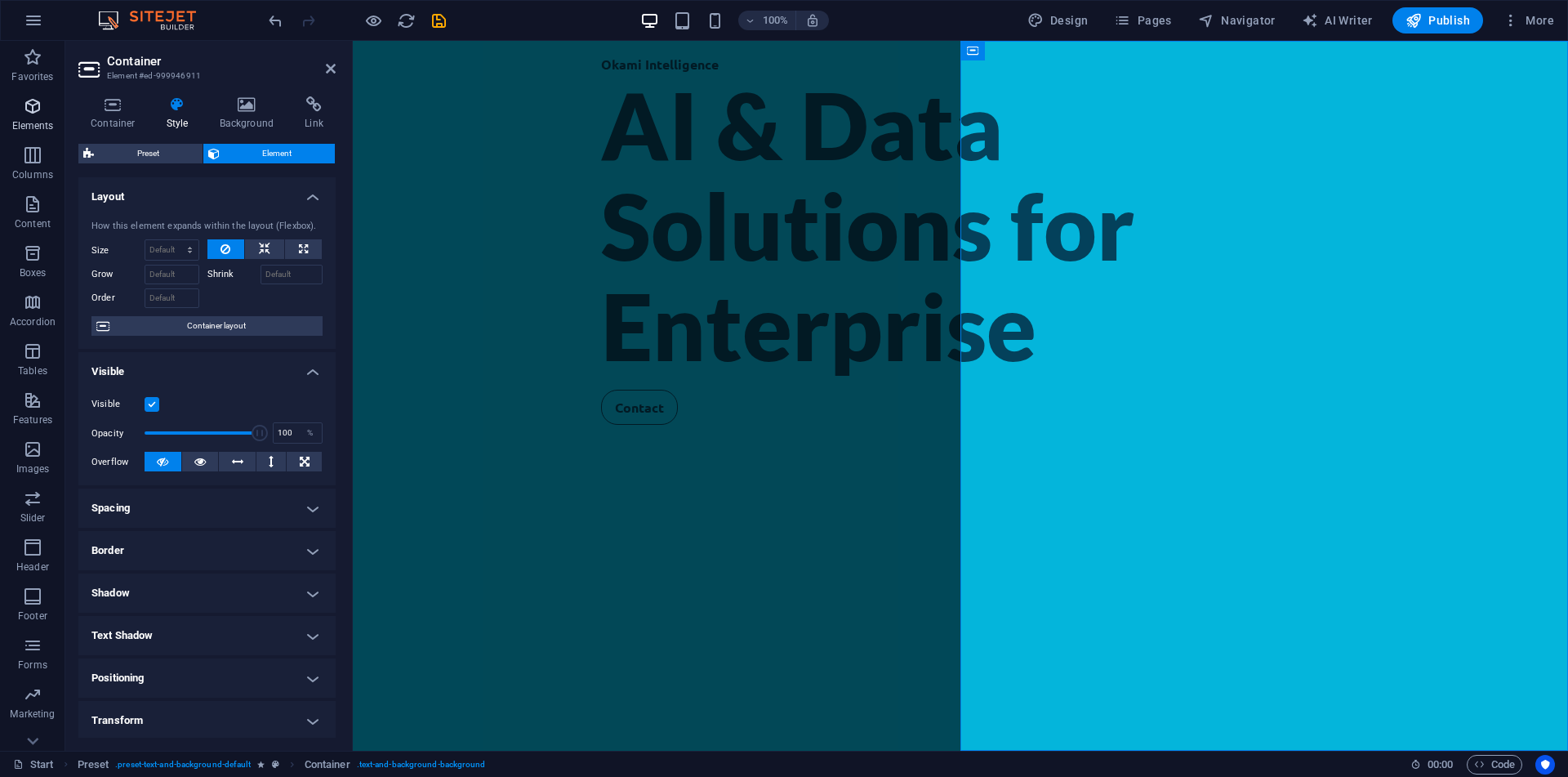
click at [47, 108] on span "Elements" at bounding box center [32, 116] width 65 height 39
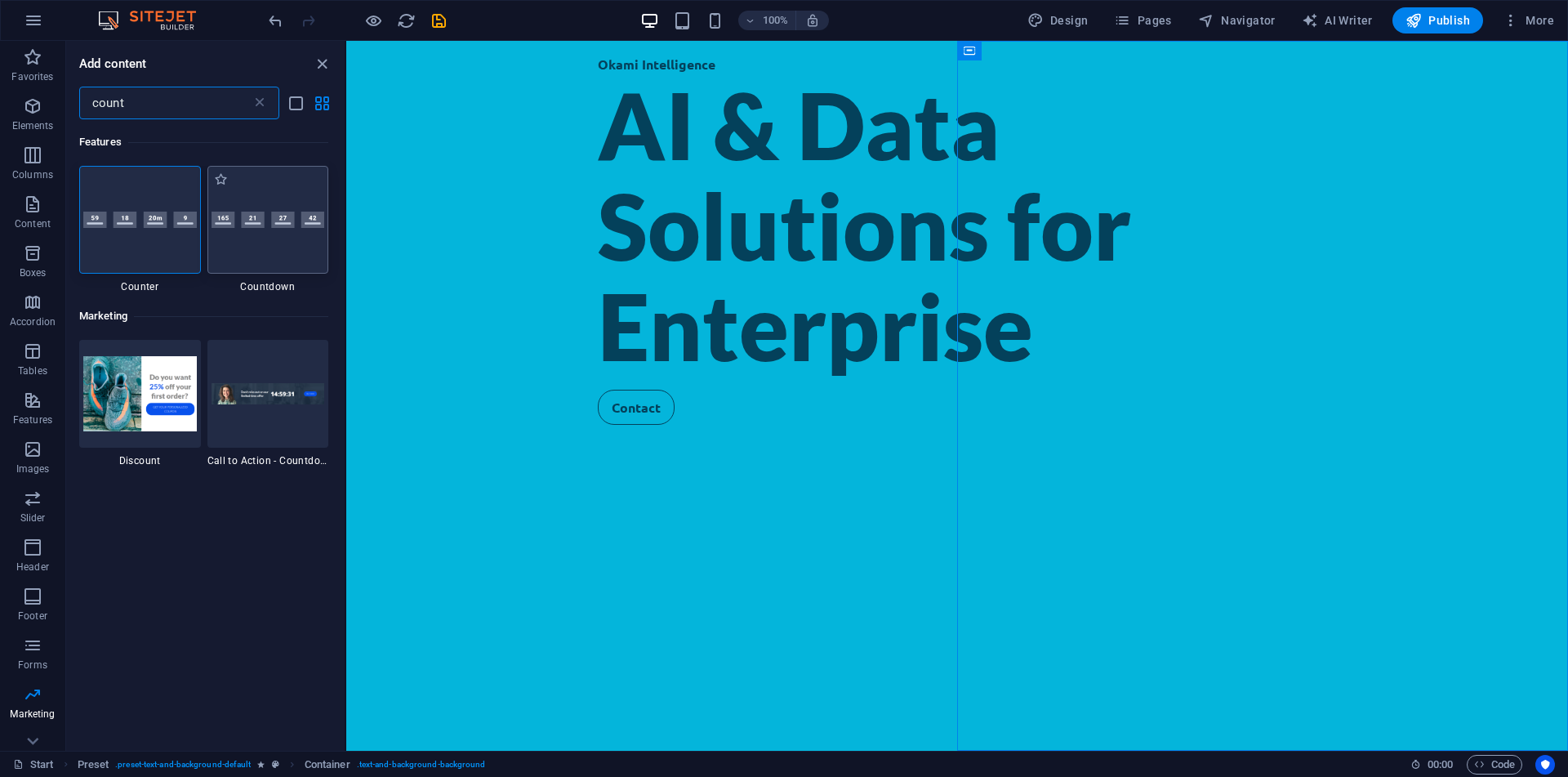
type input "count"
click at [285, 228] on img at bounding box center [268, 220] width 114 height 18
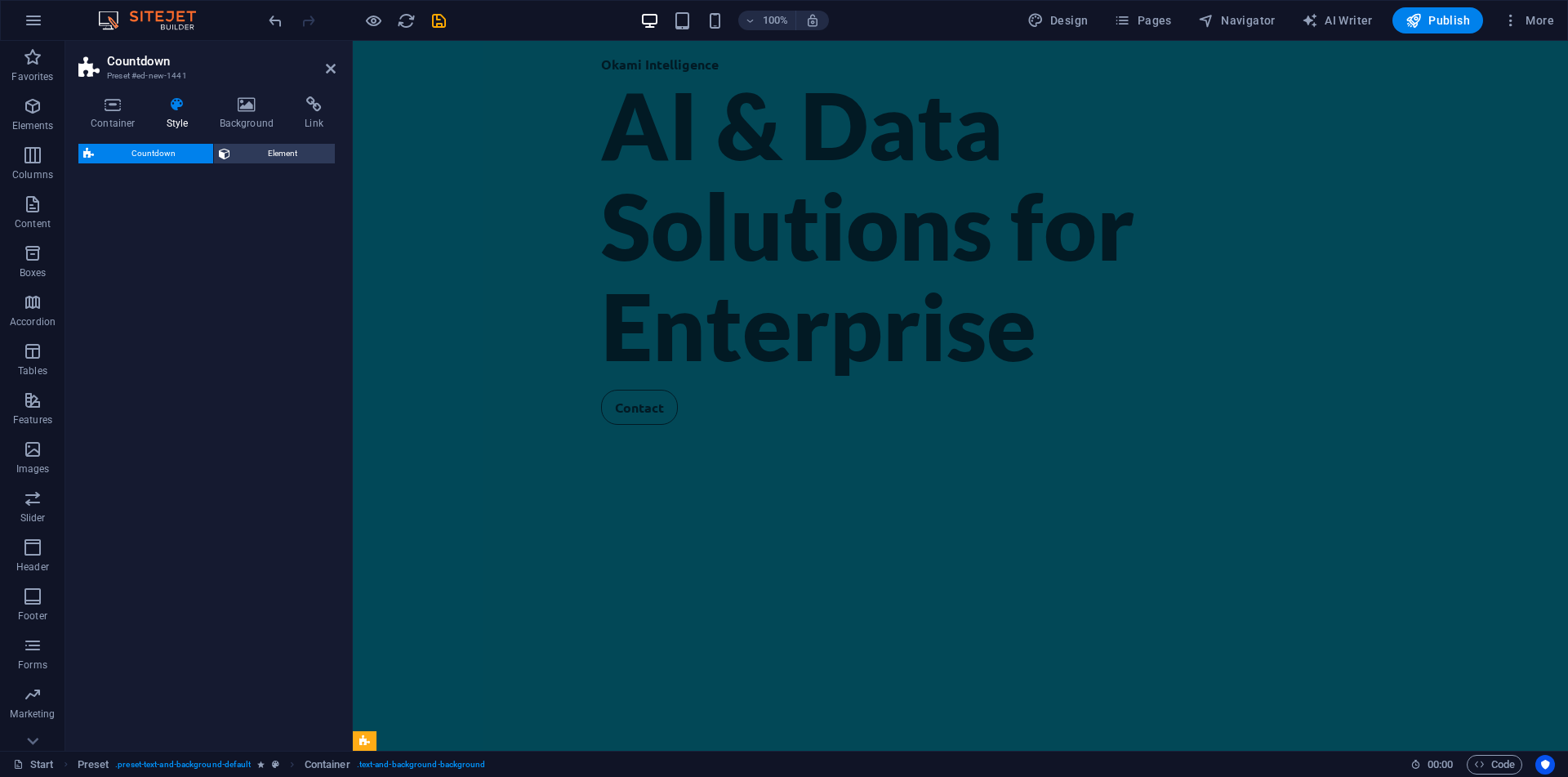
select select "preset-countdown-v3-default"
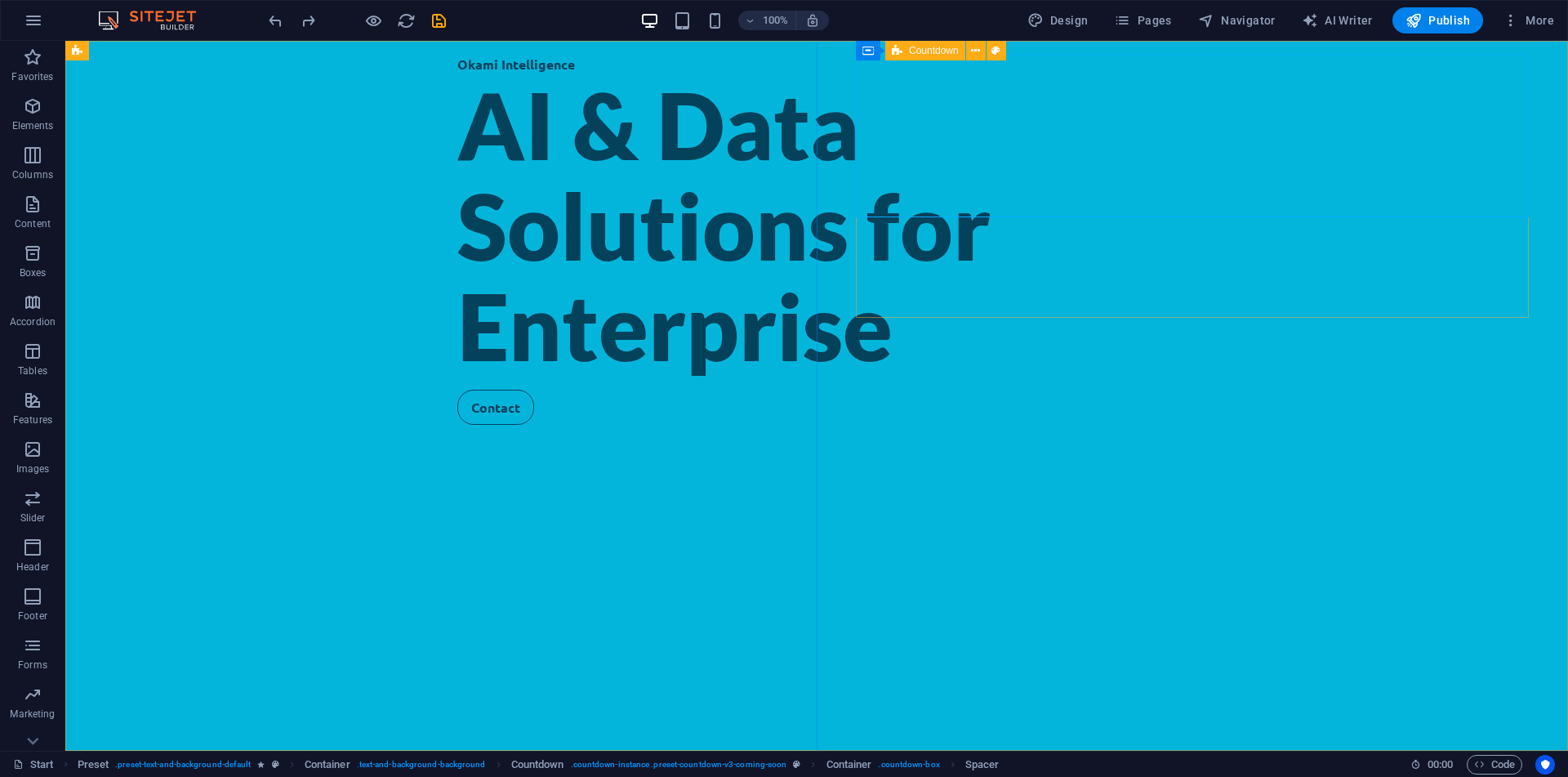
click at [897, 48] on icon at bounding box center [896, 51] width 11 height 19
click at [979, 52] on icon at bounding box center [975, 52] width 9 height 18
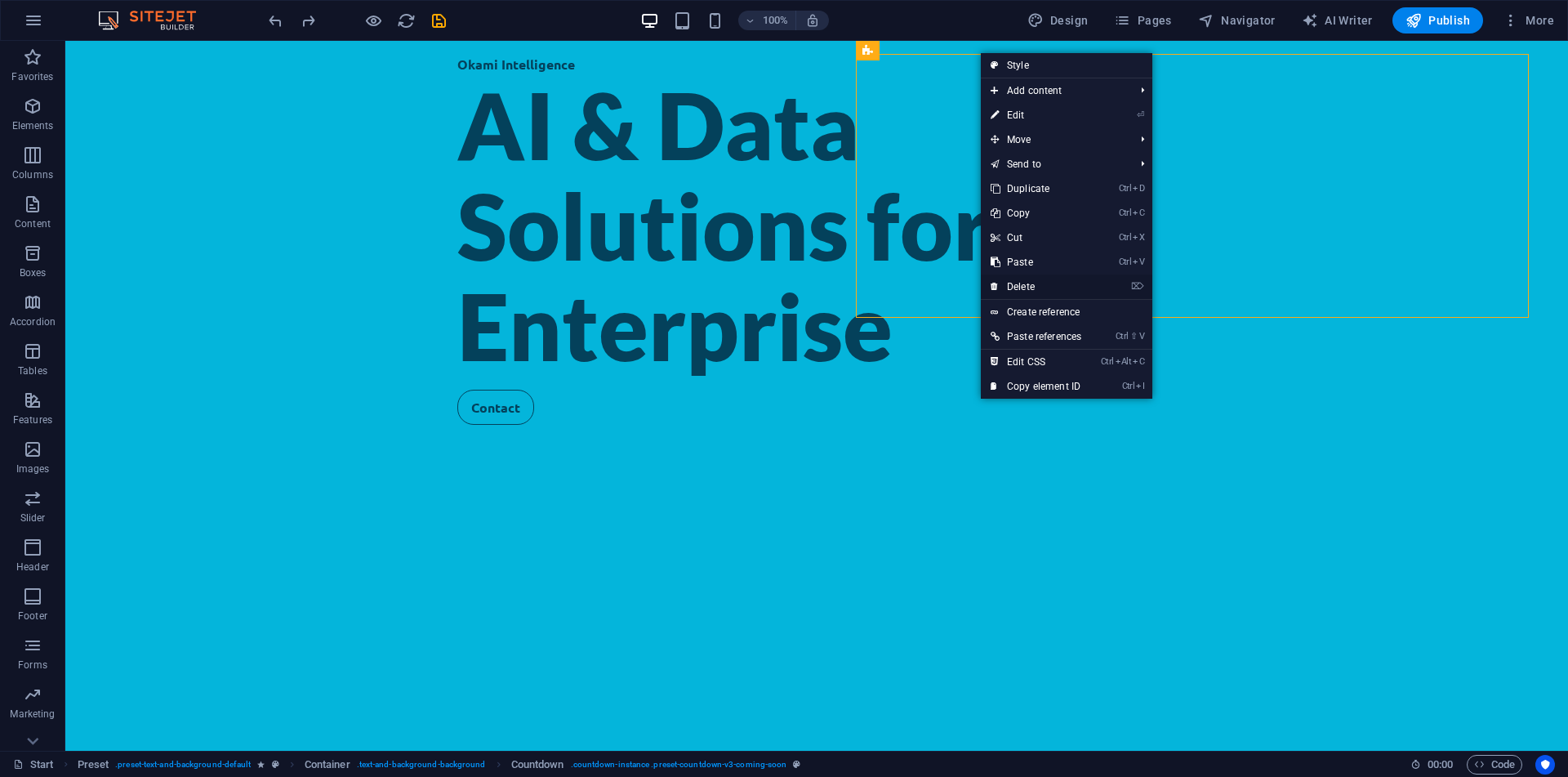
click at [1097, 293] on li "⌦ Delete" at bounding box center [1067, 287] width 171 height 25
click at [1091, 289] on link "⌦ Delete" at bounding box center [1036, 286] width 110 height 24
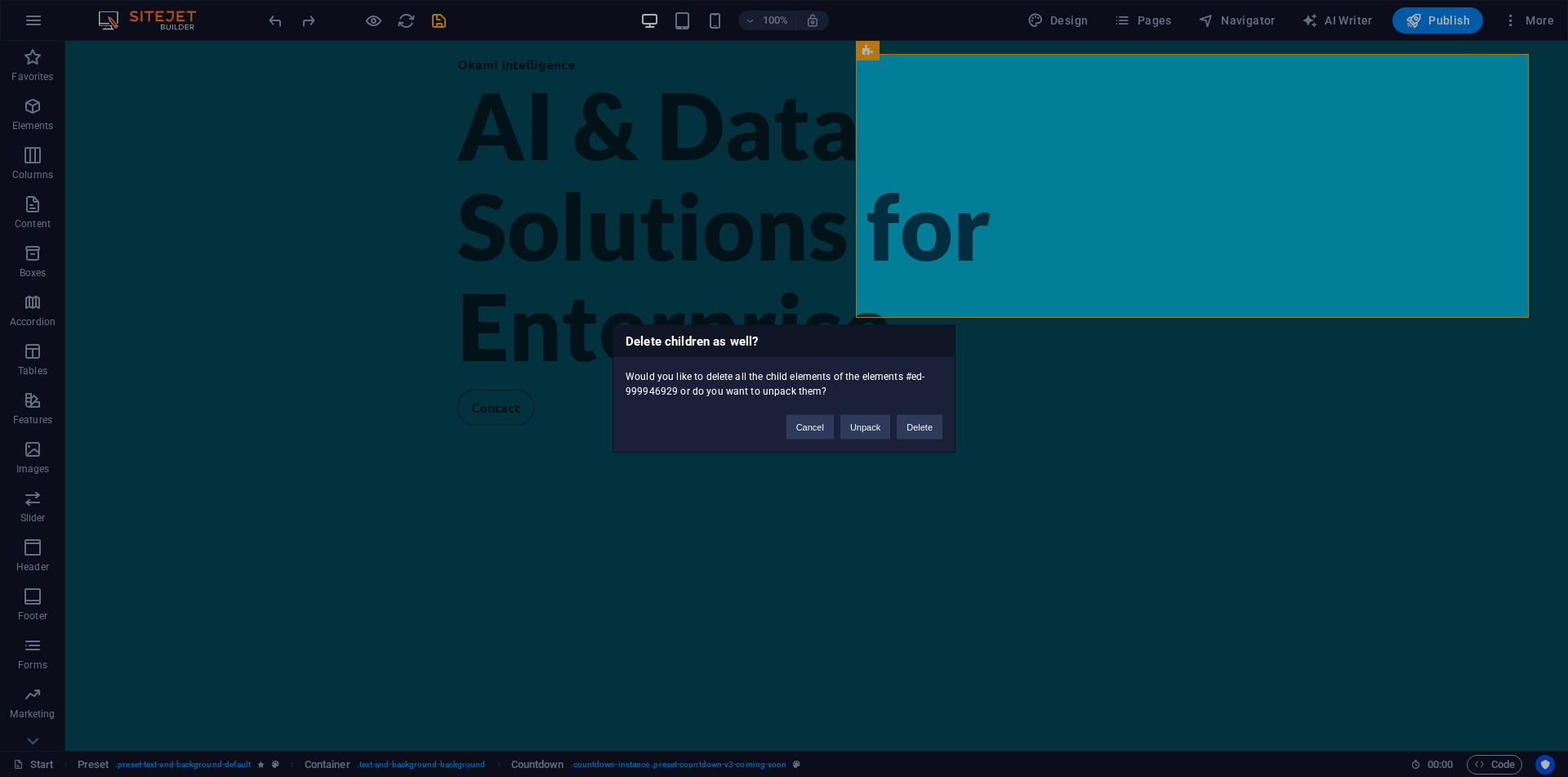
click at [915, 439] on div "Cancel Unpack Delete" at bounding box center [863, 419] width 180 height 42
click at [913, 431] on button "Delete" at bounding box center [919, 426] width 46 height 24
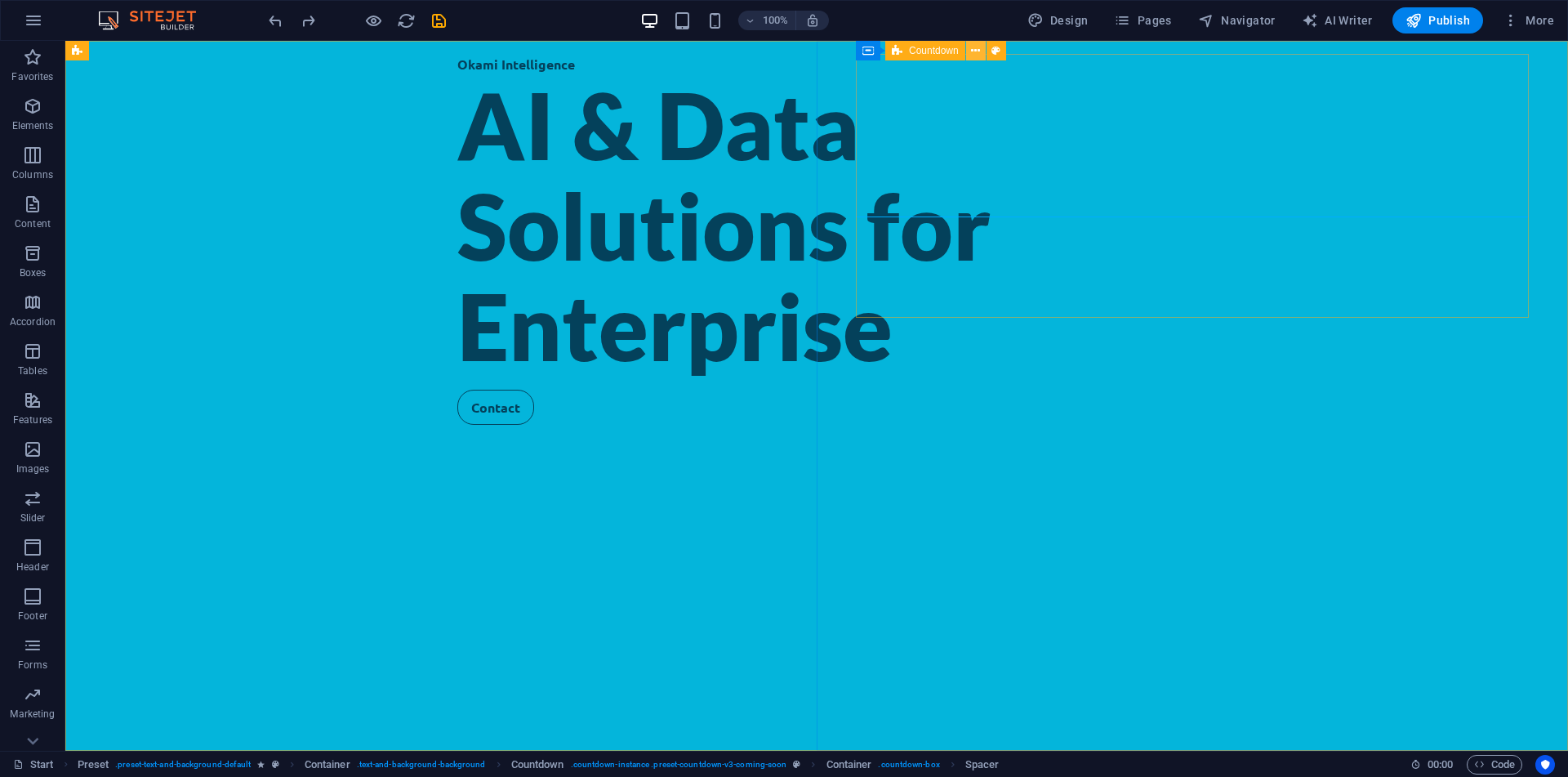
click at [974, 55] on icon at bounding box center [975, 52] width 9 height 18
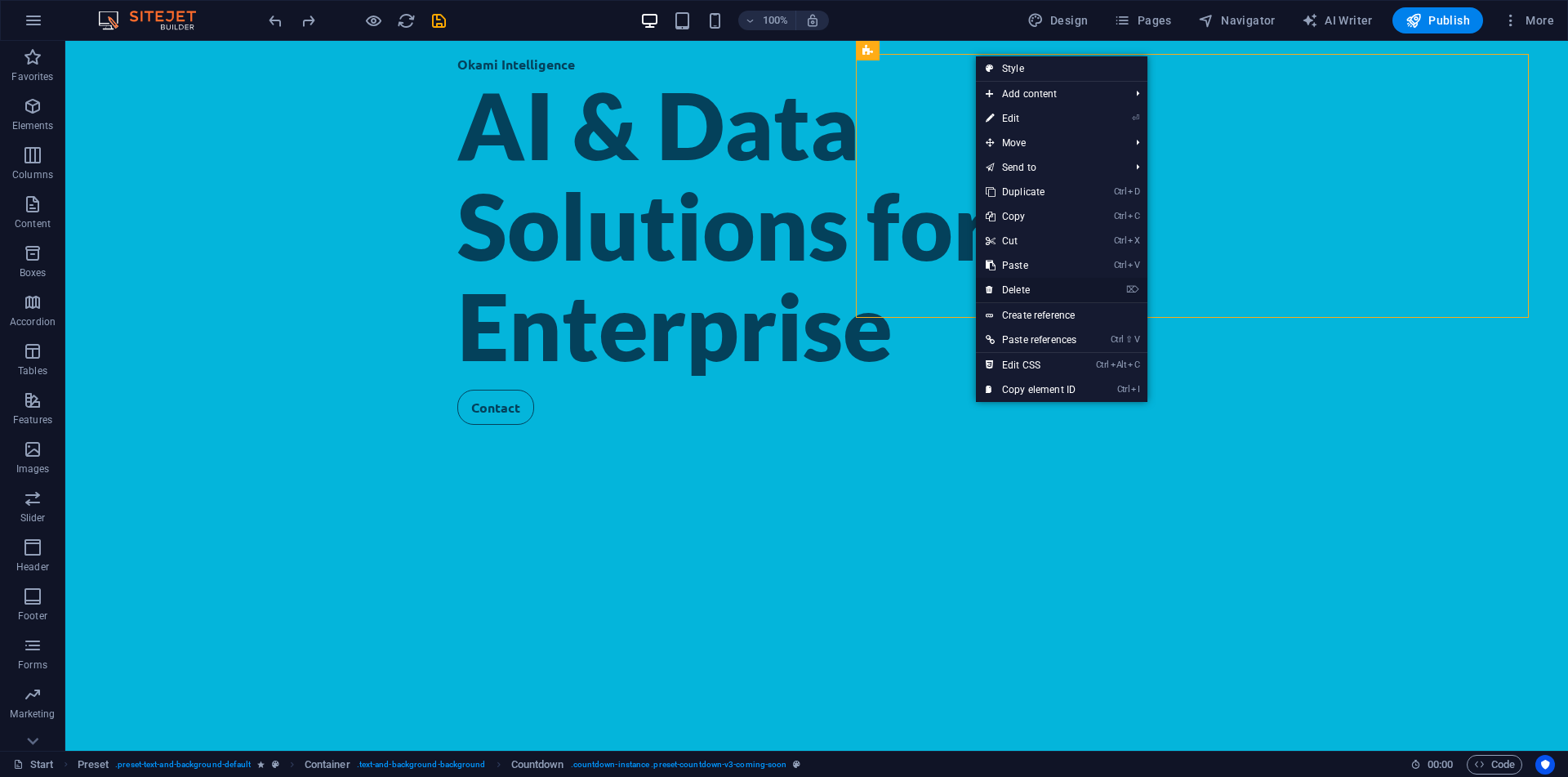
click at [1086, 292] on link "⌦ Delete" at bounding box center [1031, 289] width 110 height 24
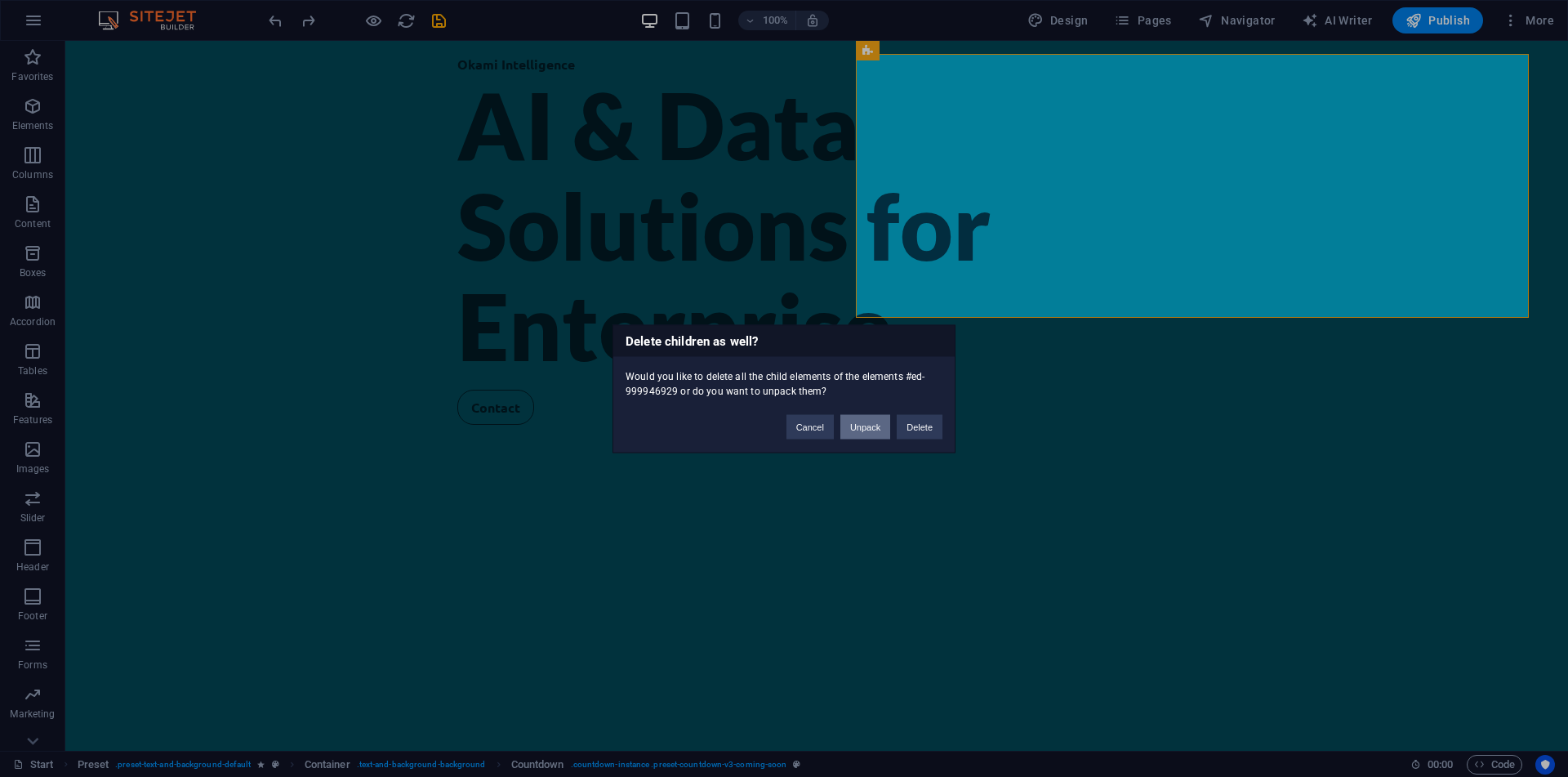
click at [875, 421] on button "Unpack" at bounding box center [864, 426] width 50 height 24
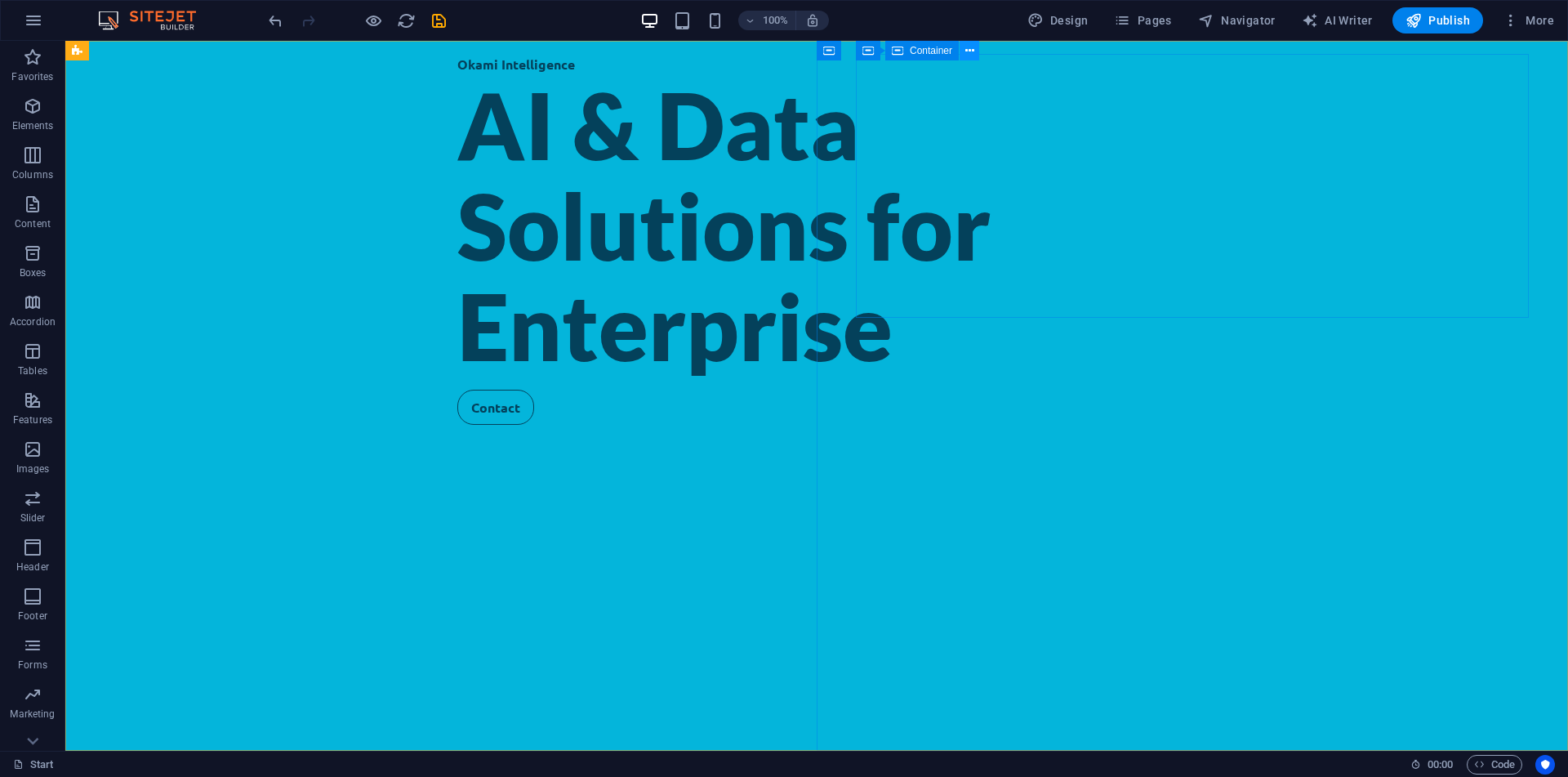
click at [967, 47] on icon at bounding box center [969, 52] width 9 height 18
select select "px"
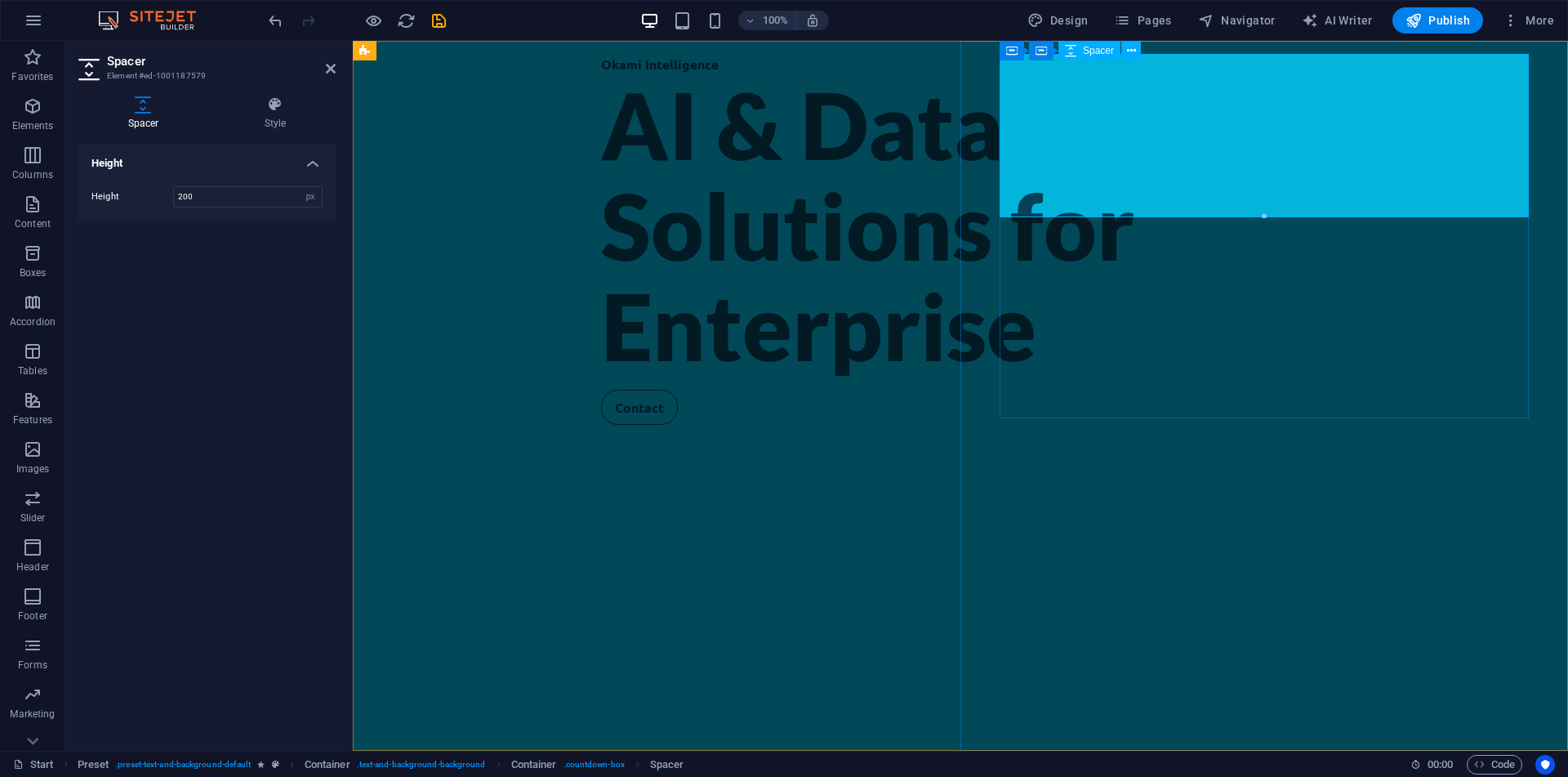
click at [1055, 49] on span "Container" at bounding box center [1075, 51] width 43 height 10
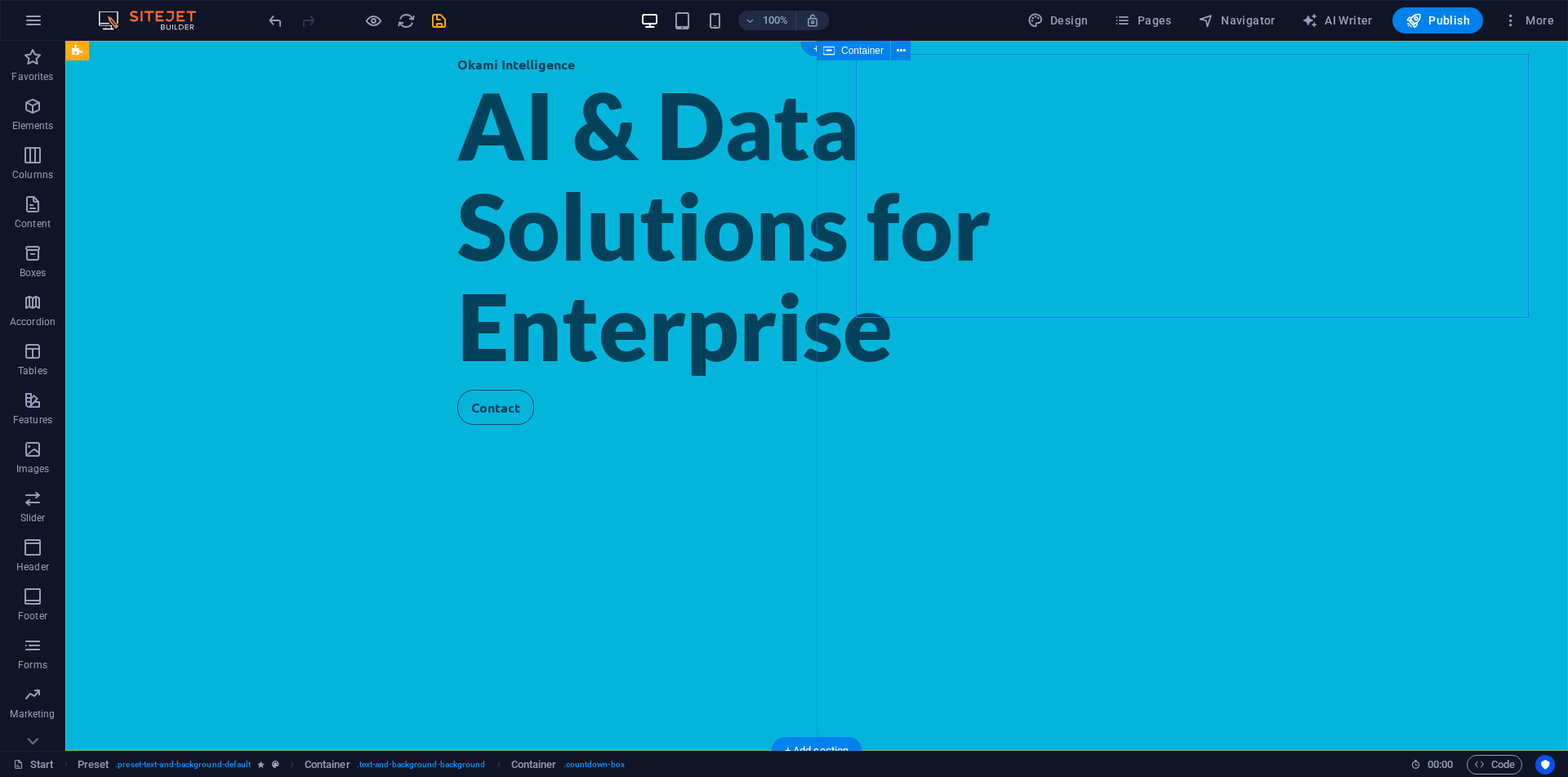
click at [977, 44] on button at bounding box center [969, 51] width 19 height 19
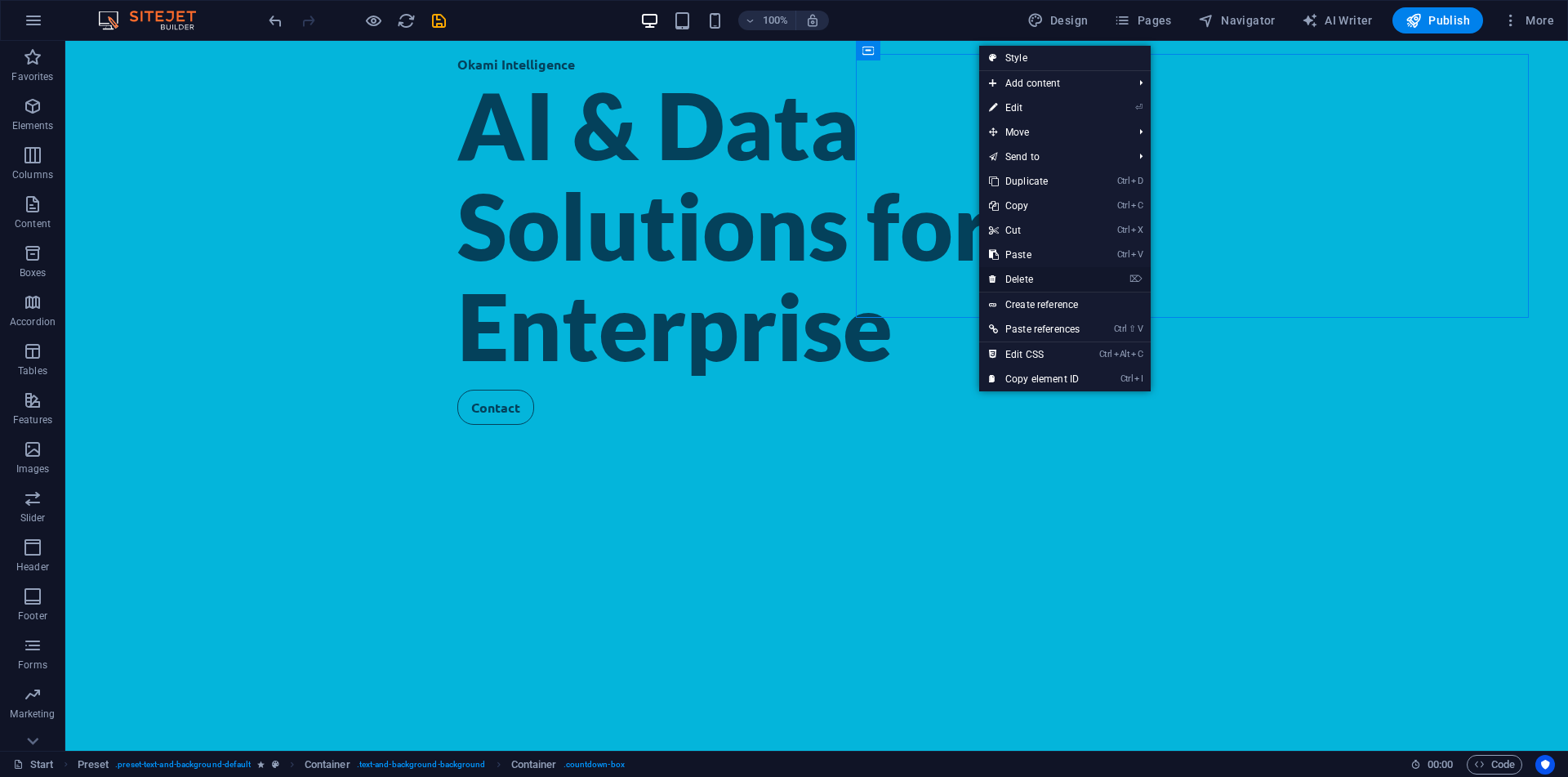
click at [1076, 281] on link "⌦ Delete" at bounding box center [1034, 278] width 110 height 24
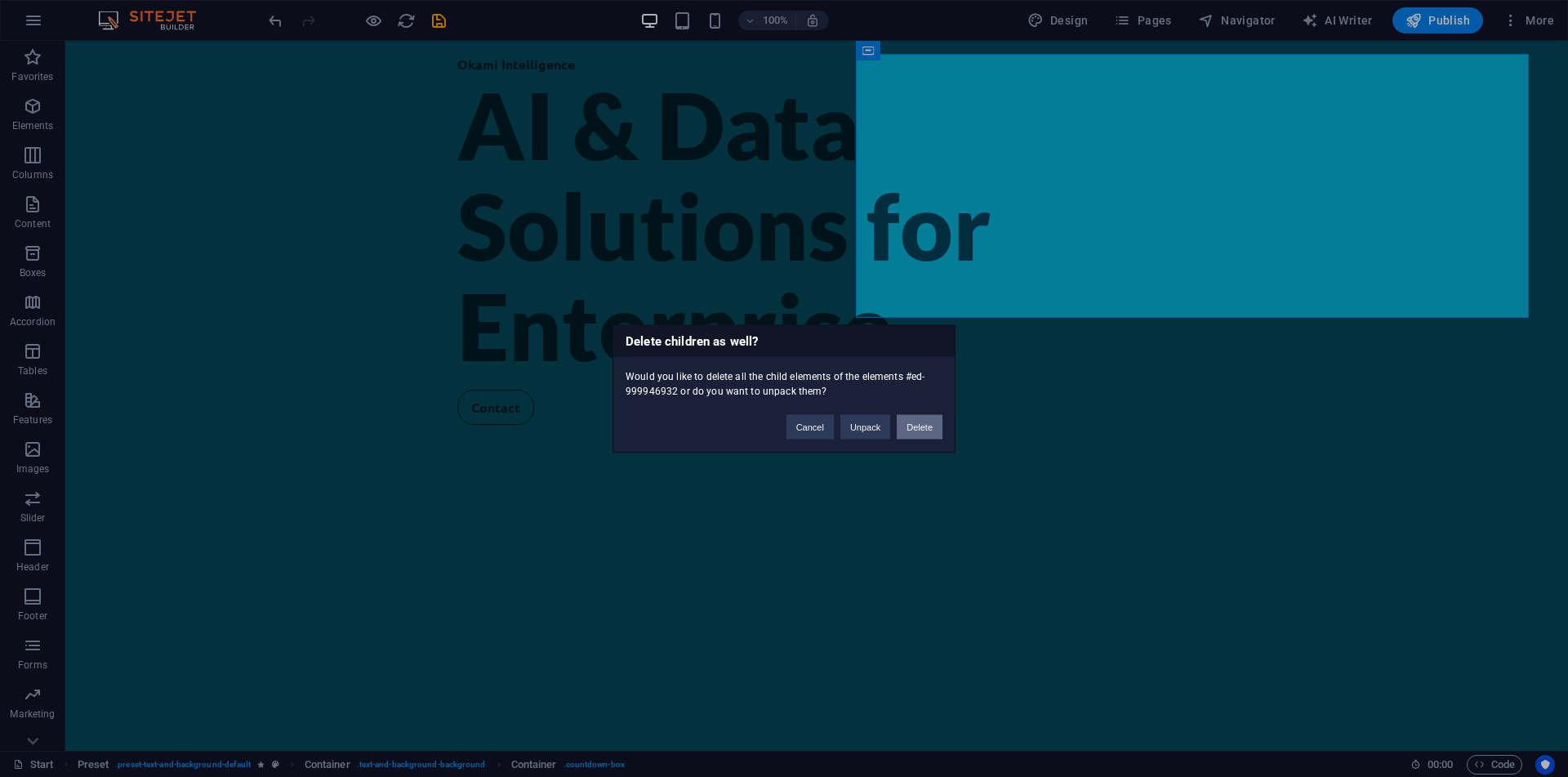
click at [913, 426] on button "Delete" at bounding box center [919, 426] width 46 height 24
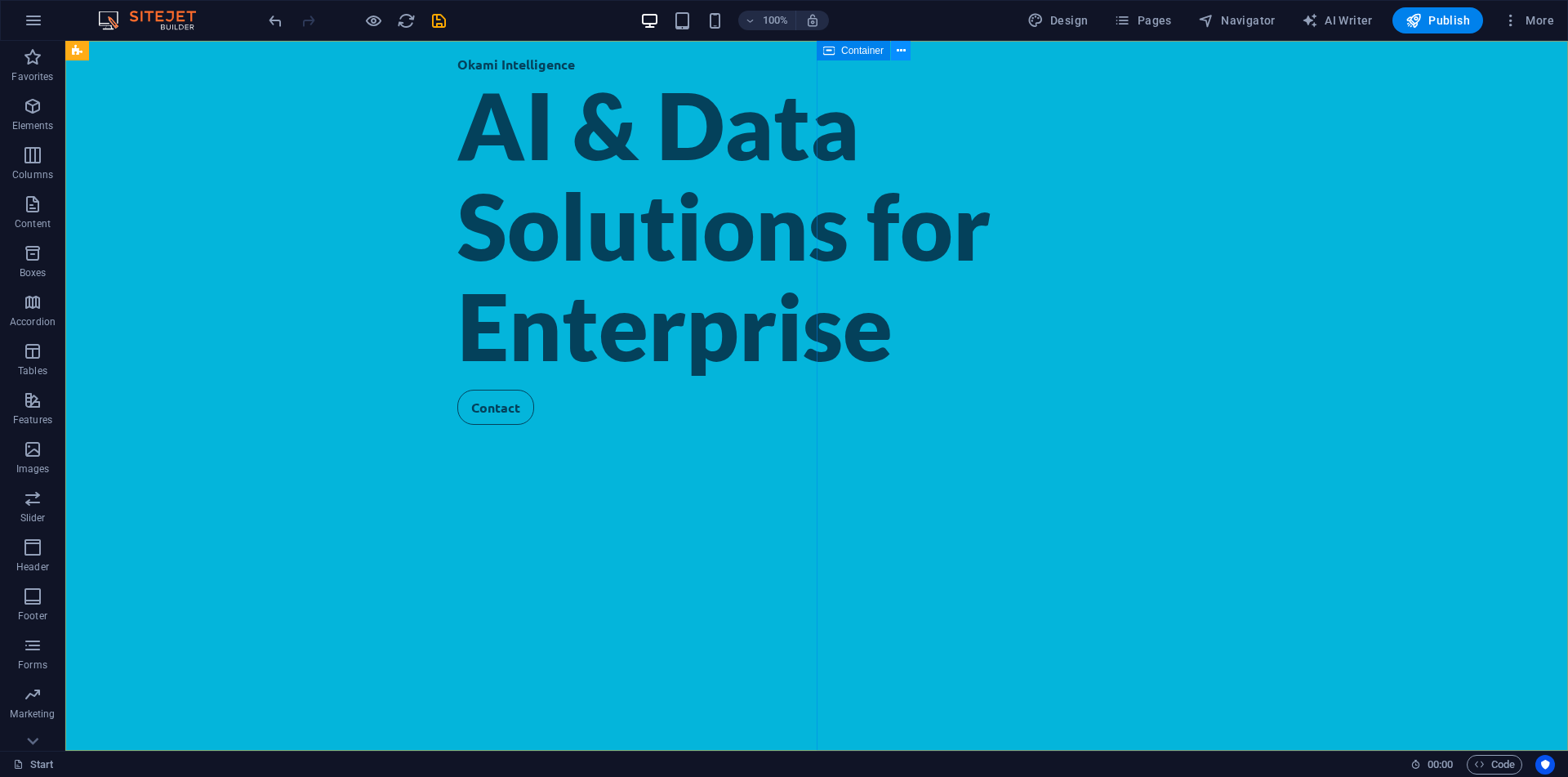
click at [899, 49] on icon at bounding box center [900, 52] width 9 height 18
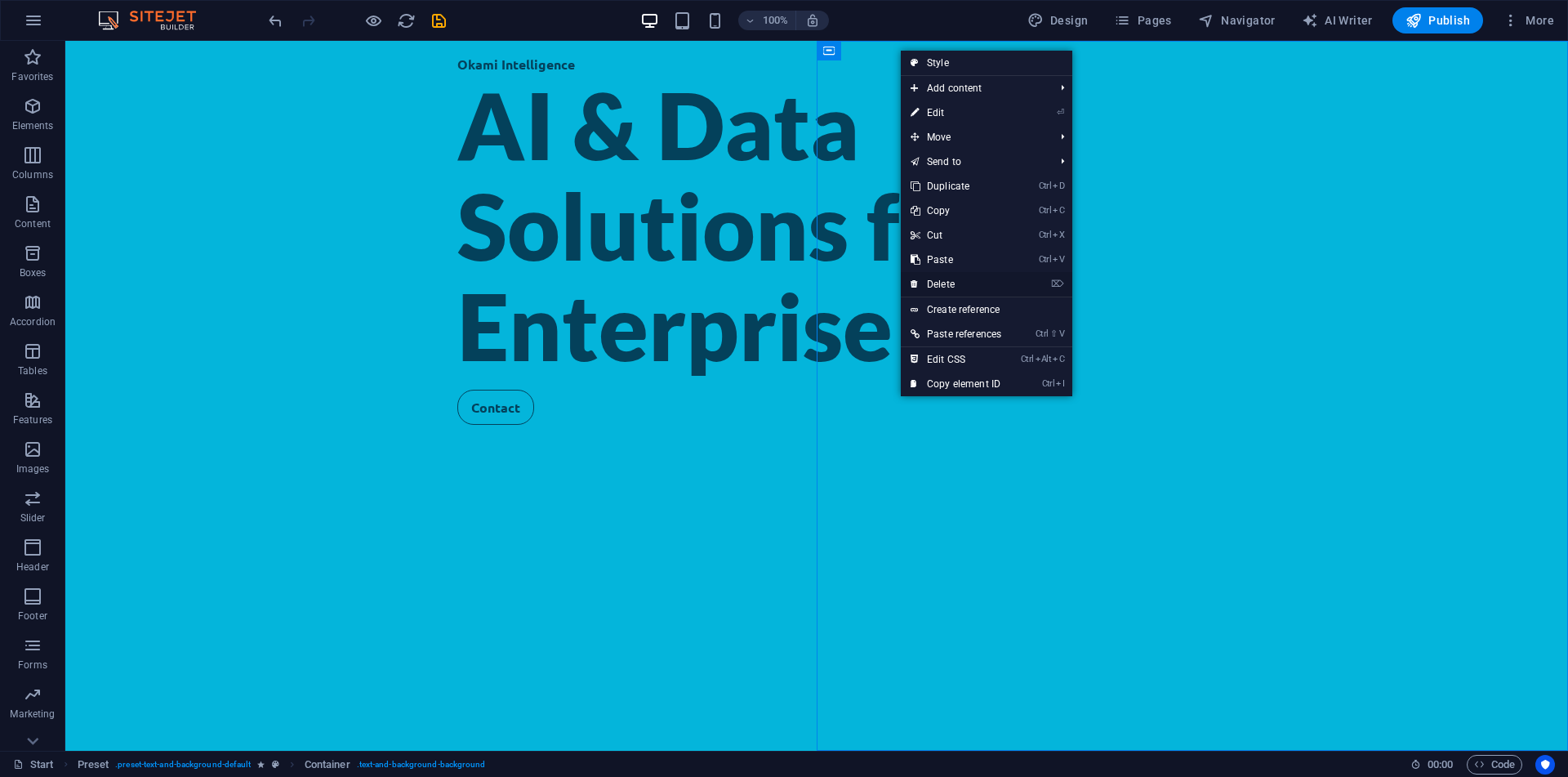
click at [1003, 286] on link "⌦ Delete" at bounding box center [955, 283] width 110 height 24
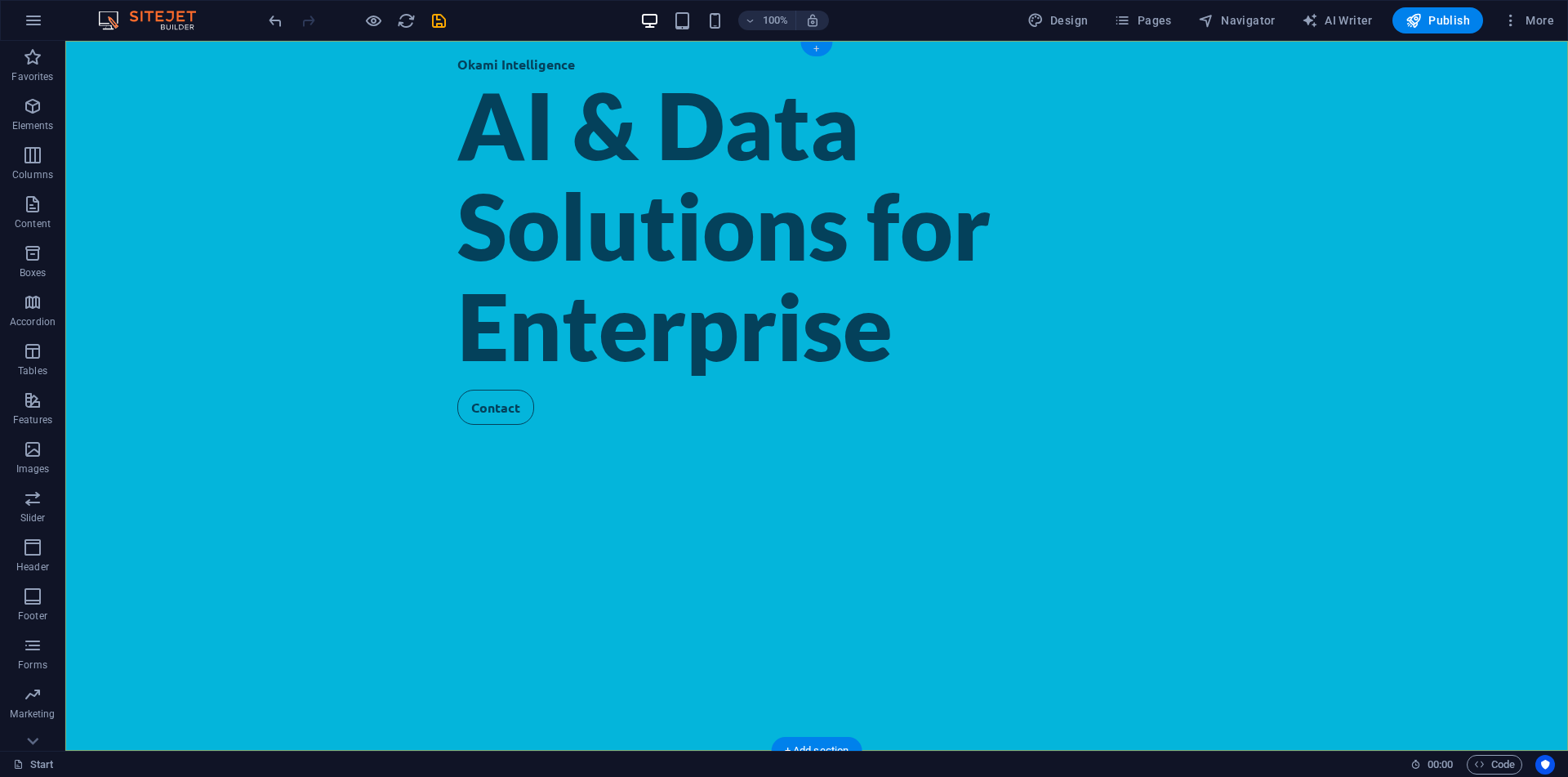
click at [824, 49] on div "+" at bounding box center [816, 49] width 32 height 15
click at [1103, 245] on div "Okami Intelligence AI & Data Solutions for Enterprise Contact" at bounding box center [817, 395] width 1503 height 710
select select "vh"
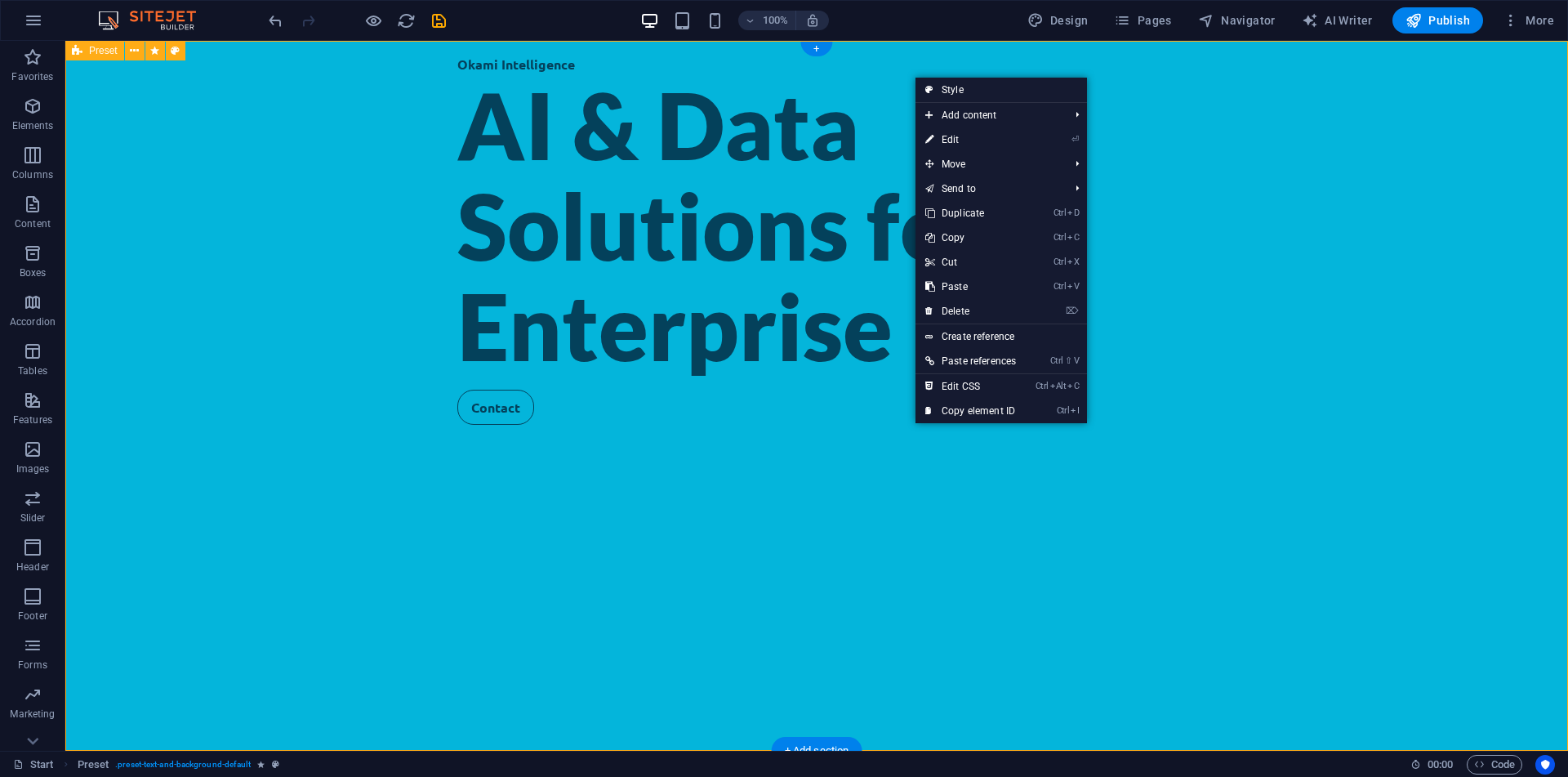
click at [881, 73] on div "Okami Intelligence AI & Data Solutions for Enterprise Contact" at bounding box center [817, 395] width 1503 height 710
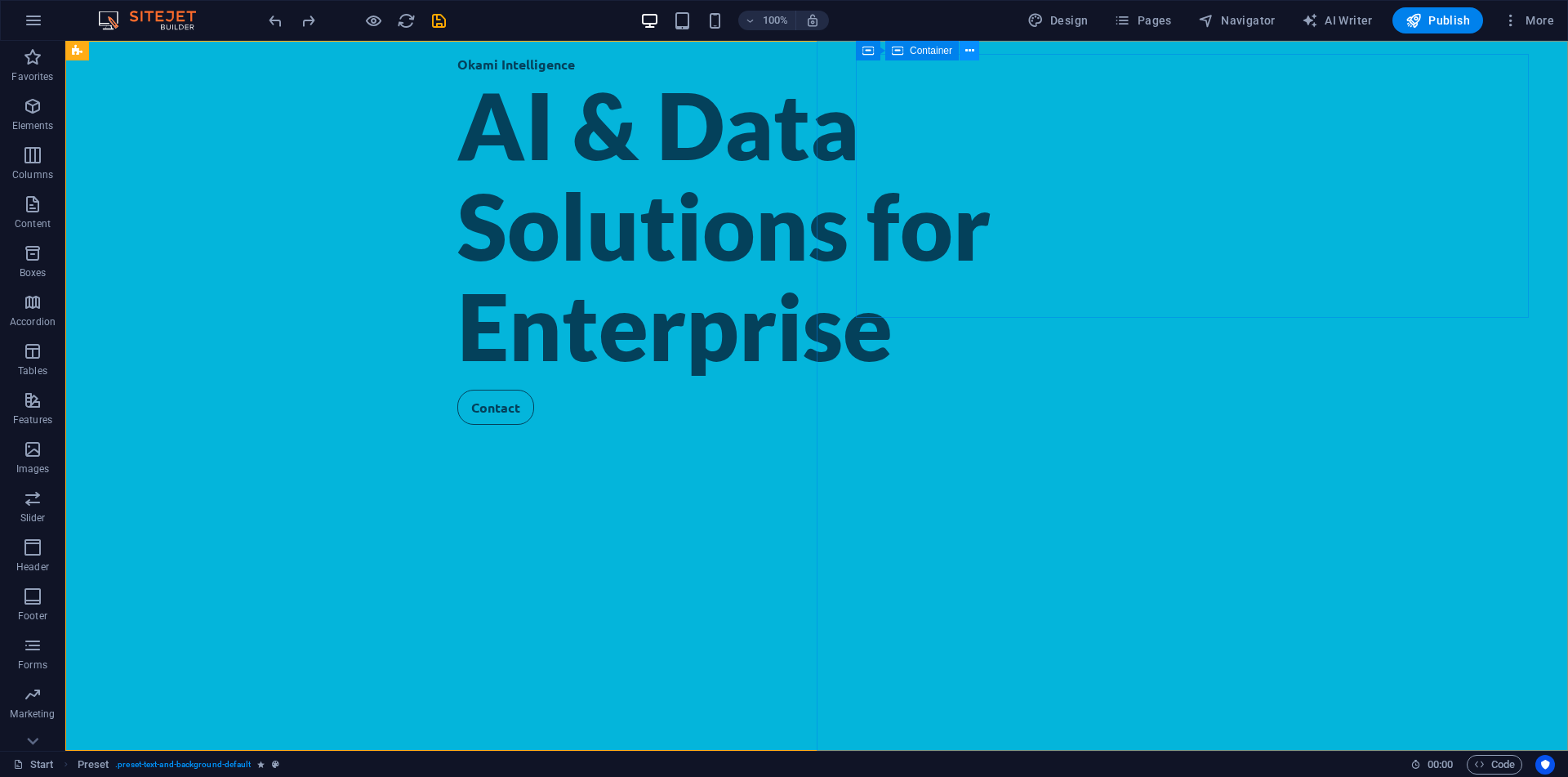
click at [976, 51] on button at bounding box center [969, 51] width 19 height 19
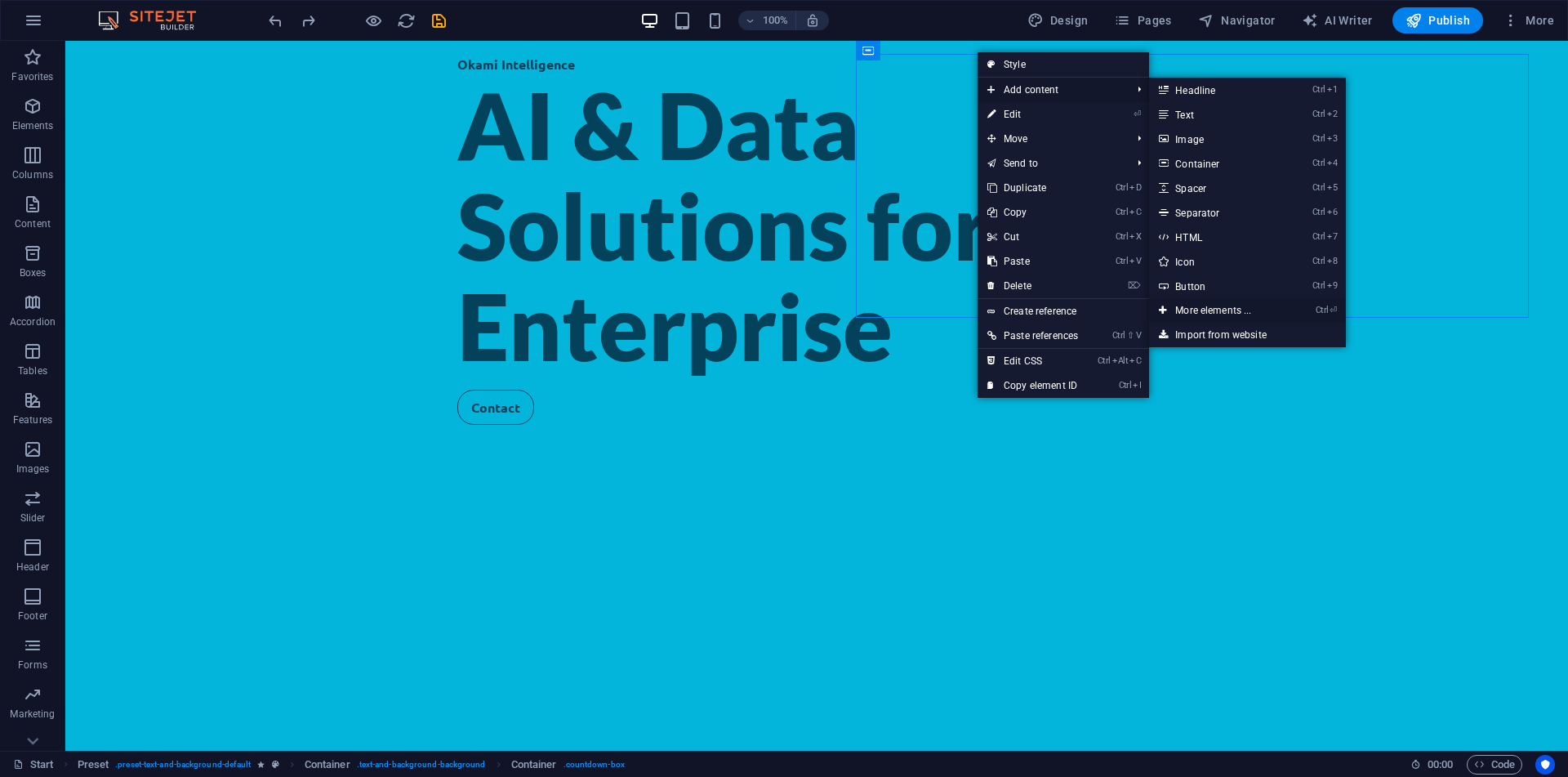
click at [1219, 308] on link "Ctrl ⏎ More elements ..." at bounding box center [1217, 310] width 134 height 24
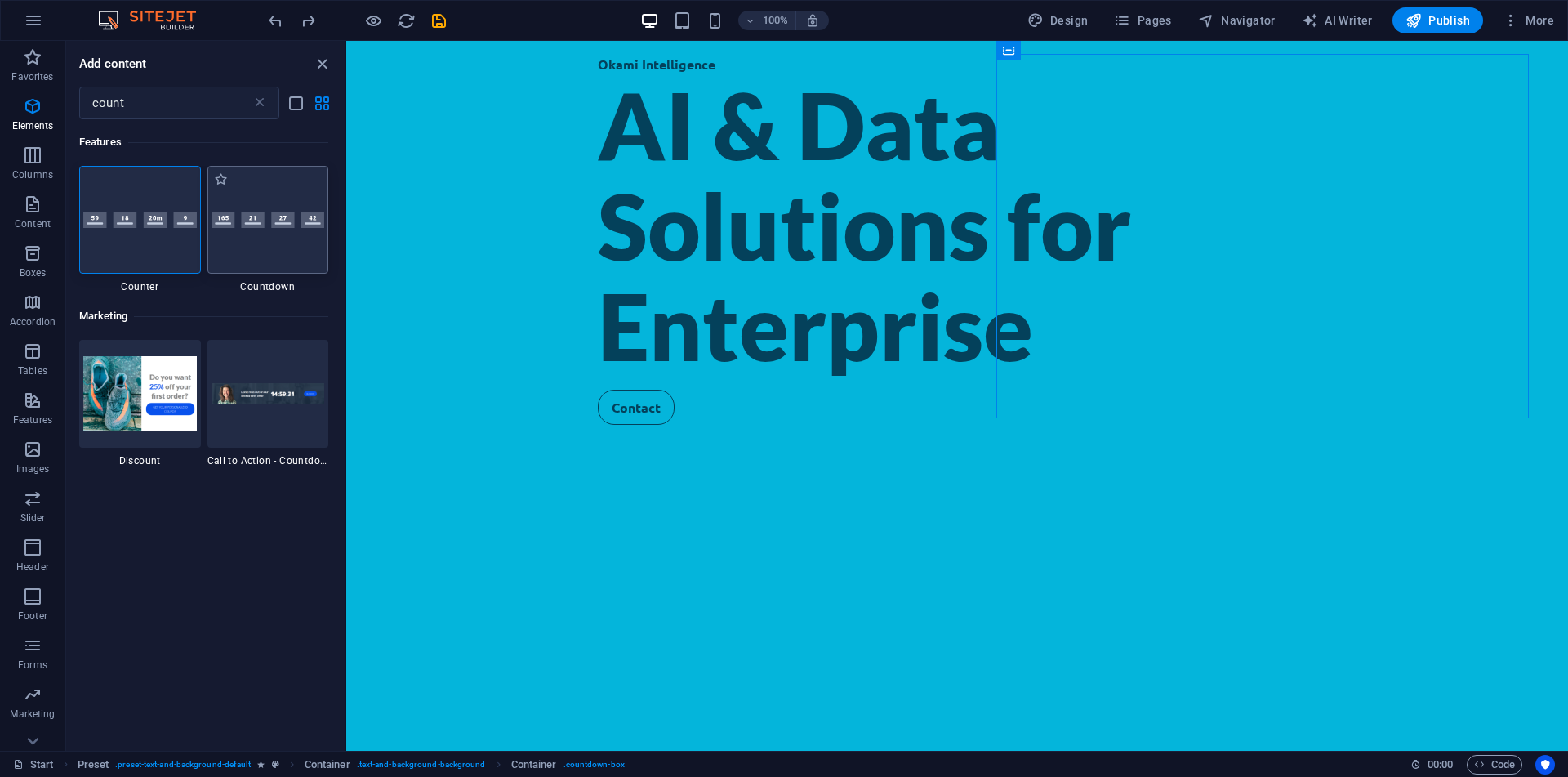
click at [317, 188] on div at bounding box center [268, 219] width 122 height 108
select select "preset-countdown-v3-default"
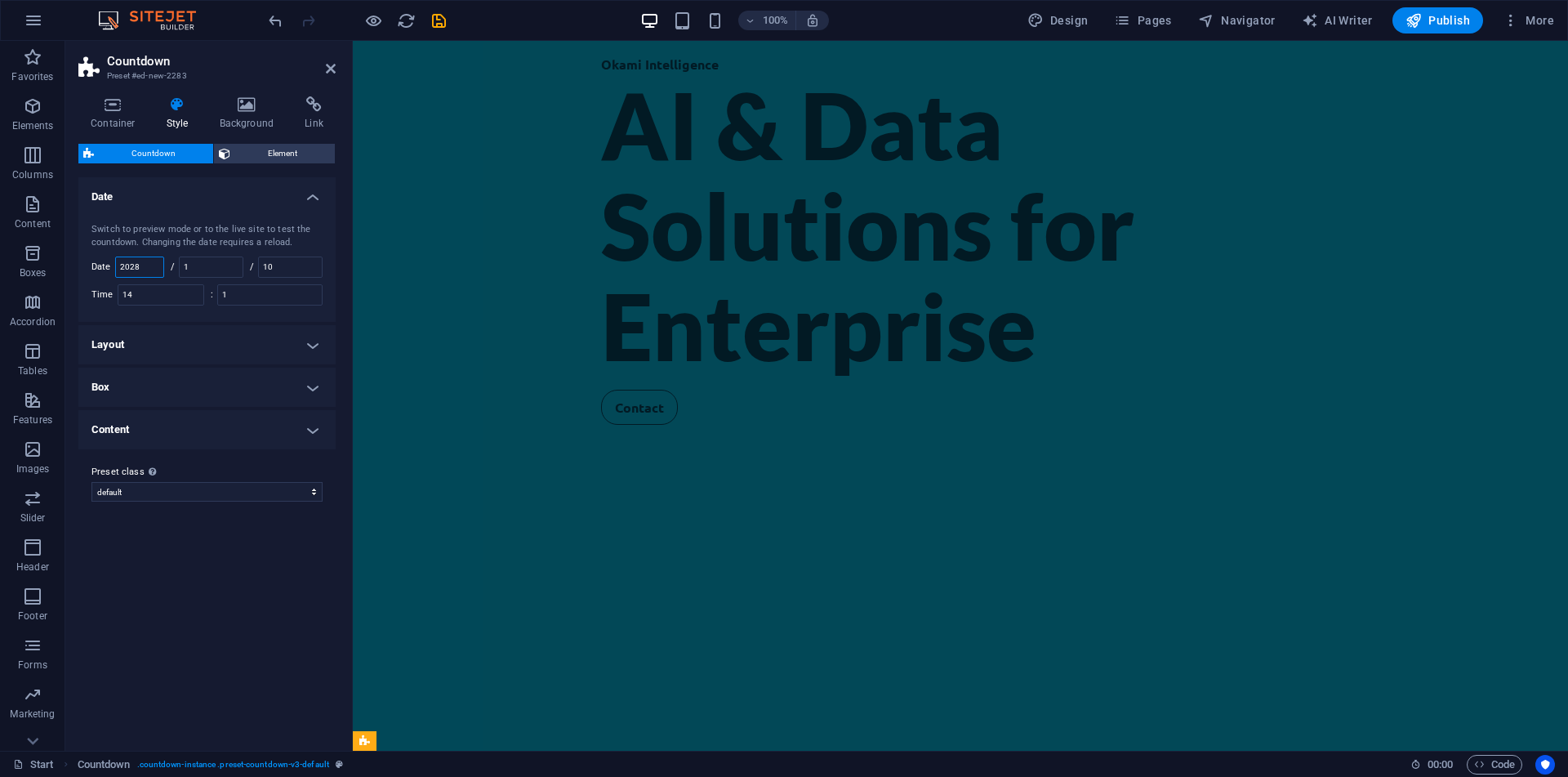
click at [144, 267] on input "2028" at bounding box center [139, 267] width 48 height 19
type input "2025"
click at [211, 273] on input "1" at bounding box center [211, 267] width 63 height 19
type input "1"
click at [312, 254] on div "Switch to preview mode or to the live site to test the countdown. Changing the …" at bounding box center [206, 264] width 264 height 115
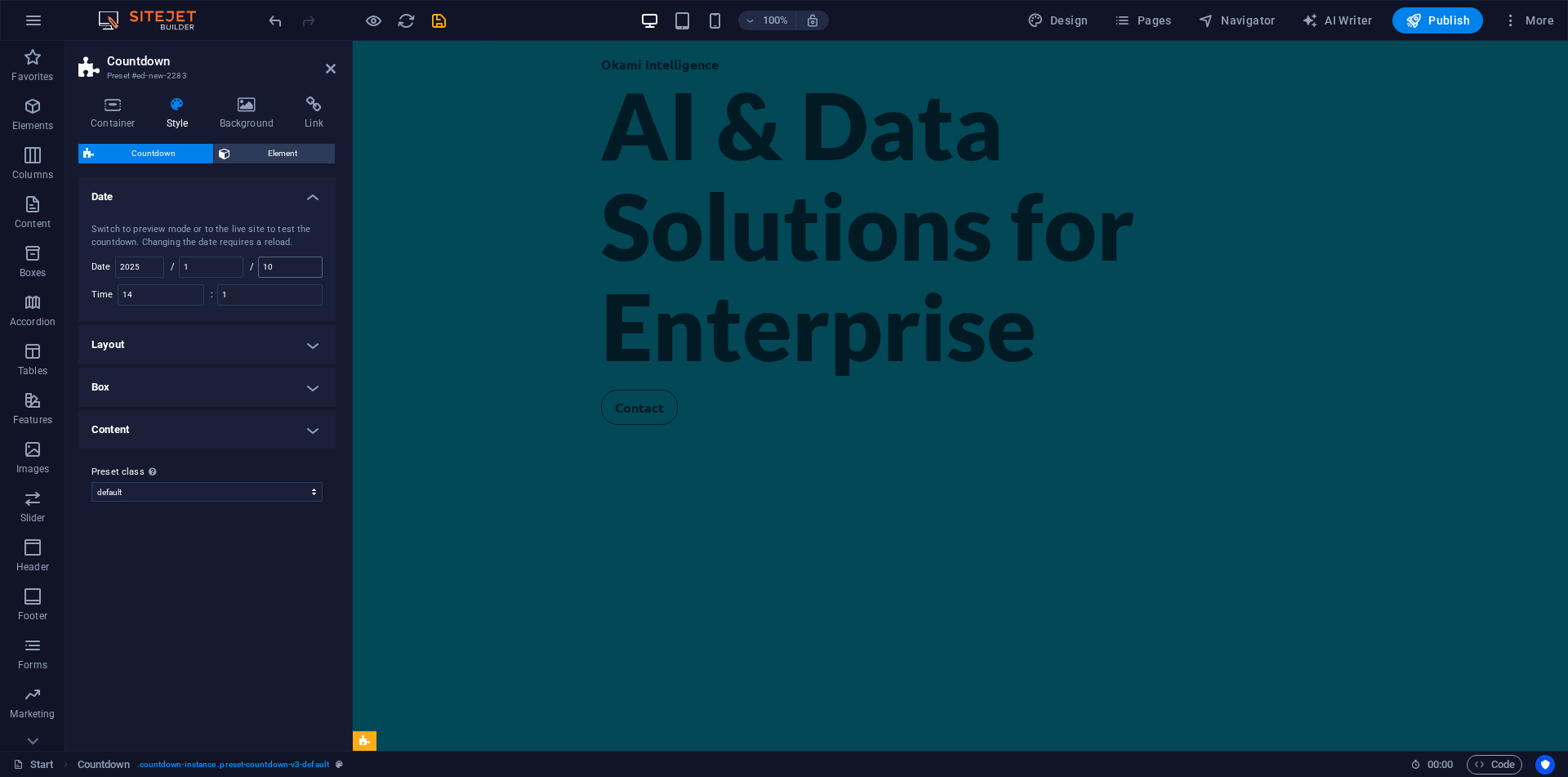
drag, startPoint x: 312, startPoint y: 254, endPoint x: 300, endPoint y: 272, distance: 21.6
click at [300, 272] on div "Switch to preview mode or to the live site to test the countdown. Changing the …" at bounding box center [206, 264] width 264 height 115
click at [300, 272] on input "10" at bounding box center [290, 267] width 63 height 19
type input "20"
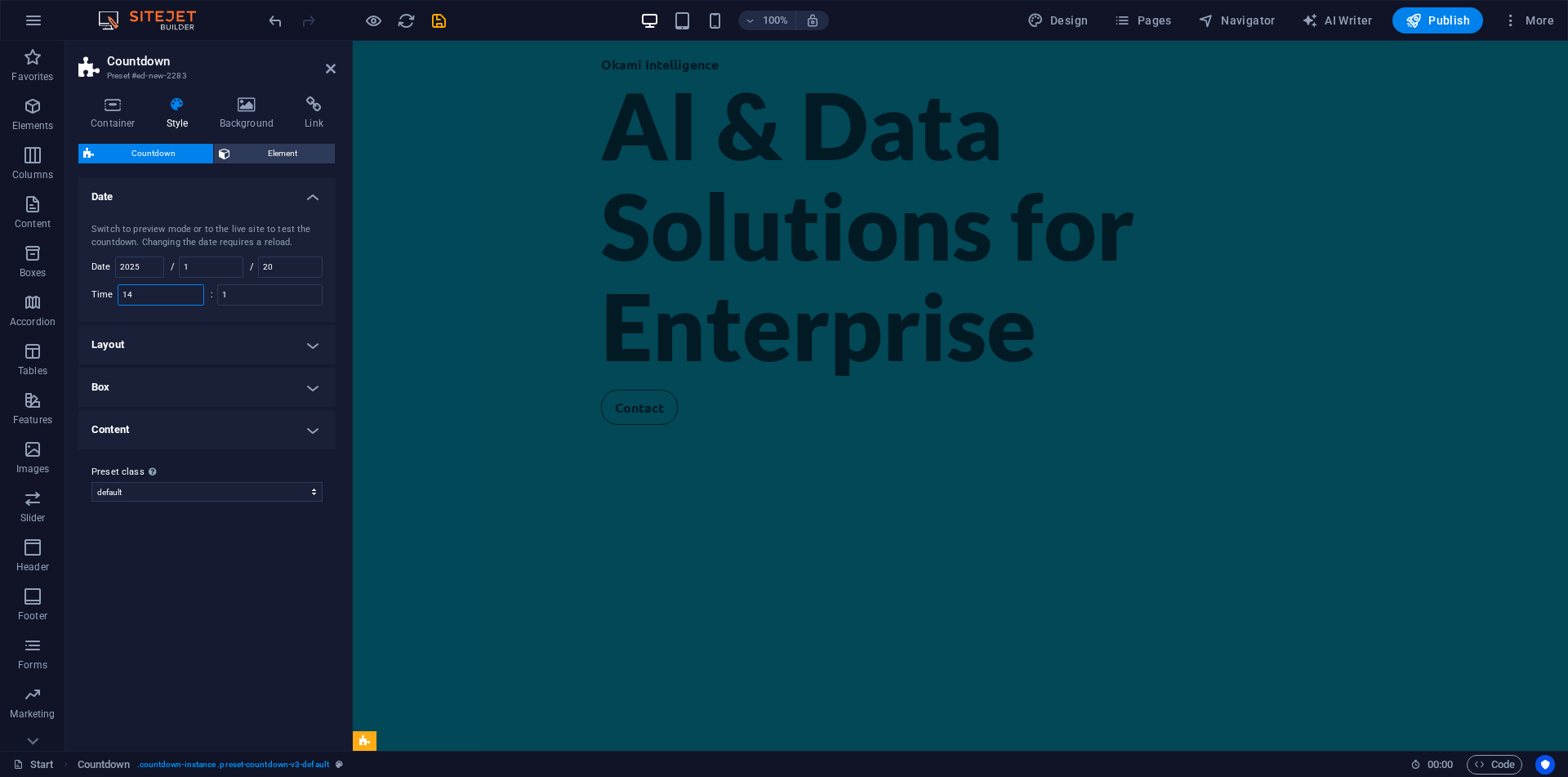
click at [165, 300] on input "14" at bounding box center [161, 295] width 85 height 19
type input "1"
type input "21"
click at [237, 300] on input "1" at bounding box center [270, 295] width 104 height 19
type input "1"
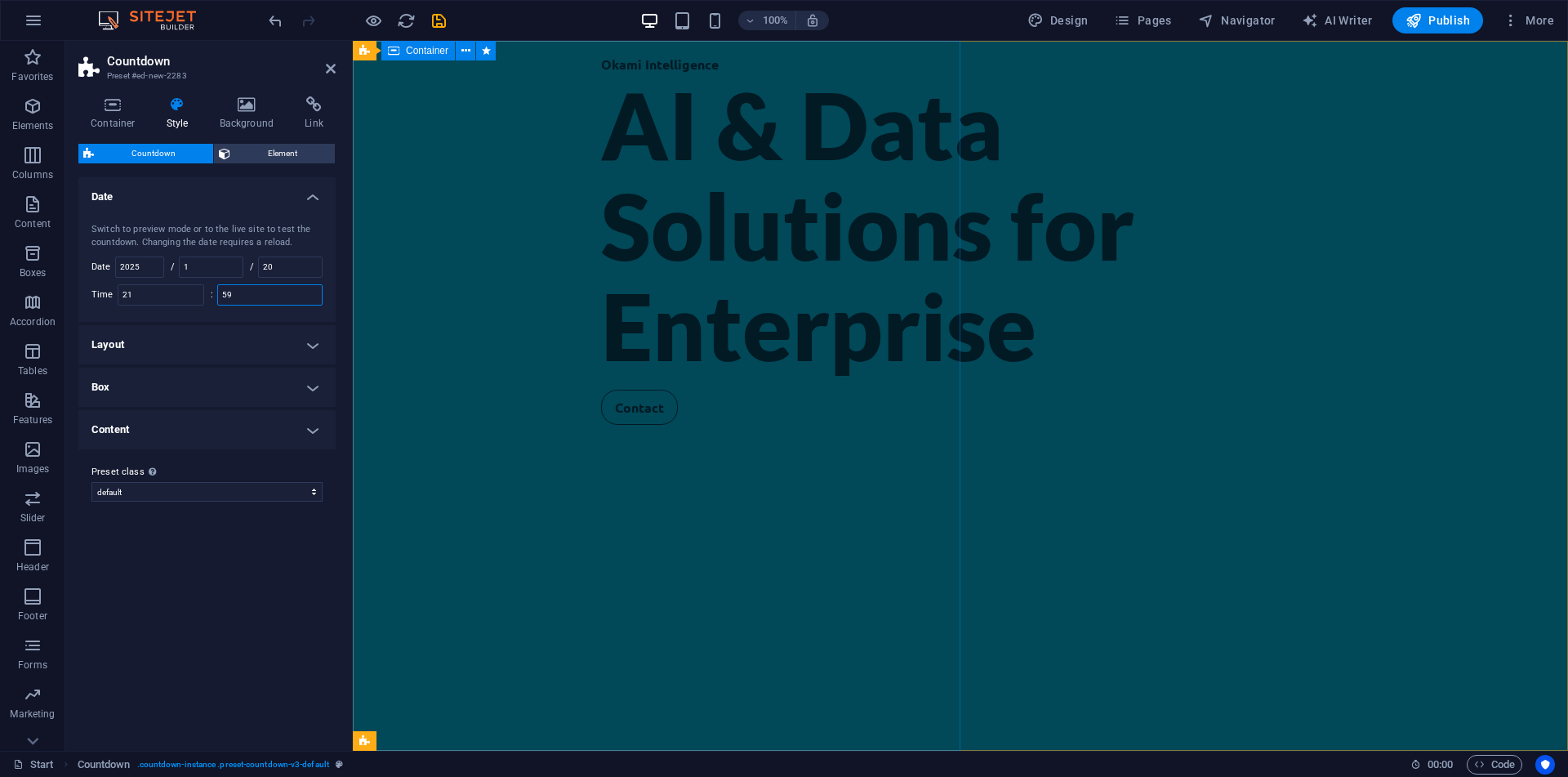
type input "59"
click at [511, 146] on div "Okami Intelligence AI & Data Solutions for Enterprise Contact" at bounding box center [960, 395] width 1215 height 710
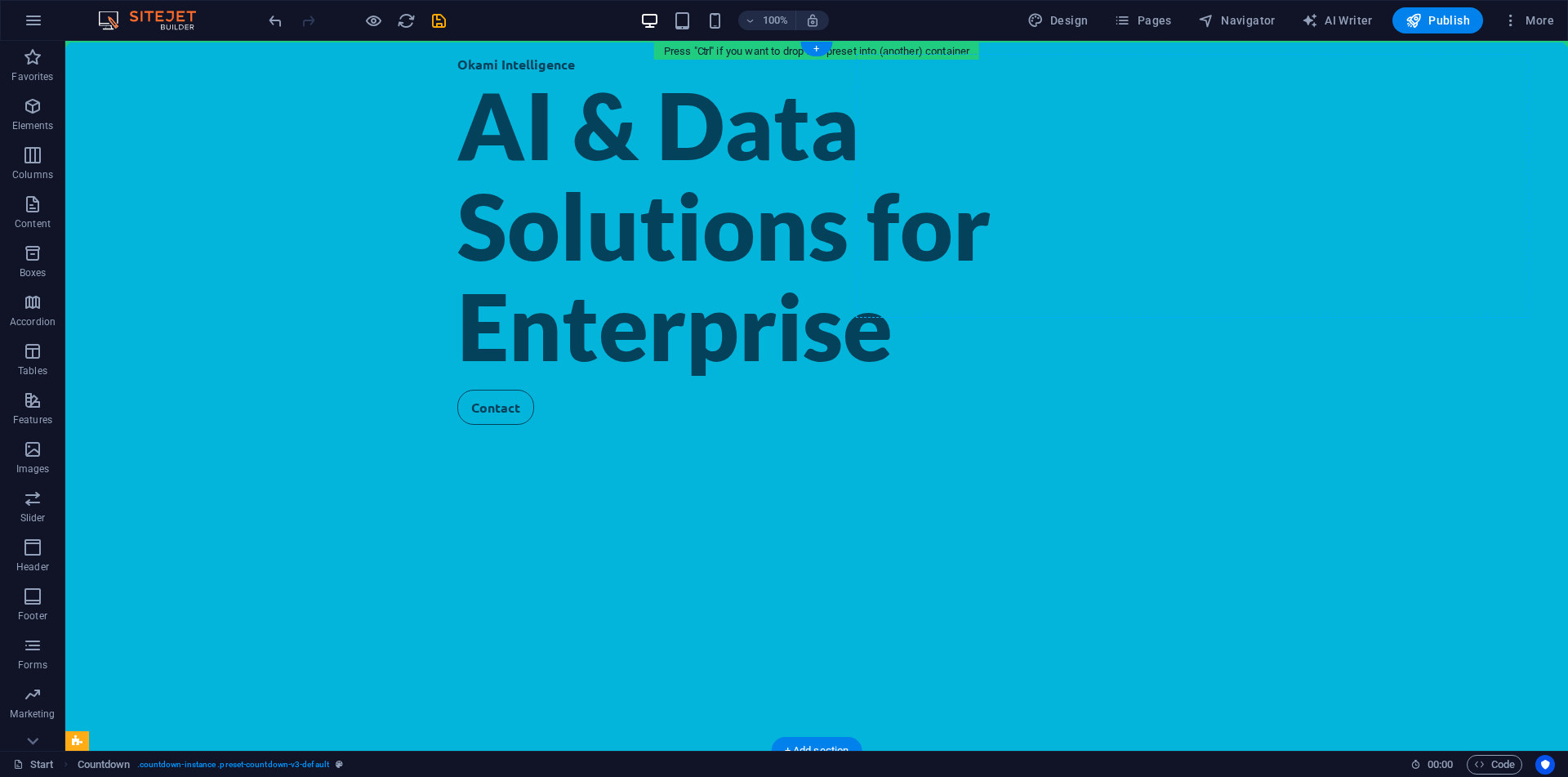
drag, startPoint x: 191, startPoint y: 555, endPoint x: 1093, endPoint y: 130, distance: 997.1
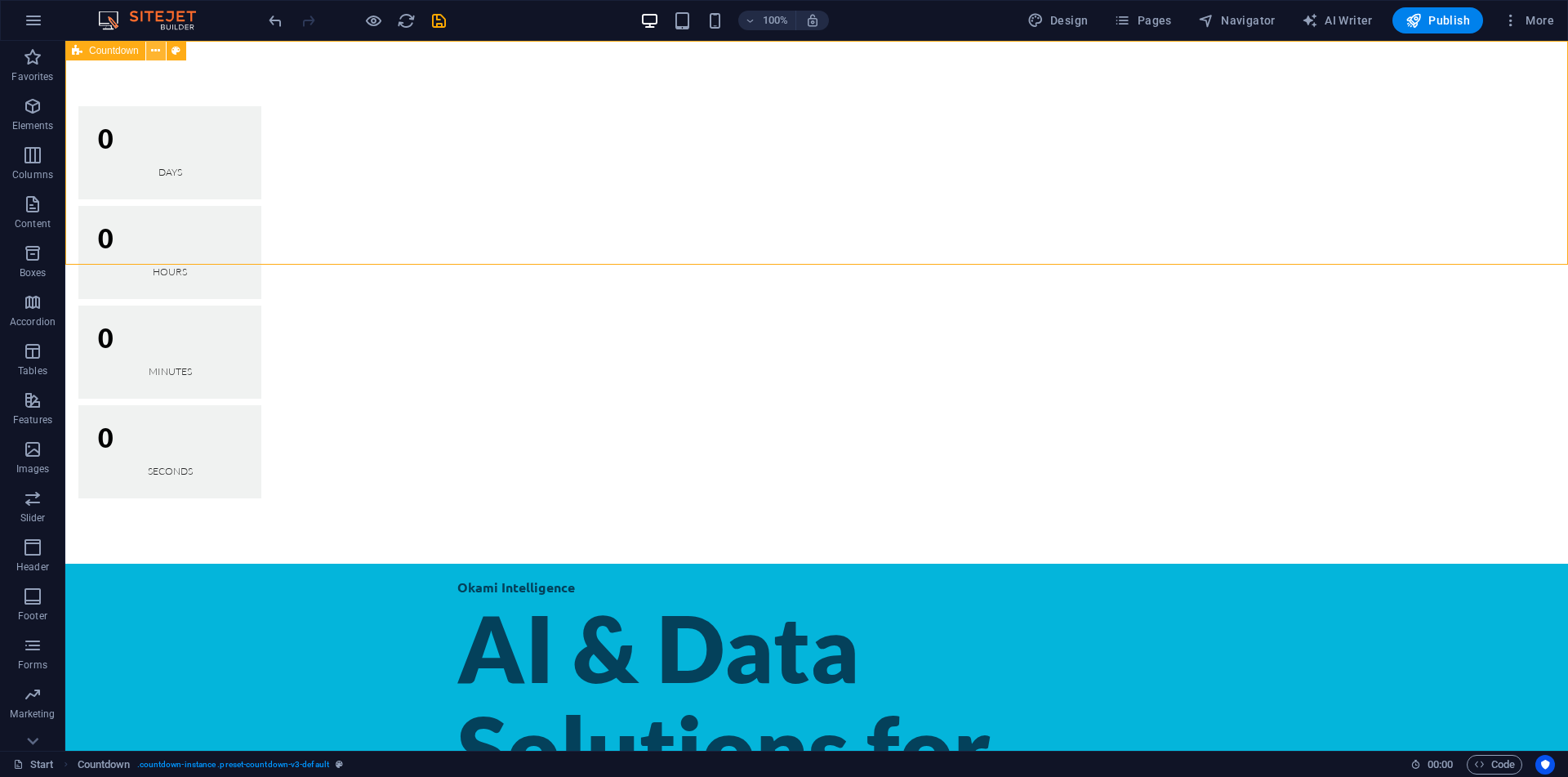
click at [154, 50] on icon at bounding box center [155, 52] width 9 height 18
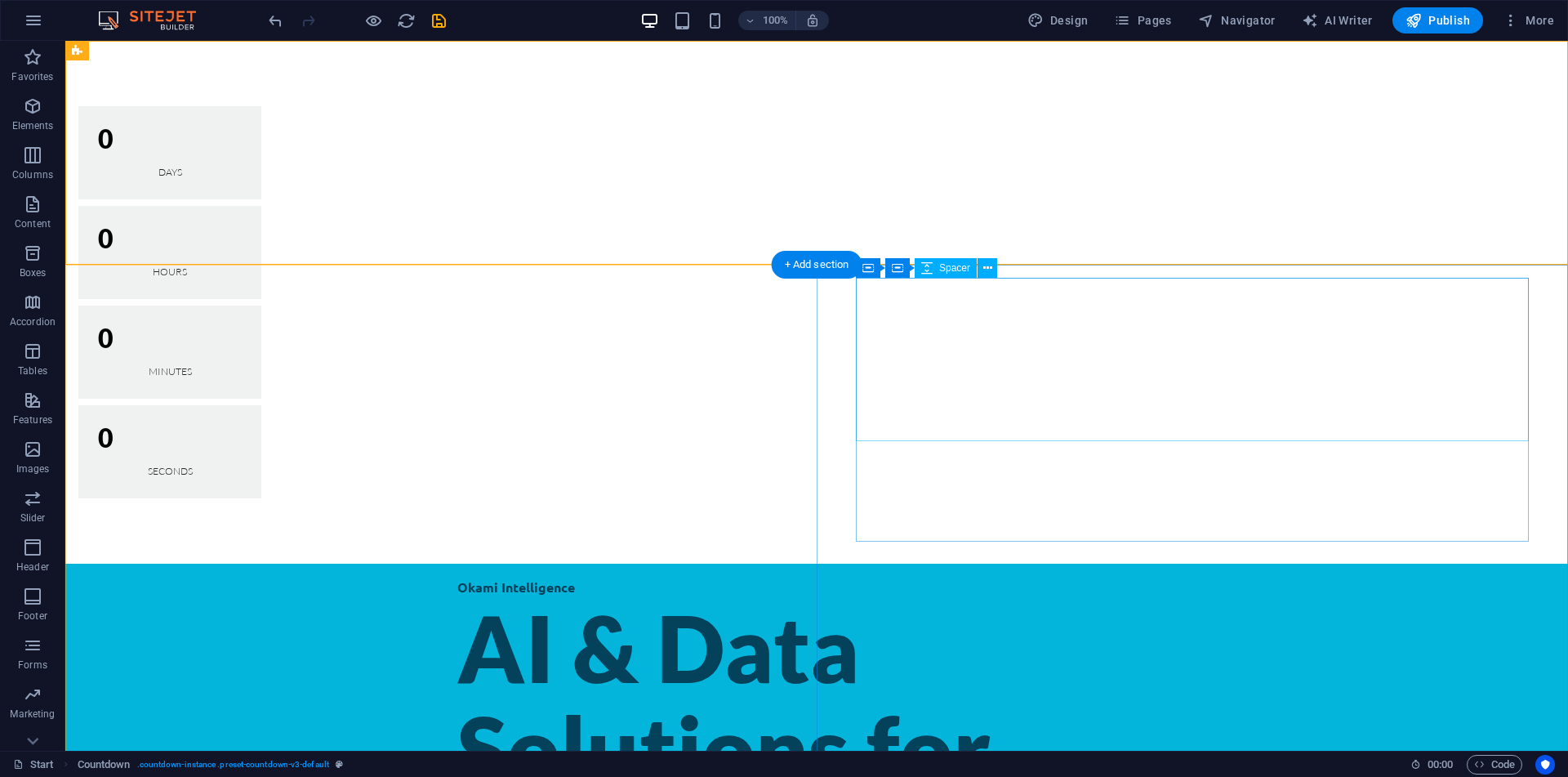
drag, startPoint x: 199, startPoint y: 89, endPoint x: 1038, endPoint y: 363, distance: 882.6
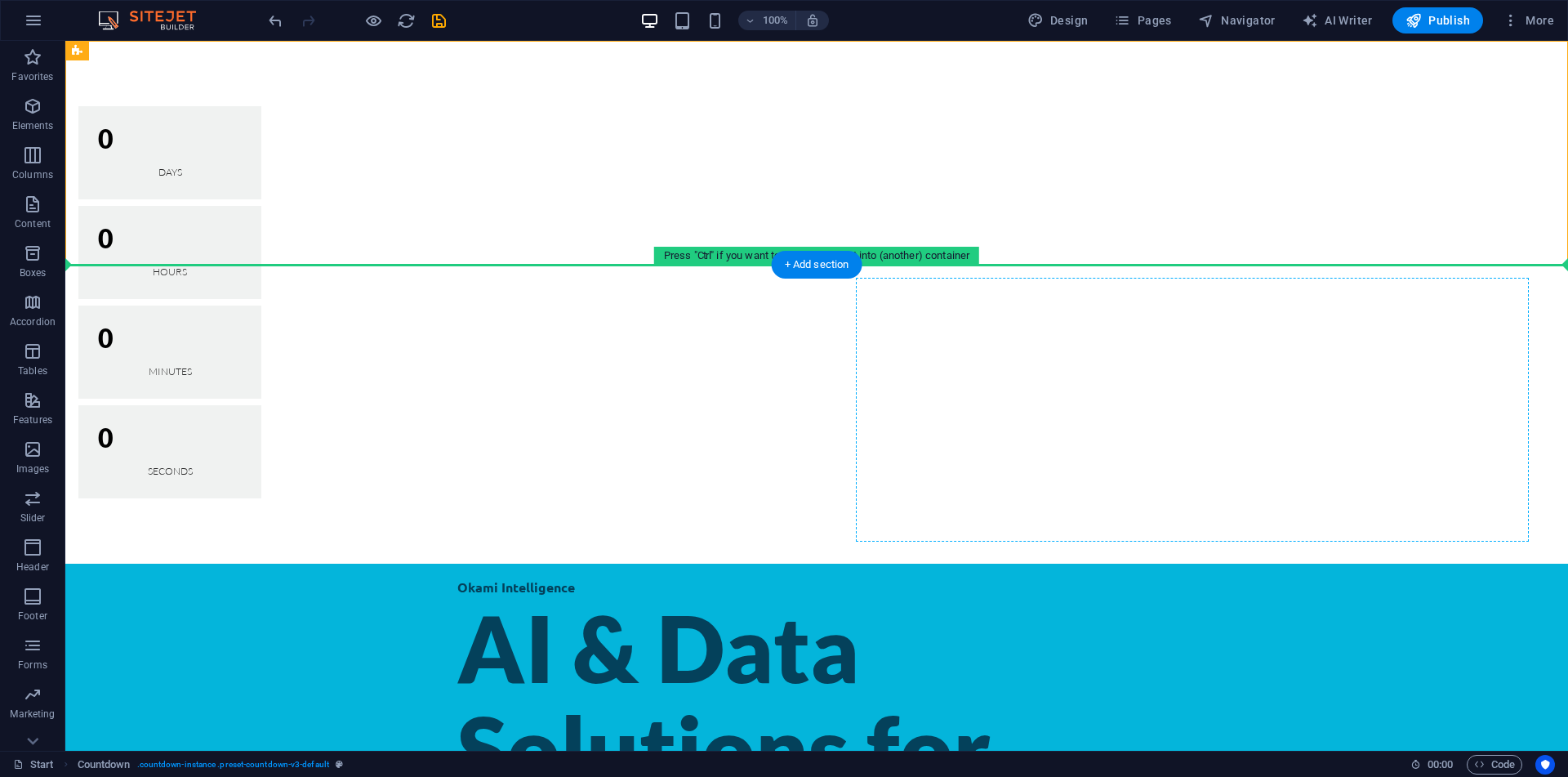
drag, startPoint x: 201, startPoint y: 93, endPoint x: 1099, endPoint y: 495, distance: 983.9
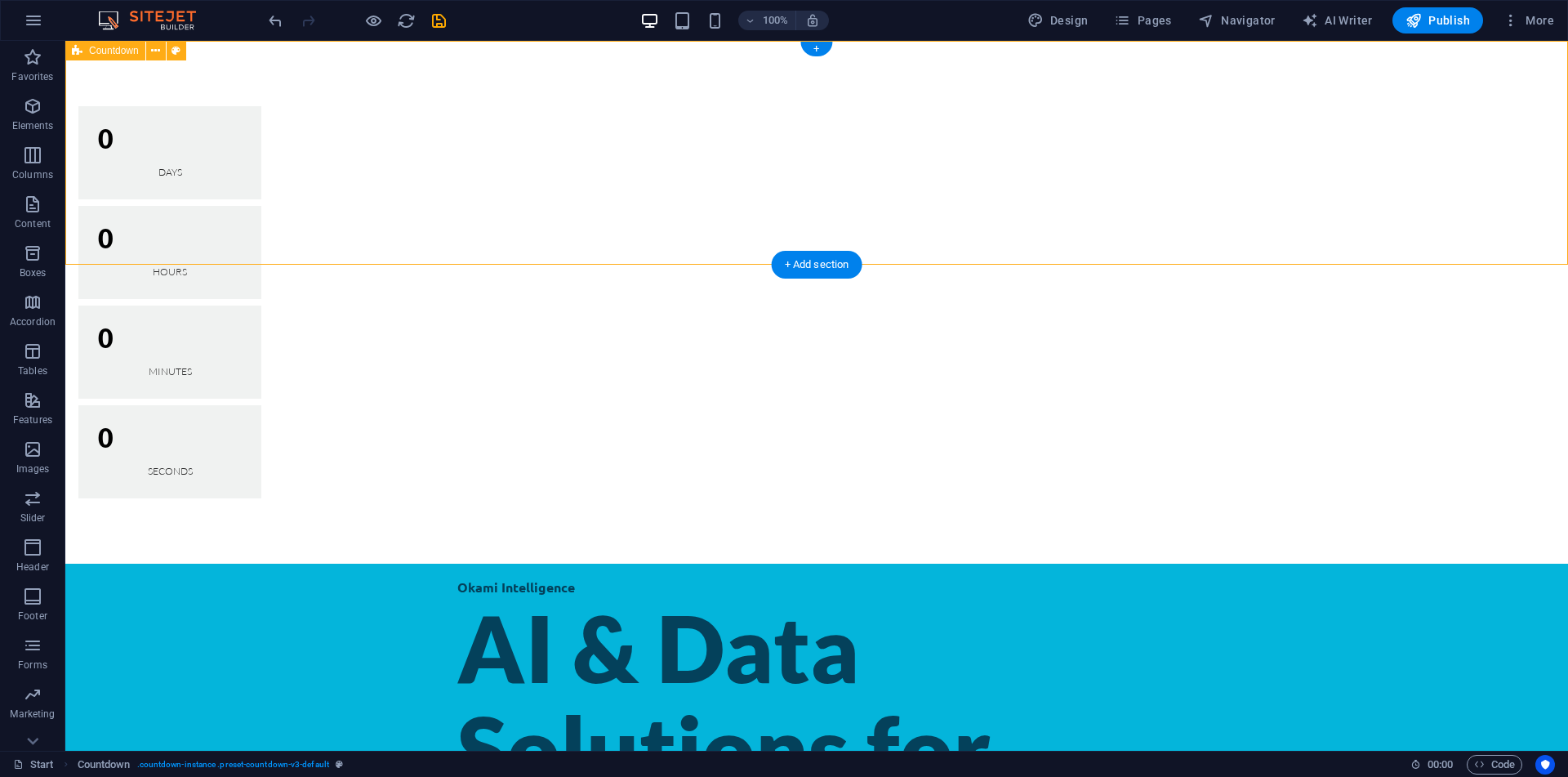
click at [1013, 228] on div "0 Days 0 Hours 0 Minutes 0 Seconds" at bounding box center [817, 302] width 1503 height 523
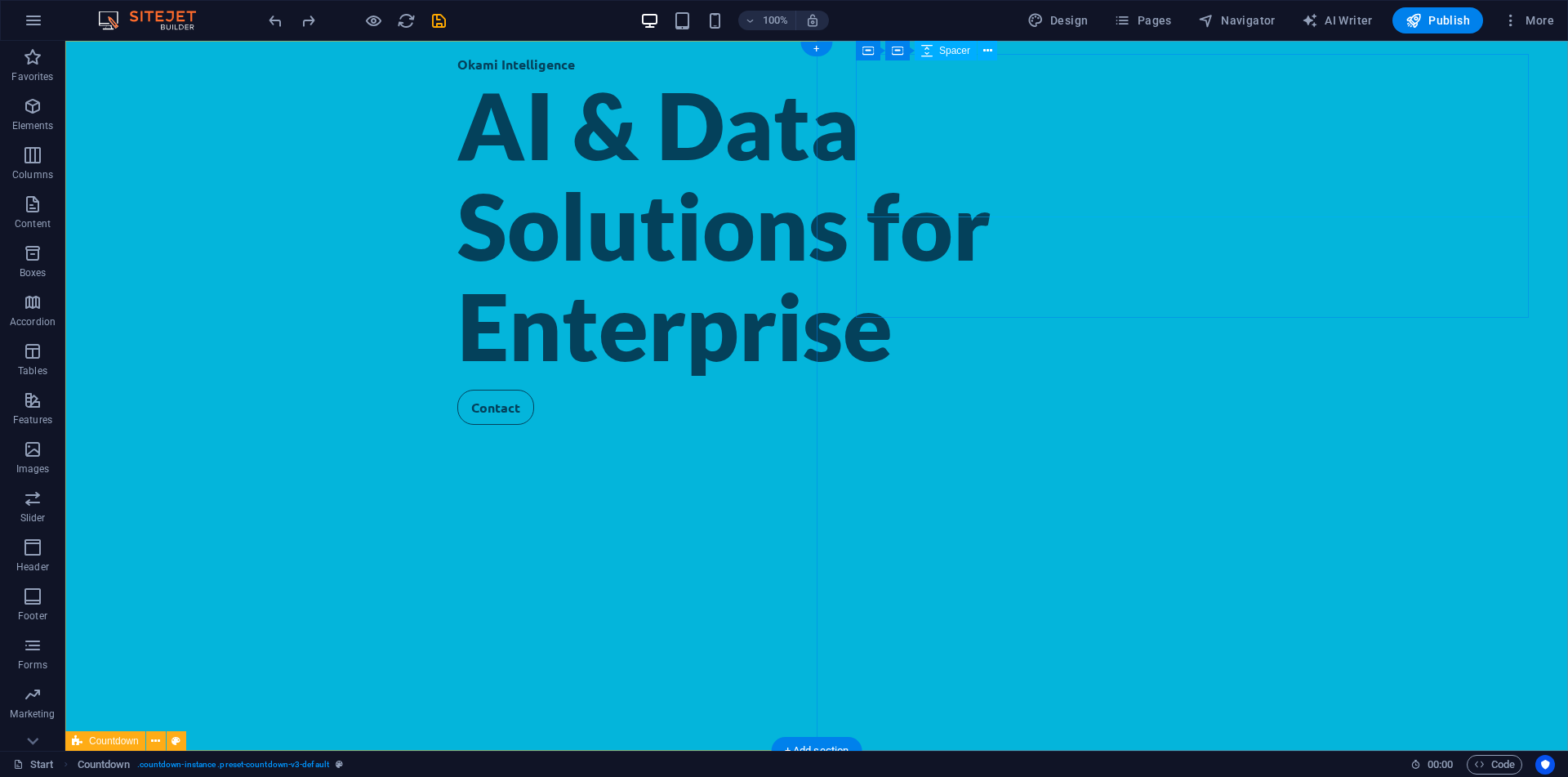
select select "px"
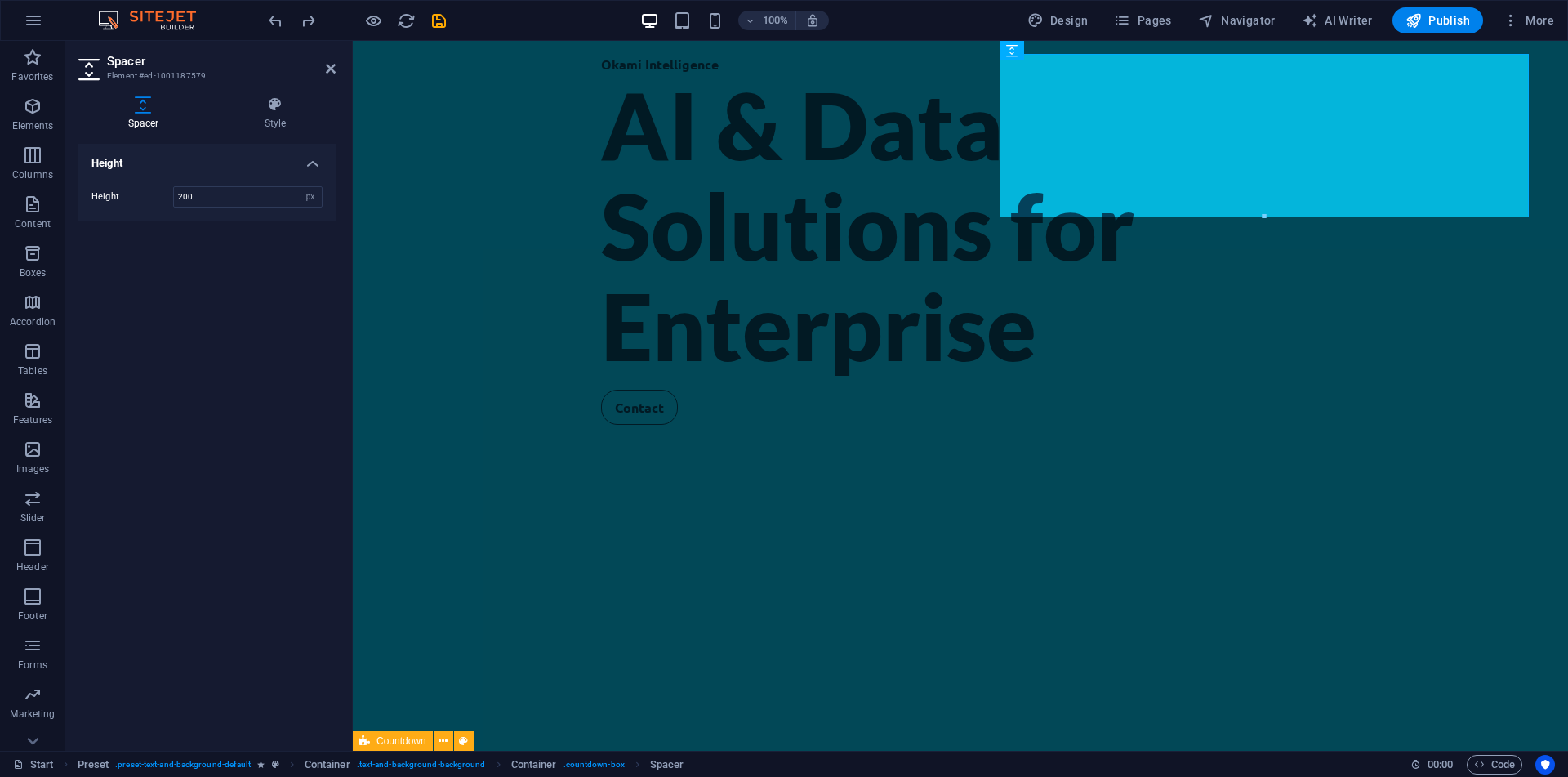
drag, startPoint x: 313, startPoint y: 74, endPoint x: 303, endPoint y: 89, distance: 18.0
click at [303, 89] on aside "Spacer Element #ed-1001187579 Spacer Style Height Height 200 px rem vh vw Count…" at bounding box center [208, 395] width 287 height 710
drag, startPoint x: 303, startPoint y: 89, endPoint x: 285, endPoint y: 107, distance: 25.5
click at [285, 107] on div "Spacer Style Height Height 200 px rem vh vw Countdown Element Layout How this e…" at bounding box center [206, 417] width 283 height 667
click at [285, 107] on icon at bounding box center [275, 104] width 121 height 17
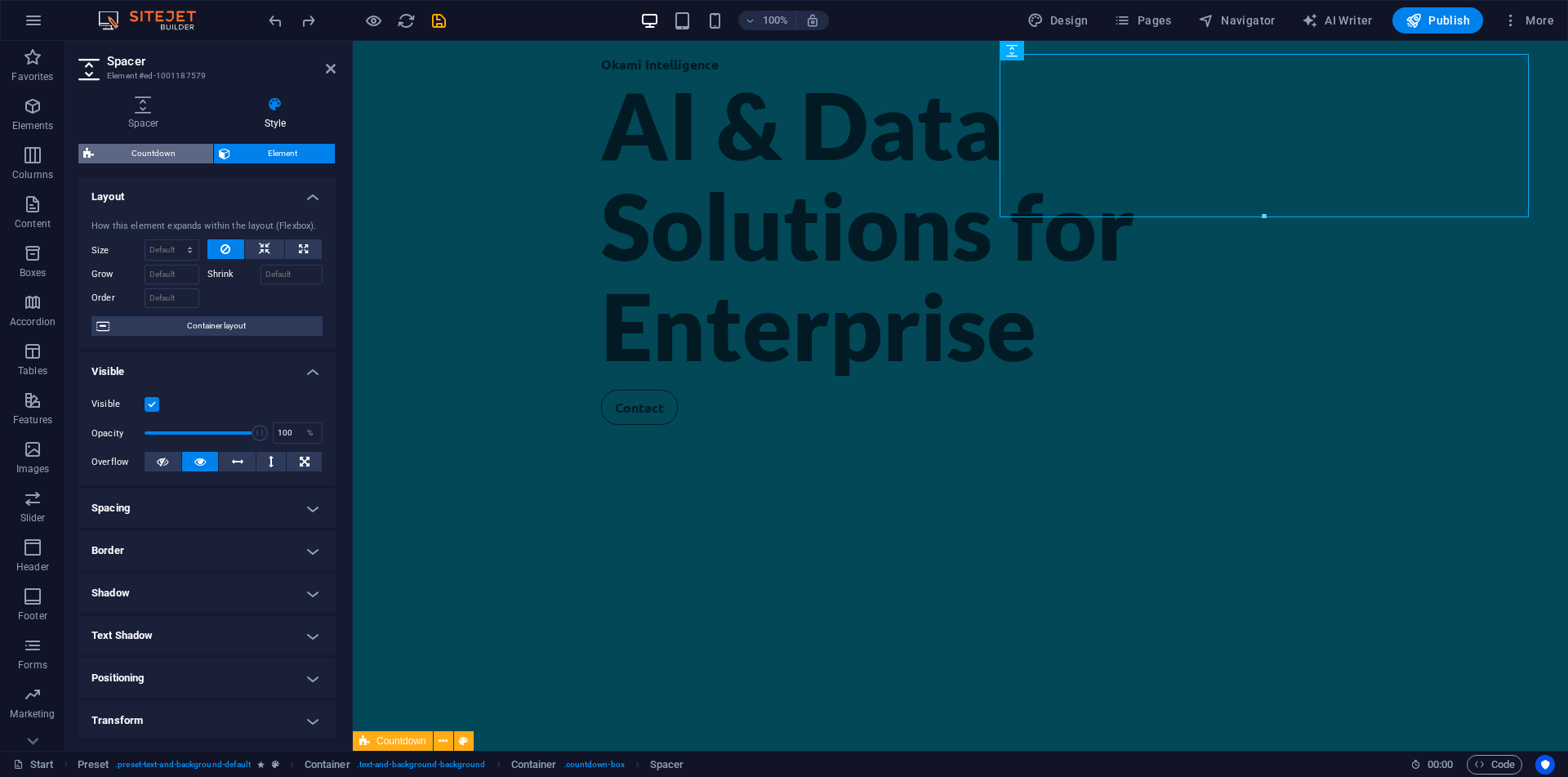
click at [160, 159] on span "Countdown" at bounding box center [154, 154] width 109 height 19
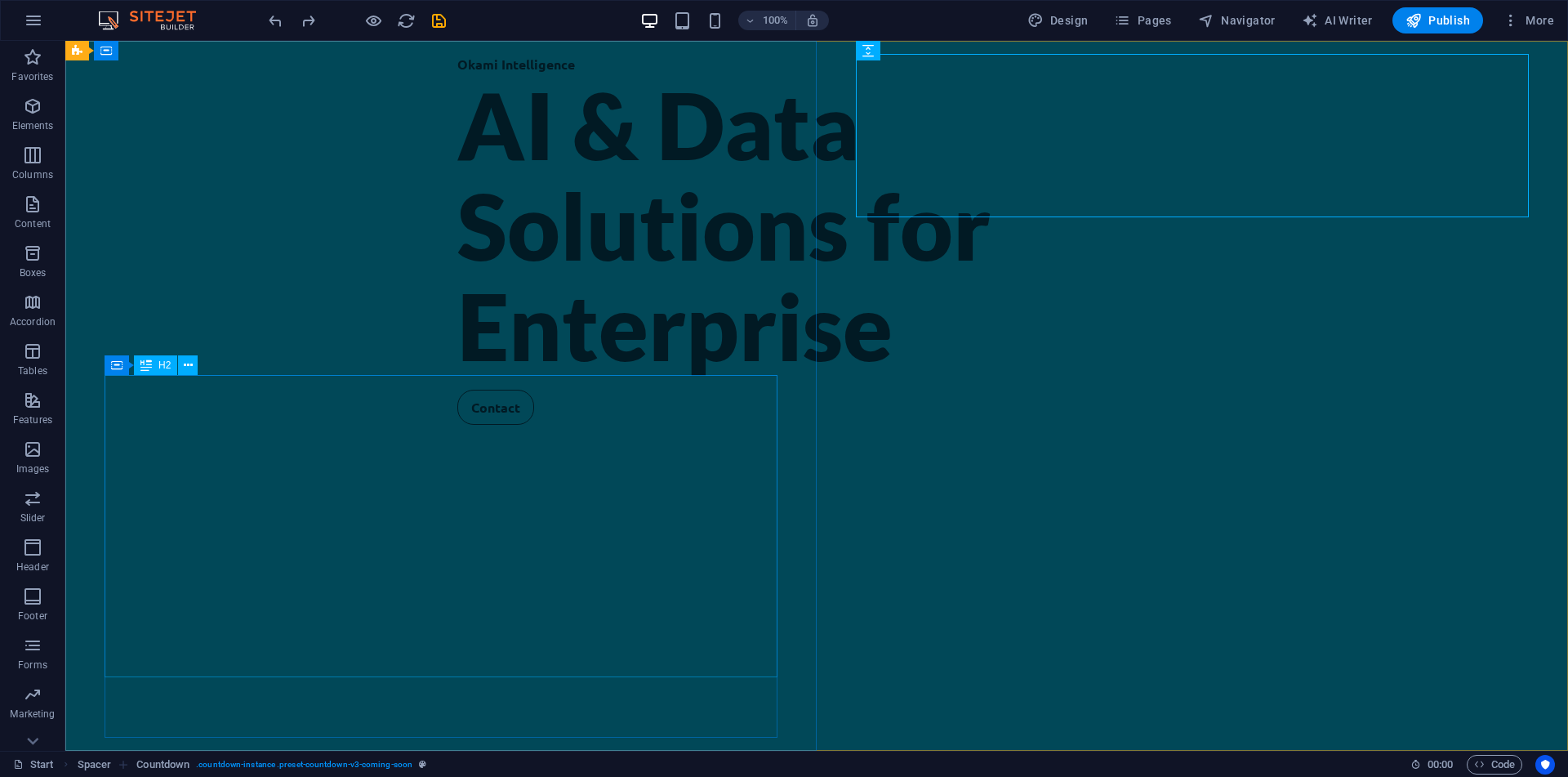
scroll to position [224, 0]
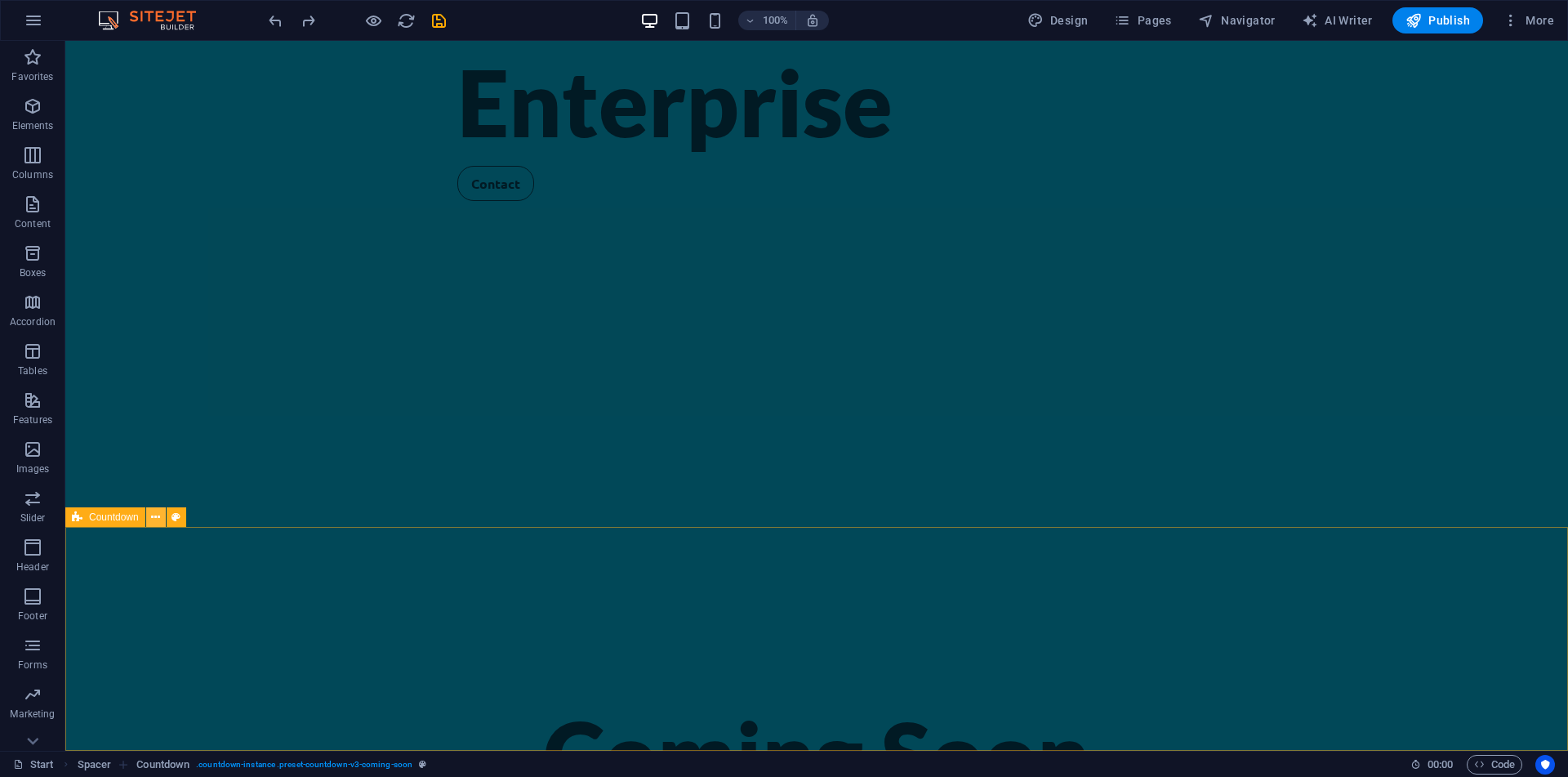
click at [160, 519] on icon at bounding box center [155, 518] width 9 height 18
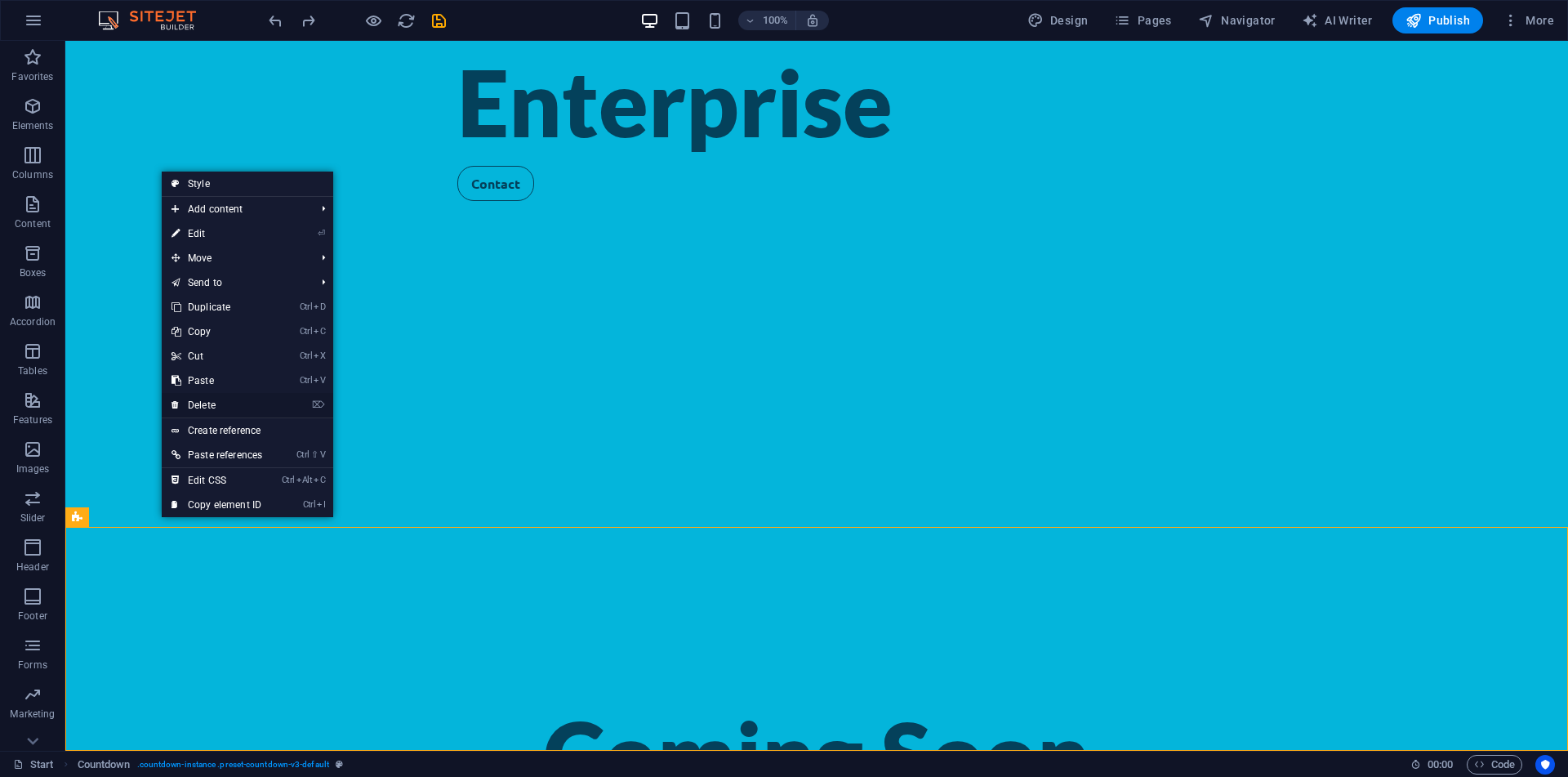
click at [261, 394] on link "⌦ Delete" at bounding box center [216, 405] width 110 height 24
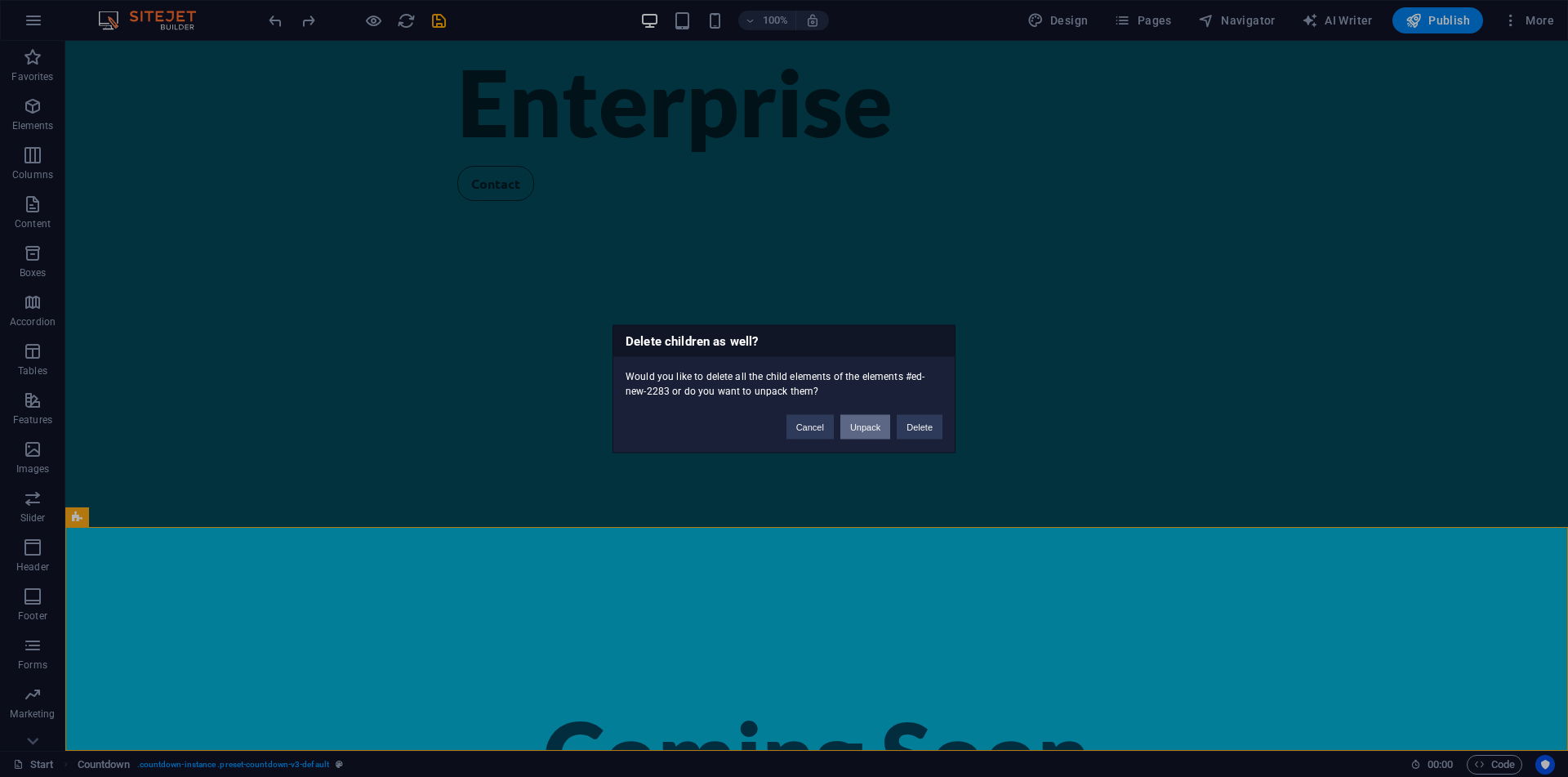
click at [881, 434] on button "Unpack" at bounding box center [864, 426] width 50 height 24
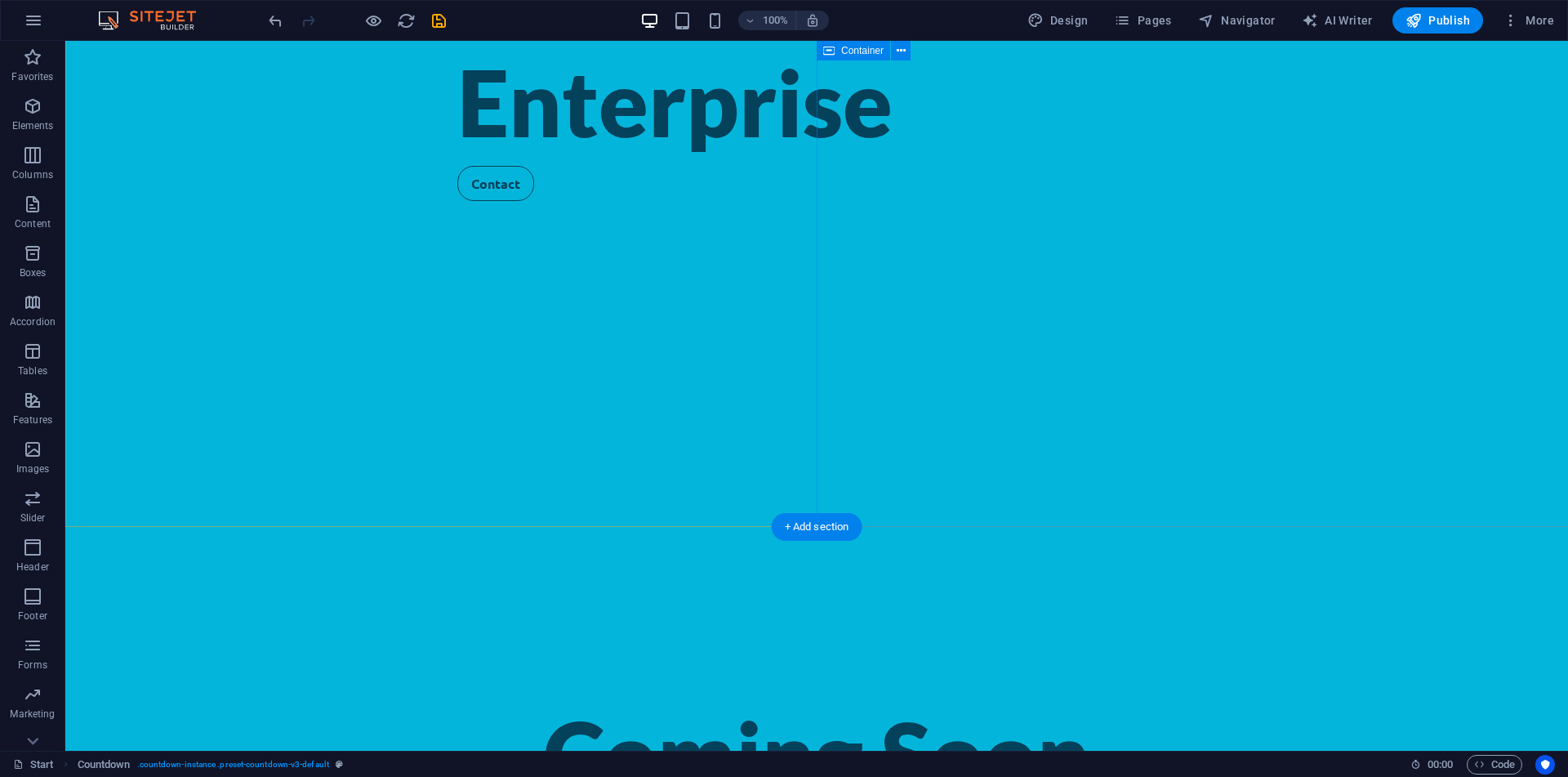
scroll to position [179, 0]
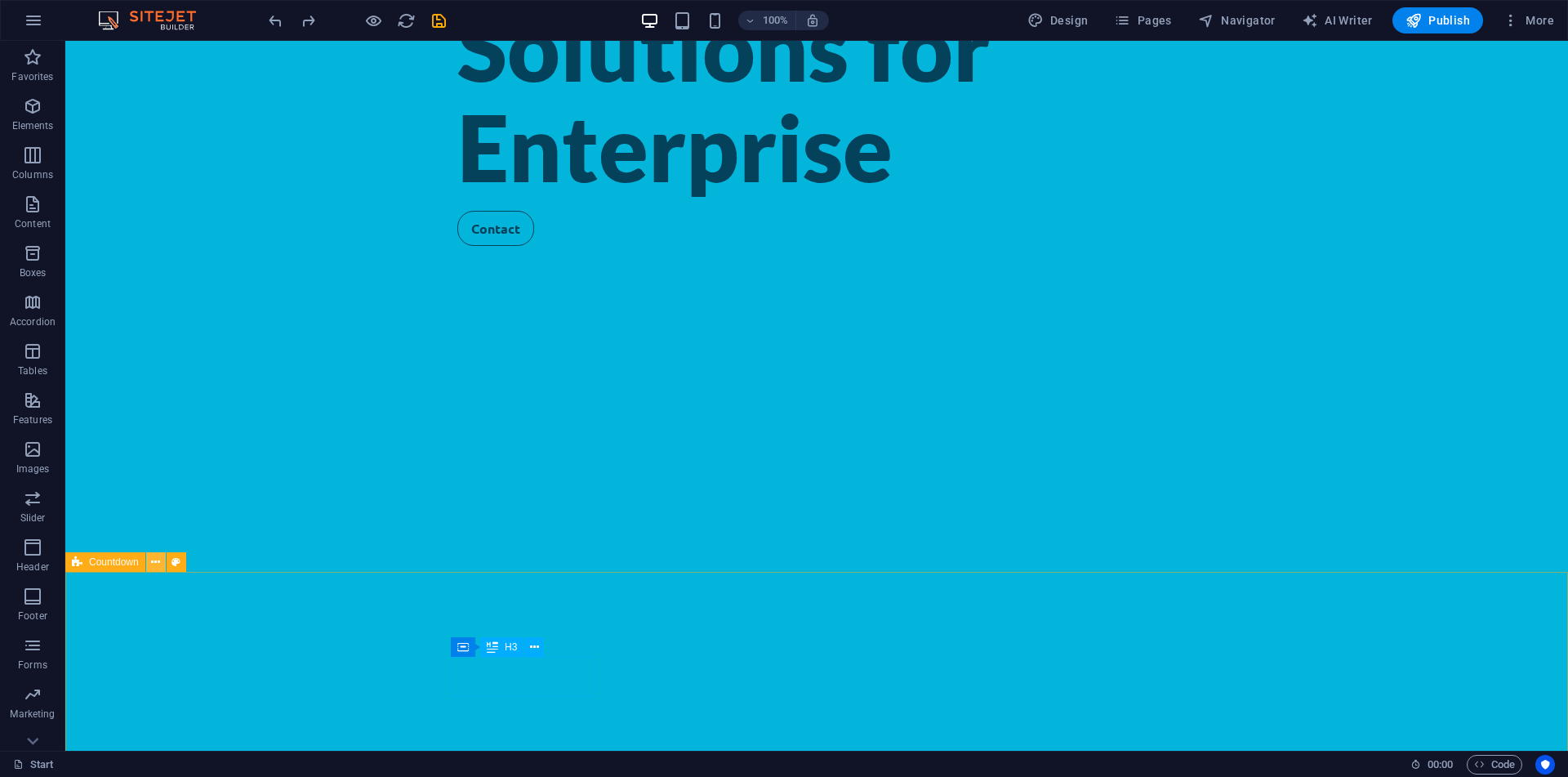
click at [154, 559] on icon at bounding box center [155, 563] width 9 height 18
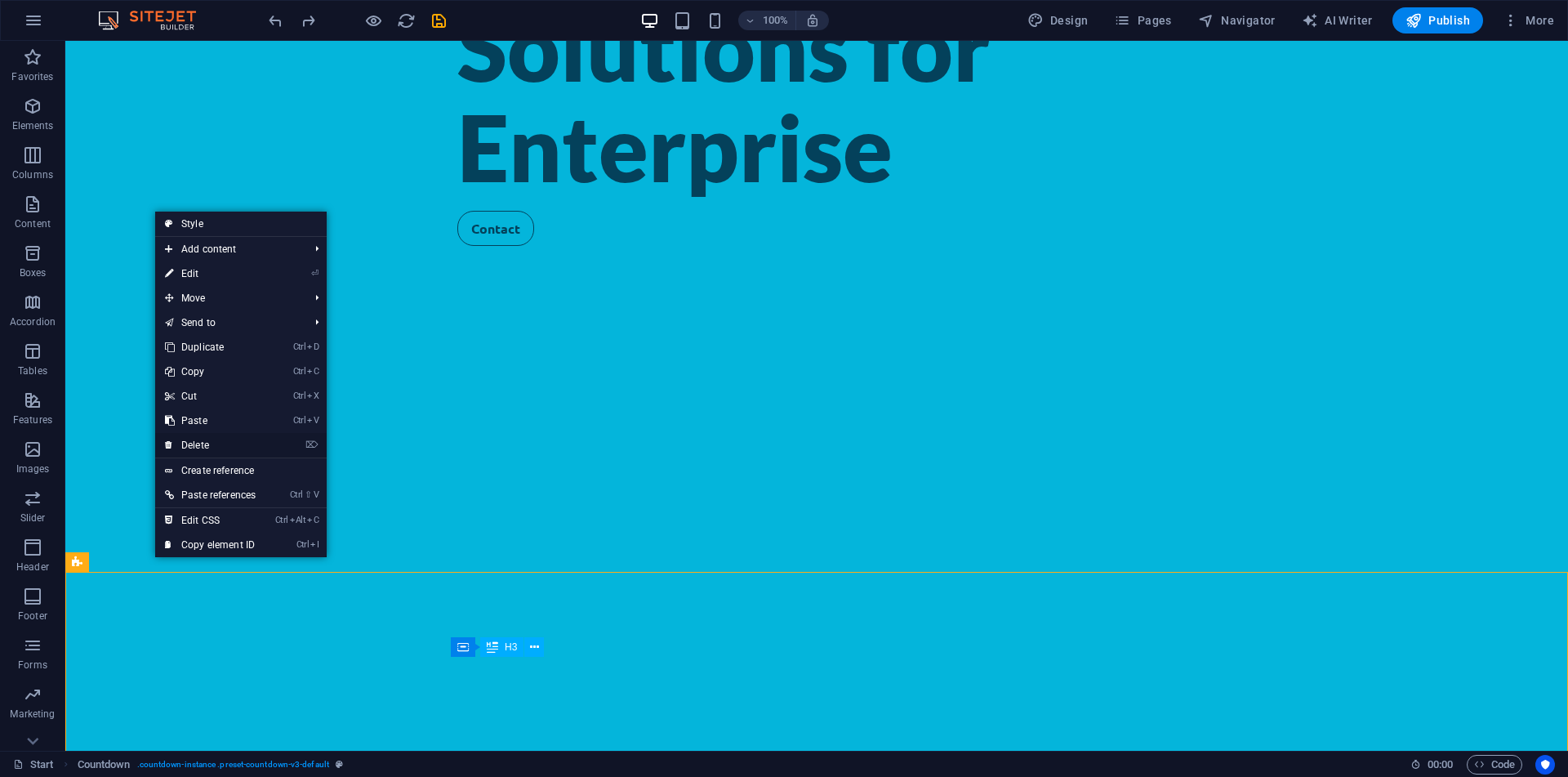
click at [260, 449] on link "⌦ Delete" at bounding box center [209, 445] width 110 height 24
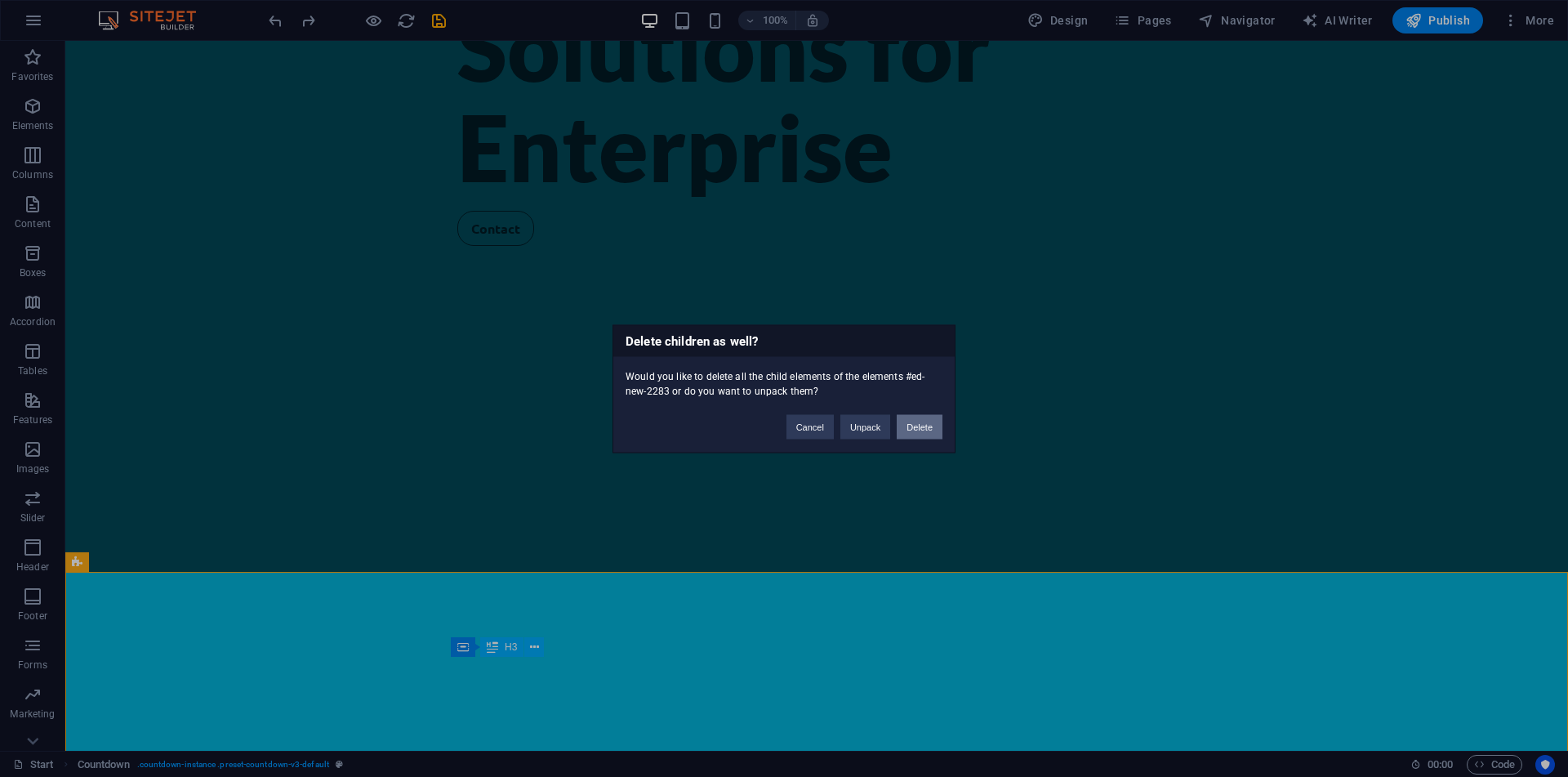
click at [905, 416] on button "Delete" at bounding box center [919, 426] width 46 height 24
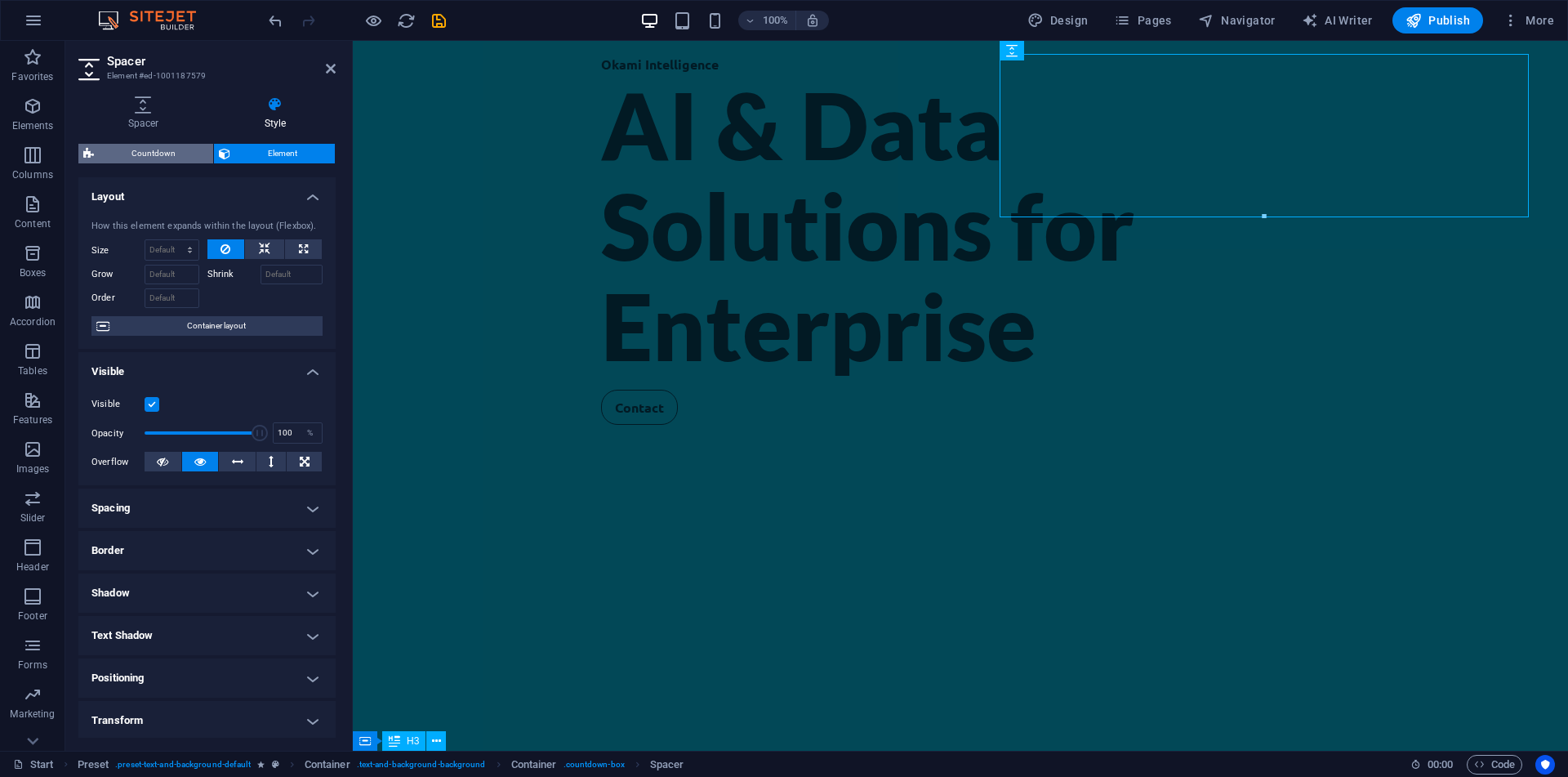
click at [157, 150] on span "Countdown" at bounding box center [154, 154] width 109 height 19
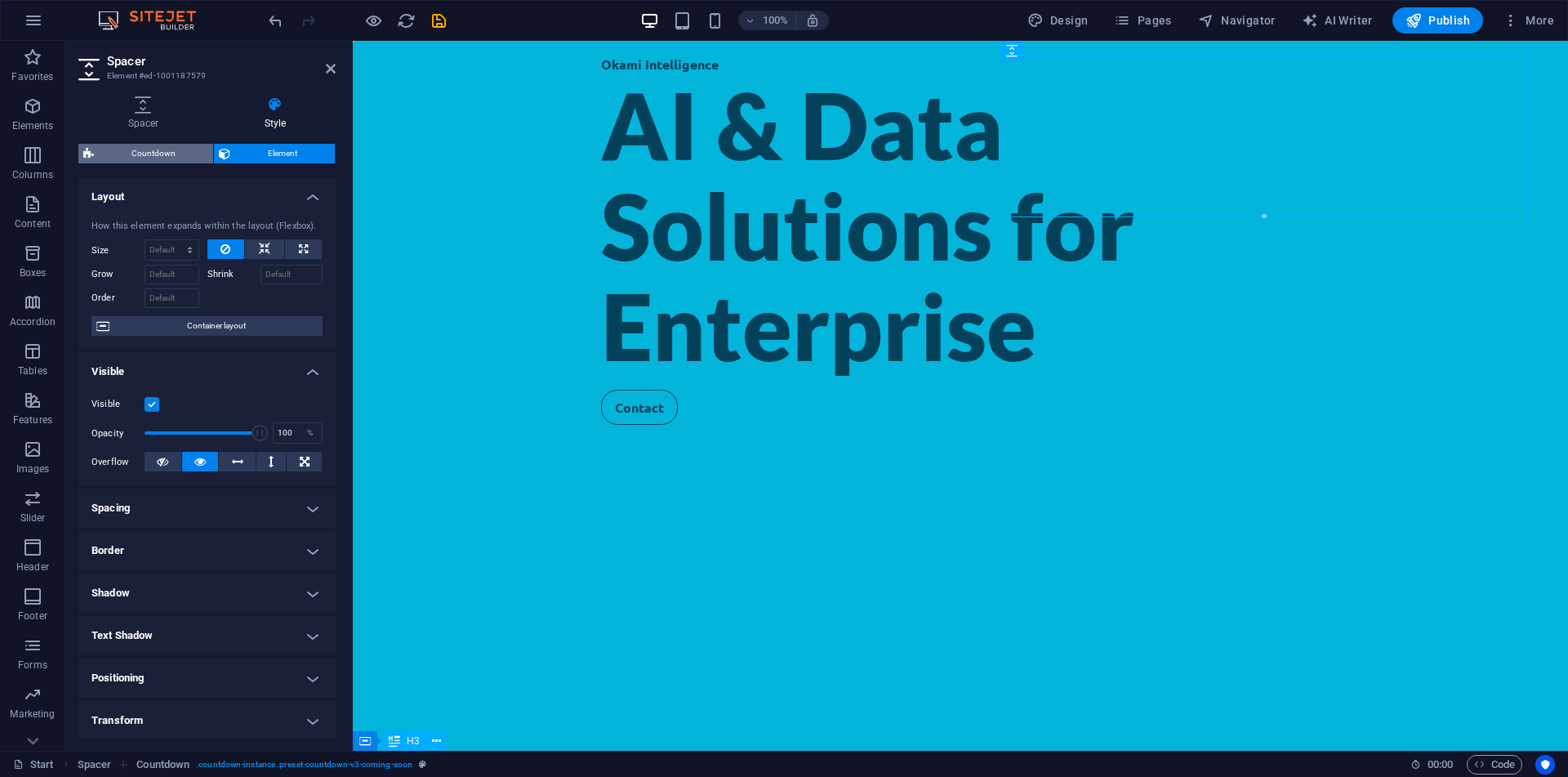
click at [157, 150] on span "Countdown" at bounding box center [154, 154] width 109 height 19
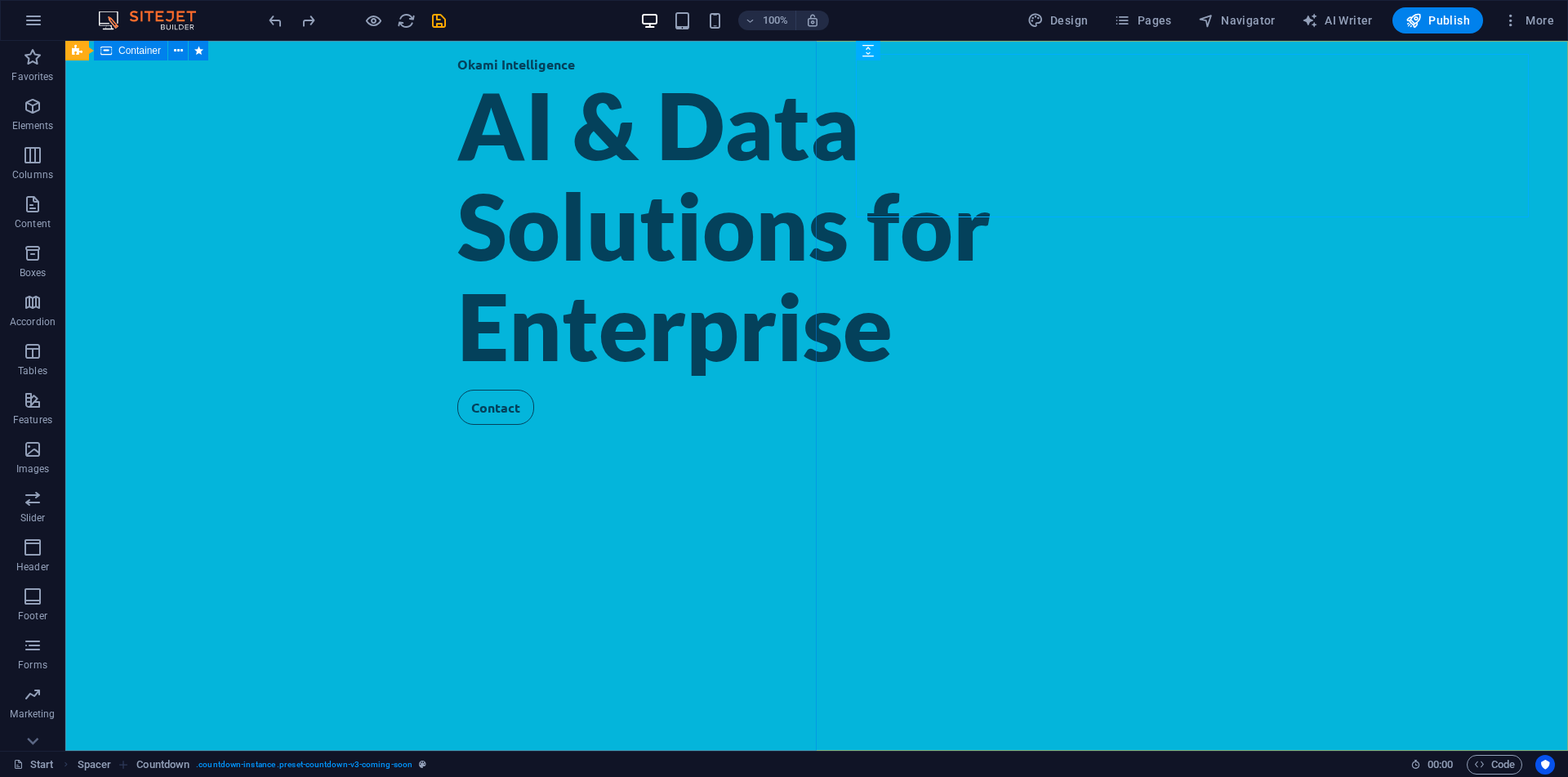
scroll to position [224, 0]
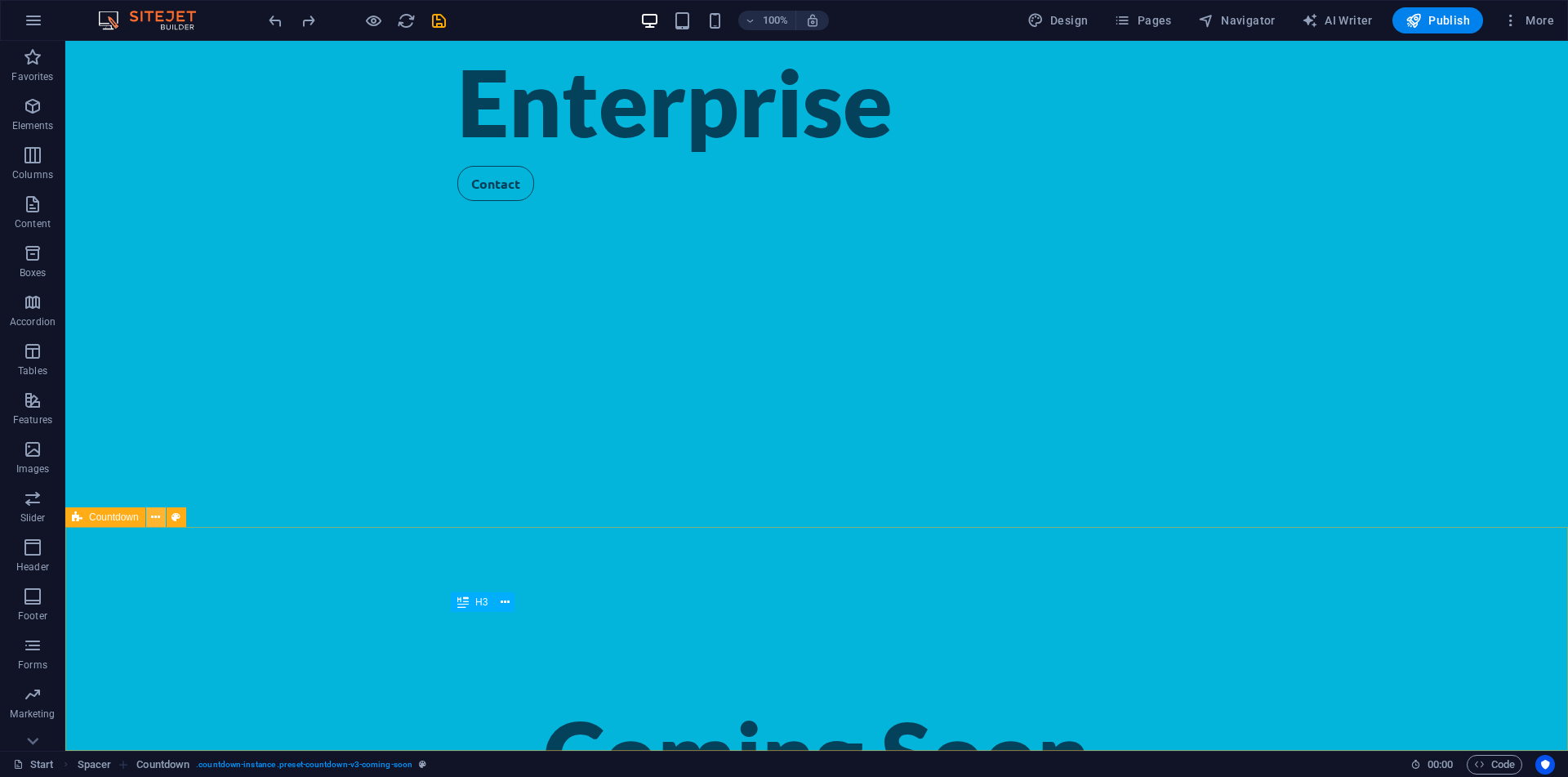
click at [155, 520] on icon at bounding box center [155, 518] width 9 height 18
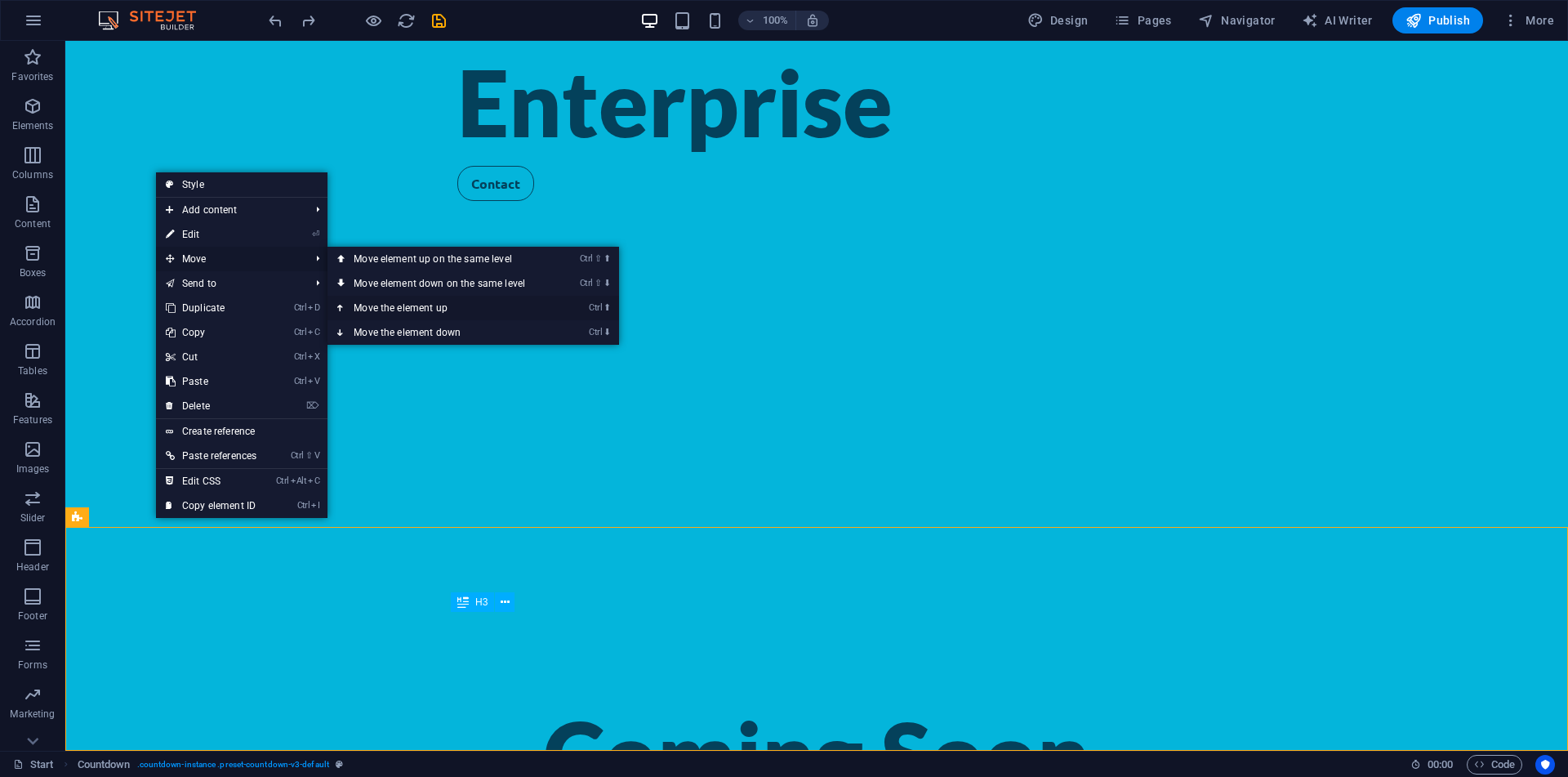
click at [437, 307] on link "Ctrl ⬆ Move the element up" at bounding box center [442, 308] width 231 height 24
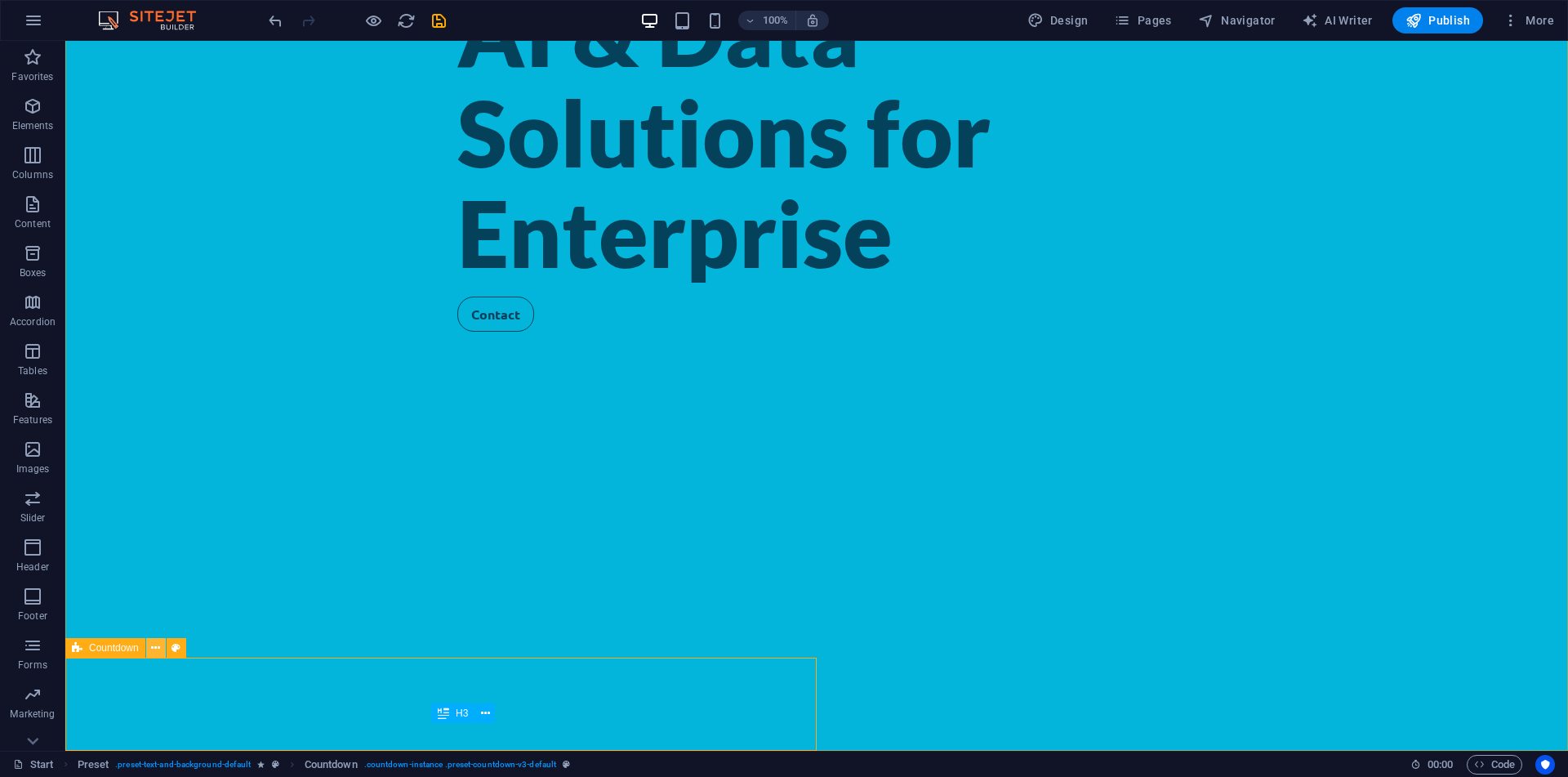
click at [151, 648] on button at bounding box center [156, 648] width 19 height 19
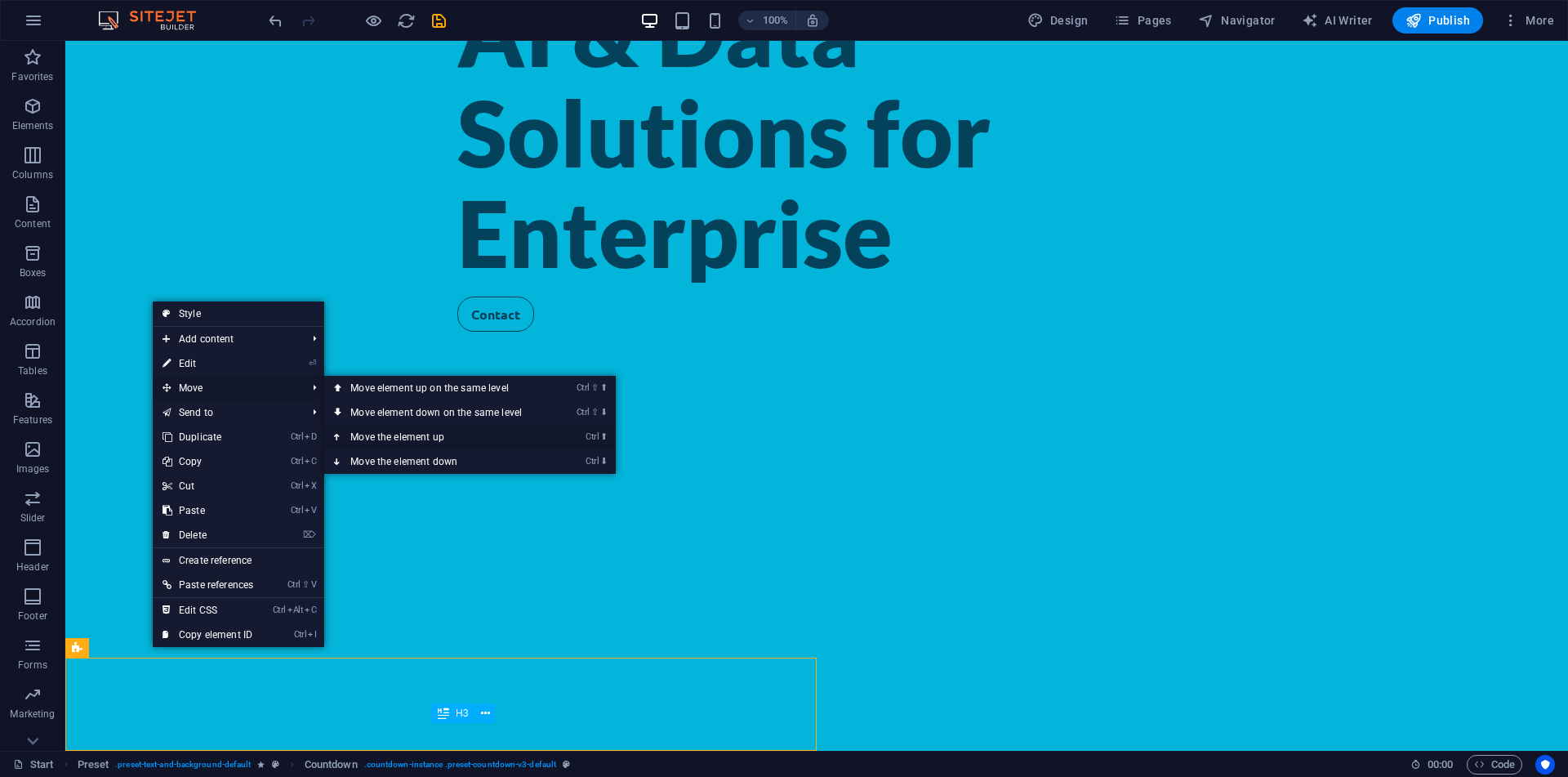
click at [419, 431] on link "Ctrl ⬆ Move the element up" at bounding box center [439, 436] width 231 height 24
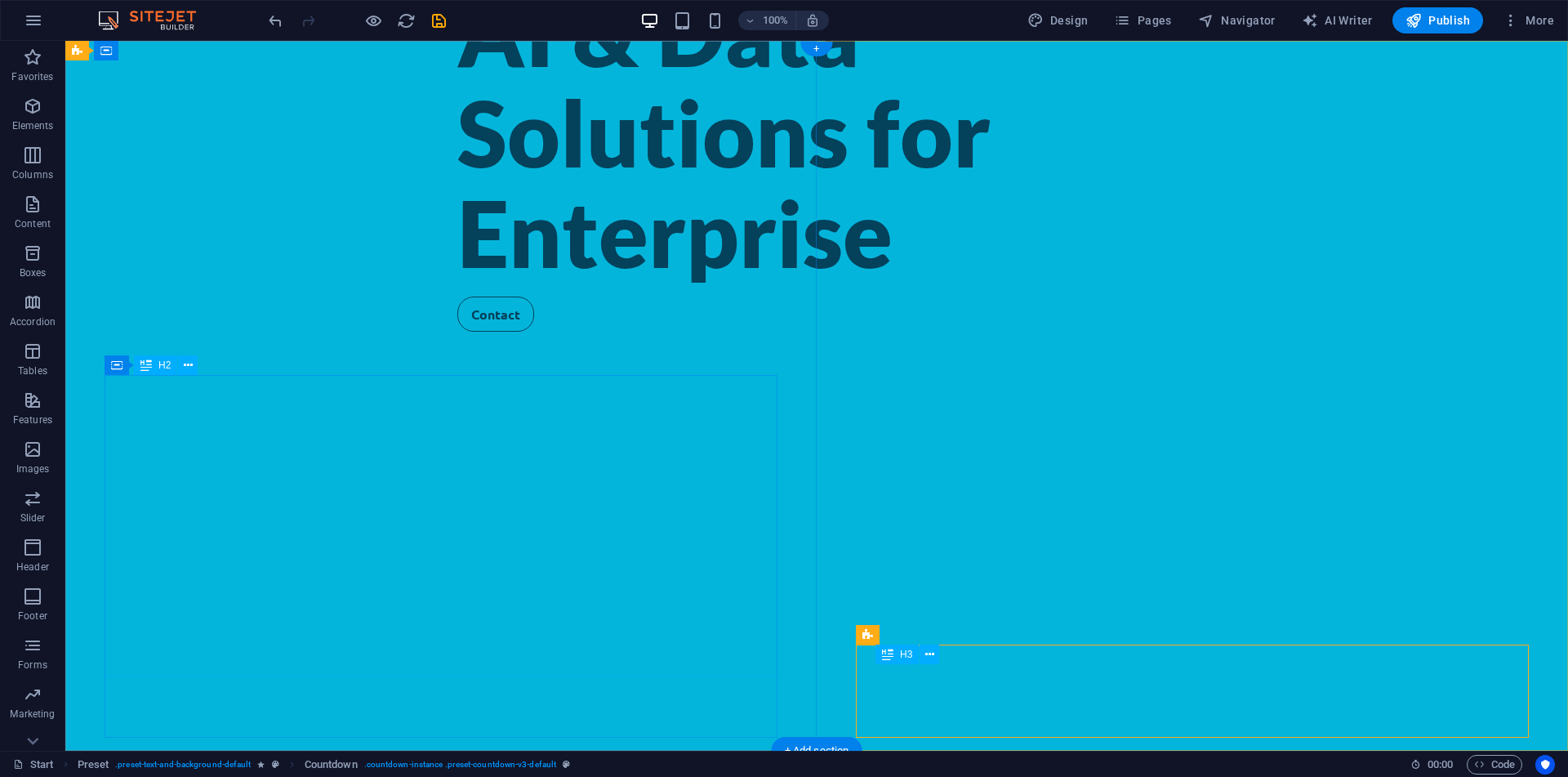
scroll to position [0, 0]
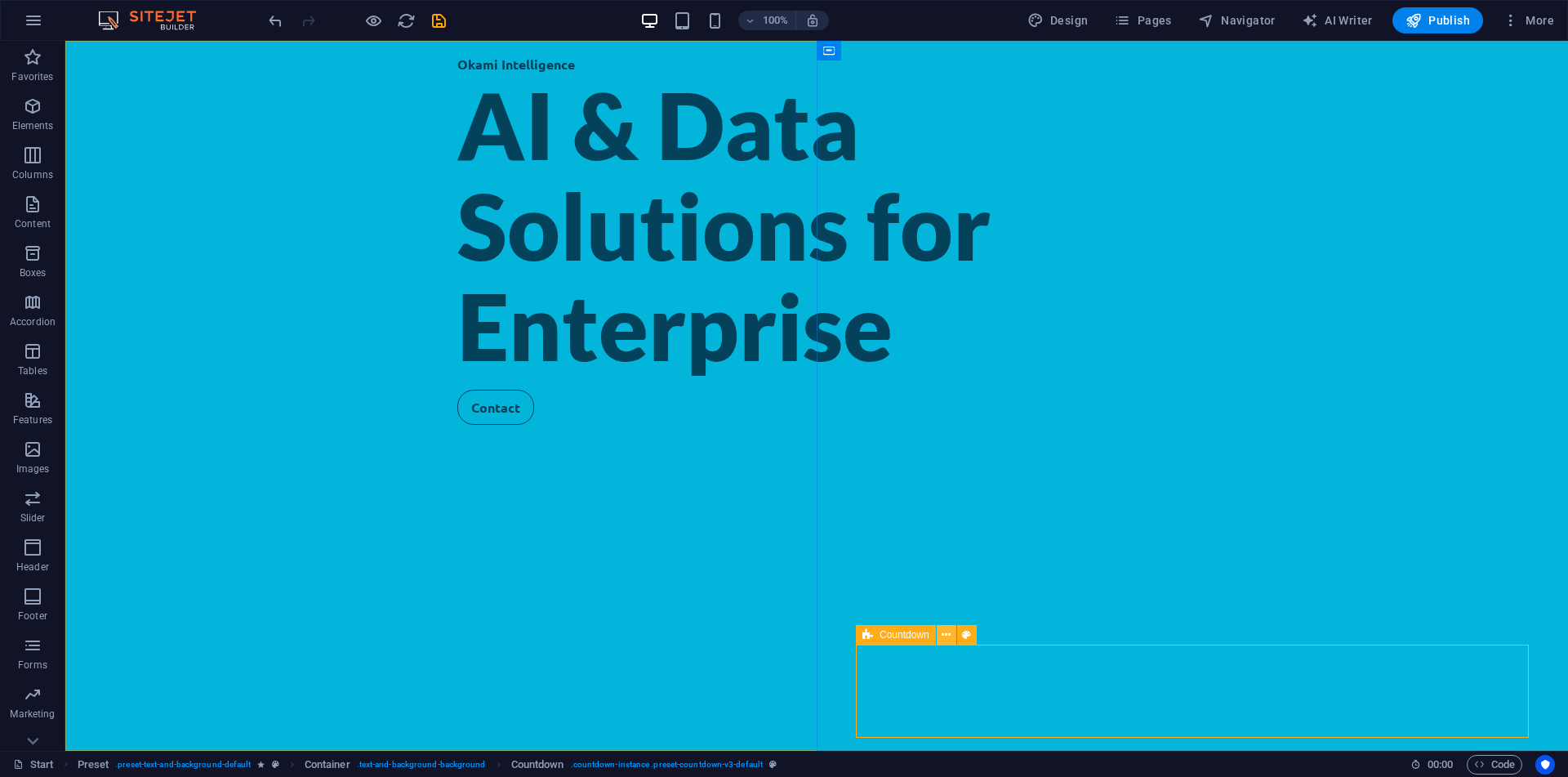
click at [945, 632] on icon at bounding box center [945, 636] width 9 height 18
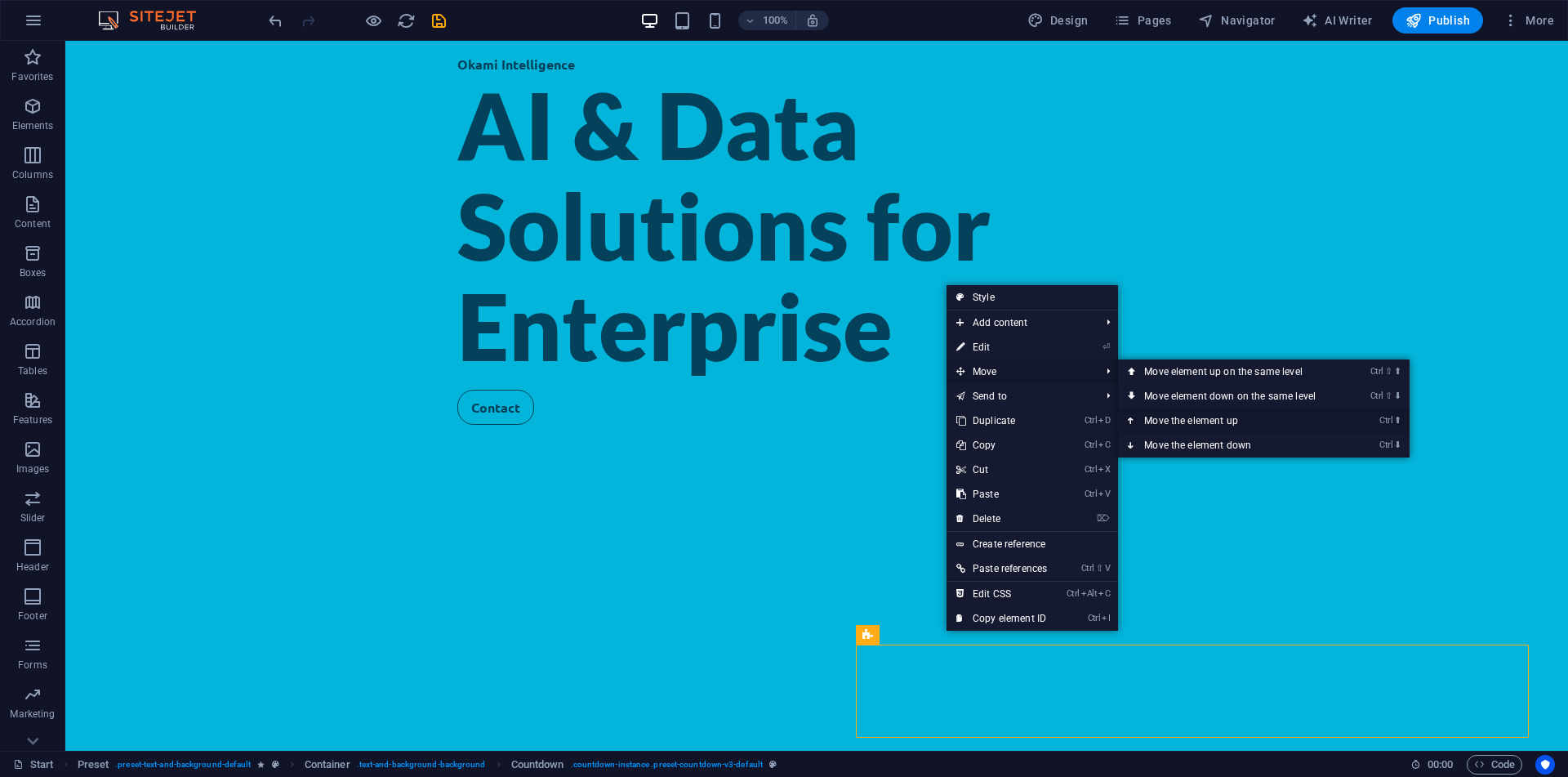
click at [1169, 419] on link "Ctrl ⬆ Move the element up" at bounding box center [1233, 421] width 231 height 24
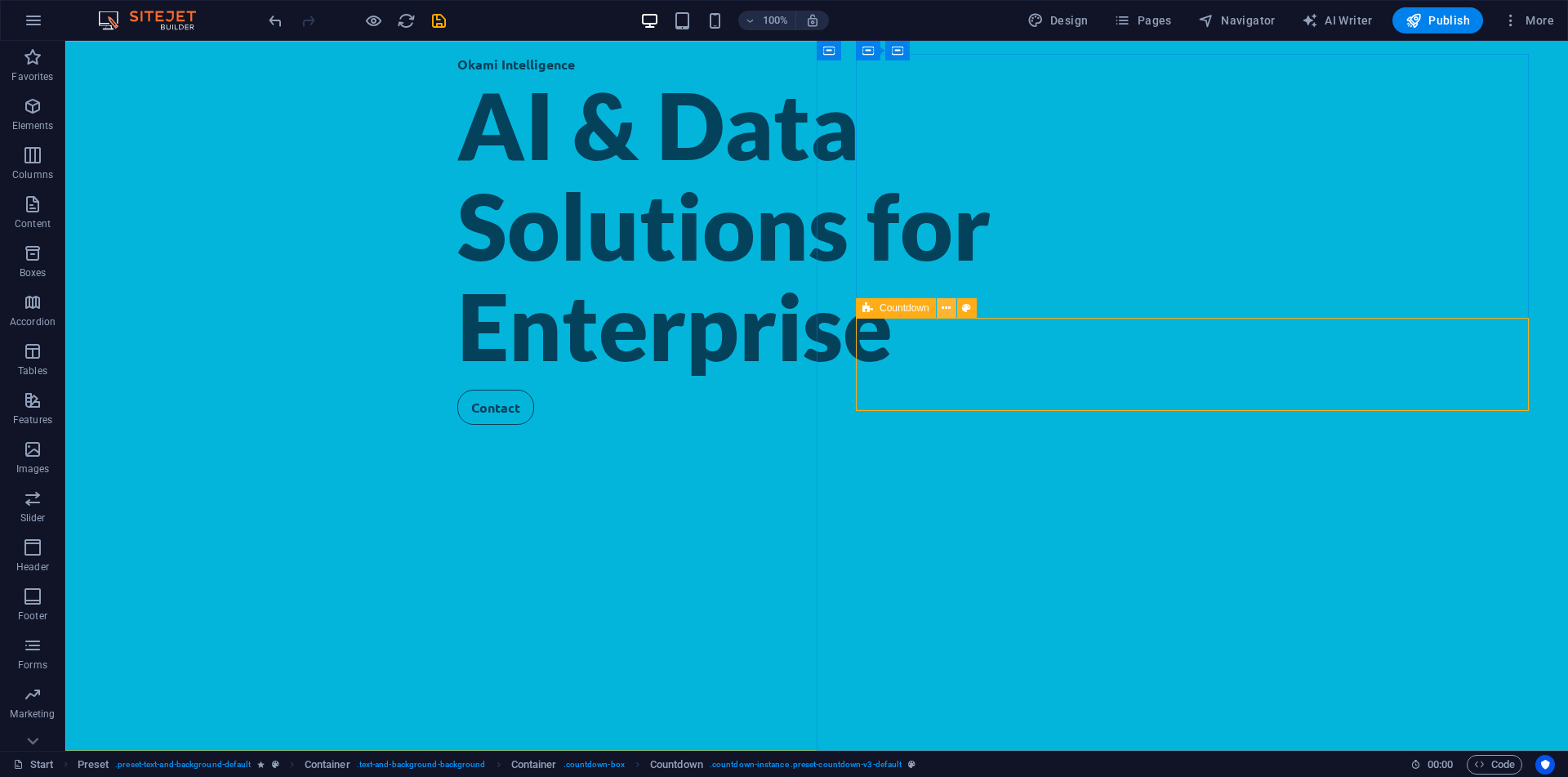
click at [943, 306] on icon at bounding box center [945, 309] width 9 height 18
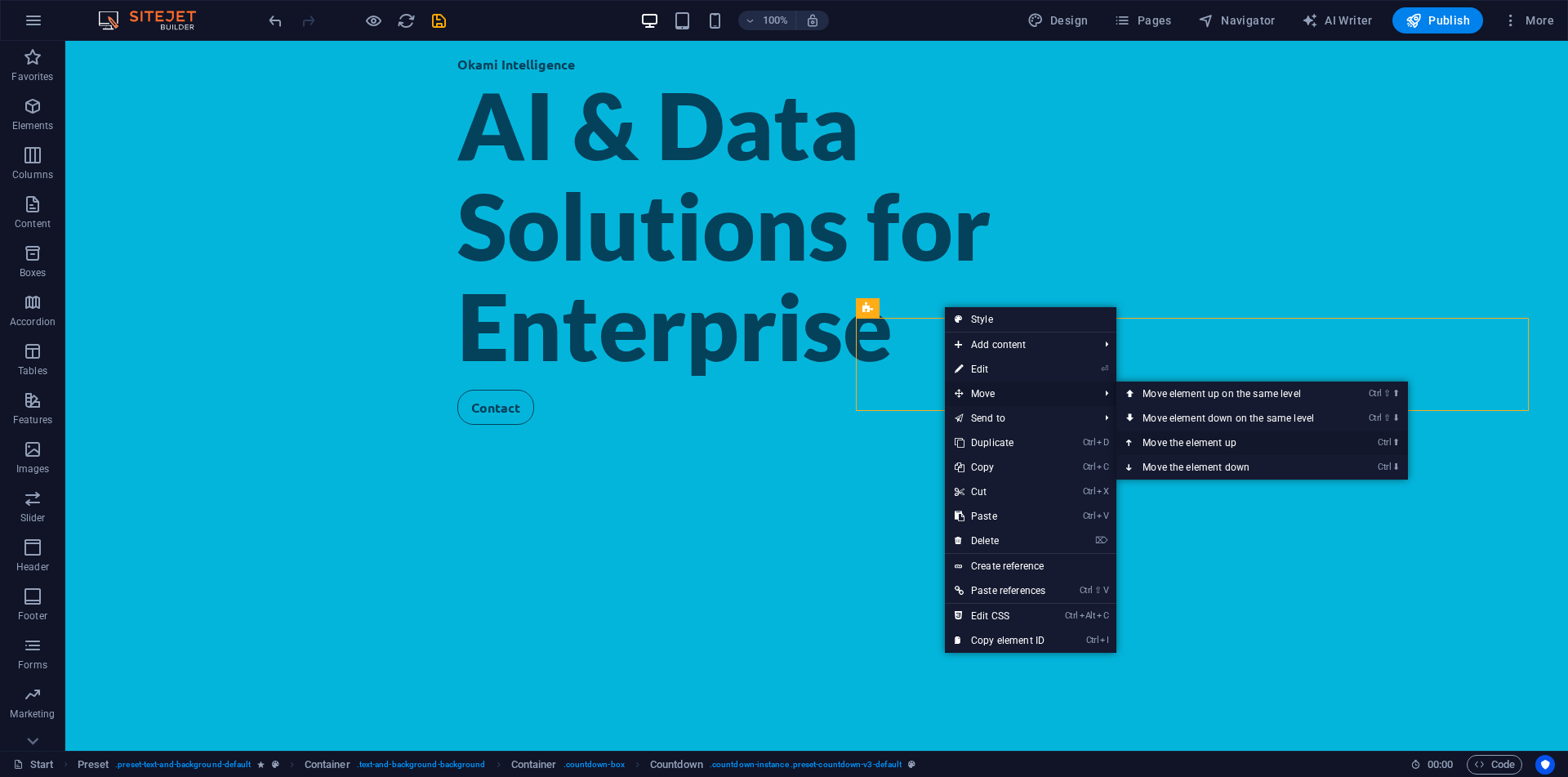
click at [1162, 444] on link "Ctrl ⬆ Move the element up" at bounding box center [1231, 442] width 231 height 24
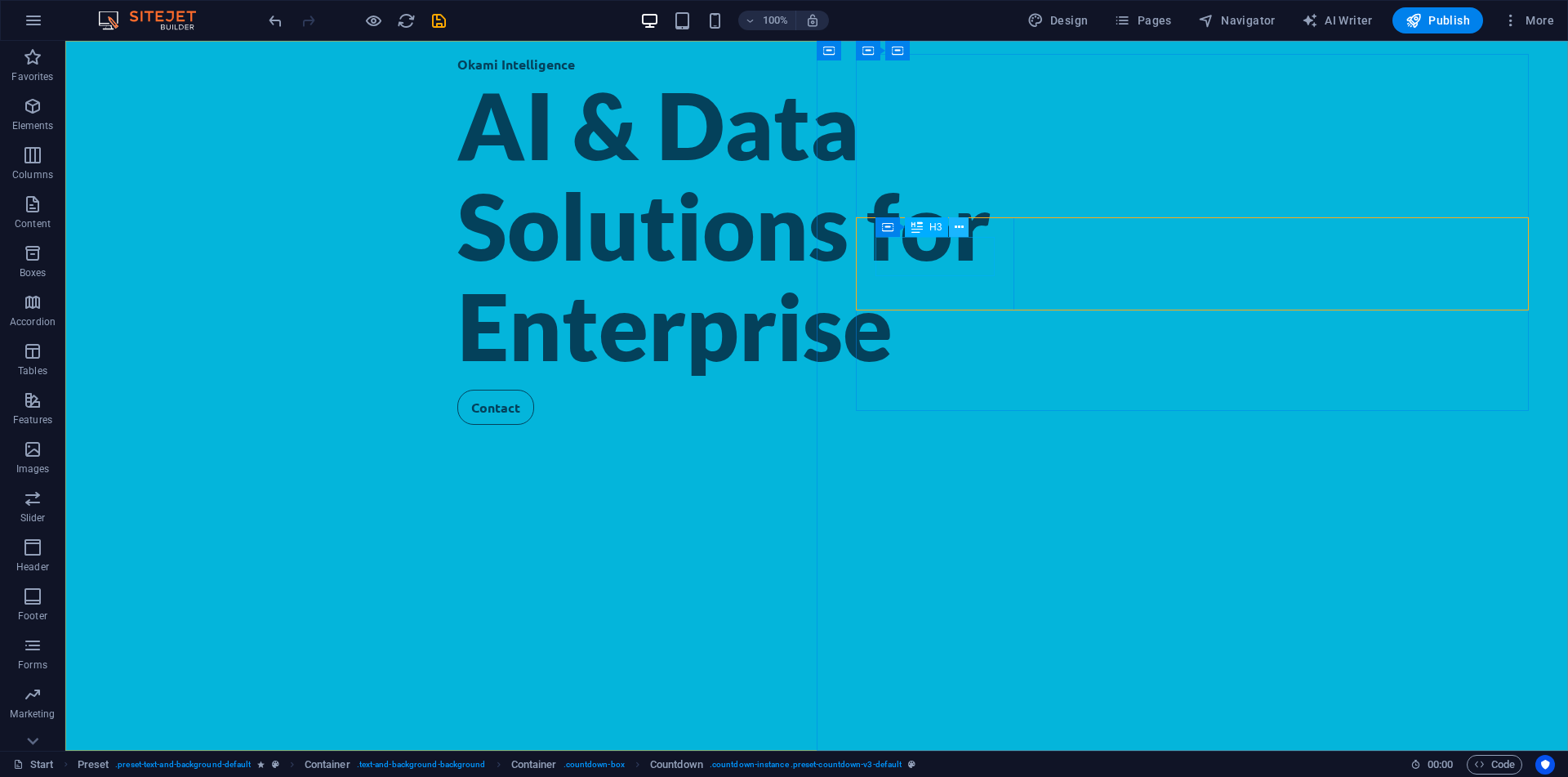
click at [960, 228] on icon at bounding box center [959, 228] width 9 height 18
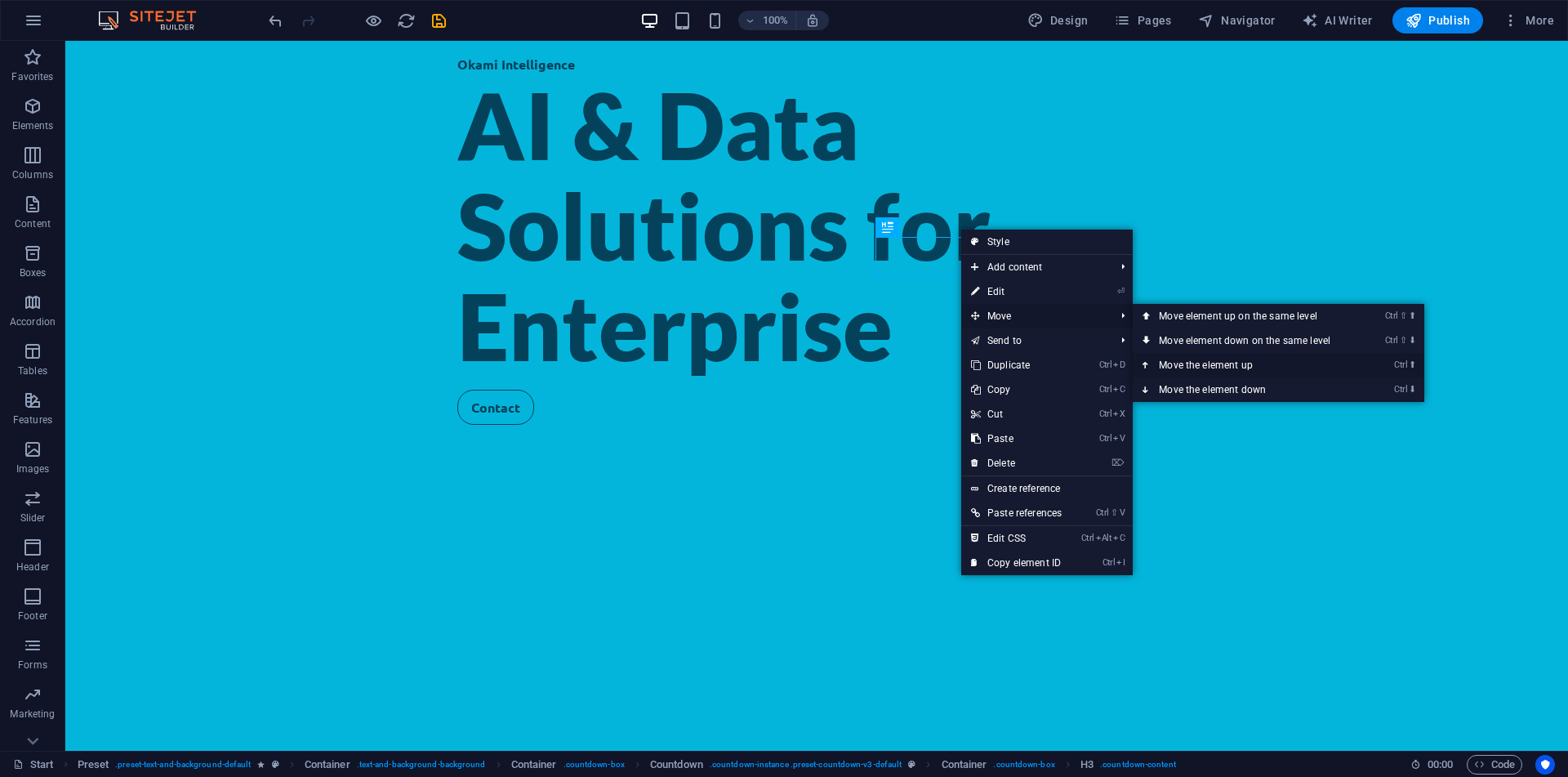
click at [1198, 360] on link "Ctrl ⬆ Move the element up" at bounding box center [1248, 364] width 231 height 24
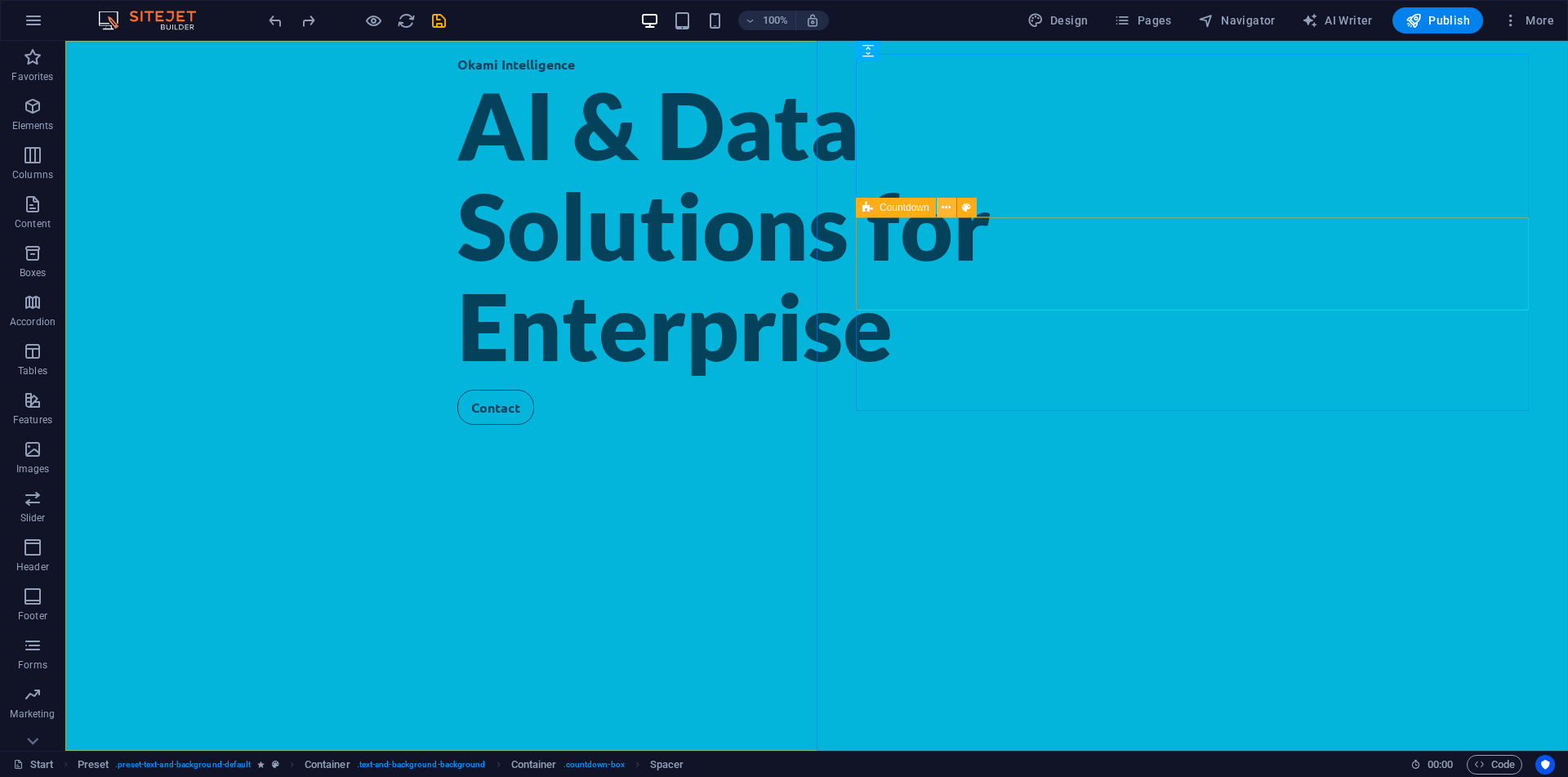
click at [946, 208] on icon at bounding box center [945, 208] width 9 height 18
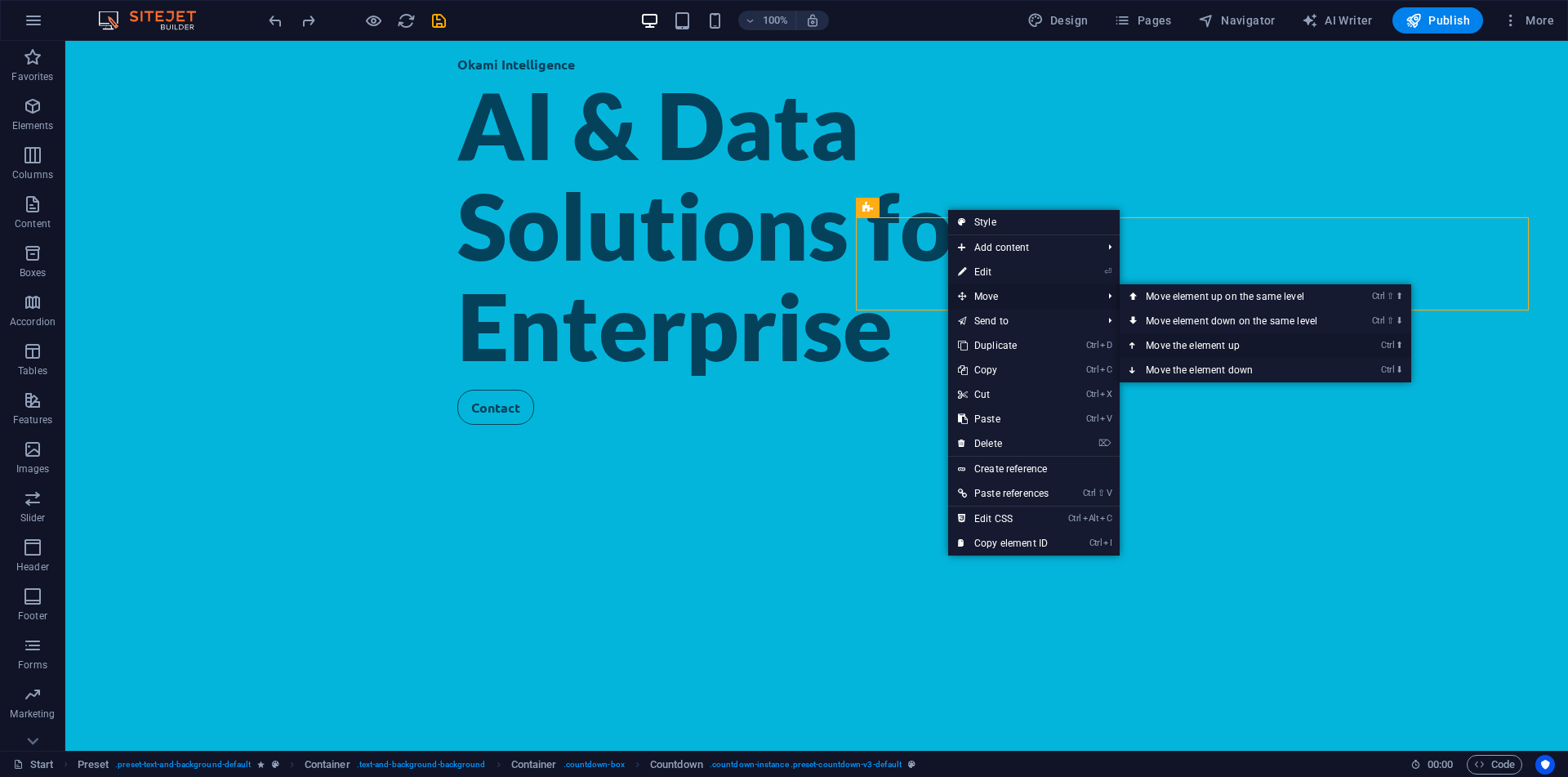
click at [1186, 339] on link "Ctrl ⬆ Move the element up" at bounding box center [1234, 345] width 231 height 24
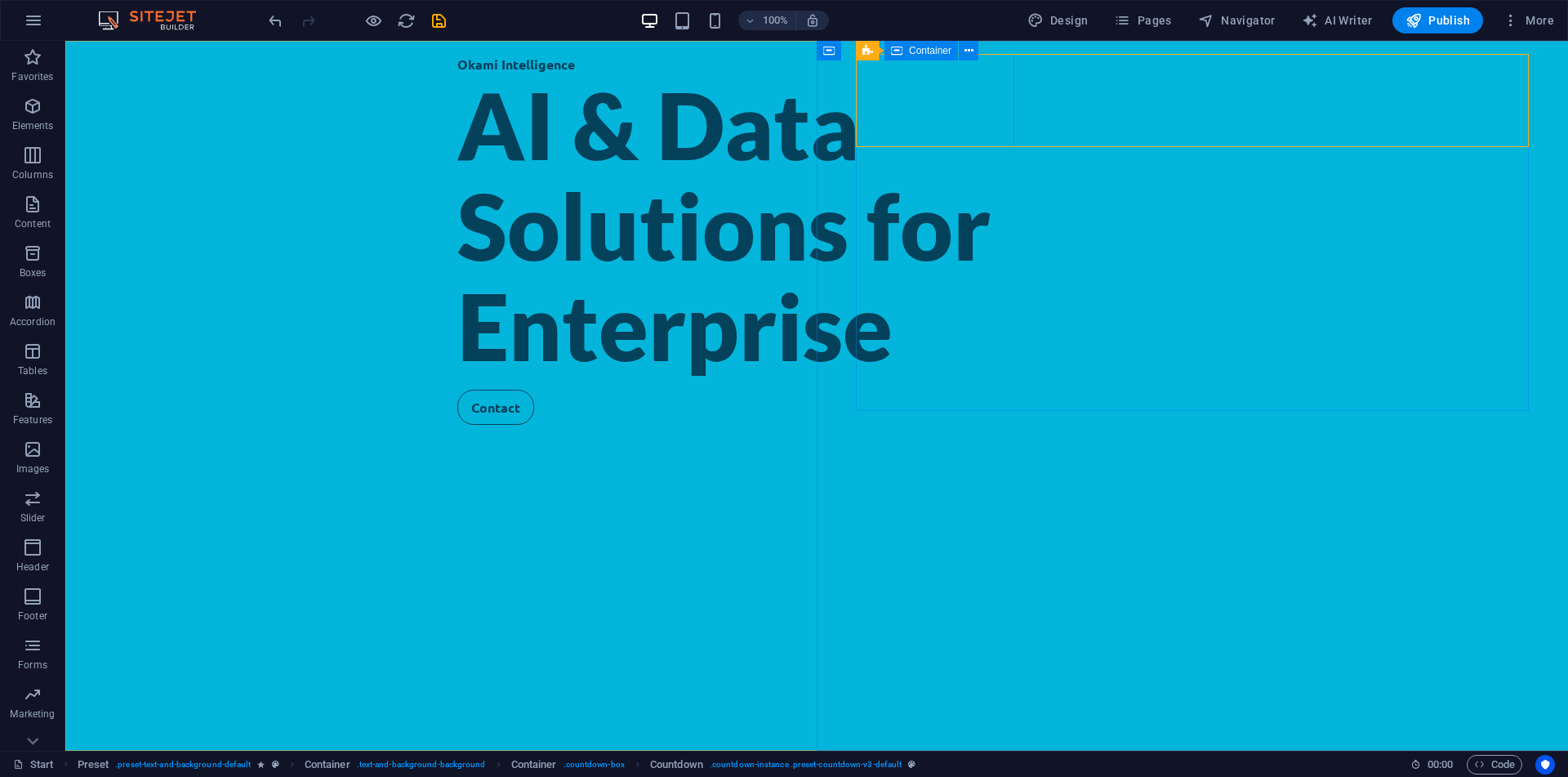
click at [938, 54] on span "Container" at bounding box center [930, 51] width 43 height 10
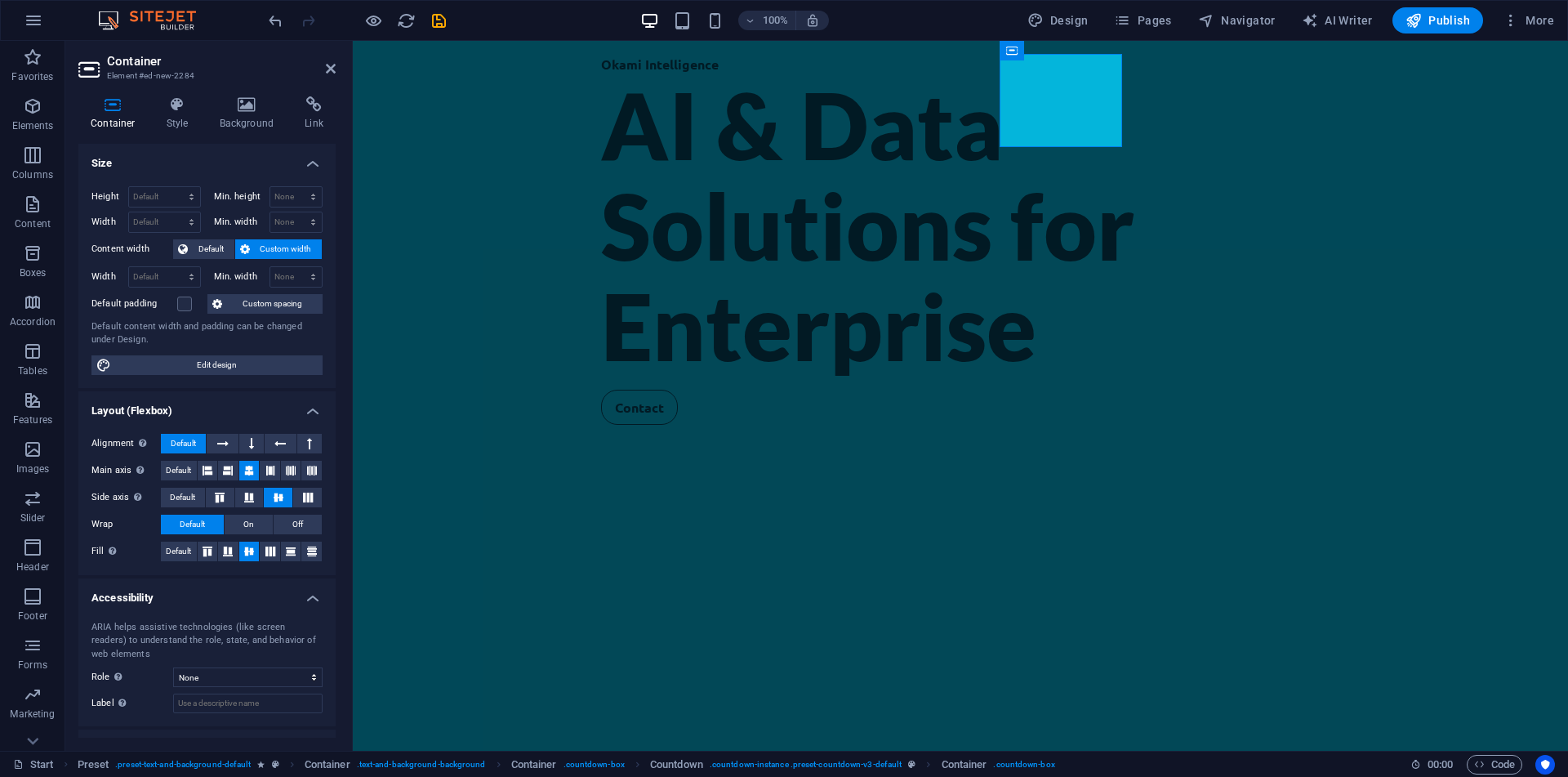
click at [185, 132] on div "Container Style Background Link Size Height Default px rem % vh vw Min. height …" at bounding box center [207, 417] width 257 height 642
click at [245, 114] on h4 "Background" at bounding box center [250, 113] width 86 height 34
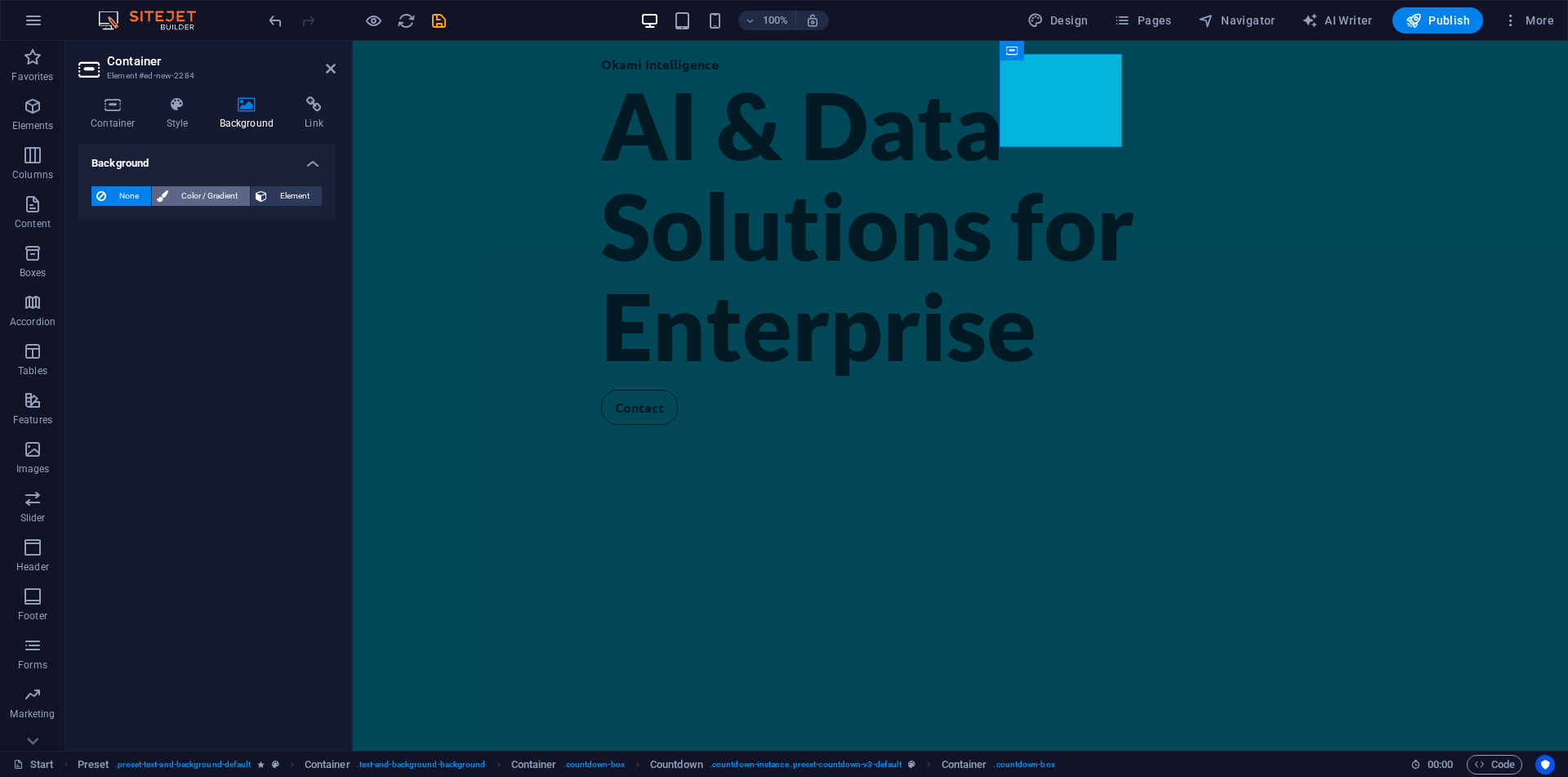
click at [173, 201] on span "Color / Gradient" at bounding box center [209, 196] width 72 height 19
click at [109, 252] on span at bounding box center [102, 261] width 18 height 18
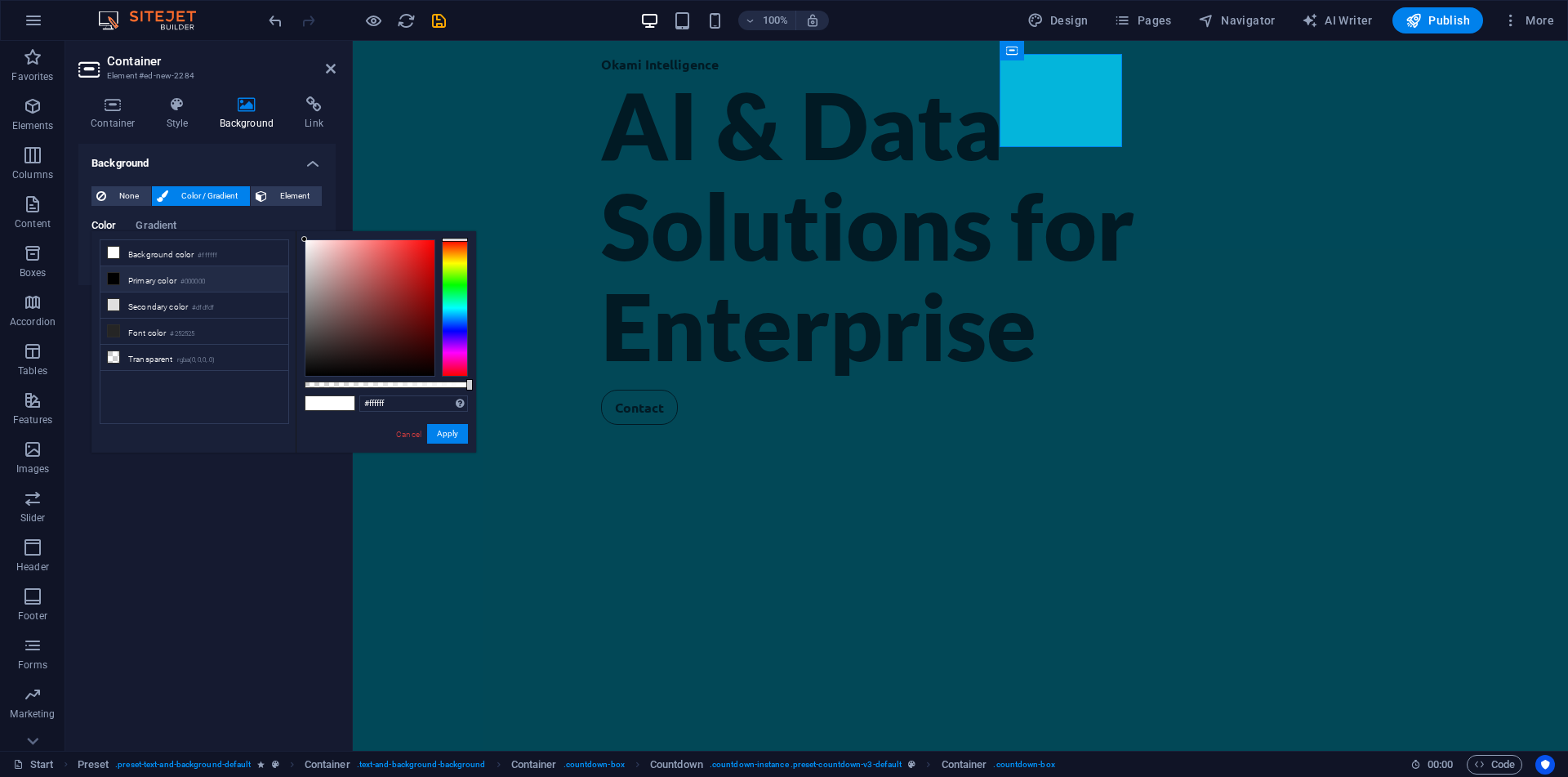
type input "#9e0a0a"
click at [425, 291] on div at bounding box center [370, 308] width 129 height 135
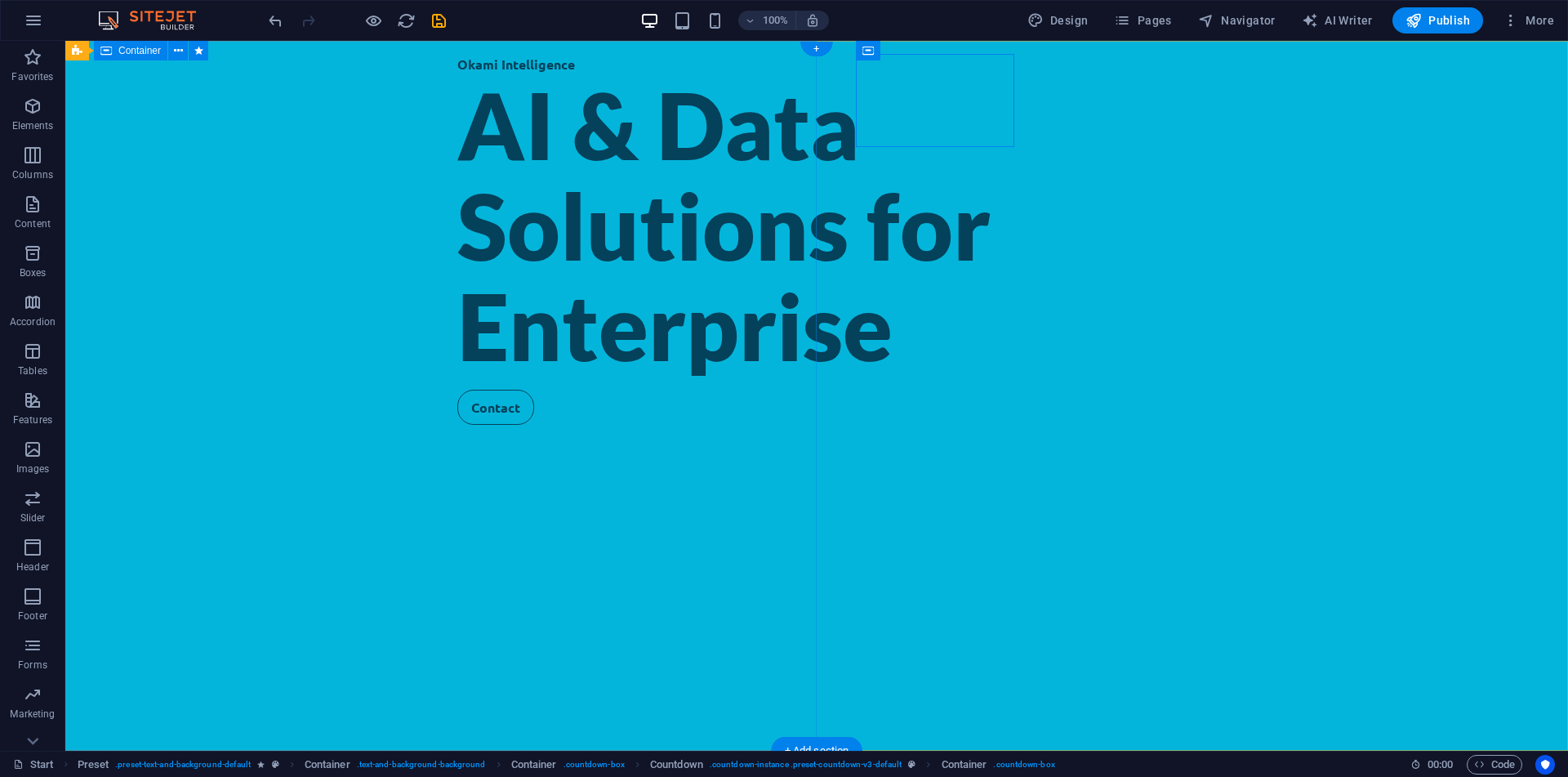
click at [631, 175] on div "Okami Intelligence AI & Data Solutions for Enterprise Contact" at bounding box center [817, 395] width 1503 height 710
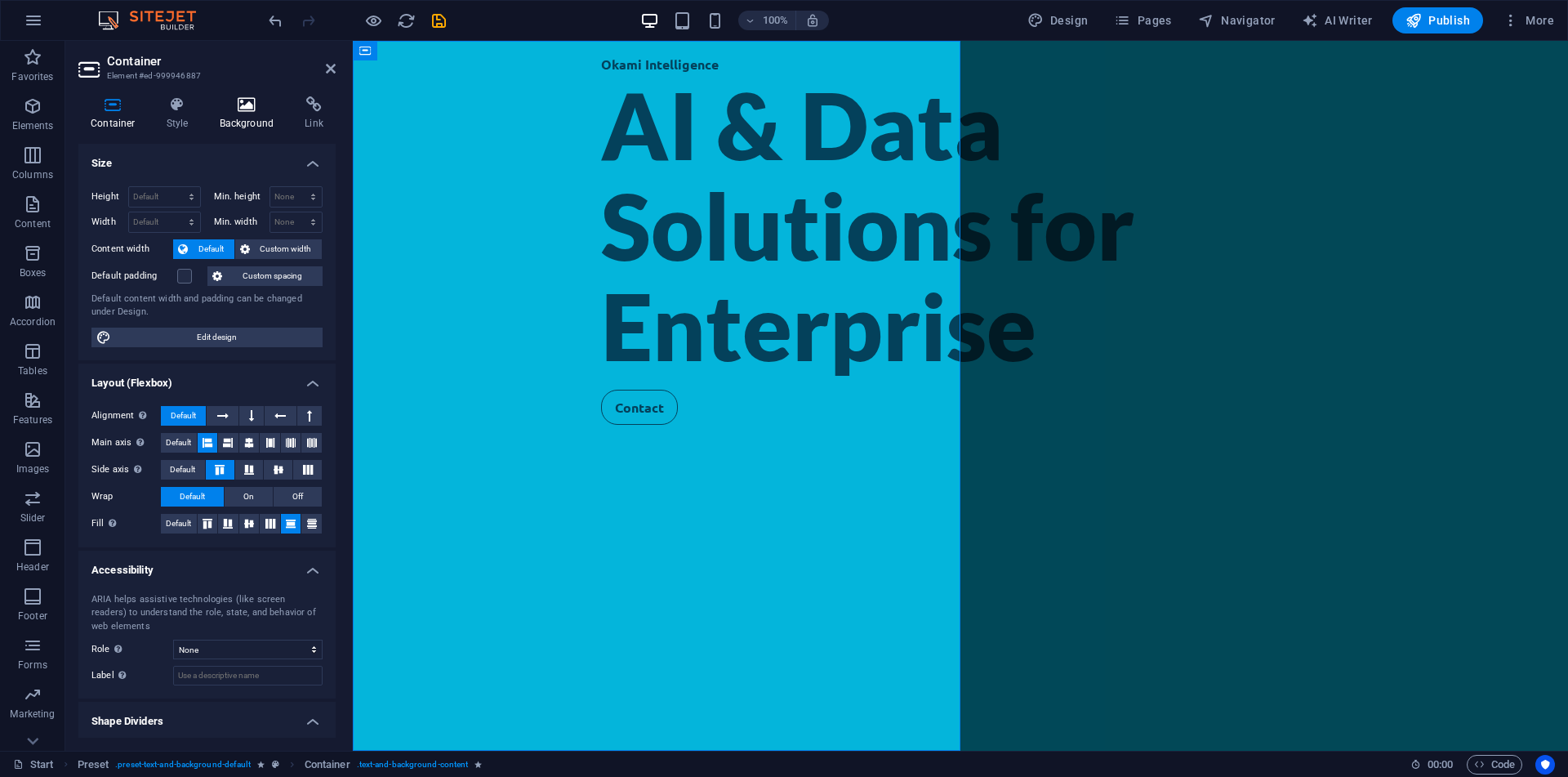
click at [229, 117] on h4 "Background" at bounding box center [250, 113] width 86 height 34
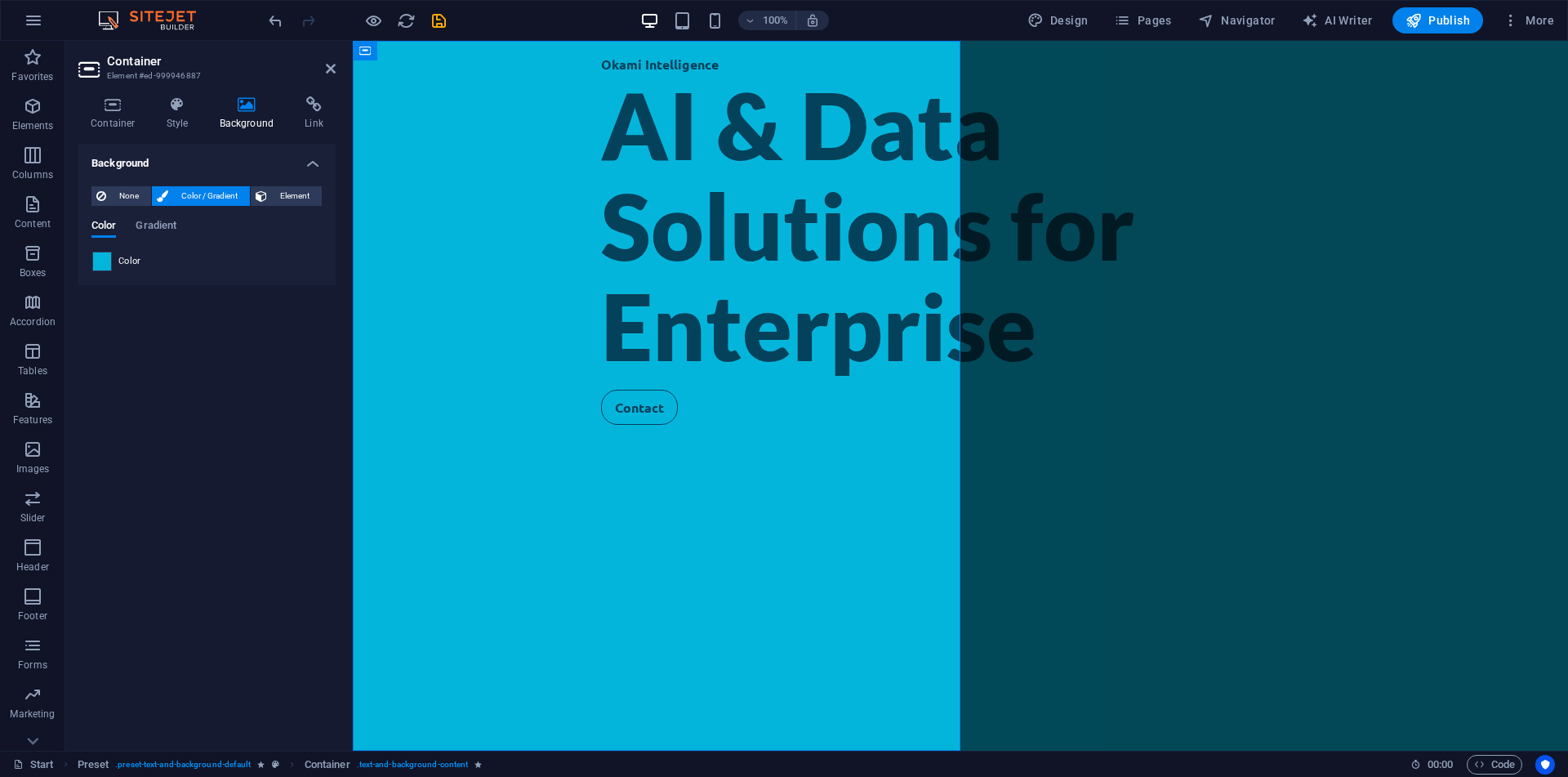
click at [105, 258] on span at bounding box center [102, 261] width 18 height 18
type input "#04b5db"
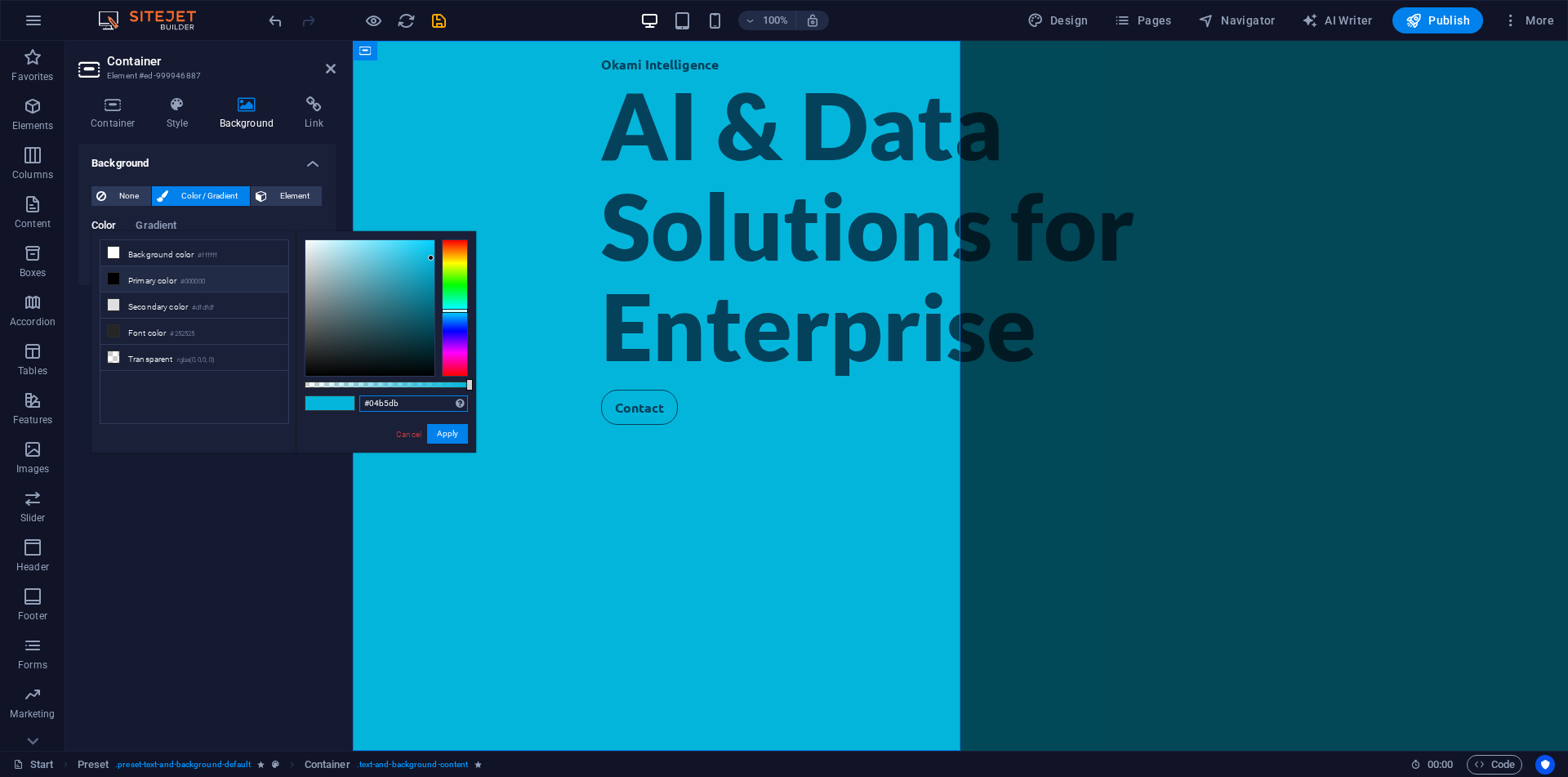
click at [411, 398] on input "#04b5db" at bounding box center [414, 403] width 109 height 17
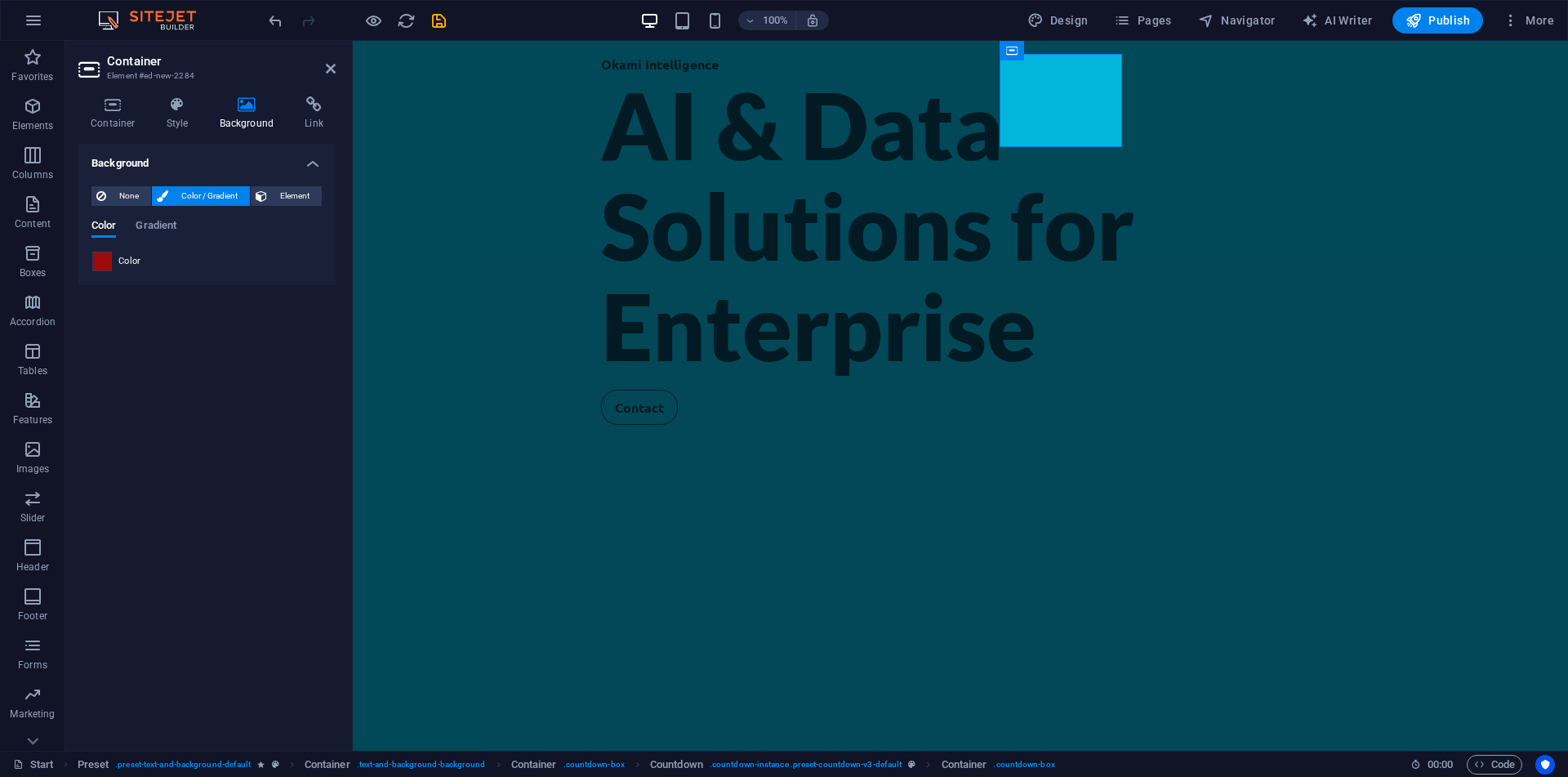
click at [103, 267] on span at bounding box center [102, 261] width 18 height 18
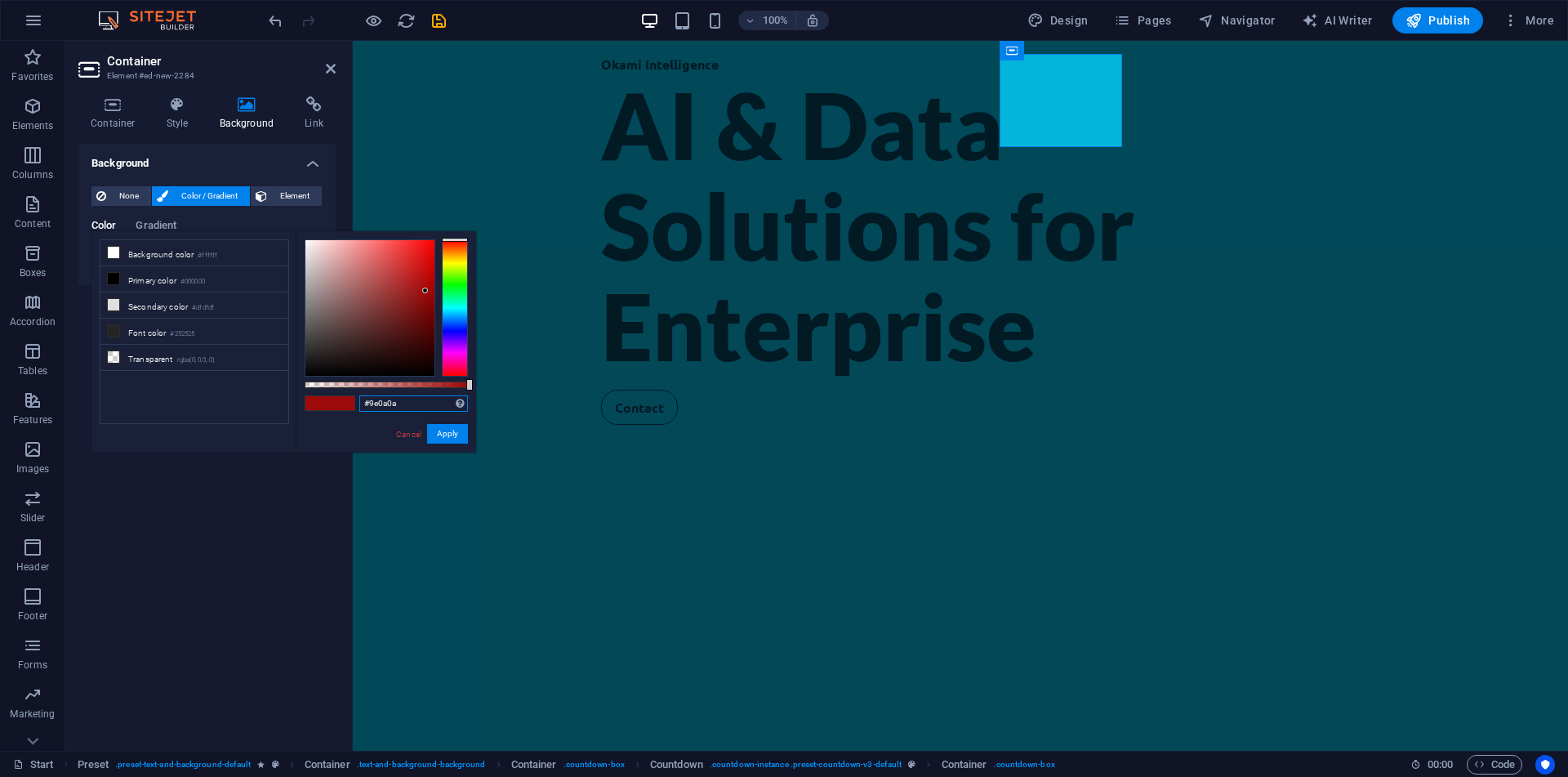
click at [383, 405] on input "#9e0a0a" at bounding box center [414, 403] width 109 height 17
paste input "04b5db"
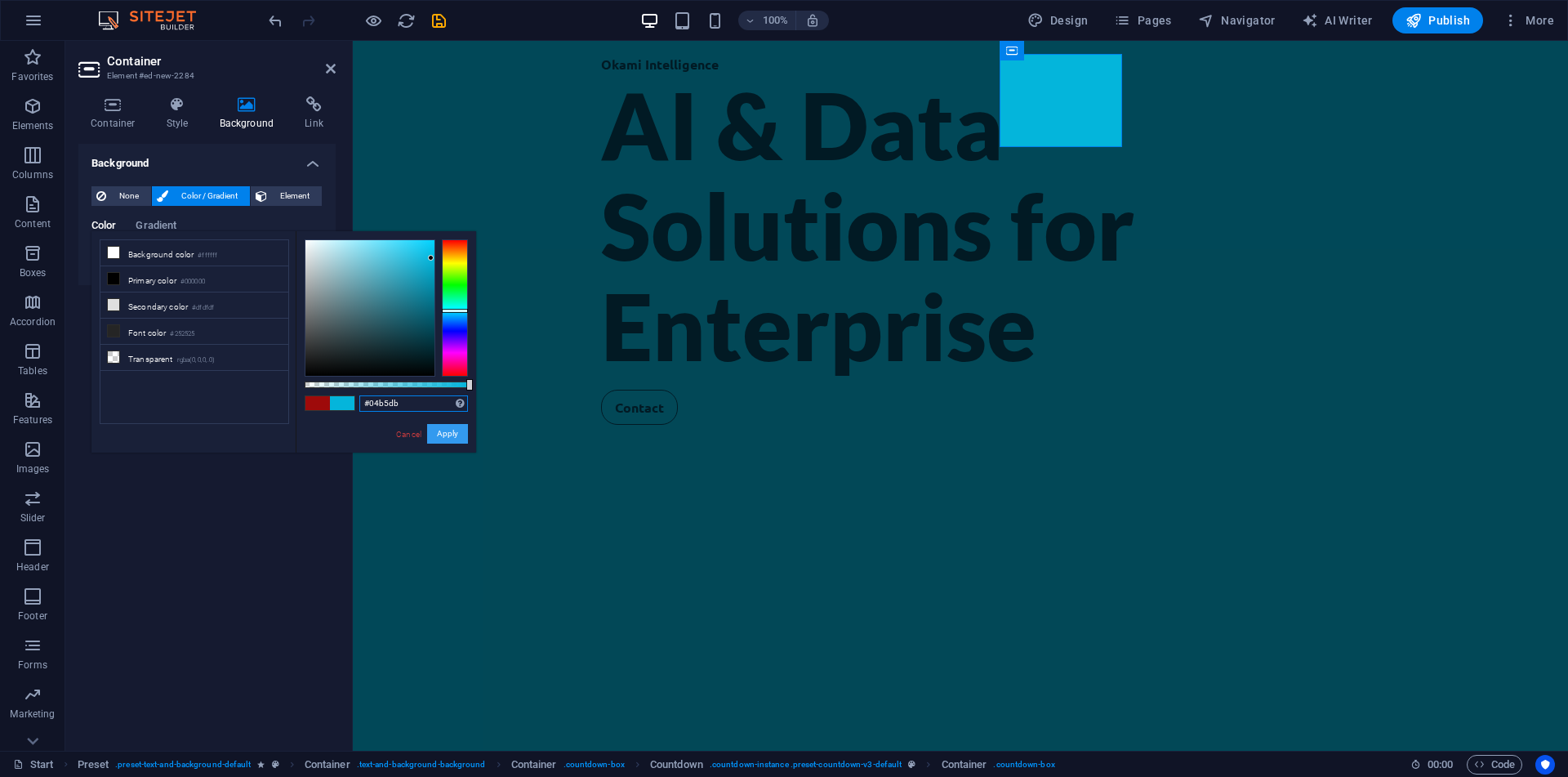
type input "#04b5db"
click at [459, 439] on button "Apply" at bounding box center [448, 433] width 41 height 19
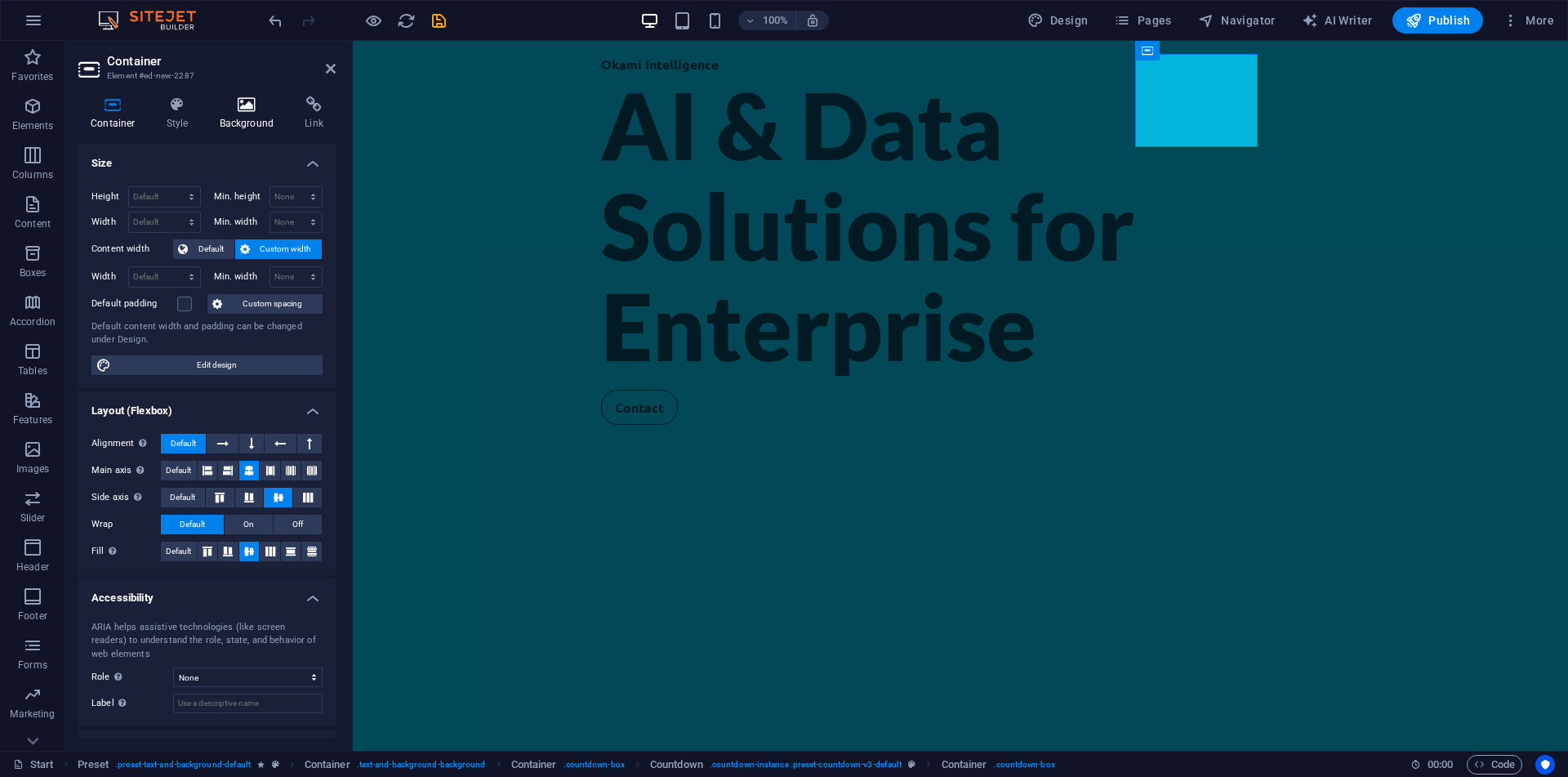
click at [254, 110] on icon at bounding box center [246, 104] width 79 height 17
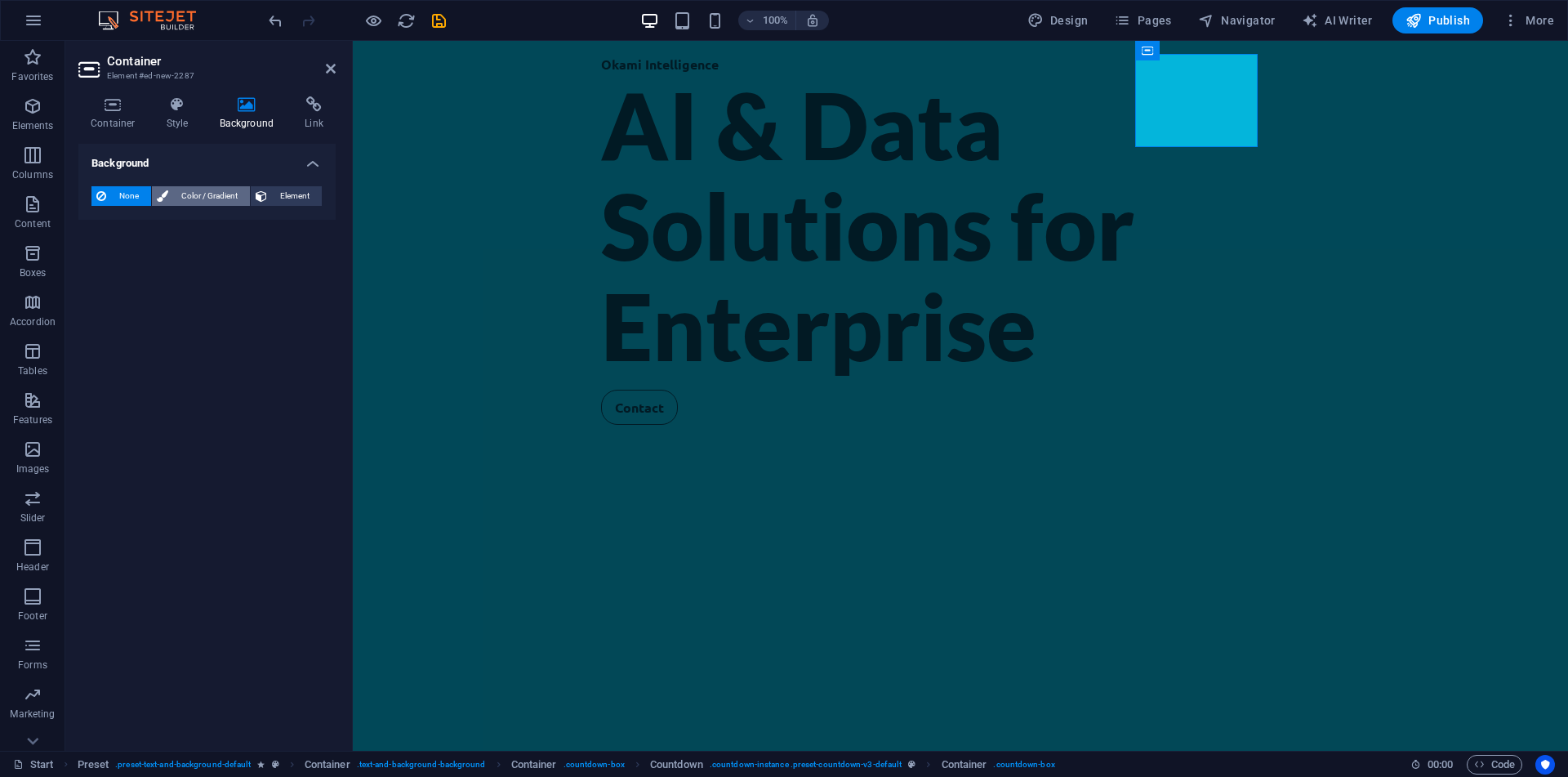
click at [216, 204] on span "Color / Gradient" at bounding box center [209, 196] width 72 height 19
click at [112, 263] on div "Color" at bounding box center [207, 261] width 230 height 19
click at [111, 264] on div at bounding box center [102, 261] width 19 height 19
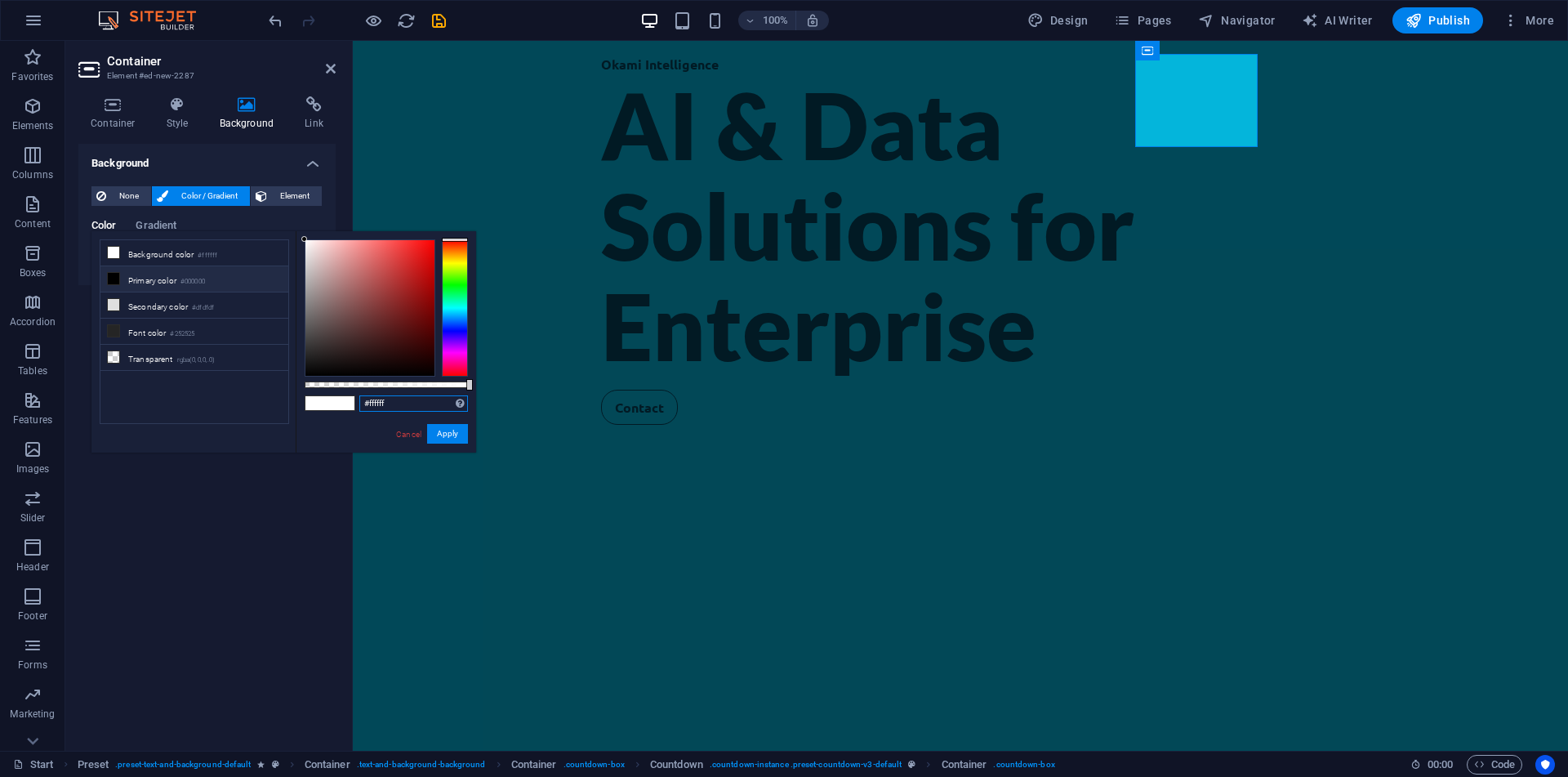
click at [399, 410] on input "#ffffff" at bounding box center [414, 403] width 109 height 17
paste input "04b5db"
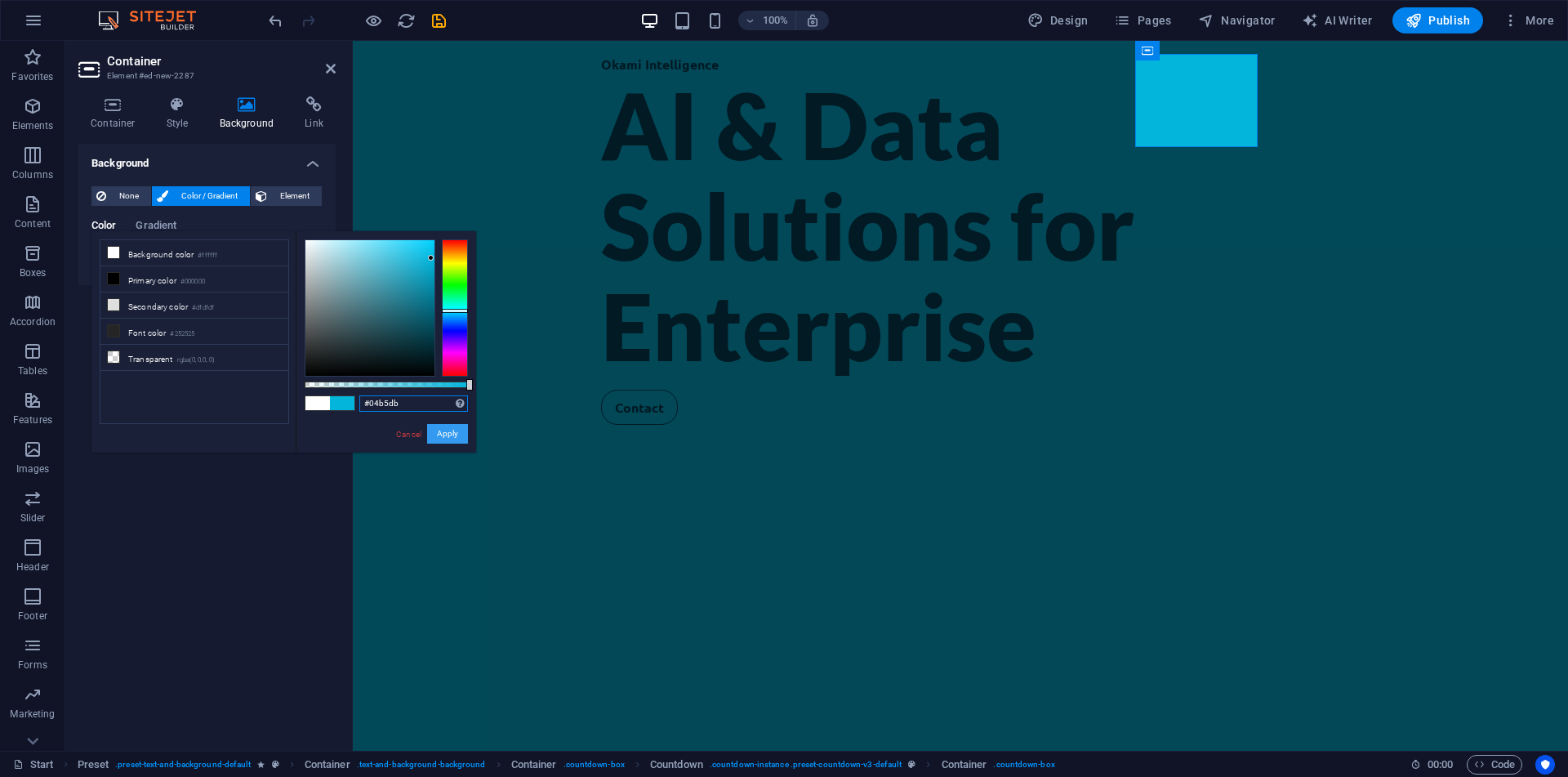
type input "#04b5db"
click at [455, 443] on button "Apply" at bounding box center [448, 433] width 41 height 19
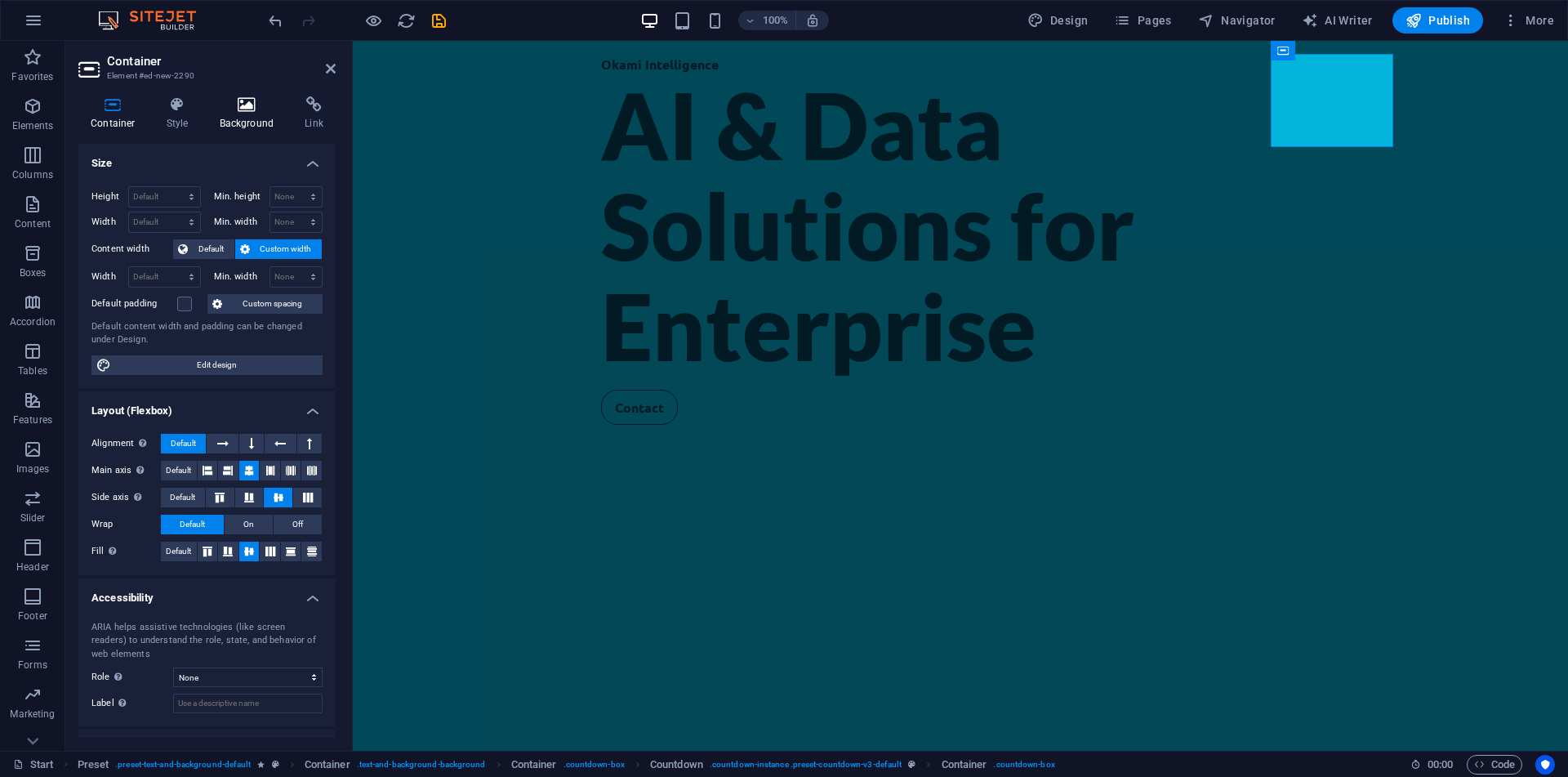
click at [250, 124] on h4 "Background" at bounding box center [250, 113] width 86 height 34
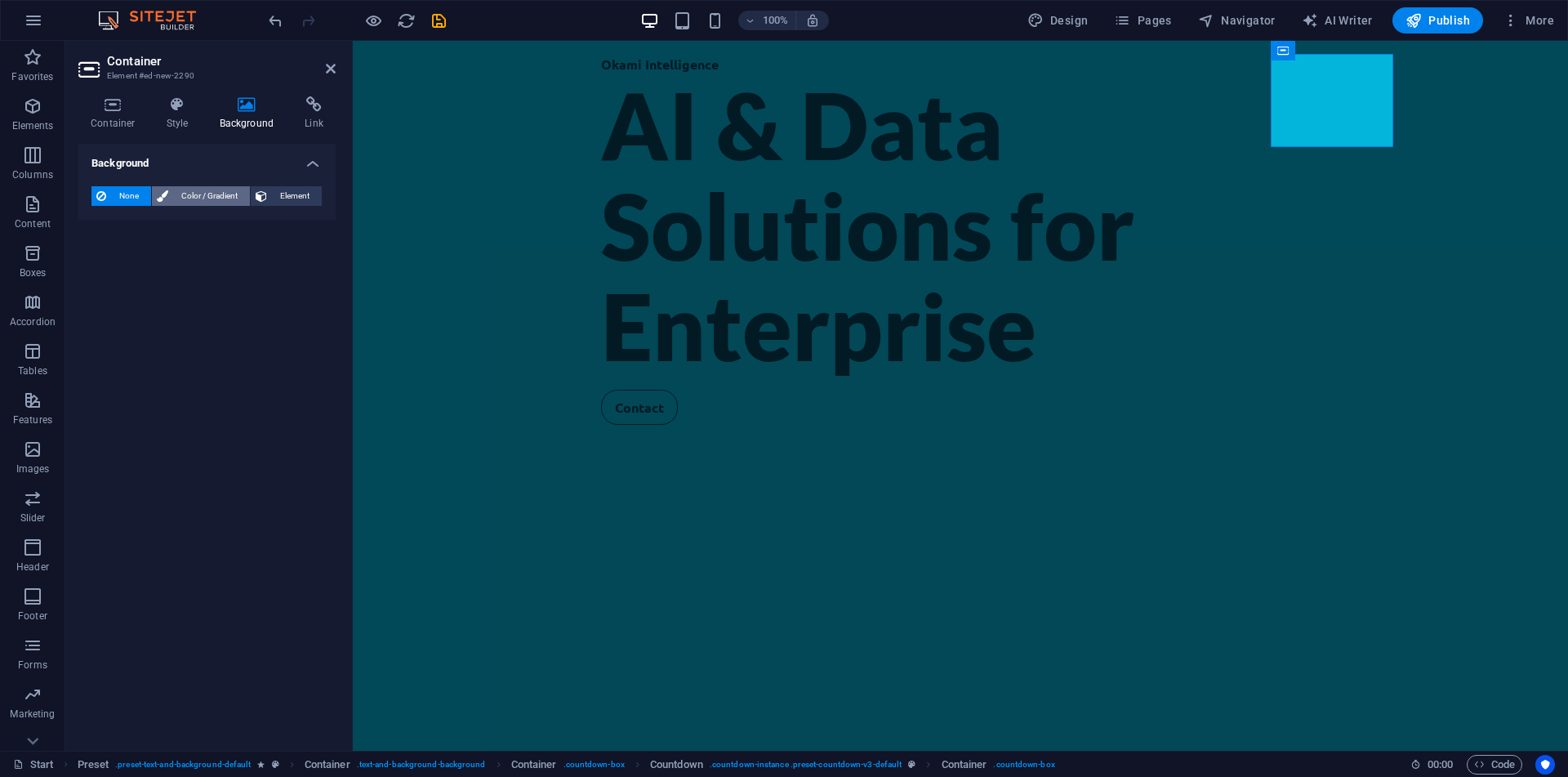
click at [222, 195] on span "Color / Gradient" at bounding box center [209, 196] width 72 height 19
click at [109, 256] on span at bounding box center [102, 261] width 18 height 18
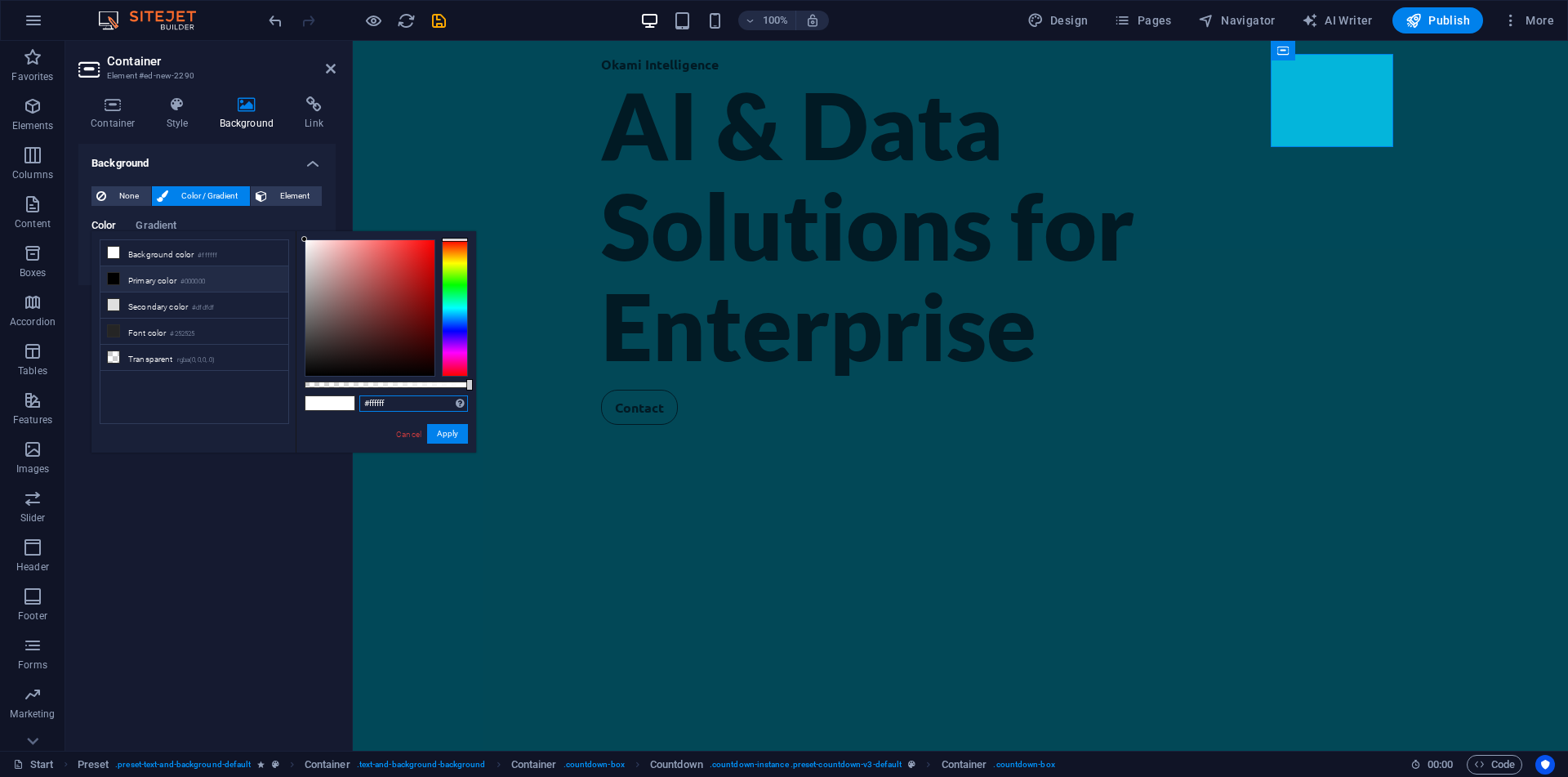
click at [426, 398] on input "#ffffff" at bounding box center [414, 403] width 109 height 17
paste input "04b5db"
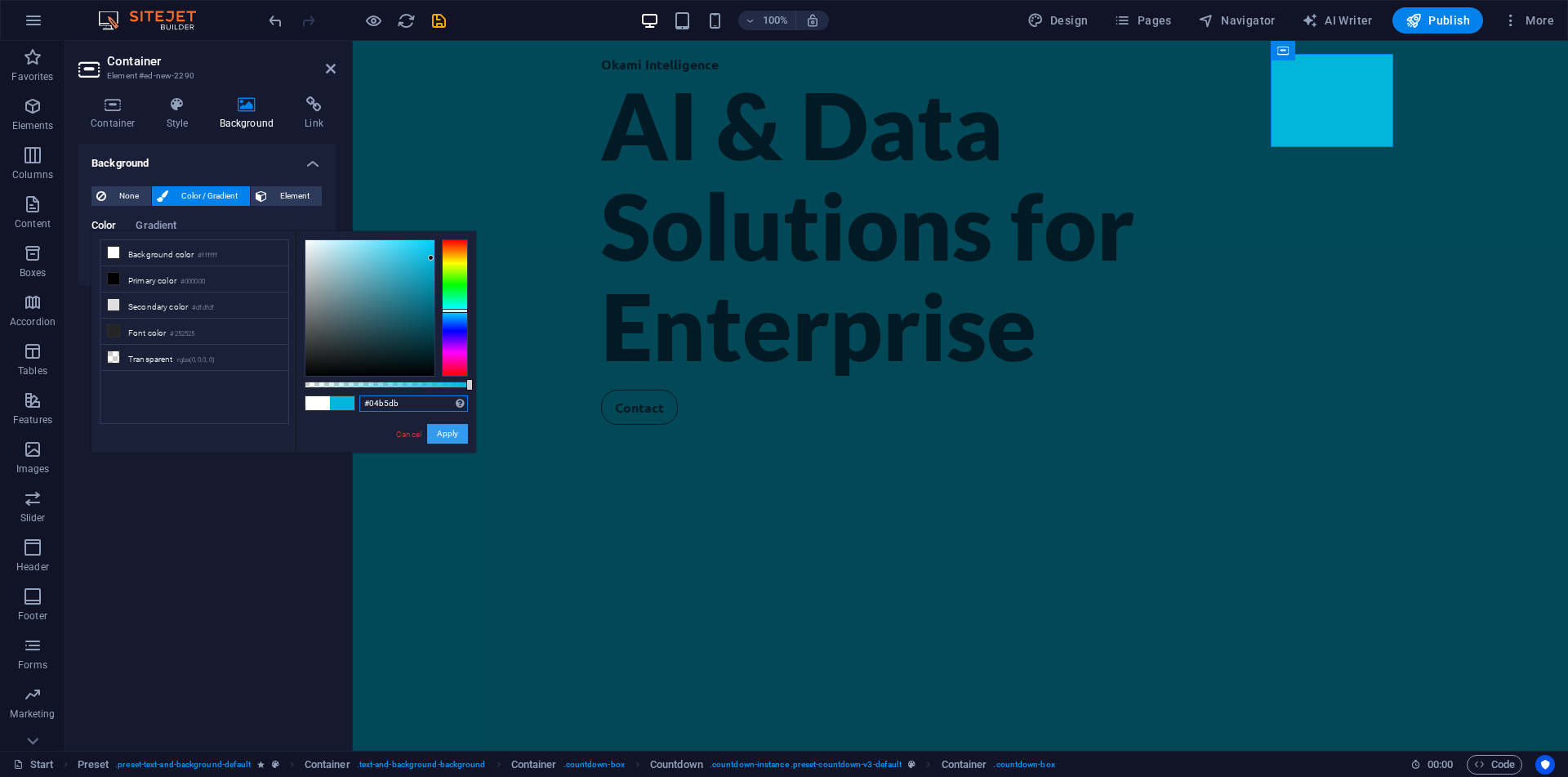
type input "#04b5db"
click at [449, 430] on button "Apply" at bounding box center [448, 433] width 41 height 19
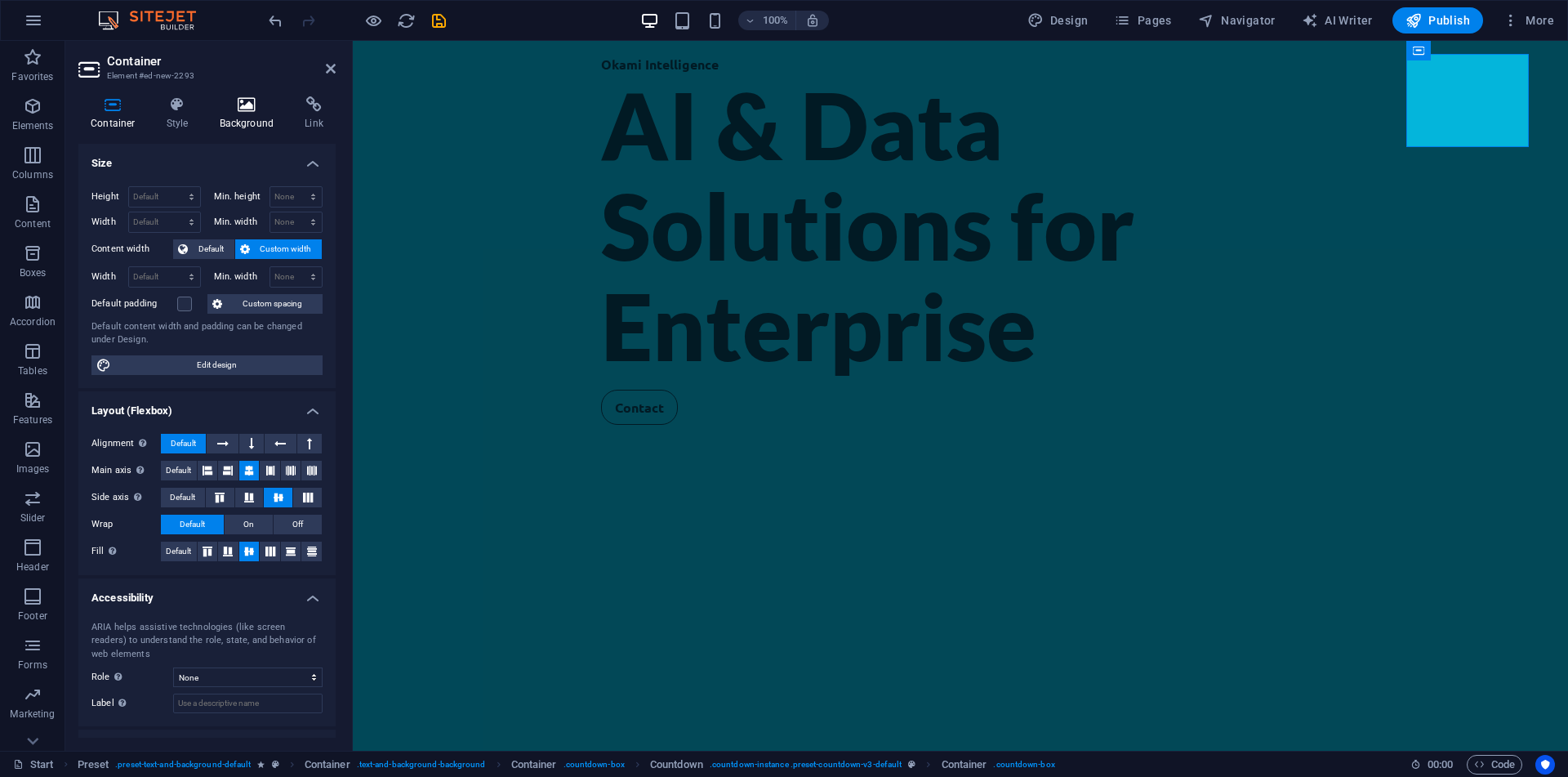
click at [246, 110] on icon at bounding box center [246, 104] width 79 height 17
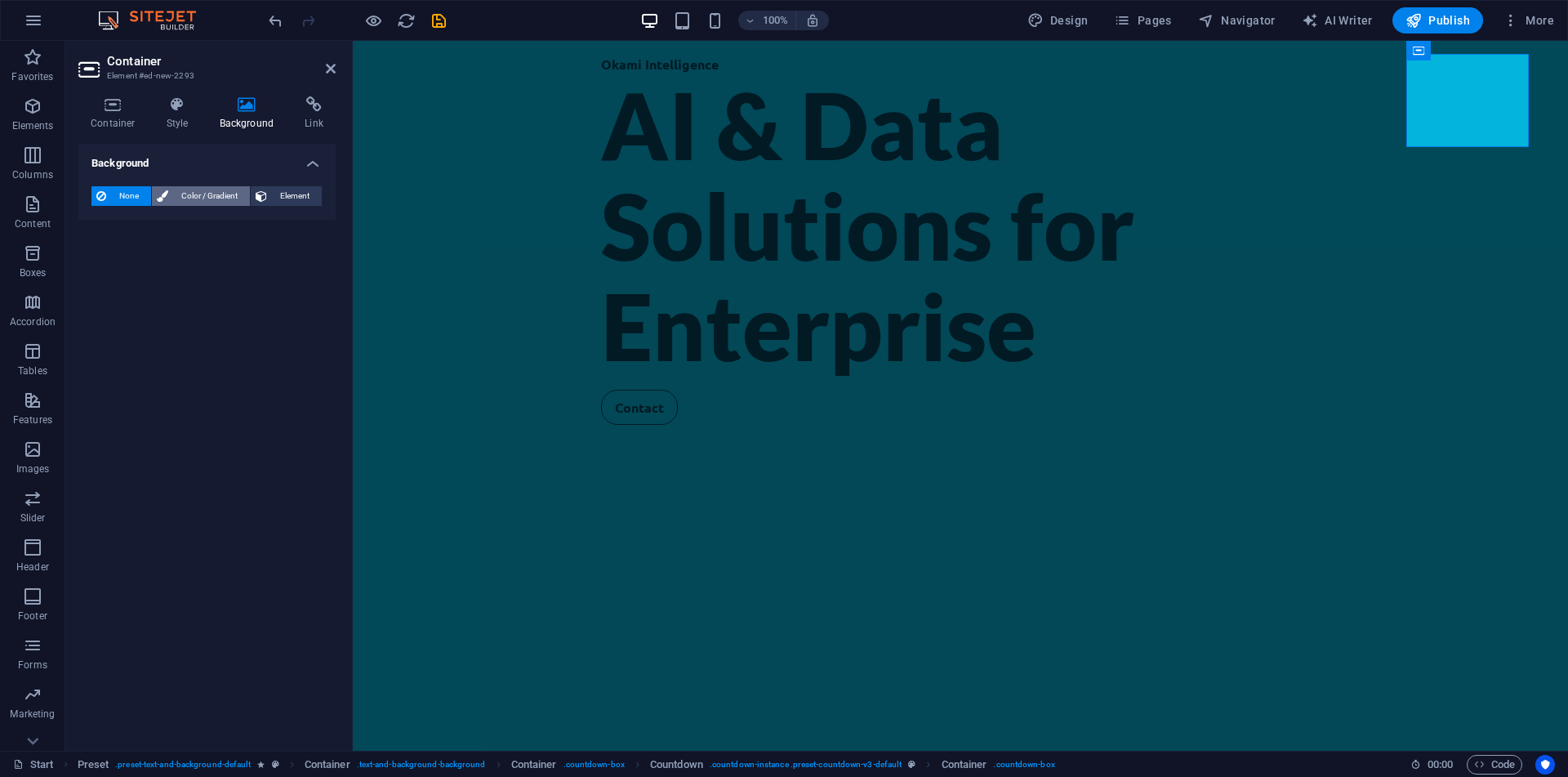
click at [226, 197] on span "Color / Gradient" at bounding box center [209, 196] width 72 height 19
click at [106, 256] on span at bounding box center [102, 261] width 18 height 18
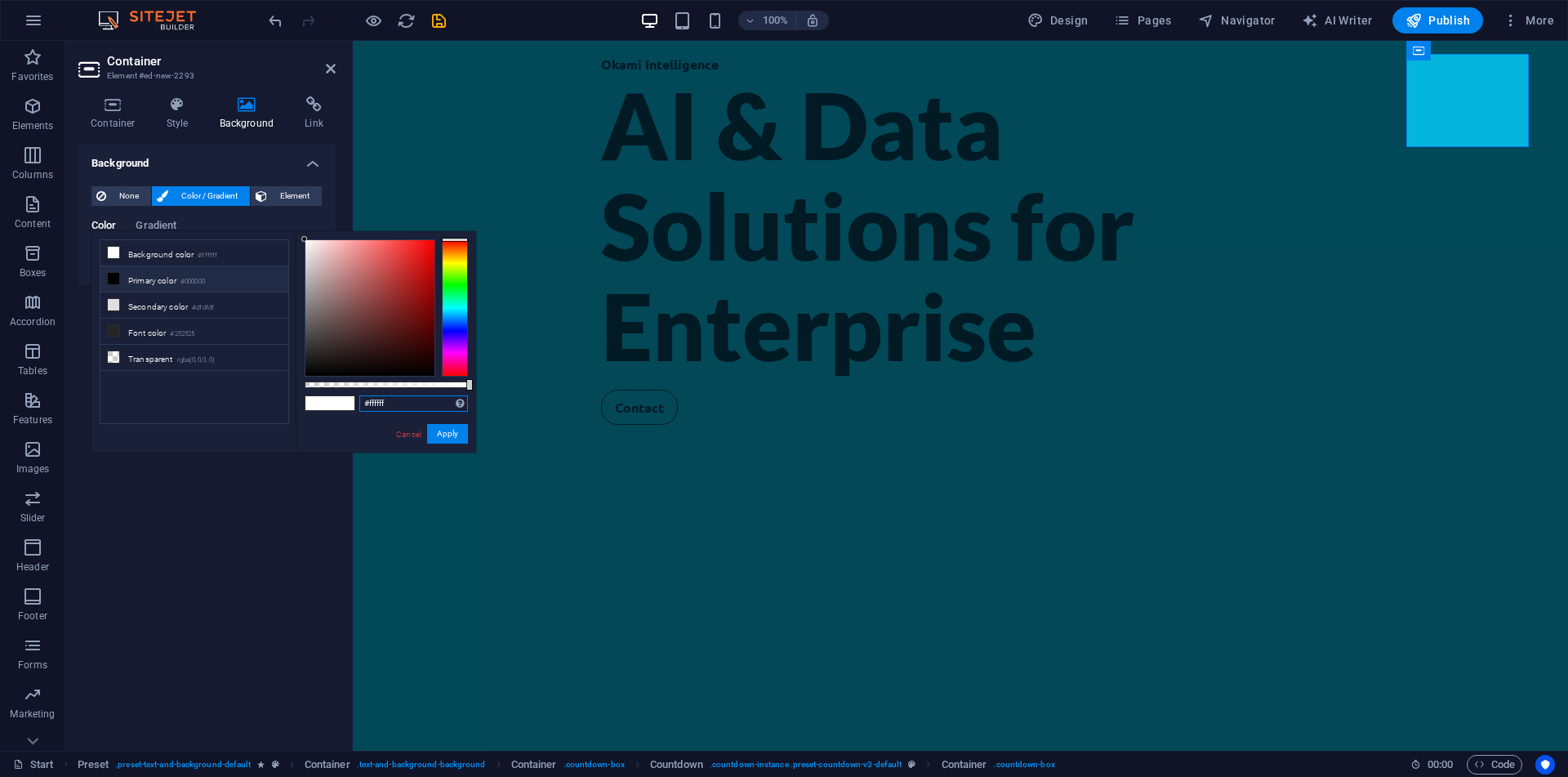
click at [402, 398] on input "#ffffff" at bounding box center [414, 403] width 109 height 17
paste input "04b5db"
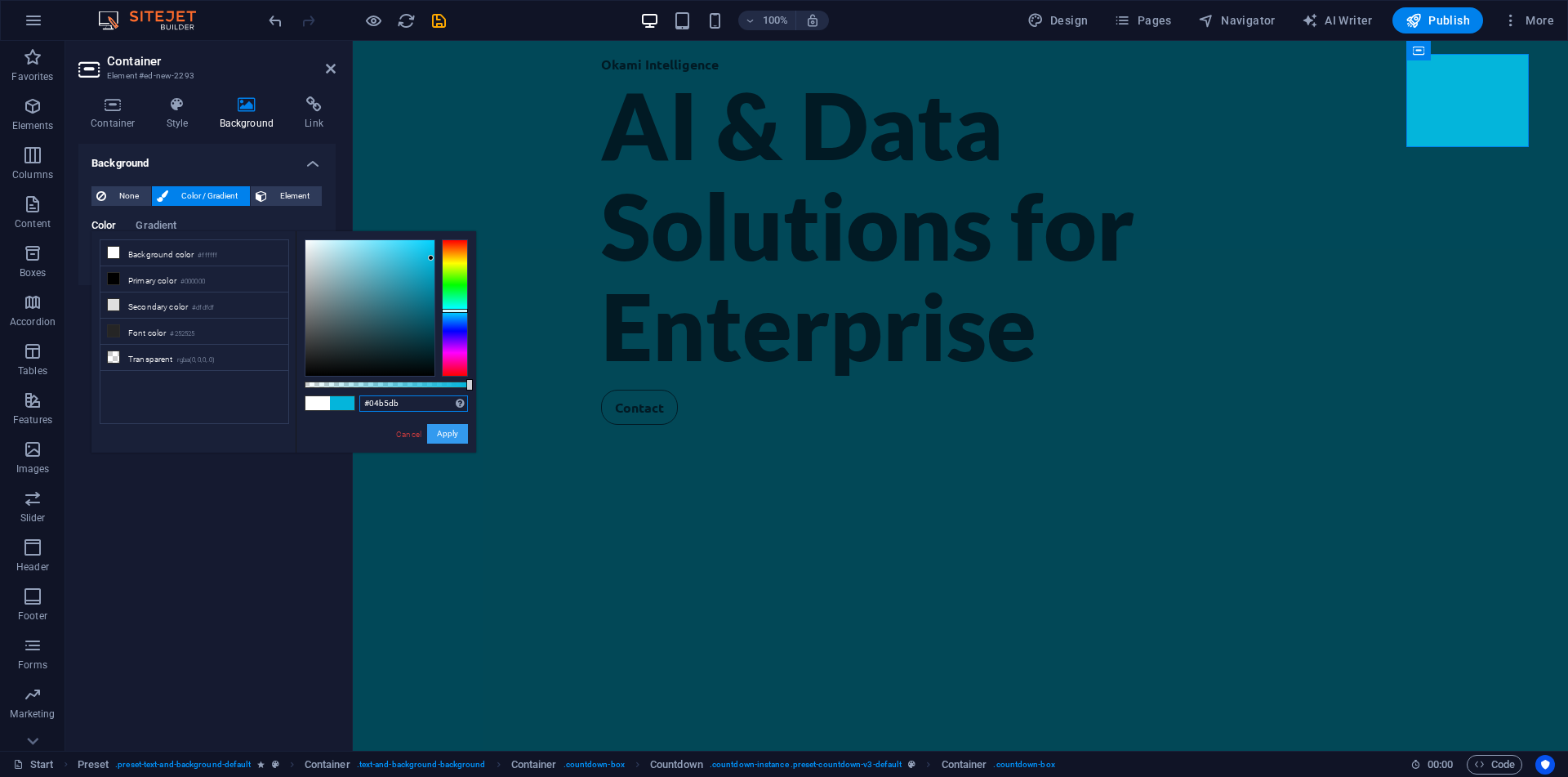
type input "#04b5db"
click at [438, 436] on button "Apply" at bounding box center [448, 433] width 41 height 19
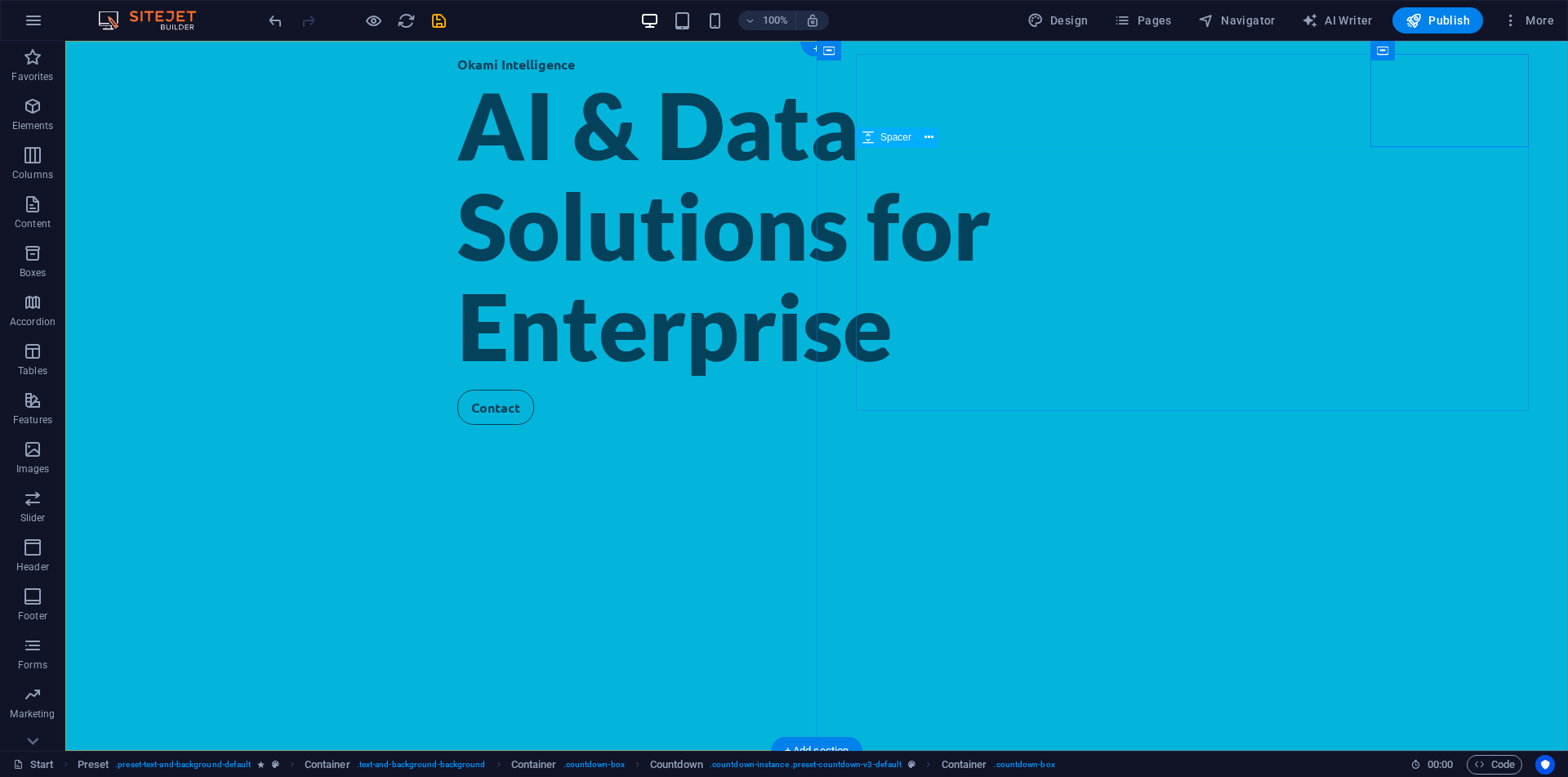
click at [1478, 67] on button at bounding box center [1474, 63] width 19 height 19
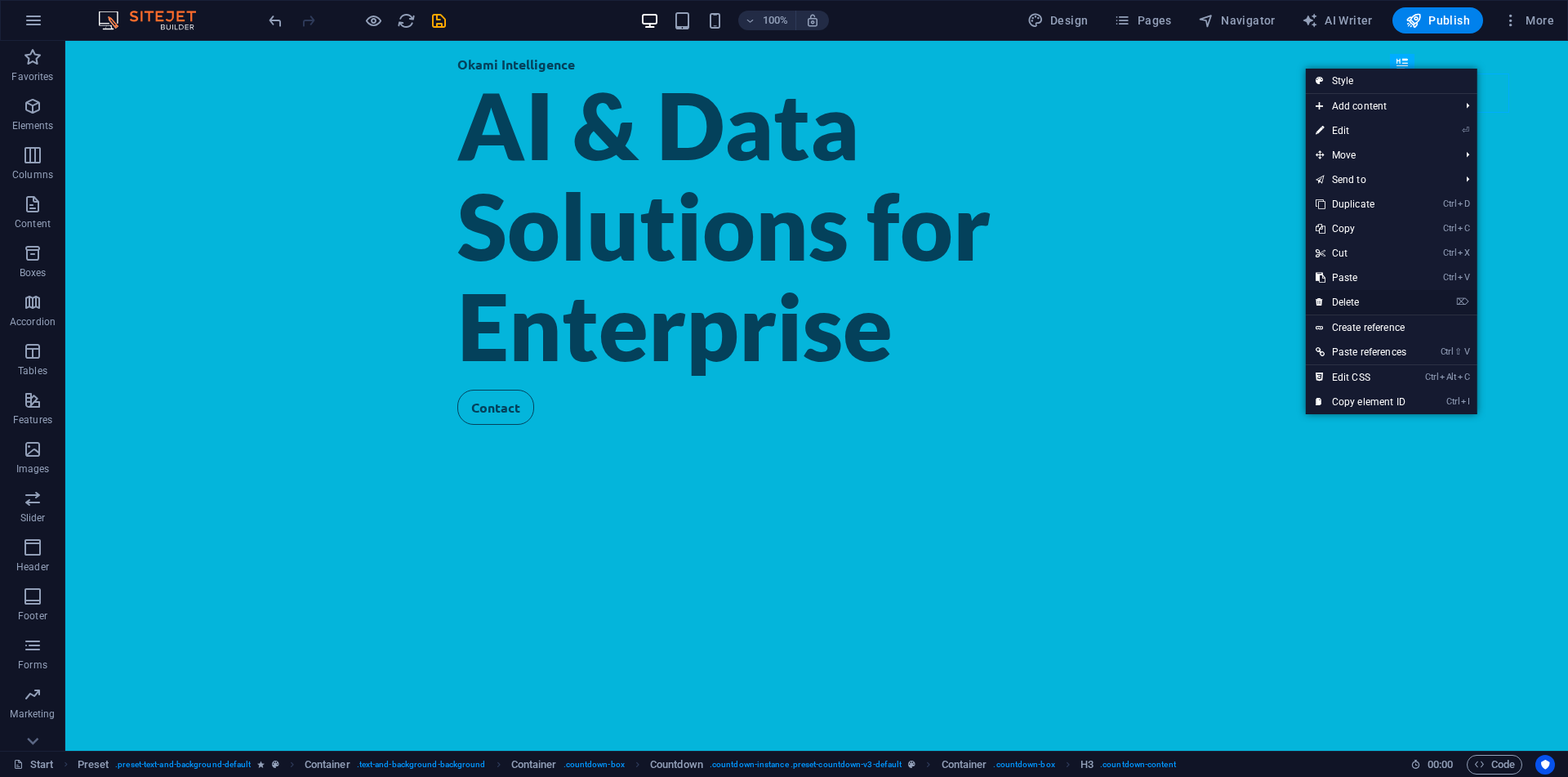
click at [1375, 292] on link "⌦ Delete" at bounding box center [1361, 302] width 110 height 24
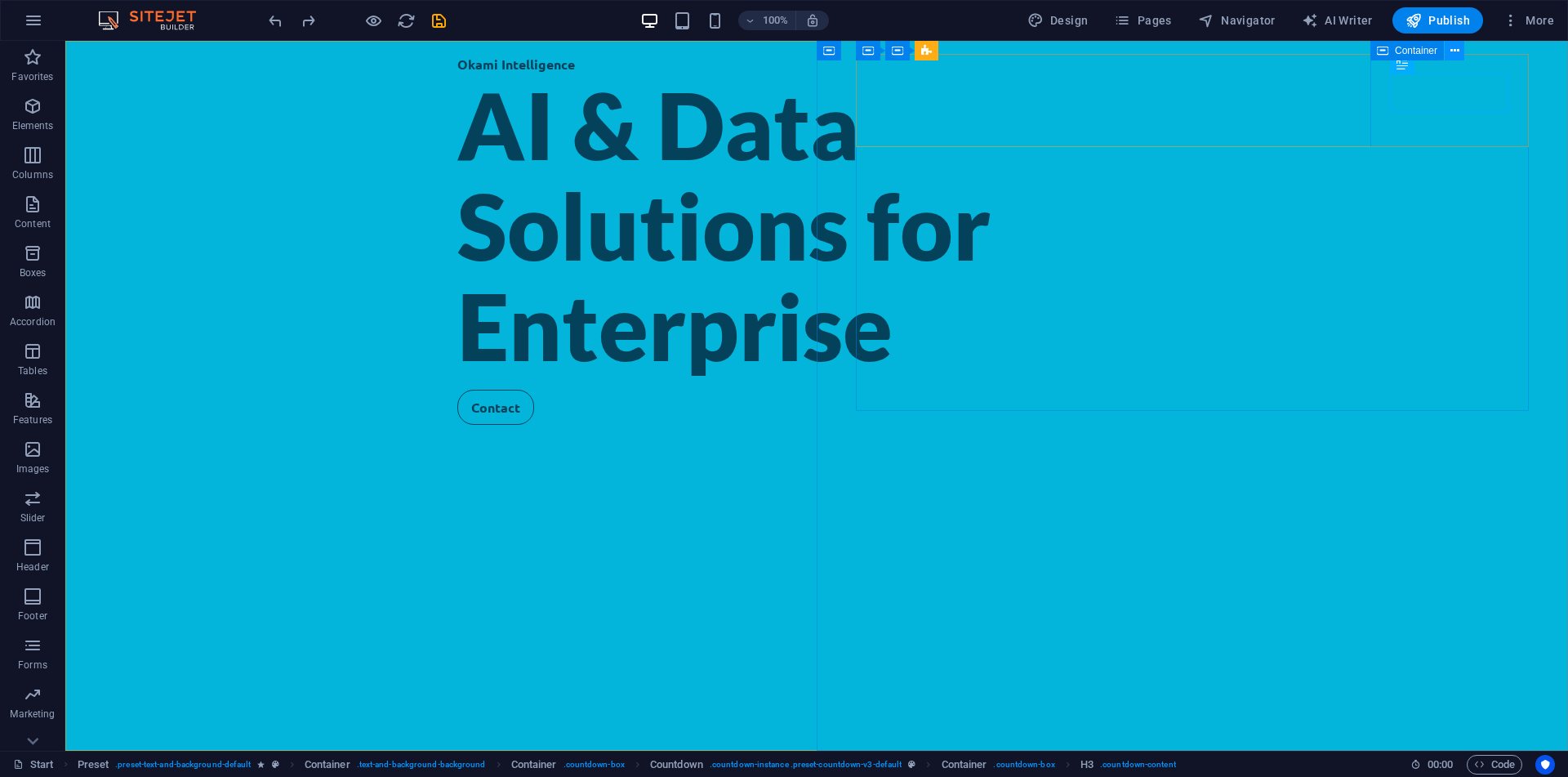
click at [1448, 55] on button at bounding box center [1454, 51] width 19 height 19
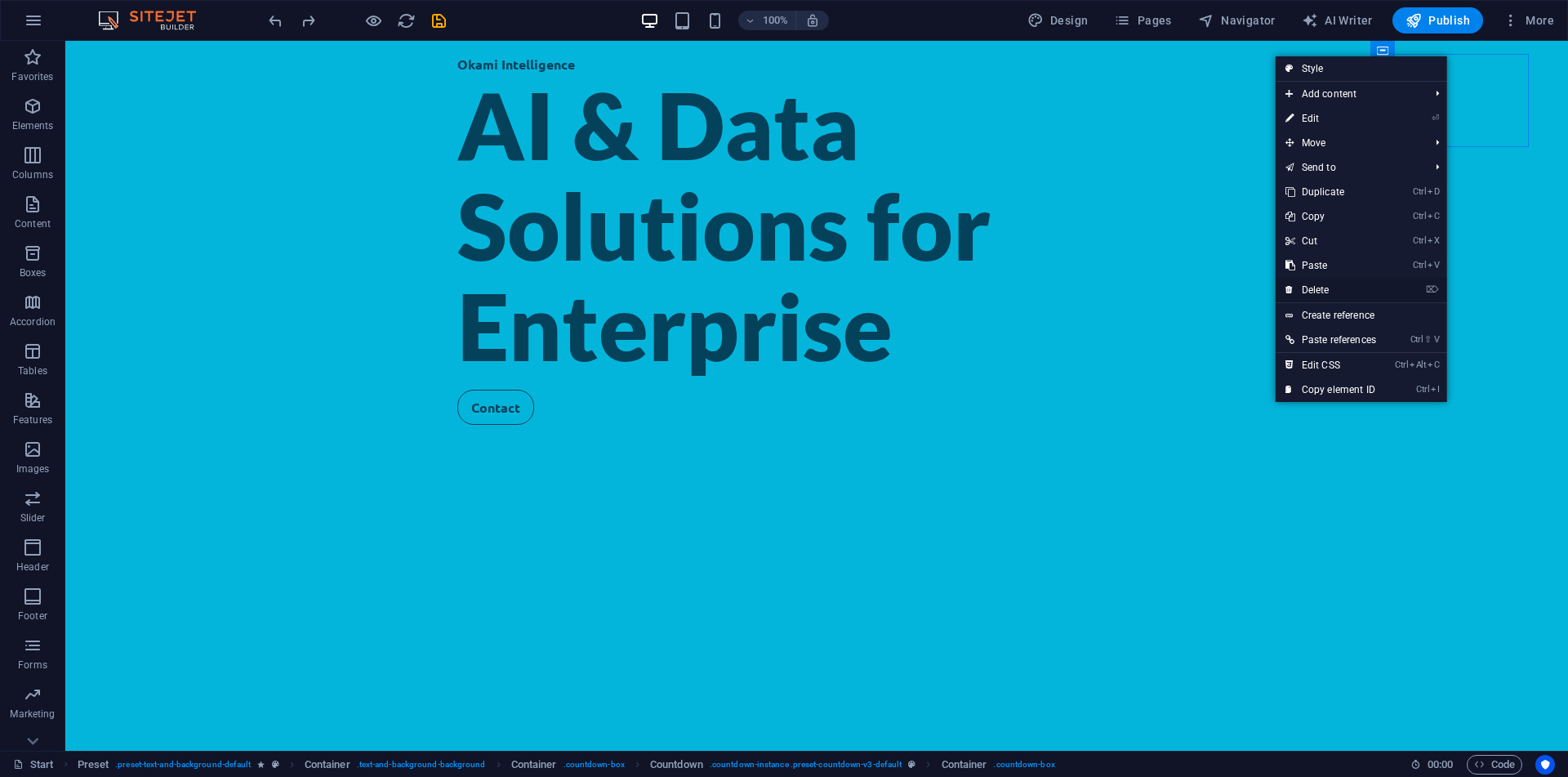
click at [1330, 287] on link "⌦ Delete" at bounding box center [1331, 289] width 110 height 24
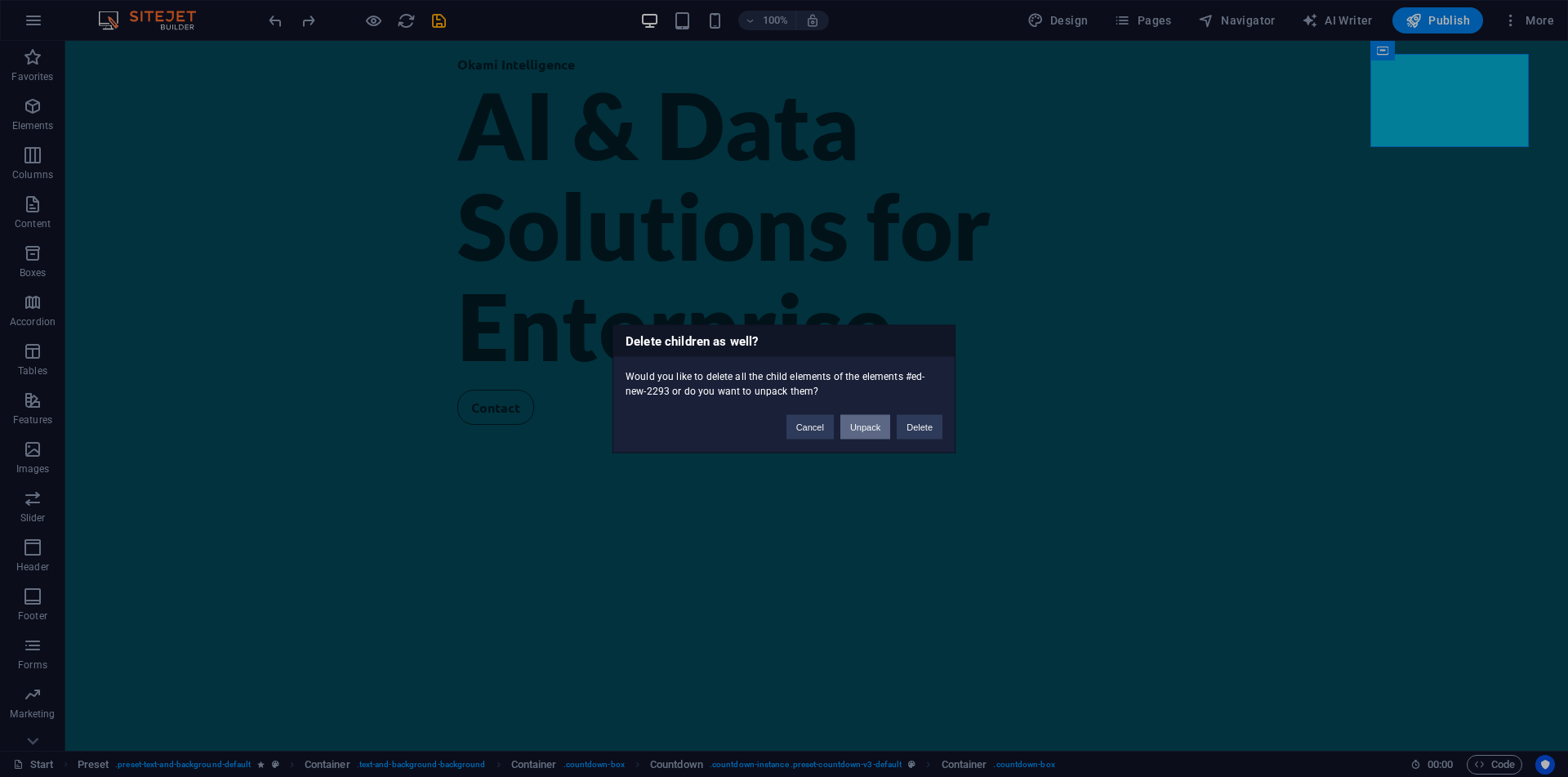
click at [874, 426] on button "Unpack" at bounding box center [864, 426] width 50 height 24
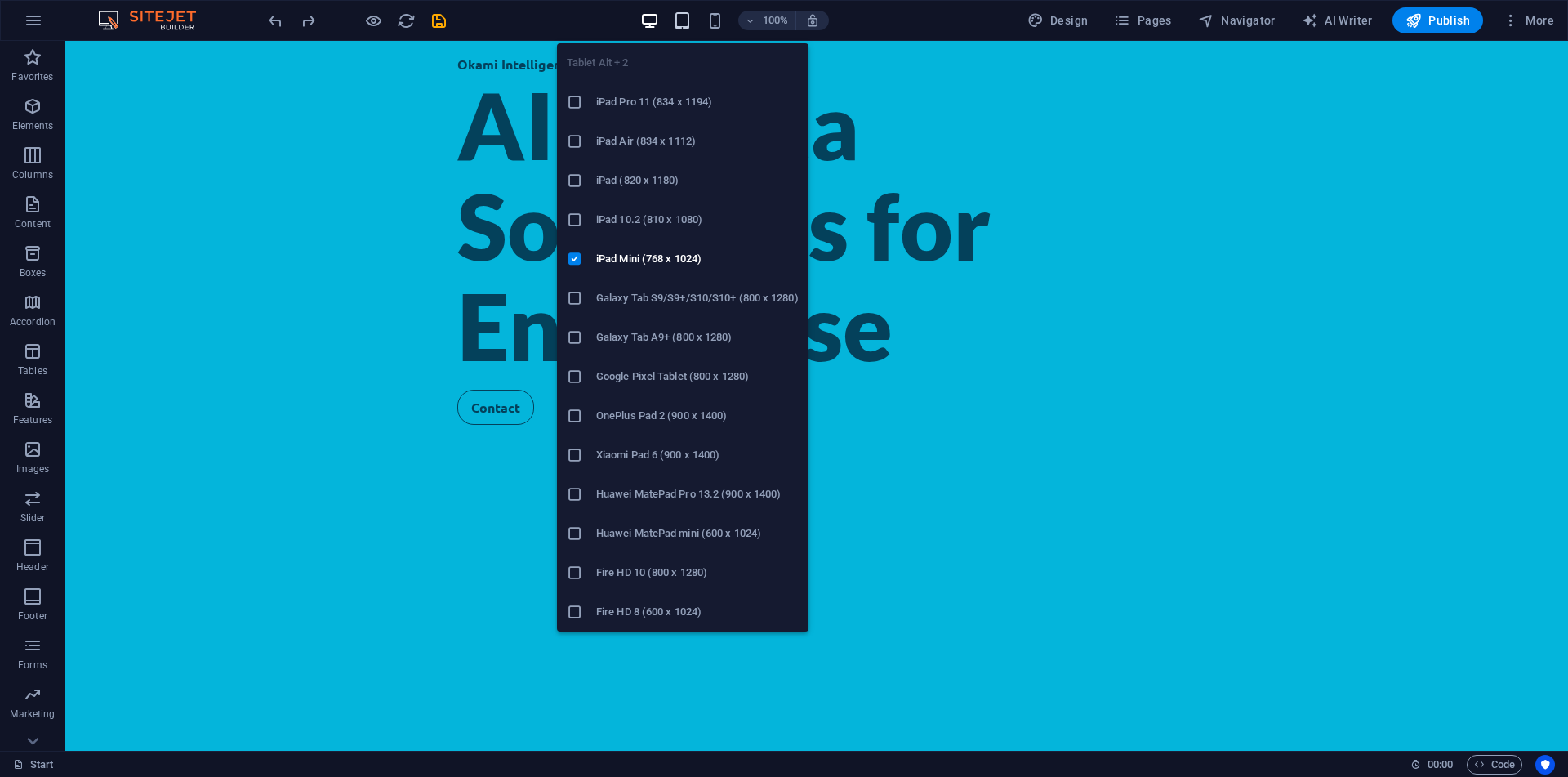
click at [685, 18] on icon "button" at bounding box center [681, 20] width 18 height 18
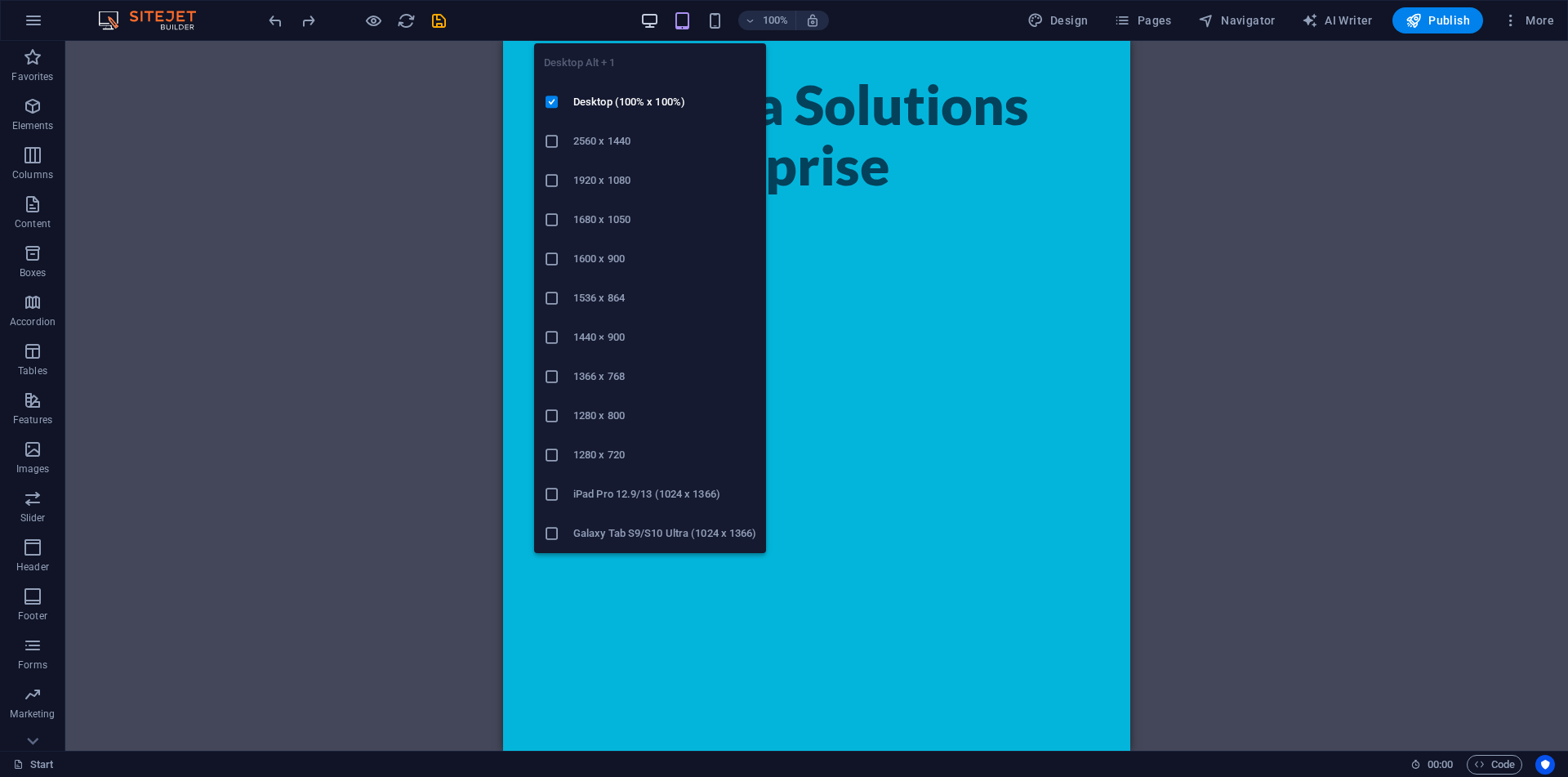
click at [657, 27] on icon "button" at bounding box center [649, 20] width 18 height 18
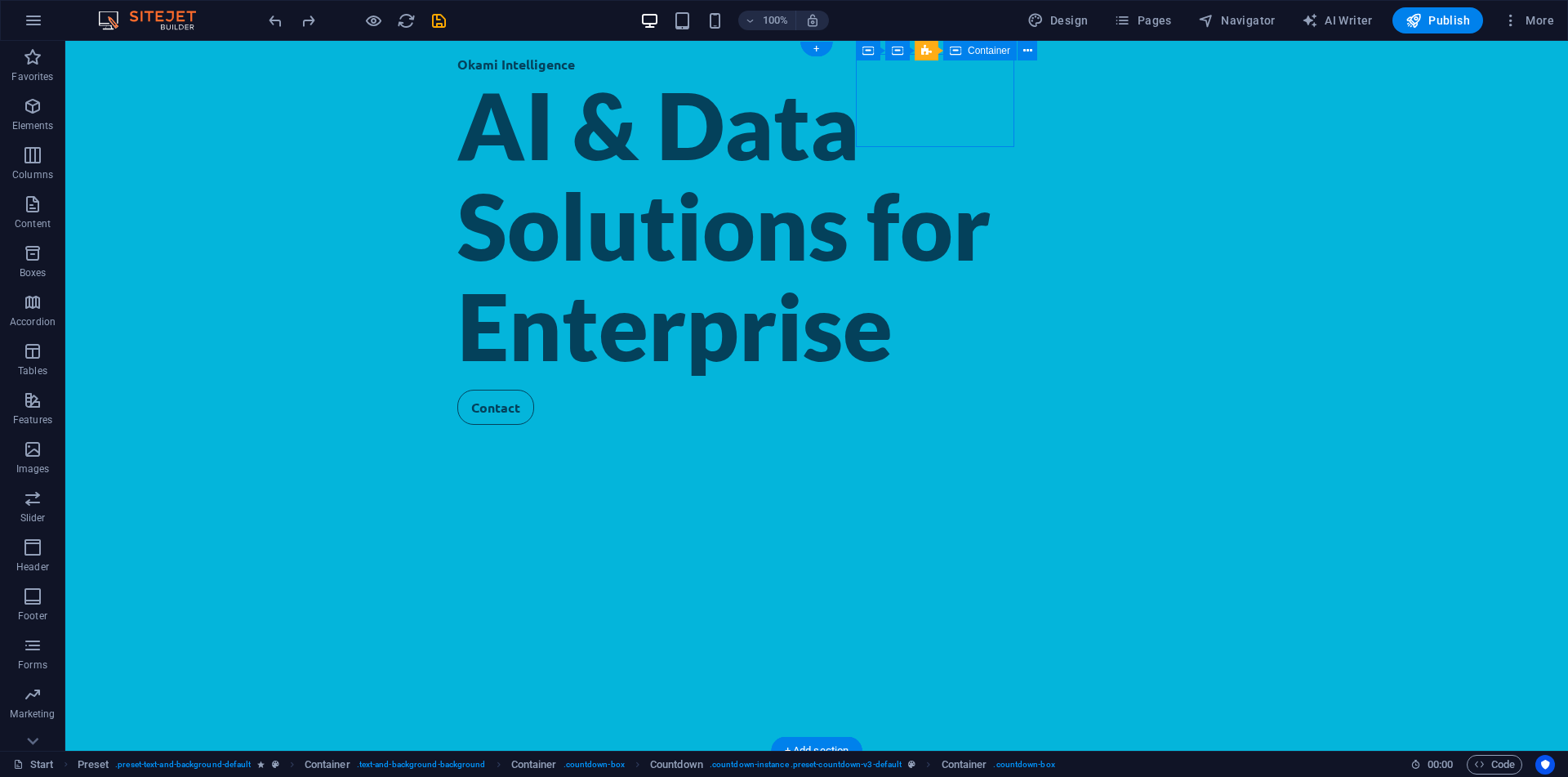
click at [932, 53] on div "Countdown" at bounding box center [955, 51] width 80 height 19
select select "preset-countdown-v3-default"
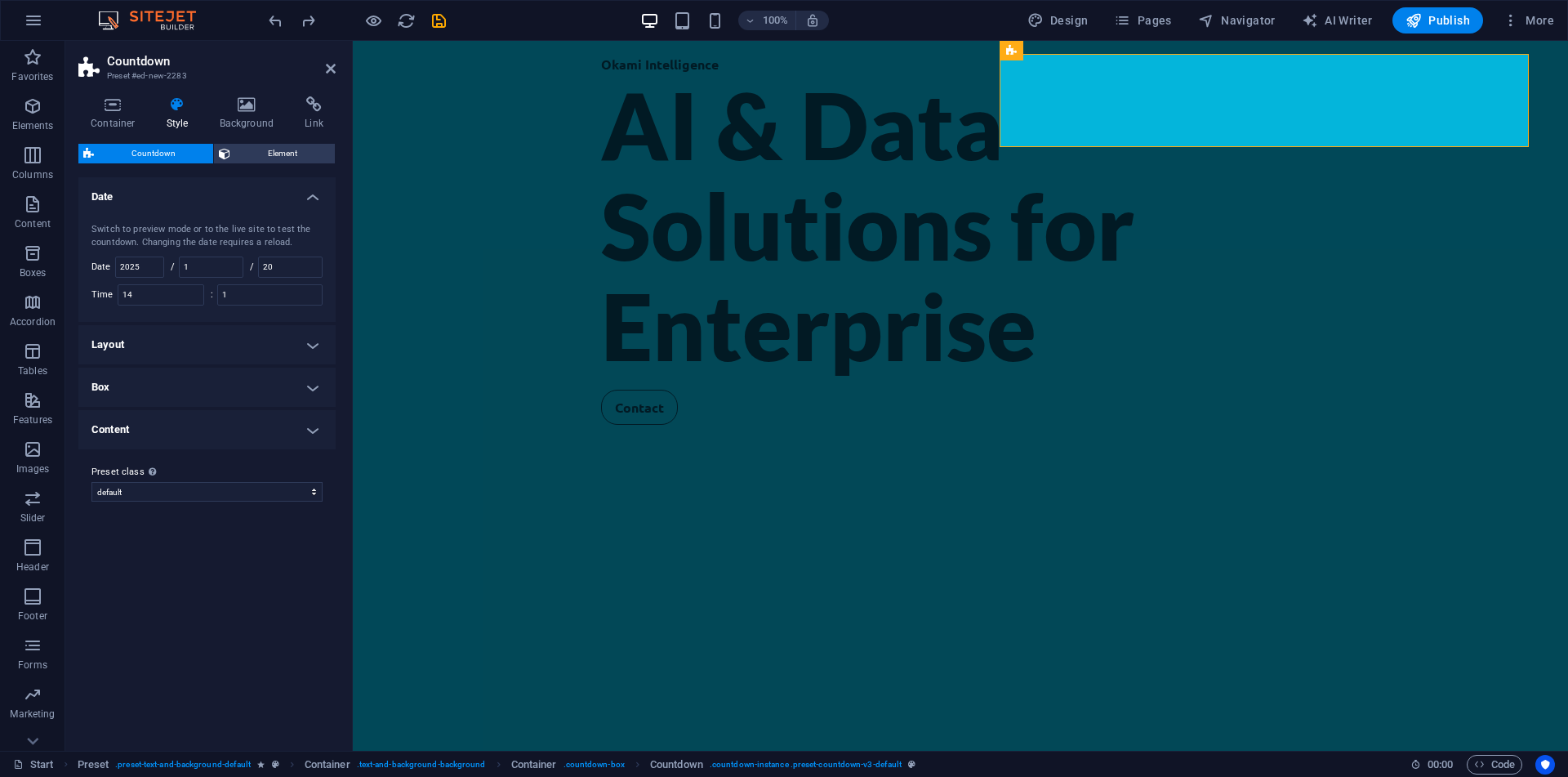
click at [168, 348] on h4 "Layout" at bounding box center [207, 345] width 257 height 39
click at [233, 380] on button "2" at bounding box center [229, 381] width 20 height 19
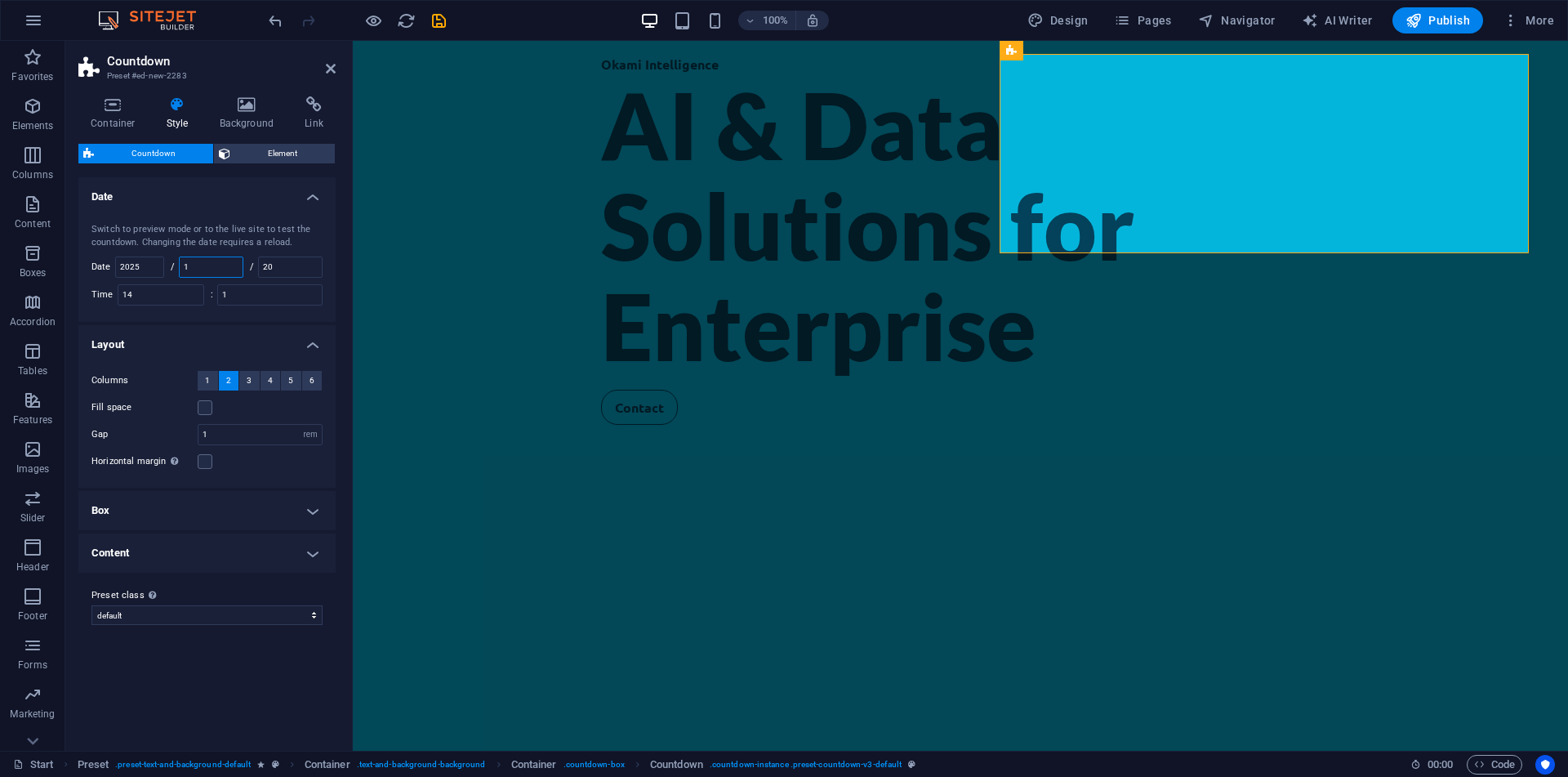
click at [210, 260] on input "1" at bounding box center [211, 267] width 63 height 19
click at [207, 379] on span "1" at bounding box center [207, 381] width 5 height 19
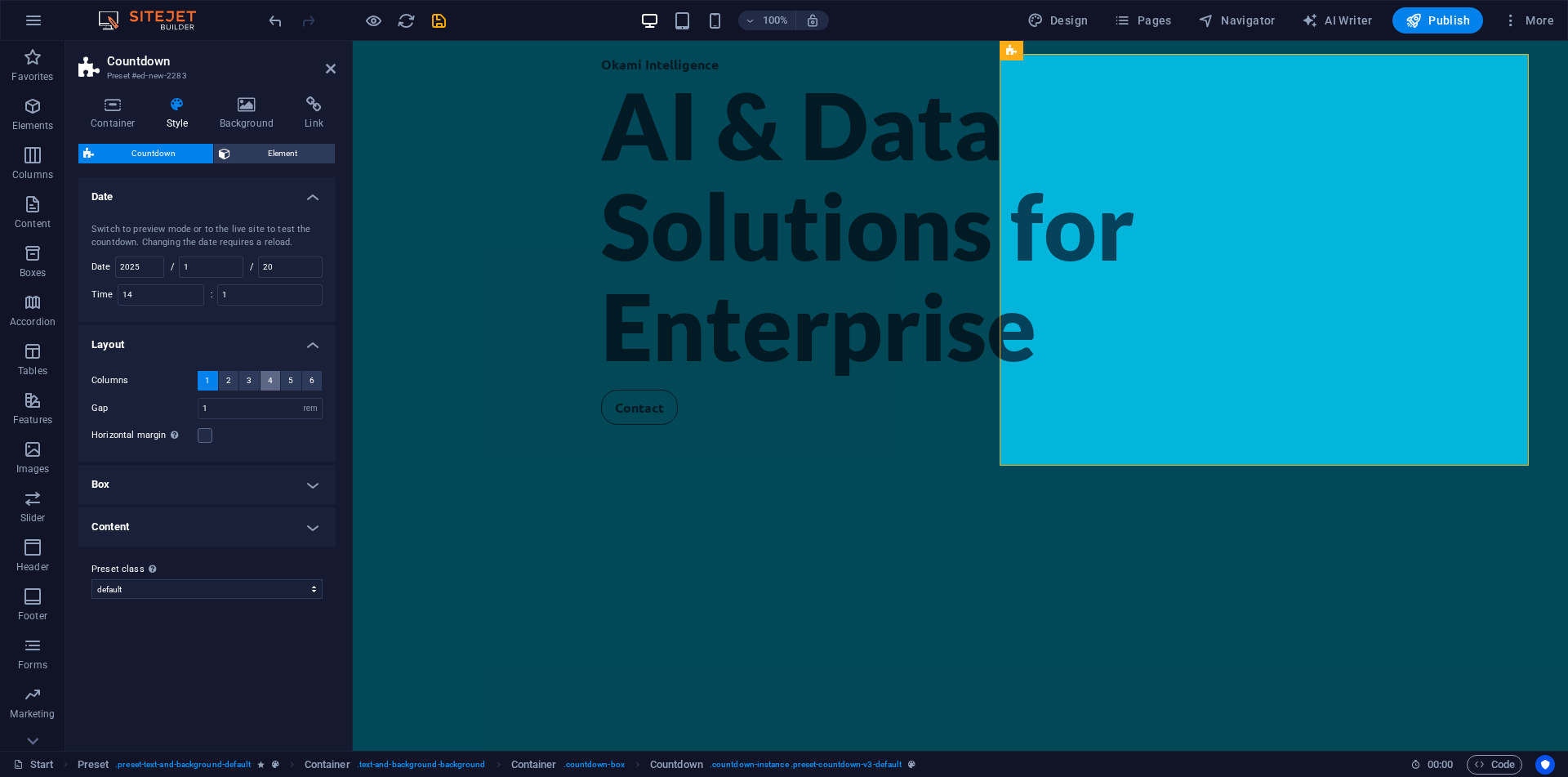
click at [263, 384] on button "4" at bounding box center [271, 381] width 20 height 19
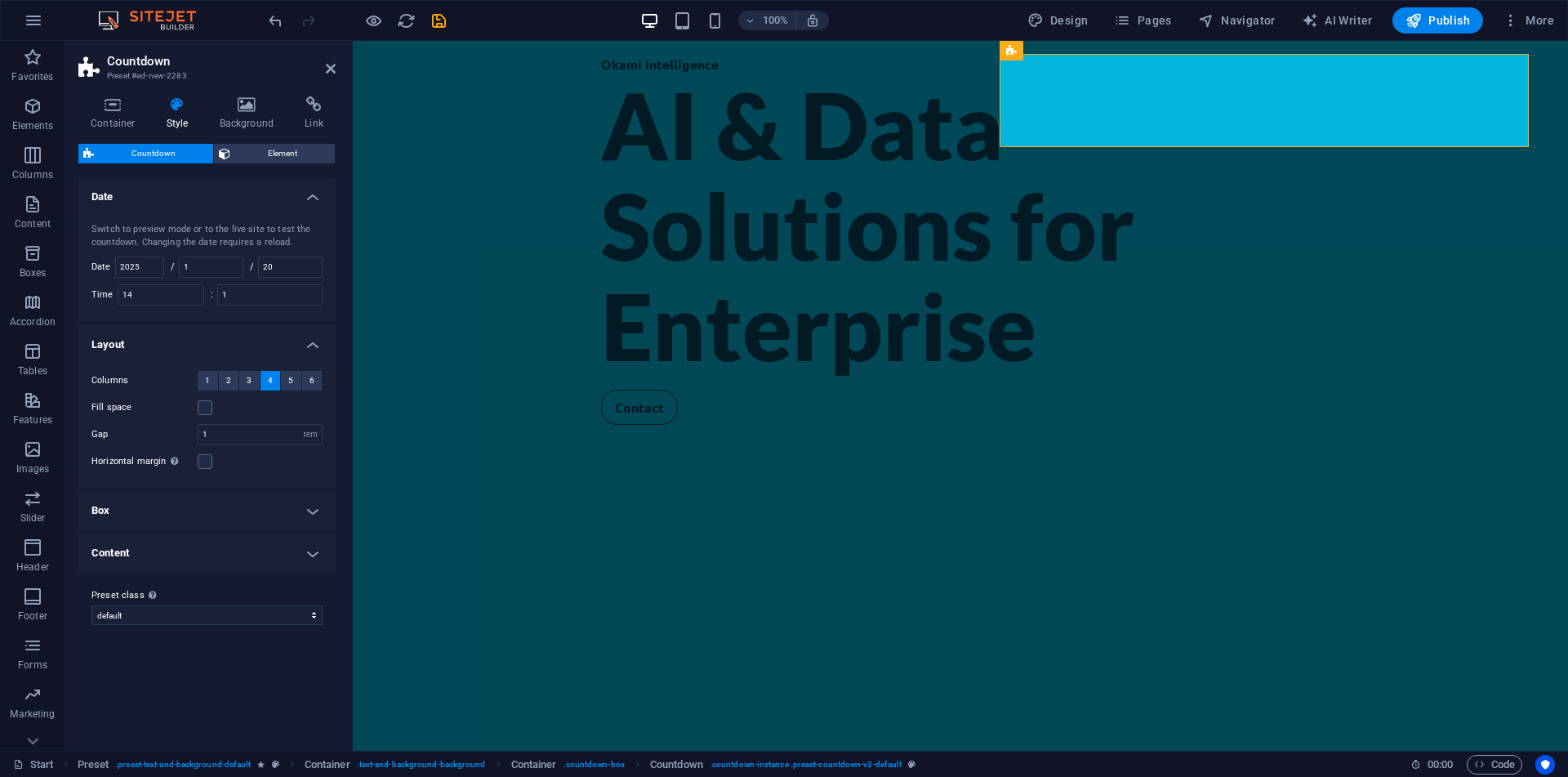
click at [221, 520] on h4 "Box" at bounding box center [207, 510] width 257 height 39
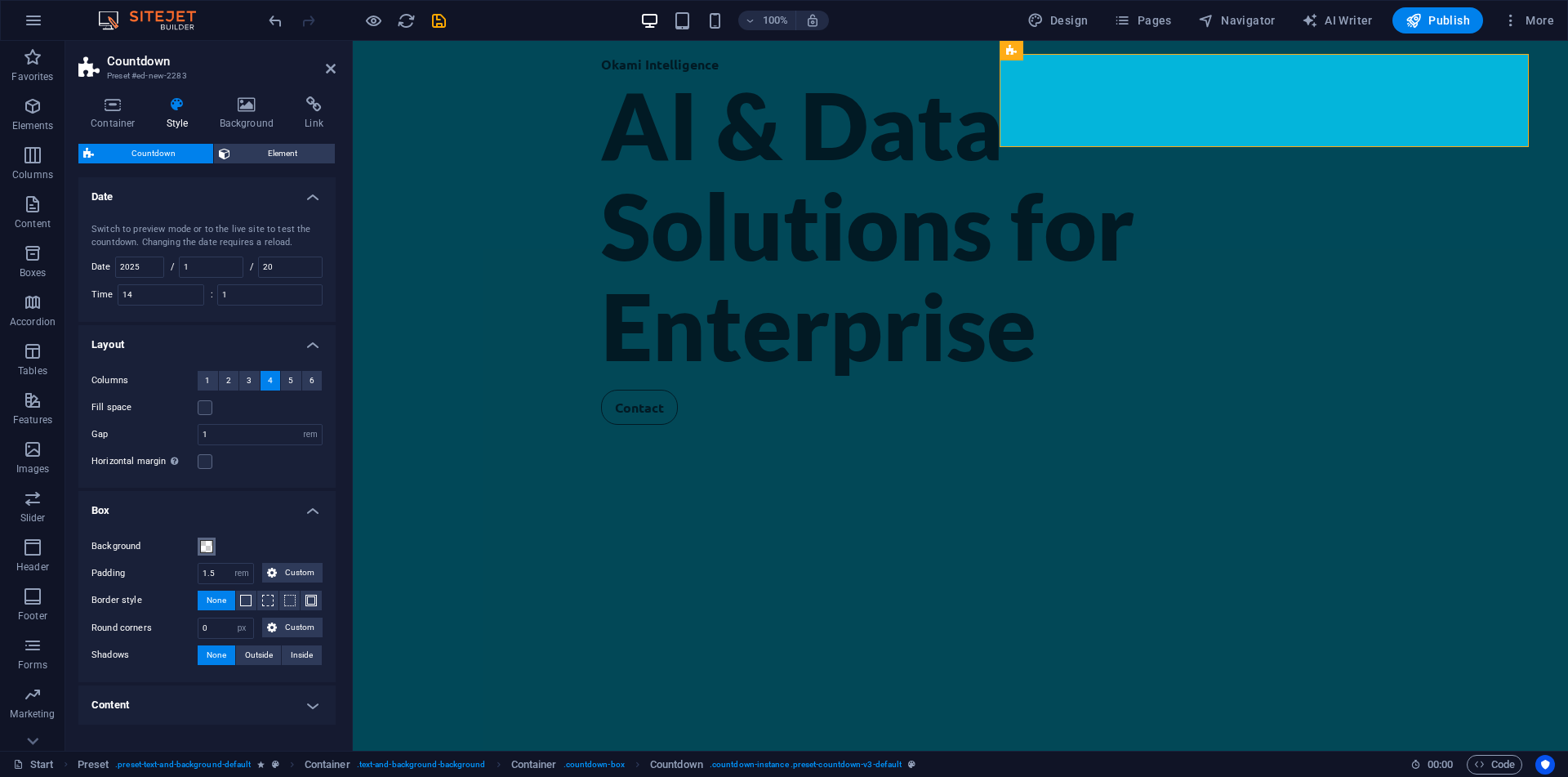
click at [201, 545] on span at bounding box center [206, 546] width 13 height 13
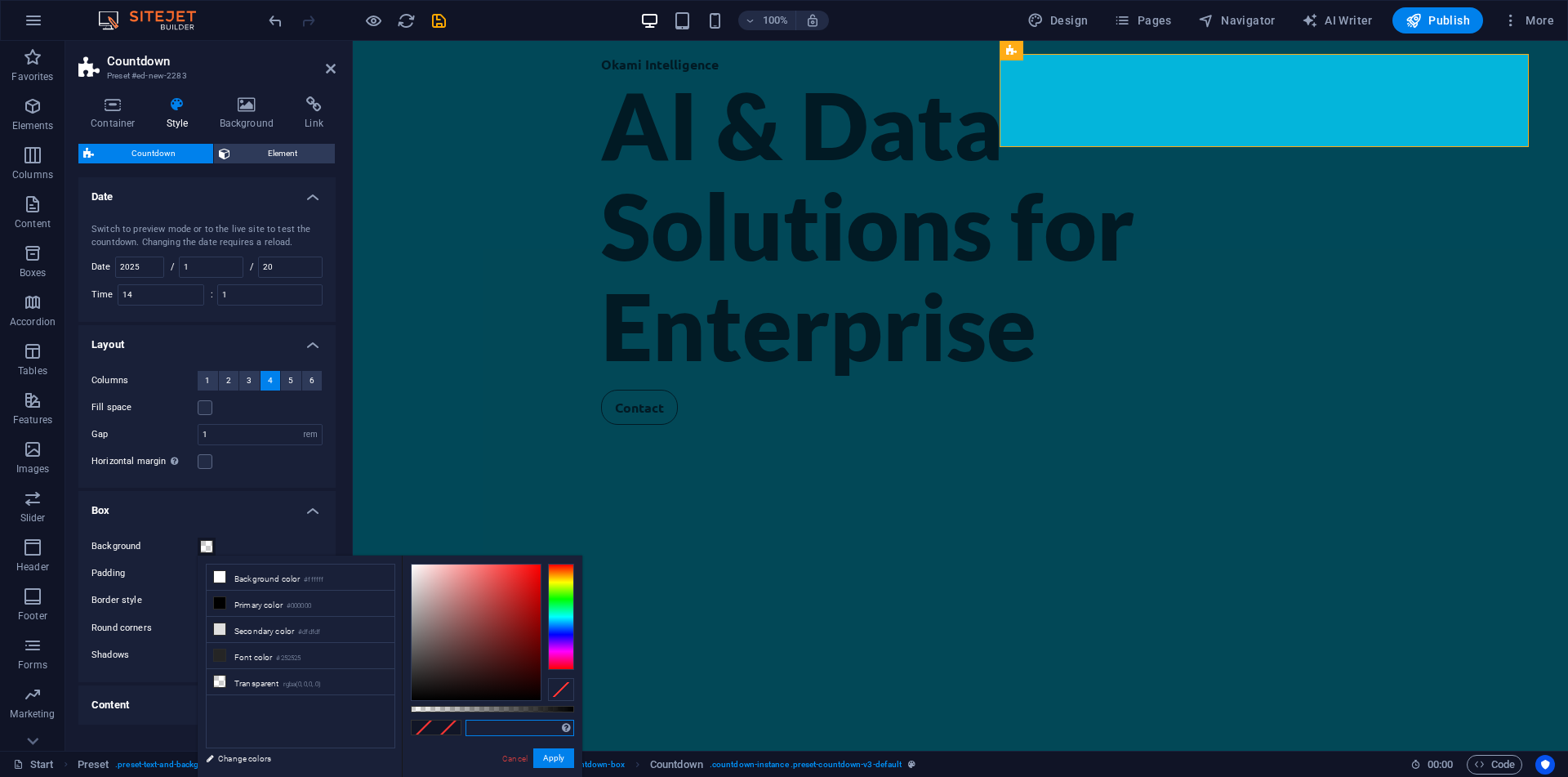
click at [507, 725] on input "text" at bounding box center [520, 727] width 109 height 17
paste input "04b5db"
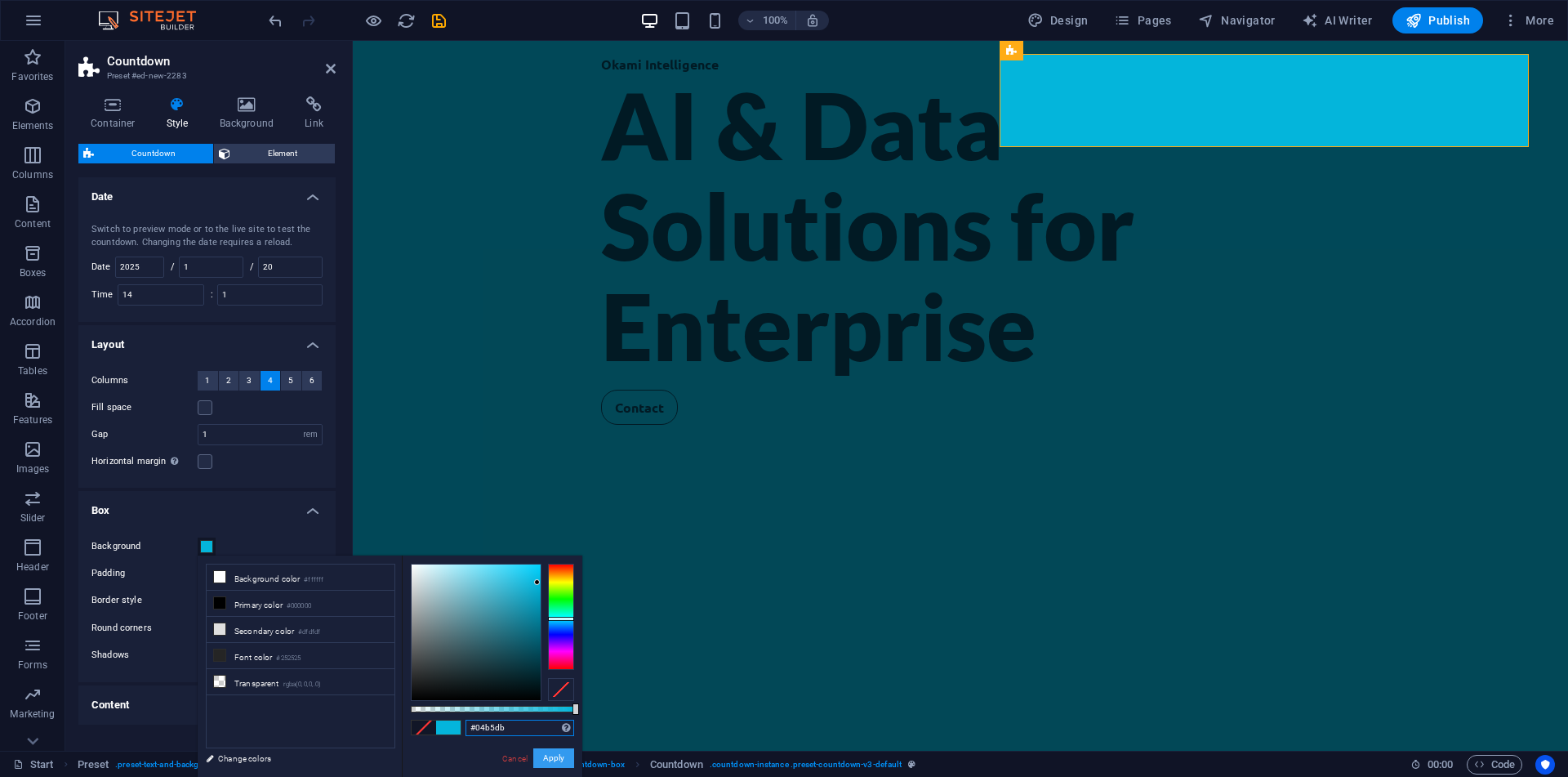
type input "#04b5db"
click at [554, 765] on button "Apply" at bounding box center [554, 758] width 41 height 19
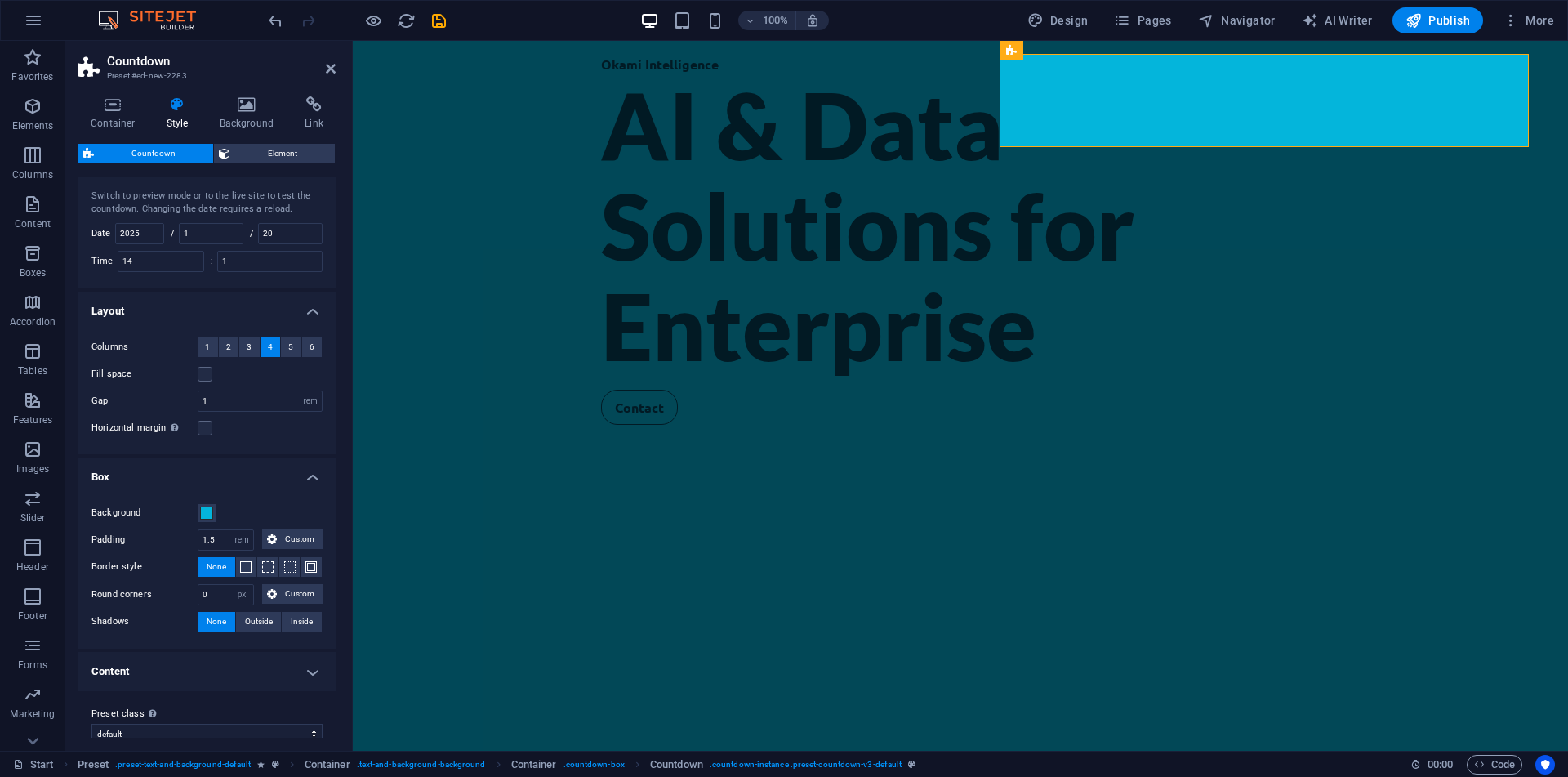
scroll to position [38, 0]
click at [297, 678] on h4 "Content" at bounding box center [207, 667] width 257 height 39
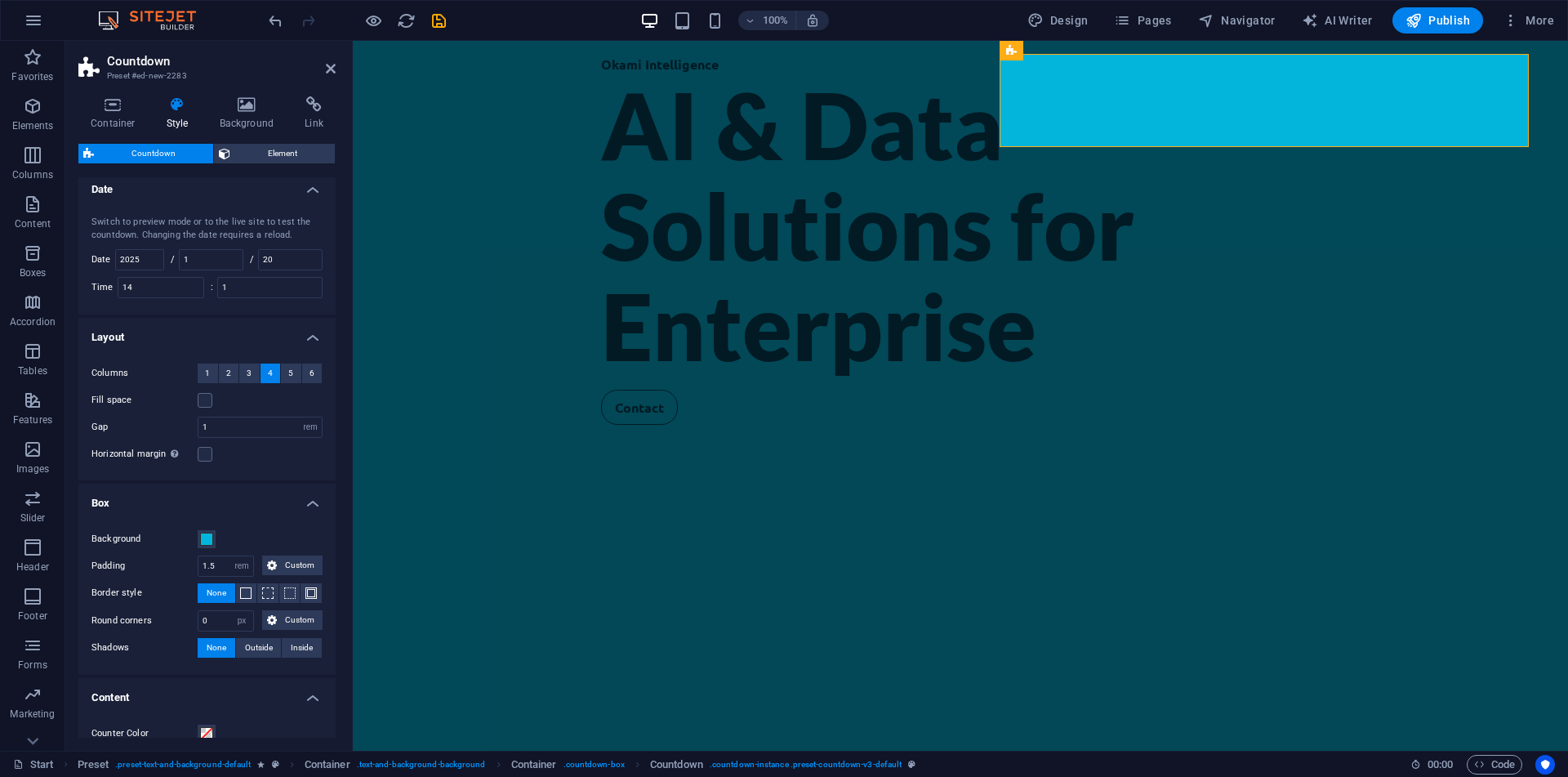
scroll to position [0, 0]
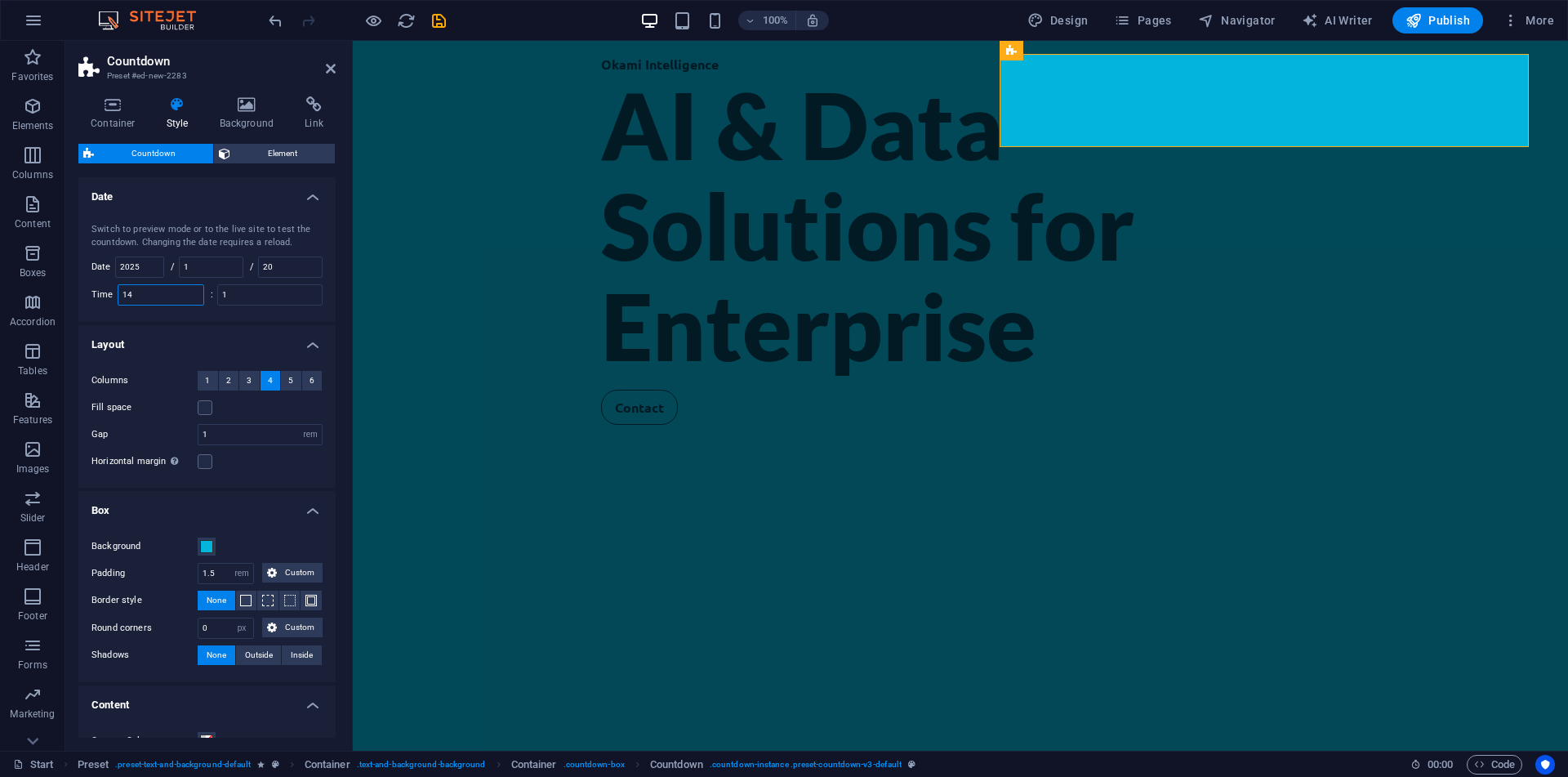
click at [170, 301] on input "14" at bounding box center [161, 295] width 85 height 19
click at [261, 302] on input "1" at bounding box center [270, 295] width 104 height 19
click at [270, 194] on h4 "Date" at bounding box center [207, 192] width 257 height 29
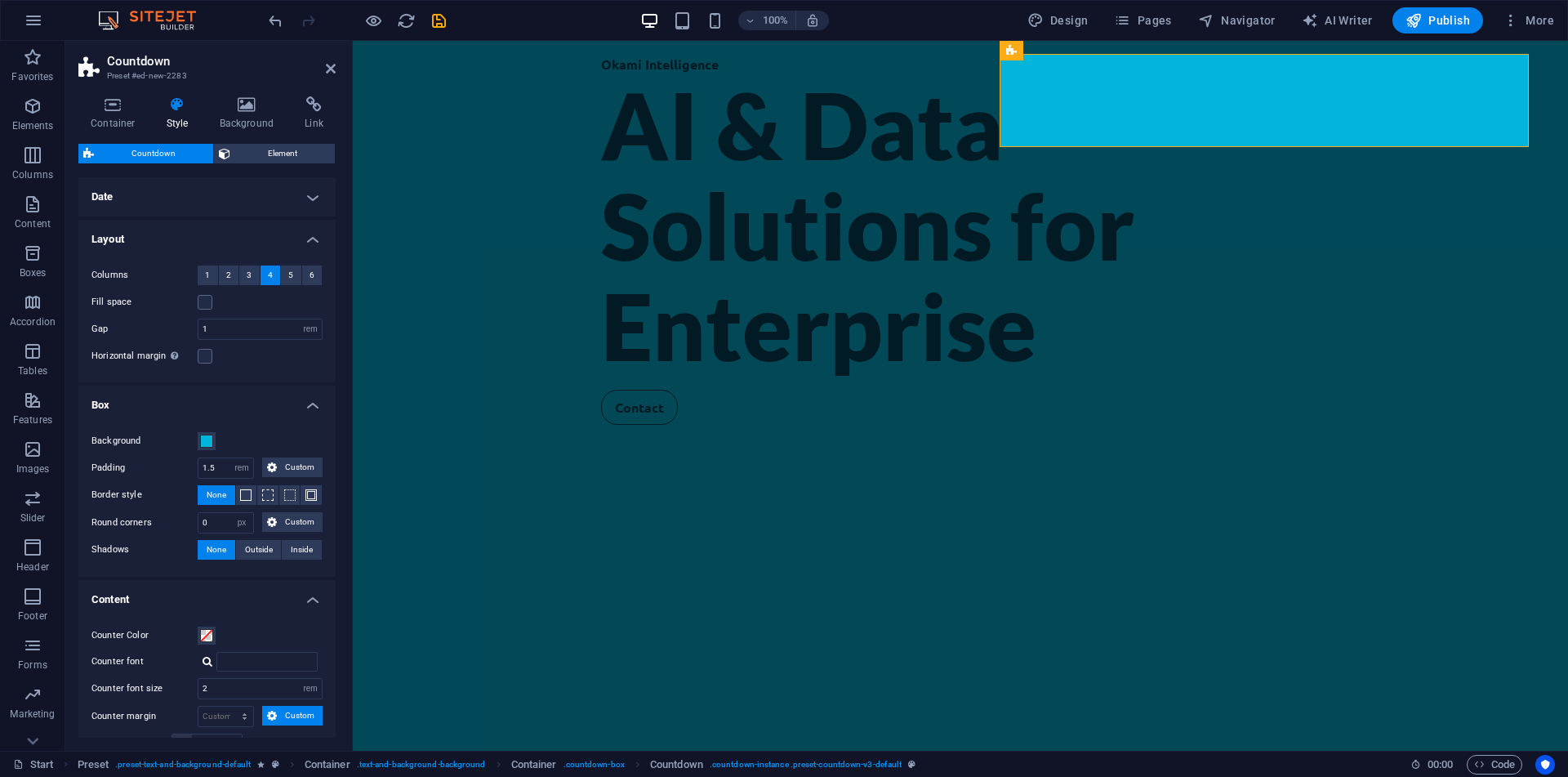
click at [270, 194] on h4 "Date" at bounding box center [207, 197] width 257 height 39
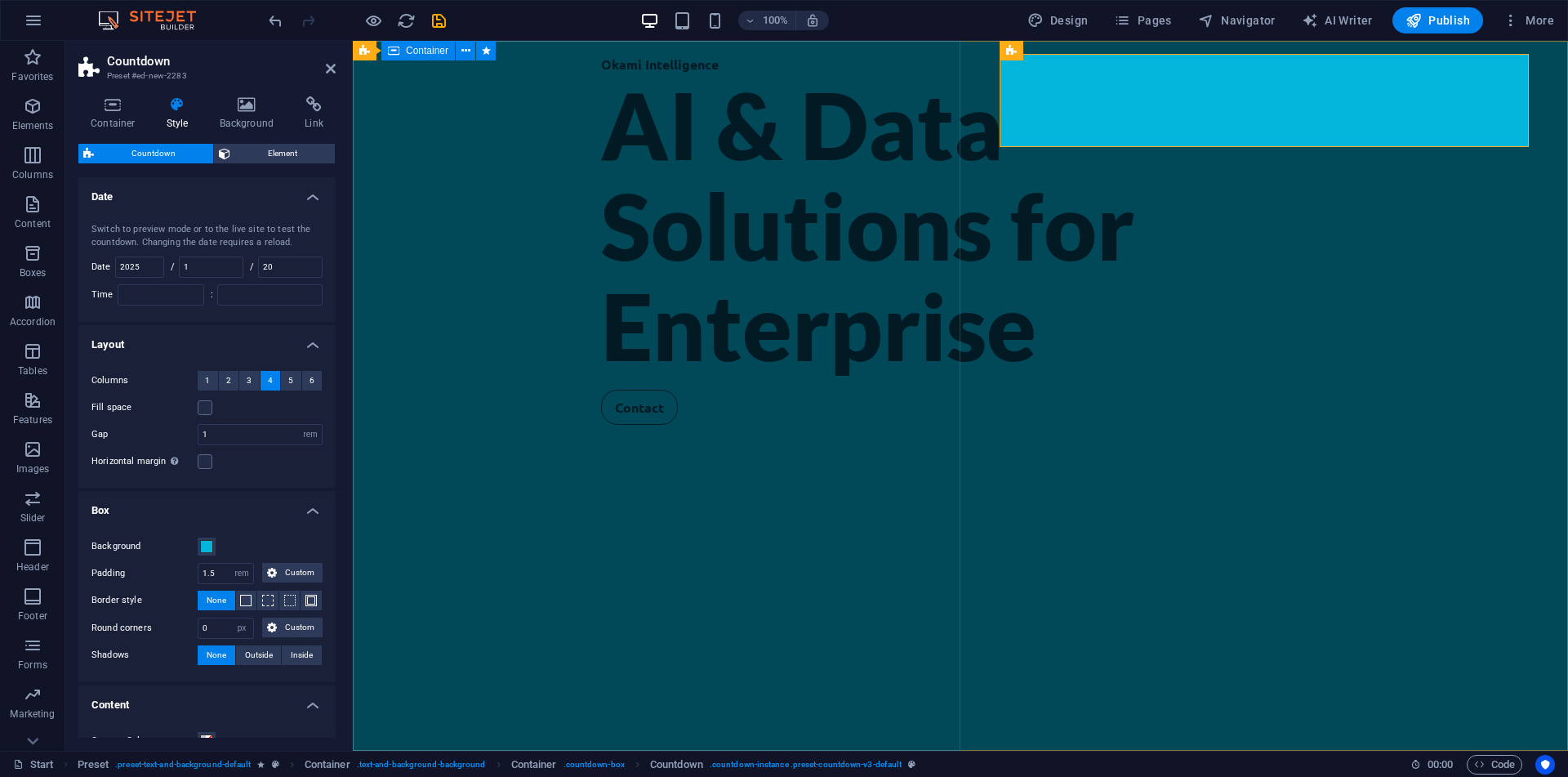
click at [560, 237] on div "Okami Intelligence AI & Data Solutions for Enterprise Contact" at bounding box center [960, 395] width 1215 height 710
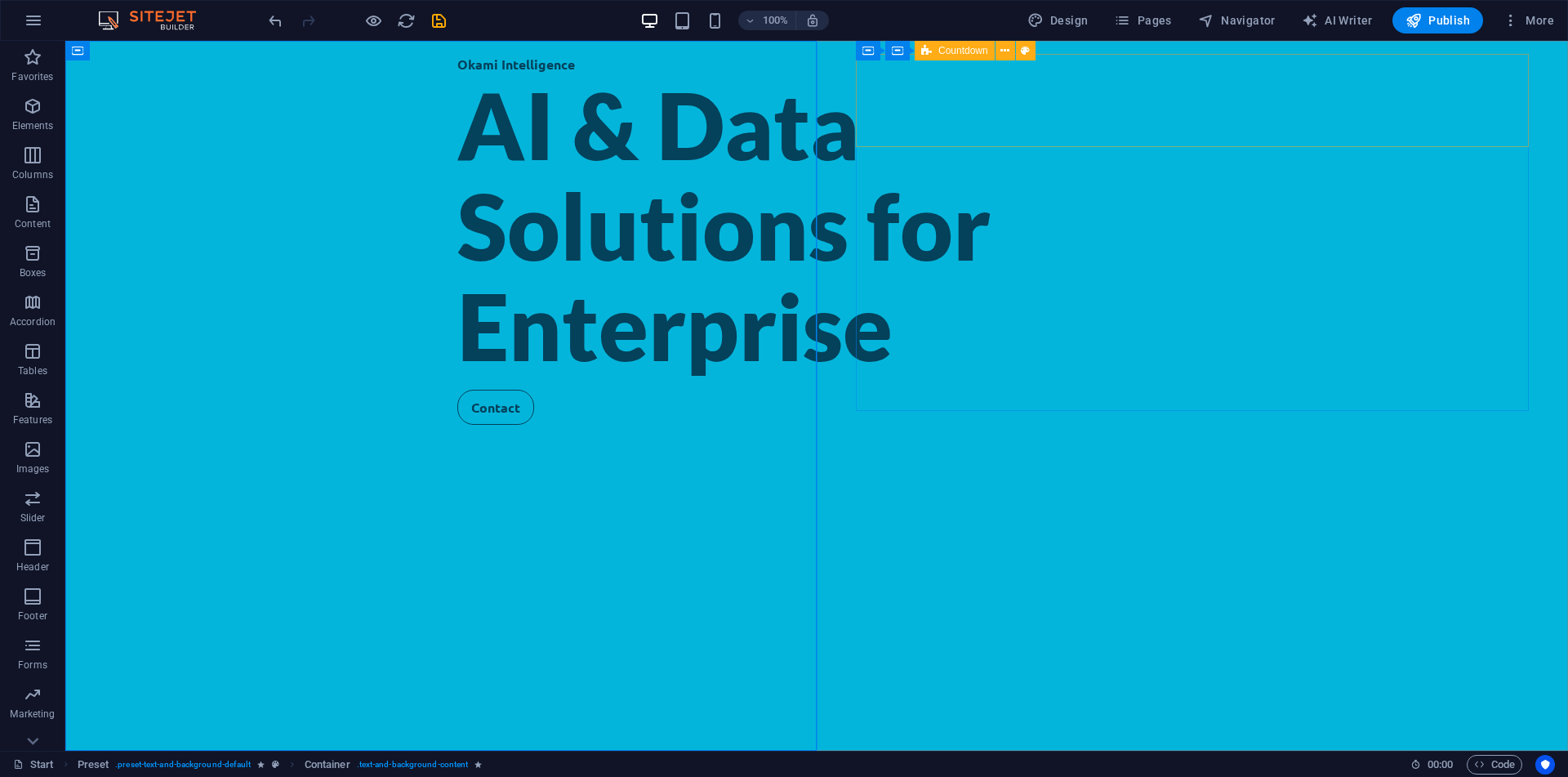
click at [956, 47] on span "Countdown" at bounding box center [963, 51] width 50 height 10
select select "rem"
select select "px"
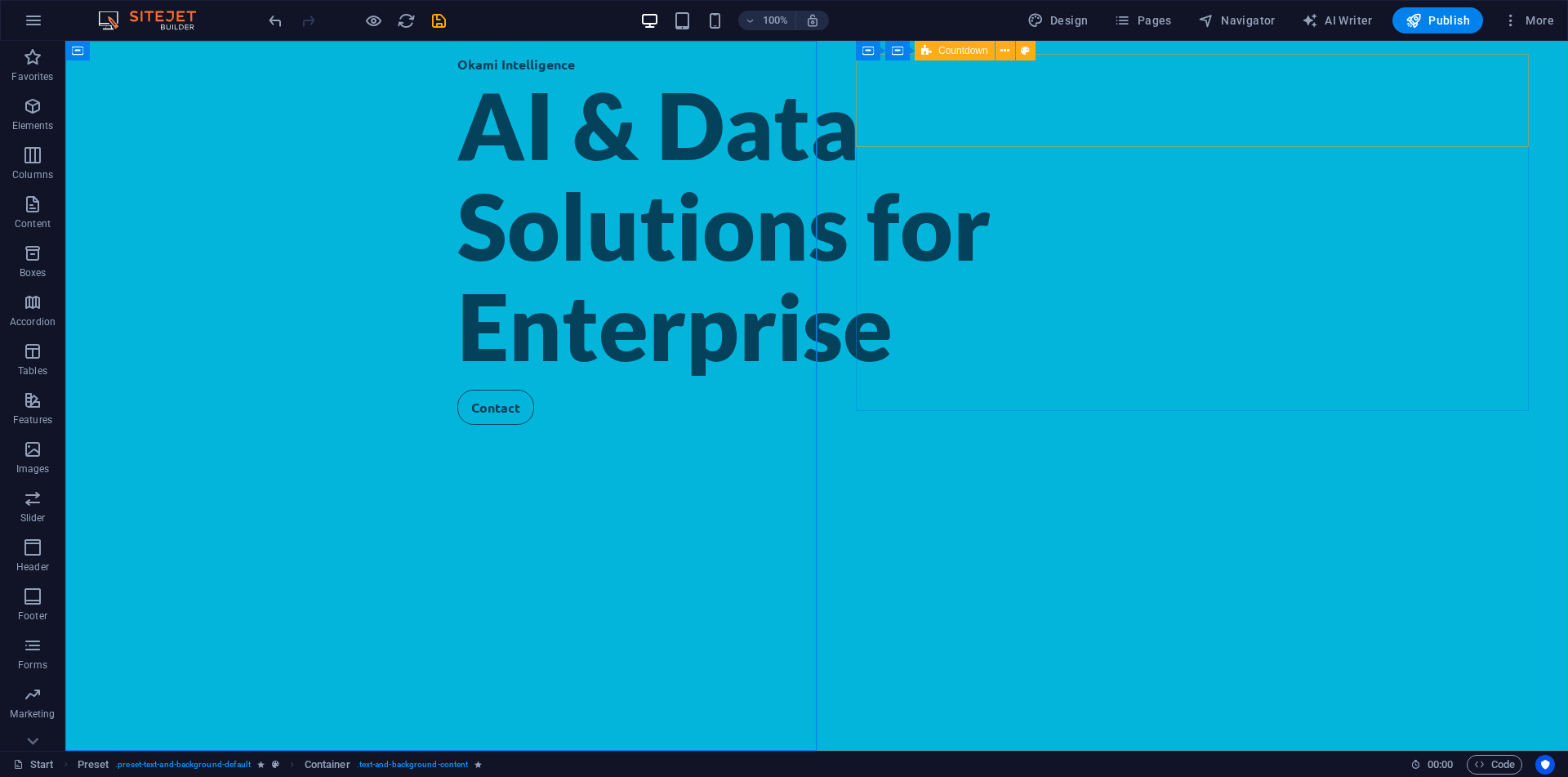
select select "rem"
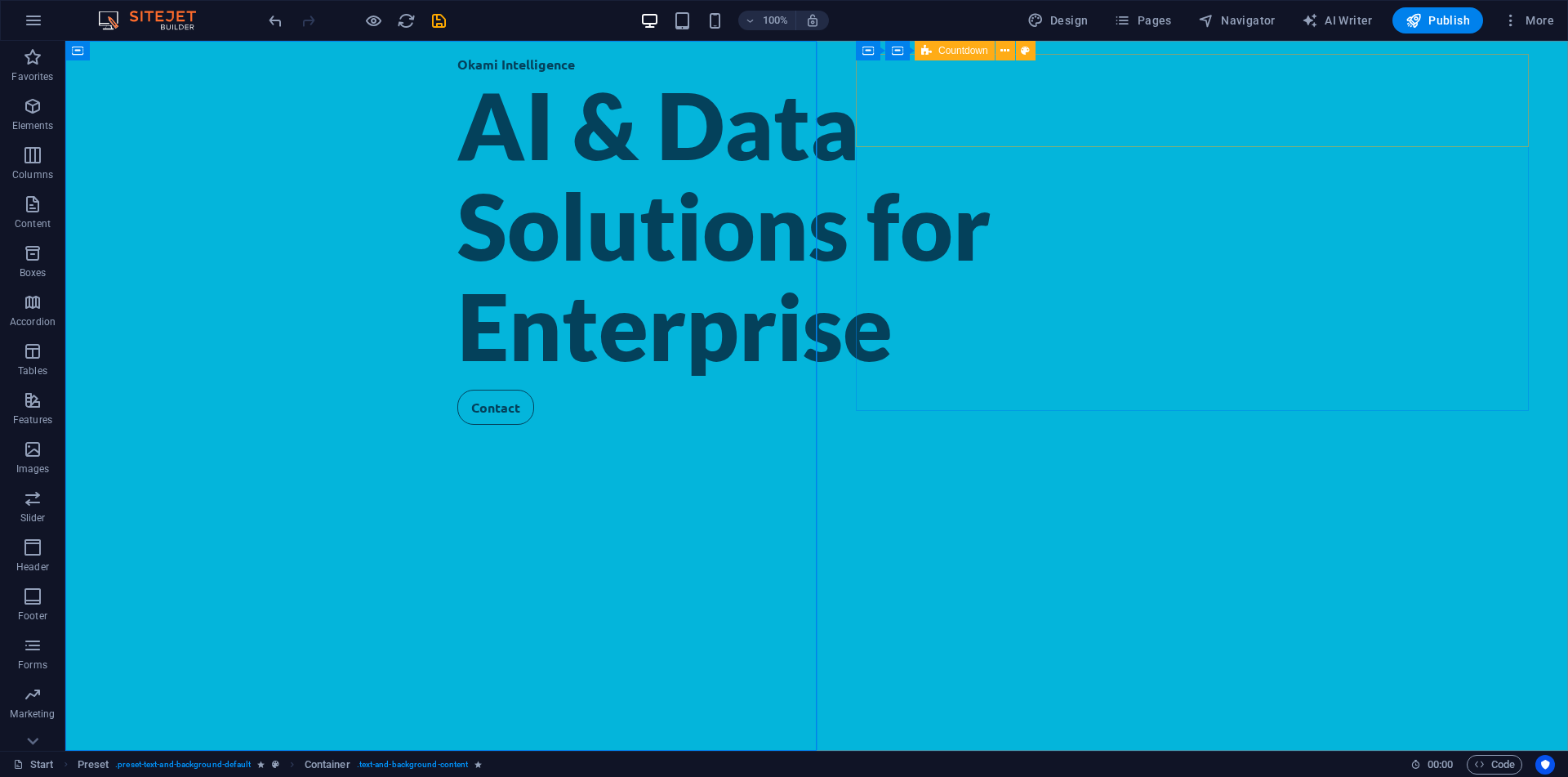
select select "rem"
select select "preset-countdown-v3-default"
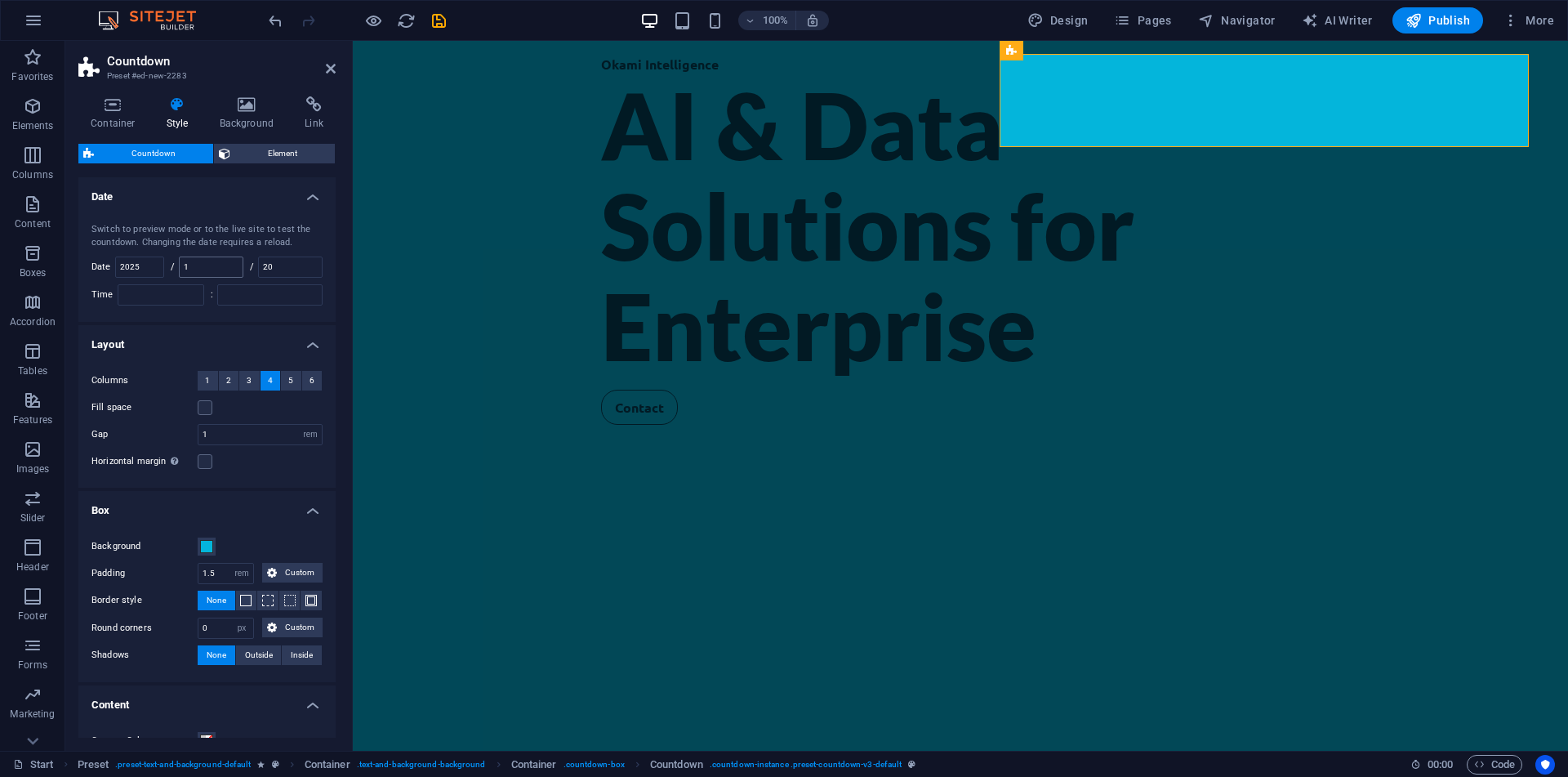
click at [205, 273] on input "1" at bounding box center [211, 267] width 63 height 19
type input "10"
click at [267, 219] on div "Switch to preview mode or to the live site to test the countdown. Changing the …" at bounding box center [206, 264] width 264 height 115
type input "14"
type input "1"
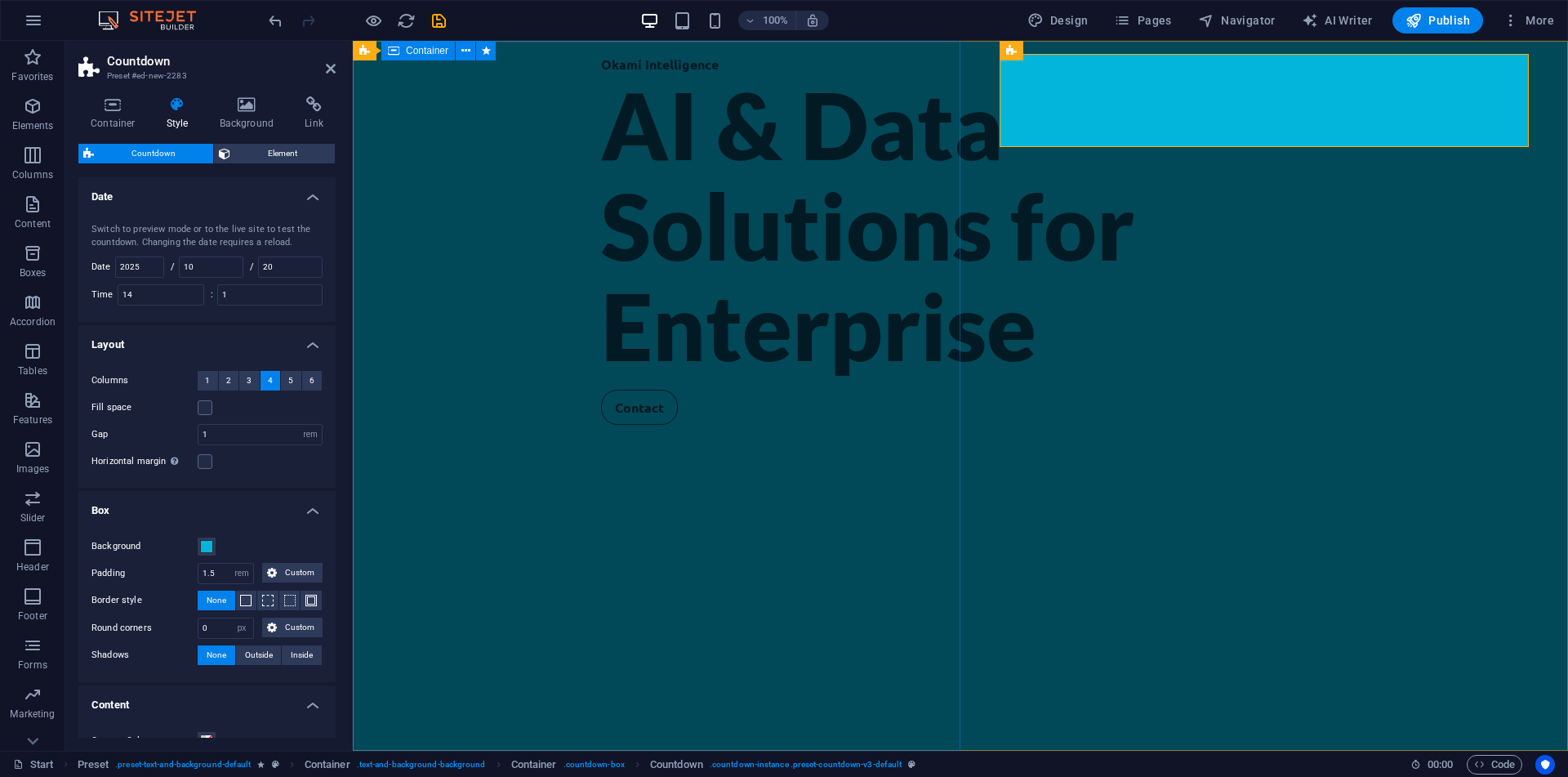
click at [450, 165] on div "Okami Intelligence AI & Data Solutions for Enterprise Contact" at bounding box center [960, 395] width 1215 height 710
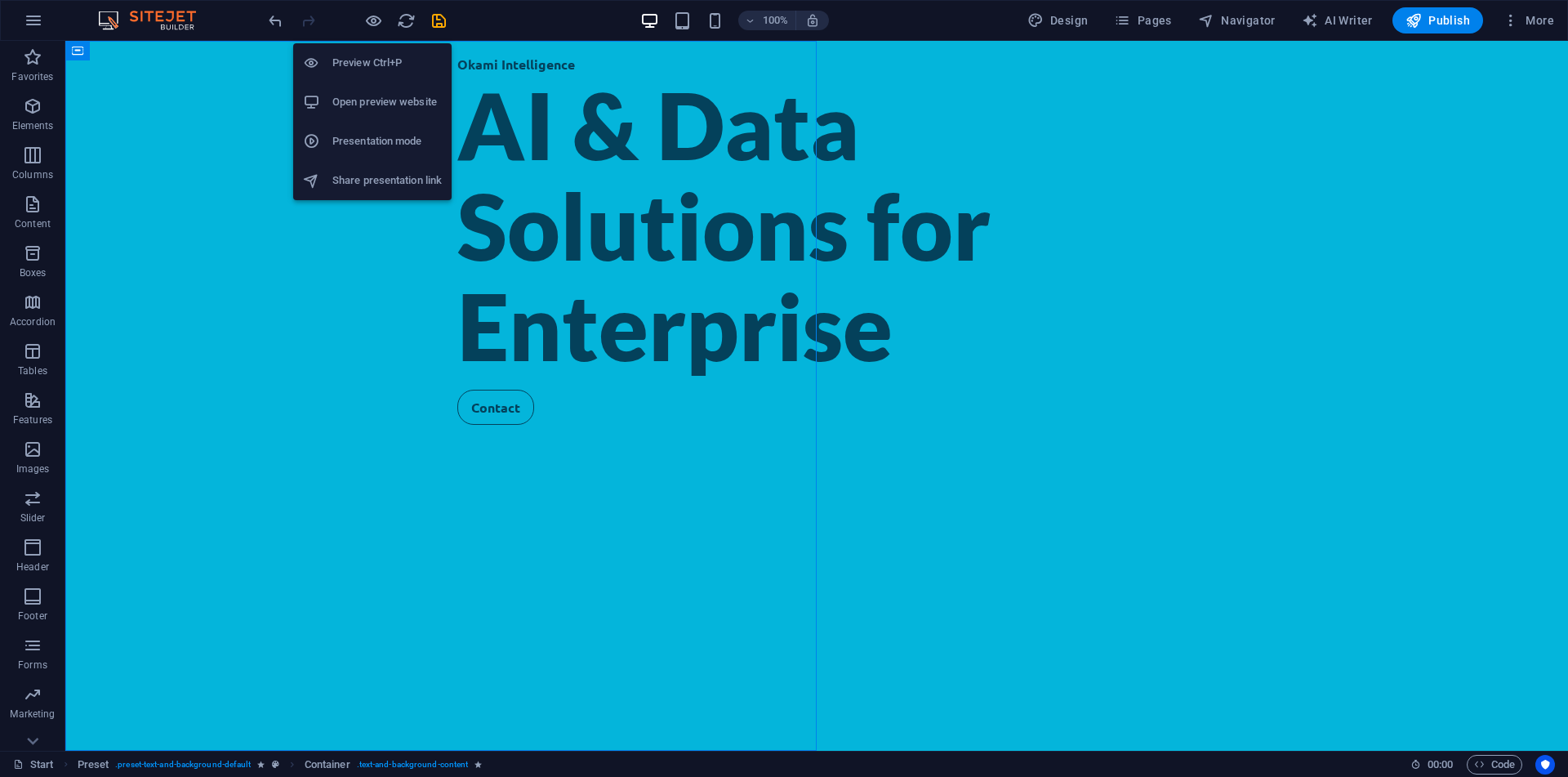
click at [380, 56] on h6 "Preview Ctrl+P" at bounding box center [386, 63] width 109 height 19
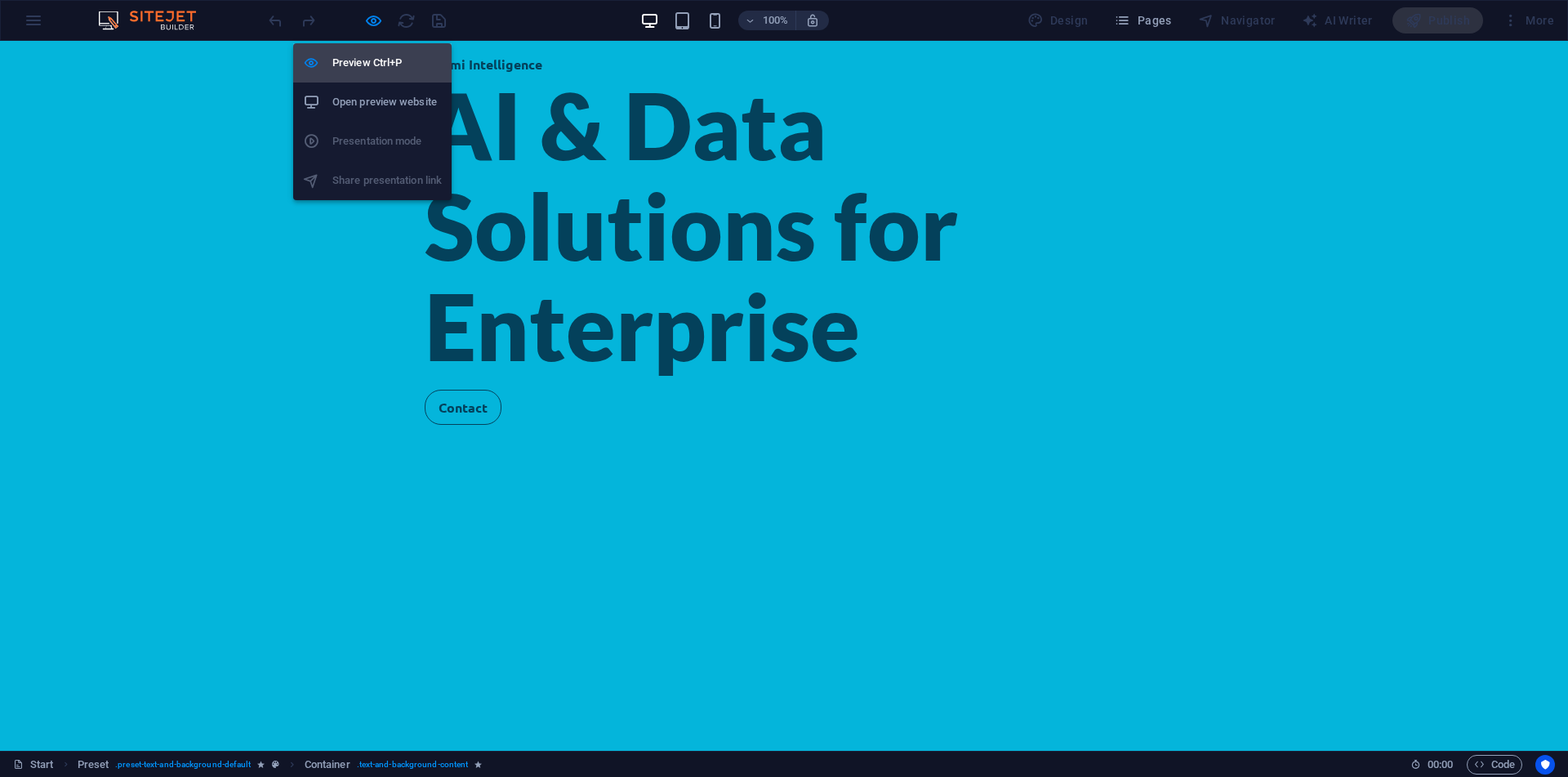
click at [376, 72] on h6 "Preview Ctrl+P" at bounding box center [386, 63] width 109 height 19
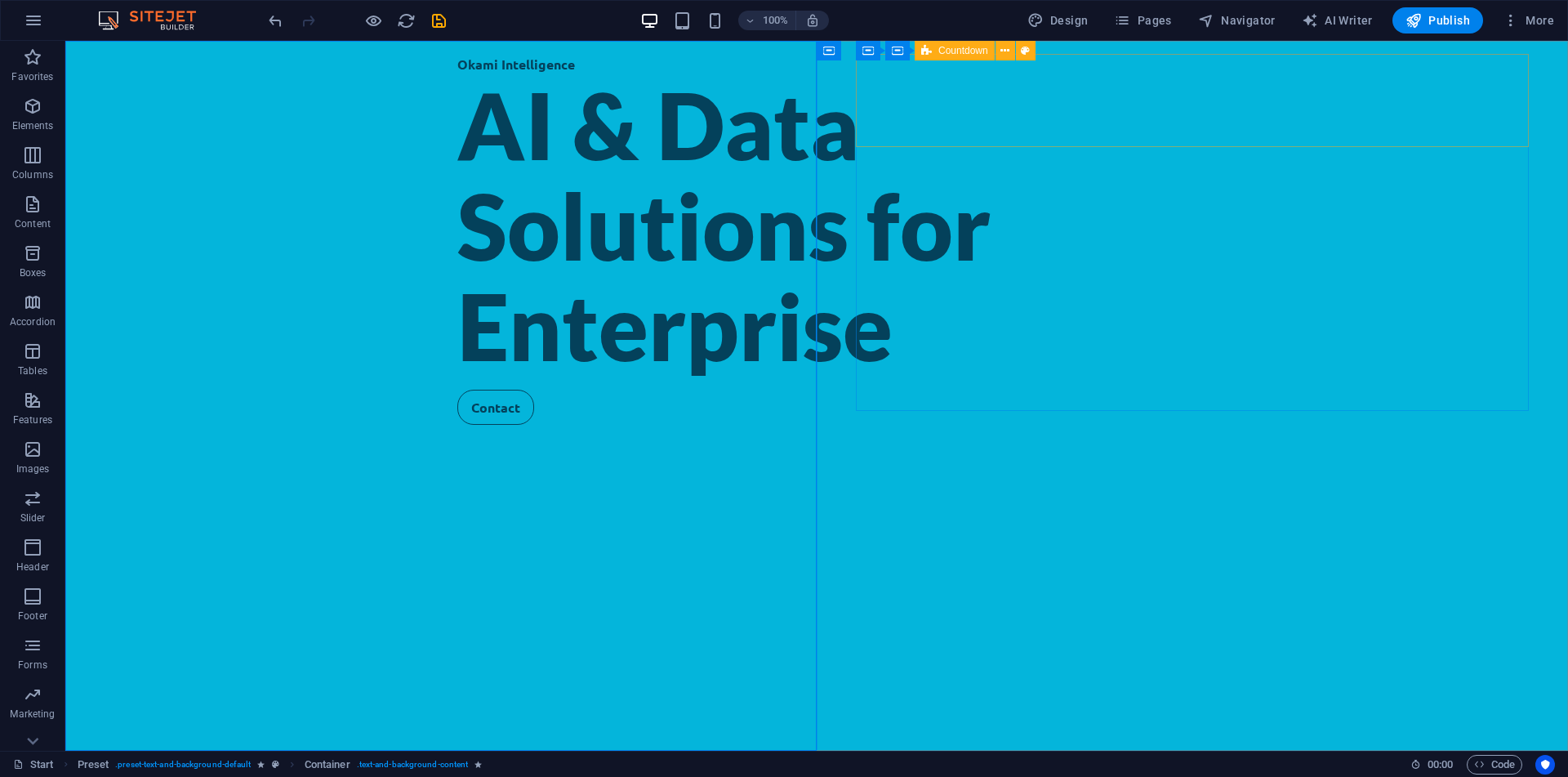
click at [943, 48] on span "Countdown" at bounding box center [963, 51] width 50 height 10
select select "rem"
select select "px"
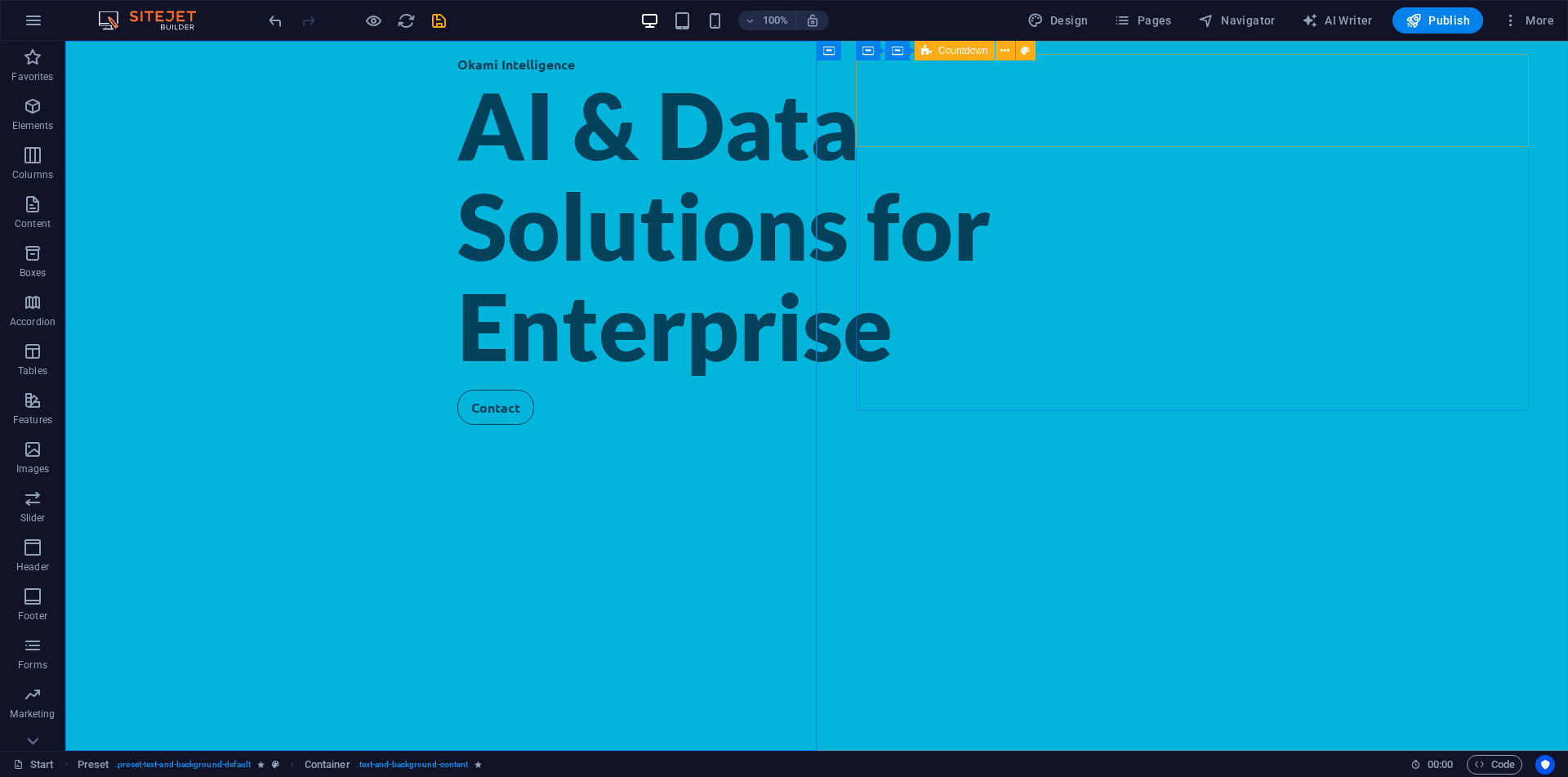
select select "rem"
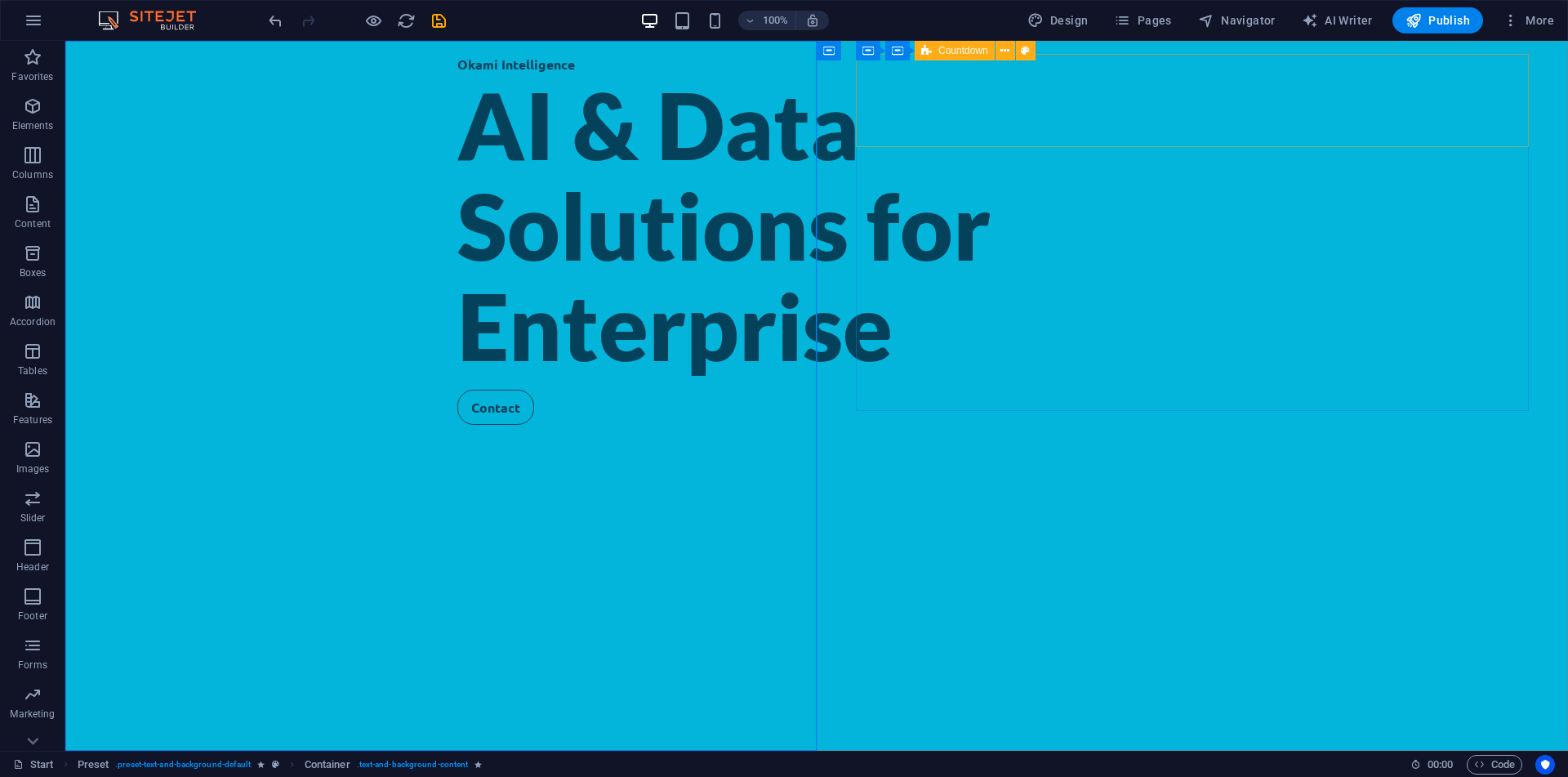
select select "rem"
select select "preset-countdown-v3-default"
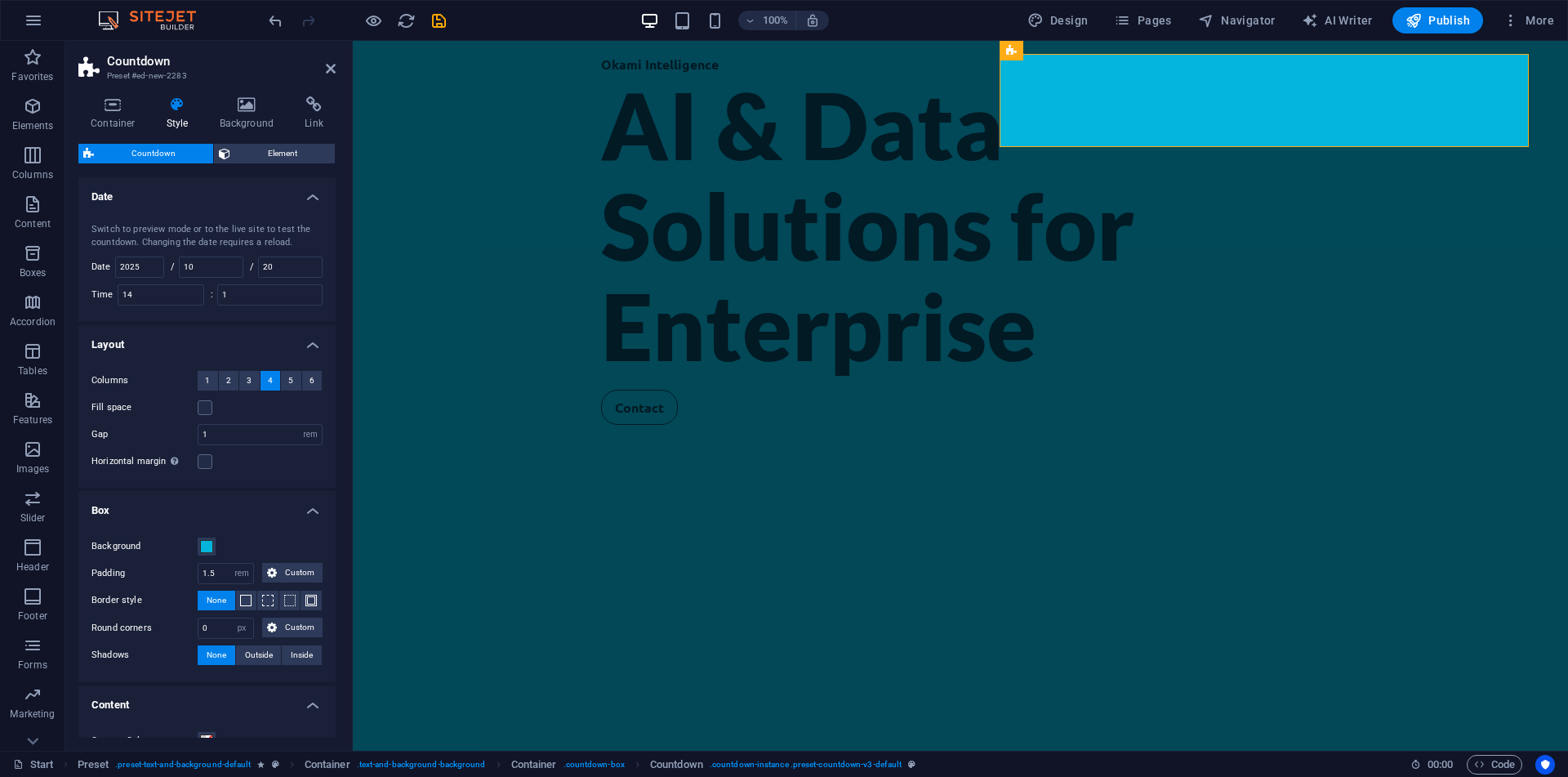
scroll to position [68, 0]
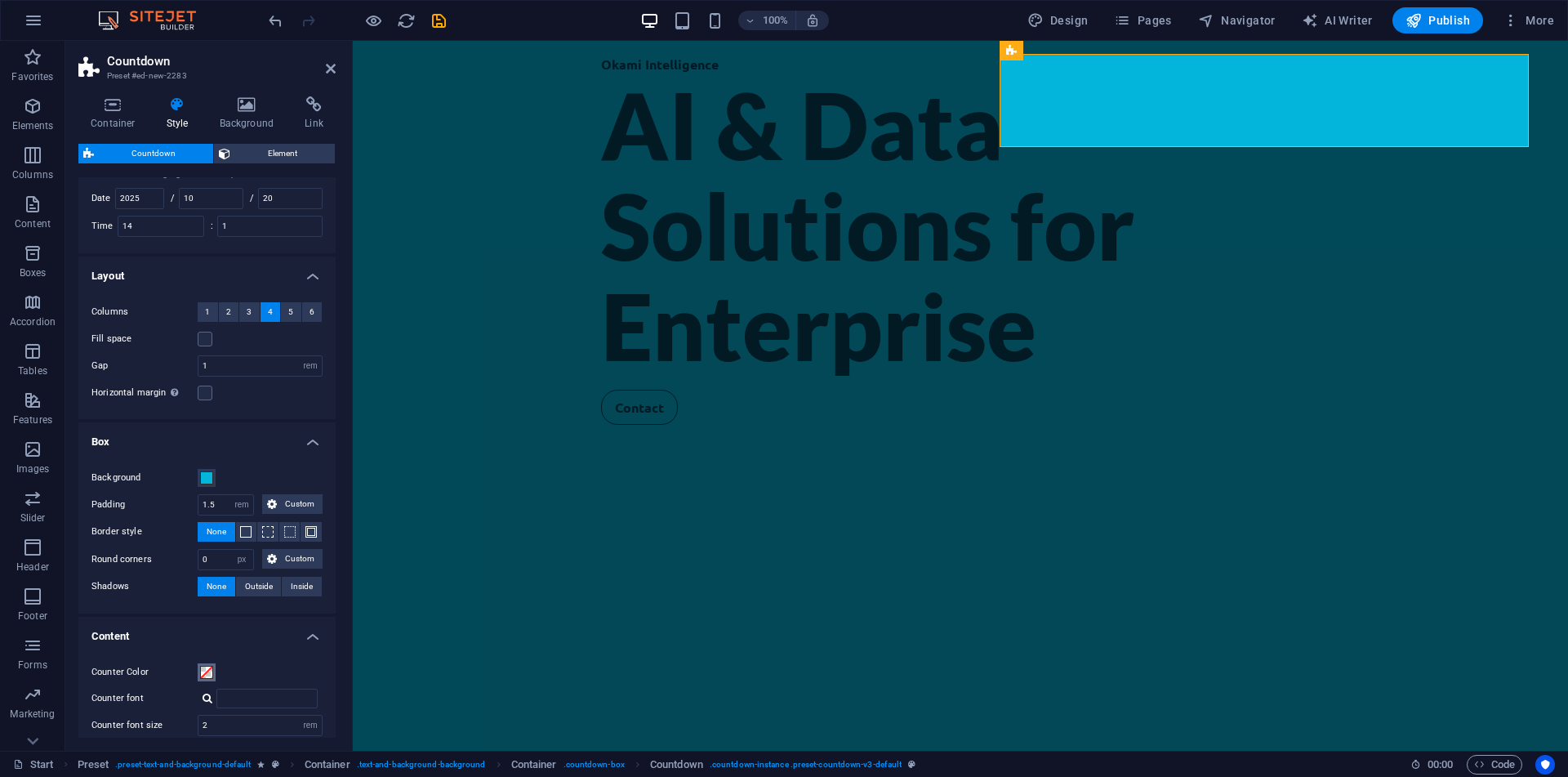
click at [210, 673] on span at bounding box center [206, 672] width 13 height 13
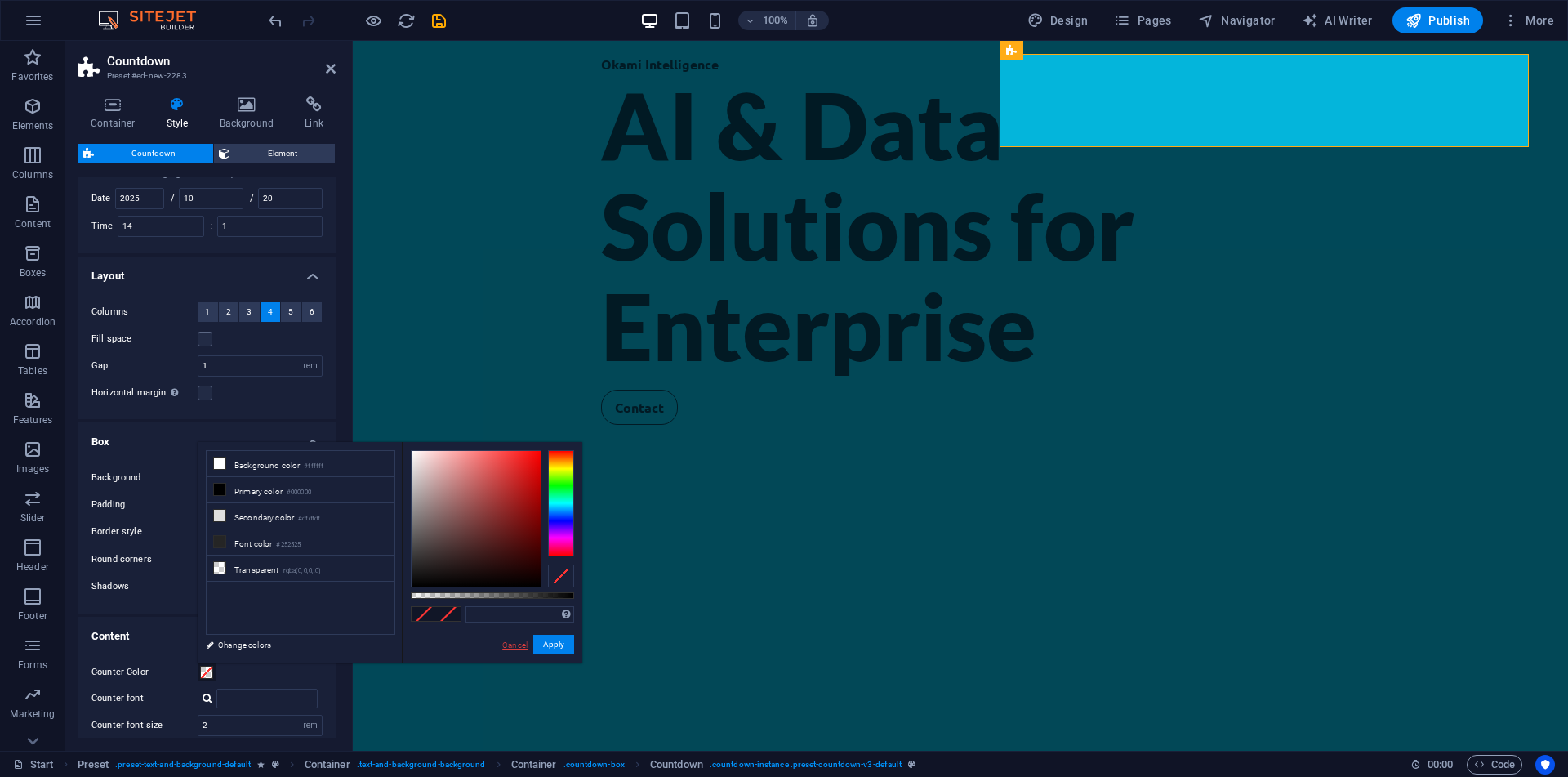
click at [515, 647] on link "Cancel" at bounding box center [514, 645] width 28 height 13
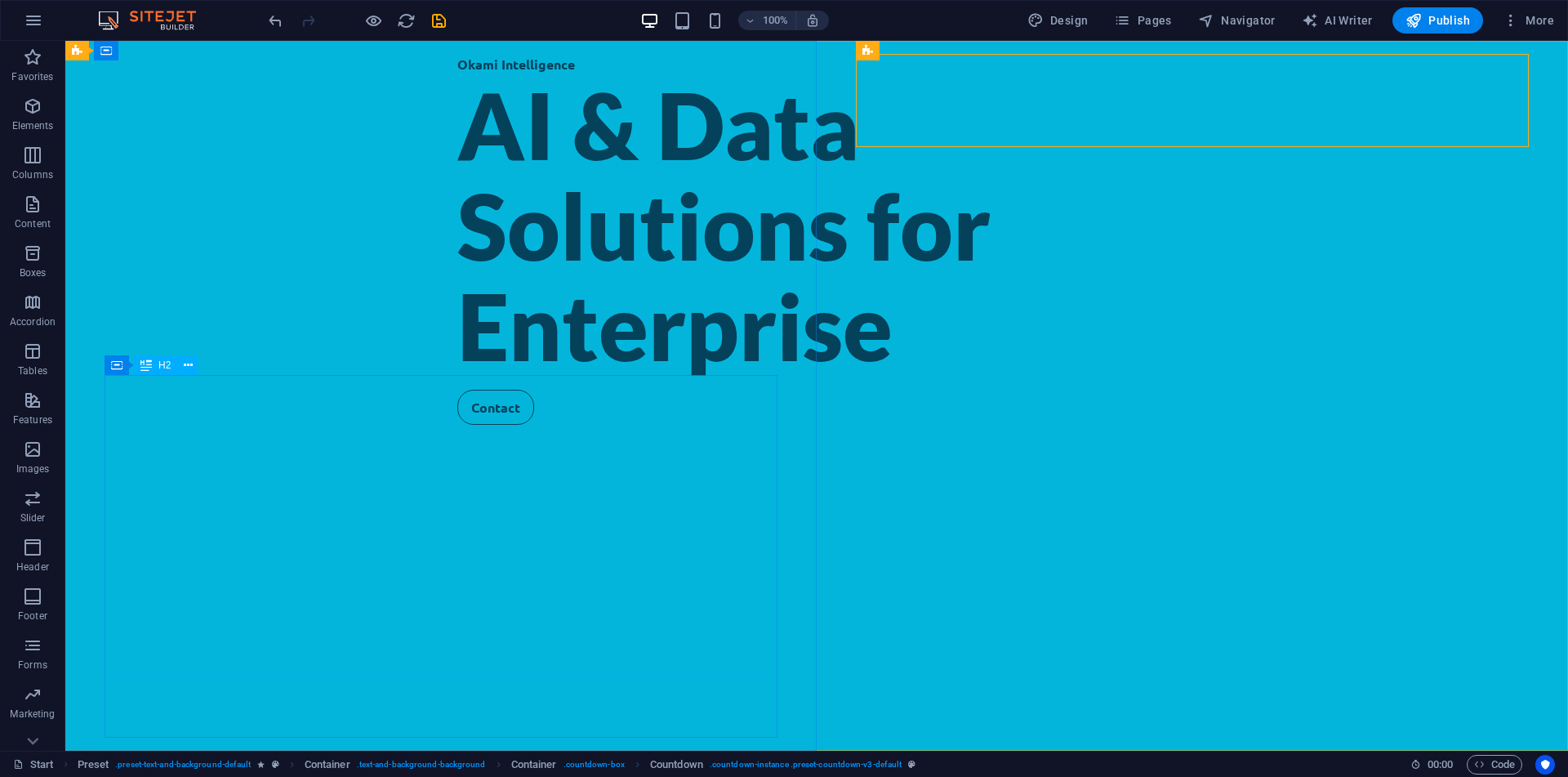
click at [486, 377] on div "AI & Data Solutions for Enterprise" at bounding box center [817, 225] width 718 height 302
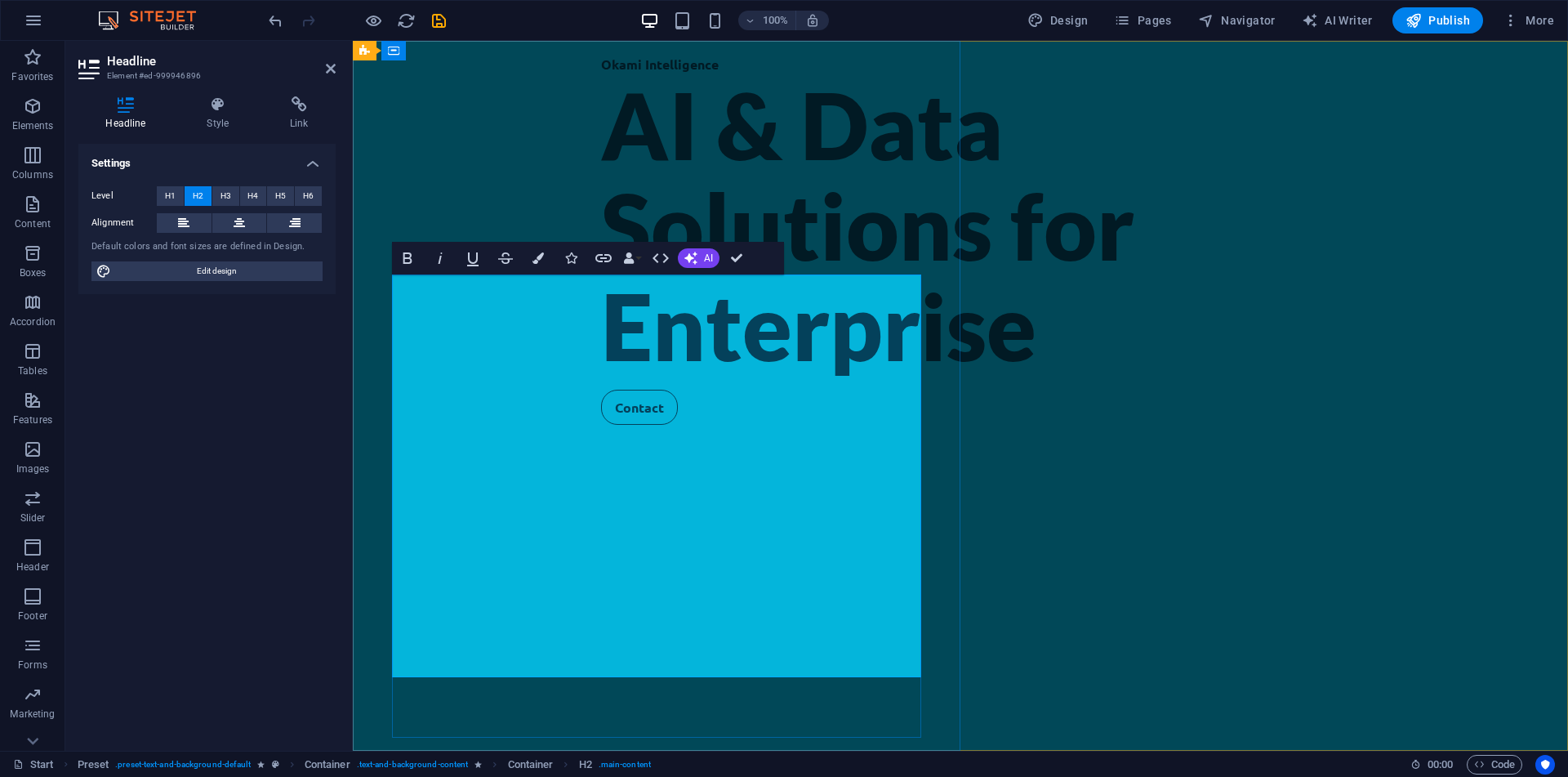
click at [602, 381] on span "AI & Data Solutions for Enterprise" at bounding box center [868, 225] width 533 height 312
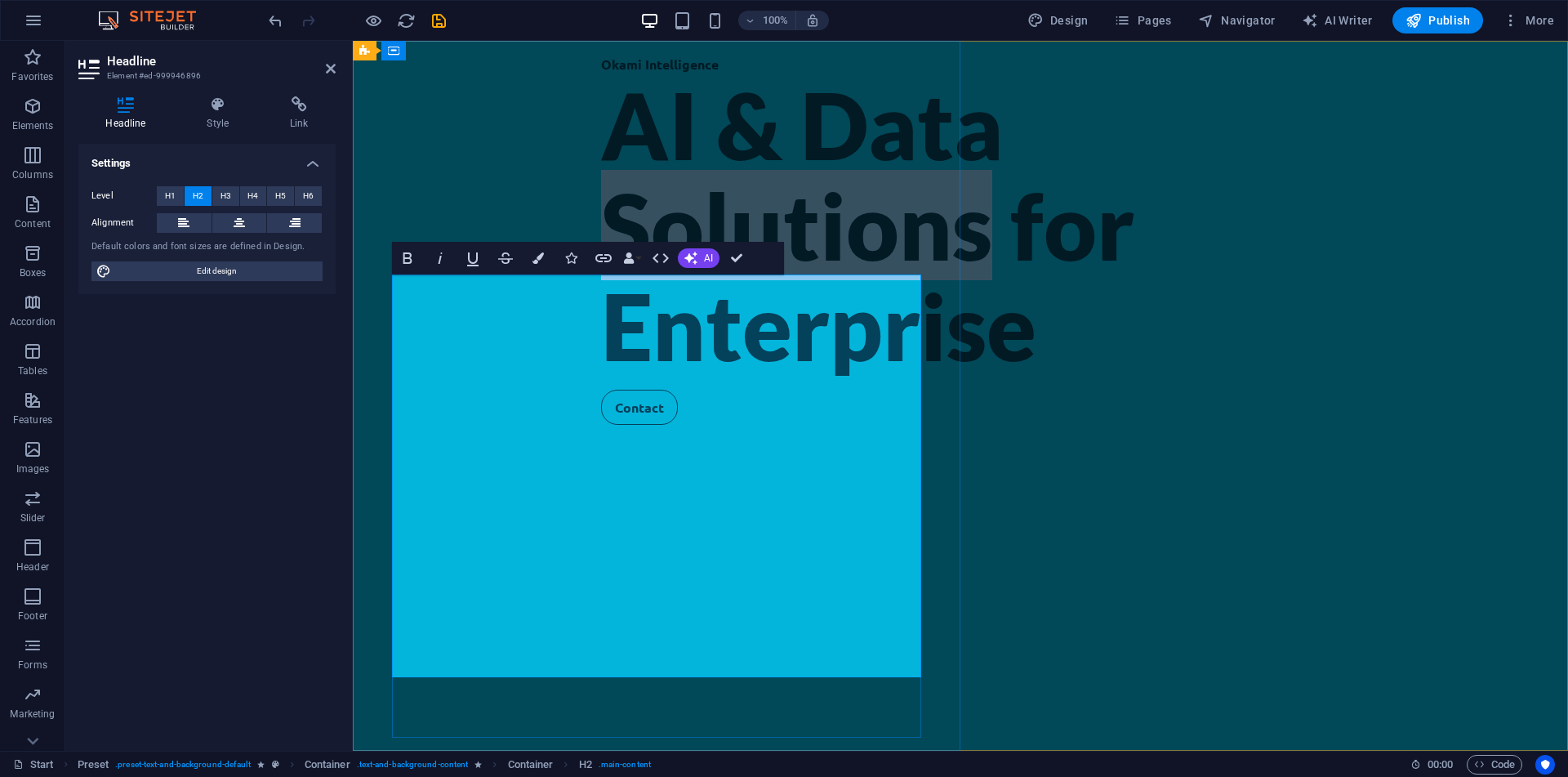
click at [602, 381] on span "AI & Data Solutions for Enterprise" at bounding box center [868, 225] width 533 height 312
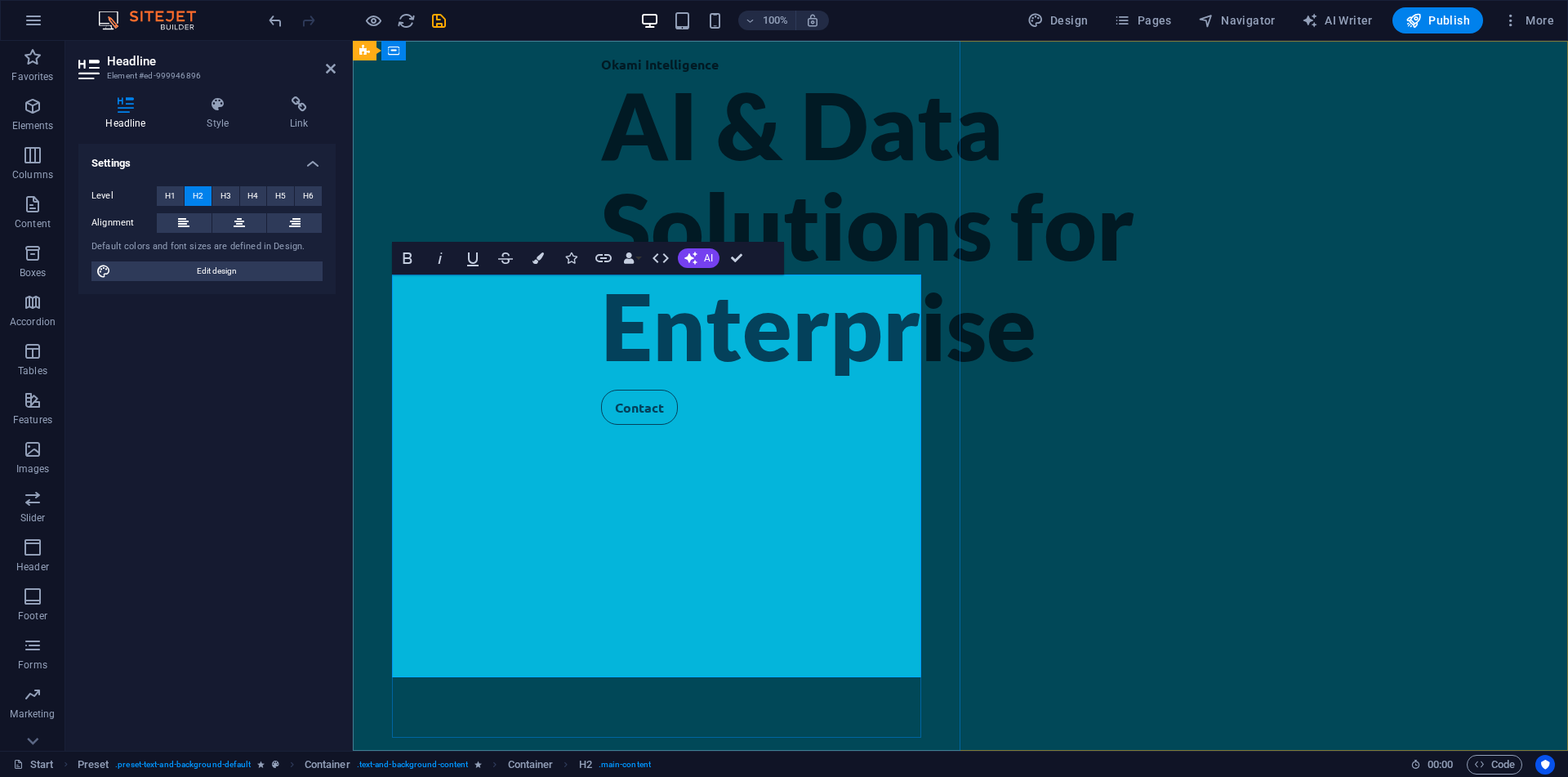
click at [602, 381] on span "AI & Data Solutions for Enterprise" at bounding box center [868, 225] width 533 height 312
click at [535, 259] on icon "button" at bounding box center [538, 258] width 12 height 12
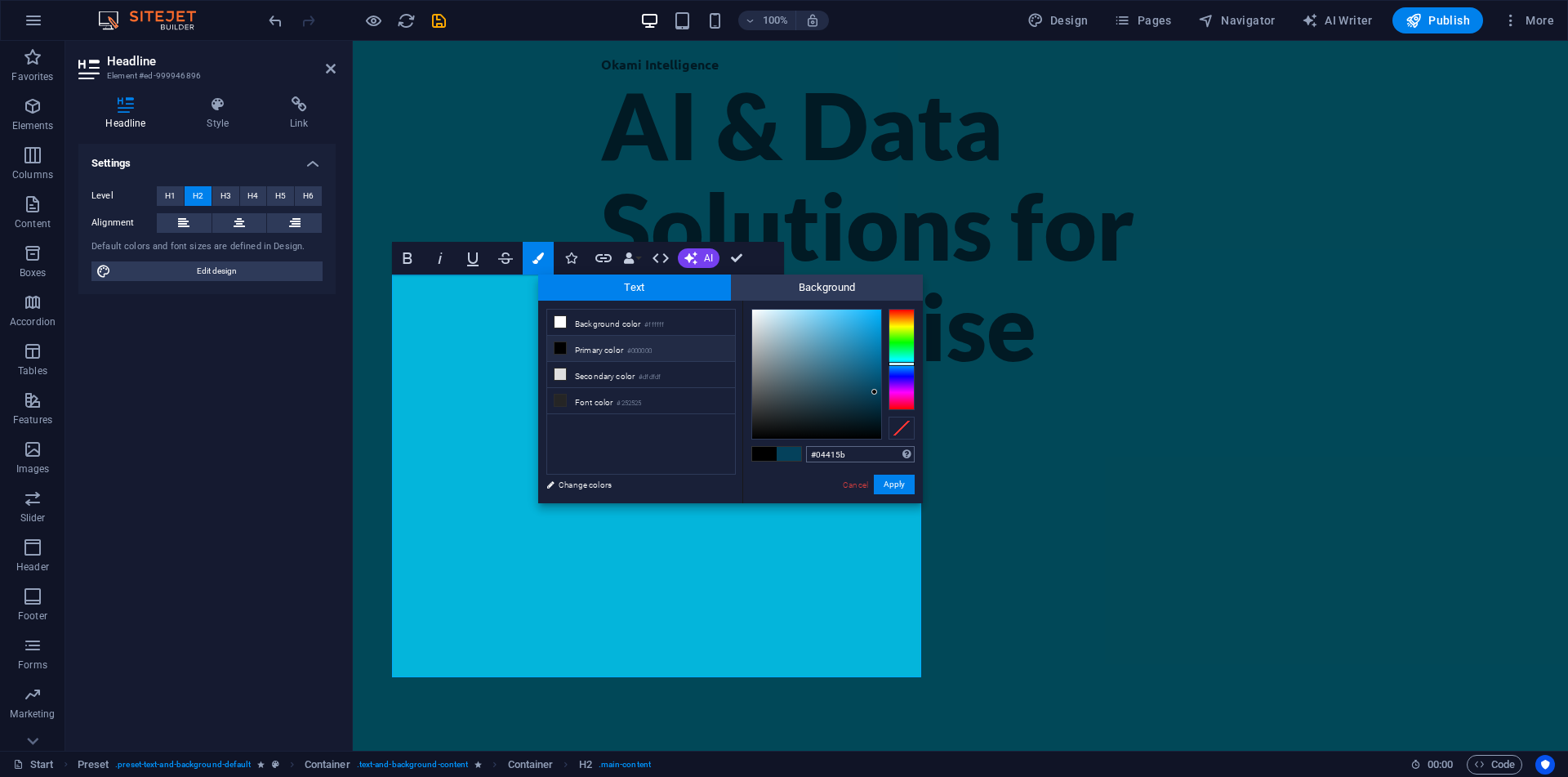
click at [855, 454] on input "#04415b" at bounding box center [860, 454] width 109 height 17
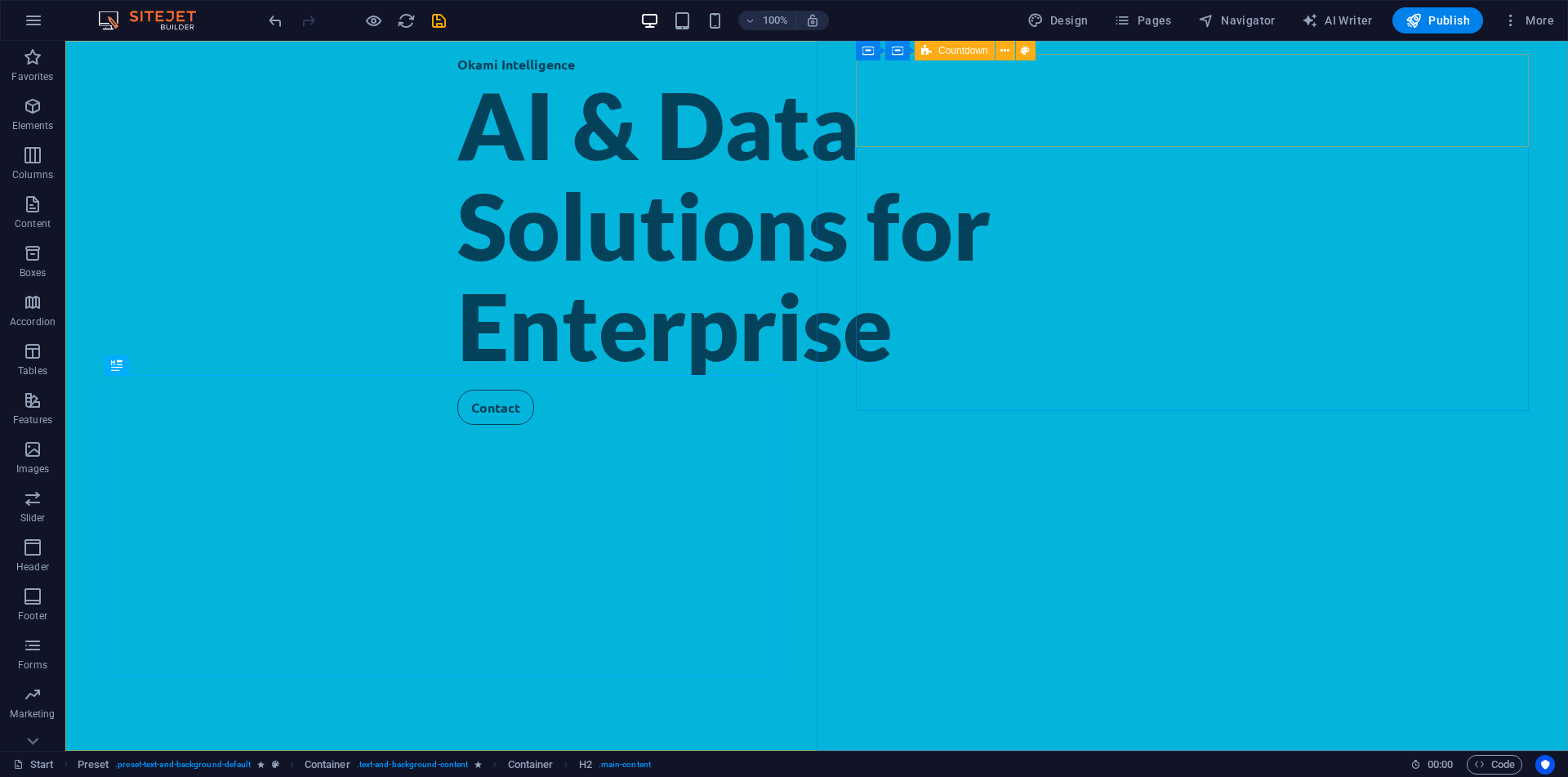
click at [936, 56] on div "Countdown" at bounding box center [955, 51] width 80 height 19
drag, startPoint x: 936, startPoint y: 56, endPoint x: 261, endPoint y: 208, distance: 691.9
click at [936, 56] on div "Countdown" at bounding box center [955, 51] width 80 height 19
select select "rem"
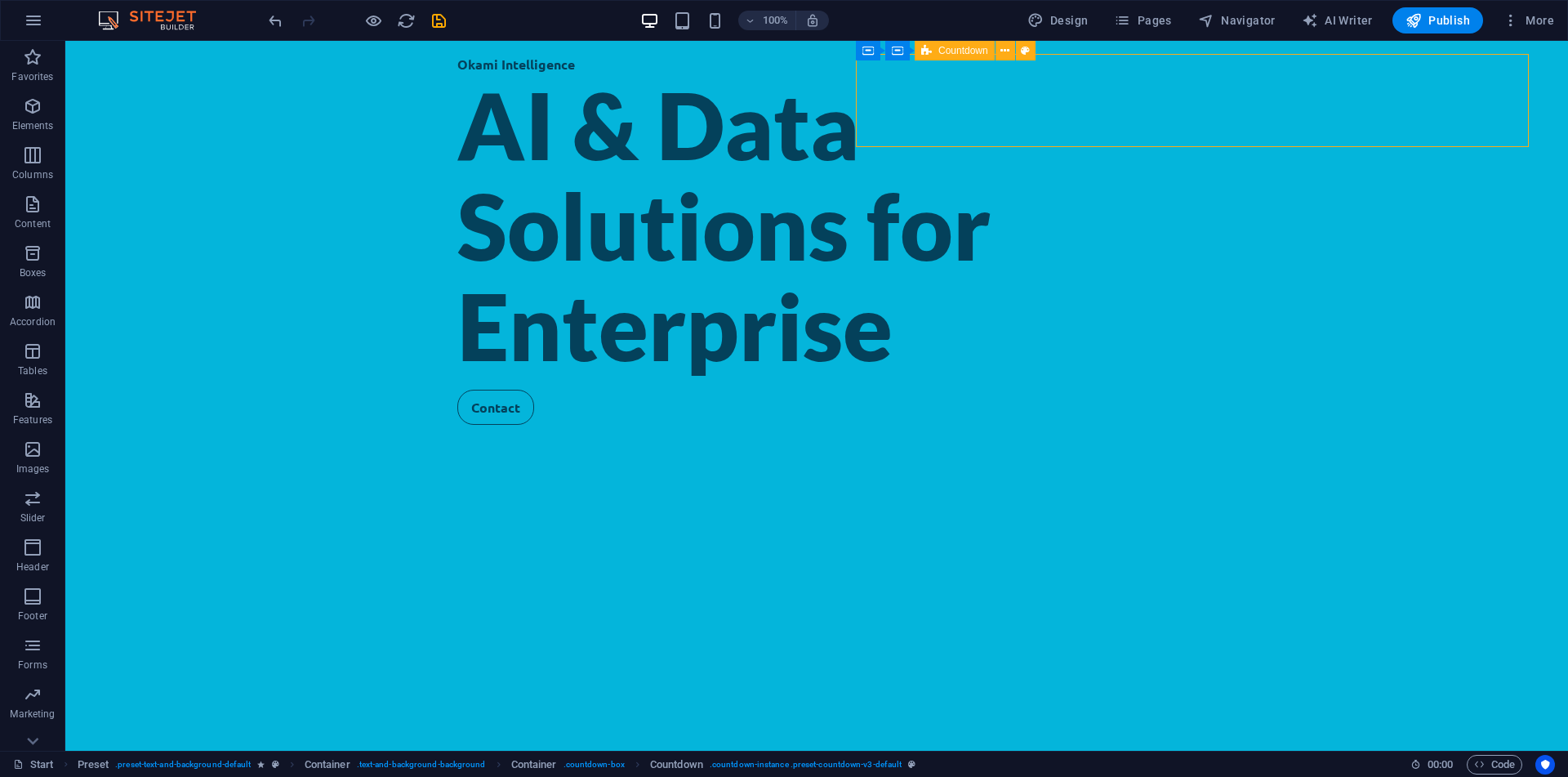
select select "px"
select select "rem"
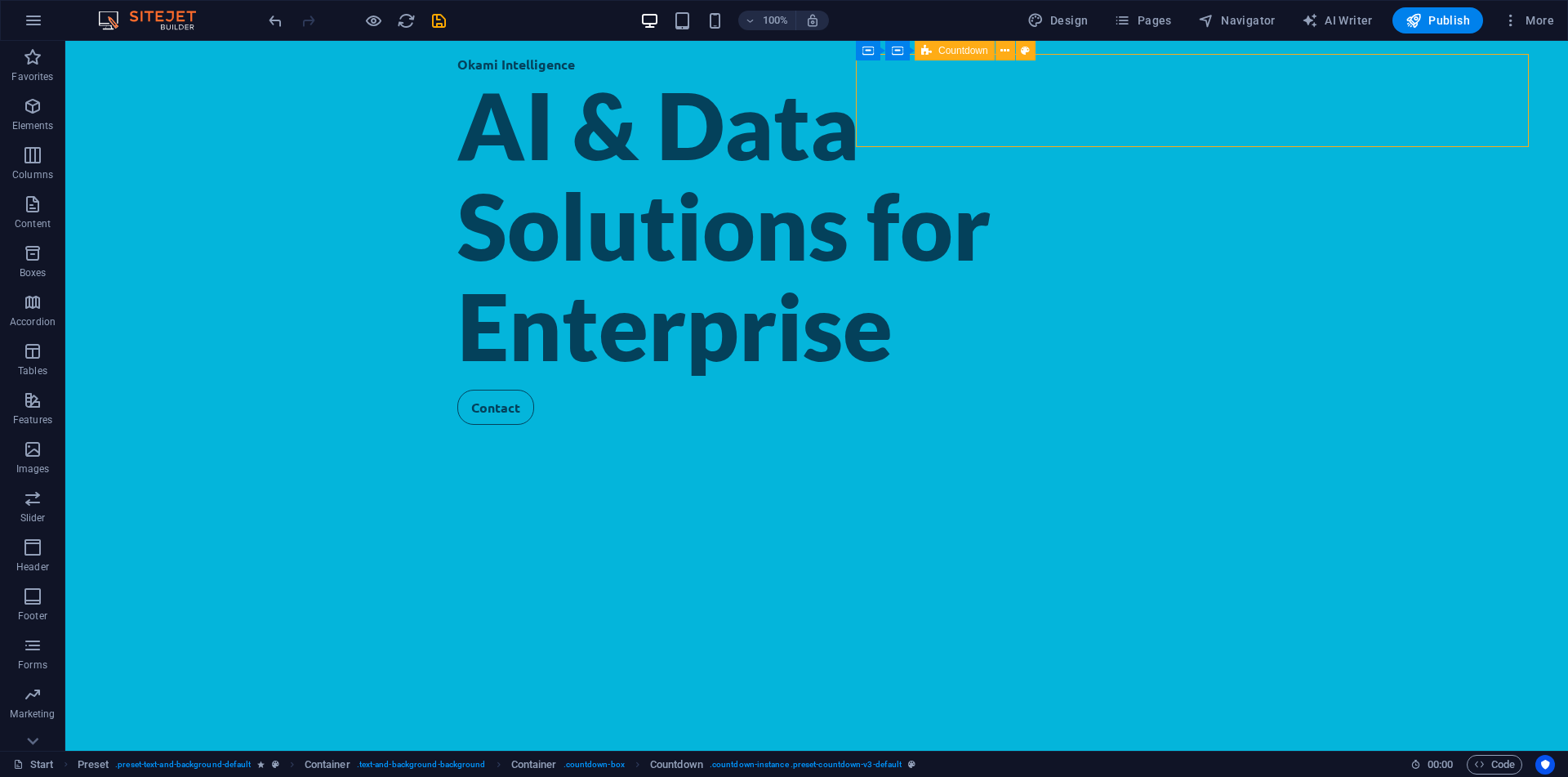
select select "rem"
select select "preset-countdown-v3-default"
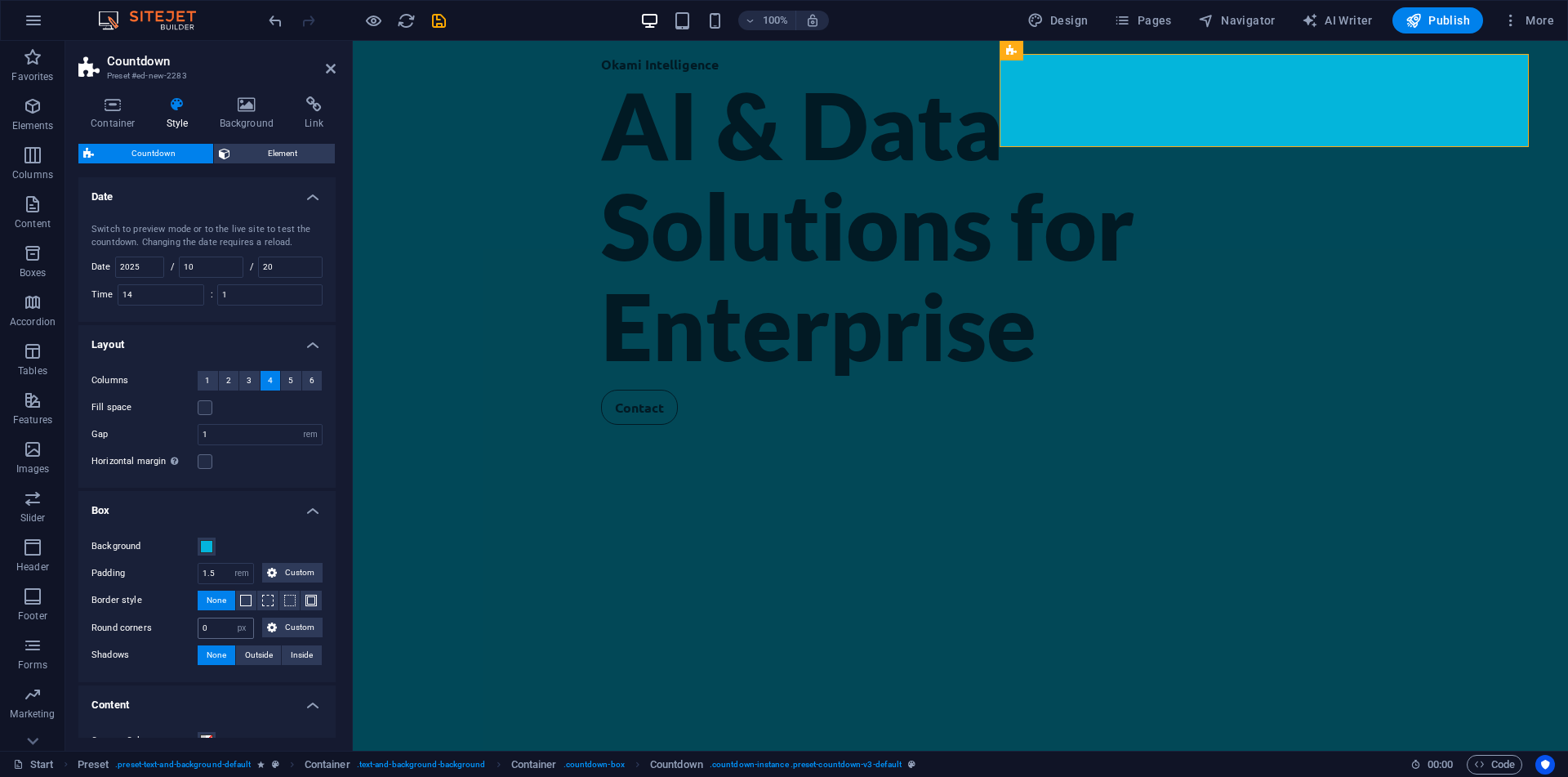
scroll to position [323, 0]
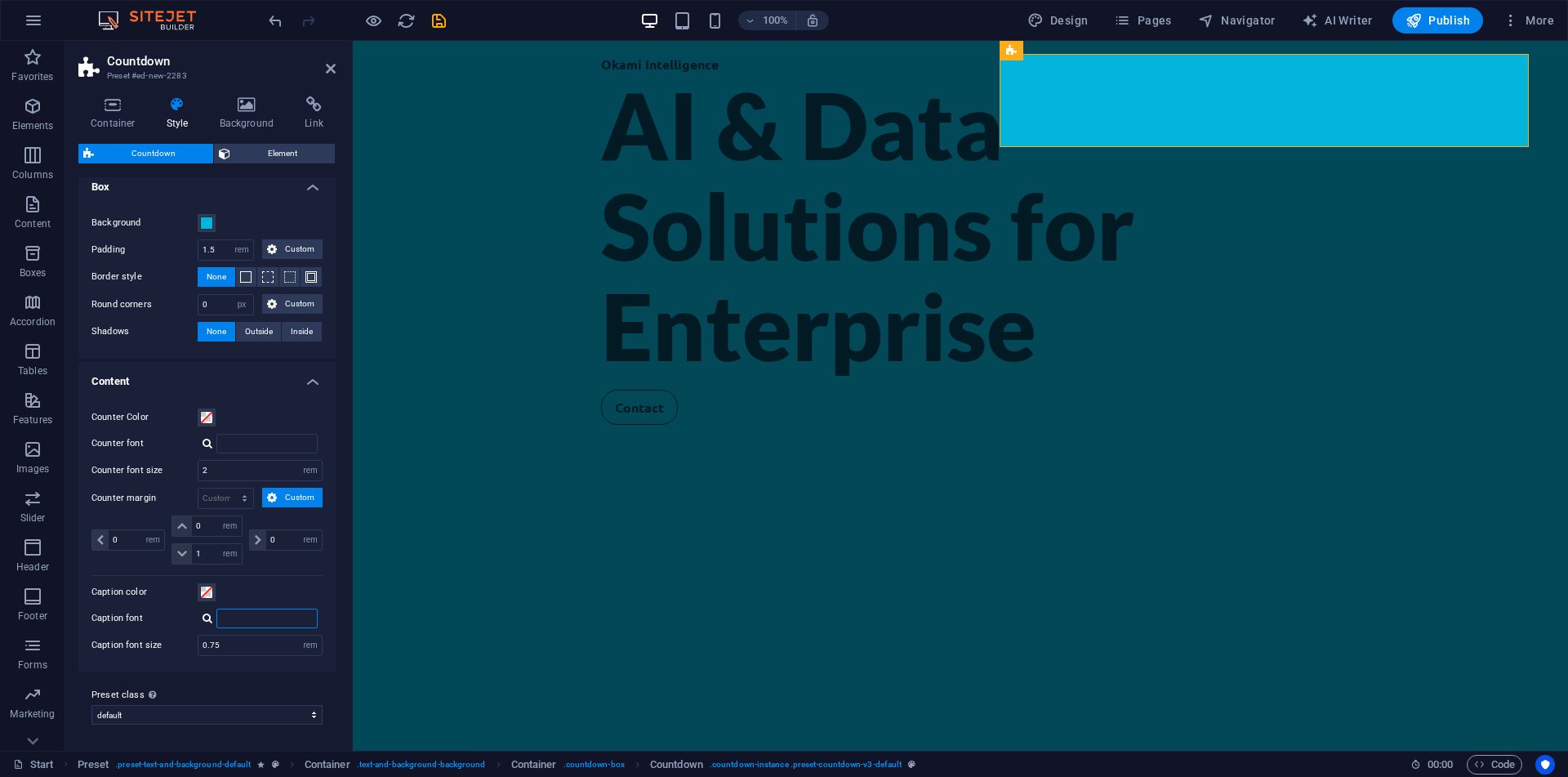
click at [241, 616] on input "Caption font" at bounding box center [267, 618] width 101 height 19
click at [208, 591] on span at bounding box center [206, 592] width 13 height 13
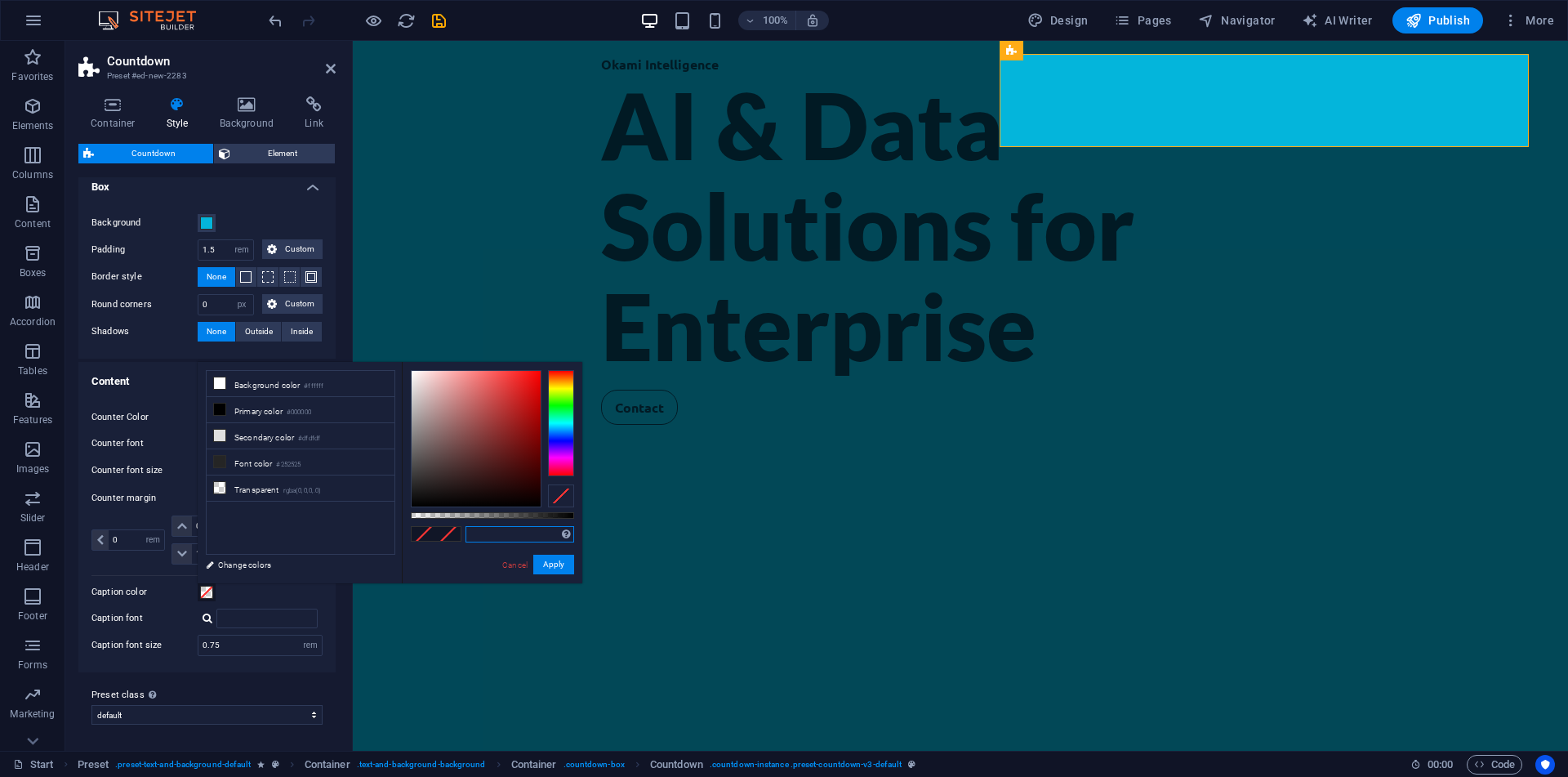
click at [516, 536] on input "text" at bounding box center [520, 534] width 109 height 17
paste input "04415b"
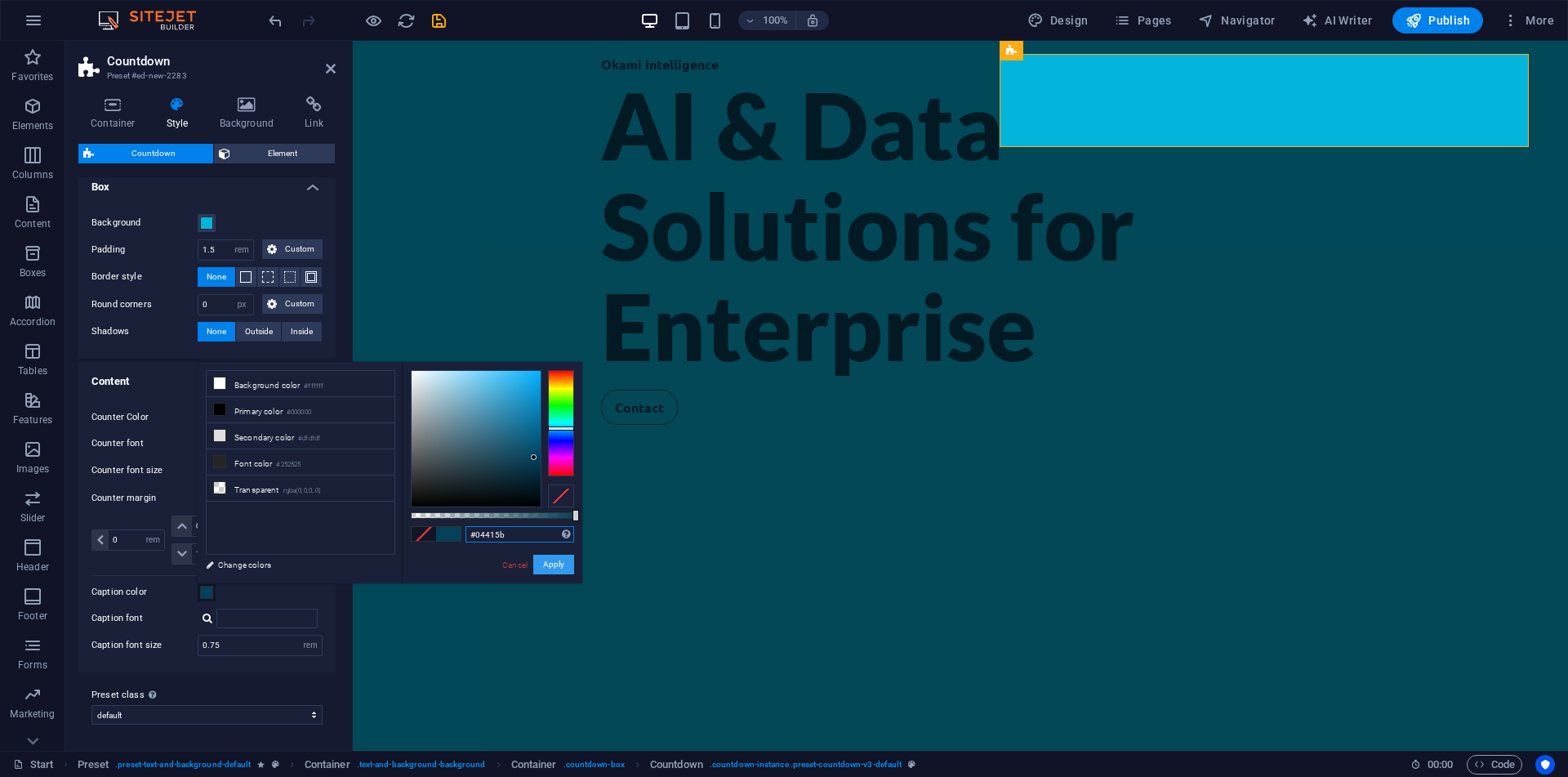
type input "#04415b"
click at [552, 563] on button "Apply" at bounding box center [554, 565] width 41 height 19
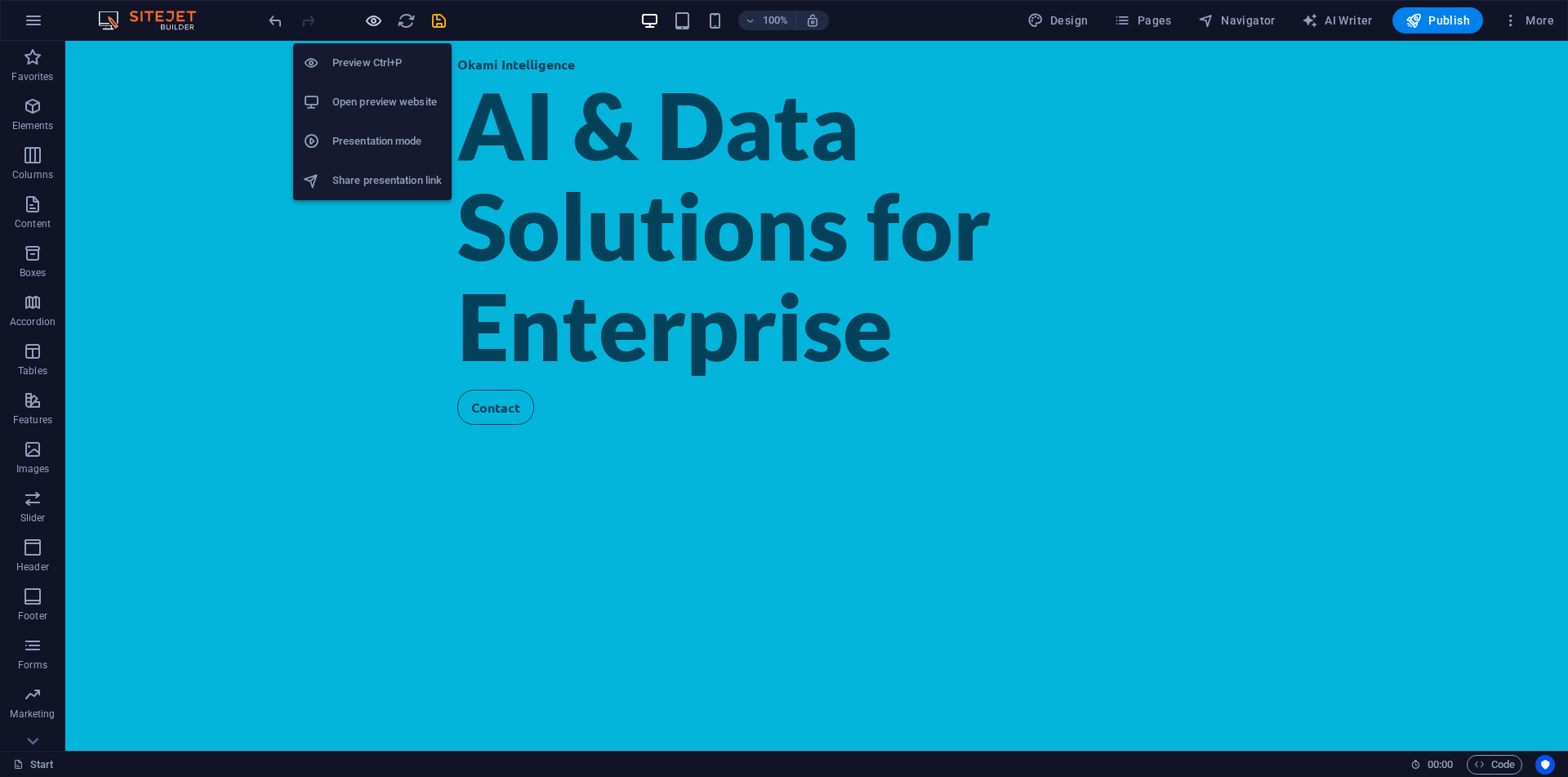
click at [382, 19] on icon "button" at bounding box center [373, 20] width 18 height 18
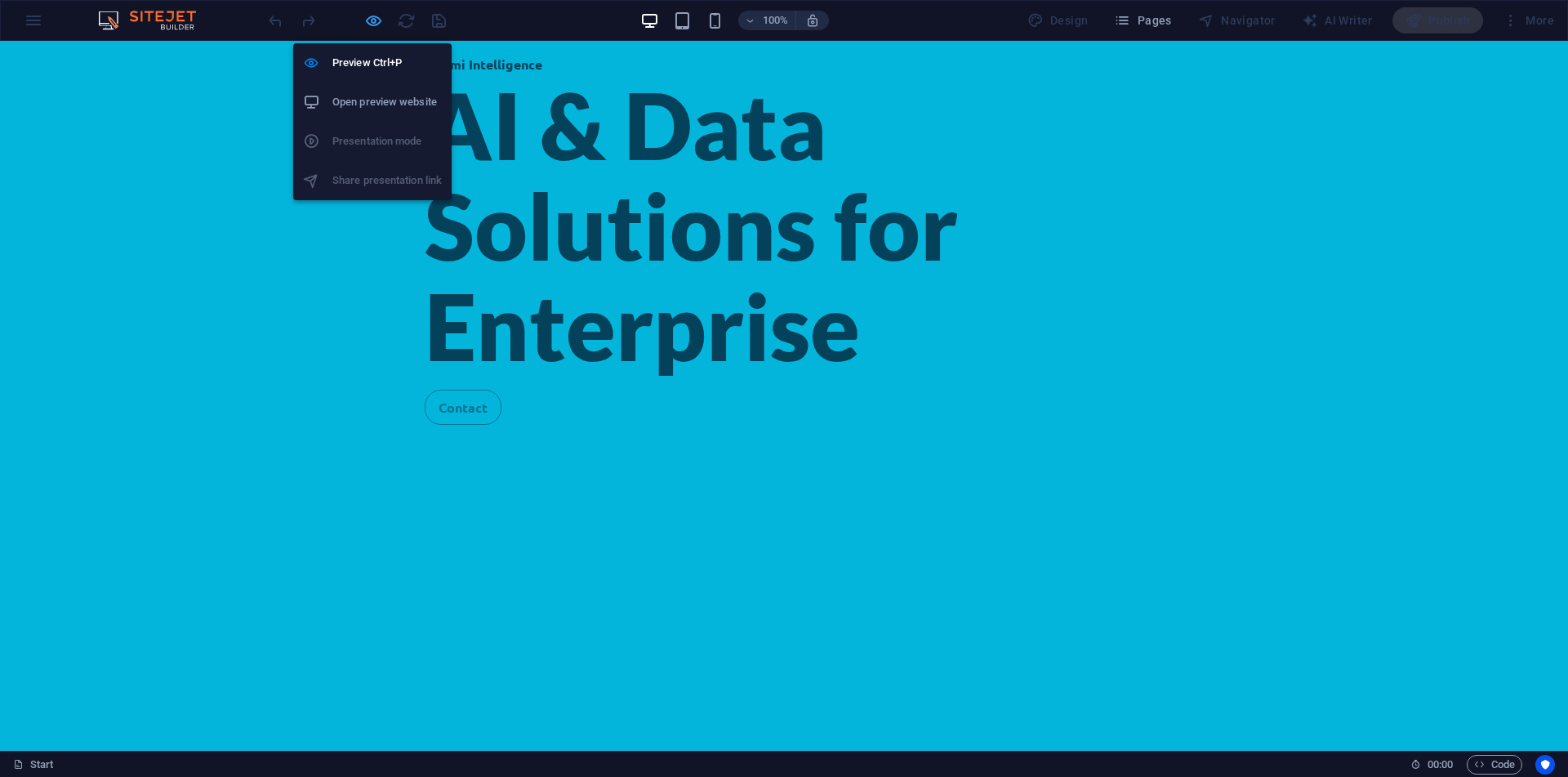
click at [368, 21] on icon "button" at bounding box center [373, 20] width 18 height 18
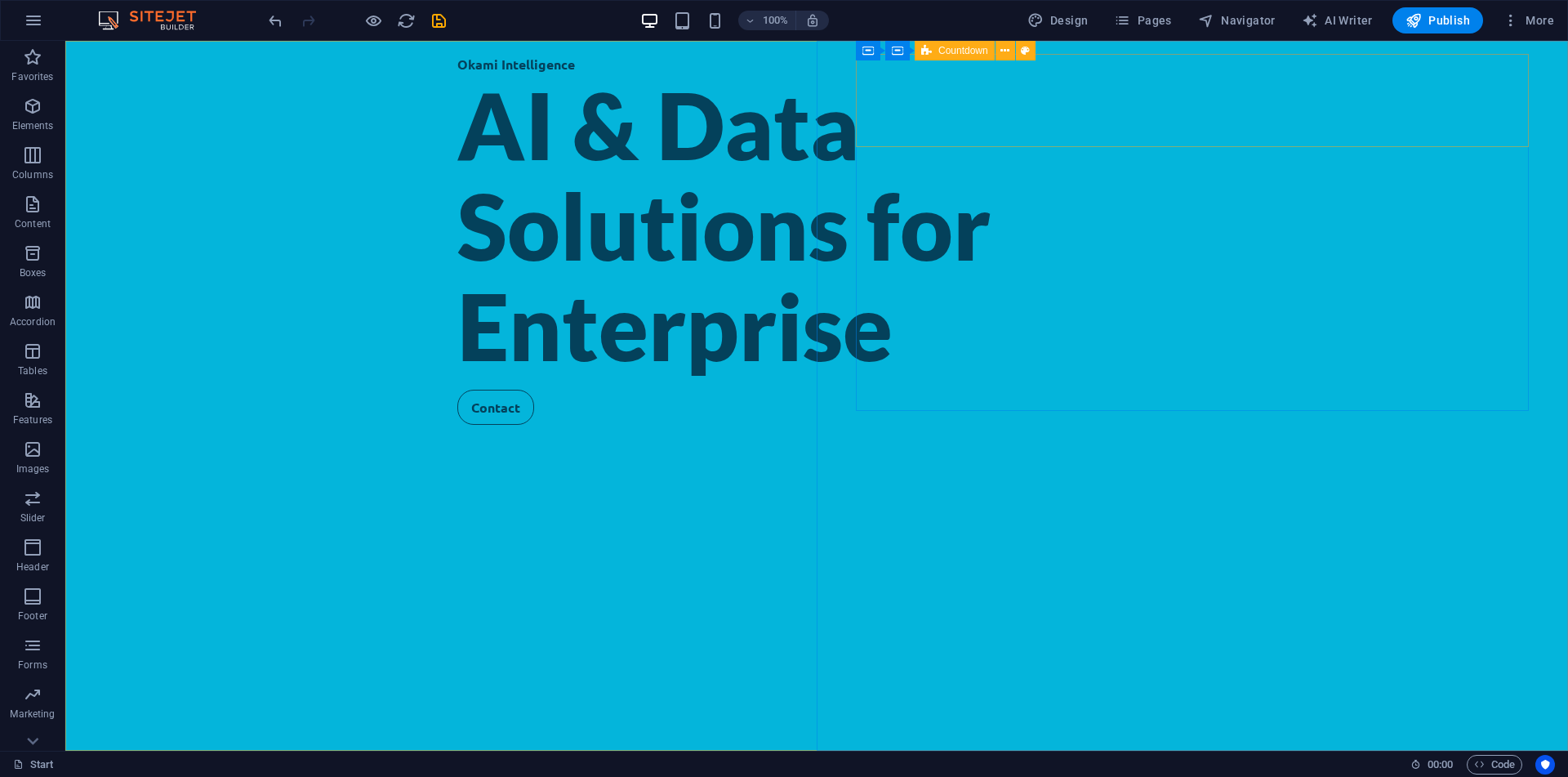
click at [933, 54] on div "Countdown" at bounding box center [955, 51] width 80 height 19
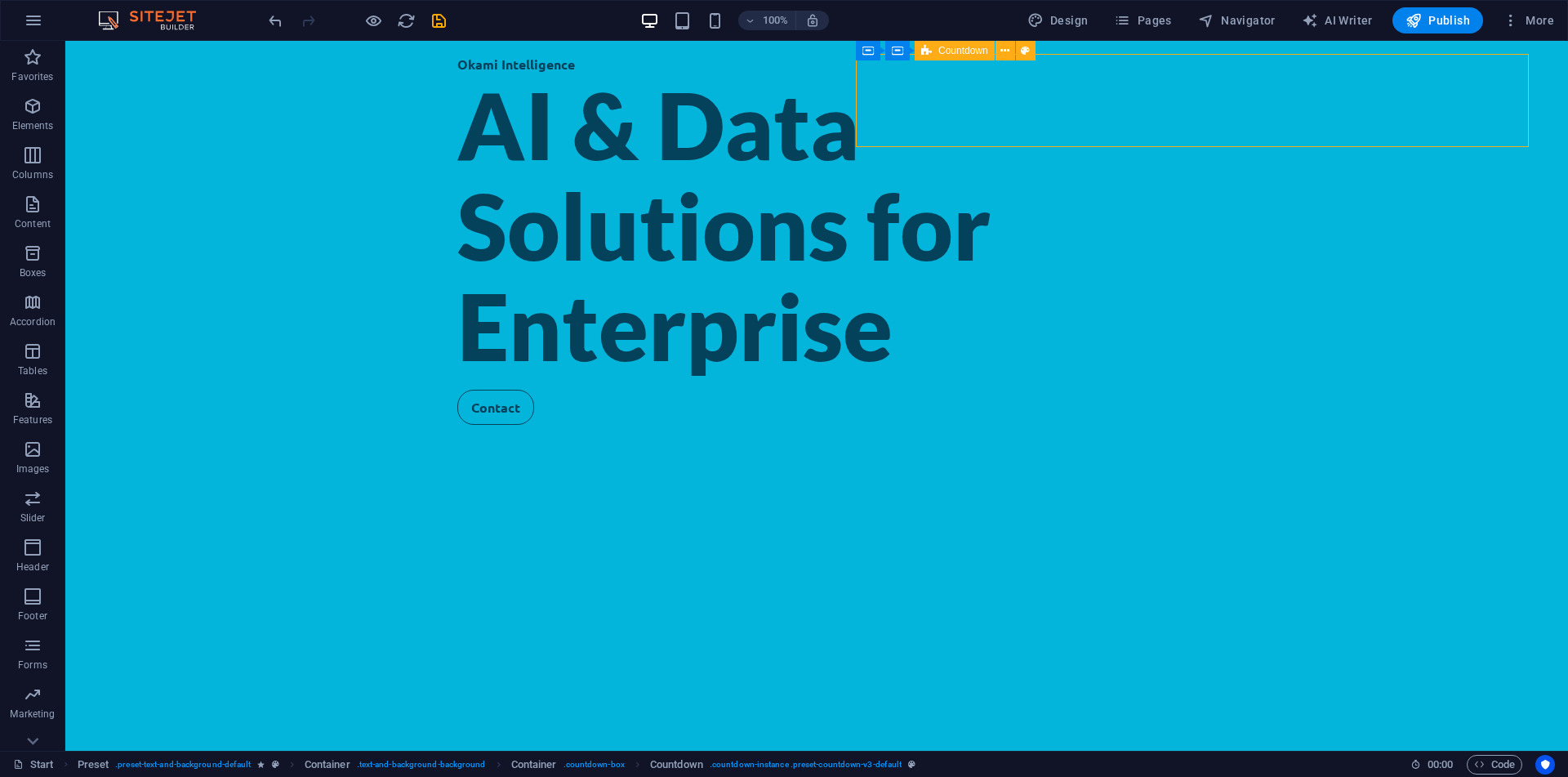
click at [933, 54] on div "Countdown" at bounding box center [955, 51] width 80 height 19
select select "rem"
select select "px"
select select "rem"
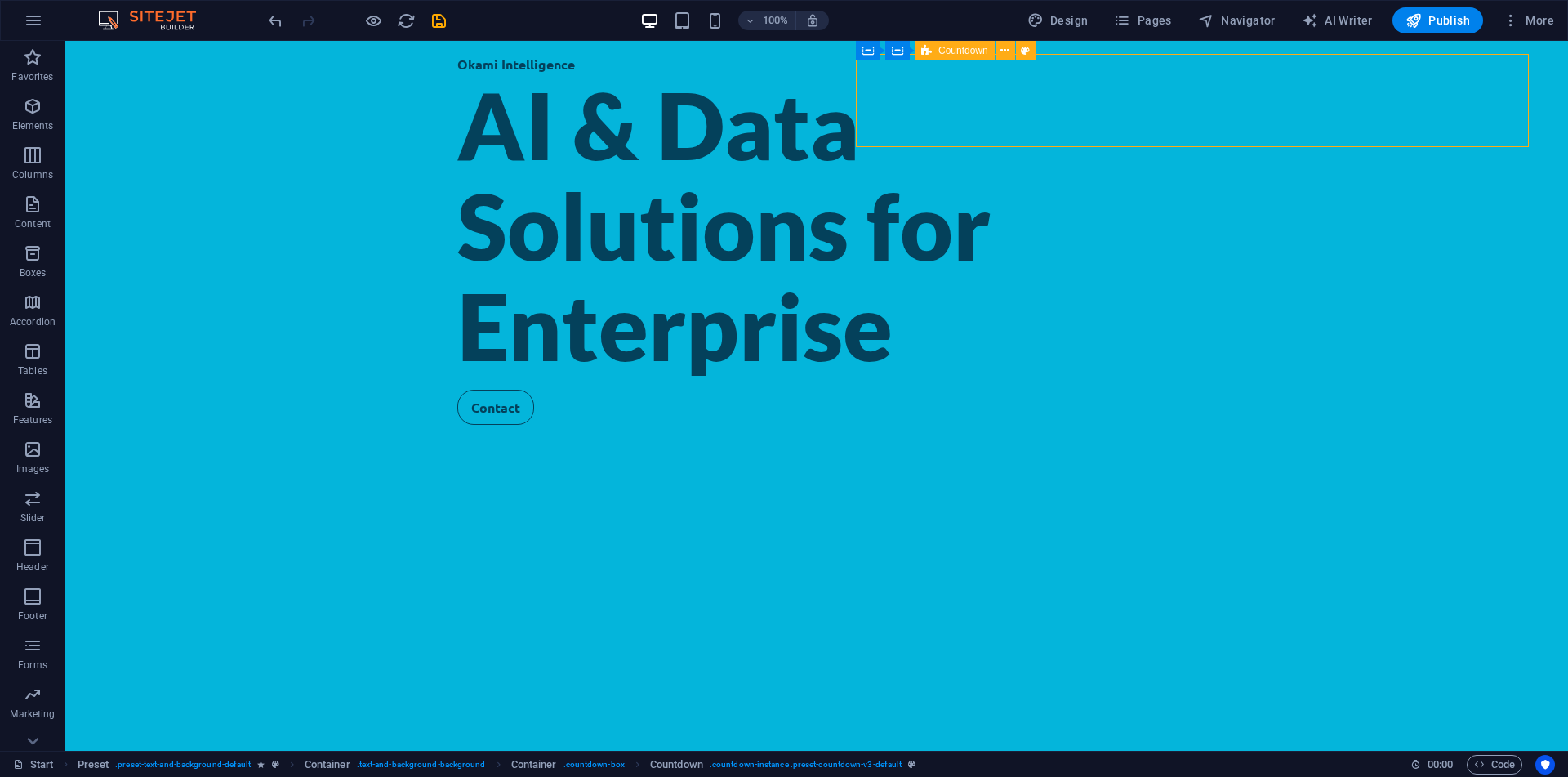
select select "rem"
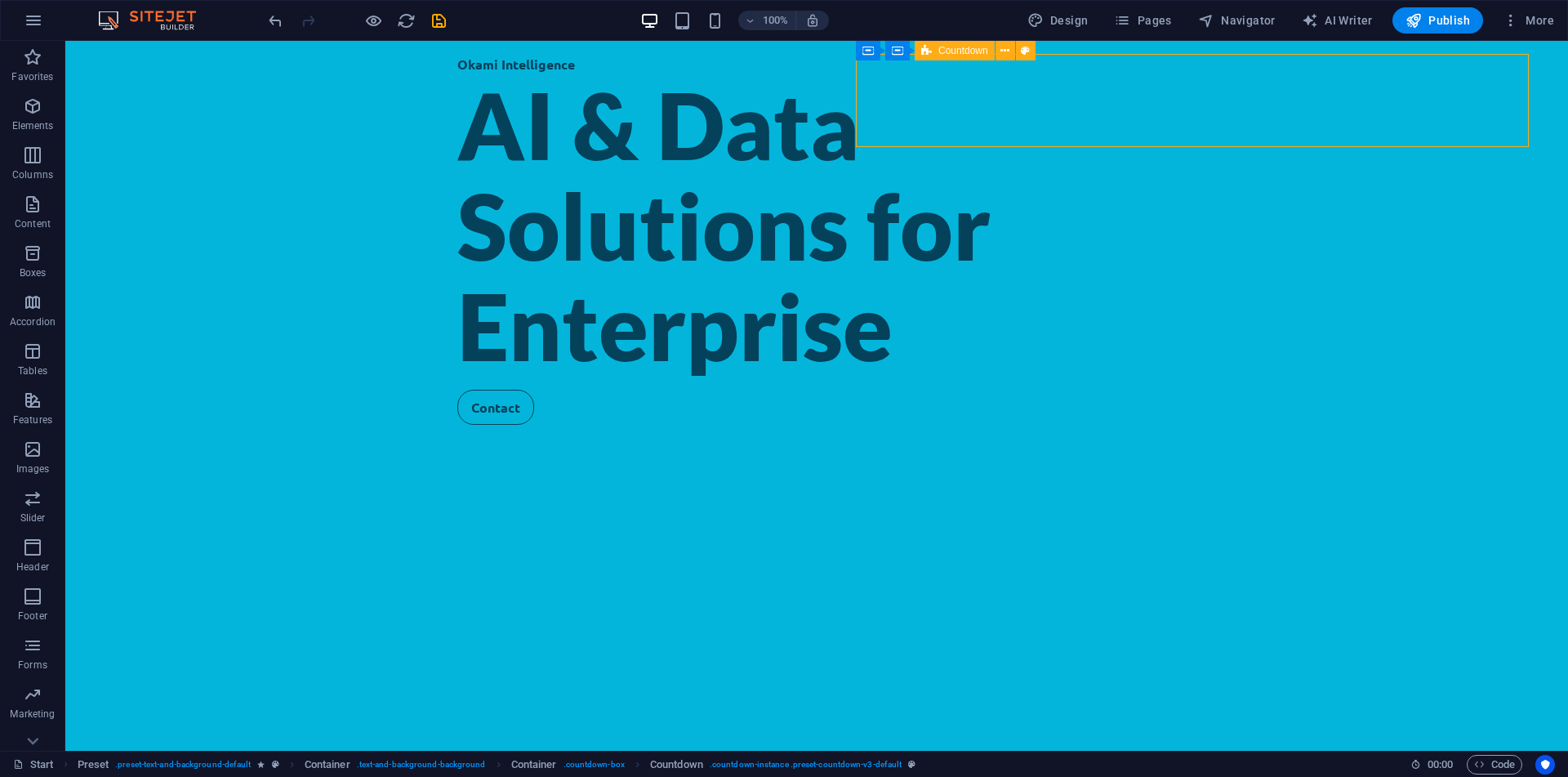
select select "preset-countdown-v3-default"
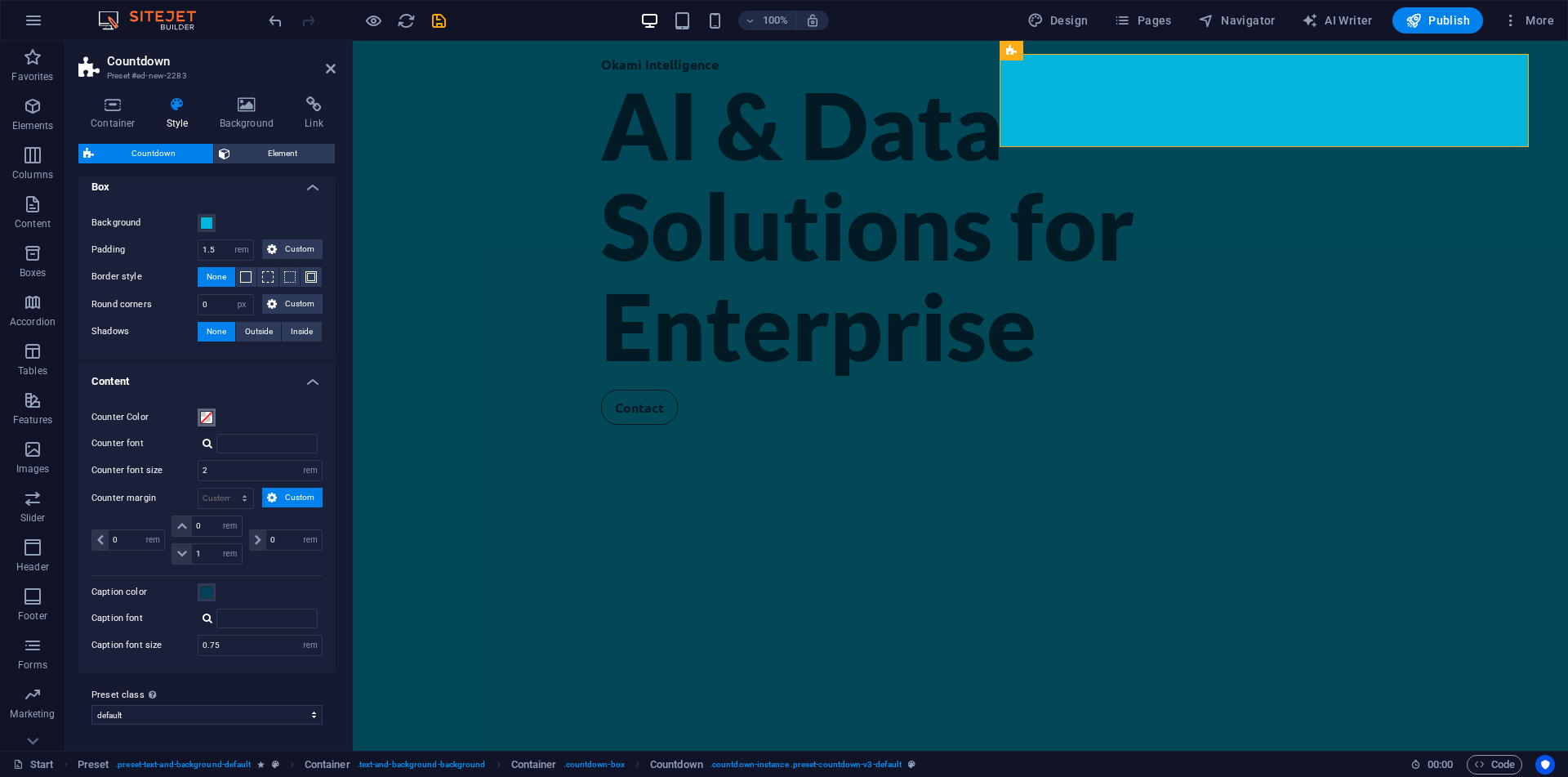
click at [210, 414] on span at bounding box center [206, 417] width 13 height 13
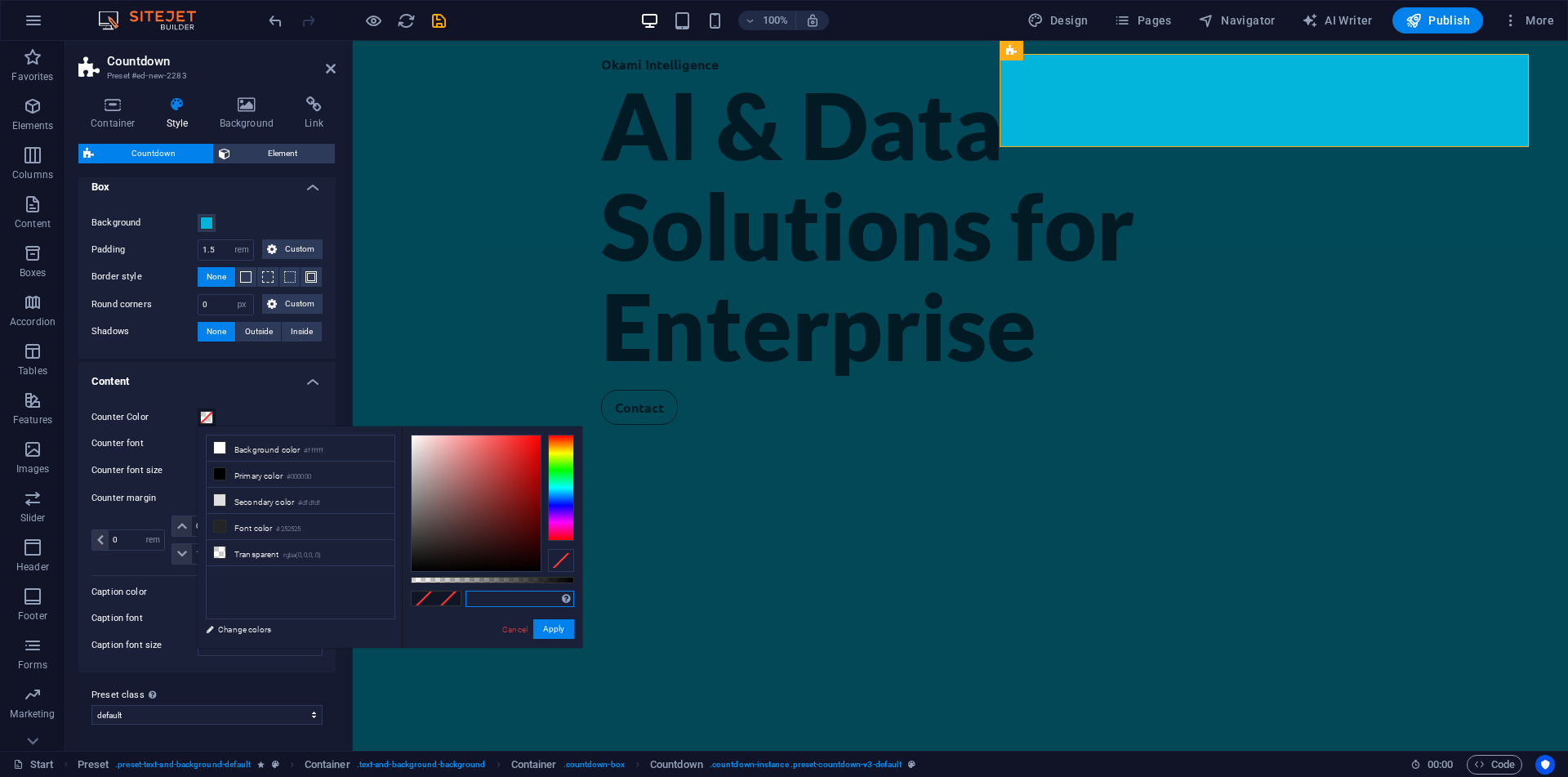
click at [511, 606] on input "text" at bounding box center [520, 599] width 109 height 17
paste input "04415b"
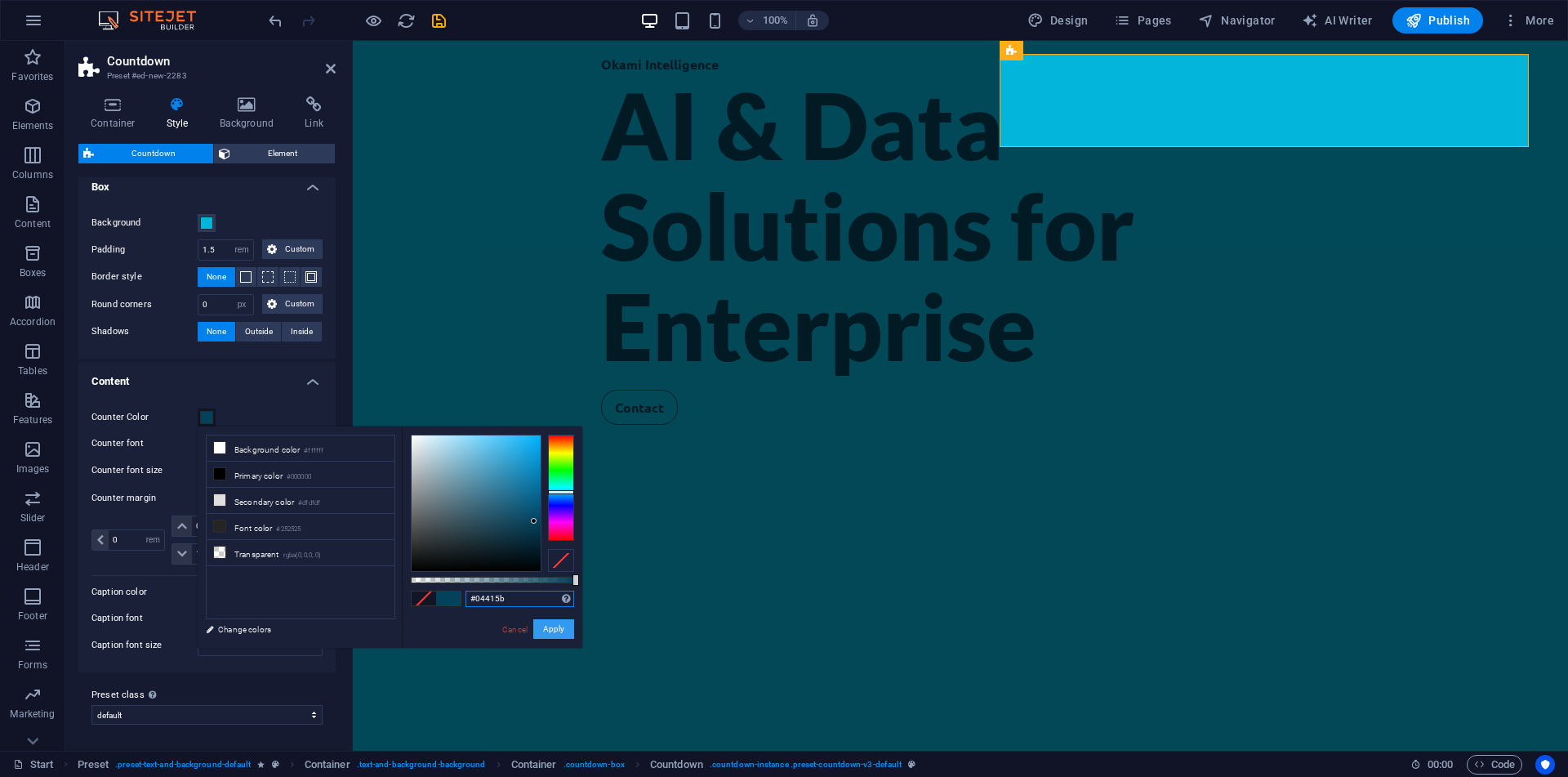
type input "#04415b"
click at [540, 625] on button "Apply" at bounding box center [554, 629] width 41 height 19
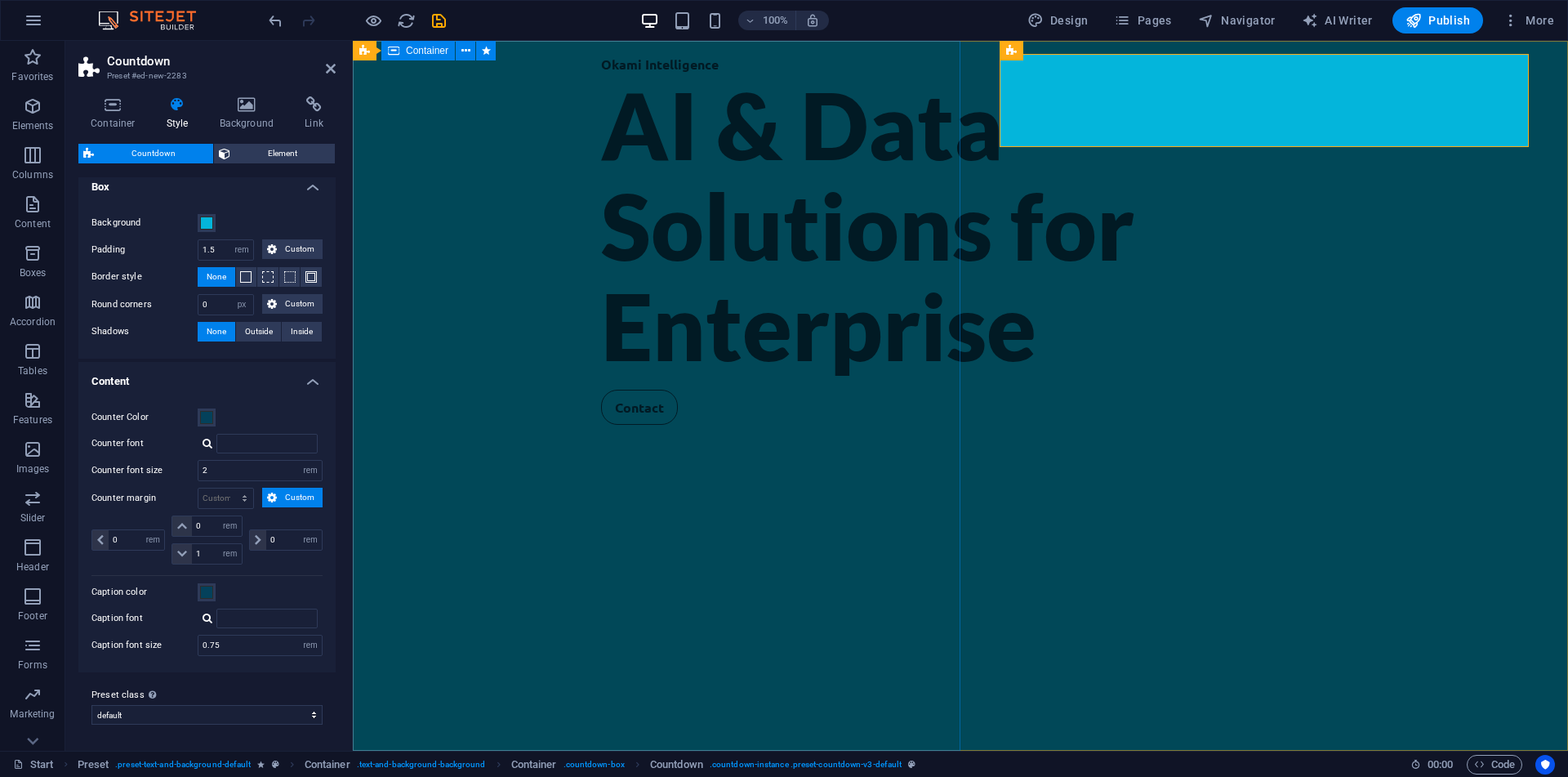
click at [702, 196] on div "Okami Intelligence AI & Data Solutions for Enterprise Contact" at bounding box center [960, 395] width 1215 height 710
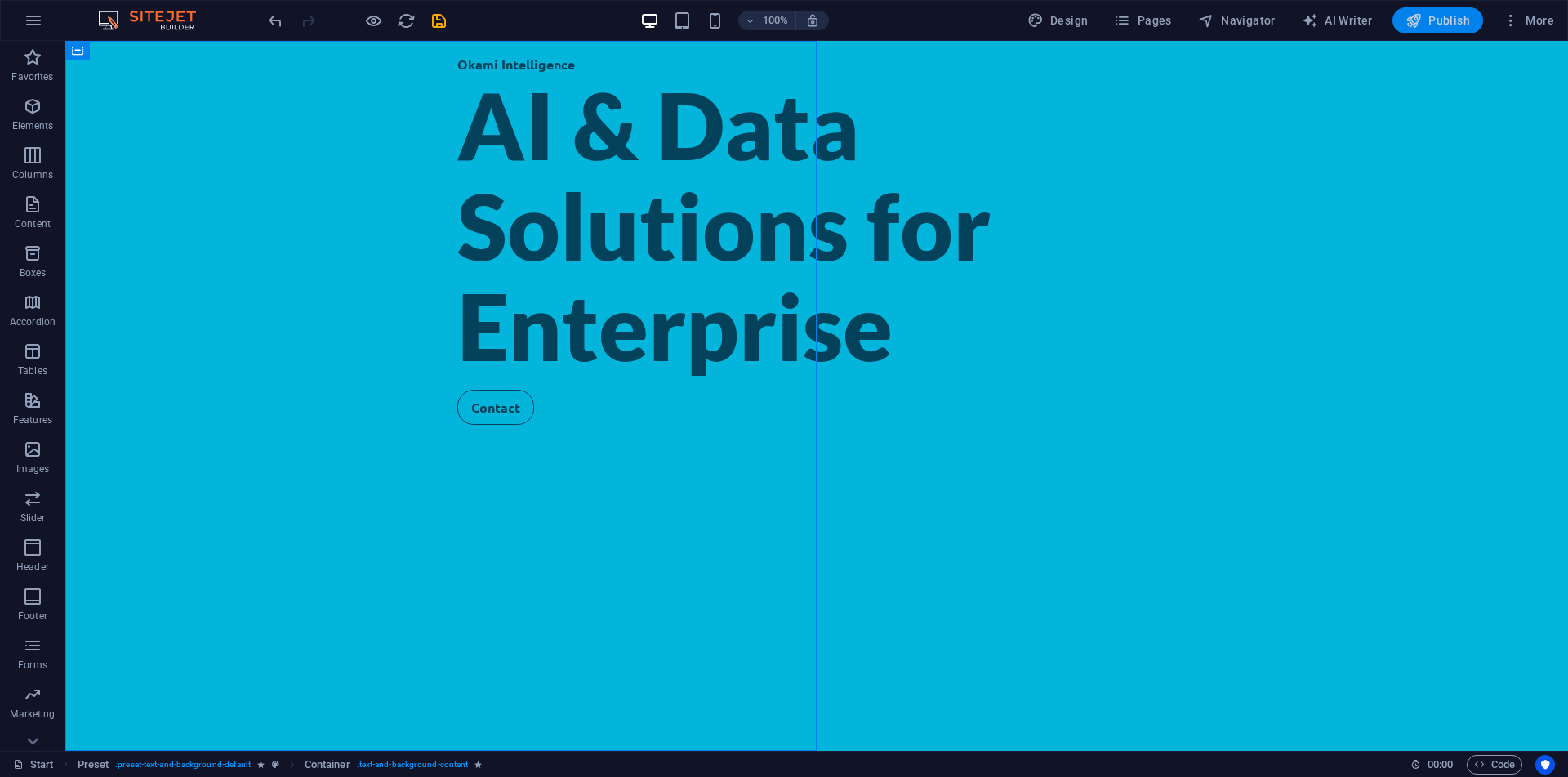
click at [1418, 20] on icon "button" at bounding box center [1413, 20] width 17 height 17
click at [1510, 15] on icon "button" at bounding box center [1511, 20] width 17 height 17
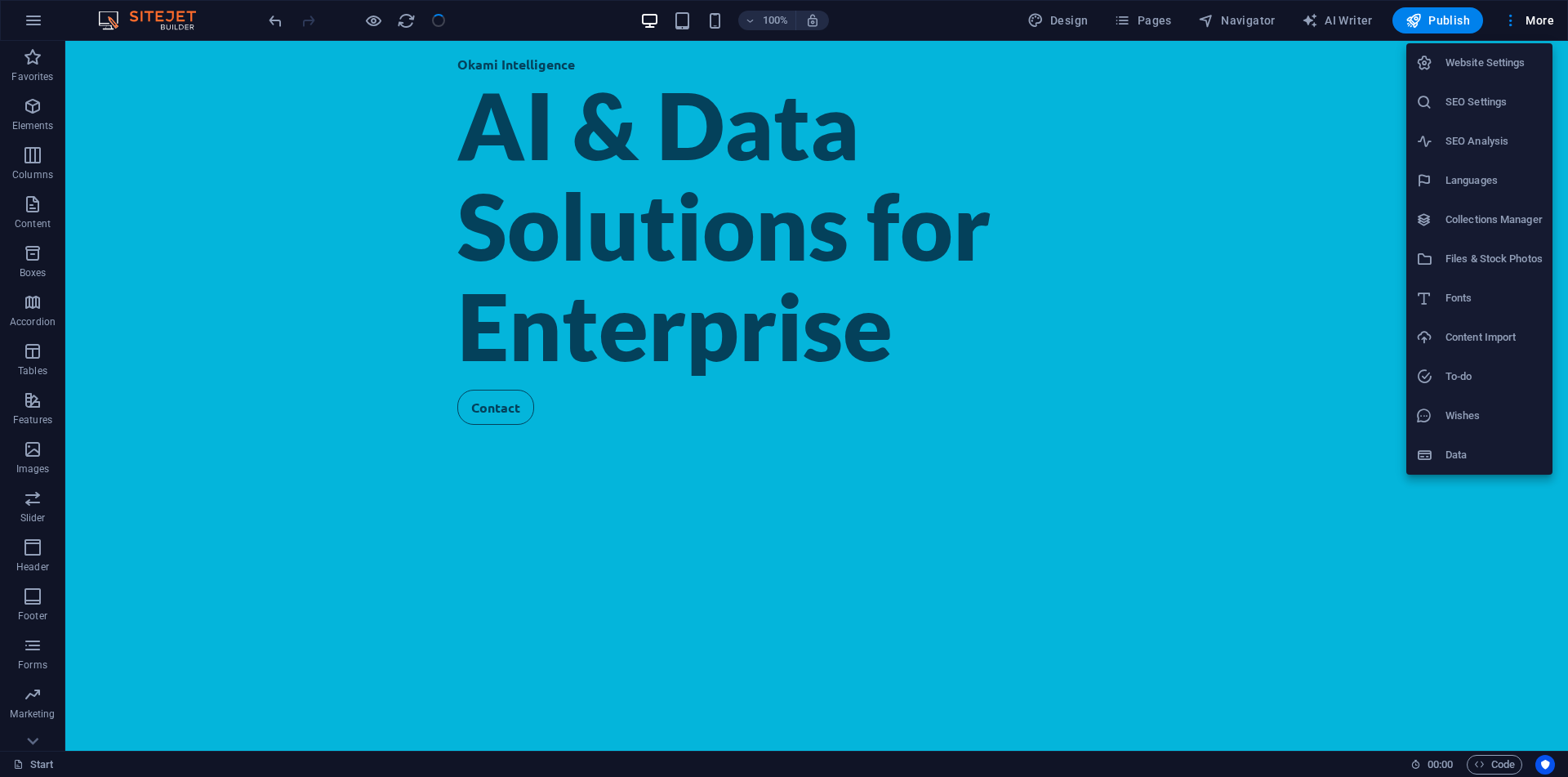
click at [1507, 110] on h6 "SEO Settings" at bounding box center [1494, 102] width 97 height 19
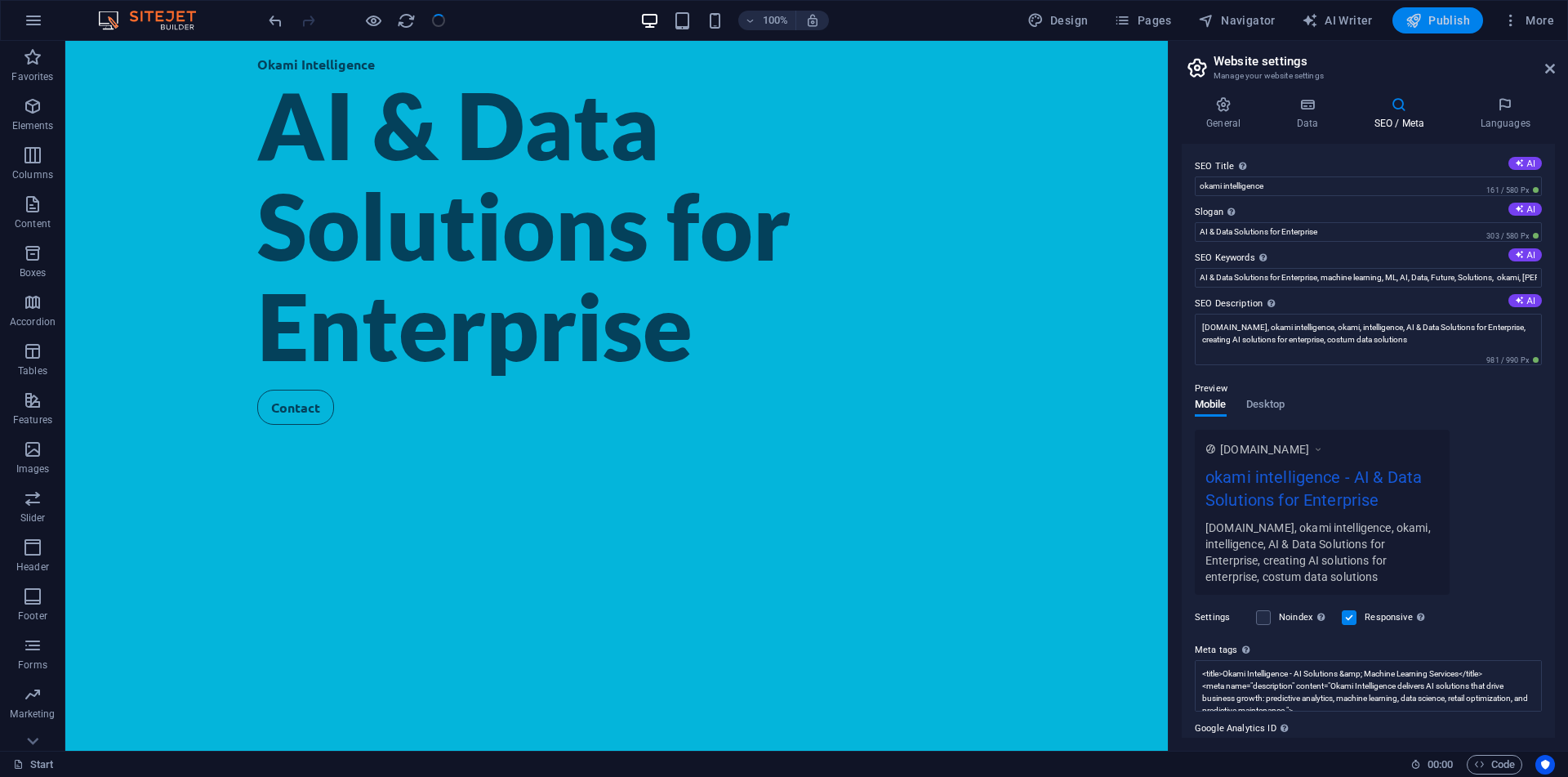
click at [1427, 10] on button "Publish" at bounding box center [1438, 20] width 91 height 26
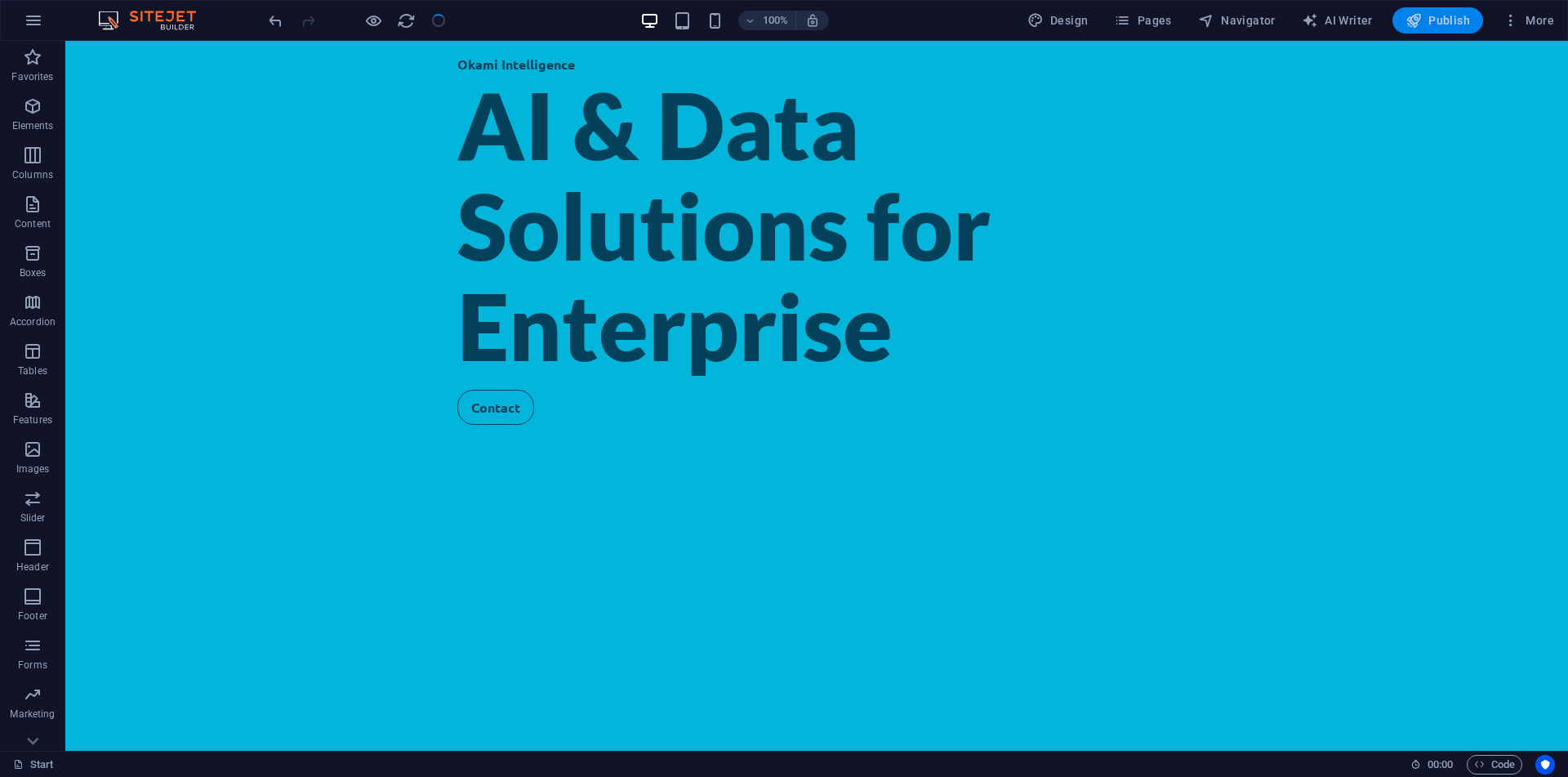
click at [1427, 10] on button "Publish" at bounding box center [1438, 20] width 91 height 26
click at [1423, 16] on button "Publish" at bounding box center [1438, 20] width 91 height 26
click at [1422, 16] on icon "button" at bounding box center [1413, 20] width 17 height 17
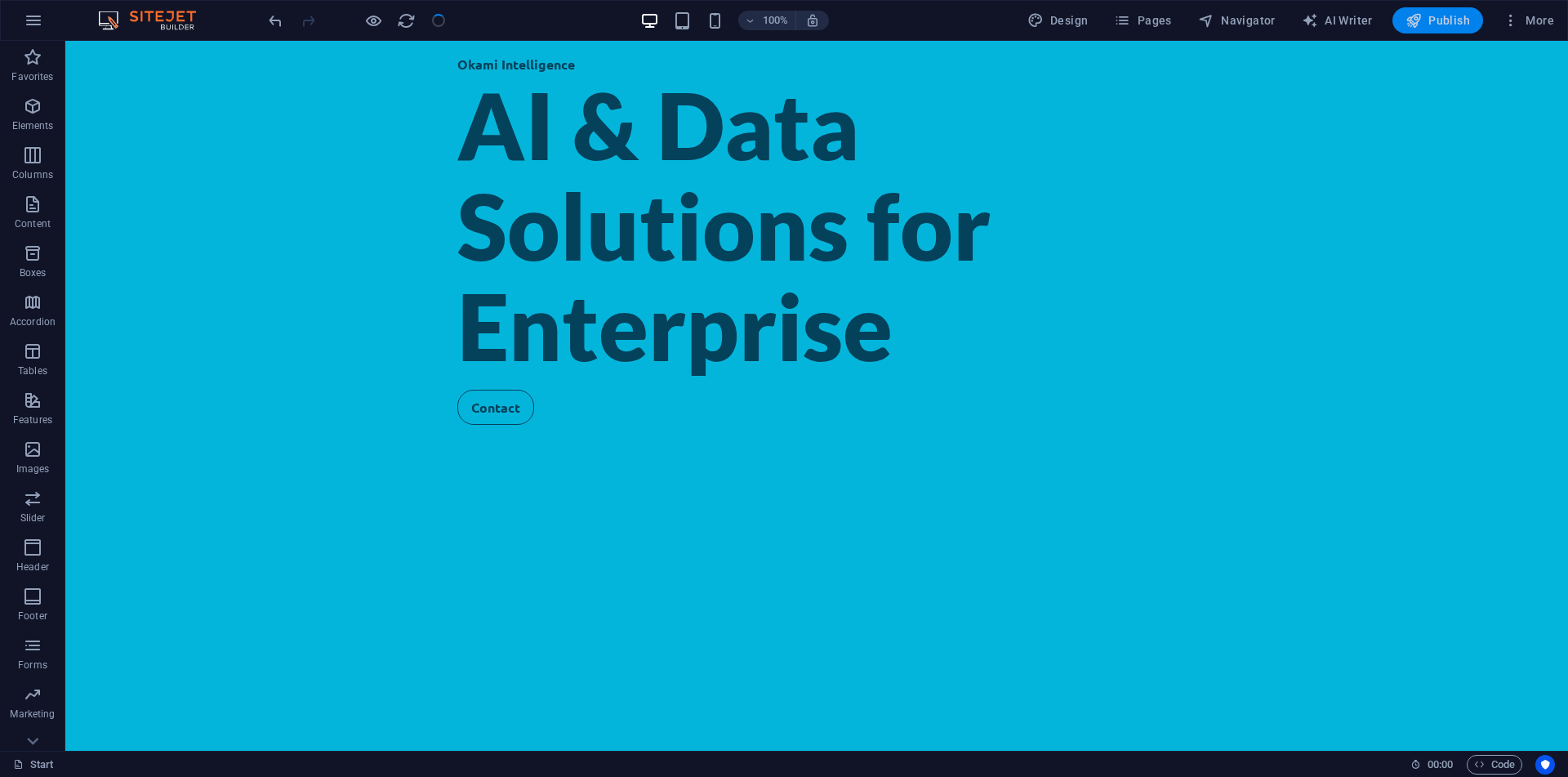
click at [1422, 16] on icon "button" at bounding box center [1413, 20] width 17 height 17
click at [1416, 24] on icon "button" at bounding box center [1413, 20] width 17 height 17
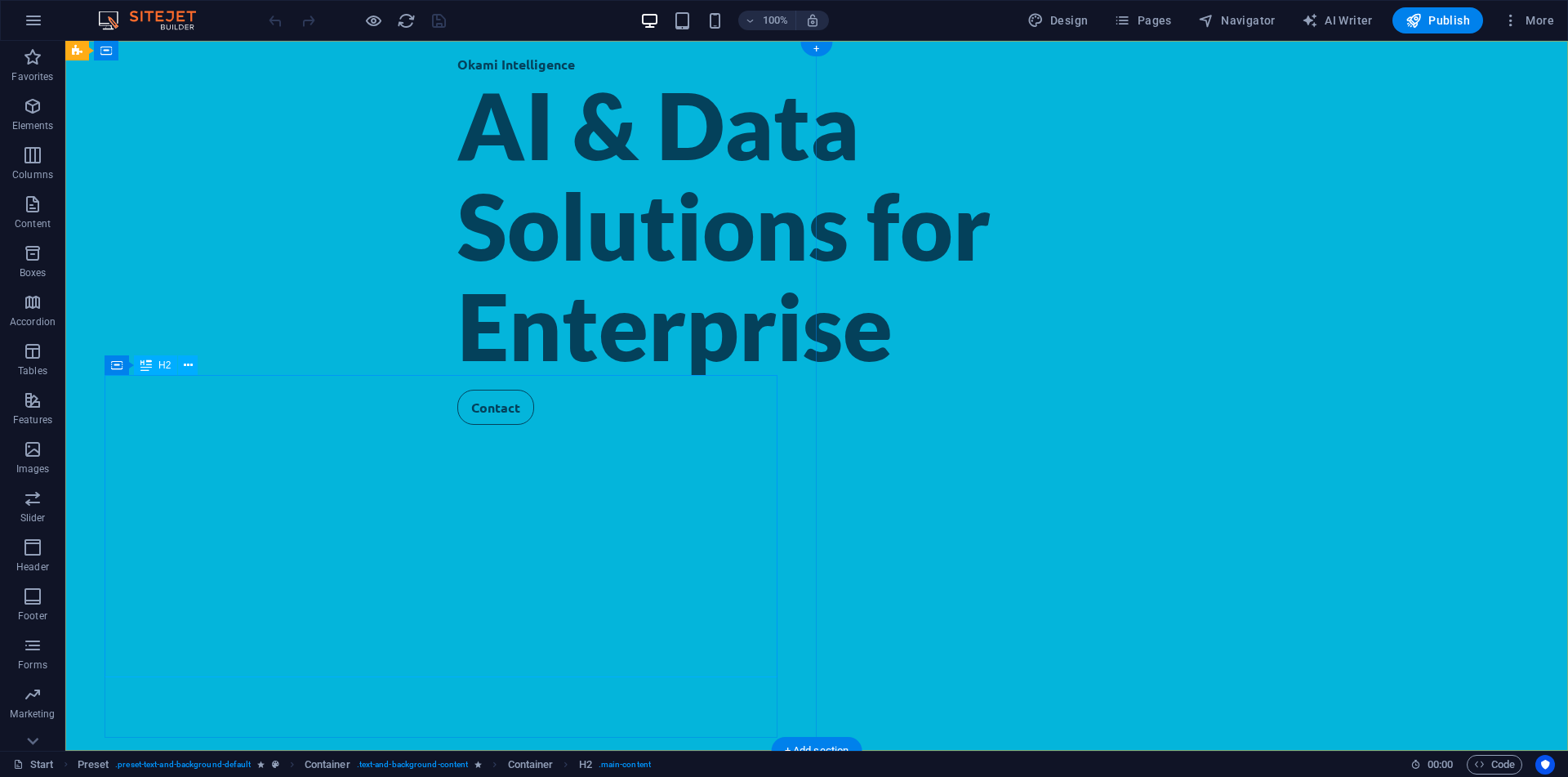
click at [457, 377] on div "AI & Data Solutions for Enterprise" at bounding box center [817, 225] width 718 height 302
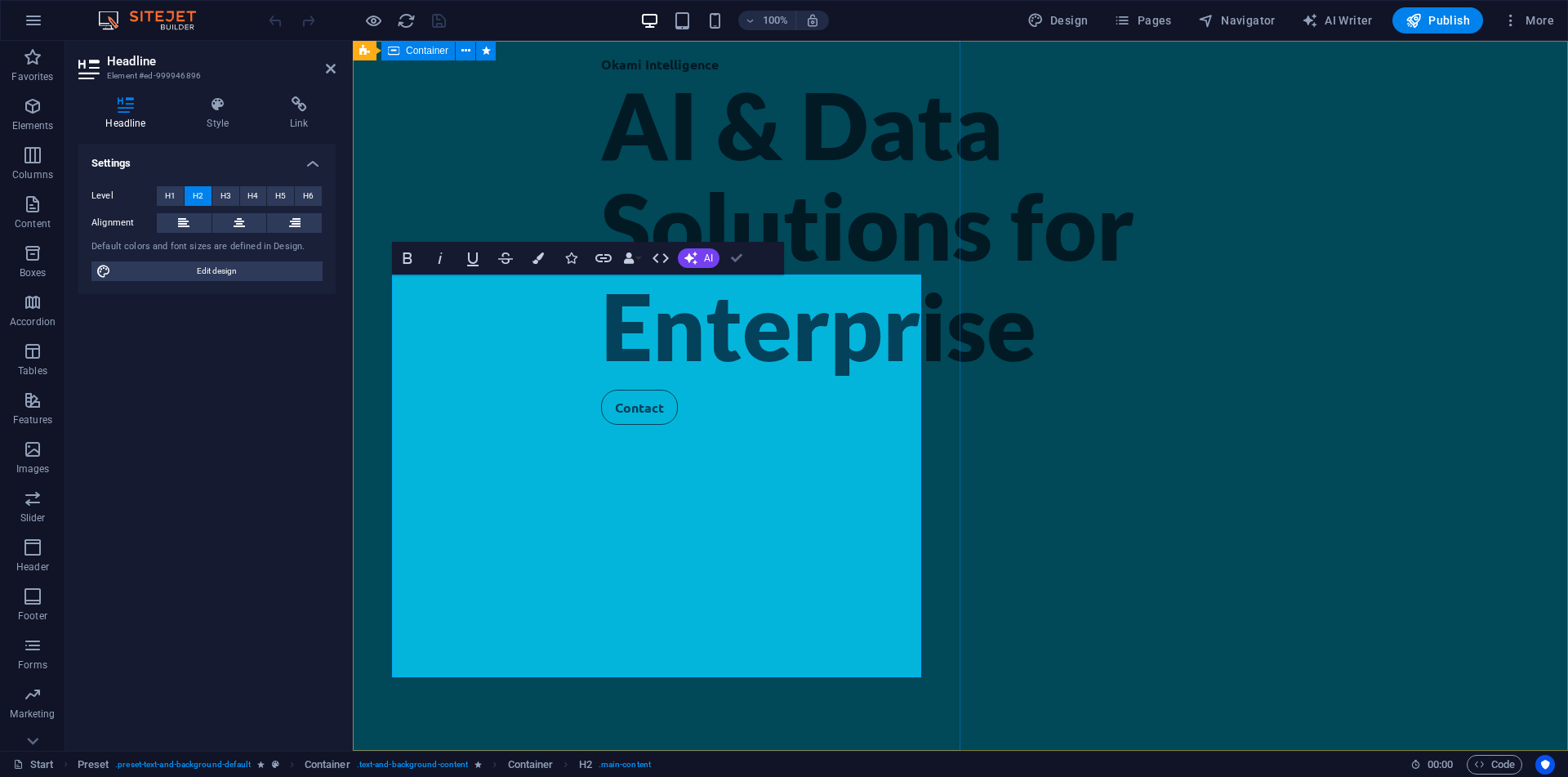
click at [734, 221] on div "Okami Intelligence AI & Data Solutions for Enterprise Contact" at bounding box center [960, 395] width 1215 height 710
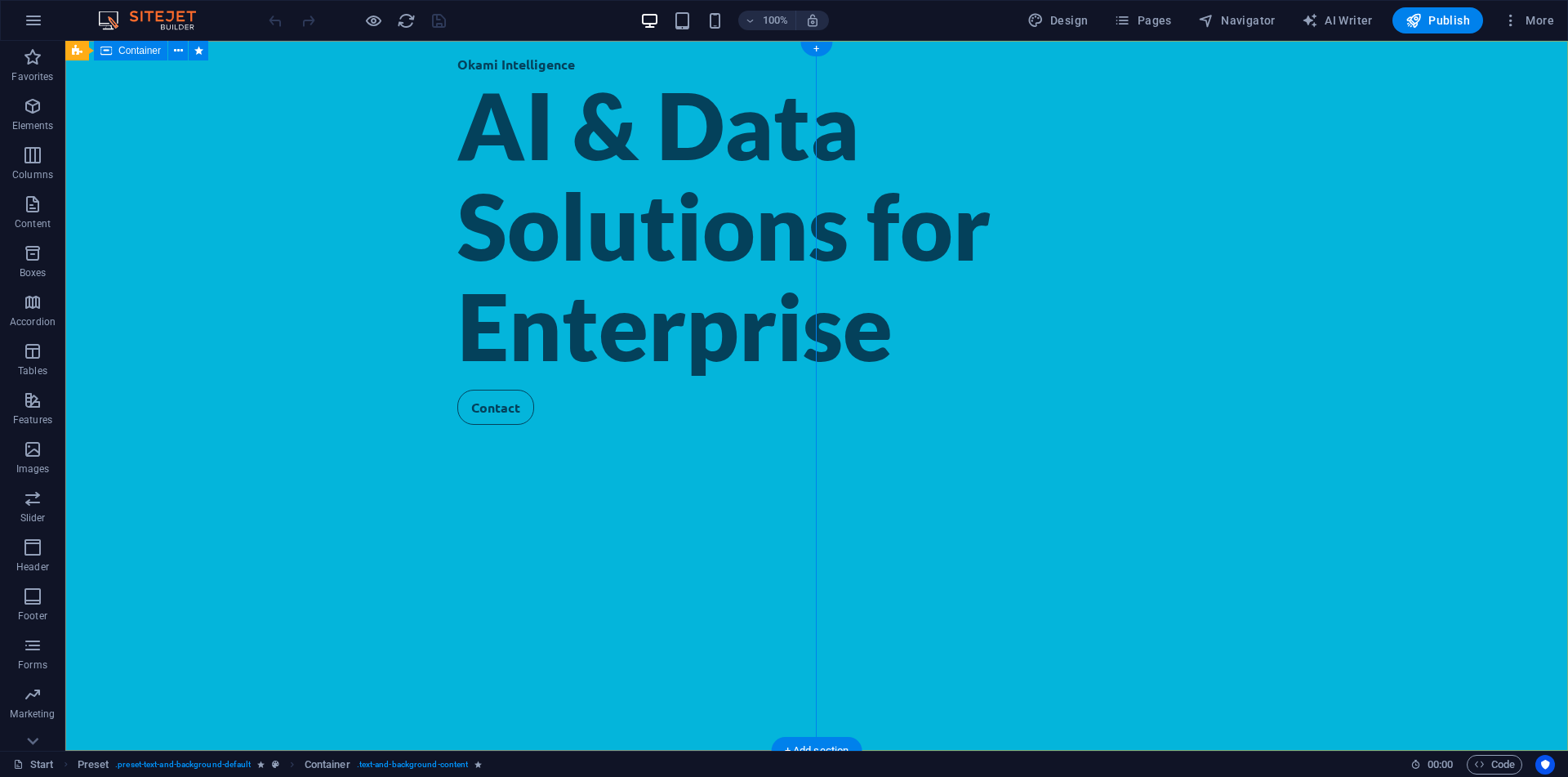
click at [257, 226] on div "Okami Intelligence AI & Data Solutions for Enterprise Contact" at bounding box center [817, 395] width 1503 height 710
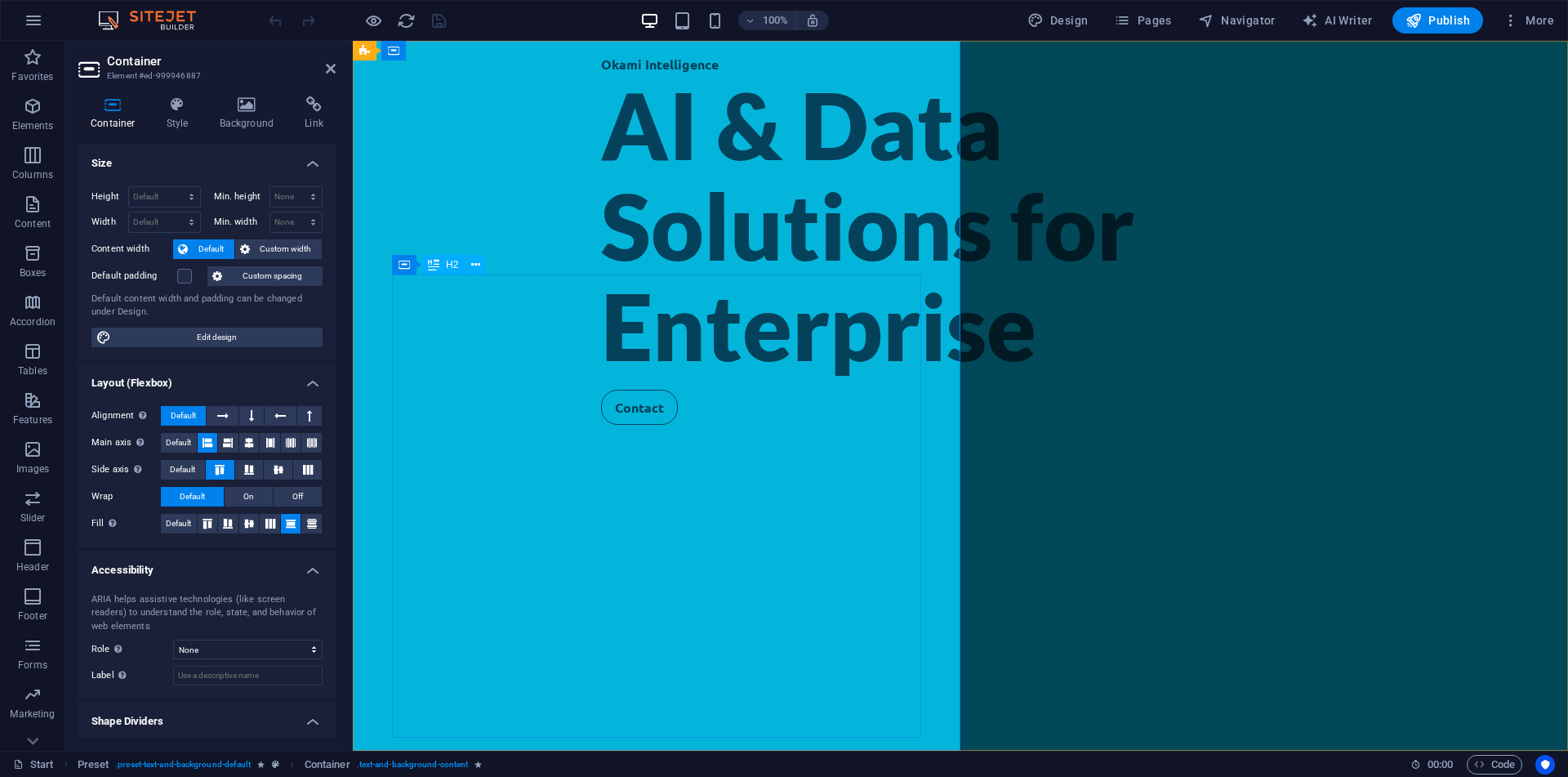
click at [428, 268] on icon at bounding box center [434, 265] width 12 height 19
click at [411, 272] on div "Container" at bounding box center [429, 265] width 74 height 19
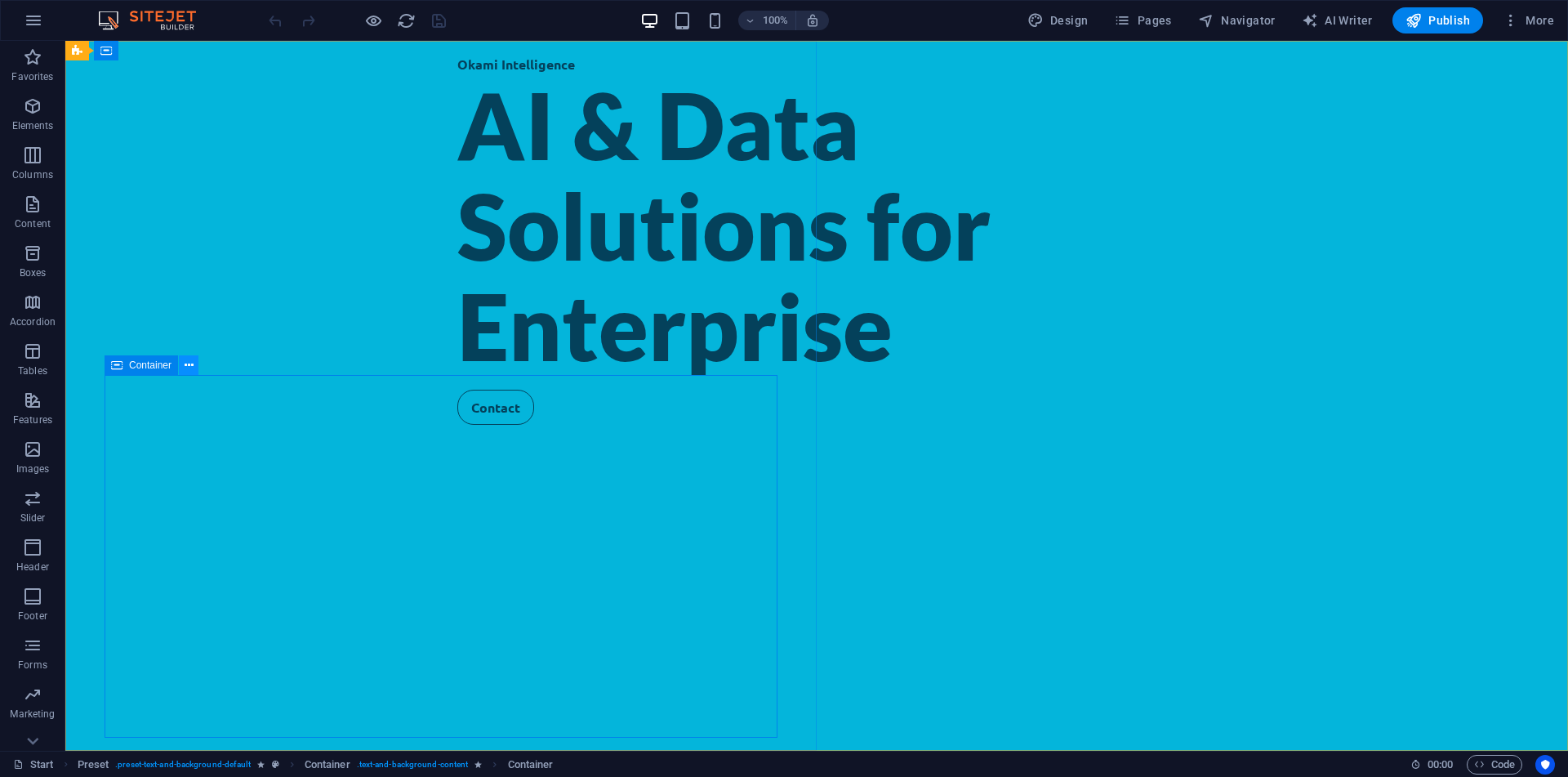
click at [185, 362] on icon at bounding box center [189, 366] width 9 height 18
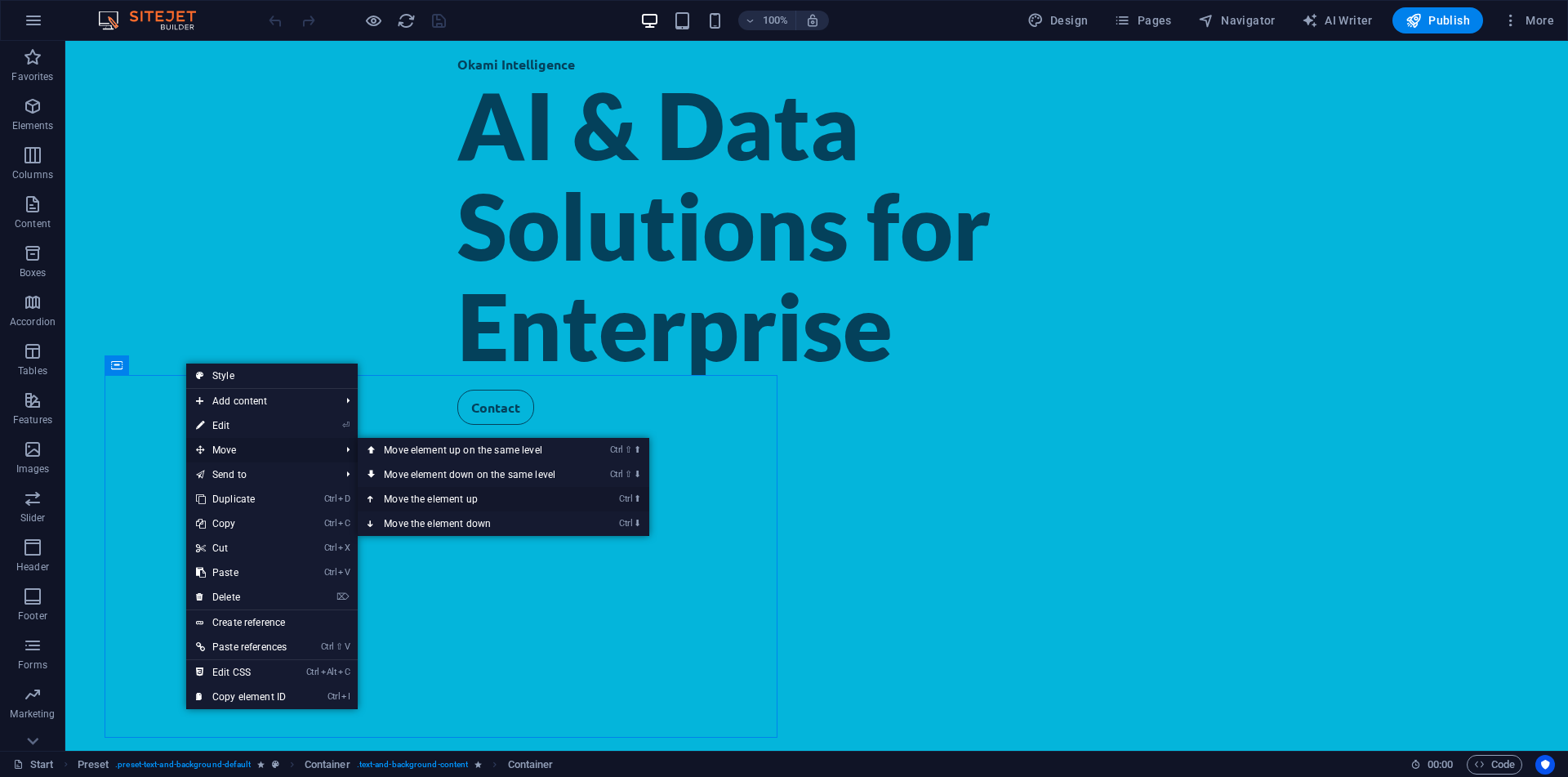
click at [423, 492] on link "Ctrl ⬆ Move the element up" at bounding box center [472, 499] width 231 height 24
